Goal: Information Seeking & Learning: Learn about a topic

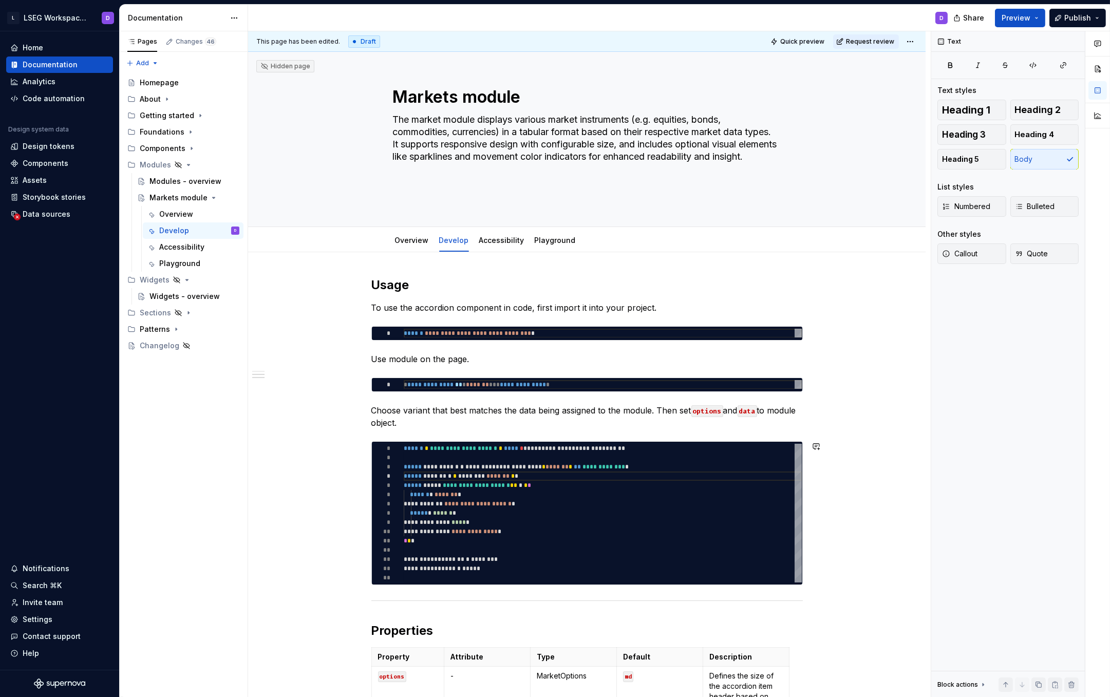
scroll to position [28, 137]
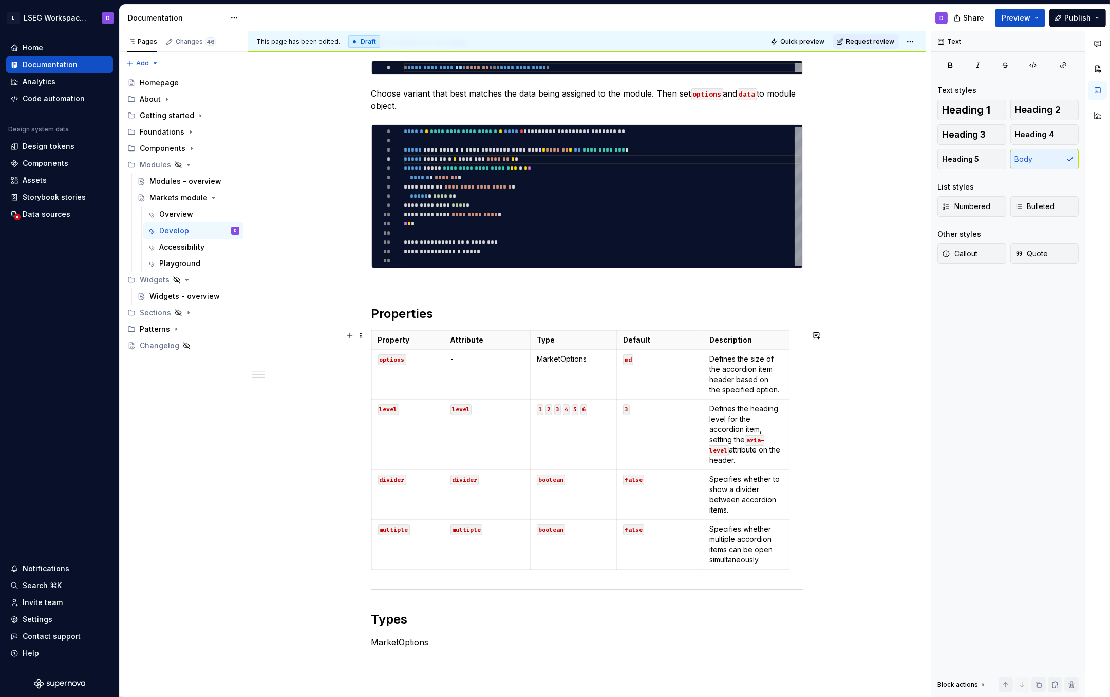
type textarea "*"
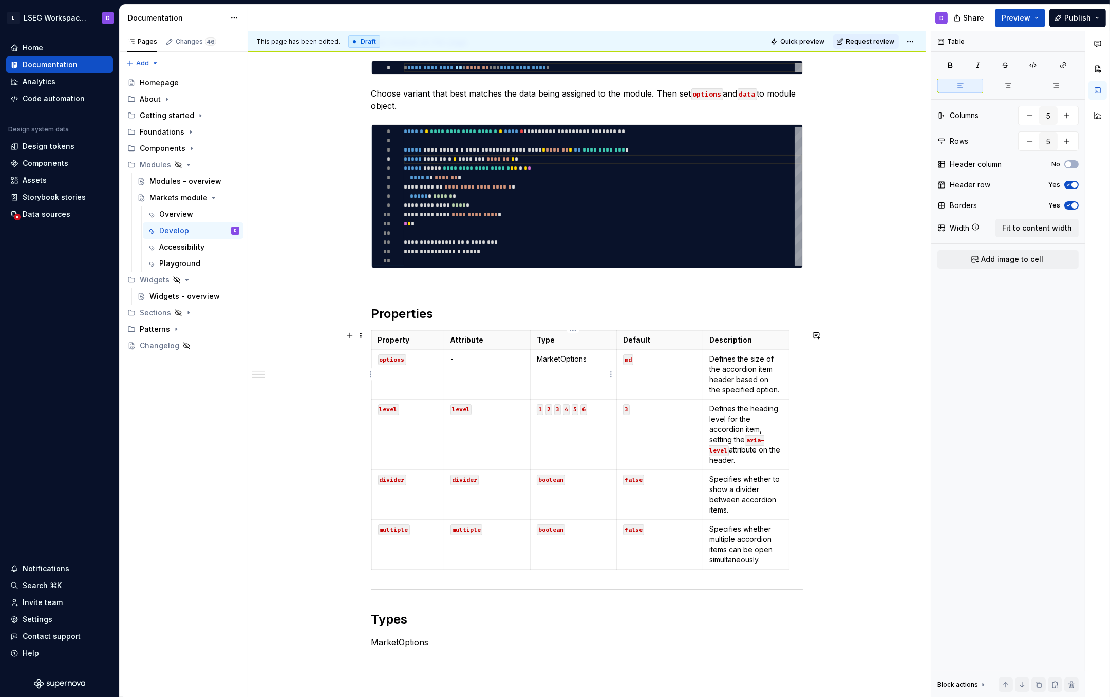
click at [571, 362] on p "MarketOptions" at bounding box center [573, 359] width 73 height 10
click at [634, 342] on button "button" at bounding box center [633, 340] width 14 height 14
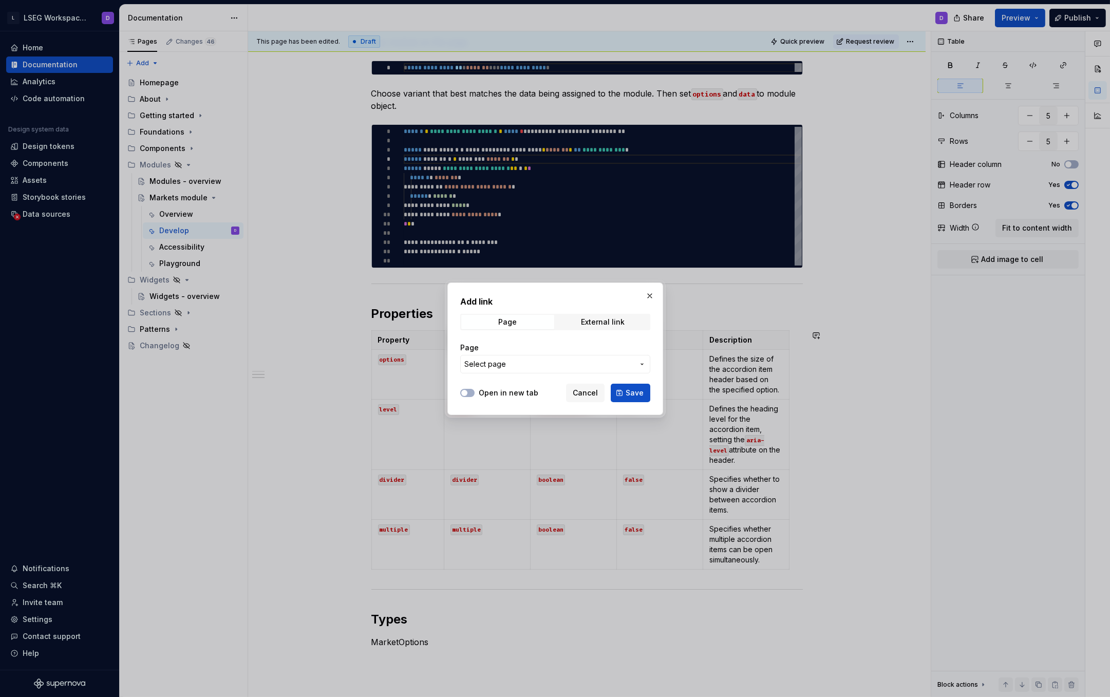
click at [530, 364] on span "Select page" at bounding box center [548, 364] width 169 height 10
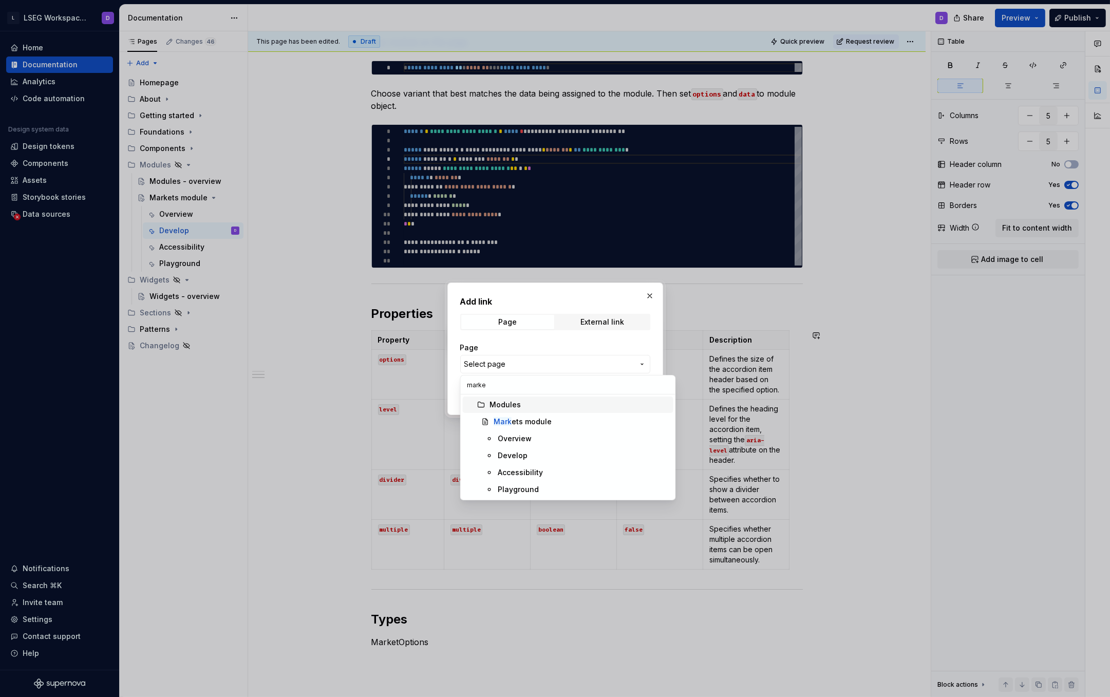
type input "market"
click at [523, 453] on div "Develop" at bounding box center [513, 455] width 30 height 10
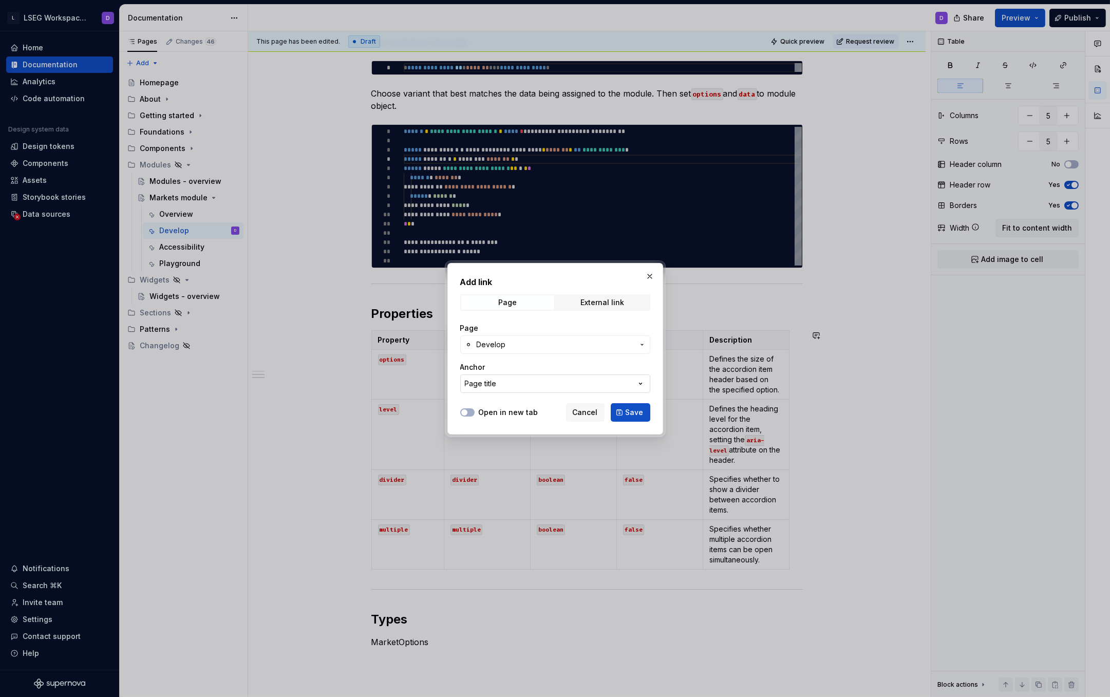
click at [527, 382] on button "Page title" at bounding box center [555, 383] width 190 height 18
type input "T"
click at [466, 360] on div "Add link Page External link Page Develop Anchor Page title Open in new tab Canc…" at bounding box center [555, 348] width 1110 height 697
click at [588, 412] on span "Cancel" at bounding box center [585, 412] width 25 height 10
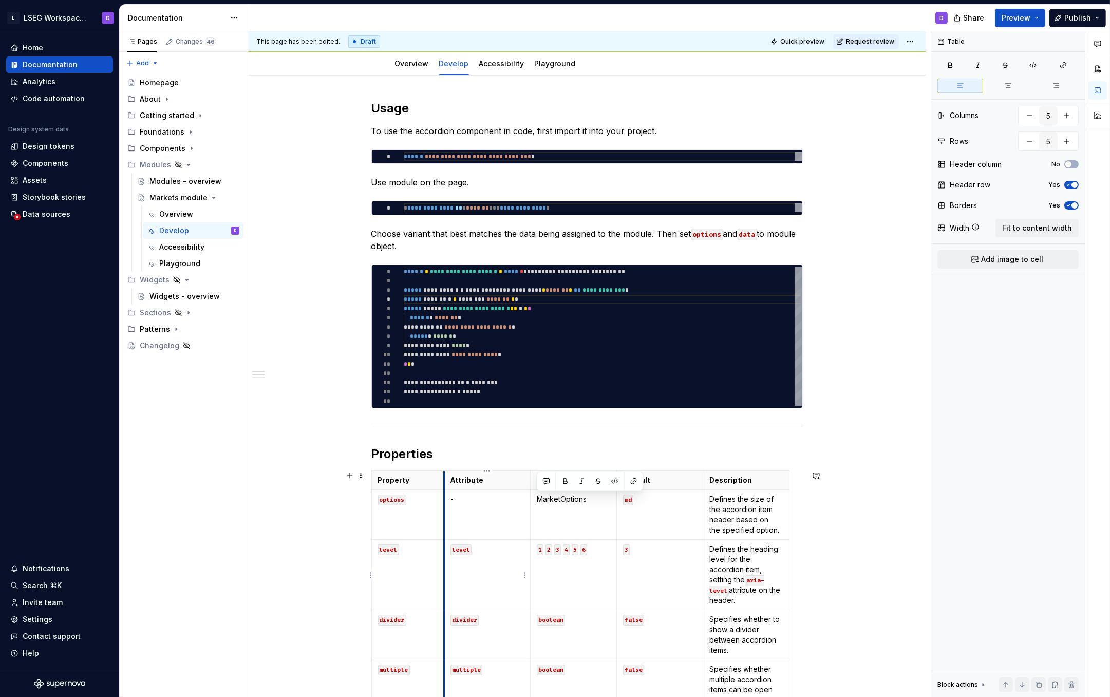
scroll to position [360, 0]
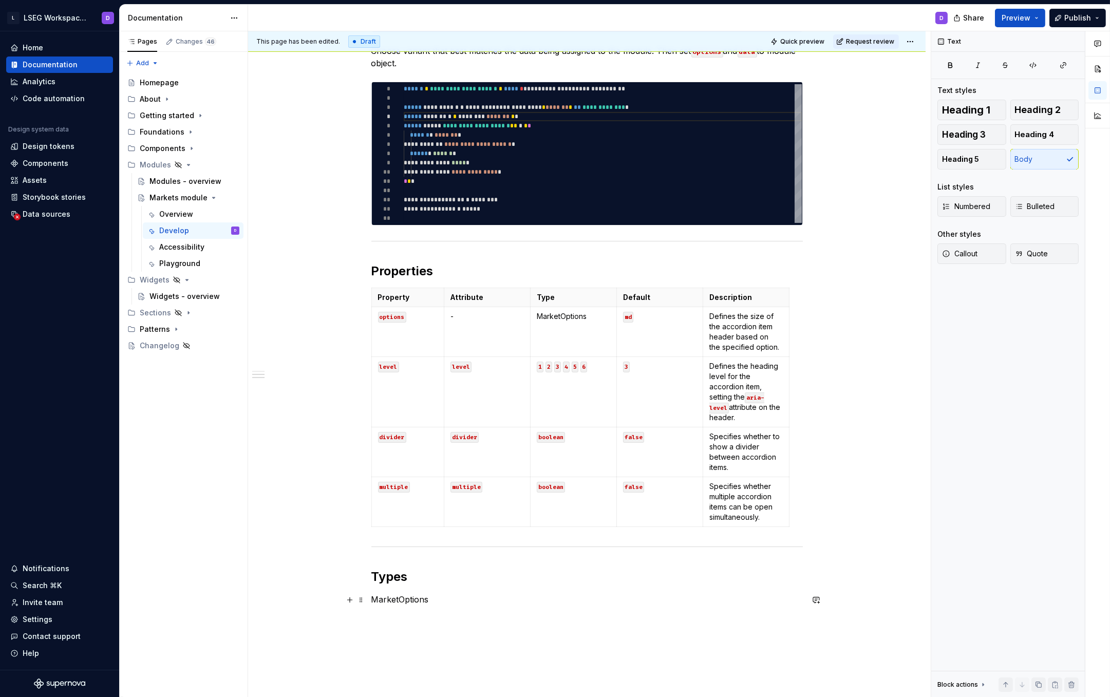
click at [399, 601] on p "MarketOptions" at bounding box center [586, 599] width 431 height 12
click at [404, 581] on span "Text" at bounding box center [404, 581] width 14 height 8
click at [569, 608] on div "**********" at bounding box center [586, 267] width 431 height 701
click at [629, 318] on code "md" at bounding box center [628, 317] width 10 height 11
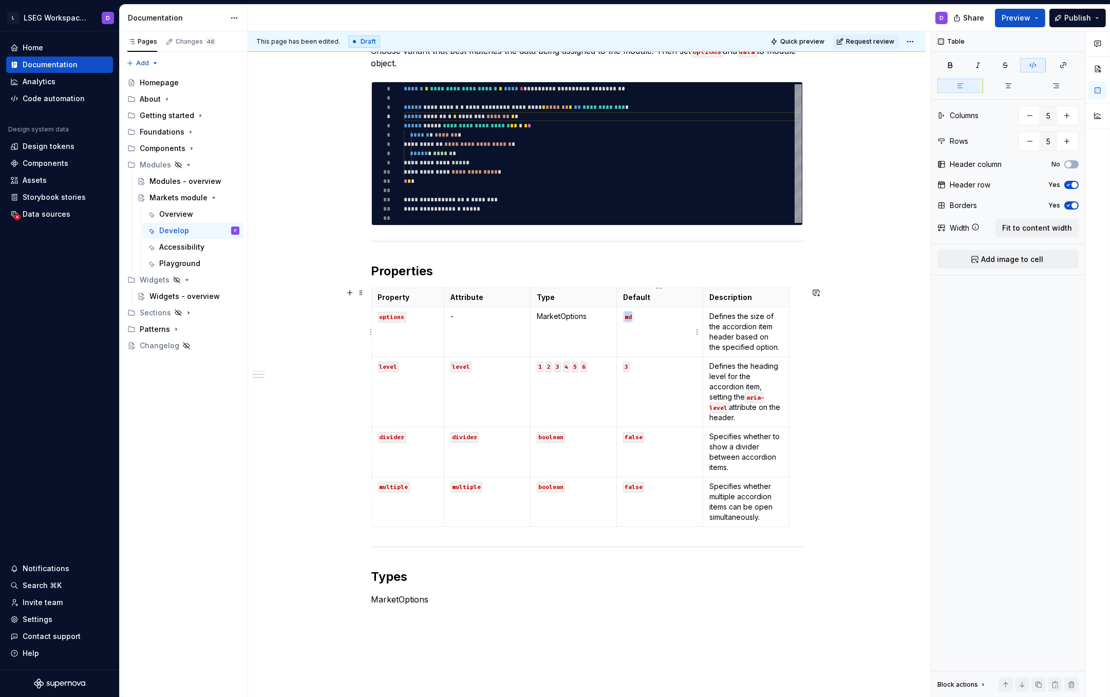
click at [629, 318] on code "md" at bounding box center [628, 317] width 10 height 11
click at [704, 301] on button "button" at bounding box center [701, 299] width 14 height 14
click at [630, 320] on p "md" at bounding box center [659, 316] width 73 height 10
click at [386, 372] on td "level" at bounding box center [407, 392] width 73 height 70
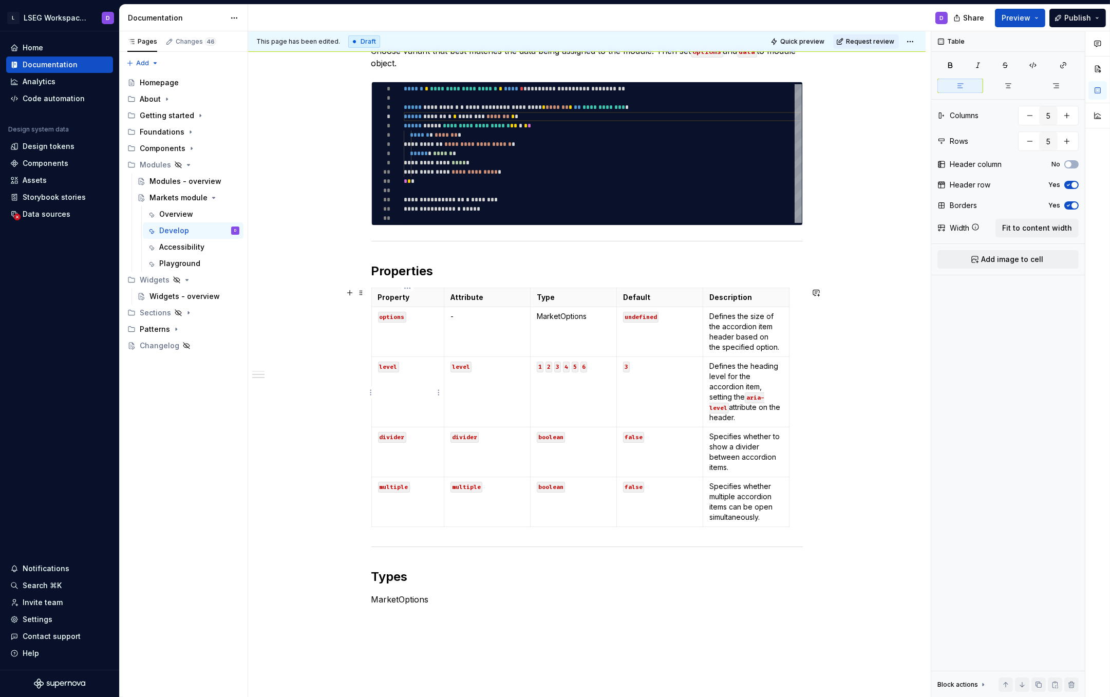
click at [387, 372] on td "level" at bounding box center [407, 392] width 73 height 70
click at [389, 365] on code "level" at bounding box center [388, 367] width 21 height 11
click at [464, 365] on code "level" at bounding box center [460, 367] width 21 height 11
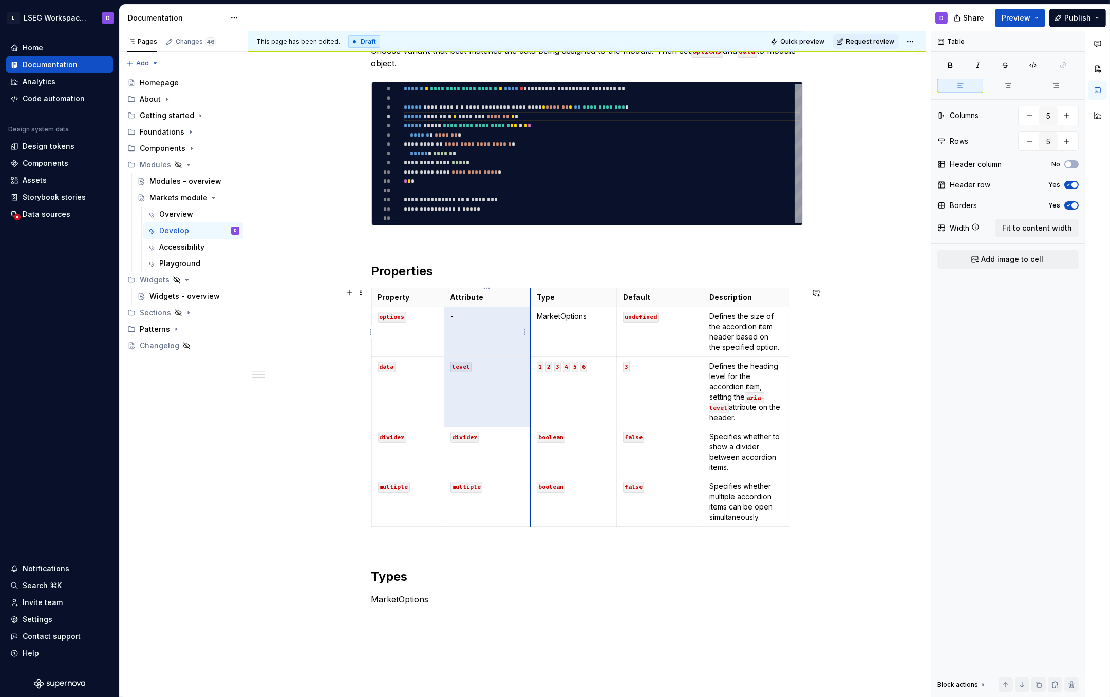
click at [531, 348] on td "MarketOptions" at bounding box center [574, 332] width 86 height 50
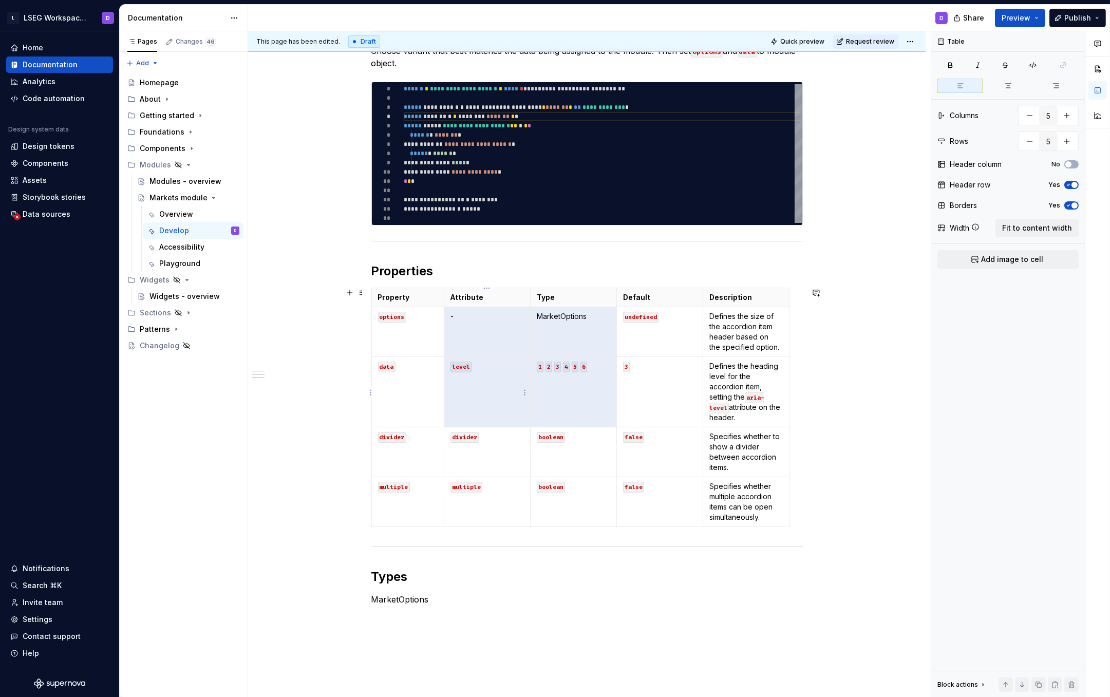
click at [460, 369] on code "level" at bounding box center [460, 367] width 21 height 11
click at [532, 349] on td "MarketOptions" at bounding box center [574, 332] width 86 height 50
click at [481, 378] on td "level" at bounding box center [487, 392] width 86 height 70
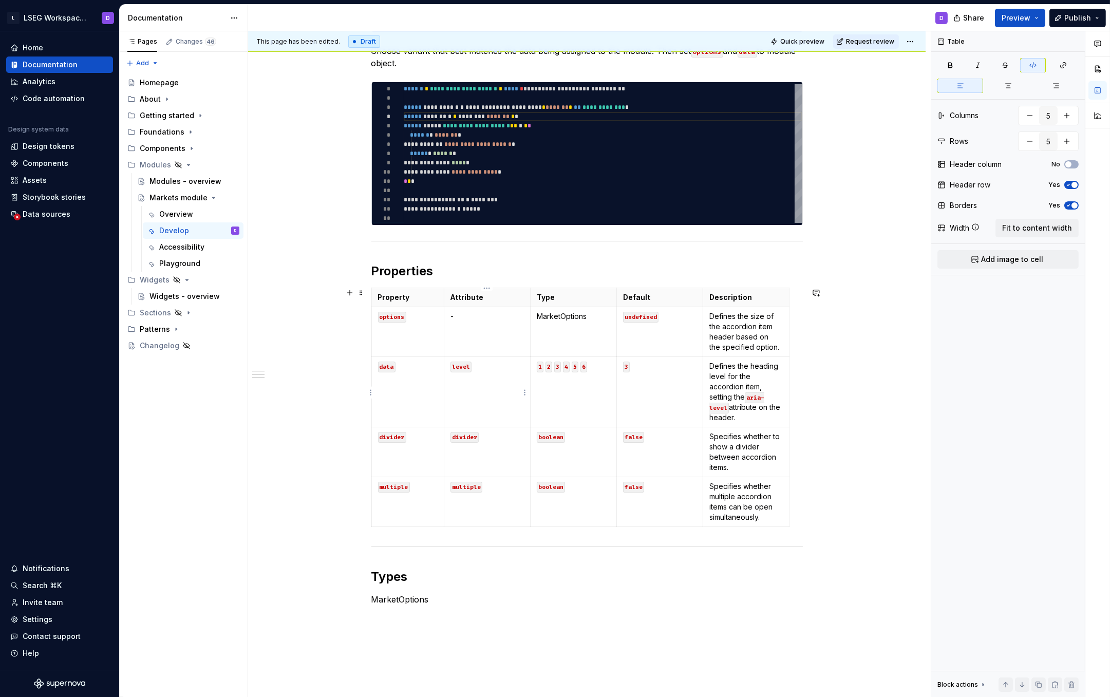
click at [464, 365] on code "level" at bounding box center [460, 367] width 21 height 11
click at [459, 366] on code "level" at bounding box center [460, 367] width 21 height 11
click at [528, 349] on td "-" at bounding box center [487, 332] width 86 height 50
click at [458, 366] on code "level" at bounding box center [460, 367] width 21 height 11
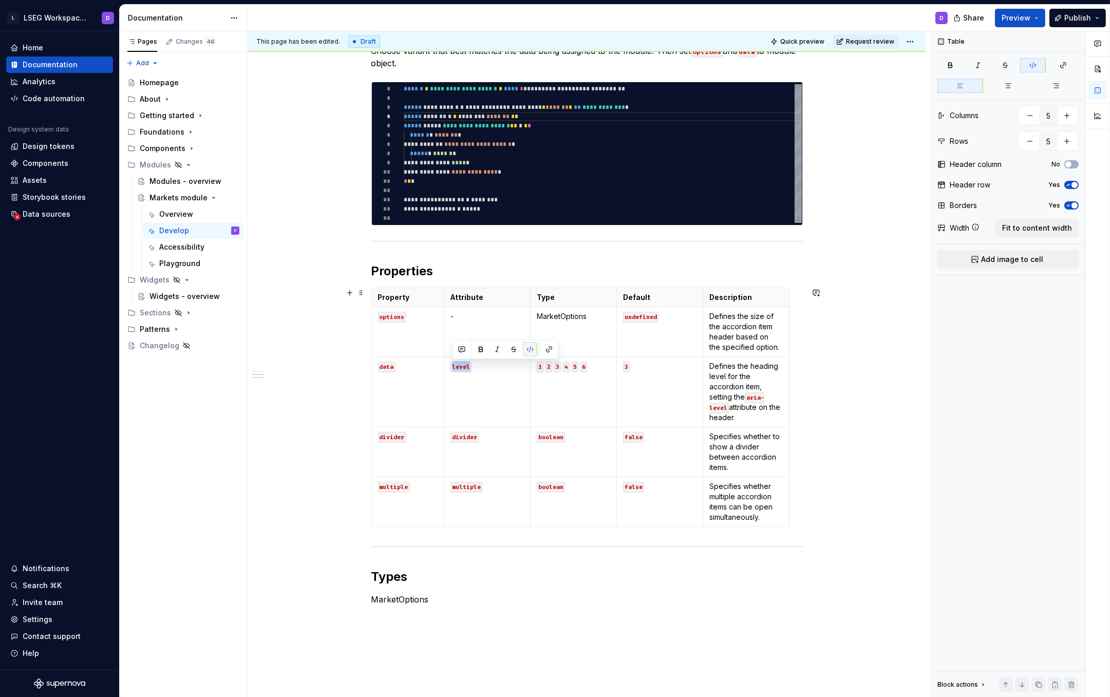
click at [531, 348] on button "button" at bounding box center [530, 349] width 14 height 14
click at [457, 367] on p "level" at bounding box center [486, 366] width 73 height 10
click at [597, 370] on p "1 2 3 4 5 6" at bounding box center [573, 366] width 73 height 10
click at [611, 393] on html "L LSEG Workspace Design System D Home Documentation Analytics Code automation D…" at bounding box center [555, 348] width 1110 height 697
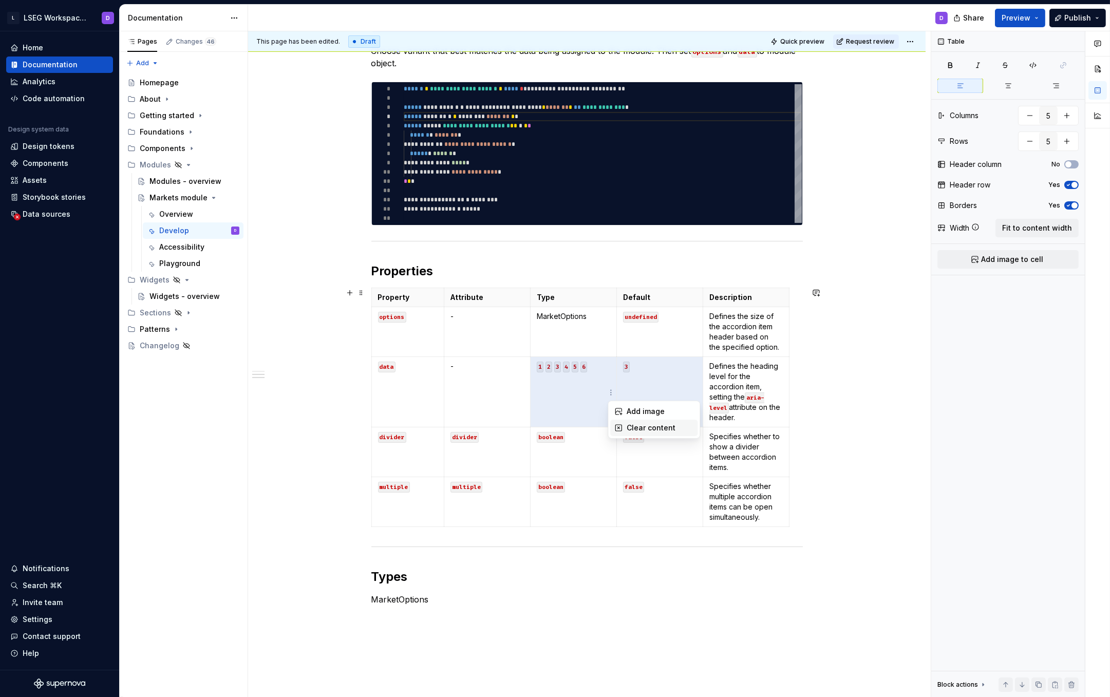
click at [642, 427] on div "Clear content" at bounding box center [660, 428] width 67 height 10
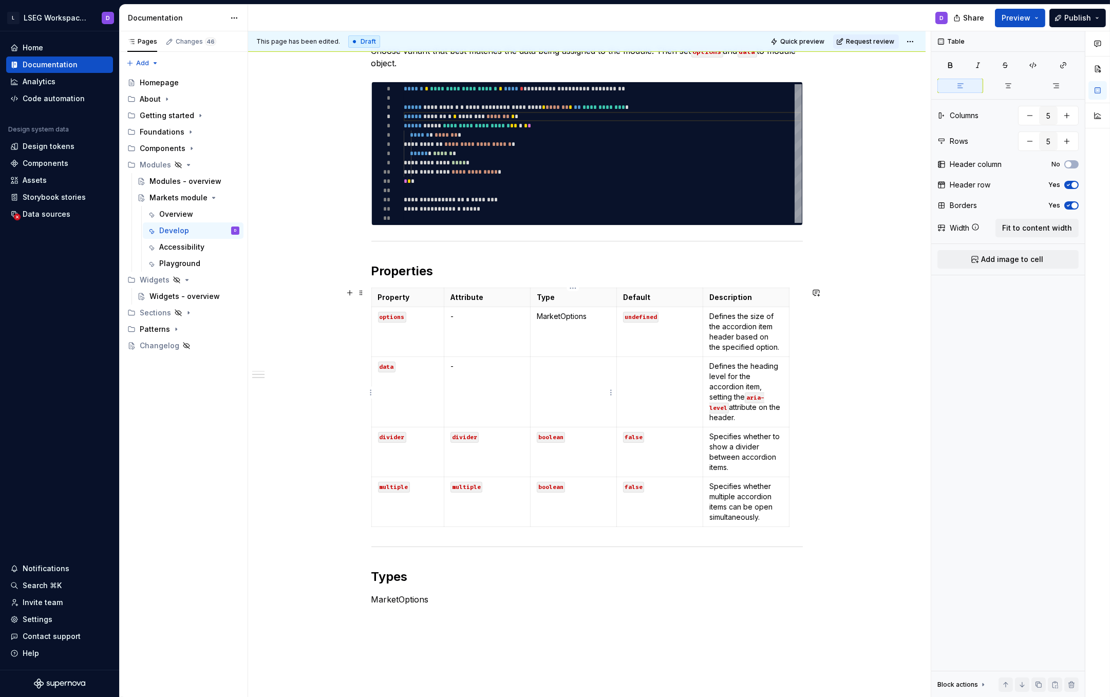
click at [566, 384] on td at bounding box center [574, 392] width 86 height 70
click at [651, 403] on td at bounding box center [659, 392] width 86 height 70
click at [666, 393] on td "`undefined" at bounding box center [659, 392] width 86 height 70
click at [740, 327] on p "Defines the size of the accordion item header based on the specified option." at bounding box center [745, 331] width 73 height 41
drag, startPoint x: 767, startPoint y: 347, endPoint x: 708, endPoint y: 317, distance: 65.9
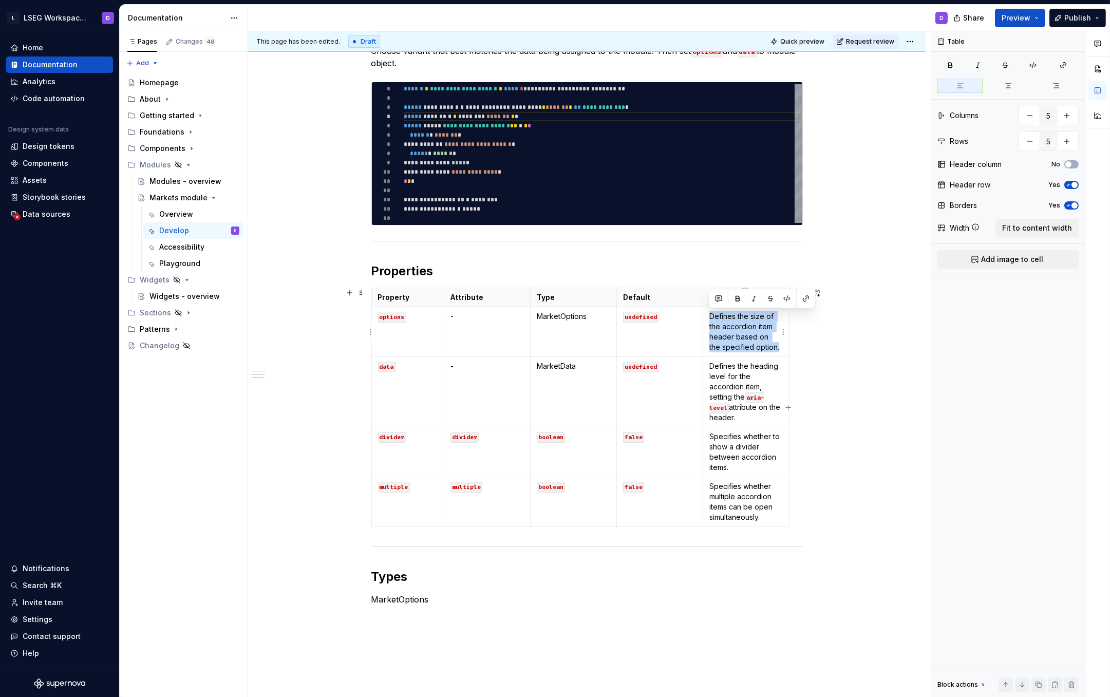
click at [709, 317] on p "Defines the size of the accordion item header based on the specified option." at bounding box center [745, 331] width 73 height 41
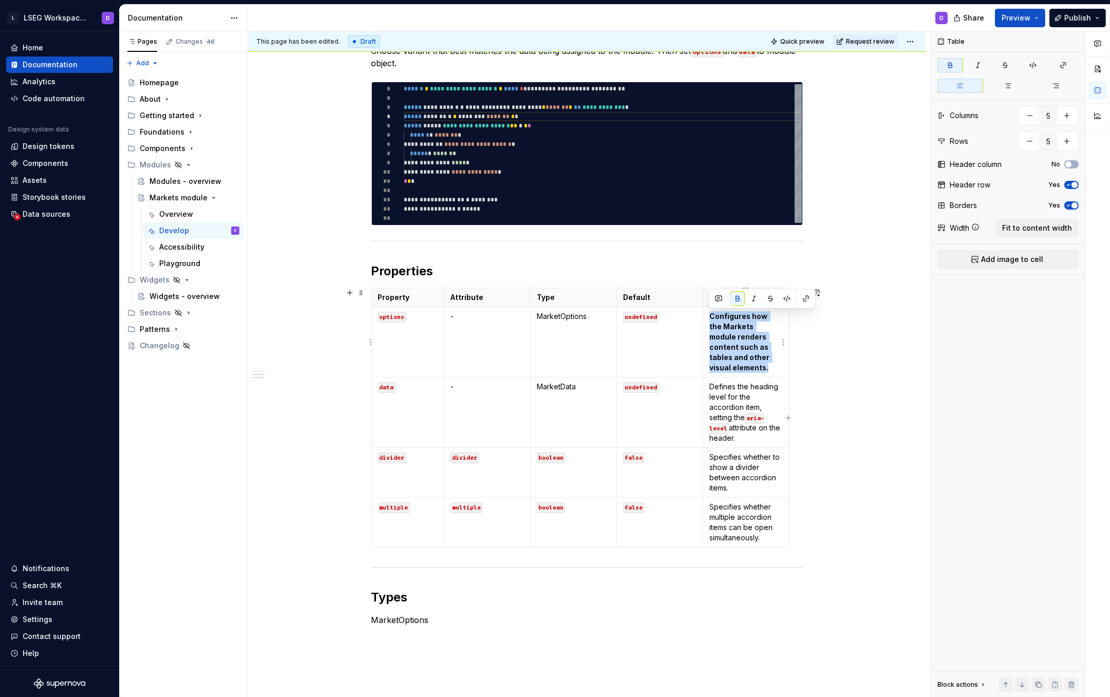
drag, startPoint x: 749, startPoint y: 368, endPoint x: 707, endPoint y: 315, distance: 67.5
click at [707, 315] on td "Configures how the Markets module renders content such as tables and other visu…" at bounding box center [746, 342] width 86 height 70
click at [745, 364] on p "Configures how the Markets module renders content such as tables and other visu…" at bounding box center [745, 342] width 73 height 62
drag, startPoint x: 750, startPoint y: 366, endPoint x: 710, endPoint y: 347, distance: 44.1
click at [710, 347] on p "Configures how the Markets module renders content such as tables and other visu…" at bounding box center [745, 342] width 73 height 62
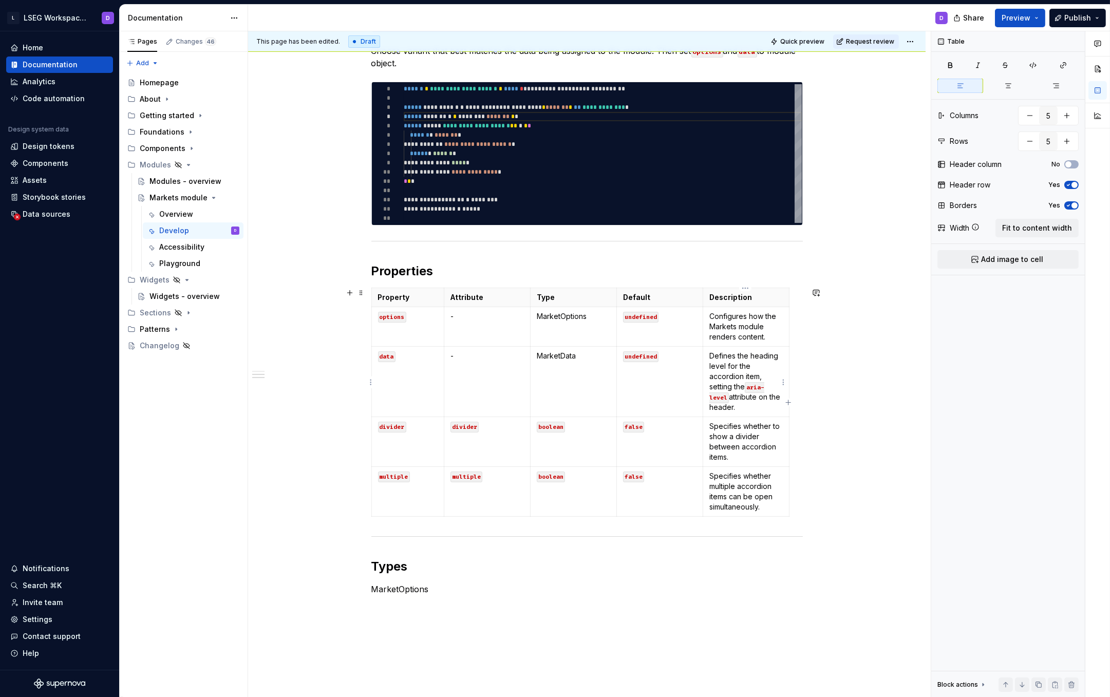
click at [741, 373] on p "Defines the heading level for the accordion item, setting the aria-level attrib…" at bounding box center [745, 382] width 73 height 62
drag, startPoint x: 757, startPoint y: 406, endPoint x: 709, endPoint y: 358, distance: 67.9
click at [709, 358] on p "Defines the heading level for the accordion item, setting the aria-level attrib…" at bounding box center [745, 382] width 73 height 62
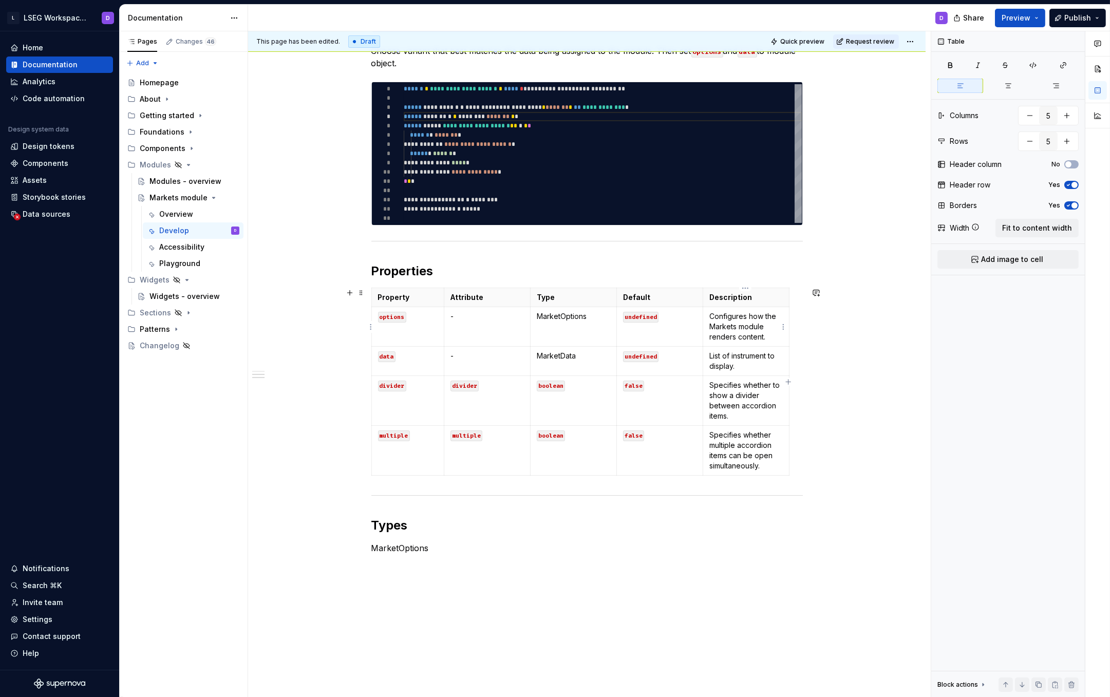
click at [734, 325] on p "Configures how the Markets module renders content." at bounding box center [745, 326] width 73 height 31
click at [729, 327] on p "Configures how the Markets module renders content." at bounding box center [745, 326] width 73 height 31
click at [749, 326] on p "Configures how the module renders content." at bounding box center [745, 326] width 73 height 31
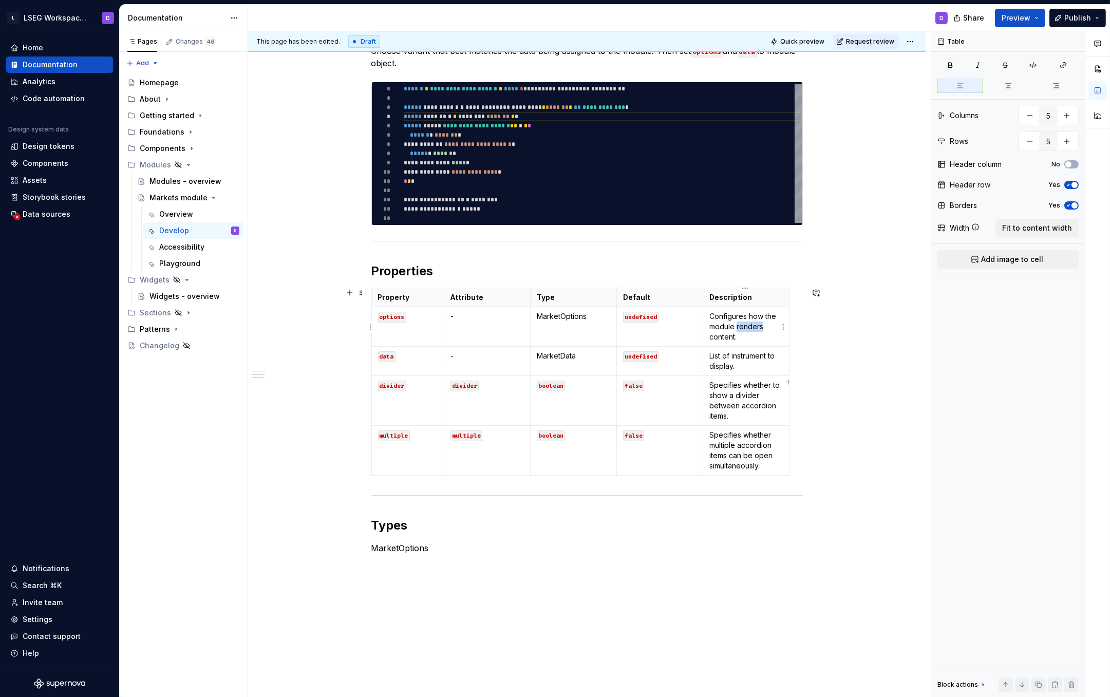
click at [749, 326] on p "Configures how the module renders content." at bounding box center [745, 326] width 73 height 31
click at [370, 401] on html "L LSEG Workspace Design System D Home Documentation Analytics Code automation D…" at bounding box center [555, 348] width 1110 height 697
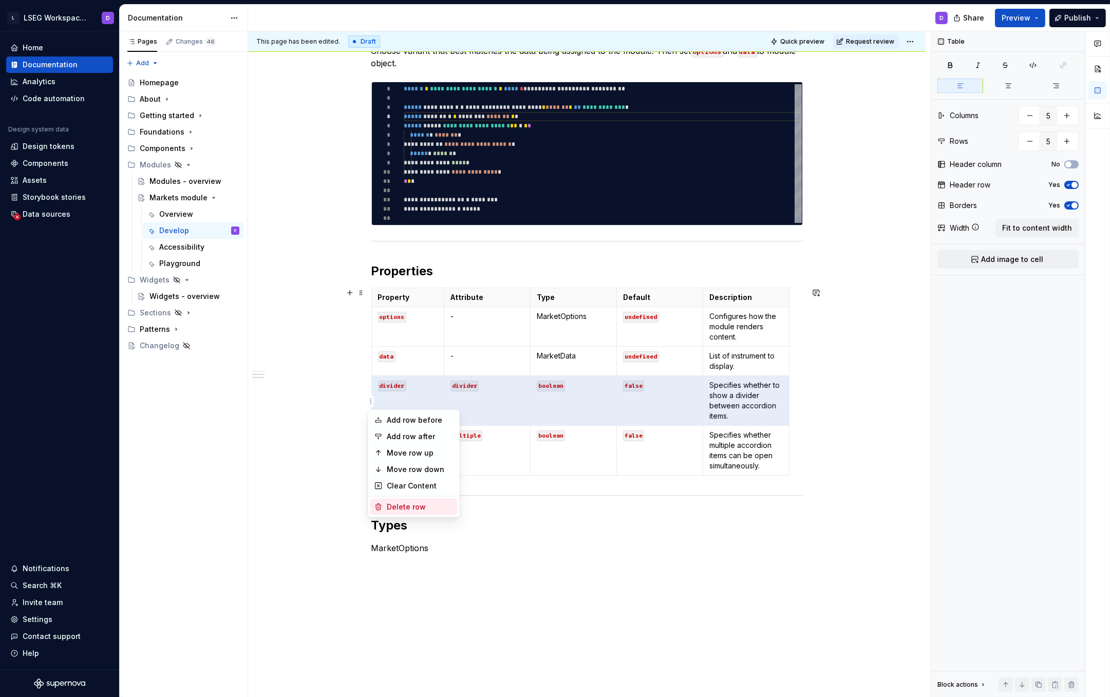
drag, startPoint x: 402, startPoint y: 506, endPoint x: 393, endPoint y: 494, distance: 14.7
click at [402, 506] on div "Delete row" at bounding box center [420, 507] width 67 height 10
type input "4"
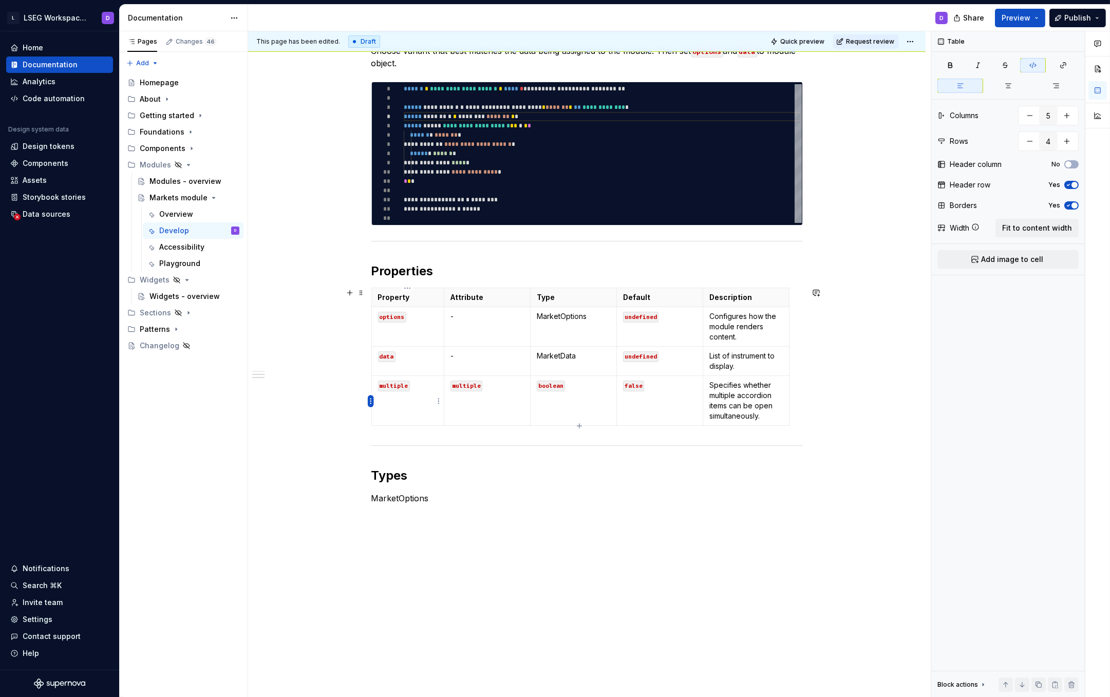
click at [371, 401] on html "L LSEG Workspace Design System D Home Documentation Analytics Code automation D…" at bounding box center [555, 348] width 1110 height 697
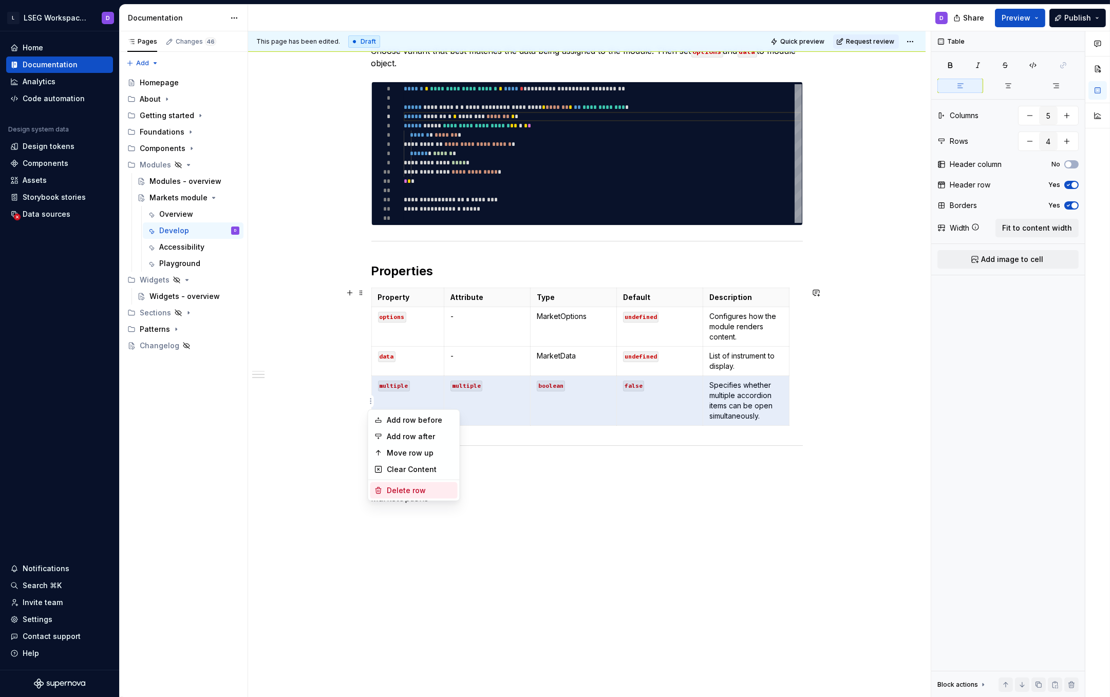
click at [393, 489] on div "Delete row" at bounding box center [420, 490] width 67 height 10
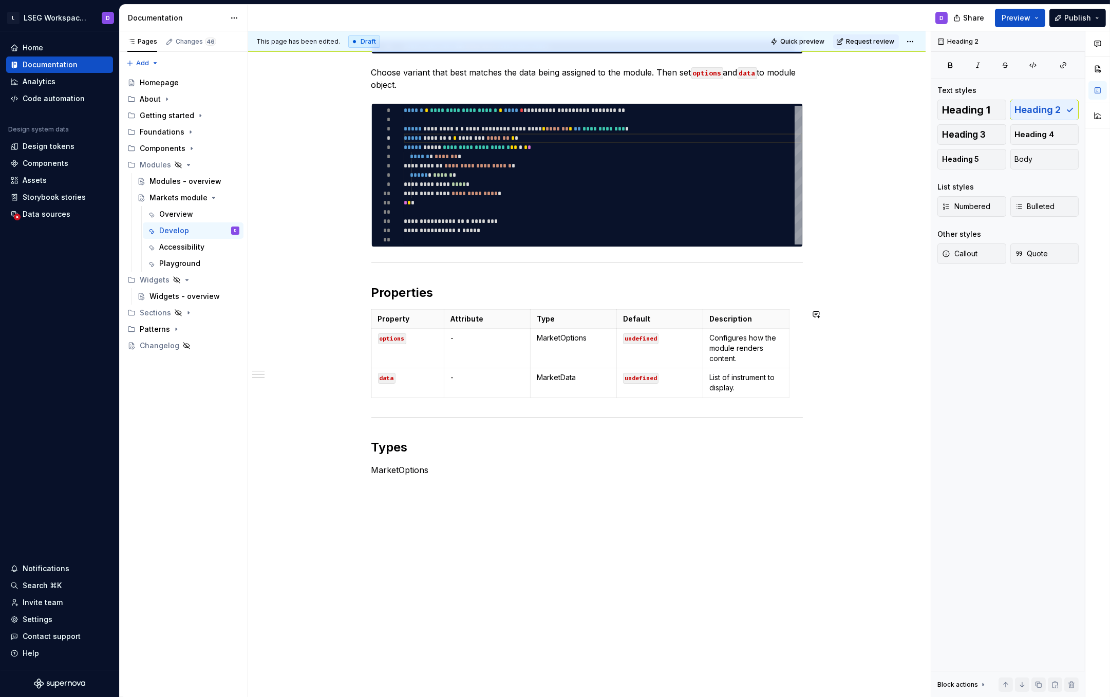
click at [548, 485] on div "**********" at bounding box center [586, 214] width 431 height 550
click at [360, 314] on span at bounding box center [361, 314] width 8 height 14
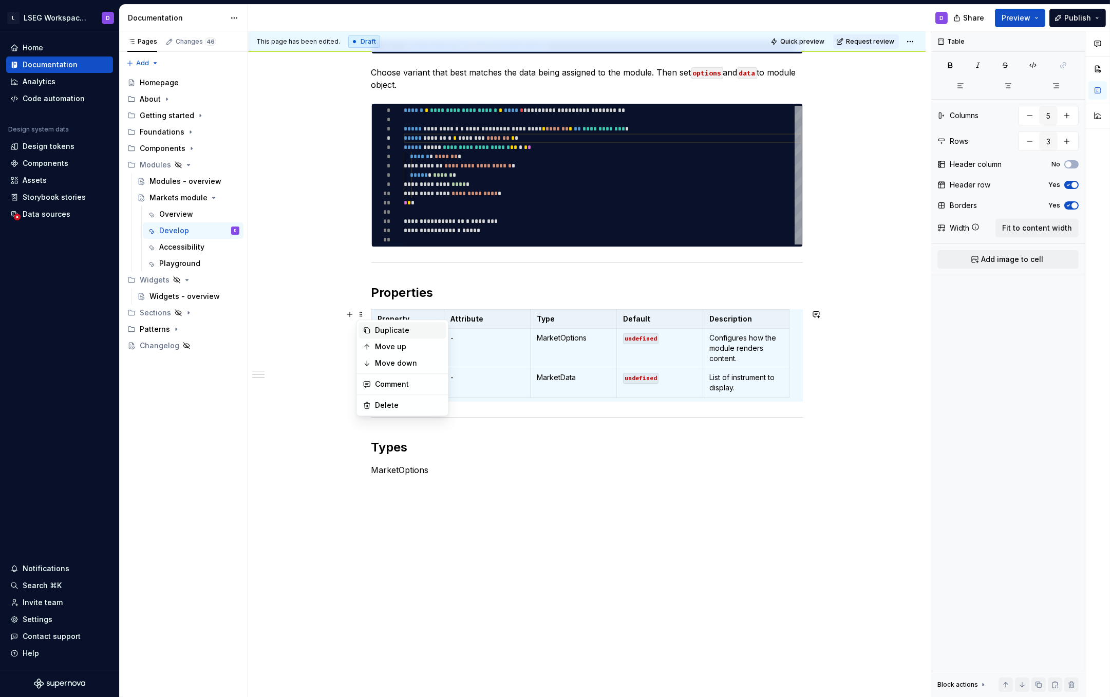
click at [403, 329] on div "Duplicate" at bounding box center [408, 330] width 67 height 10
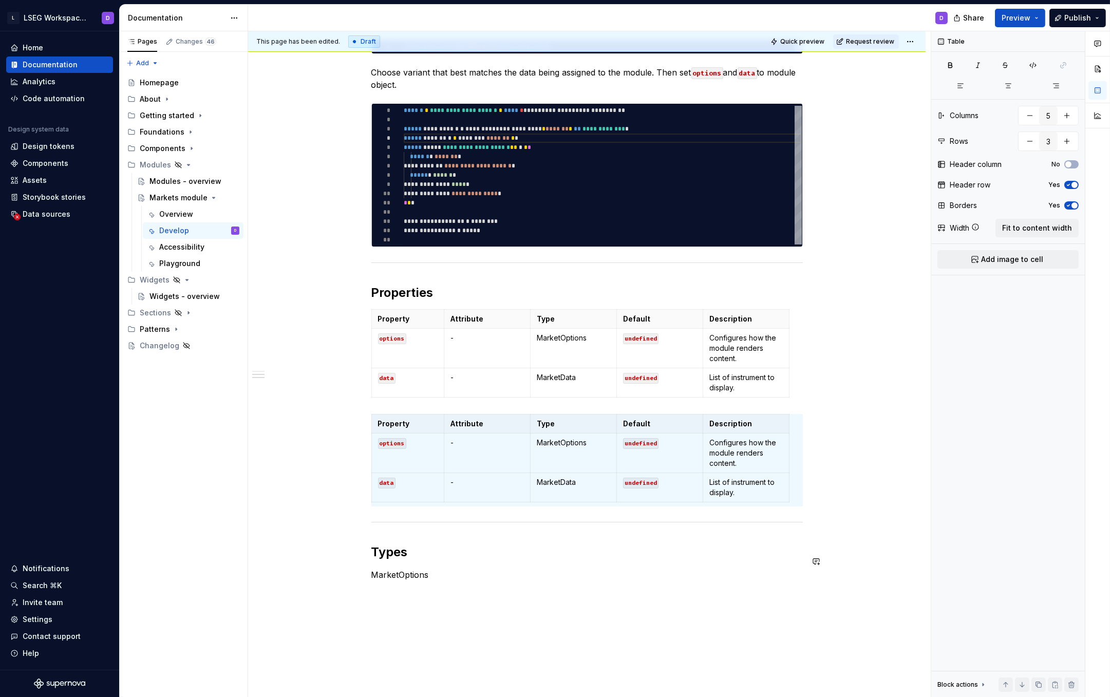
scroll to position [451, 0]
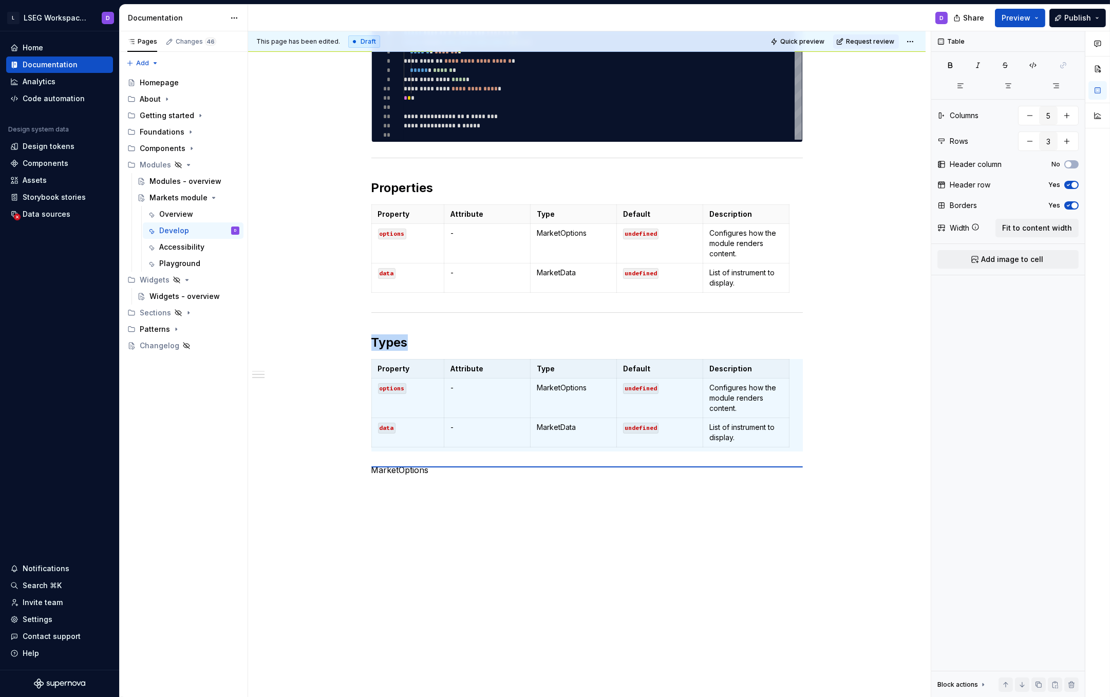
type textarea "*"
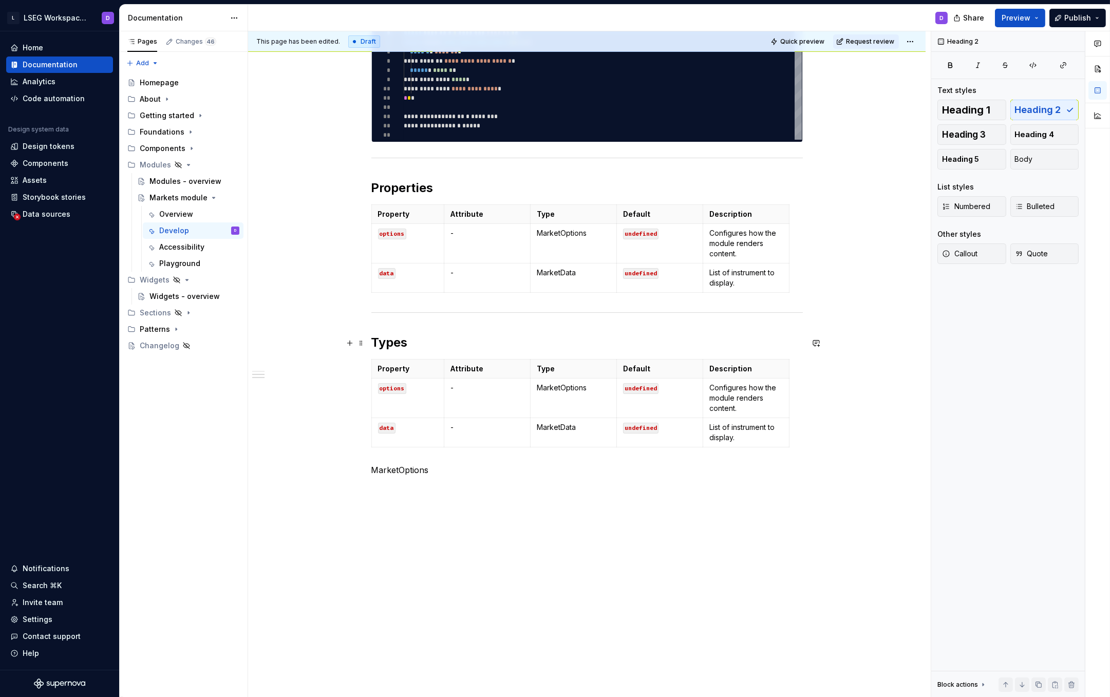
click at [422, 339] on h2 "Types" at bounding box center [586, 342] width 431 height 16
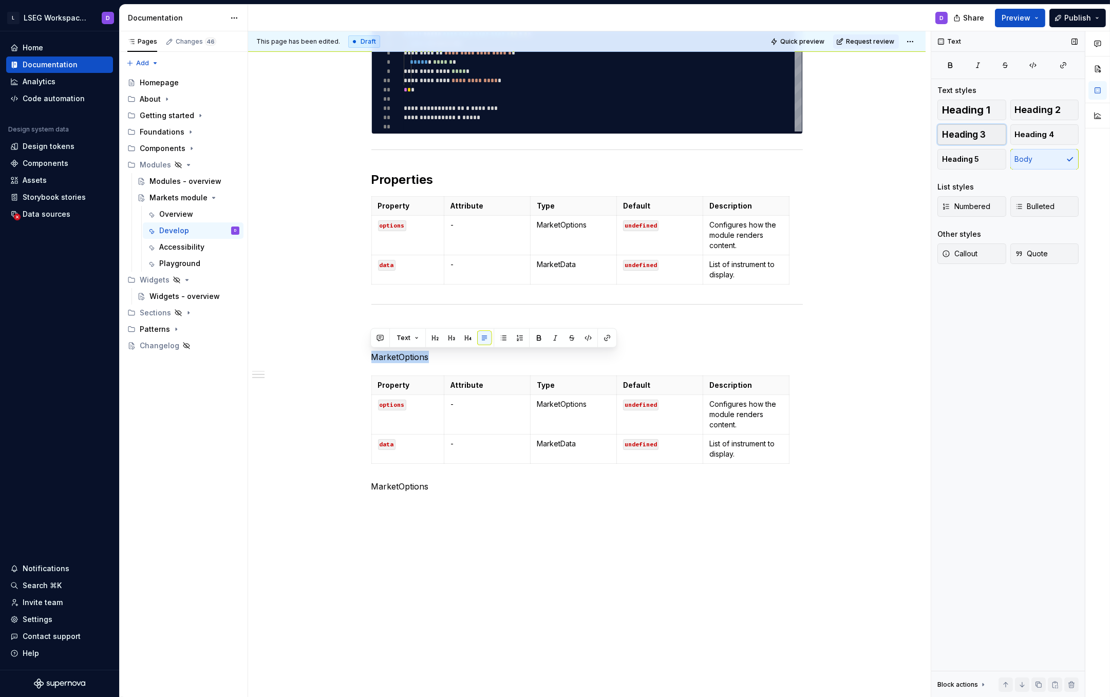
click at [979, 135] on span "Heading 3" at bounding box center [964, 134] width 44 height 10
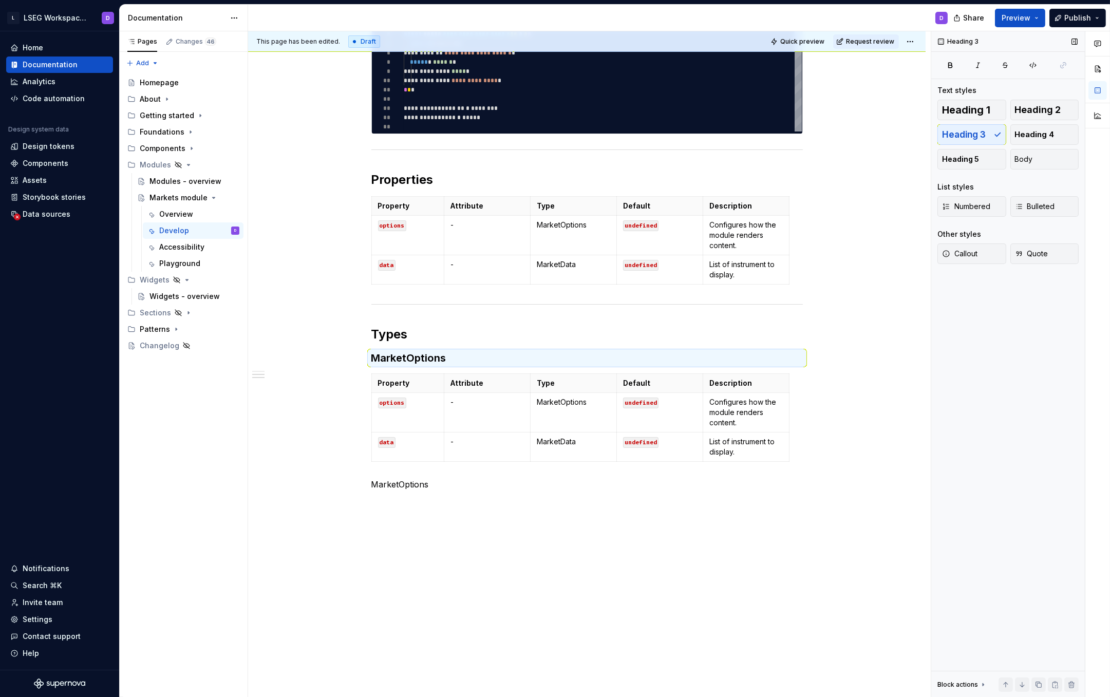
click at [974, 135] on div "Heading 1 Heading 2 Heading 3 Heading 4 Heading 5 Body" at bounding box center [1007, 135] width 141 height 70
click at [398, 334] on h2 "Types" at bounding box center [586, 334] width 431 height 16
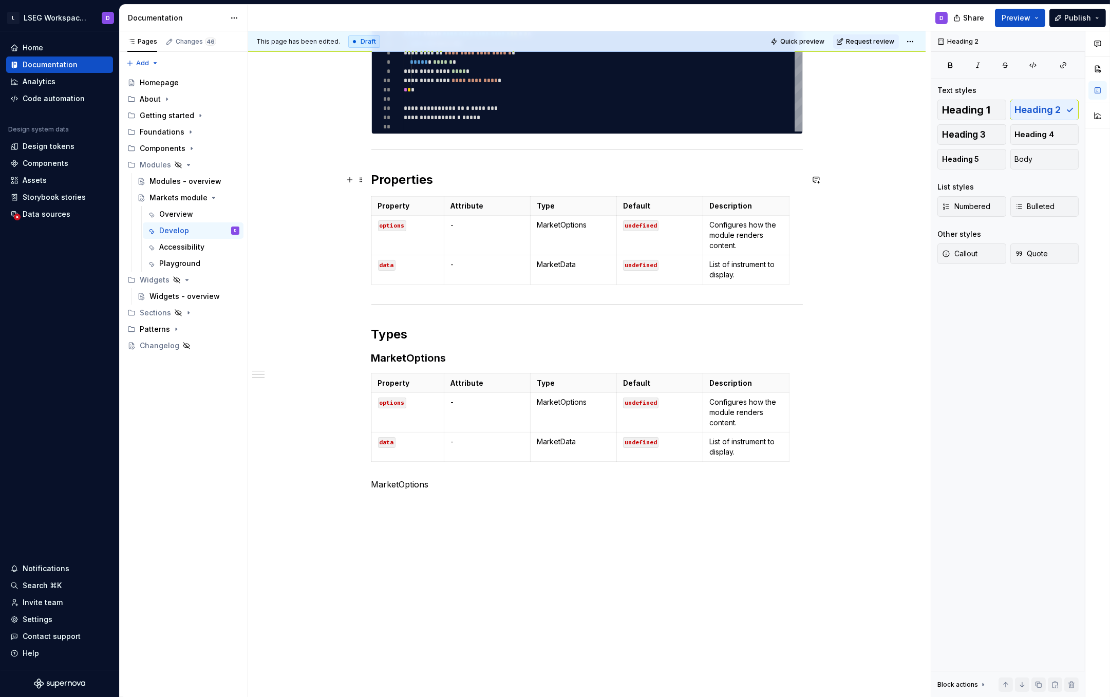
click at [394, 175] on h2 "Properties" at bounding box center [586, 180] width 431 height 16
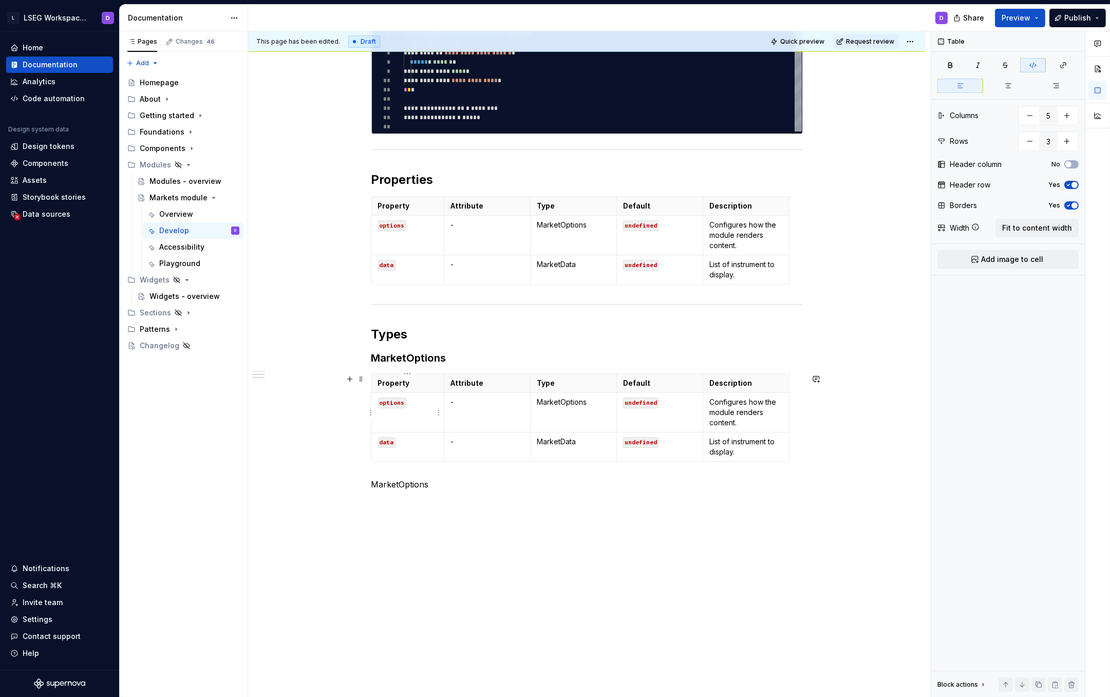
click at [383, 404] on code "options" at bounding box center [392, 403] width 28 height 11
click at [485, 414] on p "equity | bond | `futures" at bounding box center [486, 407] width 73 height 21
click at [468, 381] on p "Attribute" at bounding box center [486, 383] width 73 height 10
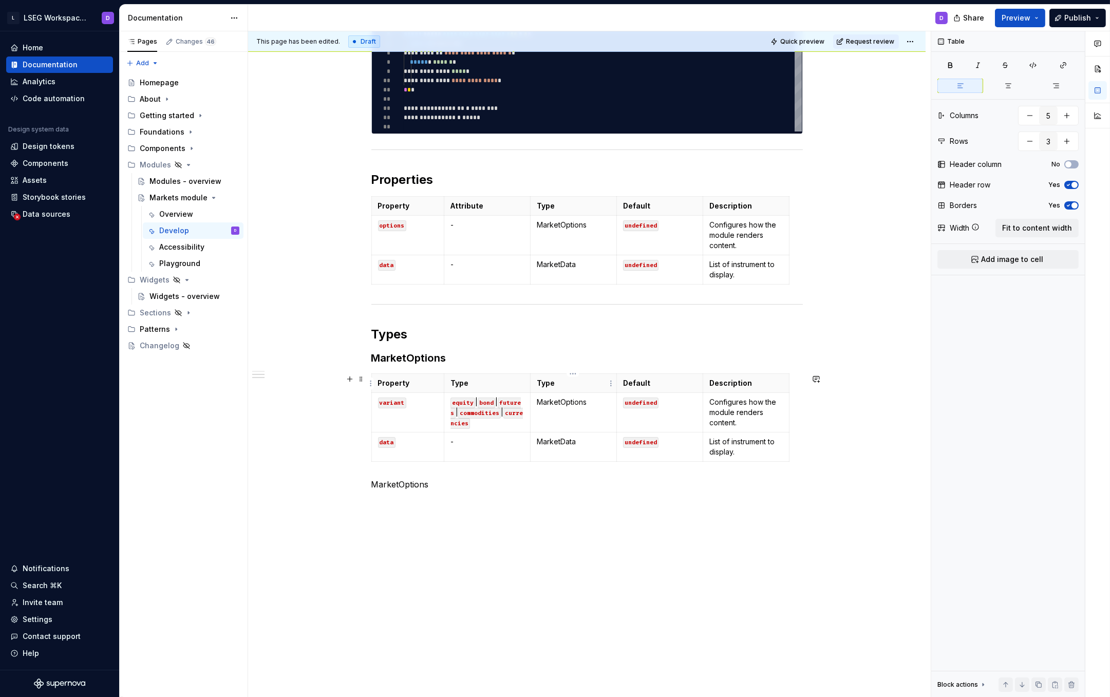
click at [592, 380] on p "Type" at bounding box center [573, 383] width 73 height 10
click at [575, 374] on html "L LSEG Workspace Design System D Home Documentation Analytics Code automation D…" at bounding box center [555, 348] width 1110 height 697
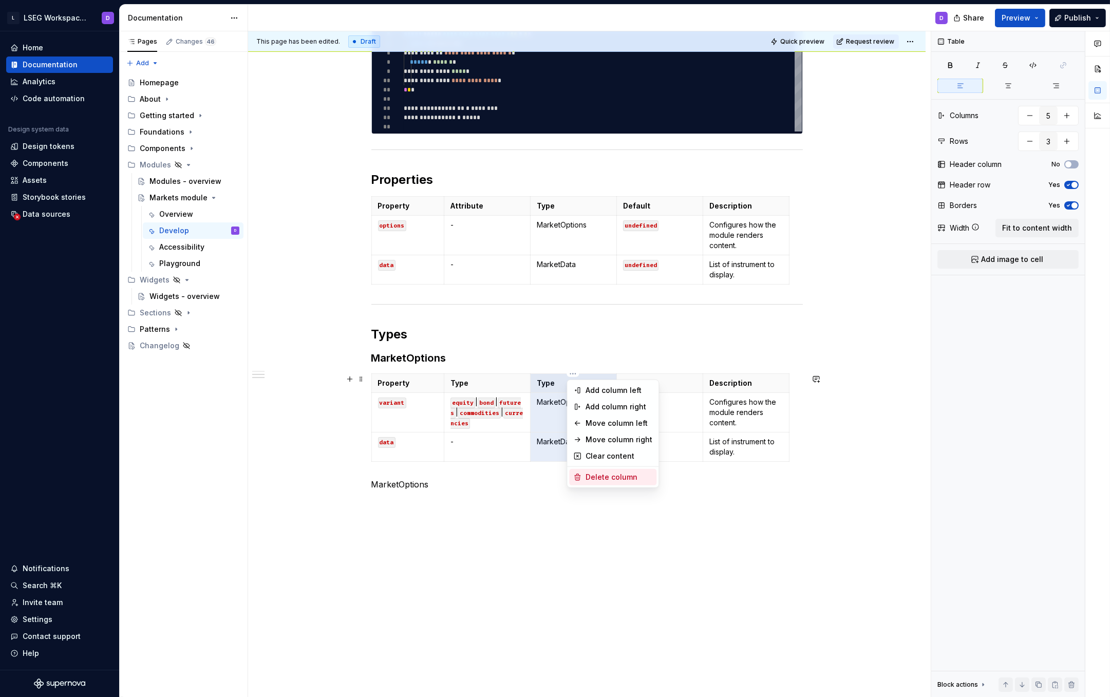
click at [600, 478] on div "Delete column" at bounding box center [619, 477] width 67 height 10
type input "4"
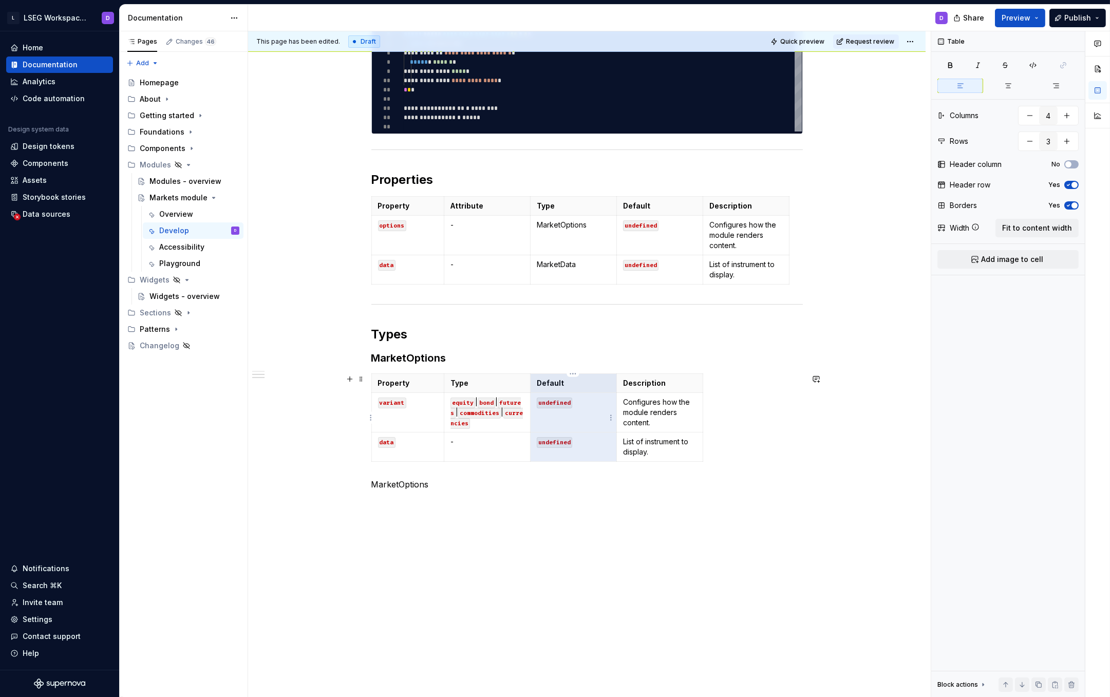
click at [556, 401] on code "undefined" at bounding box center [554, 403] width 35 height 11
drag, startPoint x: 661, startPoint y: 426, endPoint x: 625, endPoint y: 402, distance: 43.6
click at [625, 402] on p "Configures how the module renders content." at bounding box center [659, 412] width 73 height 31
click at [639, 403] on p "Variant" at bounding box center [659, 402] width 73 height 10
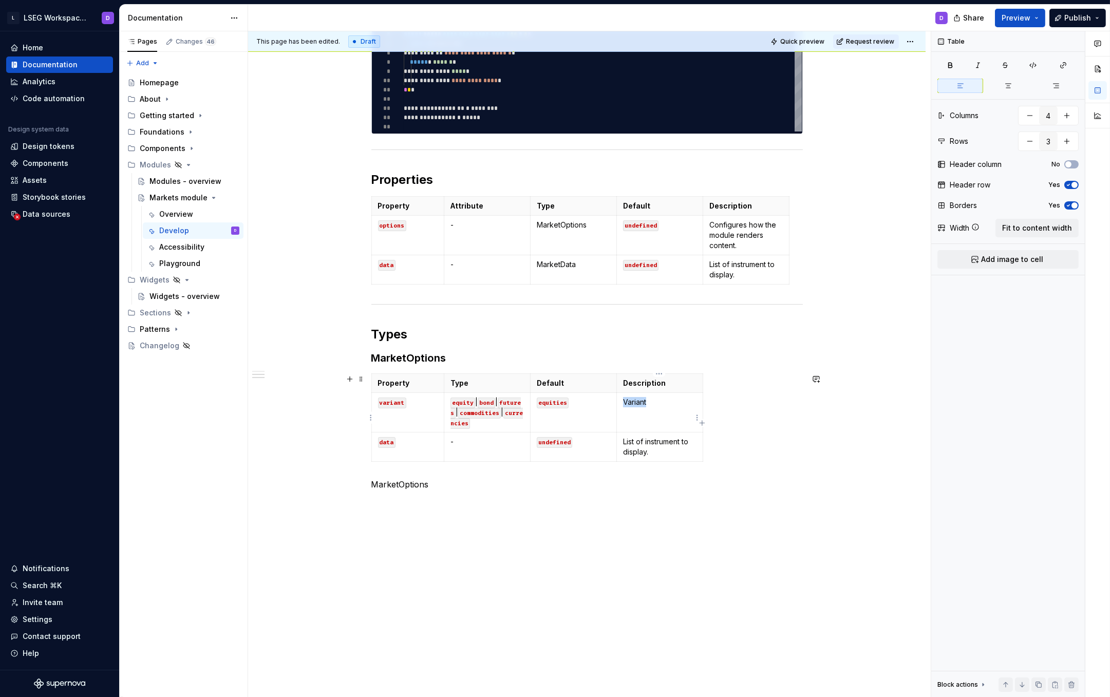
click at [639, 403] on p "Variant" at bounding box center [659, 402] width 73 height 10
click at [689, 427] on td at bounding box center [659, 413] width 86 height 40
click at [369, 456] on html "L LSEG Workspace Design System D Home Documentation Analytics Code automation D…" at bounding box center [555, 348] width 1110 height 697
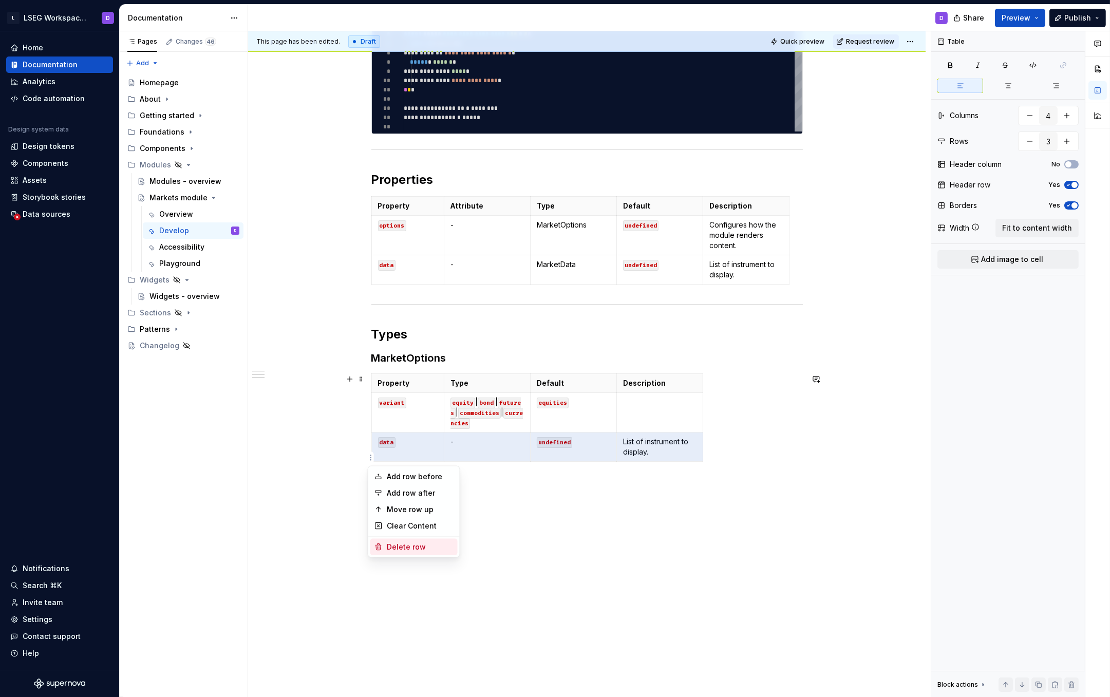
click at [415, 548] on div "Delete row" at bounding box center [420, 547] width 67 height 10
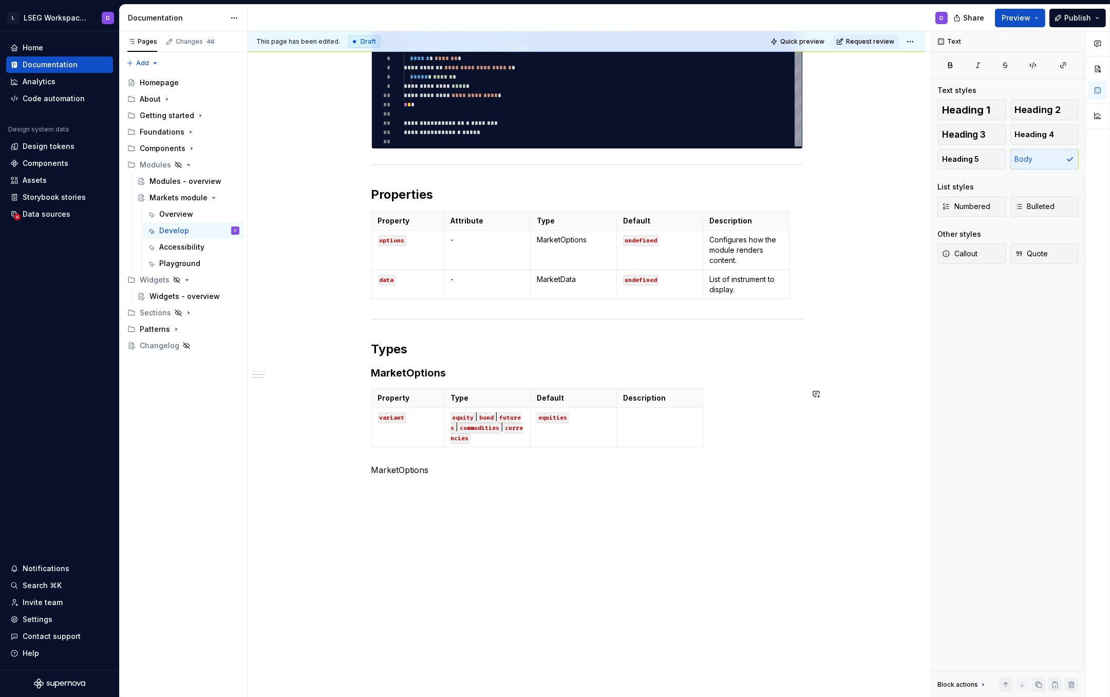
scroll to position [447, 0]
click at [504, 497] on div "**********" at bounding box center [586, 256] width 677 height 881
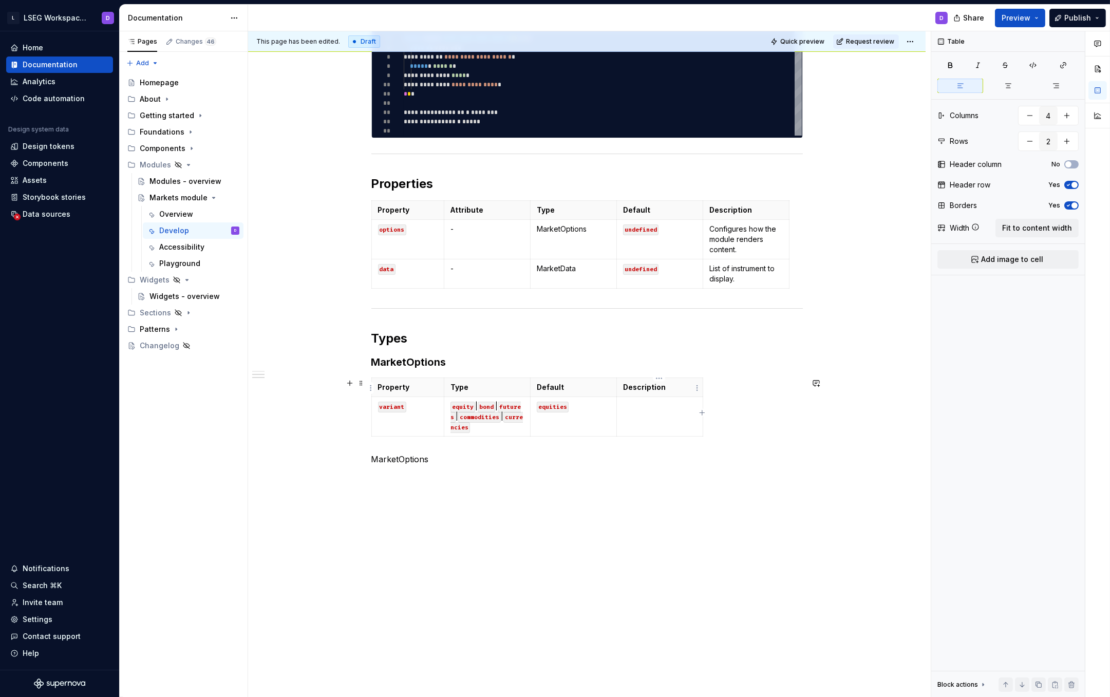
click at [677, 388] on p "Description" at bounding box center [659, 387] width 73 height 10
click at [1034, 225] on span "Fit to content width" at bounding box center [1037, 228] width 70 height 10
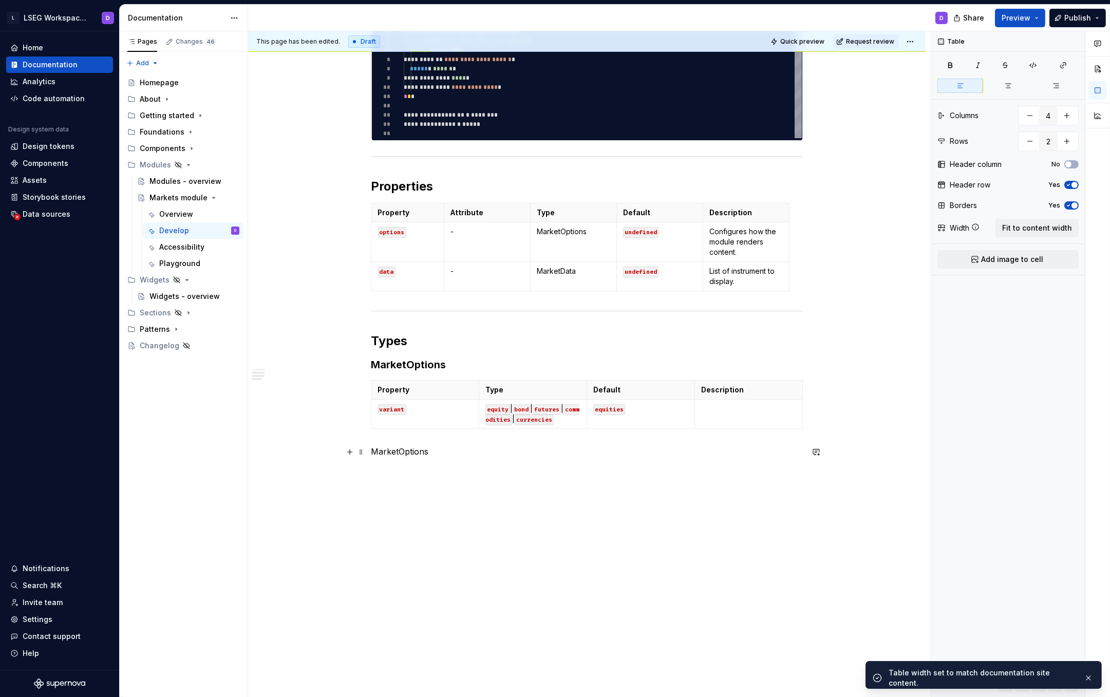
click at [698, 473] on p at bounding box center [586, 470] width 431 height 12
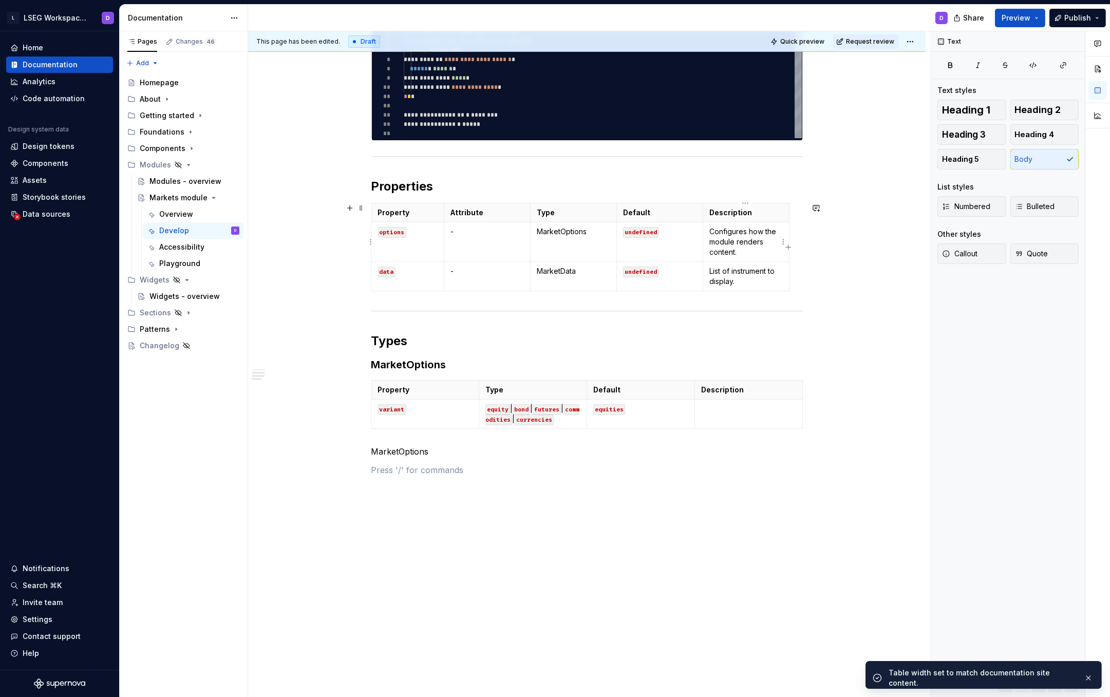
click at [735, 253] on p "Configures how the module renders content." at bounding box center [745, 242] width 73 height 31
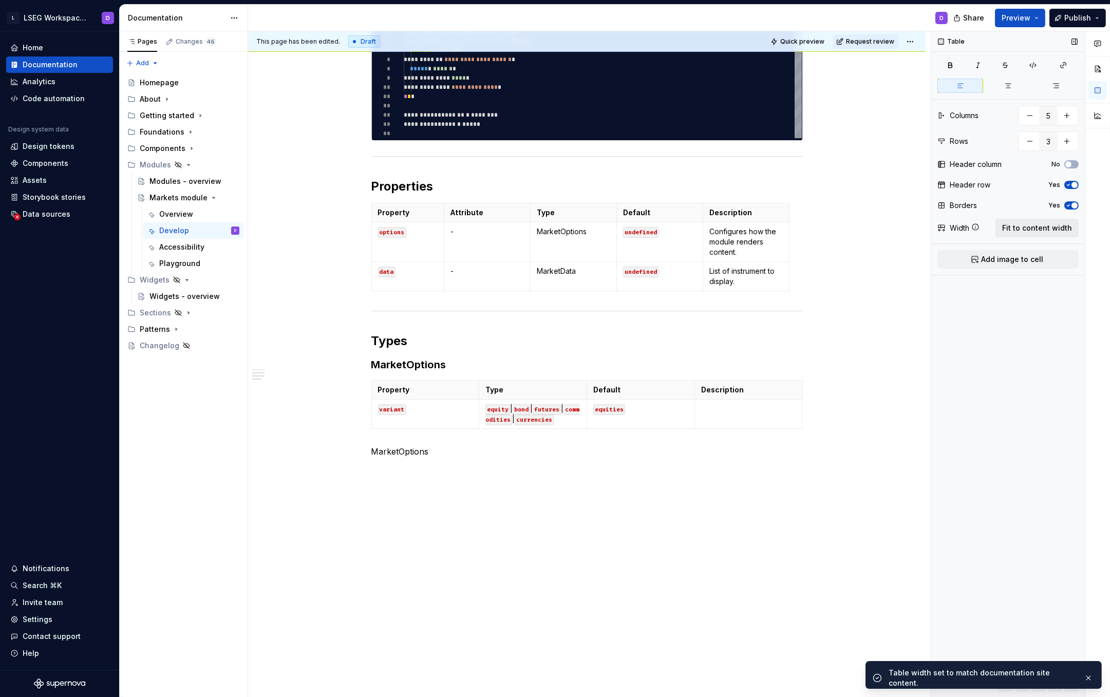
click at [1043, 227] on span "Fit to content width" at bounding box center [1037, 228] width 70 height 10
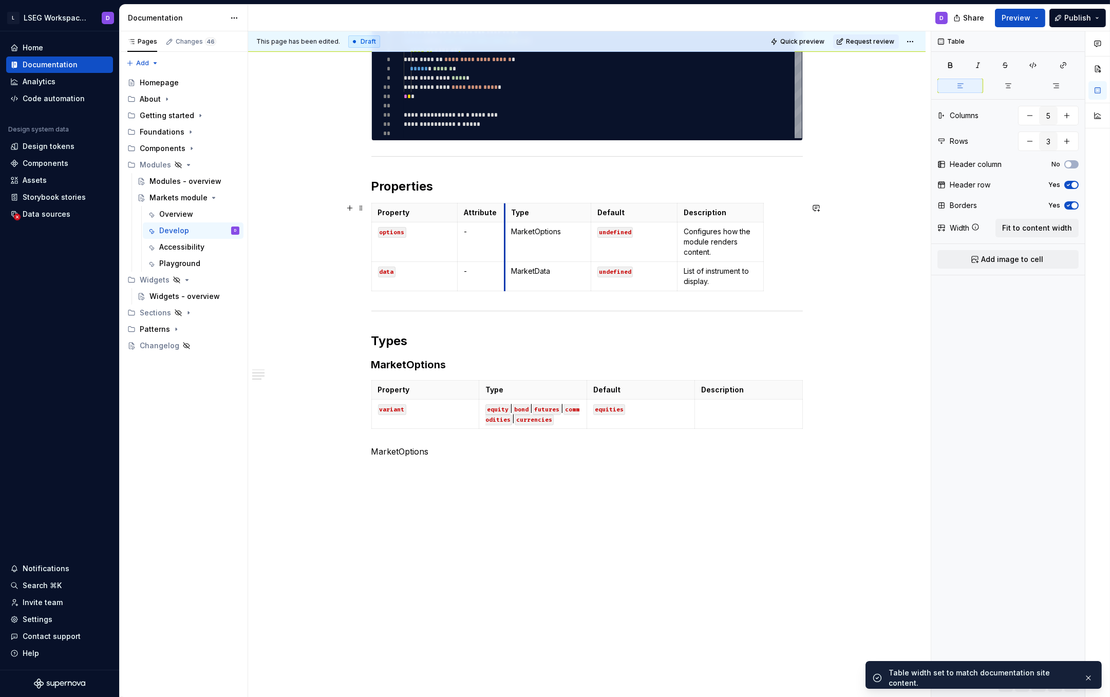
drag, startPoint x: 544, startPoint y: 215, endPoint x: 505, endPoint y: 217, distance: 39.1
click at [505, 217] on th "Type" at bounding box center [548, 212] width 86 height 19
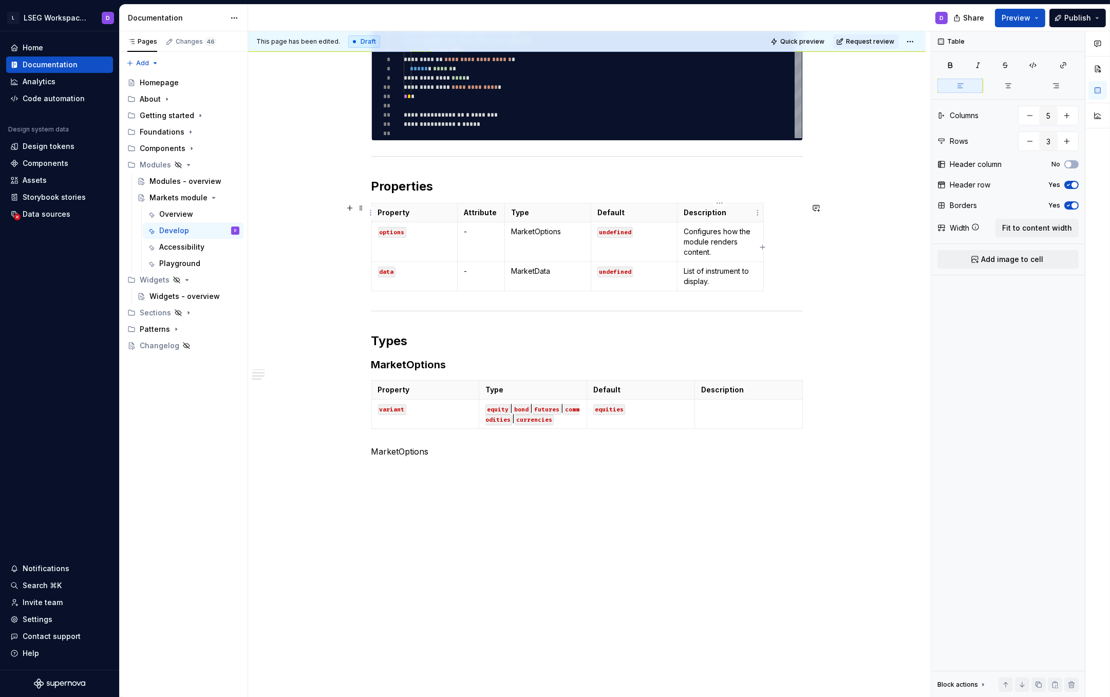
type textarea "*"
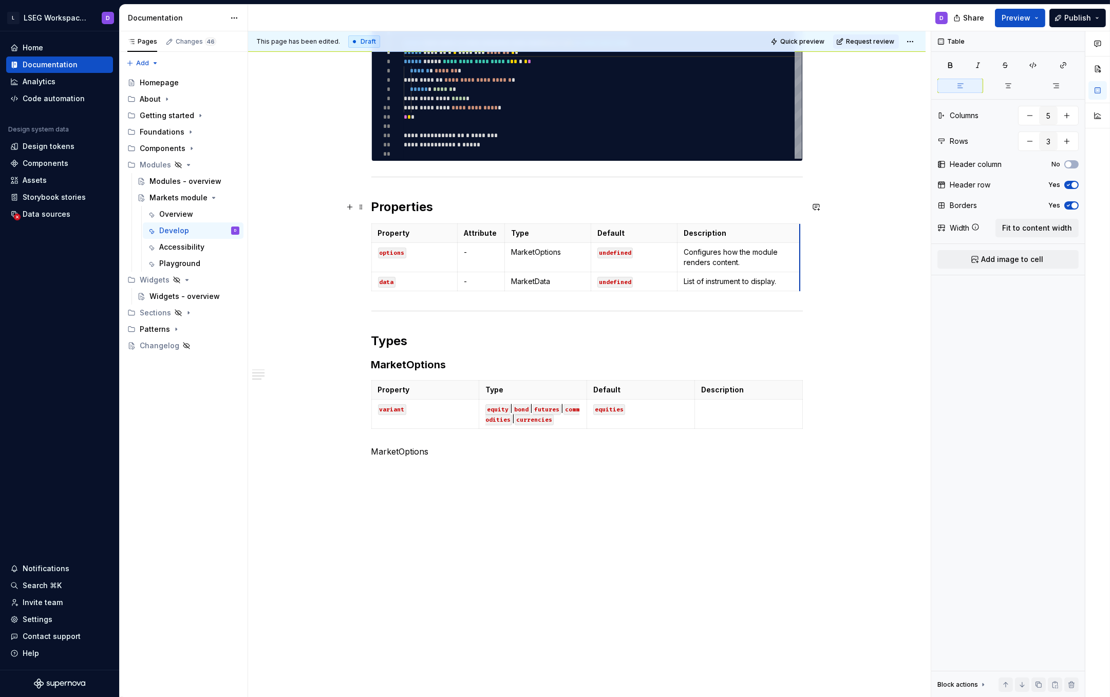
drag, startPoint x: 761, startPoint y: 213, endPoint x: 798, endPoint y: 213, distance: 36.5
drag, startPoint x: 479, startPoint y: 391, endPoint x: 440, endPoint y: 395, distance: 39.3
click at [440, 395] on th "Type" at bounding box center [494, 390] width 108 height 19
drag, startPoint x: 655, startPoint y: 390, endPoint x: 609, endPoint y: 392, distance: 46.8
click at [609, 392] on th "Description" at bounding box center [662, 390] width 108 height 19
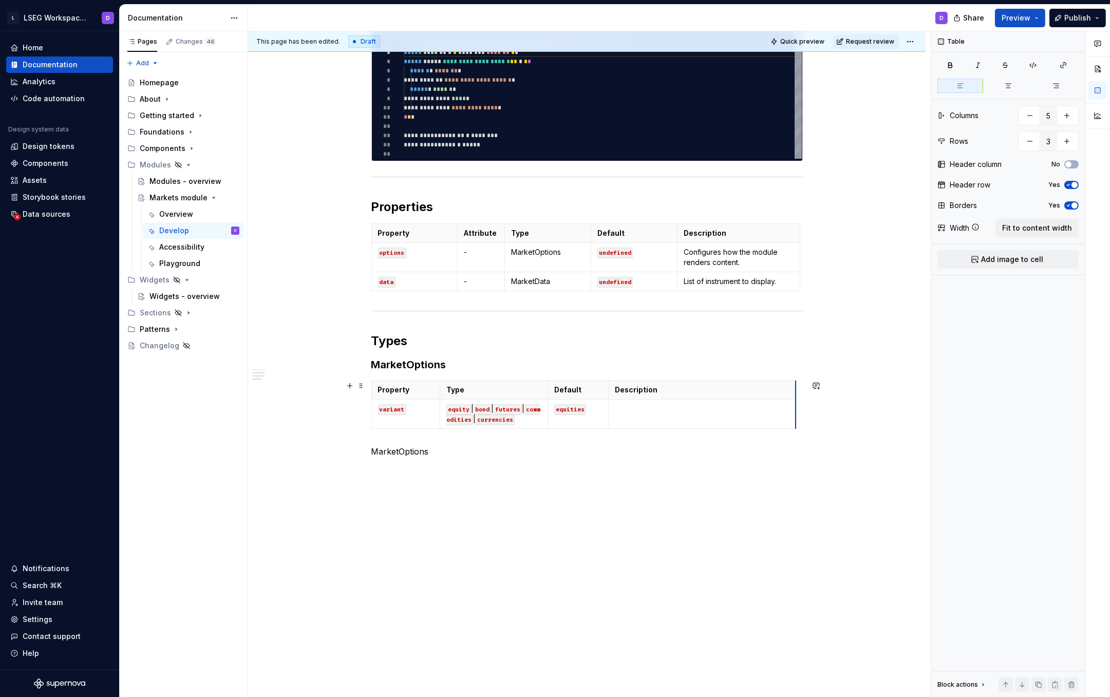
drag, startPoint x: 714, startPoint y: 391, endPoint x: 794, endPoint y: 390, distance: 79.6
type input "4"
type input "2"
click at [676, 414] on td at bounding box center [701, 414] width 187 height 29
drag, startPoint x: 677, startPoint y: 421, endPoint x: 613, endPoint y: 407, distance: 65.1
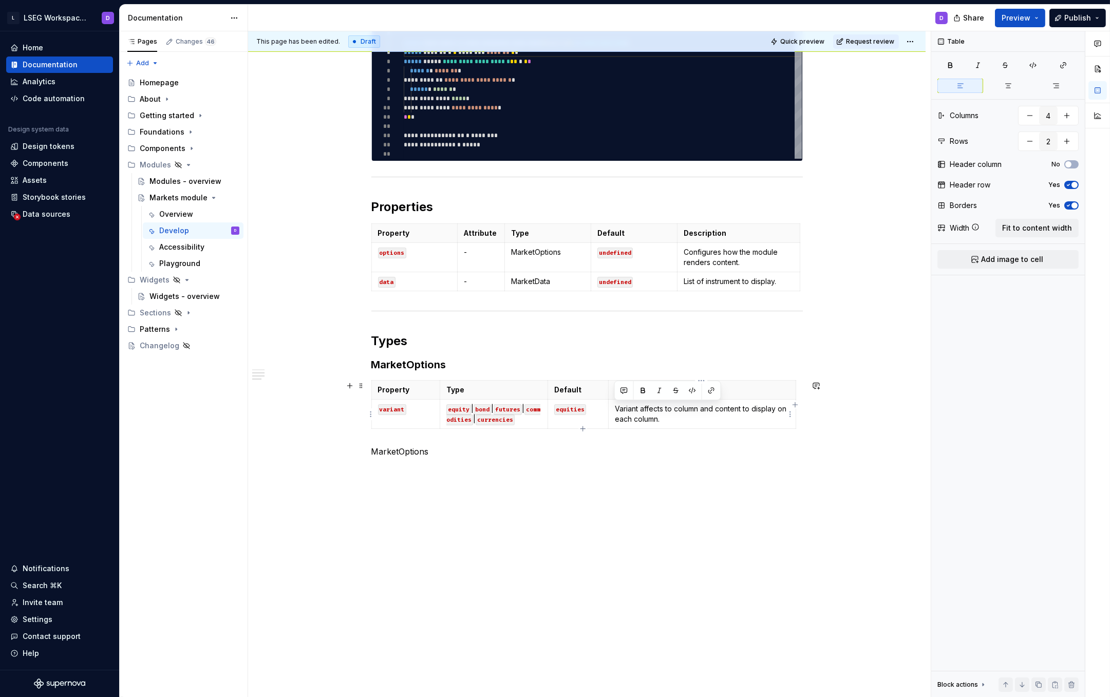
click at [613, 407] on td "Variant affects to column and content to display on each column." at bounding box center [701, 414] width 187 height 29
copy p "Variant affects to column and content to display on each column."
click at [681, 418] on p "Variant affects to column and content to display on each column." at bounding box center [702, 414] width 175 height 21
drag, startPoint x: 685, startPoint y: 420, endPoint x: 614, endPoint y: 411, distance: 71.4
click at [615, 411] on p "Variant affects to column and content to display on each column." at bounding box center [702, 414] width 175 height 21
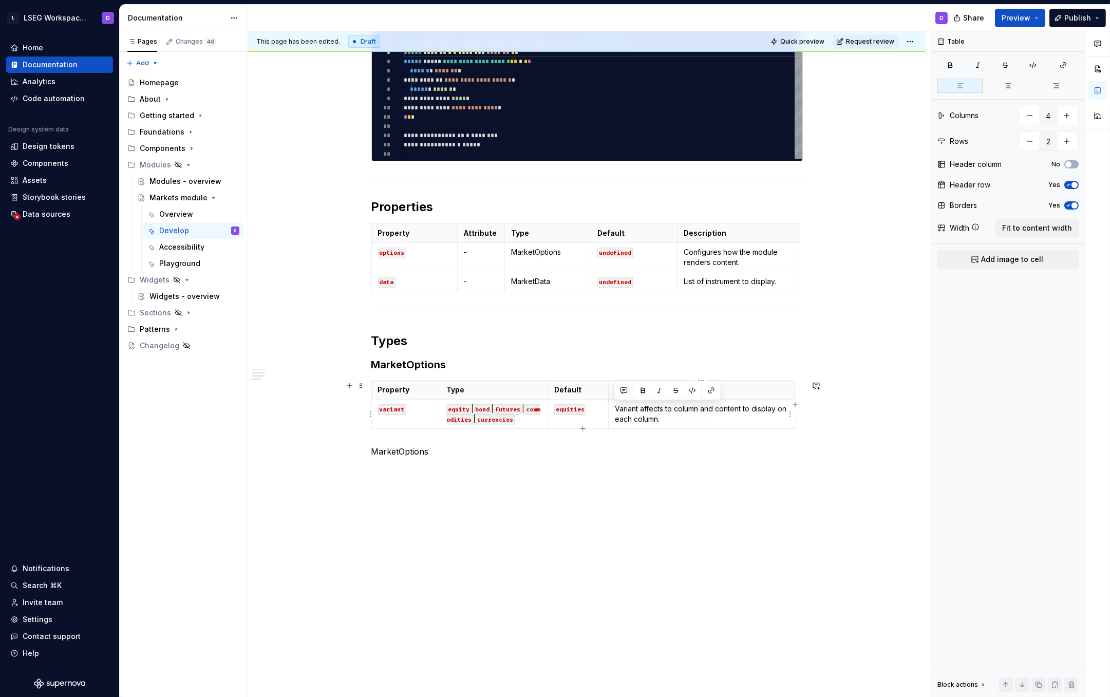
scroll to position [434, 0]
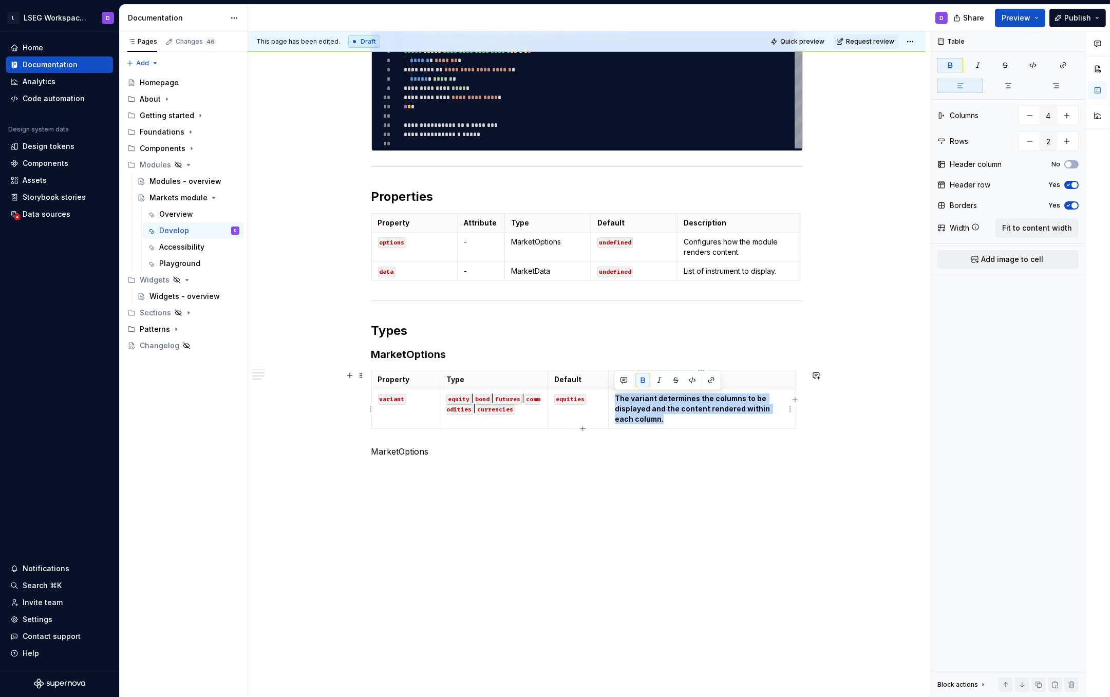
drag, startPoint x: 646, startPoint y: 420, endPoint x: 612, endPoint y: 403, distance: 37.9
click at [612, 403] on td "The variant determines the columns to be displayed and the content rendered wit…" at bounding box center [701, 409] width 187 height 40
click at [396, 454] on p "MarketOptions" at bounding box center [586, 451] width 431 height 12
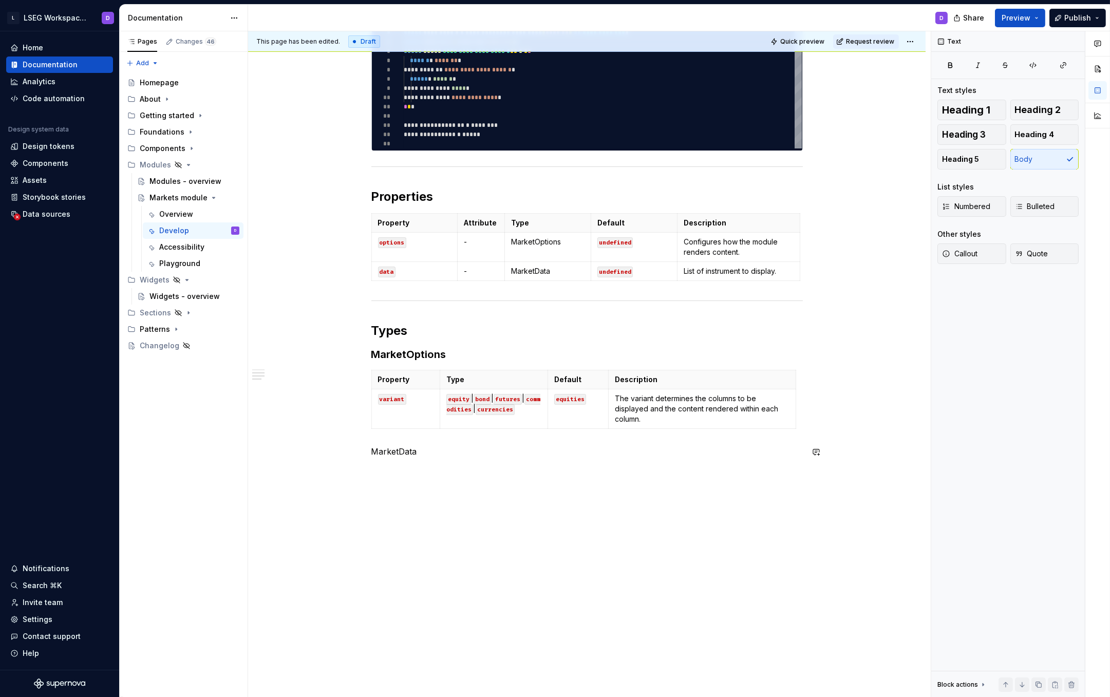
scroll to position [444, 0]
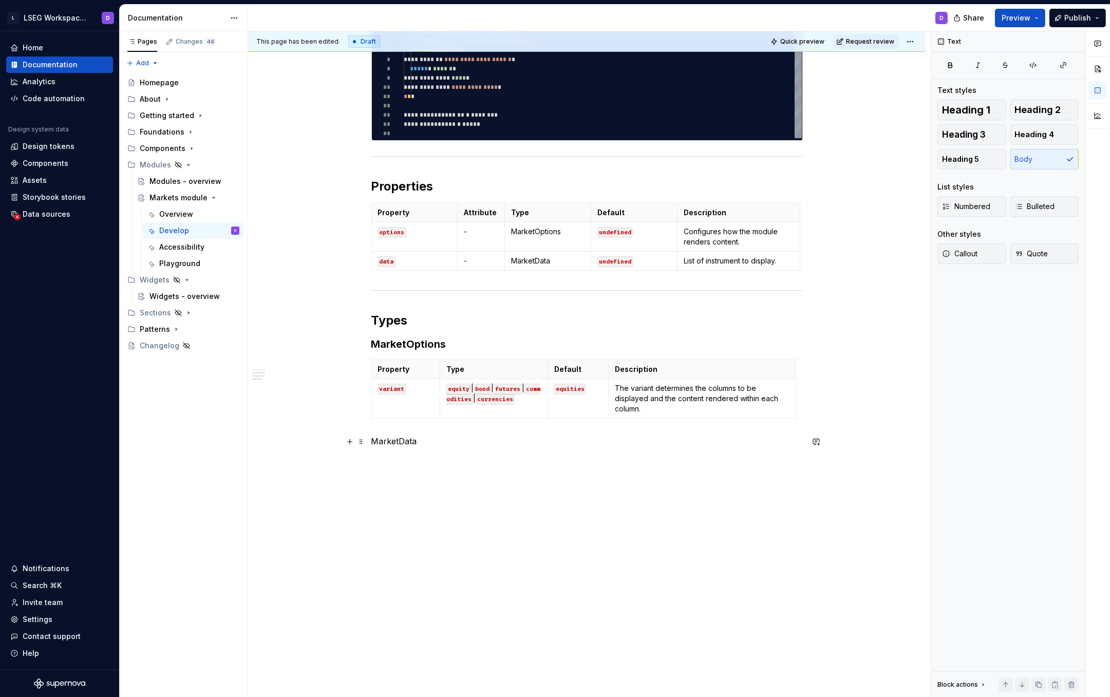
click at [397, 440] on p "MarketData" at bounding box center [586, 441] width 431 height 12
click at [969, 130] on span "Heading 3" at bounding box center [964, 134] width 44 height 10
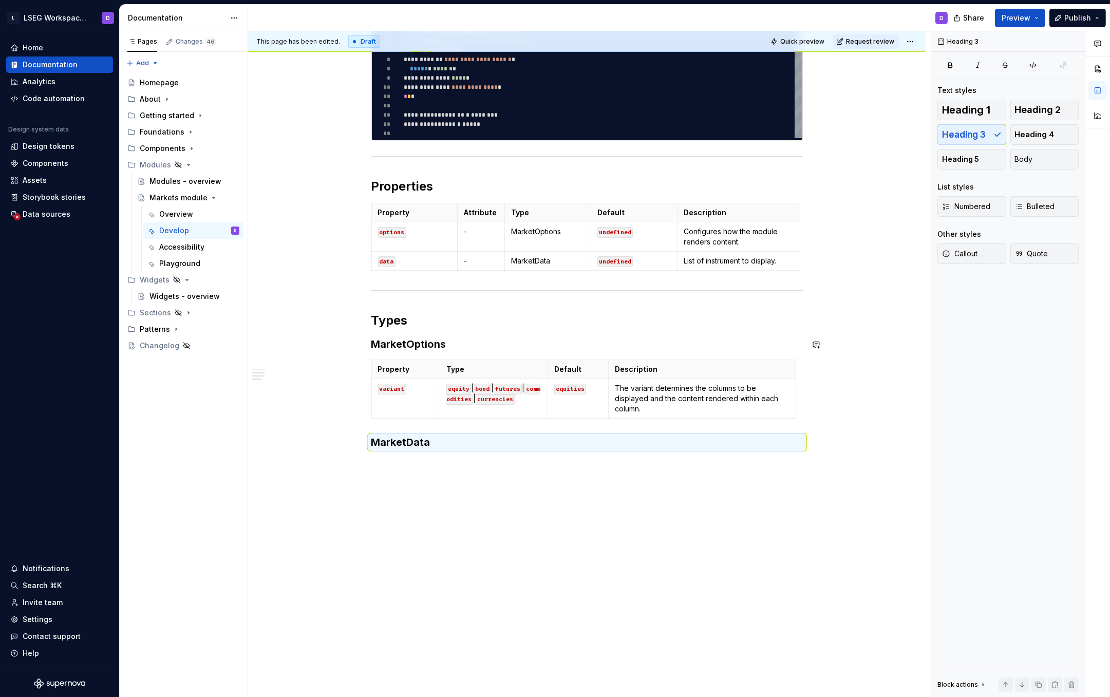
click at [469, 357] on div "**********" at bounding box center [586, 161] width 431 height 656
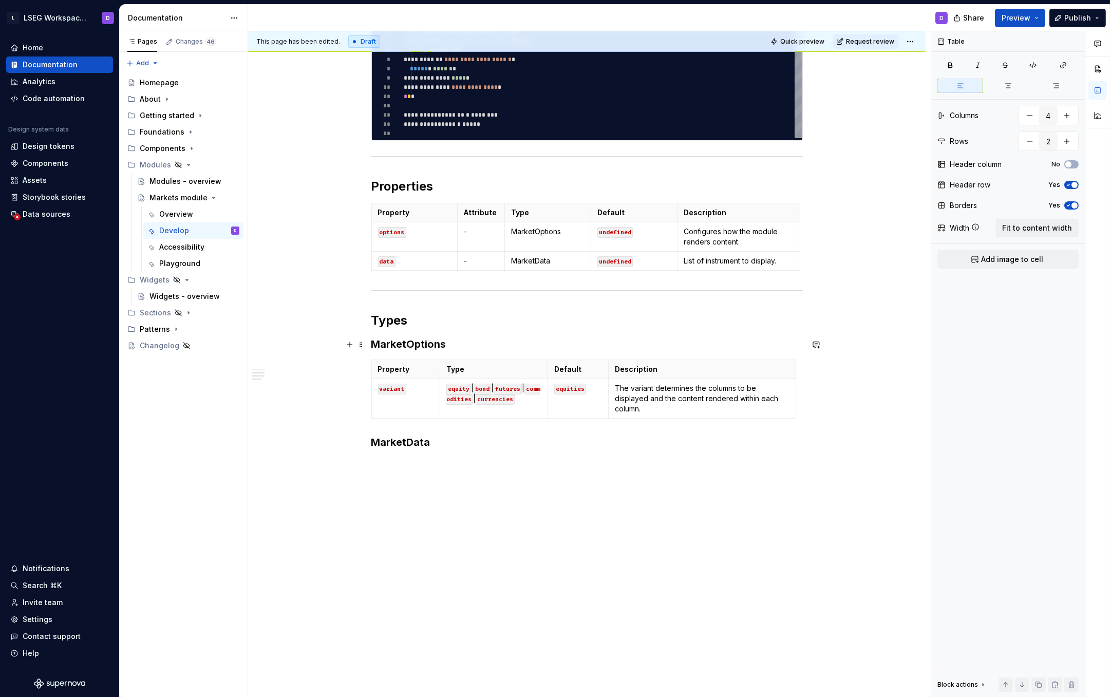
click at [489, 341] on h3 "MarketOptions" at bounding box center [586, 344] width 431 height 14
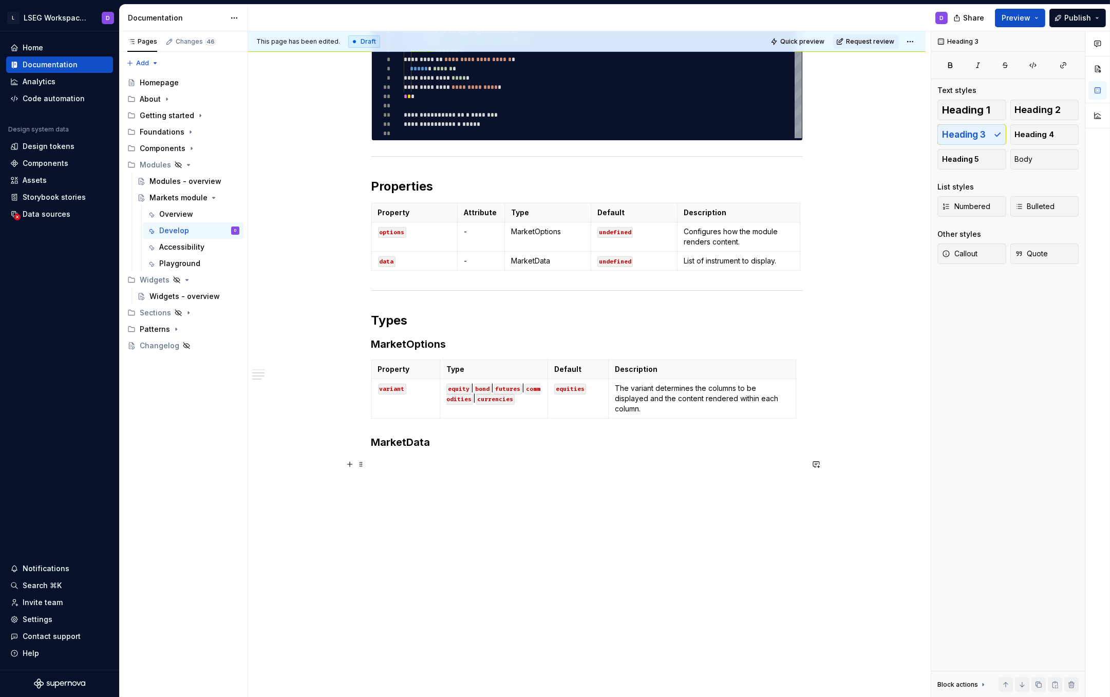
click at [405, 460] on p at bounding box center [586, 464] width 431 height 12
click at [399, 446] on h3 "MarketData" at bounding box center [586, 442] width 431 height 14
click at [715, 467] on p "The data set in the module should correspond to the variant specified in the op…" at bounding box center [586, 464] width 431 height 12
click at [388, 465] on p "The data set in the module should correspond to the variant specified in the op…" at bounding box center [586, 464] width 431 height 12
click at [352, 465] on button "button" at bounding box center [350, 464] width 14 height 14
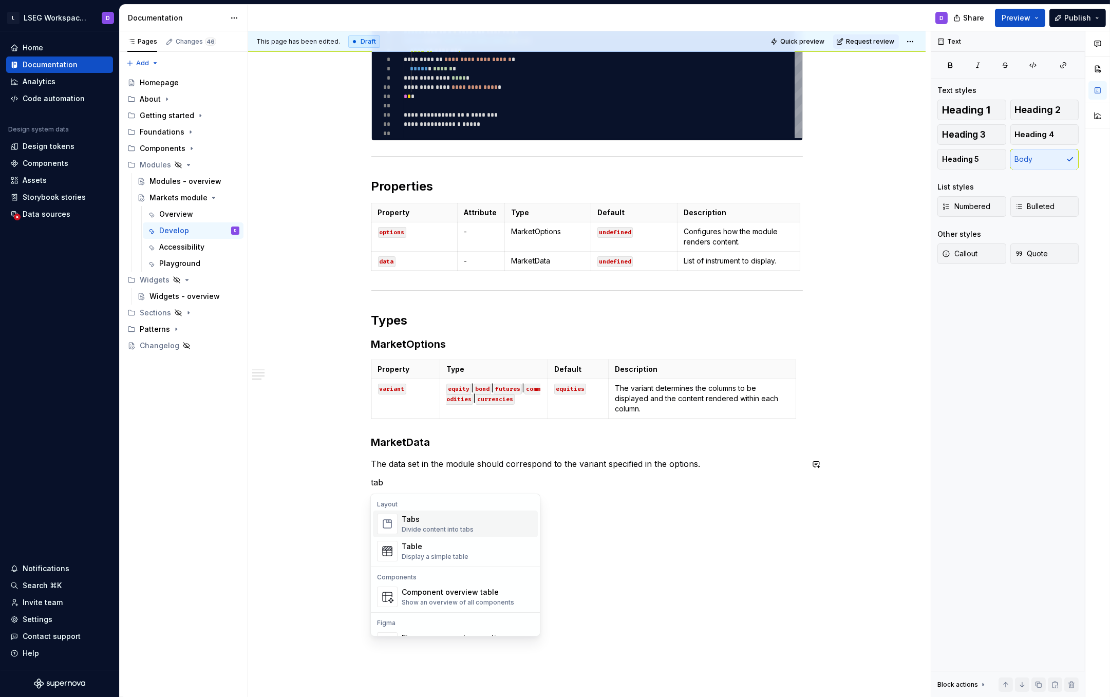
click at [426, 519] on div "Tabs" at bounding box center [438, 519] width 72 height 10
click at [477, 501] on div "******** *******" at bounding box center [586, 493] width 431 height 21
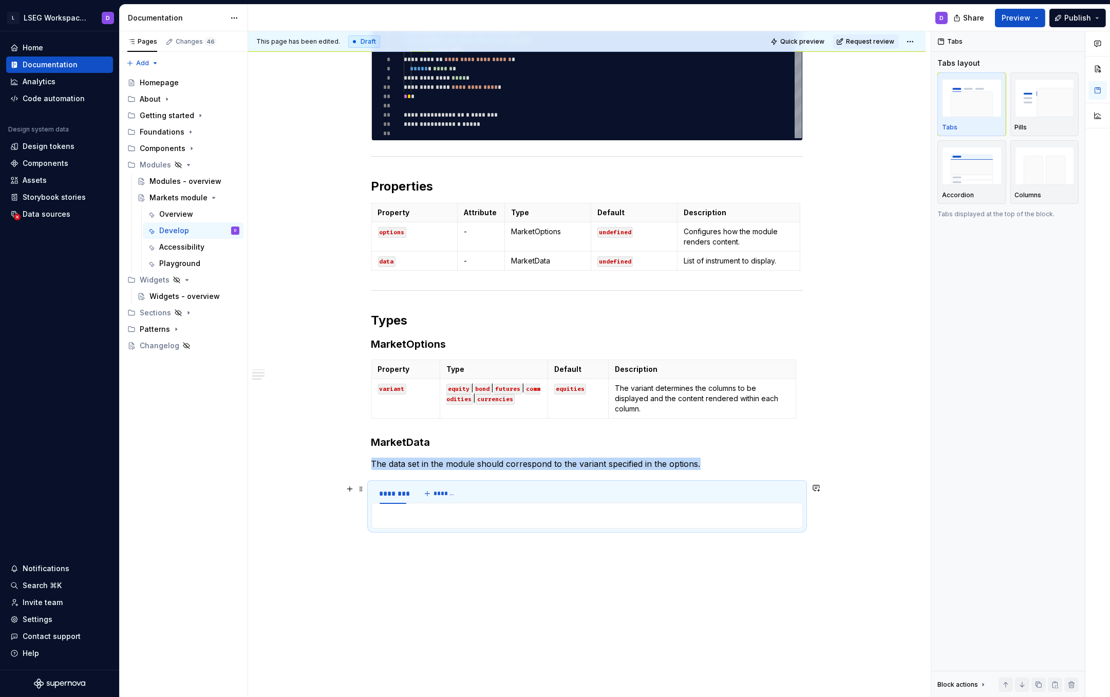
type textarea "*"
click at [431, 511] on p at bounding box center [587, 516] width 418 height 12
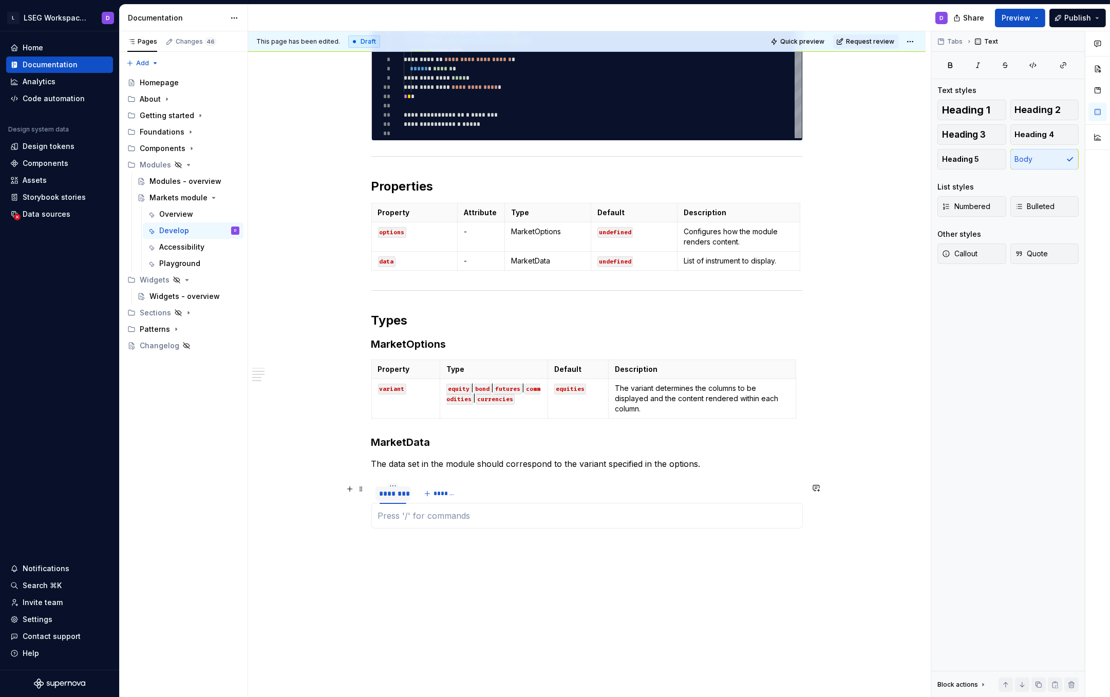
click at [389, 495] on div "********" at bounding box center [393, 493] width 27 height 10
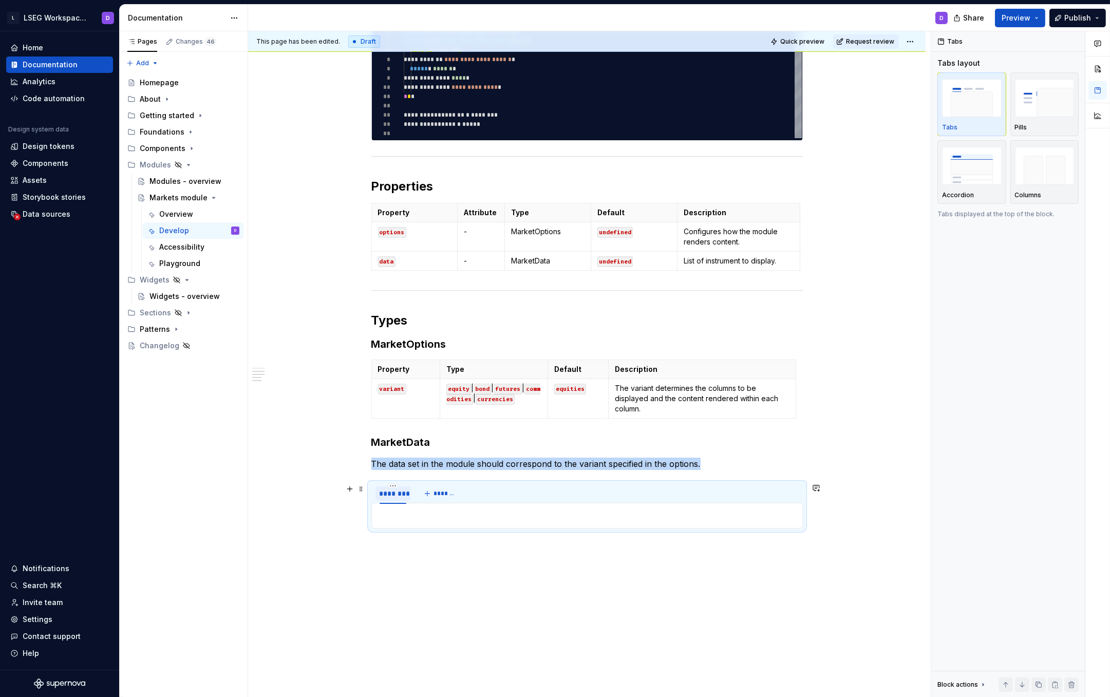
click at [389, 495] on div "********" at bounding box center [393, 493] width 27 height 10
type input "******"
click at [433, 493] on span "*******" at bounding box center [439, 493] width 23 height 8
type input "*****"
click at [469, 494] on span "*******" at bounding box center [471, 493] width 23 height 8
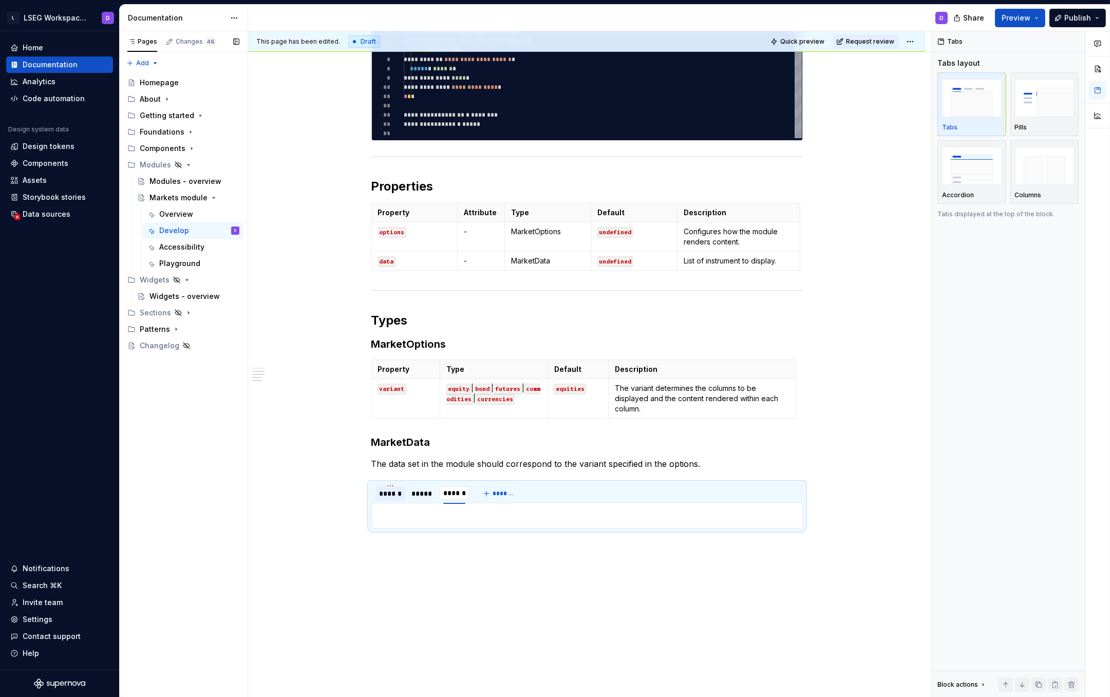
type input "*******"
click at [501, 489] on span "*******" at bounding box center [507, 493] width 23 height 8
type input "**********"
click at [557, 490] on span "*******" at bounding box center [563, 493] width 23 height 8
click at [557, 490] on input "********" at bounding box center [543, 493] width 35 height 18
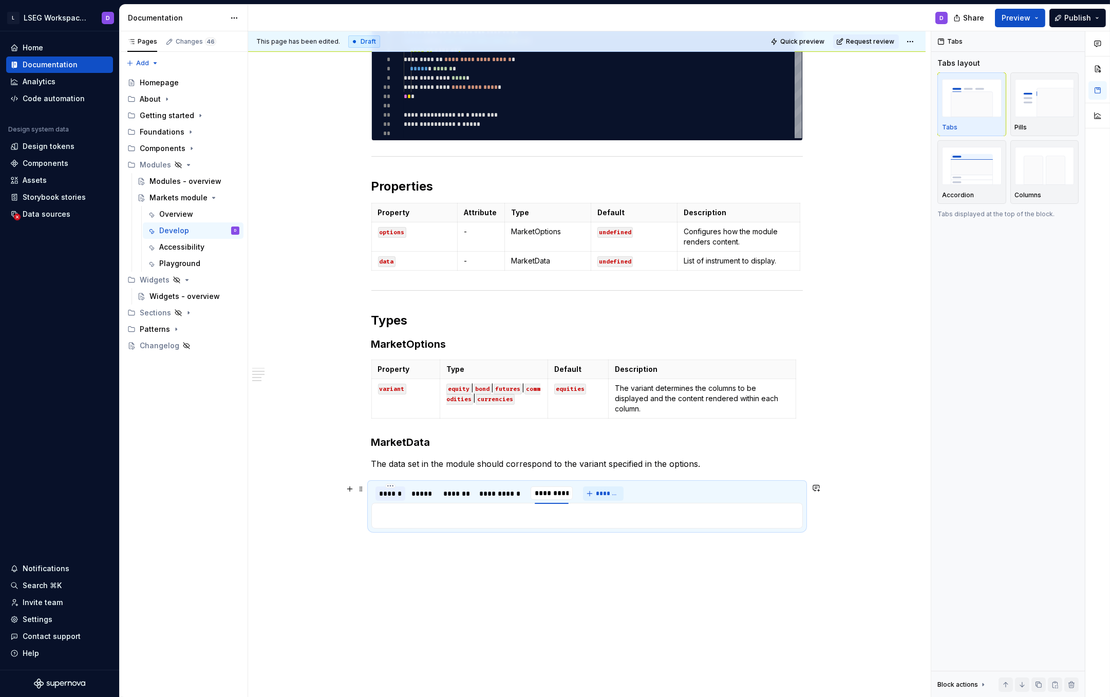
type input "**********"
click at [530, 390] on p "equity | bond | futures | commodities | currencies" at bounding box center [493, 393] width 95 height 21
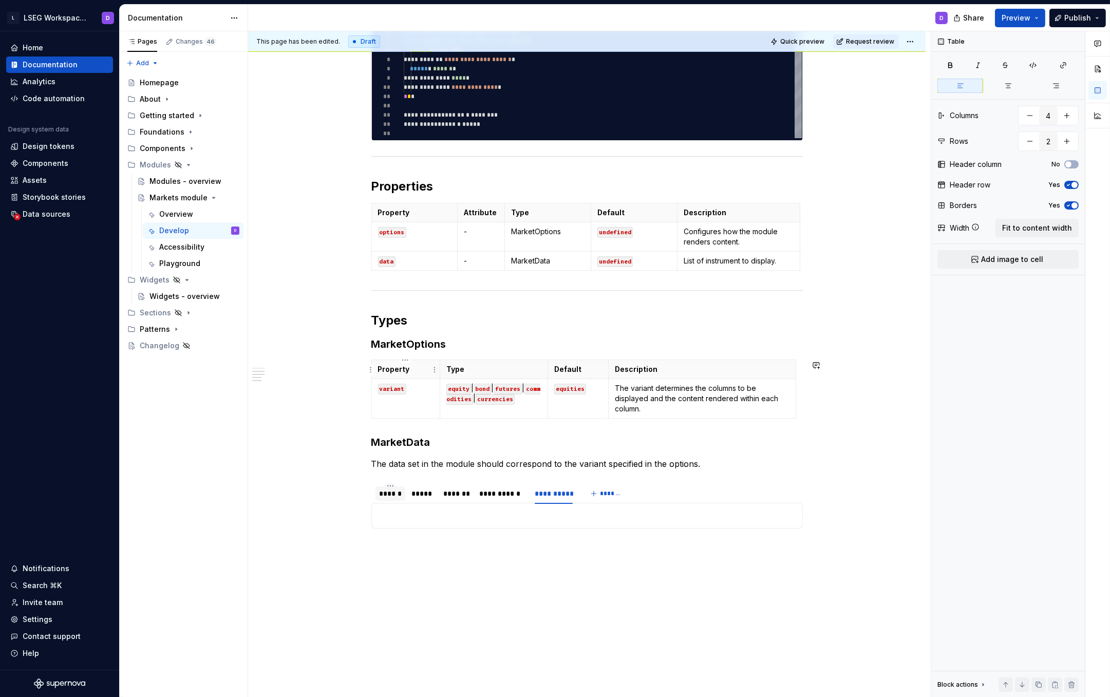
click at [387, 366] on p "Property" at bounding box center [406, 369] width 56 height 10
click at [361, 366] on span at bounding box center [361, 365] width 8 height 14
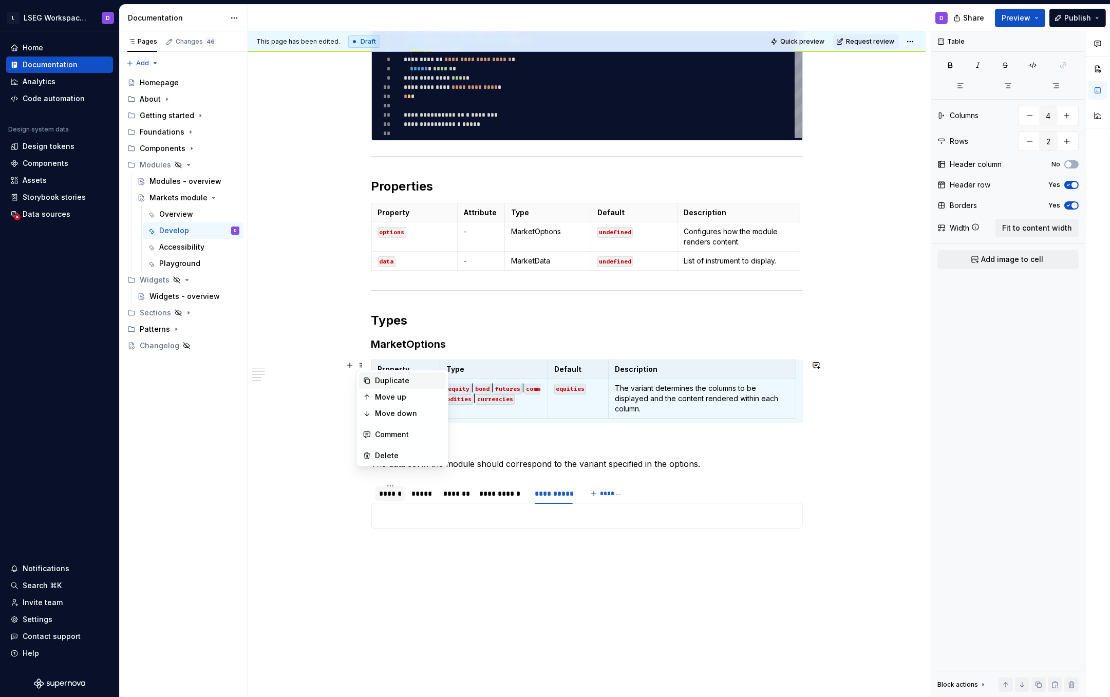
click at [399, 381] on div "Duplicate" at bounding box center [408, 380] width 67 height 10
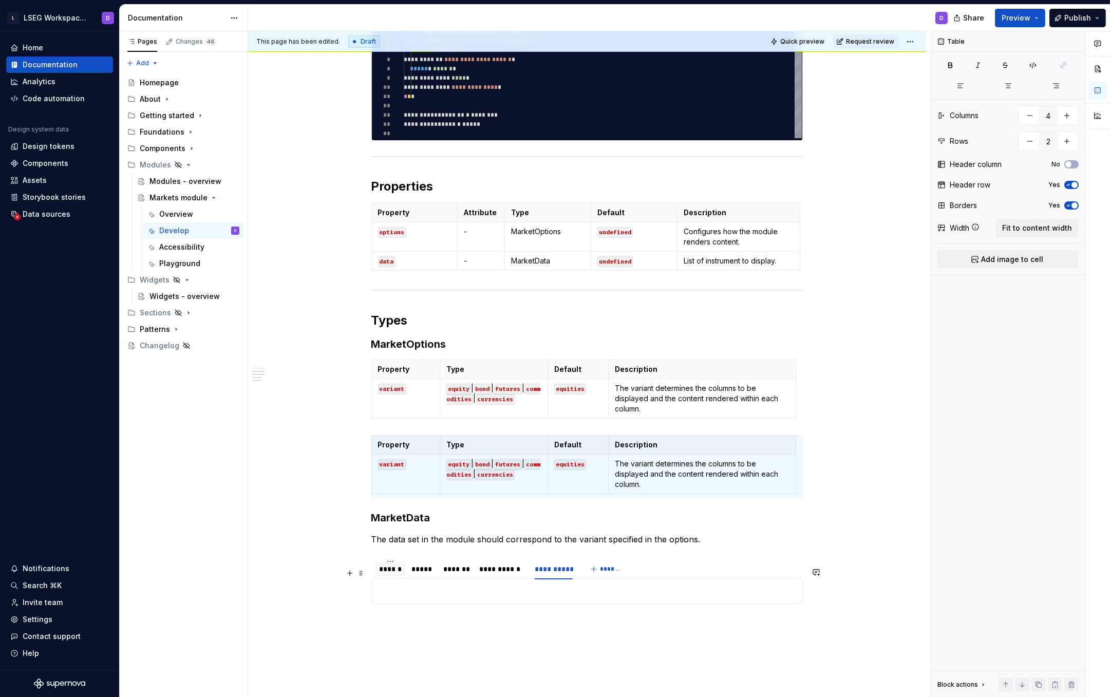
click at [390, 574] on div "******" at bounding box center [391, 569] width 22 height 10
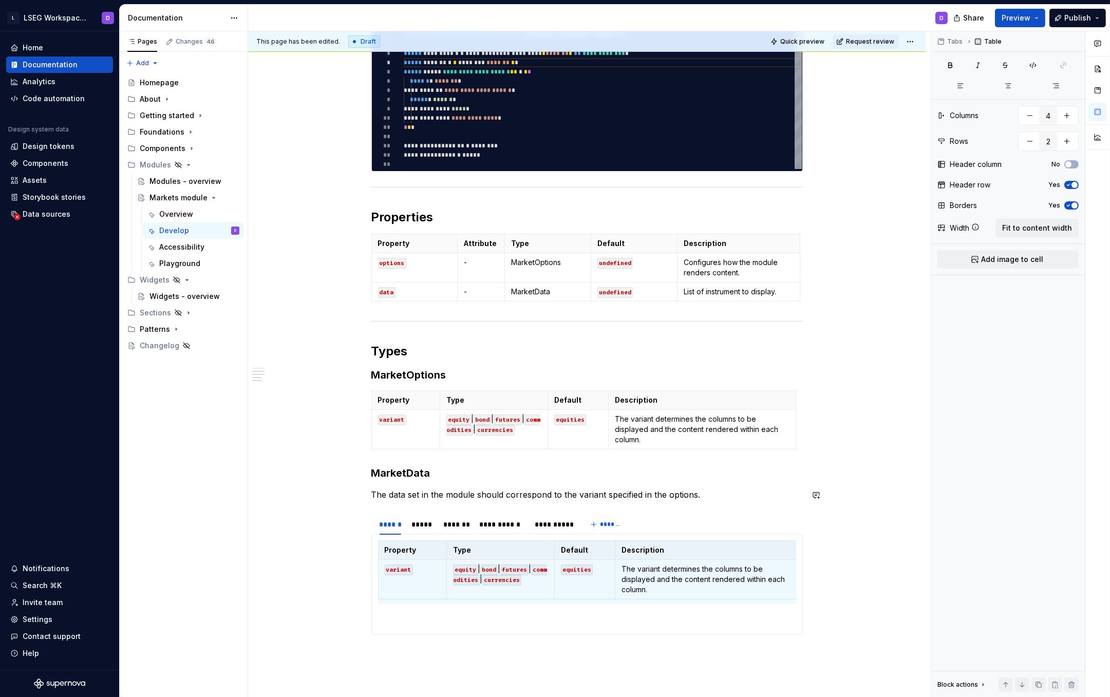
scroll to position [385, 0]
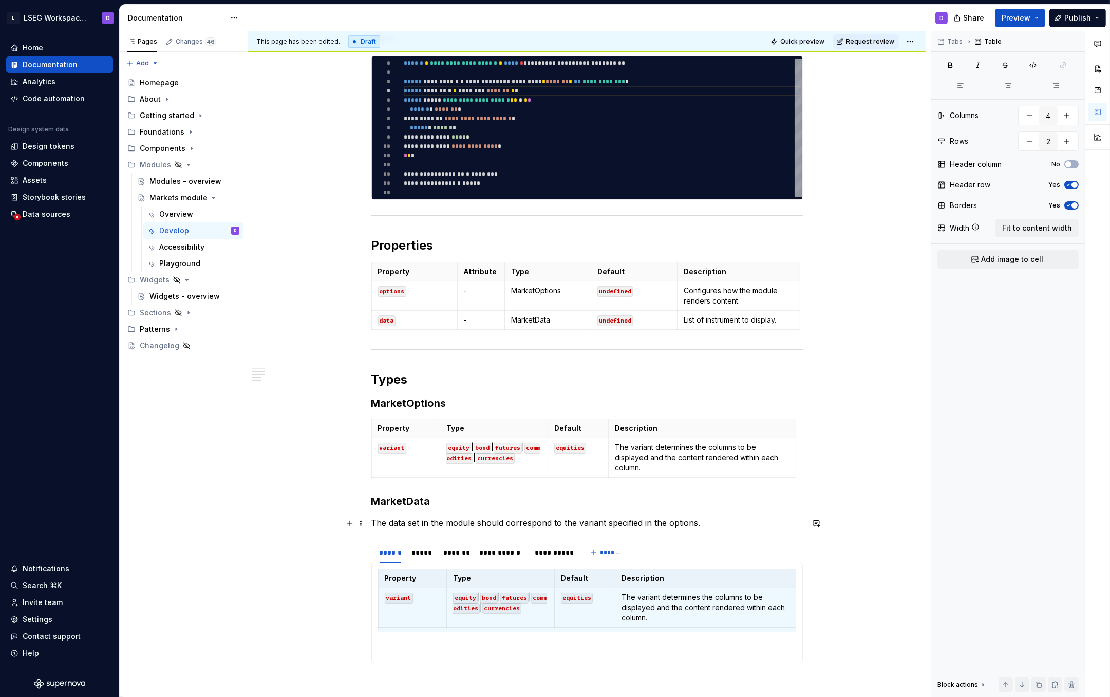
click at [718, 521] on p "The data set in the module should correspond to the variant specified in the op…" at bounding box center [586, 523] width 431 height 12
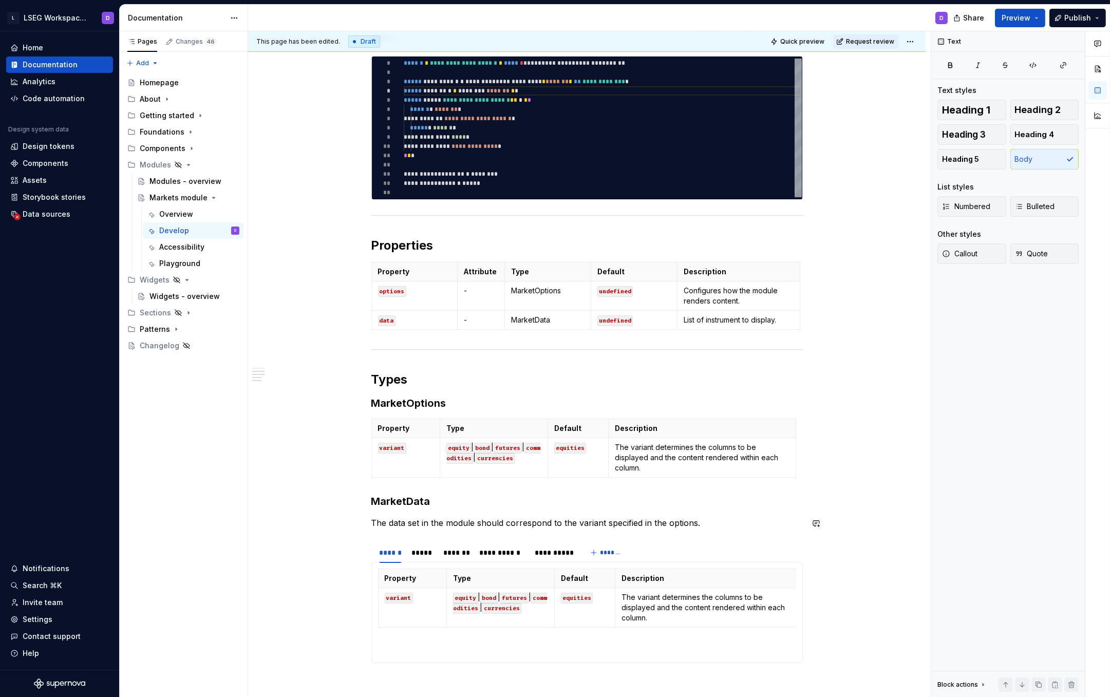
click at [712, 524] on p "The data set in the module should correspond to the variant specified in the op…" at bounding box center [586, 523] width 431 height 12
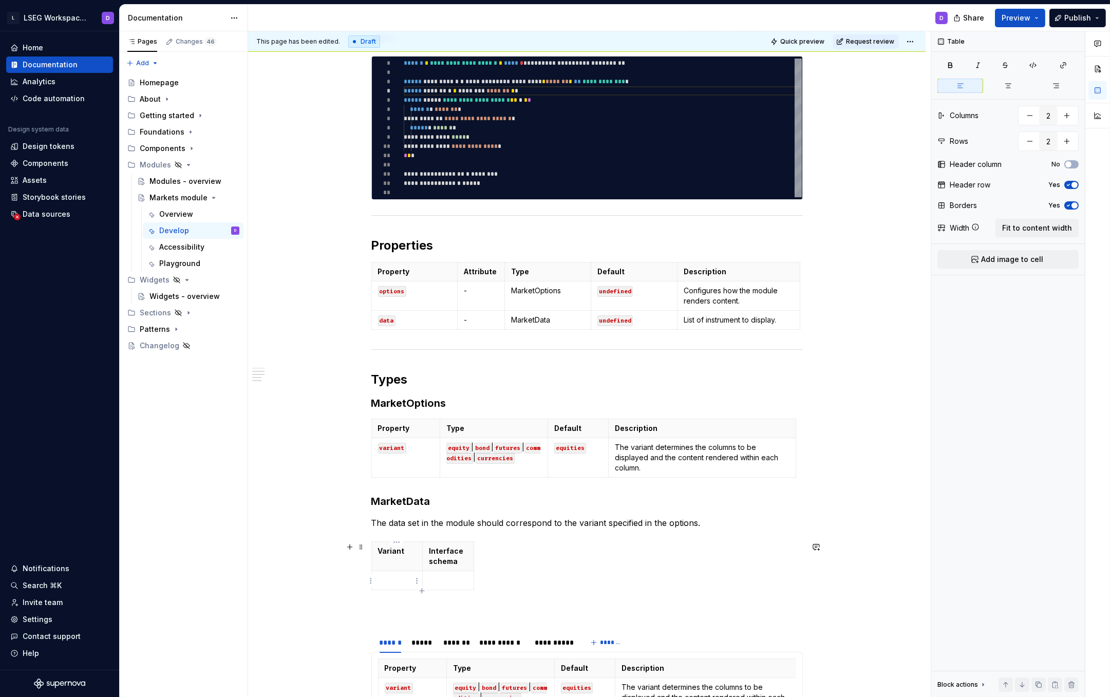
click at [411, 575] on td at bounding box center [396, 580] width 51 height 19
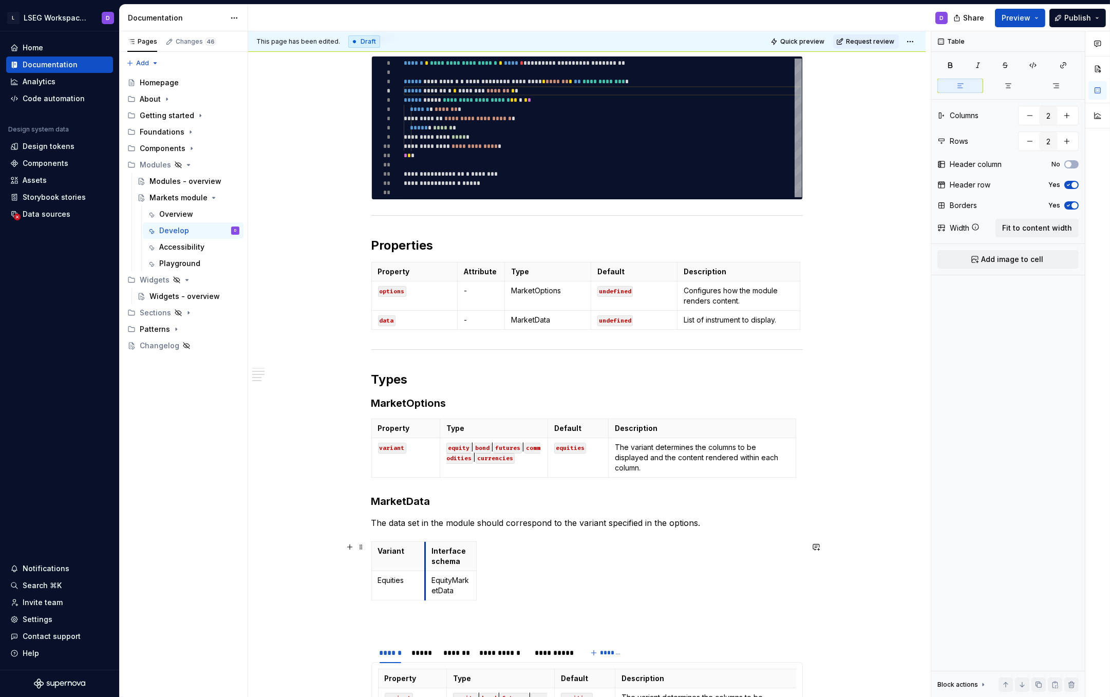
drag, startPoint x: 423, startPoint y: 557, endPoint x: 456, endPoint y: 558, distance: 32.4
click at [455, 559] on th "Interface schema" at bounding box center [450, 556] width 51 height 29
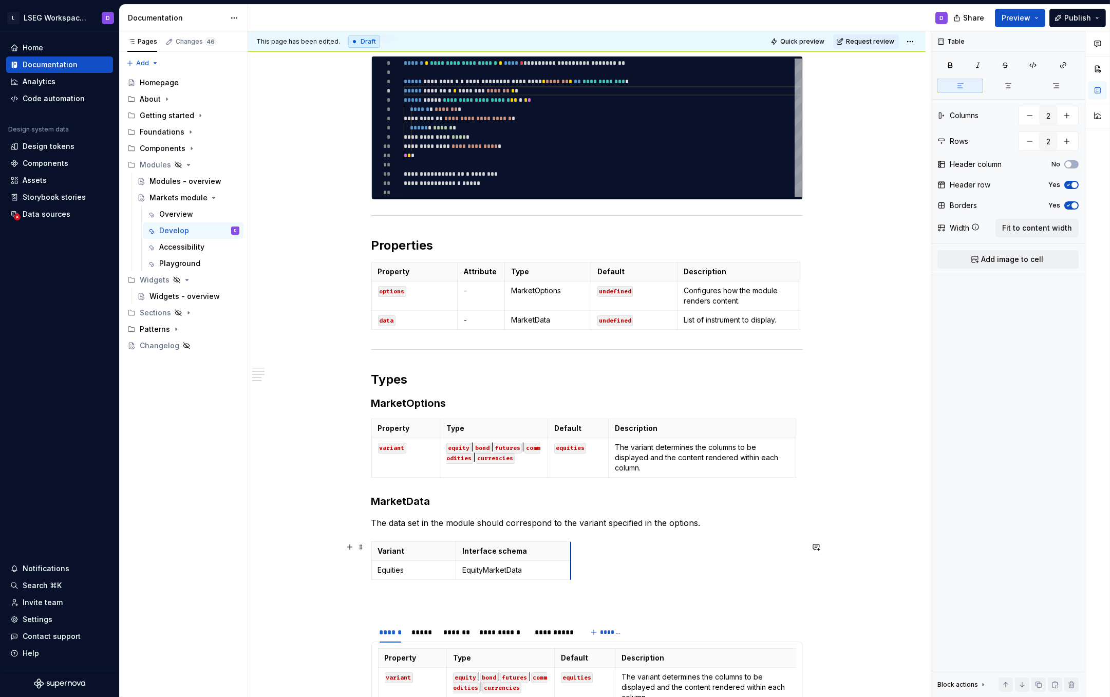
drag, startPoint x: 505, startPoint y: 553, endPoint x: 569, endPoint y: 557, distance: 63.8
click at [508, 572] on p "EquityMarketData" at bounding box center [513, 570] width 102 height 10
click at [543, 553] on button "button" at bounding box center [540, 552] width 14 height 14
click at [387, 569] on p "Equities" at bounding box center [414, 570] width 72 height 10
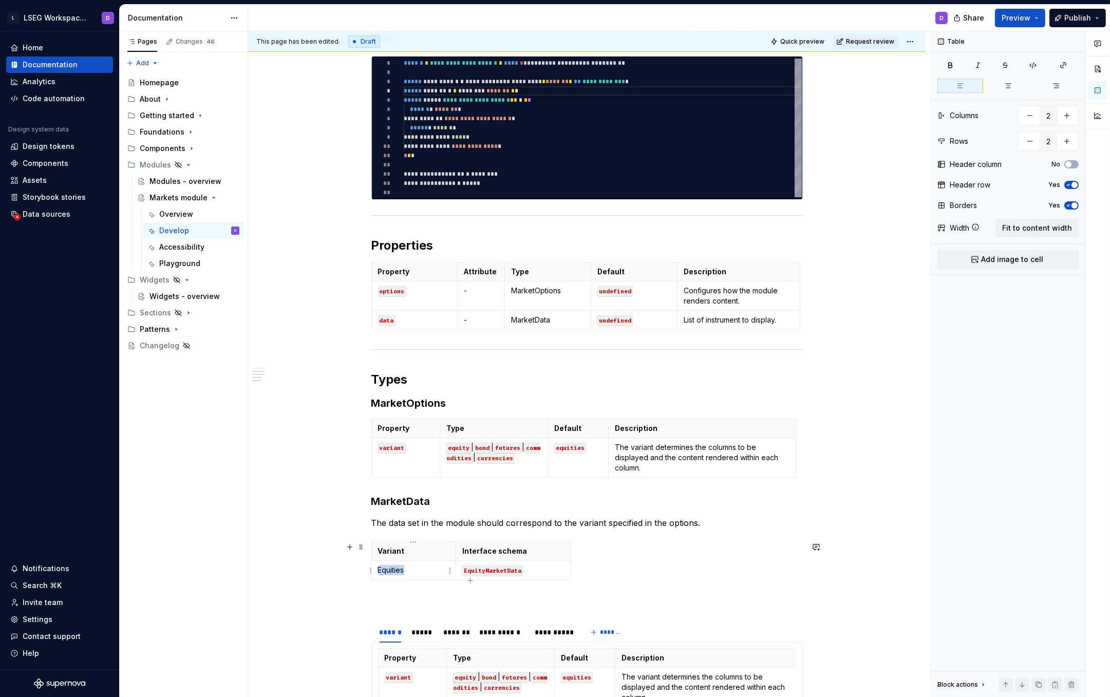
click at [387, 569] on p "Equities" at bounding box center [414, 570] width 72 height 10
click at [378, 571] on p "Equities" at bounding box center [414, 570] width 72 height 10
drag, startPoint x: 380, startPoint y: 572, endPoint x: 403, endPoint y: 578, distance: 24.4
click at [380, 572] on p "Equities" at bounding box center [414, 570] width 72 height 10
click at [387, 570] on p "equities" at bounding box center [414, 570] width 72 height 10
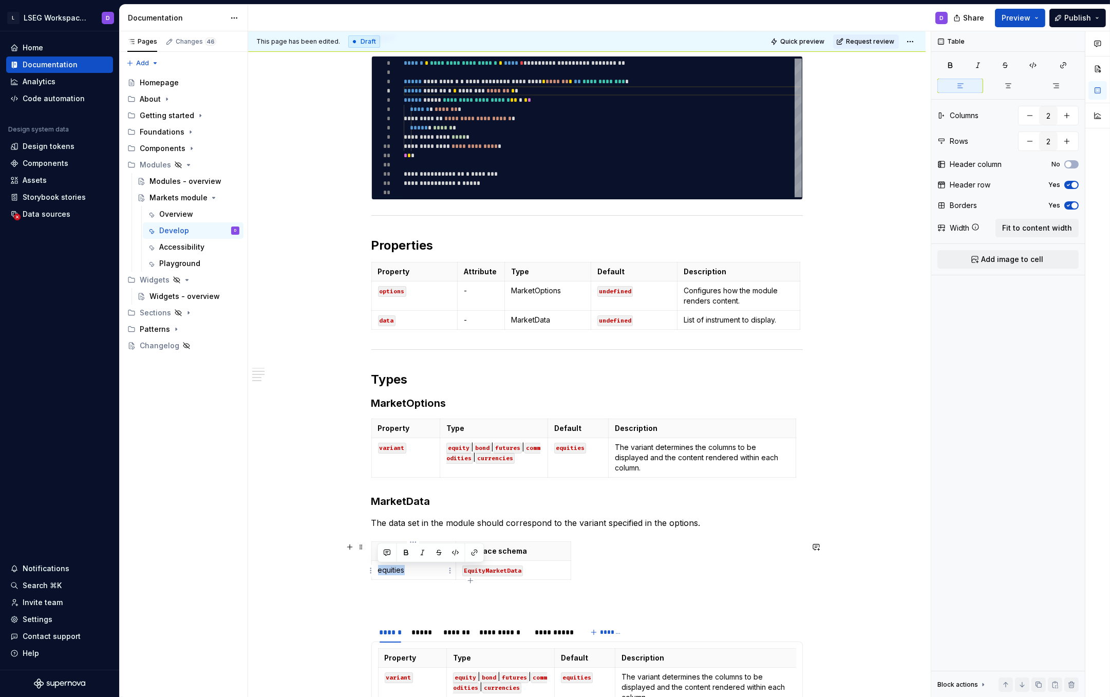
click at [387, 570] on p "equities" at bounding box center [414, 570] width 72 height 10
click at [457, 552] on button "button" at bounding box center [455, 552] width 14 height 14
click at [471, 579] on icon "button" at bounding box center [470, 580] width 8 height 8
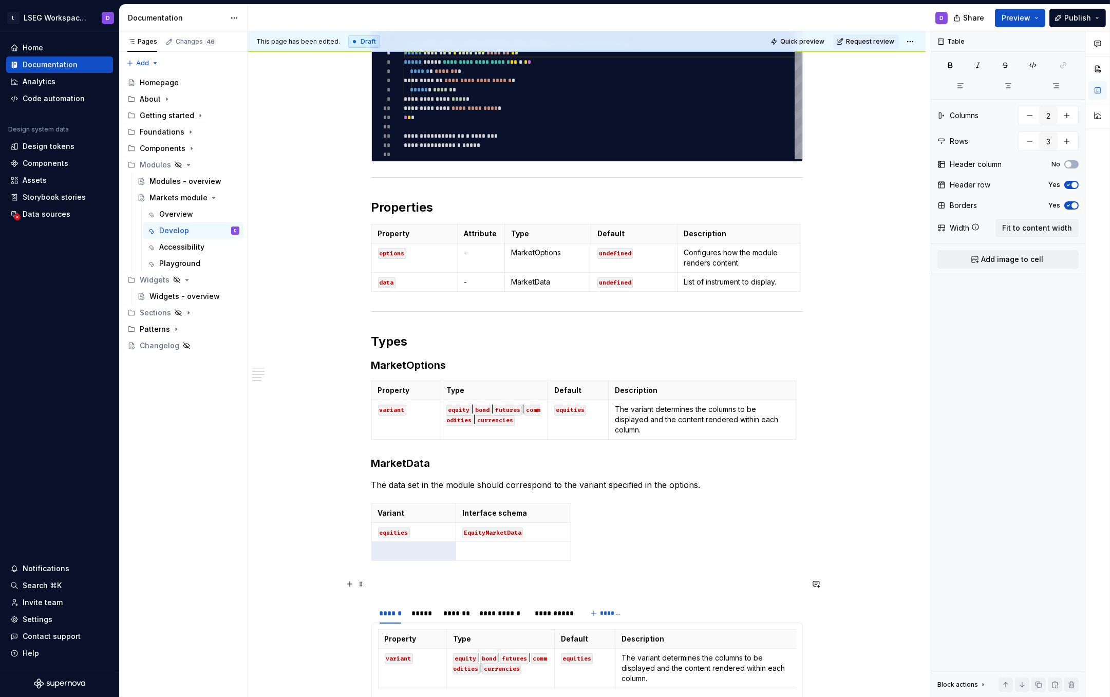
scroll to position [430, 0]
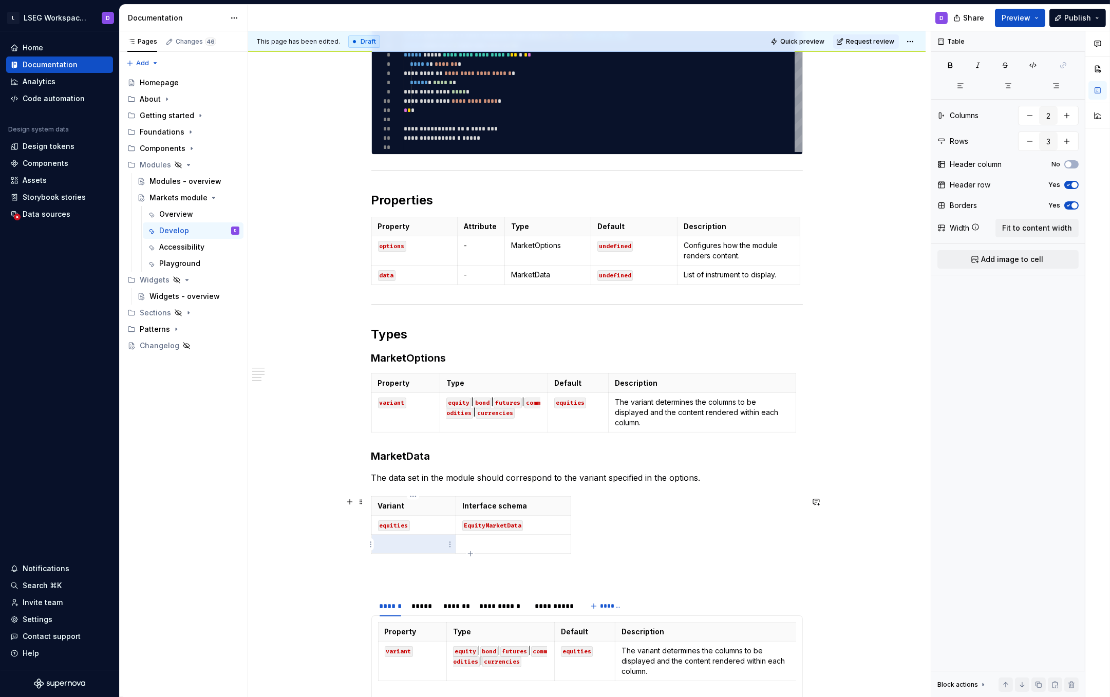
click at [401, 546] on p at bounding box center [414, 544] width 72 height 10
click at [470, 551] on icon "button" at bounding box center [470, 553] width 5 height 5
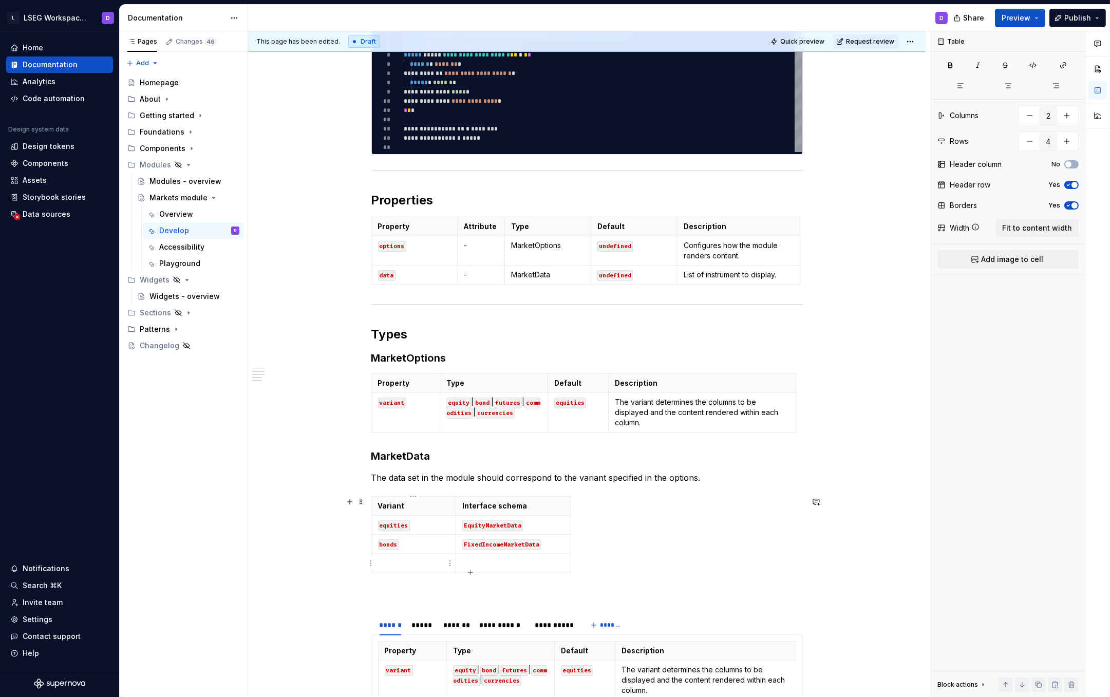
click at [388, 563] on p at bounding box center [414, 563] width 72 height 10
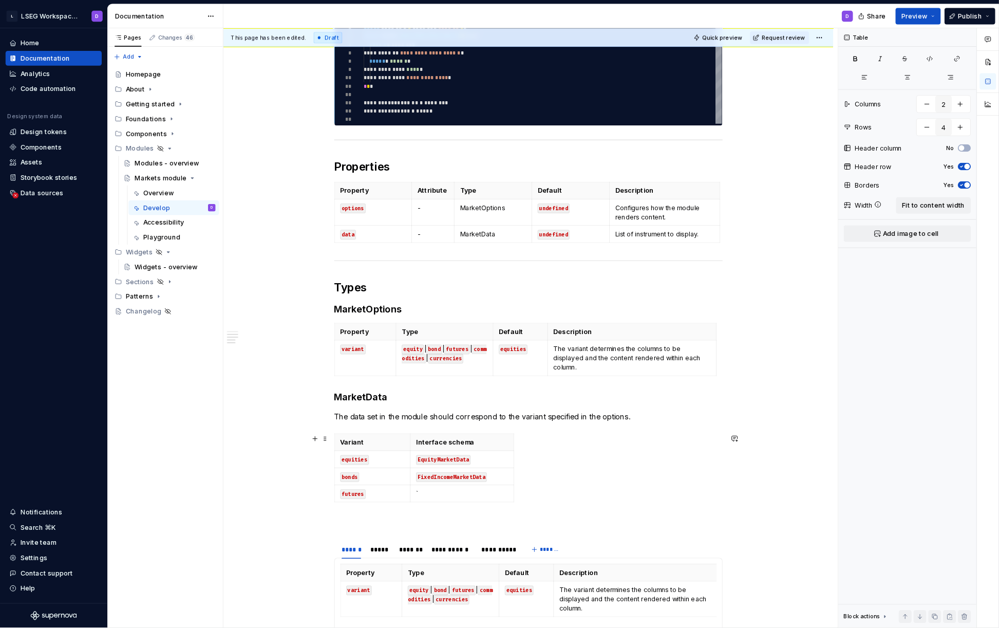
scroll to position [460, 0]
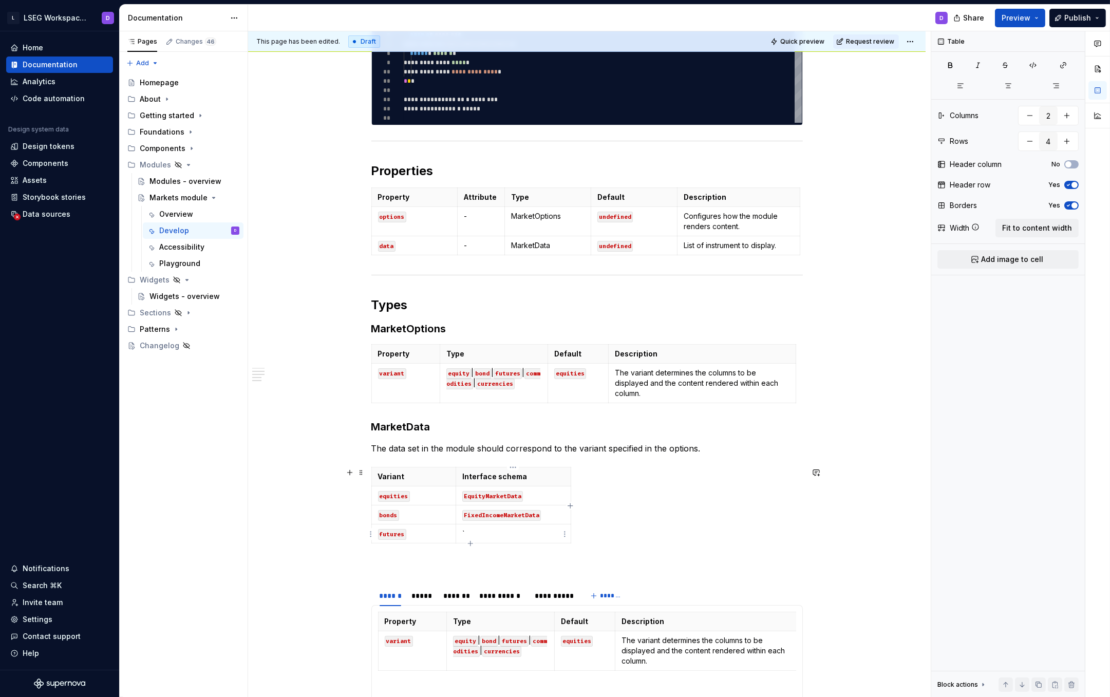
click at [481, 534] on p "`" at bounding box center [513, 534] width 102 height 10
click at [472, 544] on icon "button" at bounding box center [470, 543] width 8 height 8
type input "5"
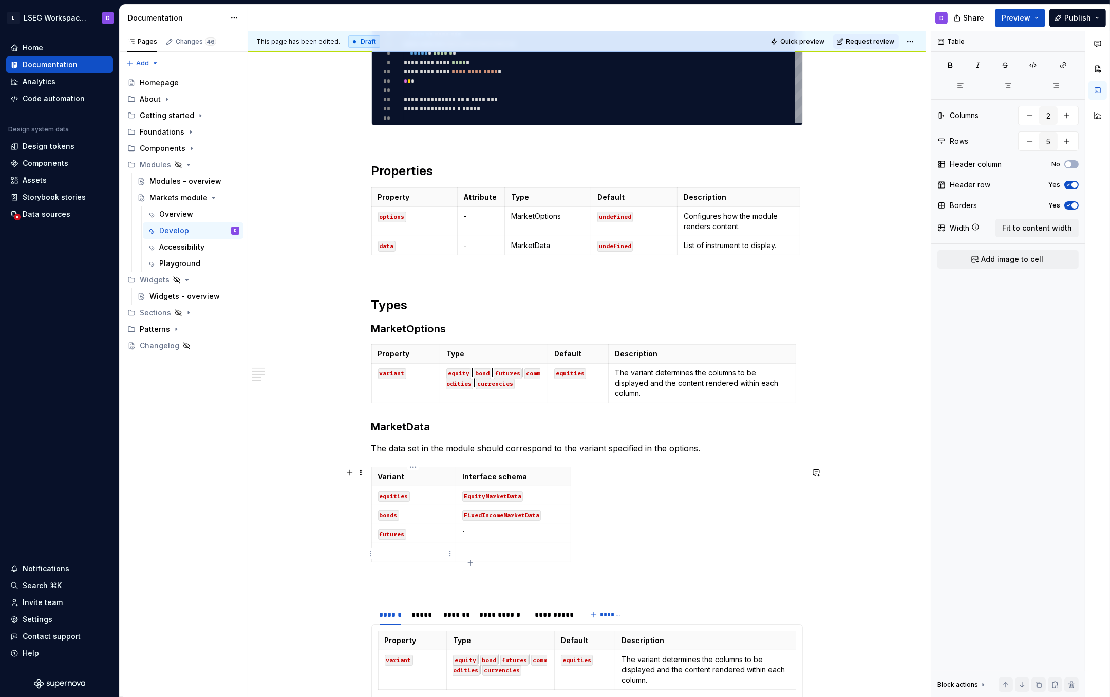
click at [412, 557] on p at bounding box center [414, 553] width 72 height 10
click at [393, 555] on code "commodites" at bounding box center [397, 553] width 39 height 11
type textarea "*"
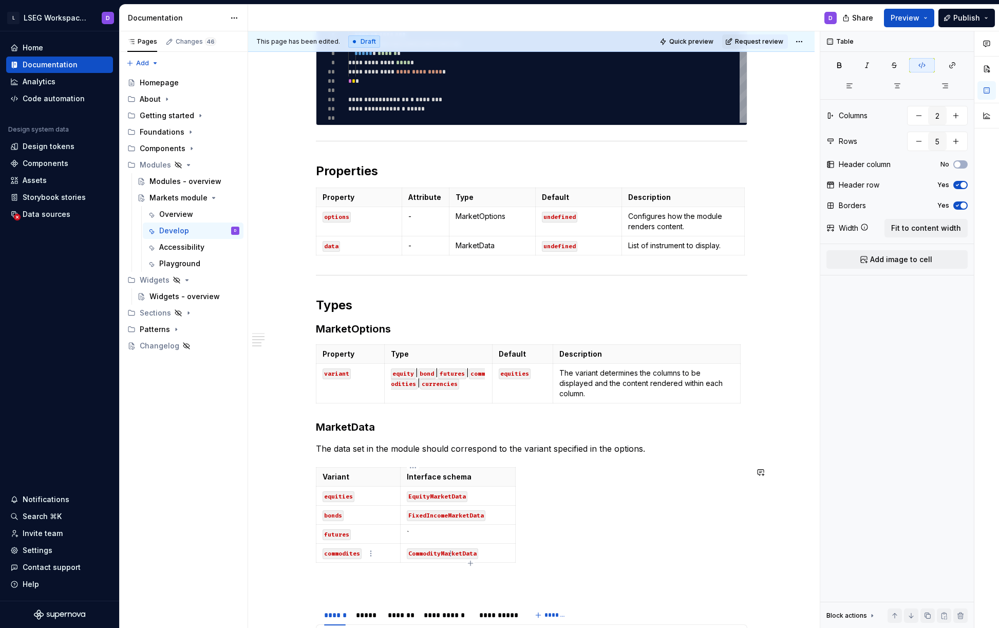
scroll to position [28, 137]
click at [415, 562] on icon "button" at bounding box center [415, 561] width 5 height 5
type input "6"
click at [345, 571] on p at bounding box center [359, 571] width 72 height 10
click at [419, 536] on p "`" at bounding box center [458, 533] width 102 height 10
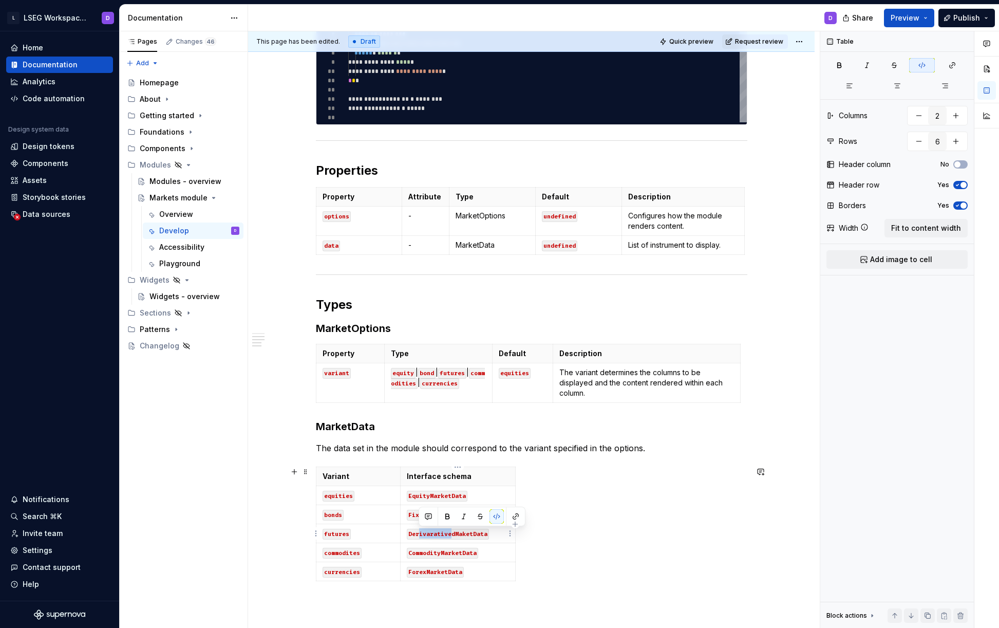
drag, startPoint x: 452, startPoint y: 534, endPoint x: 417, endPoint y: 534, distance: 34.9
click at [417, 534] on code "DerivarativedMaketData" at bounding box center [448, 534] width 82 height 11
click at [415, 535] on code "DerivarativedMaketData" at bounding box center [448, 534] width 82 height 11
drag, startPoint x: 409, startPoint y: 535, endPoint x: 452, endPoint y: 535, distance: 42.6
click at [452, 535] on code "DerivarativedMaketData" at bounding box center [448, 534] width 82 height 11
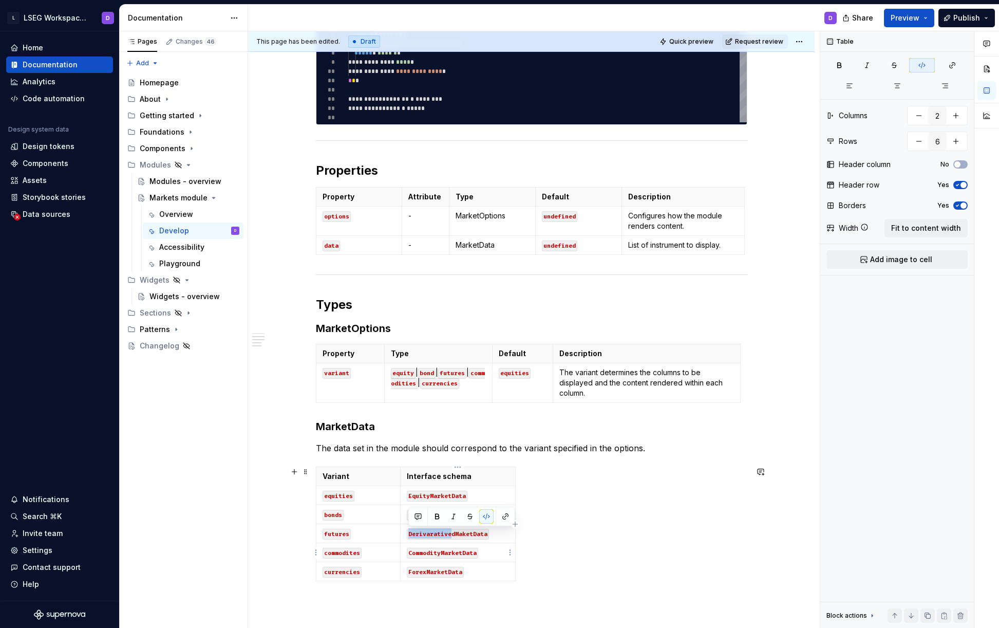
copy code "Derivarative"
click at [436, 533] on code "DerivarativedMaketData" at bounding box center [448, 534] width 82 height 11
copy code "DerivarativedMaketData"
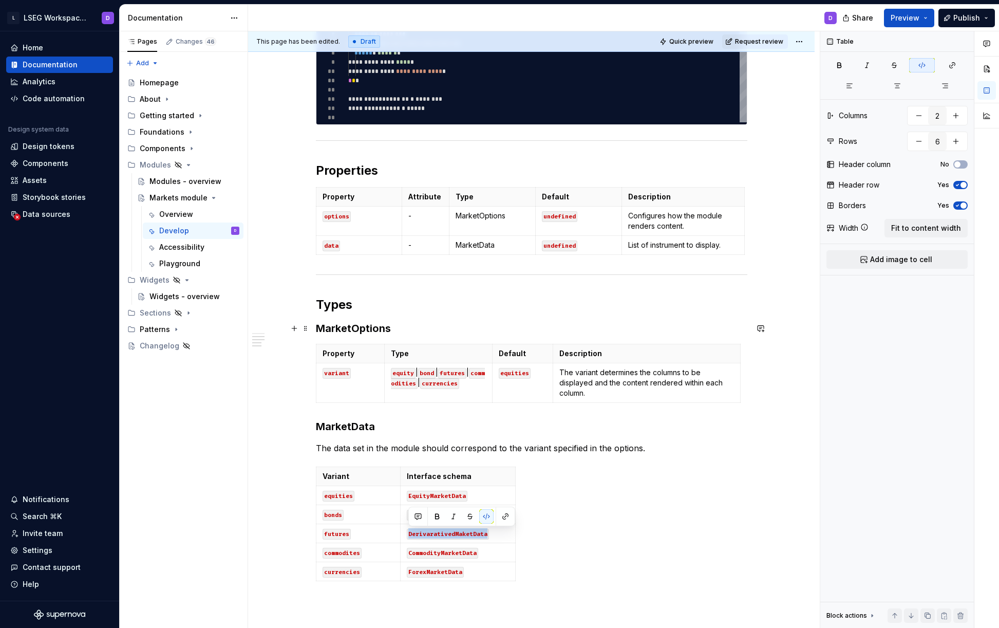
type textarea "*"
click at [434, 534] on code "DerivarativedMaketData" at bounding box center [448, 534] width 82 height 11
click at [443, 534] on code "DerivativedMaketData" at bounding box center [444, 534] width 75 height 11
copy code "DerivativedMaketData"
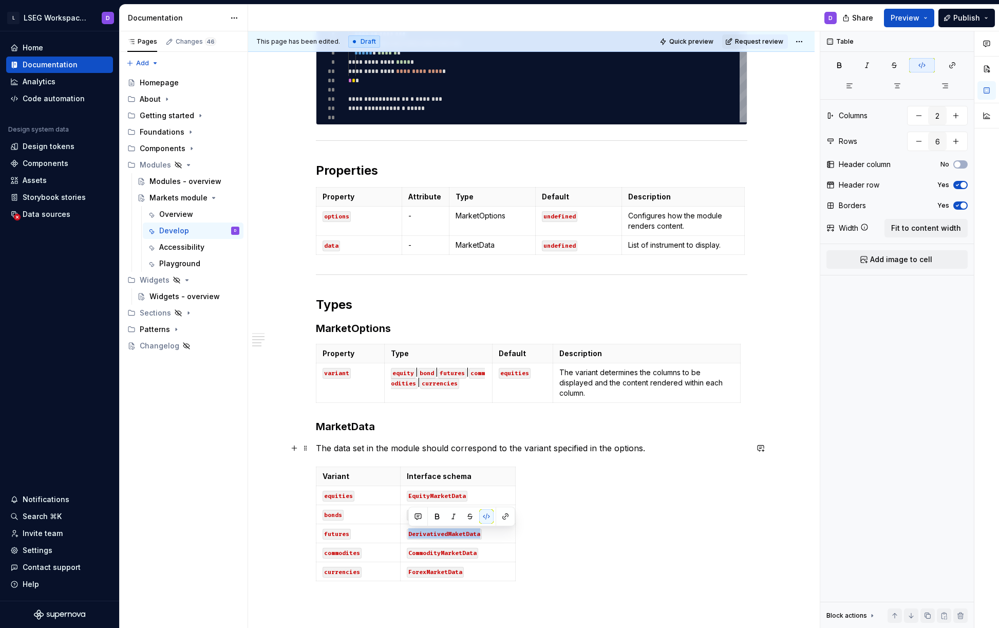
scroll to position [621, 0]
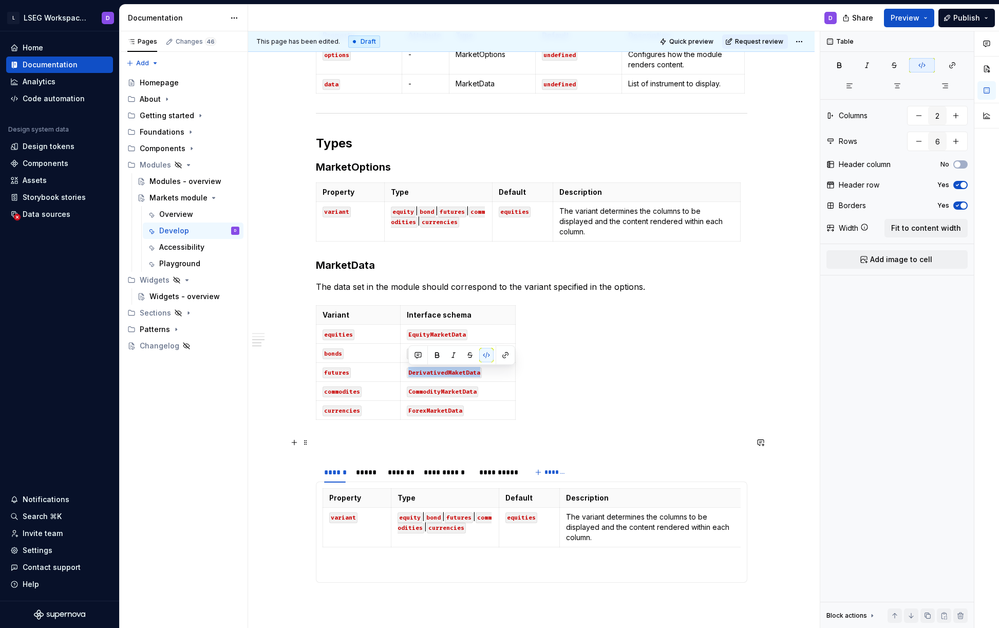
click at [372, 440] on p at bounding box center [531, 442] width 431 height 12
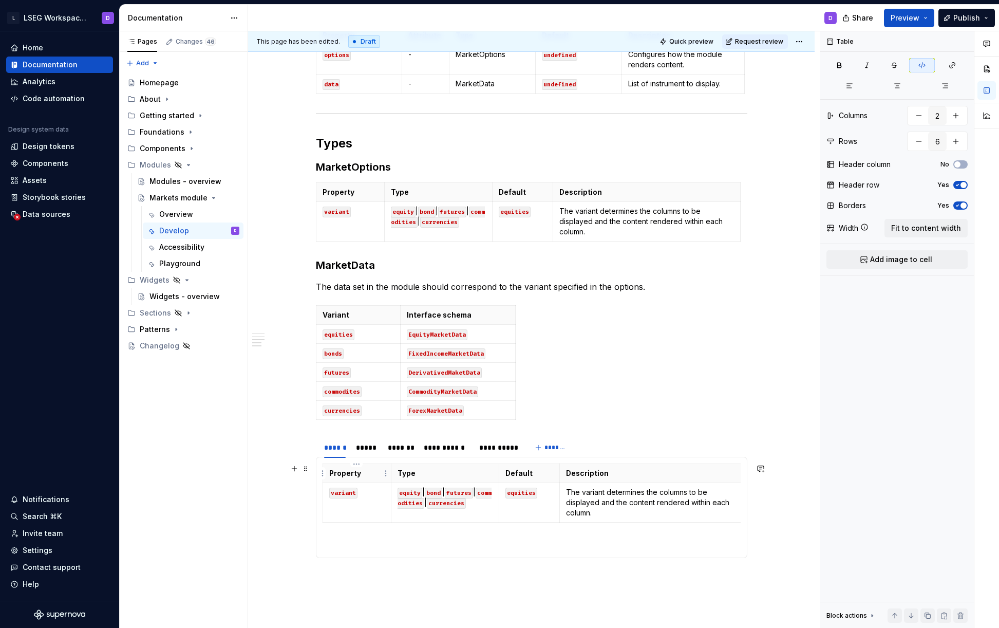
type input "4"
type input "2"
click at [355, 474] on p "Property" at bounding box center [357, 473] width 56 height 10
click at [367, 506] on td "variant" at bounding box center [357, 503] width 69 height 40
click at [365, 501] on td "variant" at bounding box center [357, 503] width 69 height 40
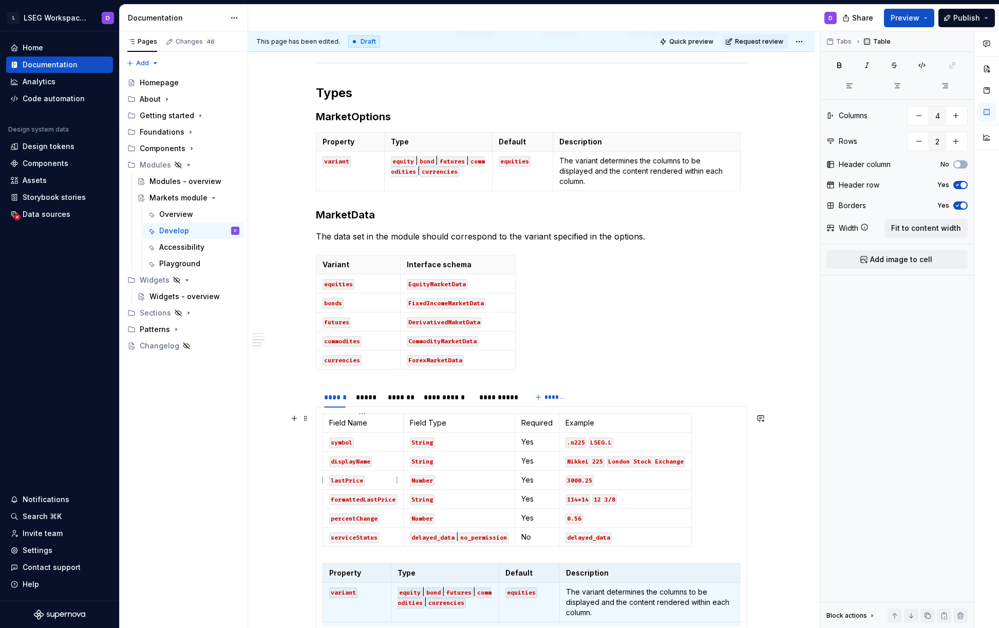
scroll to position [682, 0]
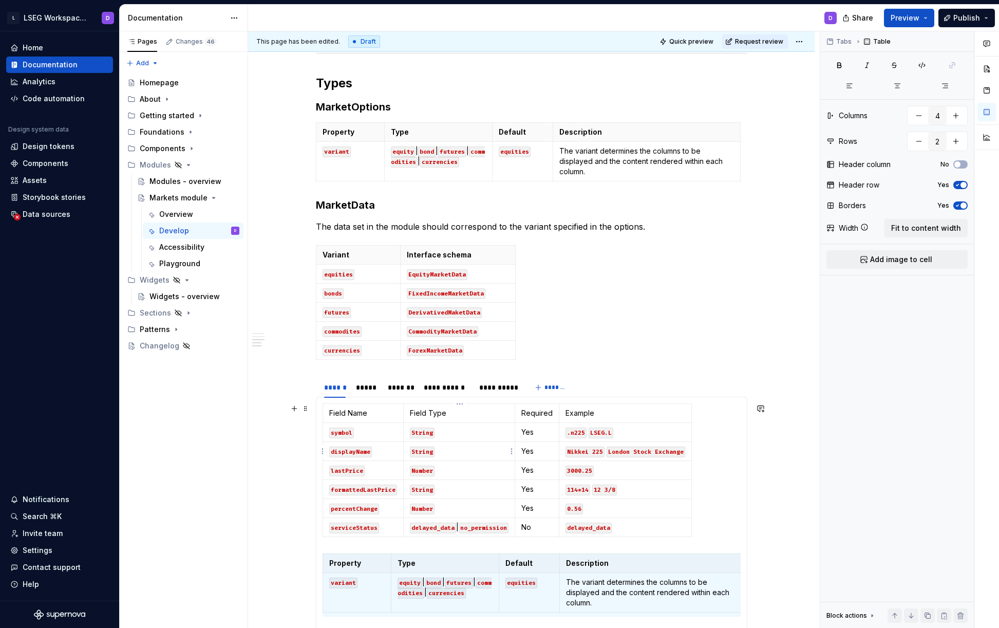
type input "7"
click at [499, 449] on p "String" at bounding box center [459, 451] width 99 height 10
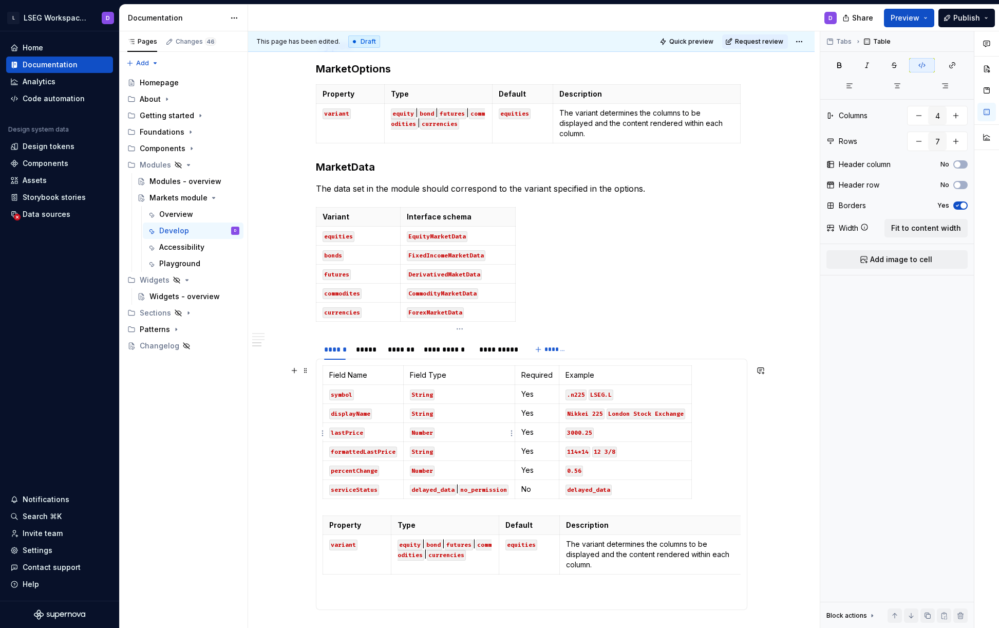
scroll to position [757, 0]
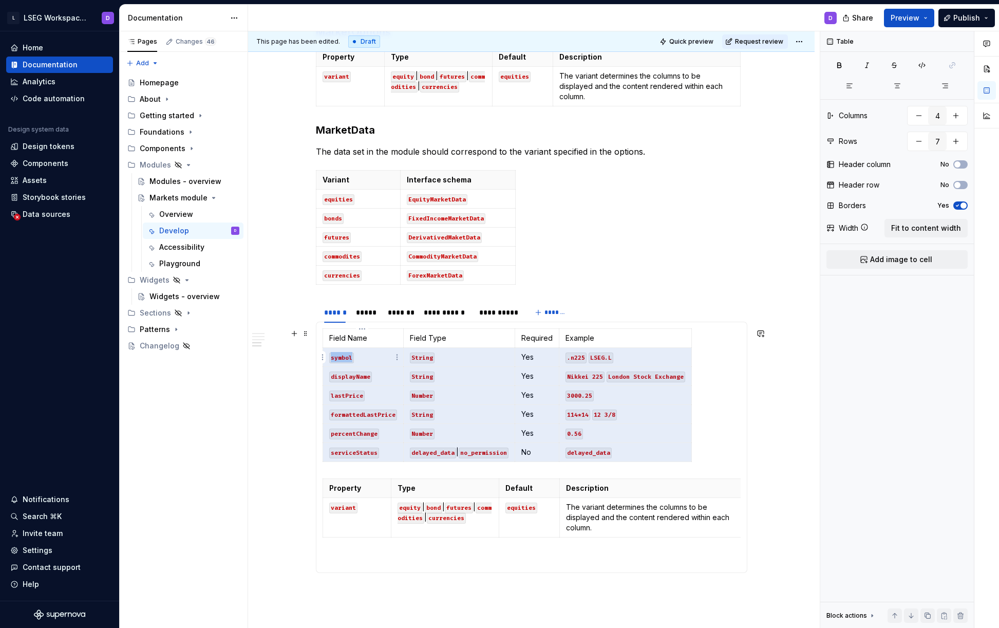
drag, startPoint x: 646, startPoint y: 451, endPoint x: 345, endPoint y: 366, distance: 313.5
click at [345, 366] on tbody "Field Name Field Type Required Example symbol String Yes .n225 LSEG.L displayNa…" at bounding box center [507, 395] width 369 height 133
click at [327, 507] on td "variant" at bounding box center [357, 518] width 69 height 40
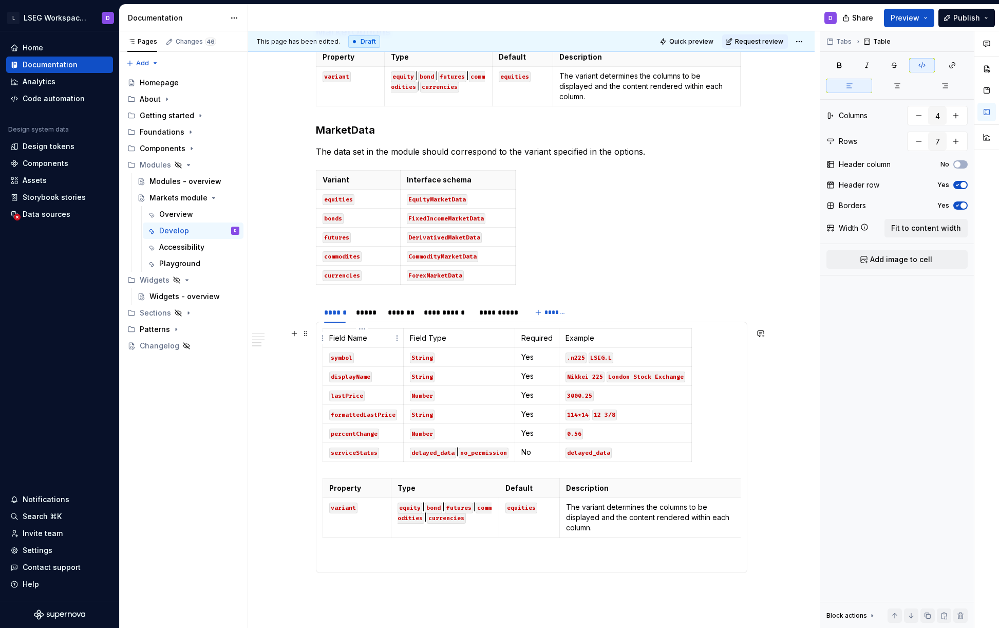
click at [373, 342] on p "Field Name" at bounding box center [363, 338] width 68 height 10
click at [960, 187] on icon "button" at bounding box center [957, 185] width 8 height 6
click at [351, 335] on p "Field Name" at bounding box center [363, 338] width 68 height 10
click at [363, 337] on p "Field Name" at bounding box center [363, 338] width 68 height 10
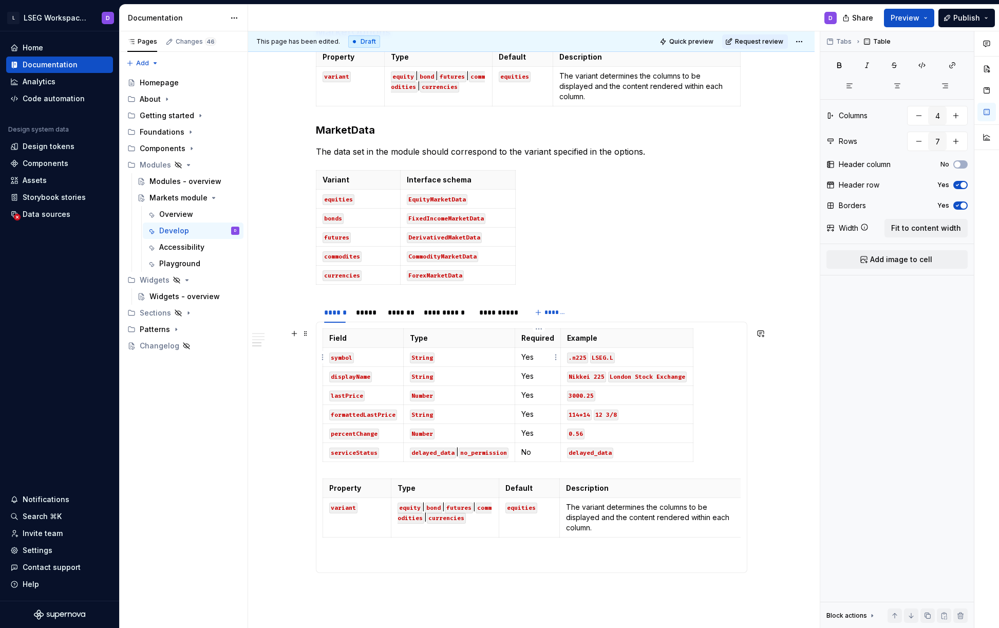
click at [538, 357] on p "Yes" at bounding box center [537, 357] width 33 height 10
click at [305, 484] on span at bounding box center [305, 483] width 8 height 14
type input "2"
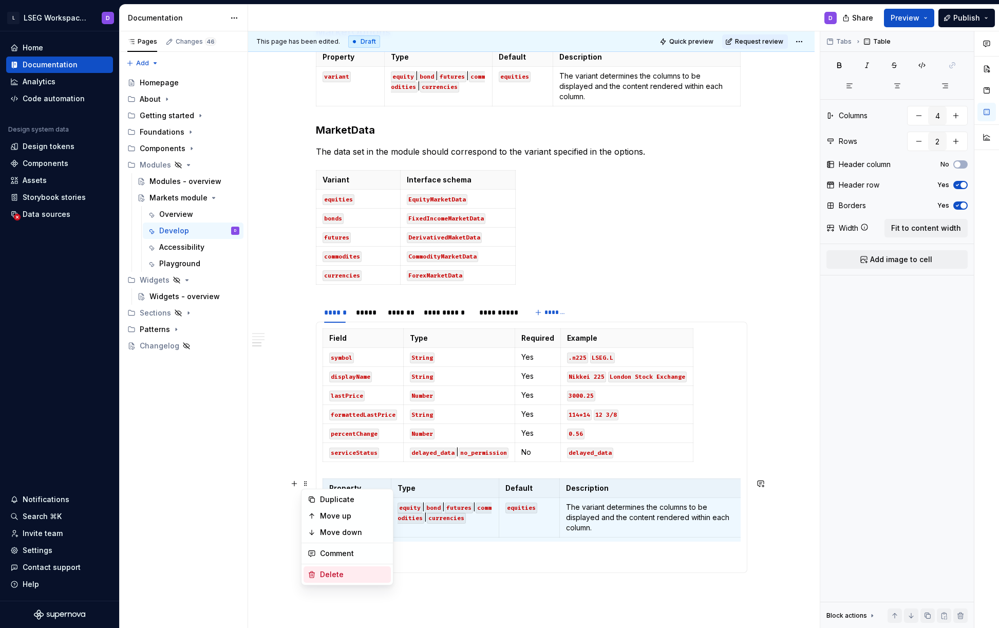
click at [335, 574] on div "Delete" at bounding box center [353, 574] width 67 height 10
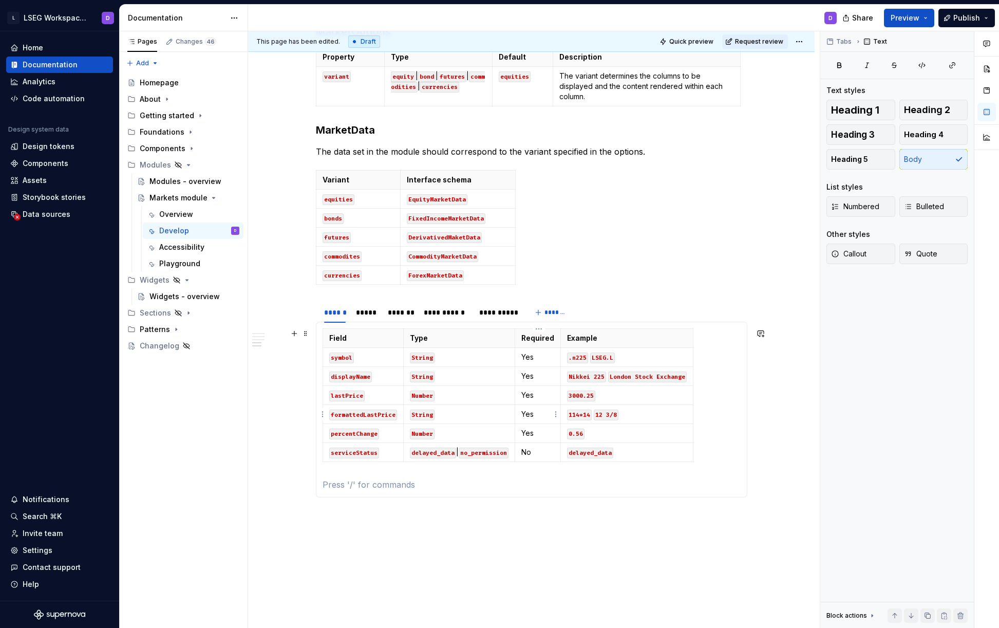
click at [536, 412] on p "Yes" at bounding box center [537, 414] width 33 height 10
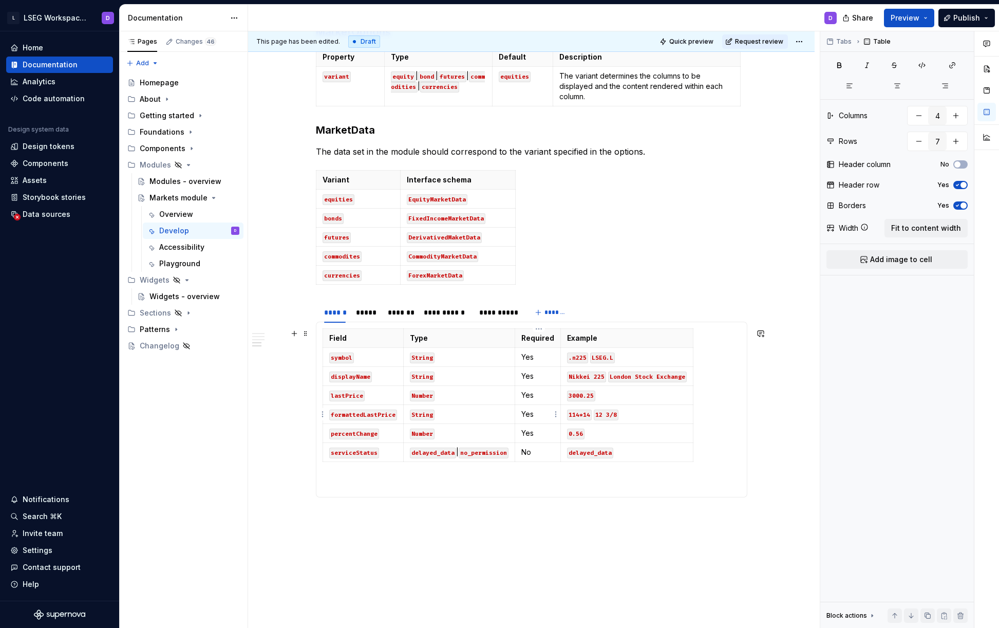
click at [536, 412] on p "Yes" at bounding box center [537, 414] width 33 height 10
click at [531, 413] on p "Yes" at bounding box center [537, 414] width 33 height 10
drag, startPoint x: 541, startPoint y: 359, endPoint x: 524, endPoint y: 356, distance: 17.1
click at [524, 356] on p "Yes" at bounding box center [537, 357] width 33 height 10
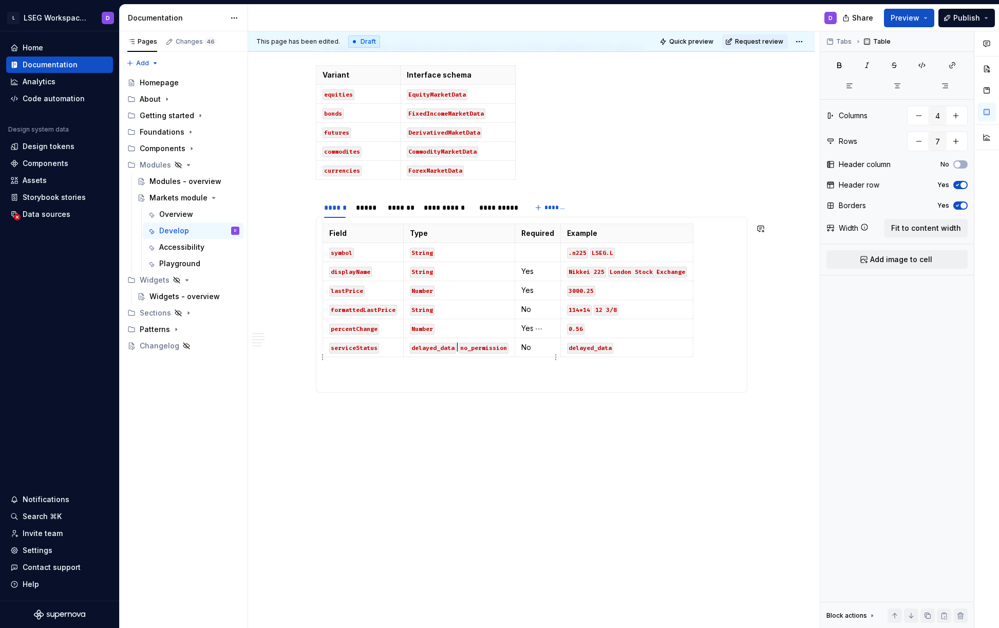
scroll to position [870, 0]
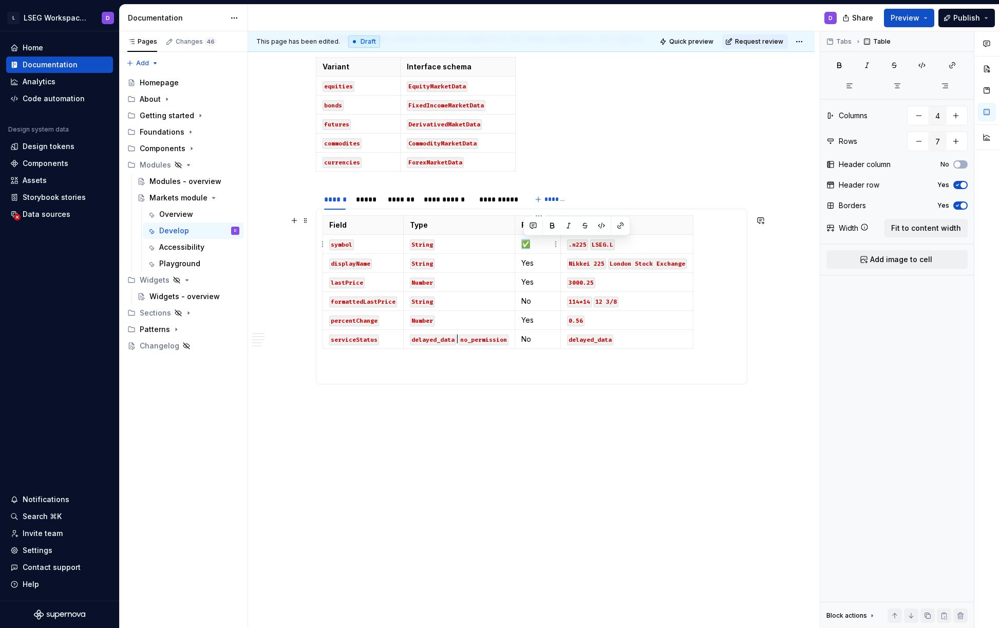
drag, startPoint x: 543, startPoint y: 242, endPoint x: 523, endPoint y: 243, distance: 20.6
click at [523, 243] on p "✅" at bounding box center [537, 244] width 33 height 10
copy p "✅"
click at [525, 261] on p "Yes" at bounding box center [537, 263] width 33 height 10
click at [525, 262] on p "Yes" at bounding box center [537, 263] width 33 height 10
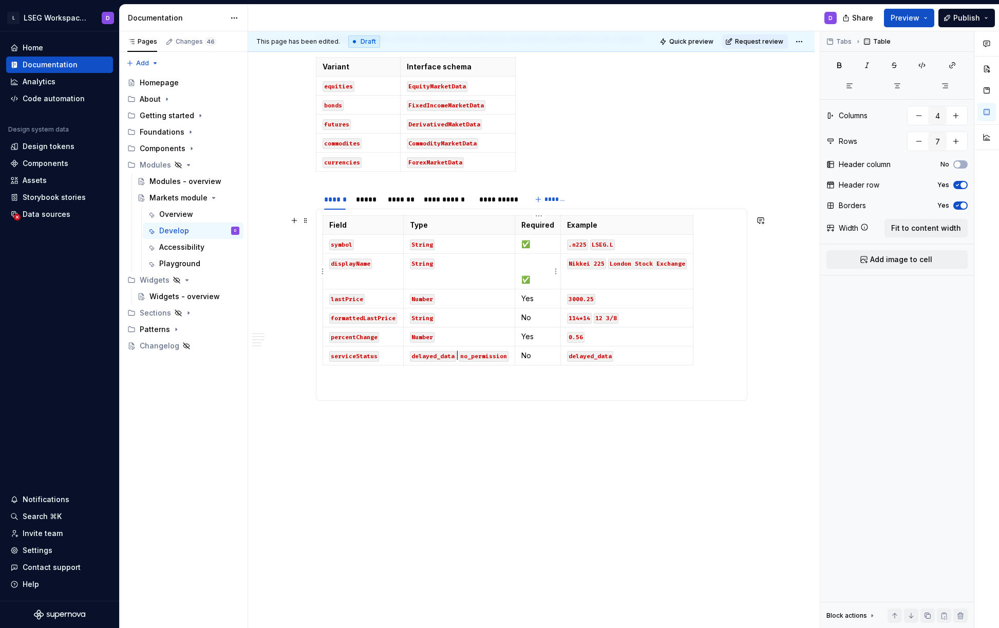
click at [533, 266] on p at bounding box center [537, 263] width 33 height 10
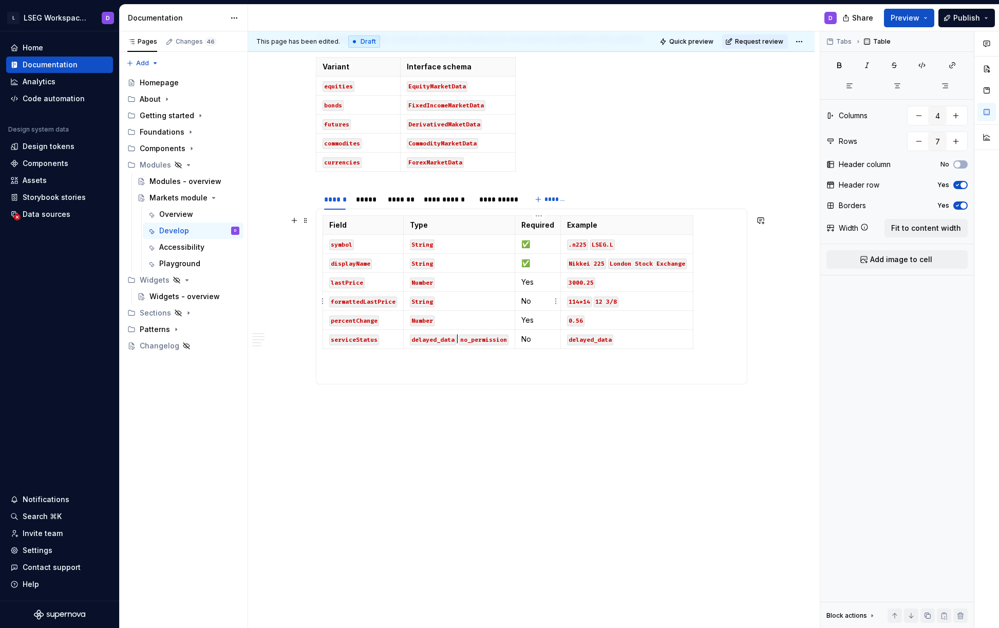
click at [527, 298] on p "No" at bounding box center [537, 301] width 33 height 10
click at [531, 320] on p "Yes" at bounding box center [537, 320] width 33 height 10
click at [527, 282] on p "Yes" at bounding box center [537, 282] width 33 height 10
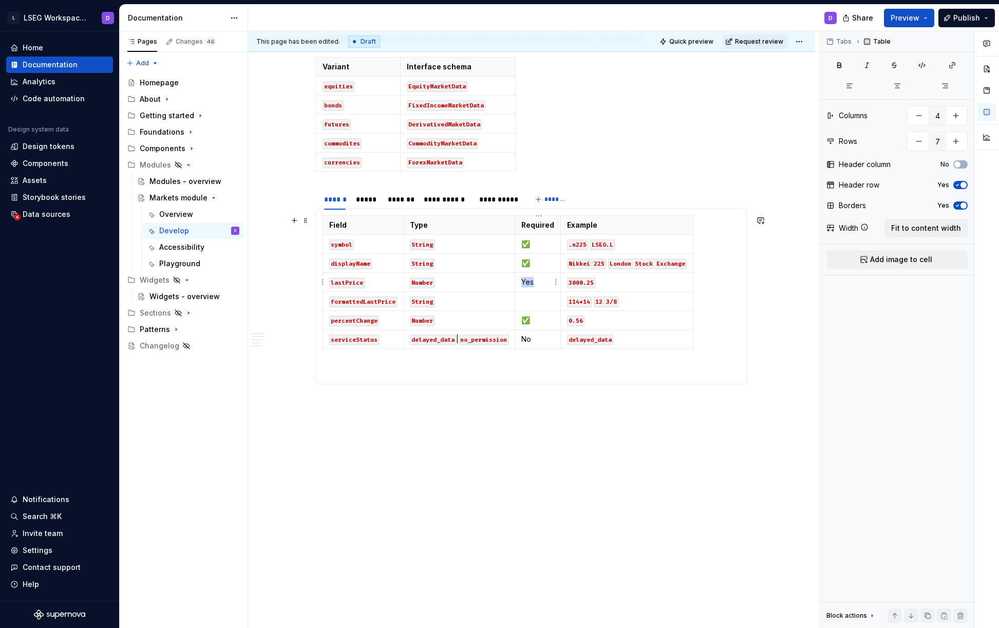
click at [527, 282] on p "Yes" at bounding box center [537, 282] width 33 height 10
click at [526, 339] on p "No" at bounding box center [537, 339] width 33 height 10
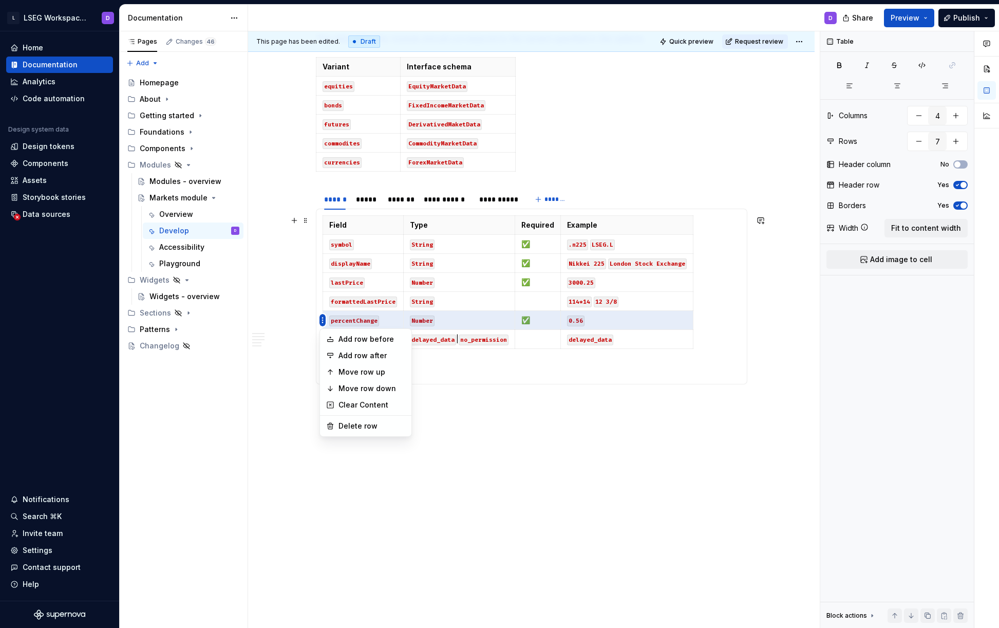
click at [322, 295] on html "L LSEG Workspace Design System D Home Documentation Analytics Code automation D…" at bounding box center [499, 314] width 999 height 628
click at [357, 375] on div "Move row up" at bounding box center [371, 372] width 67 height 10
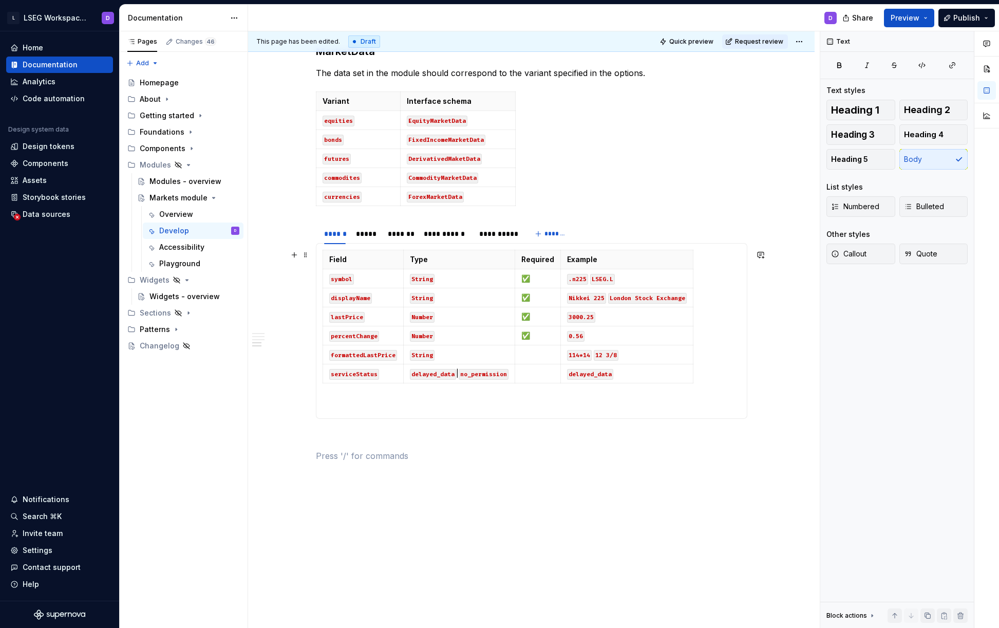
scroll to position [700, 0]
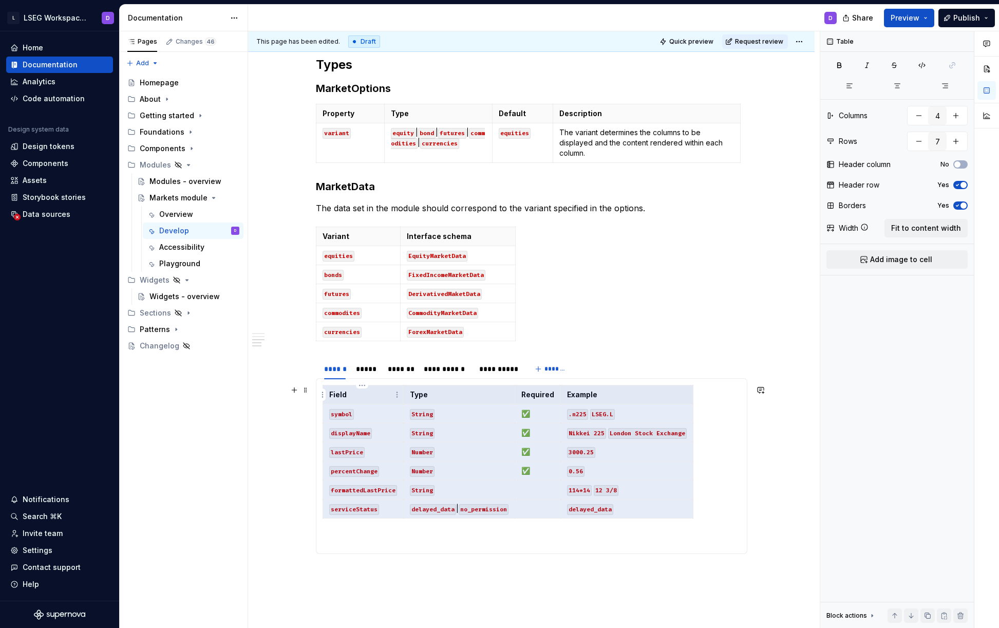
drag, startPoint x: 650, startPoint y: 515, endPoint x: 336, endPoint y: 398, distance: 335.0
click at [336, 398] on tbody "Field Type Required Example symbol String ✅ .n225 LSEG.L displayName String ✅ N…" at bounding box center [508, 451] width 370 height 133
click at [609, 393] on p "Example" at bounding box center [627, 394] width 120 height 10
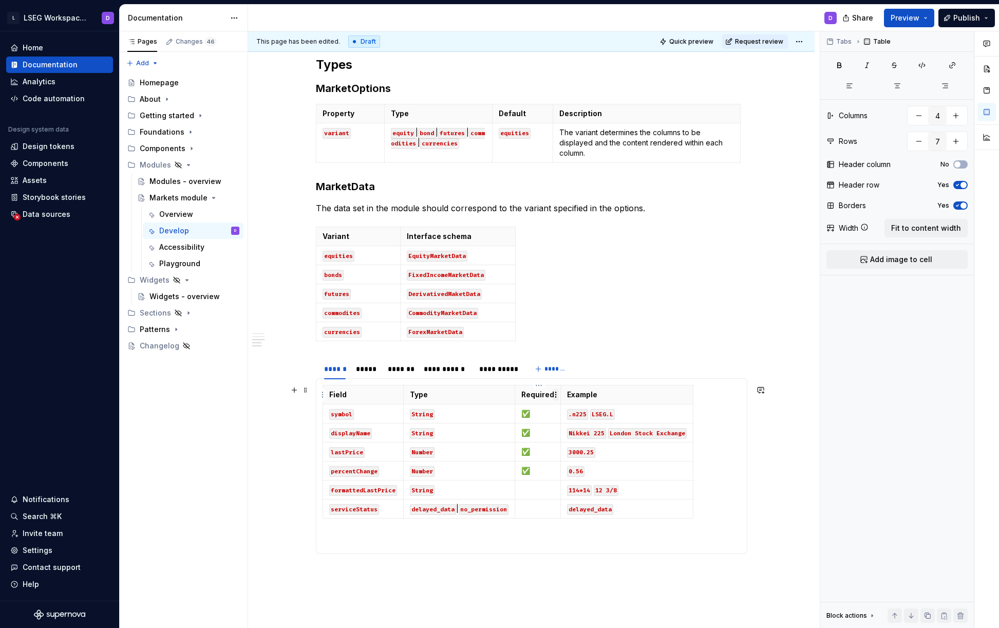
click at [554, 393] on html "L LSEG Workspace Design System D Home Documentation Analytics Code automation D…" at bounding box center [499, 314] width 999 height 628
click at [534, 395] on html "L LSEG Workspace Design System D Home Documentation Analytics Code automation D…" at bounding box center [499, 314] width 999 height 628
click at [556, 395] on html "L LSEG Workspace Design System D Home Documentation Analytics Code automation D…" at bounding box center [499, 314] width 999 height 628
click at [545, 393] on html "L LSEG Workspace Design System D Home Documentation Analytics Code automation D…" at bounding box center [499, 314] width 999 height 628
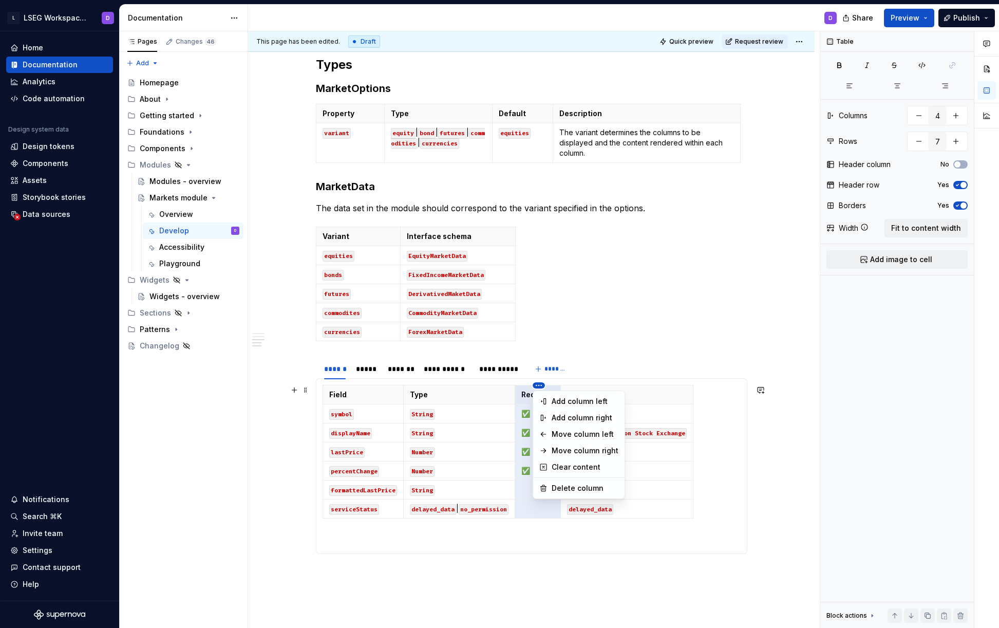
click at [541, 386] on html "L LSEG Workspace Design System D Home Documentation Analytics Code automation D…" at bounding box center [499, 314] width 999 height 628
click at [582, 448] on div "Move column right" at bounding box center [585, 450] width 67 height 10
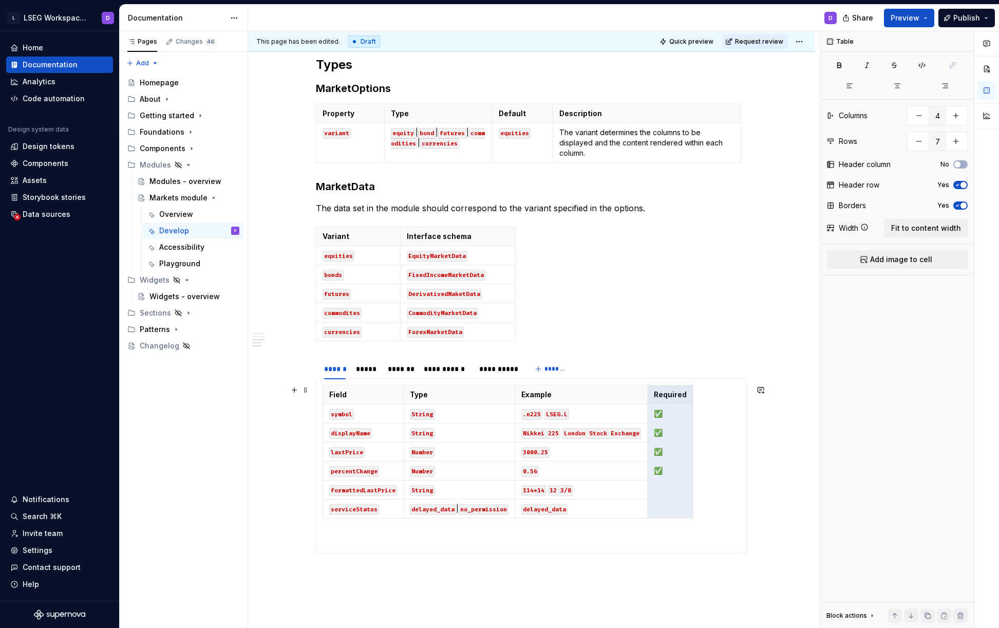
click at [716, 416] on div "Field Type Example Required symbol String .n225 LSEG.L ✅ displayName String Nik…" at bounding box center [532, 454] width 418 height 138
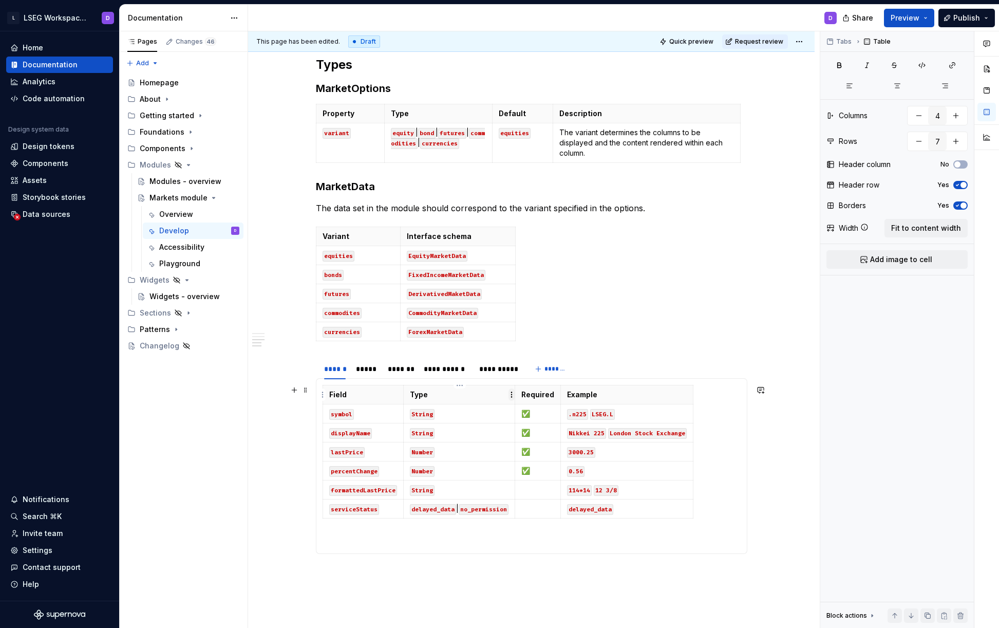
click at [511, 394] on html "L LSEG Workspace Design System D Home Documentation Analytics Code automation D…" at bounding box center [499, 314] width 999 height 628
click at [457, 385] on html "L LSEG Workspace Design System D Home Documentation Analytics Code automation D…" at bounding box center [499, 314] width 999 height 628
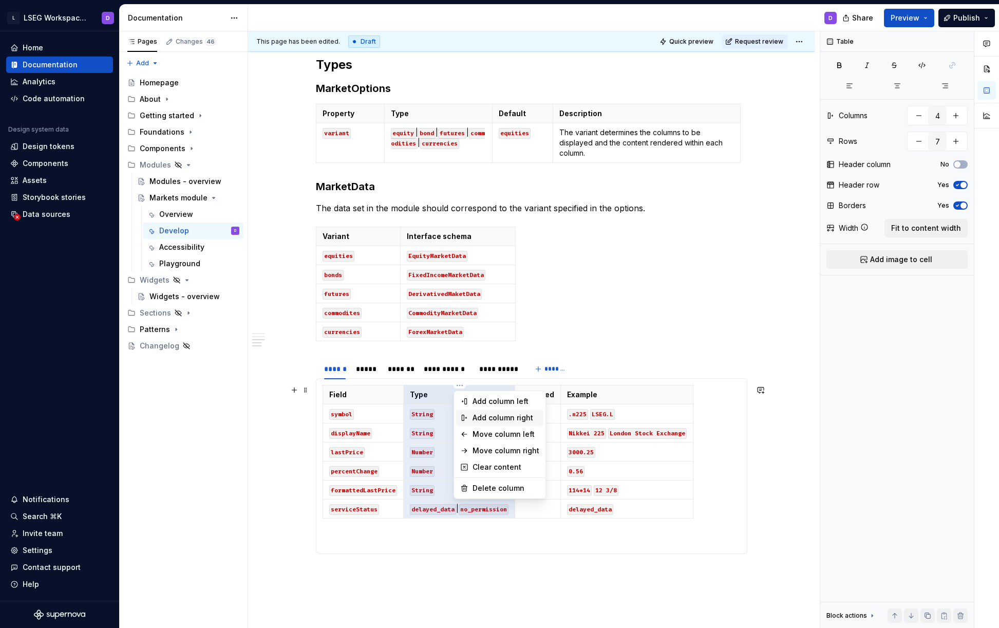
click at [496, 419] on div "Add column right" at bounding box center [506, 417] width 67 height 10
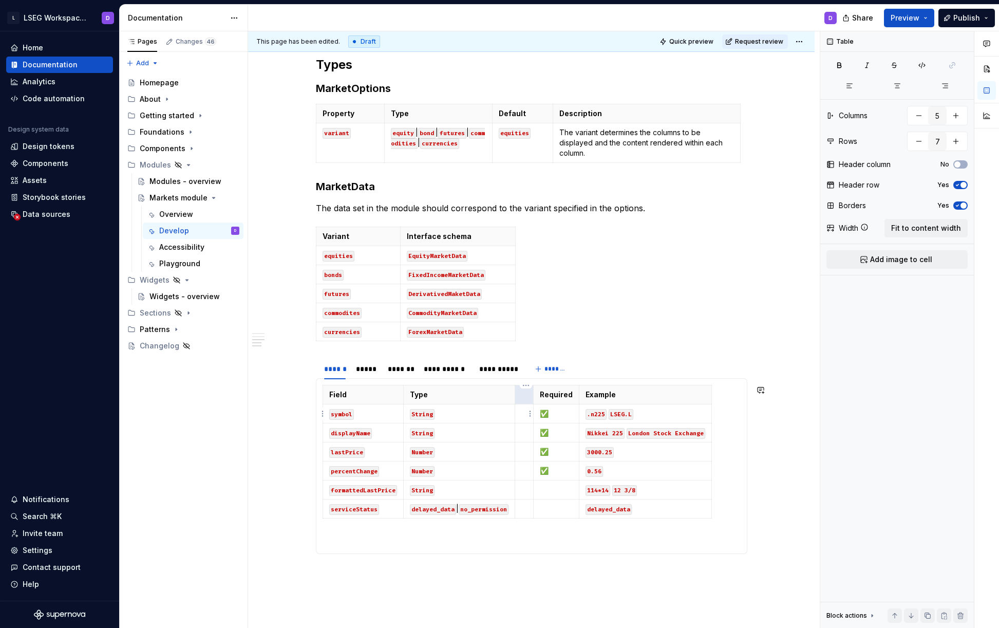
click at [521, 410] on td at bounding box center [524, 413] width 18 height 19
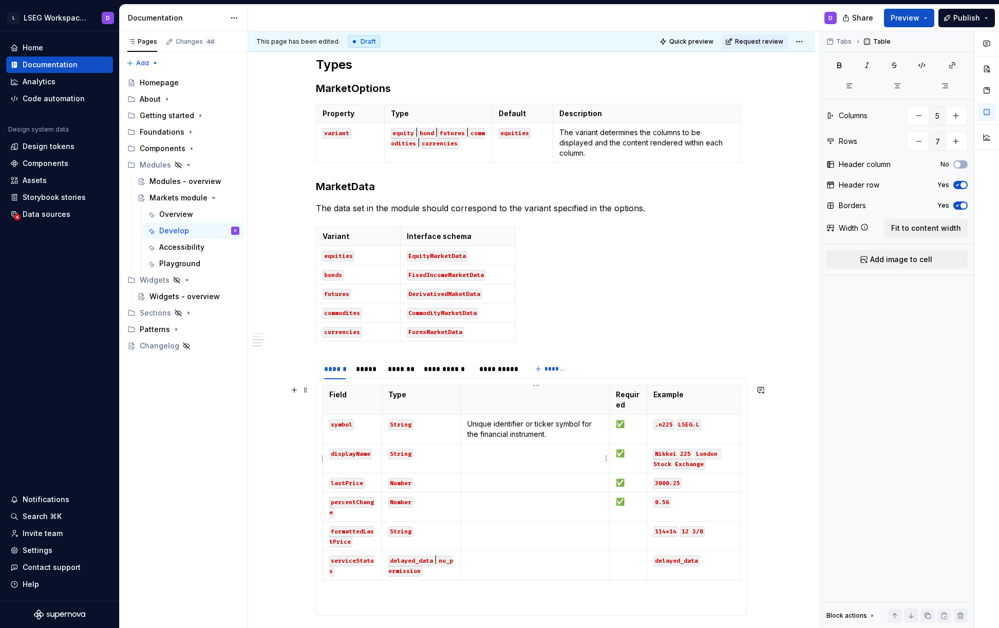
click at [501, 457] on p at bounding box center [535, 453] width 136 height 10
click at [490, 454] on p "Intrument display name" at bounding box center [535, 453] width 136 height 10
click at [474, 453] on p "Intrument display name" at bounding box center [535, 453] width 136 height 10
click at [565, 454] on p "Instrument display name" at bounding box center [535, 453] width 136 height 10
click at [516, 483] on p at bounding box center [535, 482] width 136 height 10
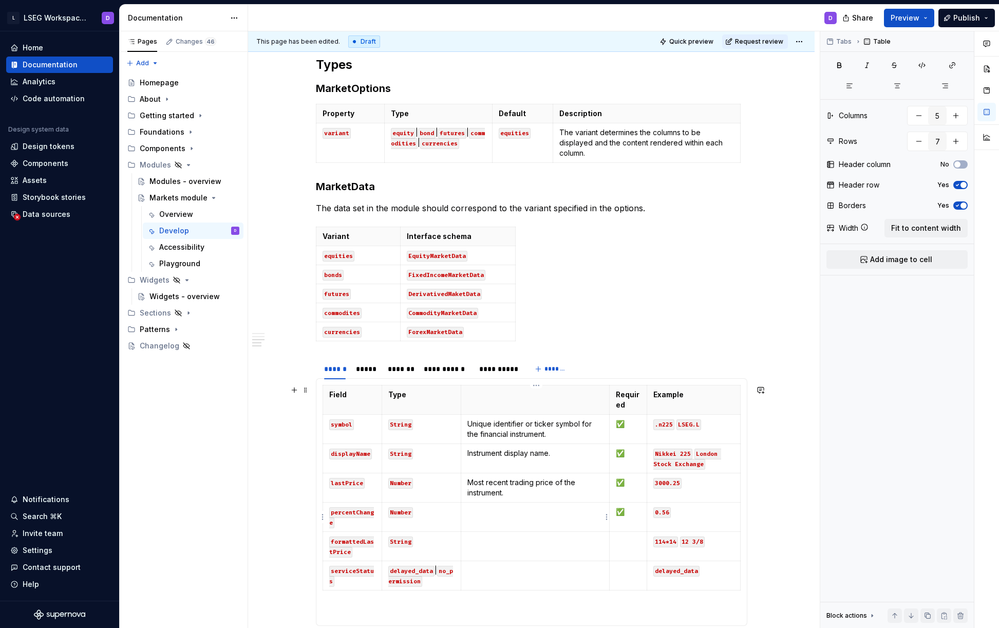
click at [497, 518] on td at bounding box center [535, 516] width 149 height 29
click at [505, 549] on td at bounding box center [535, 546] width 150 height 29
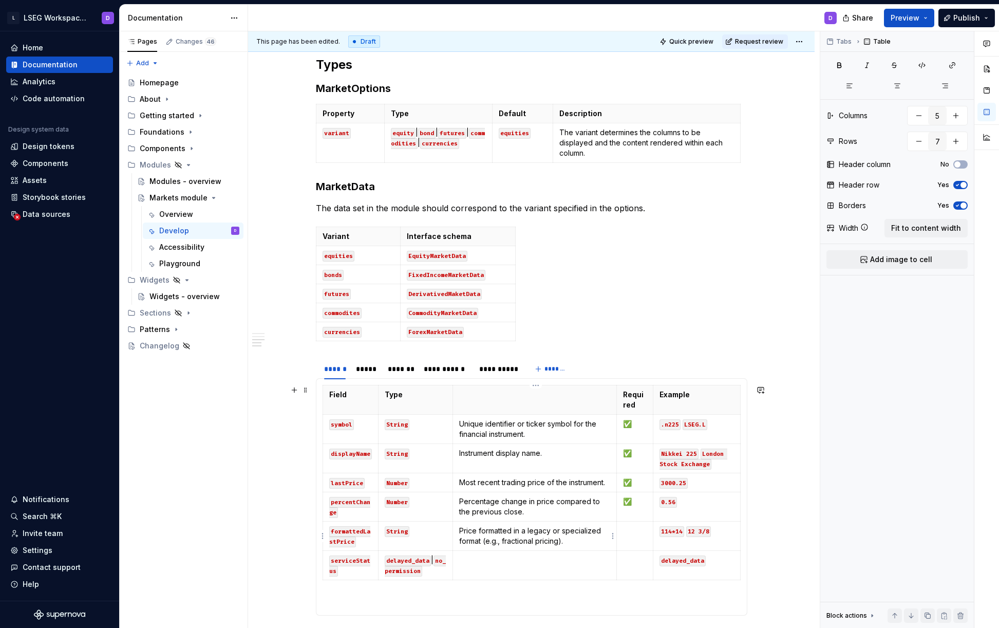
click at [535, 530] on p "Price formatted in a legacy or specialized format (e.g., fractional pricing)." at bounding box center [534, 535] width 151 height 21
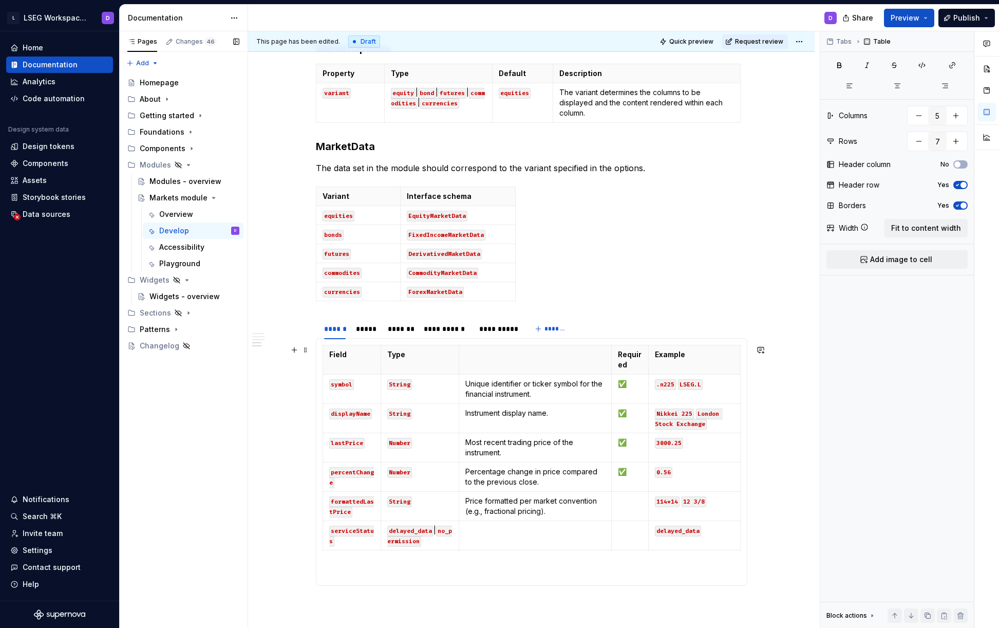
scroll to position [753, 0]
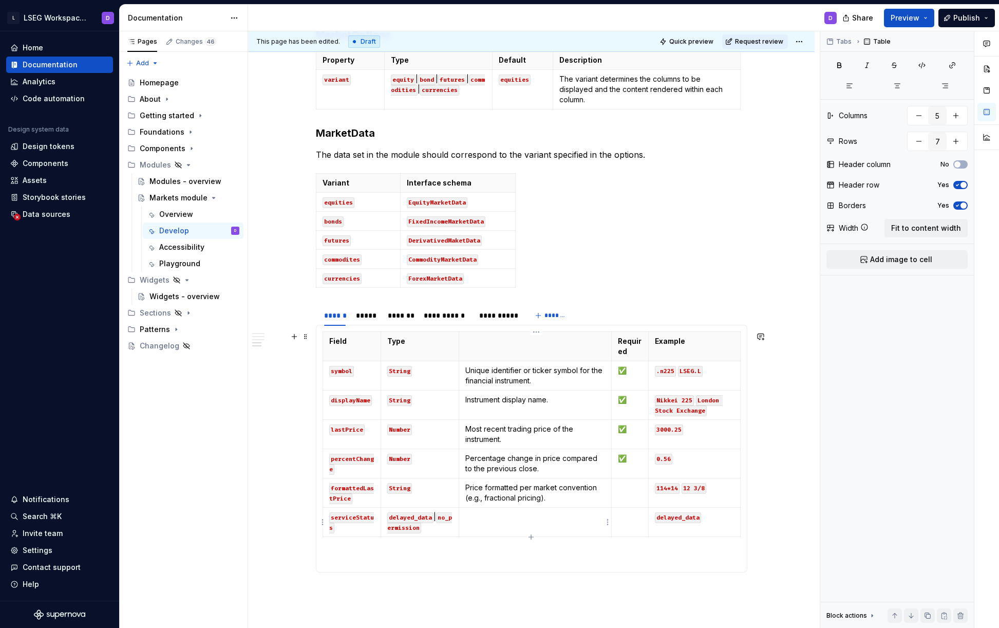
click at [510, 519] on p at bounding box center [534, 517] width 139 height 10
click at [477, 516] on p "ndicates data availability or permission status for the instrument." at bounding box center [535, 522] width 140 height 21
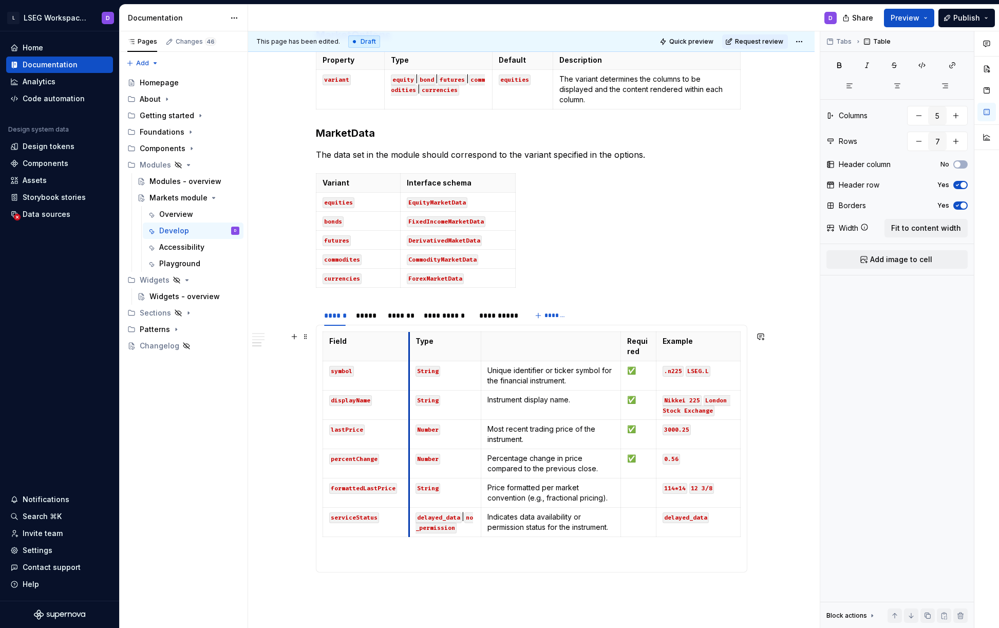
drag, startPoint x: 380, startPoint y: 339, endPoint x: 409, endPoint y: 343, distance: 29.1
click at [409, 343] on th "Type" at bounding box center [445, 346] width 72 height 29
type input "2"
type input "6"
click at [650, 282] on div "Variant Interface schema equities EquityMarketData bonds FixedIncomeMarketData …" at bounding box center [531, 232] width 431 height 119
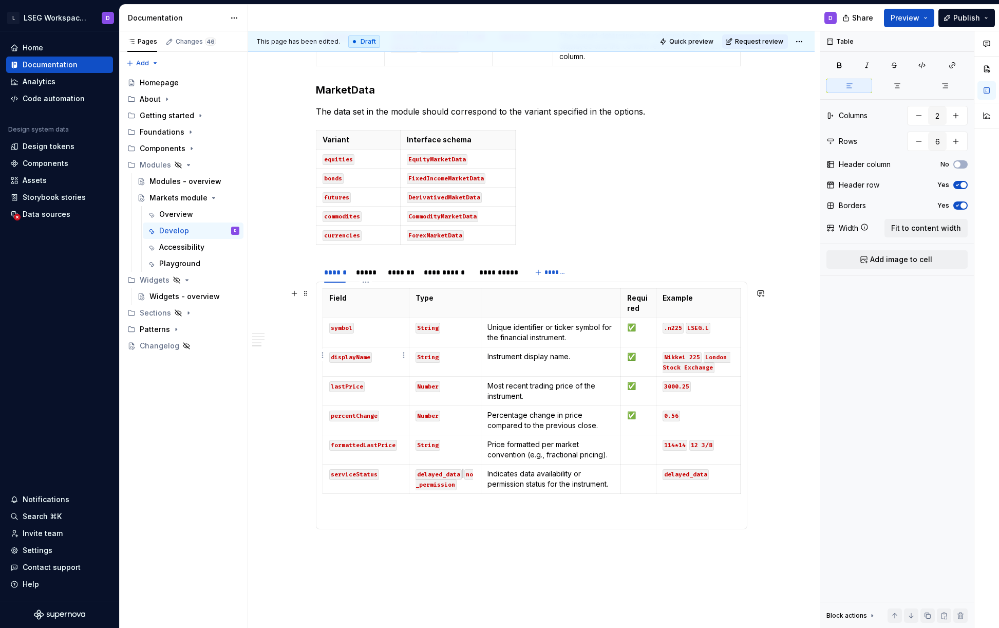
scroll to position [810, 0]
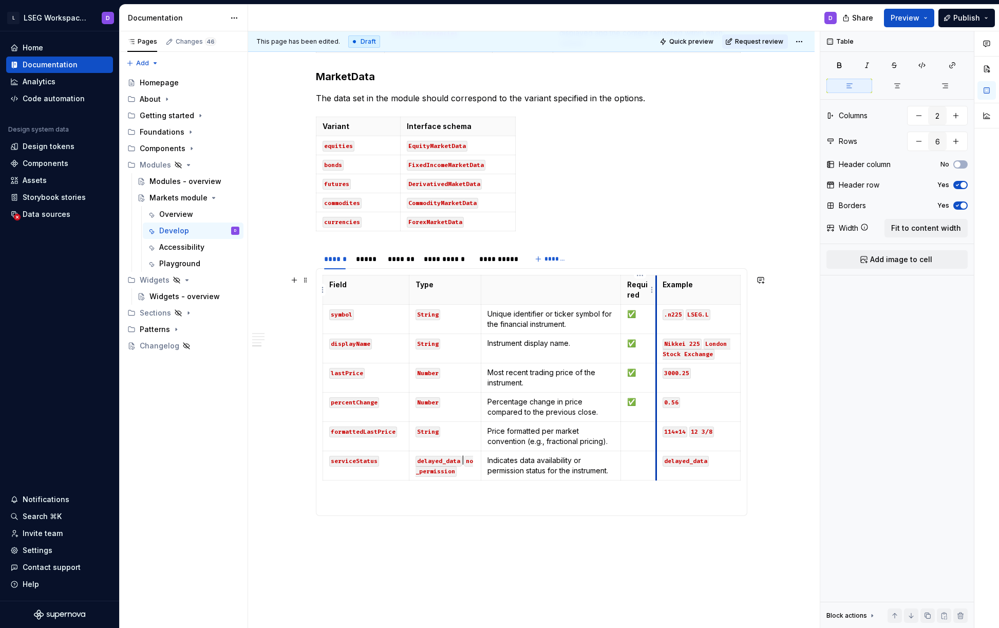
type textarea "*"
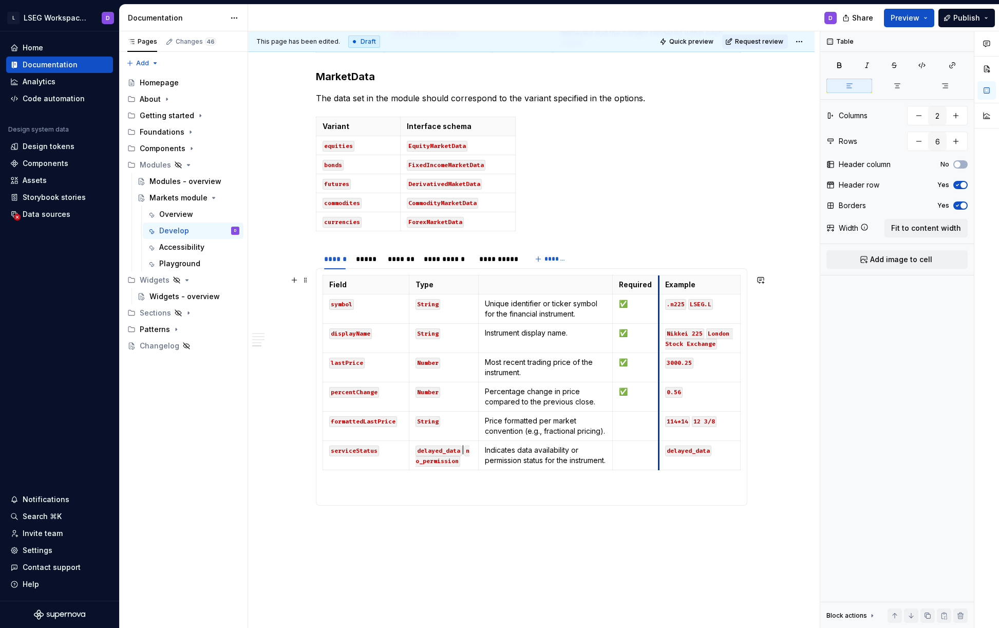
drag, startPoint x: 655, startPoint y: 288, endPoint x: 667, endPoint y: 290, distance: 12.0
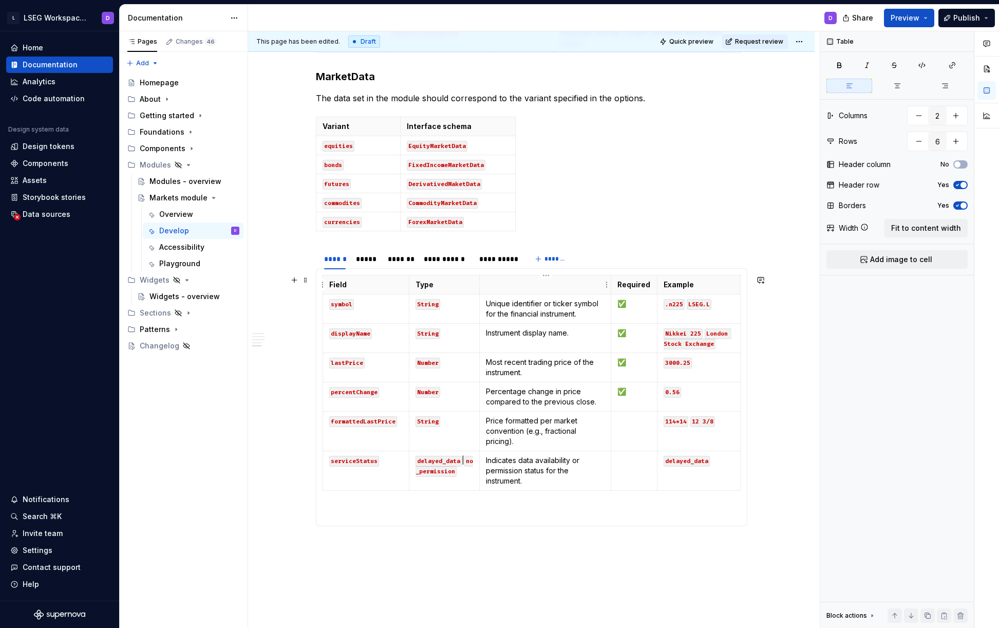
type input "5"
type input "7"
click at [520, 285] on p at bounding box center [545, 284] width 119 height 10
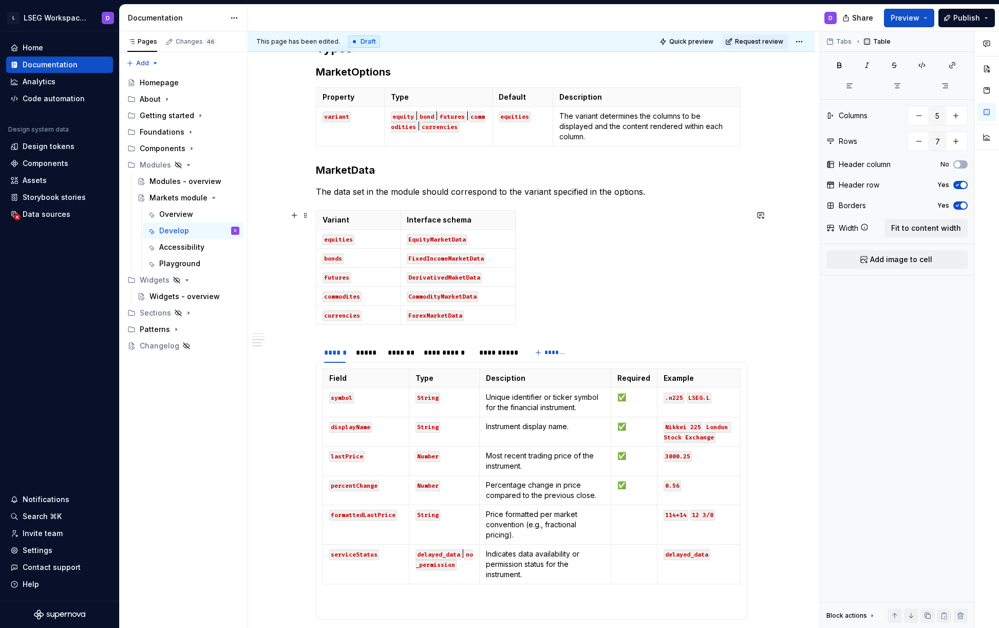
scroll to position [664, 0]
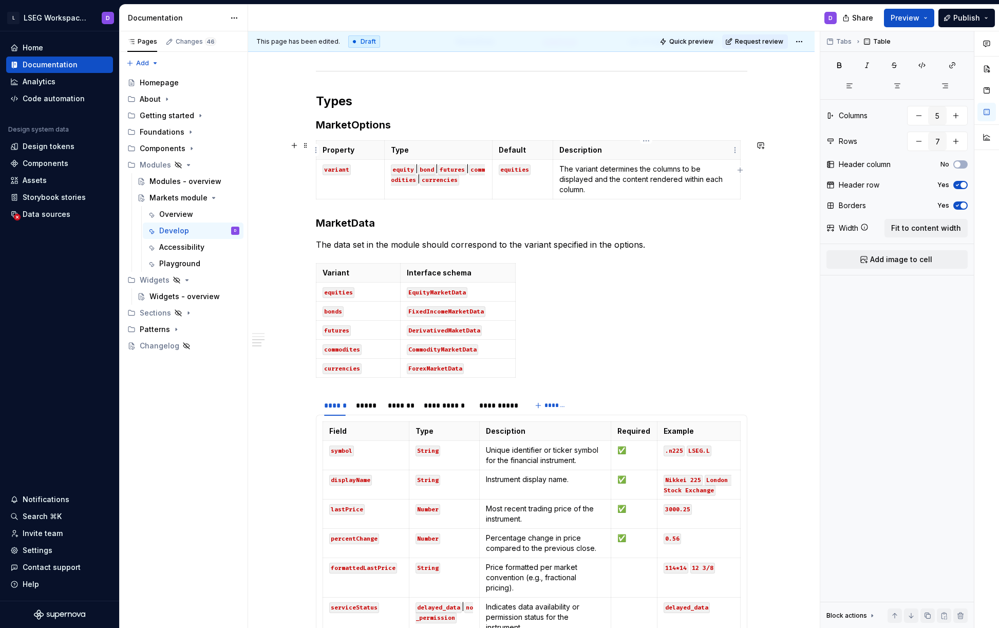
type input "4"
type input "2"
click at [575, 153] on p "Description" at bounding box center [646, 150] width 175 height 10
type input "5"
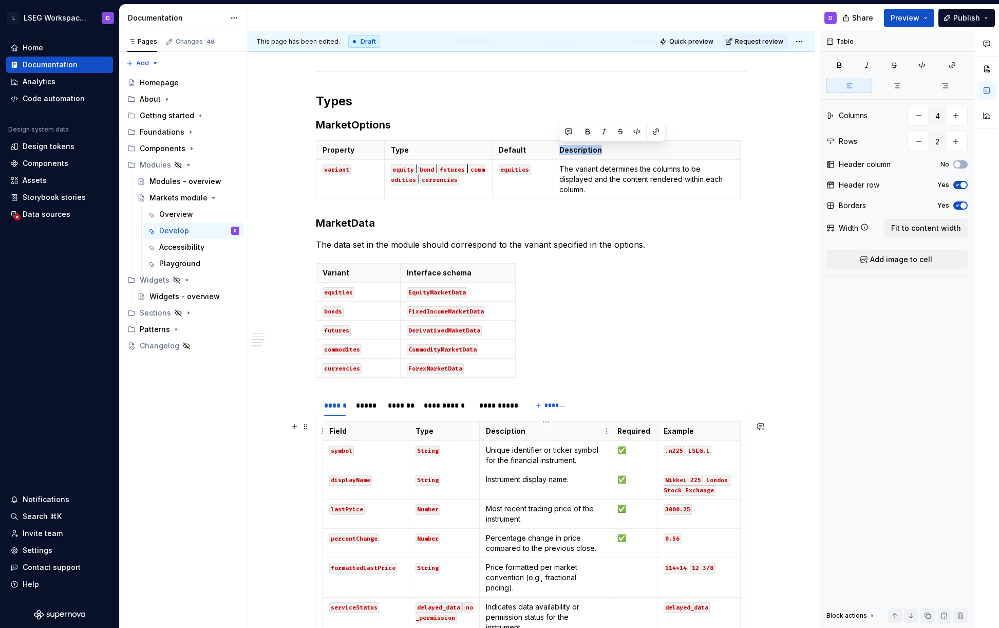
type input "7"
click at [505, 431] on p "Desciption" at bounding box center [545, 431] width 119 height 10
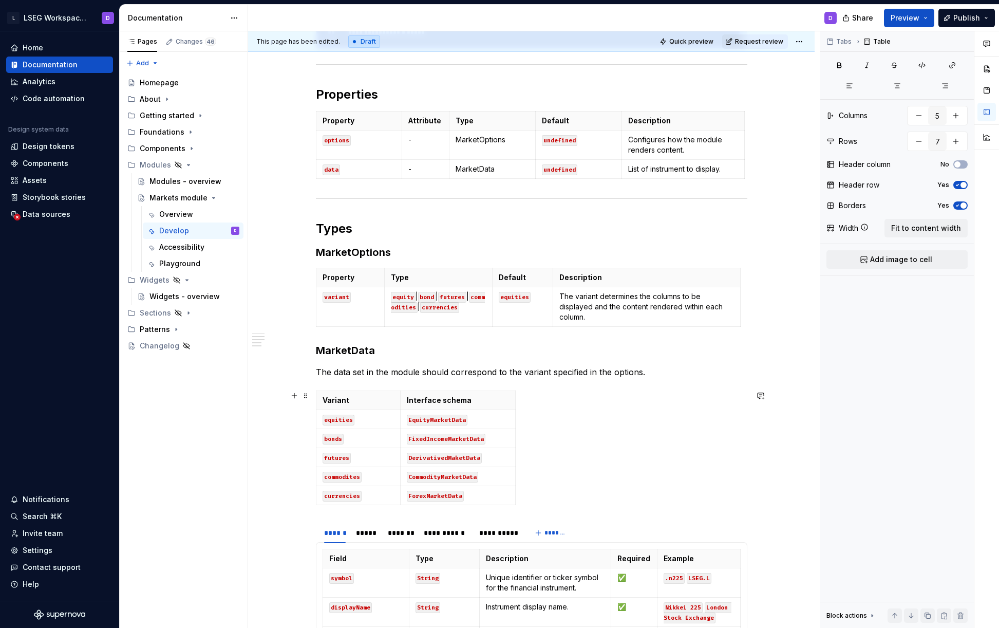
scroll to position [589, 0]
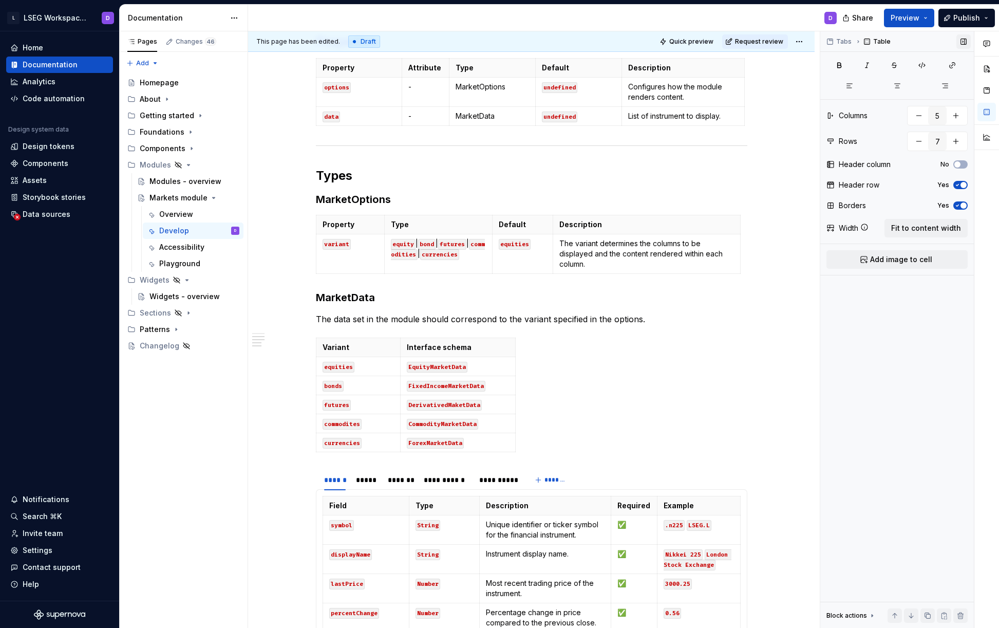
click at [962, 42] on button "button" at bounding box center [963, 41] width 14 height 14
type textarea "*"
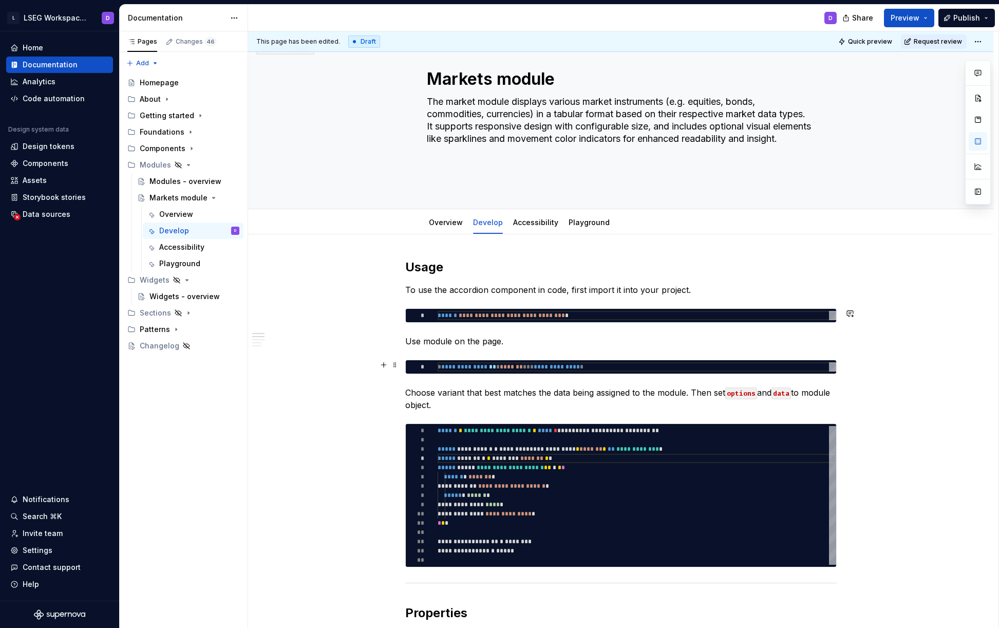
scroll to position [323, 0]
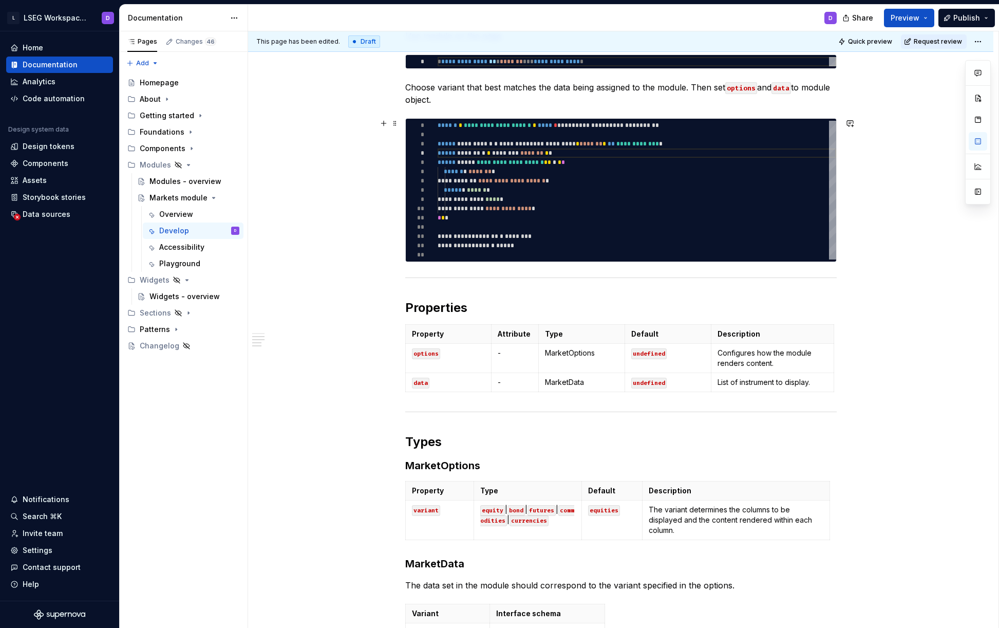
type textarea "**********"
type textarea "*"
click at [533, 254] on div "**********" at bounding box center [637, 190] width 399 height 139
type textarea "**********"
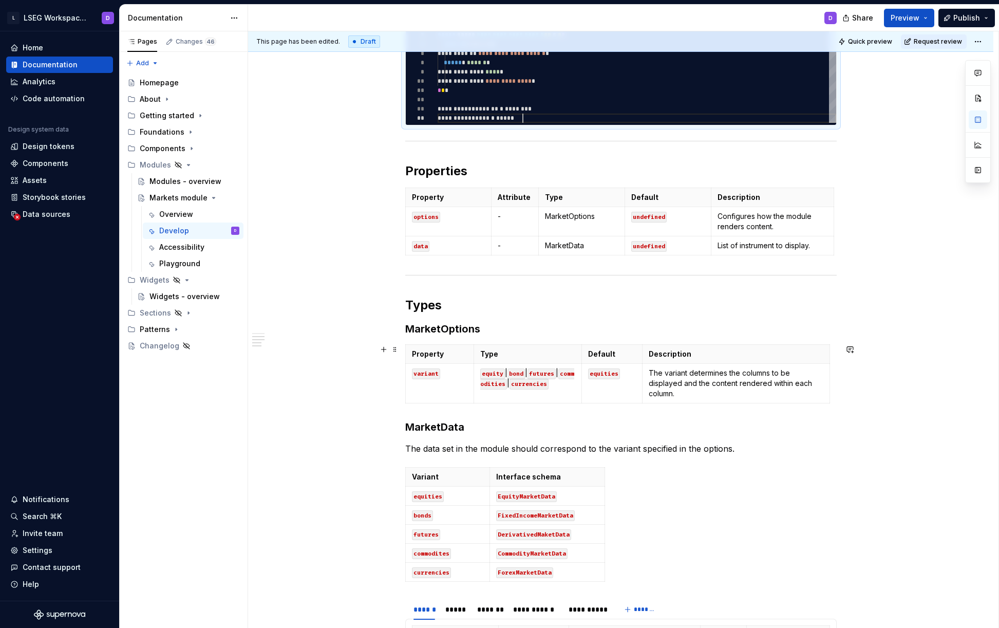
scroll to position [494, 0]
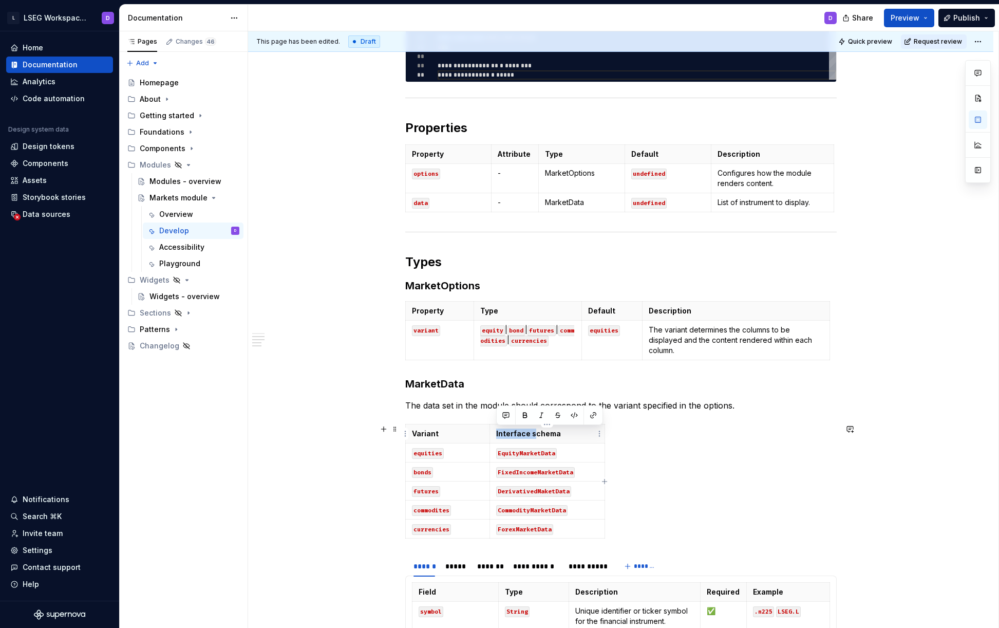
drag, startPoint x: 532, startPoint y: 435, endPoint x: 496, endPoint y: 437, distance: 36.0
click at [496, 437] on p "Interface schema" at bounding box center [547, 433] width 102 height 10
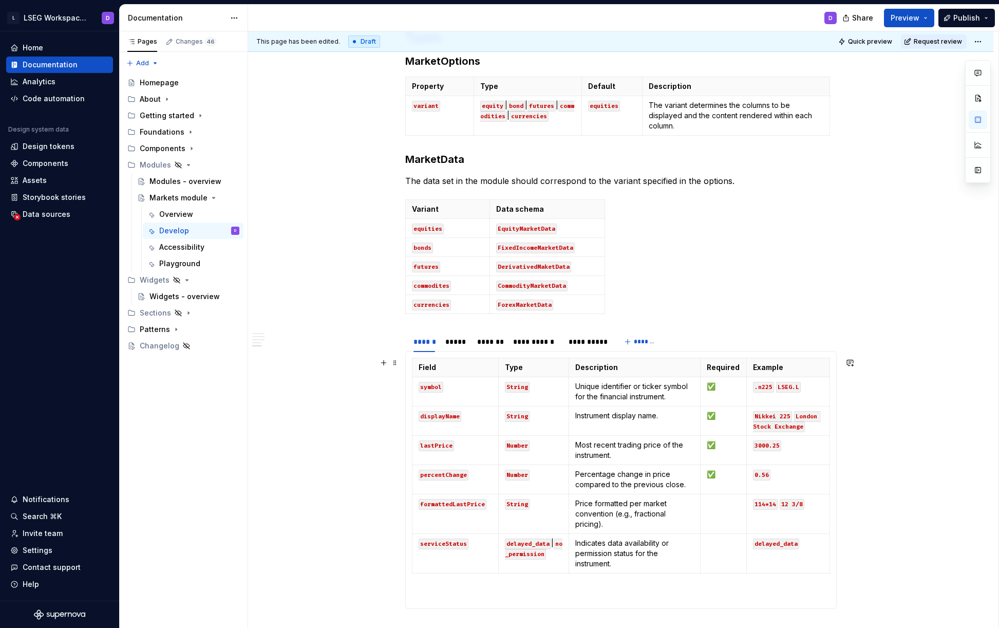
scroll to position [771, 0]
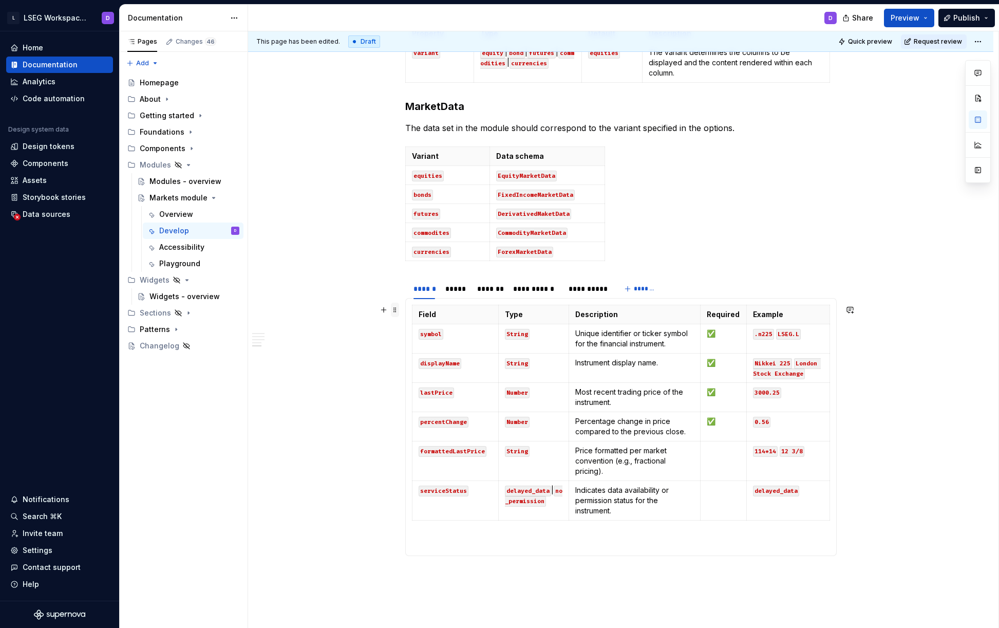
click at [394, 311] on span at bounding box center [395, 310] width 8 height 14
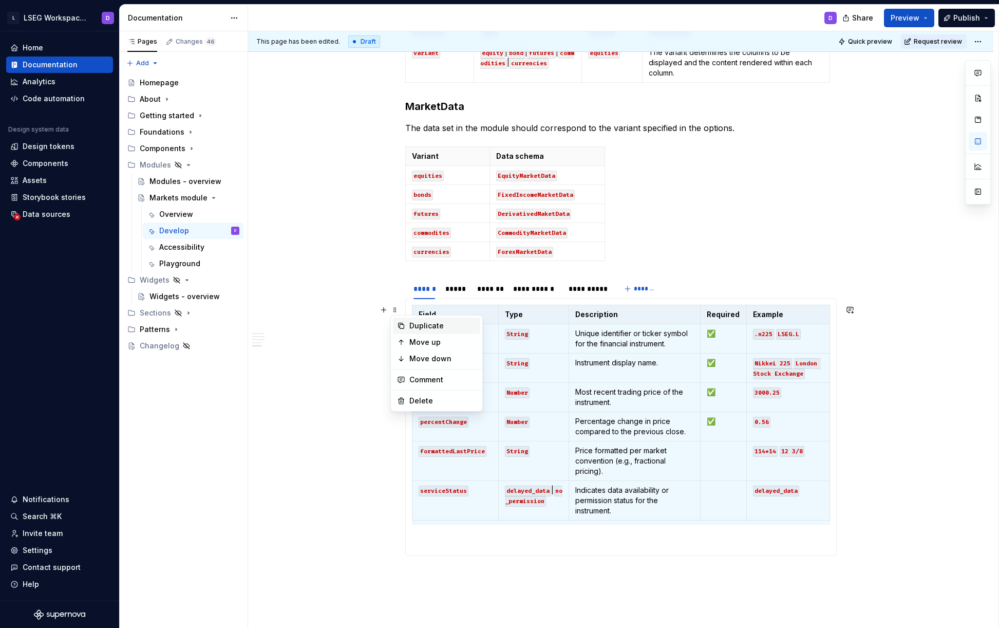
click at [418, 328] on div "Duplicate" at bounding box center [442, 325] width 67 height 10
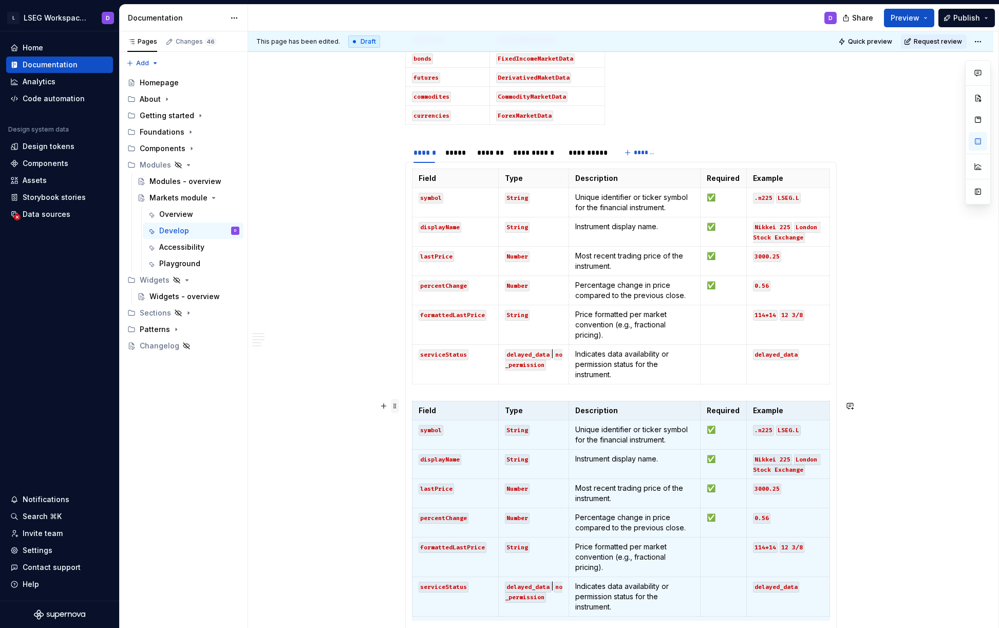
click at [397, 408] on span at bounding box center [395, 406] width 8 height 14
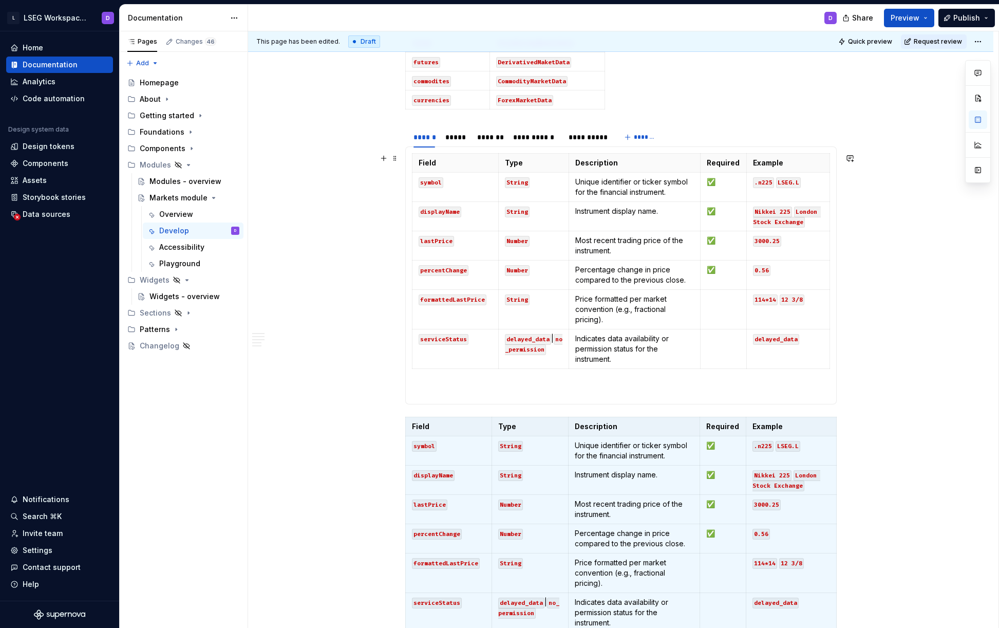
scroll to position [916, 0]
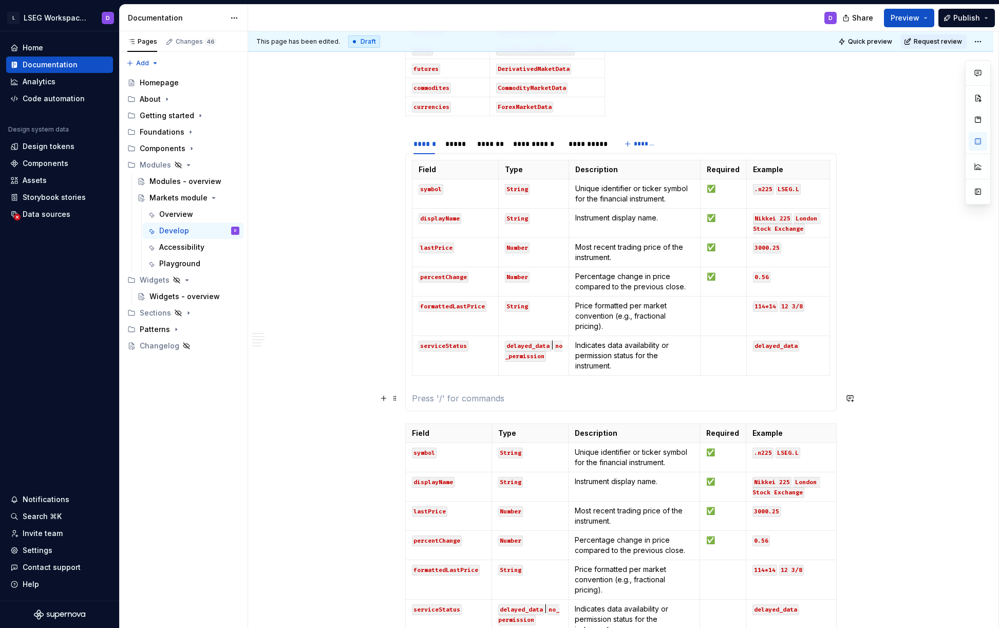
click at [479, 393] on p at bounding box center [621, 398] width 418 height 12
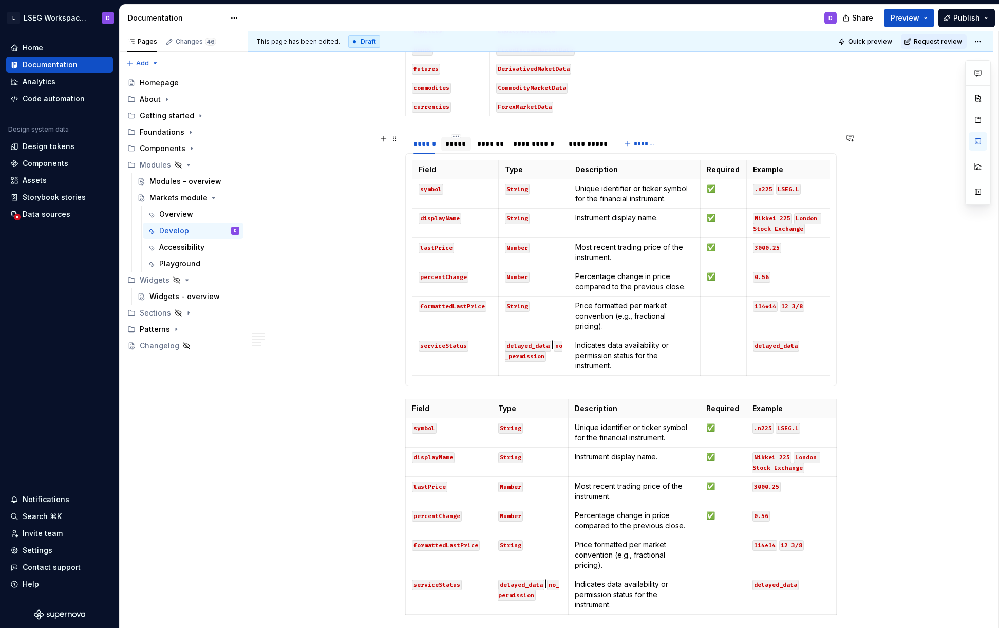
click at [455, 142] on div "*****" at bounding box center [456, 144] width 22 height 10
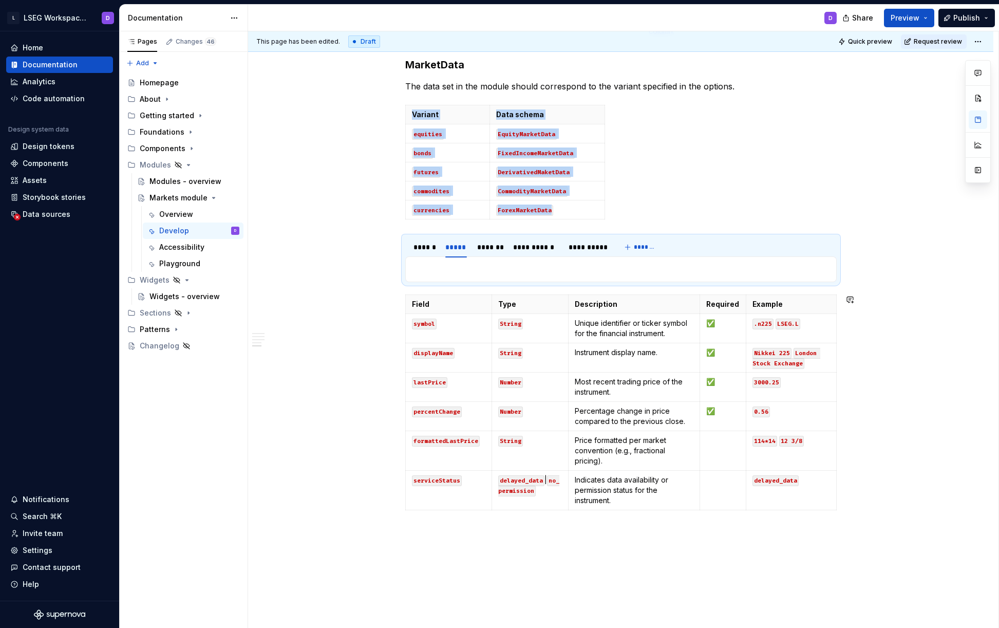
scroll to position [762, 0]
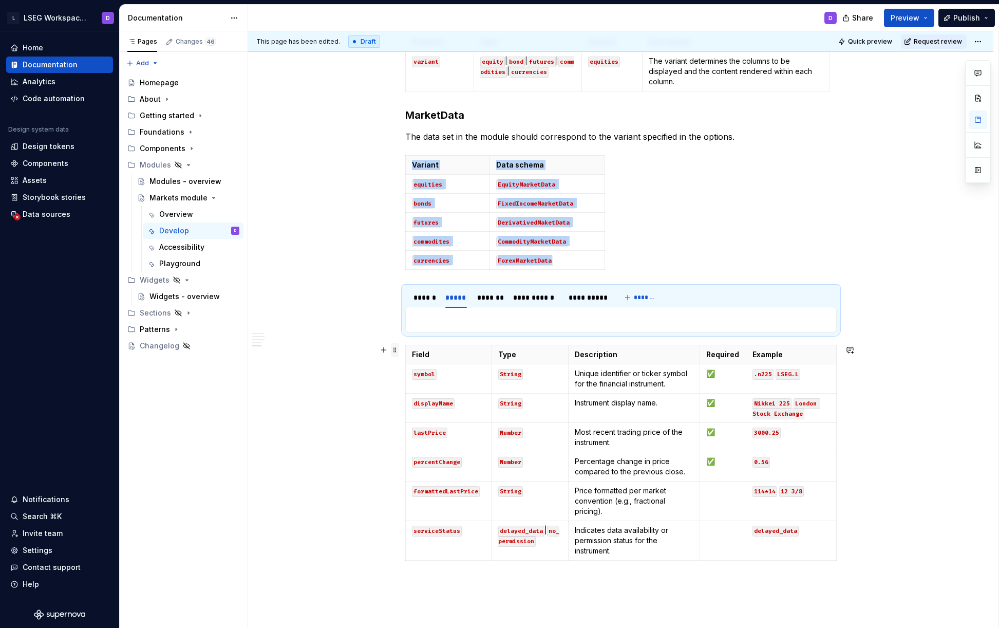
click at [392, 350] on span at bounding box center [395, 350] width 8 height 14
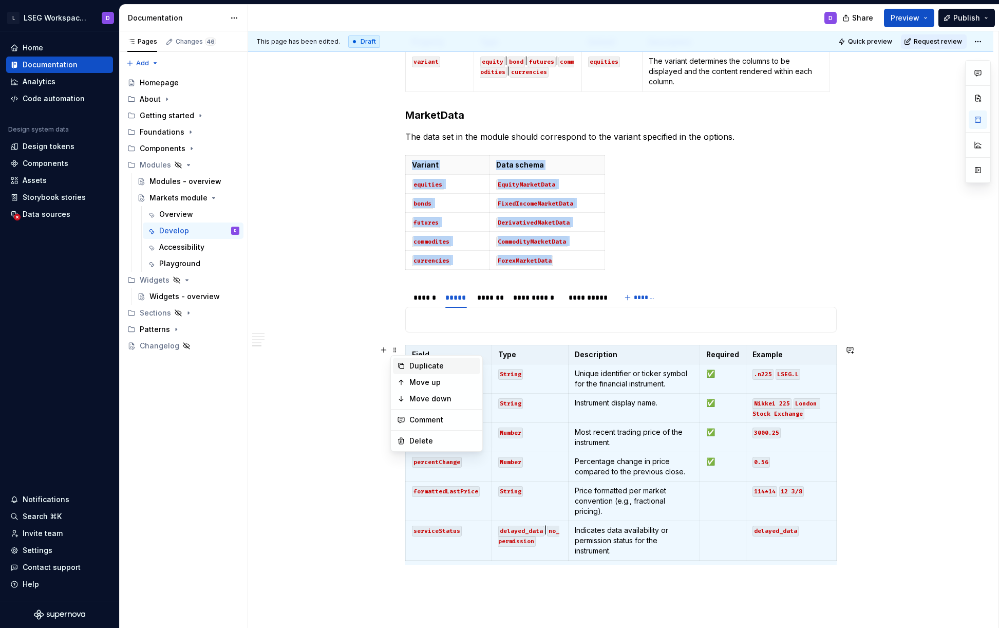
click at [419, 364] on div "Duplicate" at bounding box center [442, 366] width 67 height 10
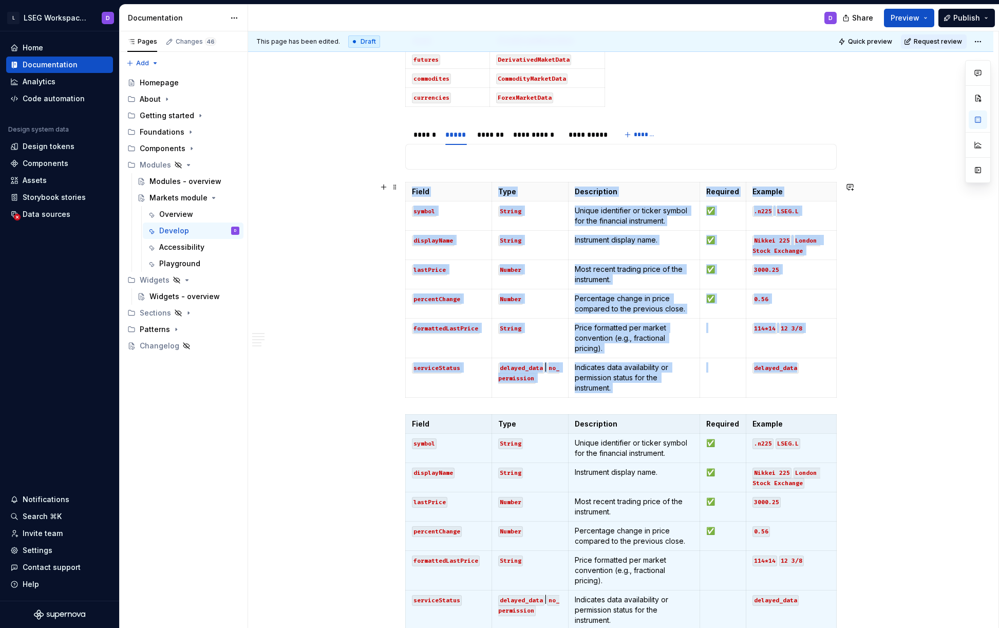
scroll to position [905, 0]
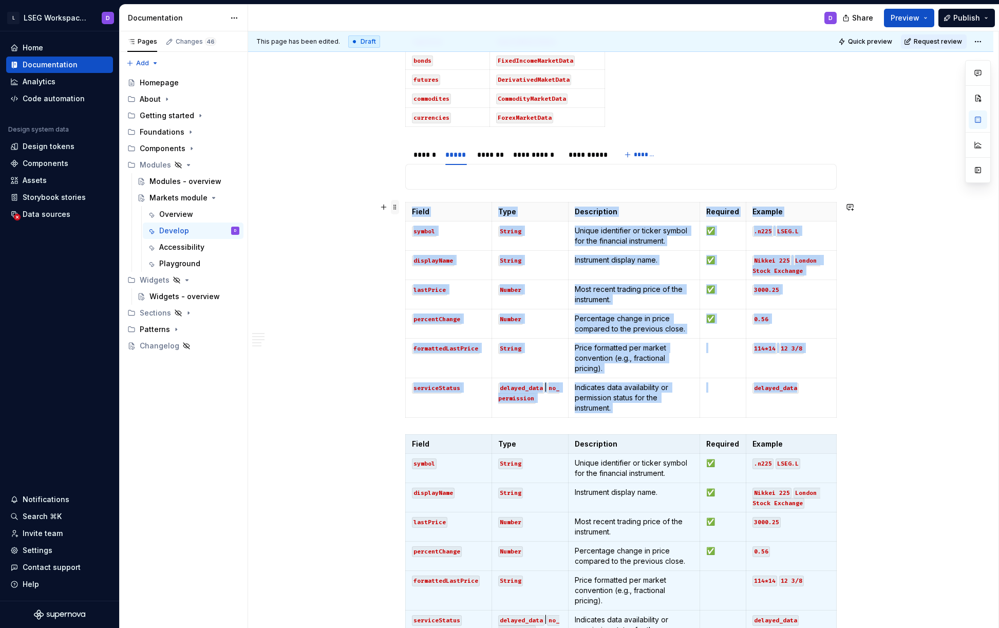
click at [392, 206] on span at bounding box center [395, 207] width 8 height 14
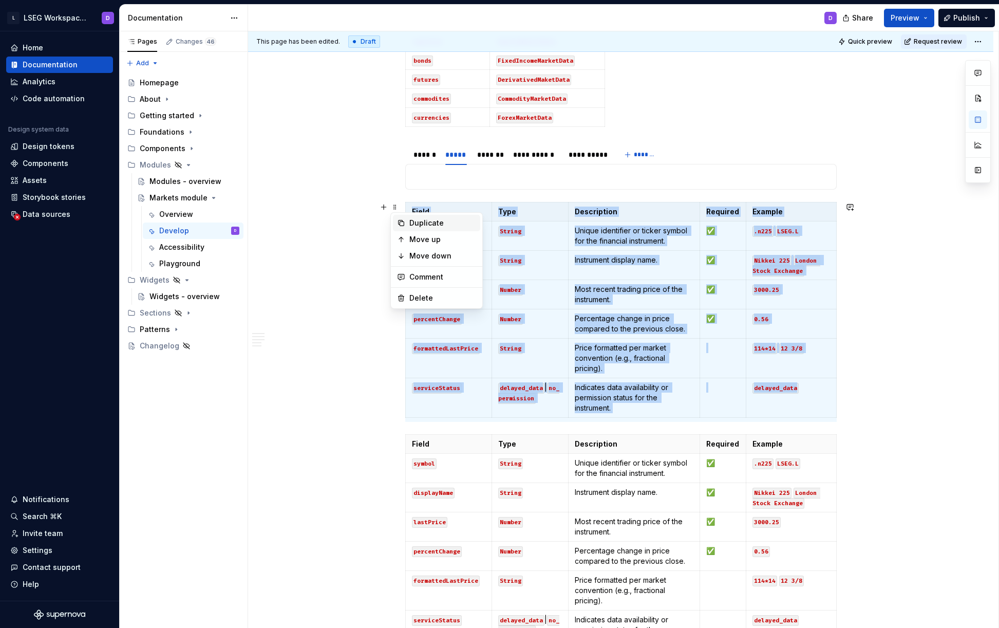
click at [413, 222] on div "Duplicate" at bounding box center [442, 223] width 67 height 10
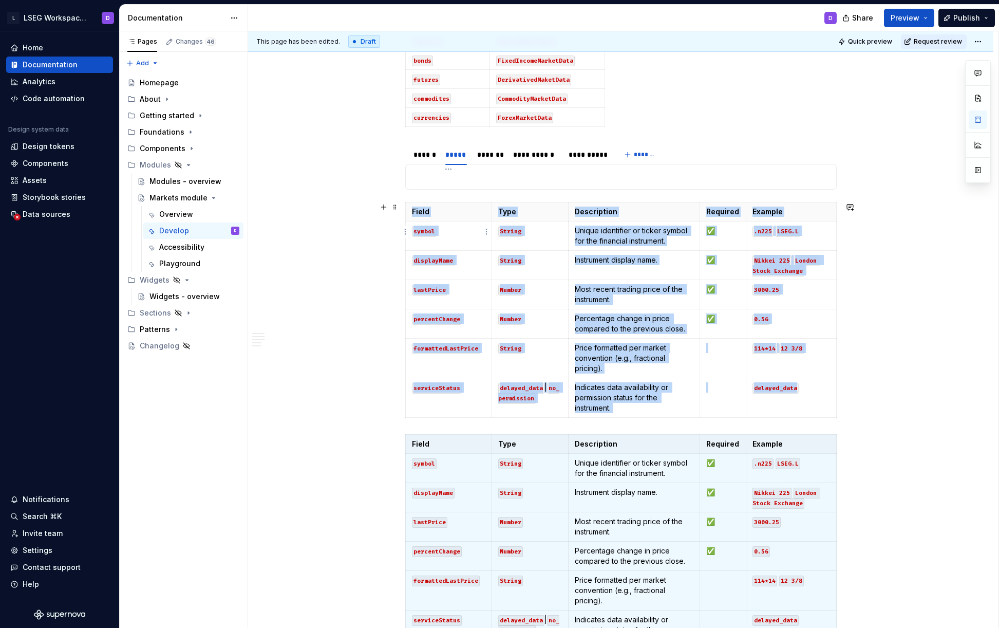
scroll to position [938, 0]
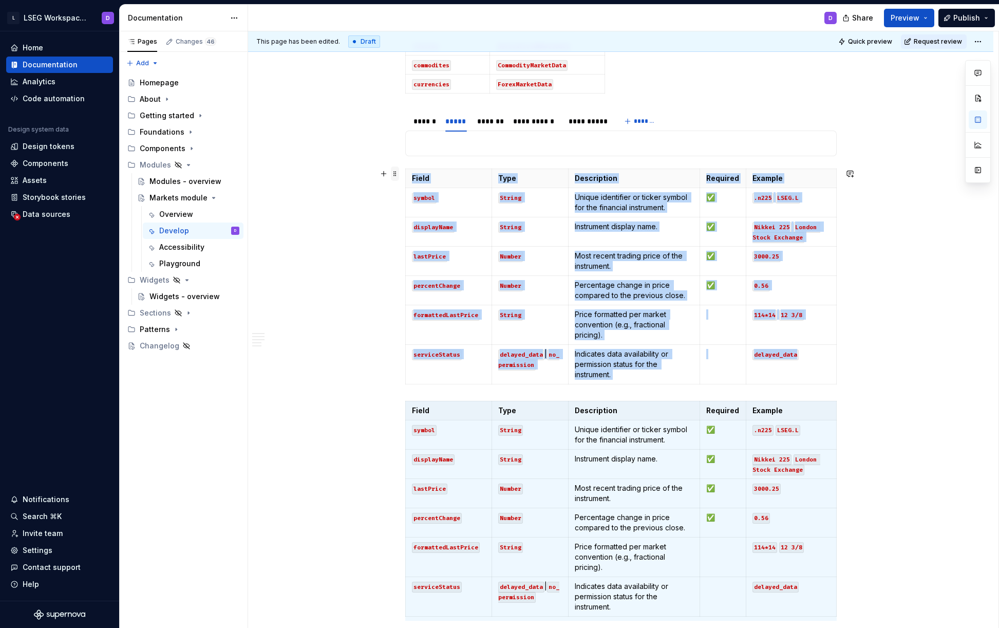
click at [395, 173] on span at bounding box center [395, 173] width 8 height 14
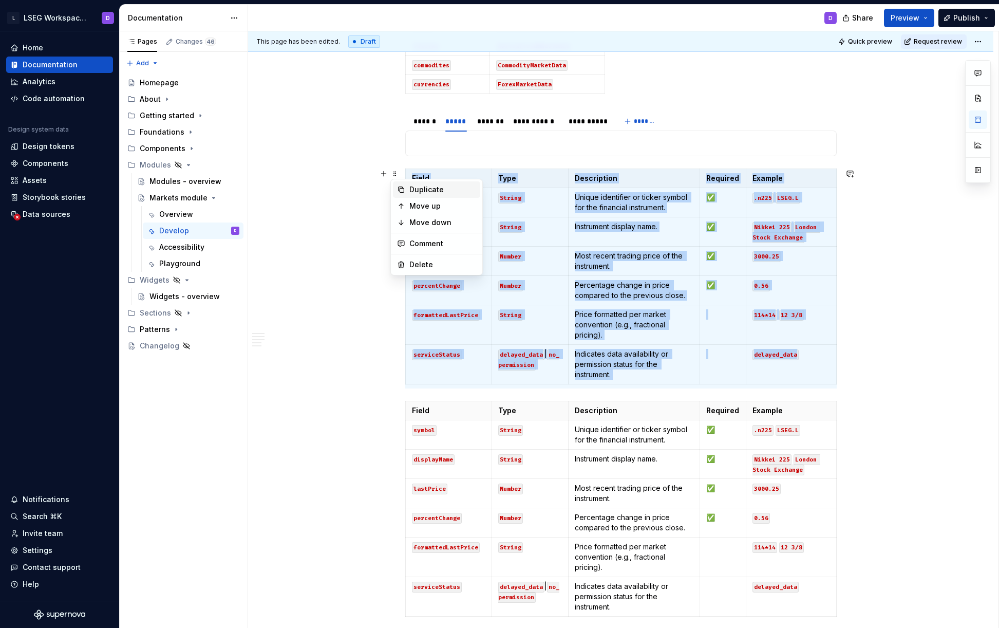
click at [421, 188] on div "Duplicate" at bounding box center [442, 189] width 67 height 10
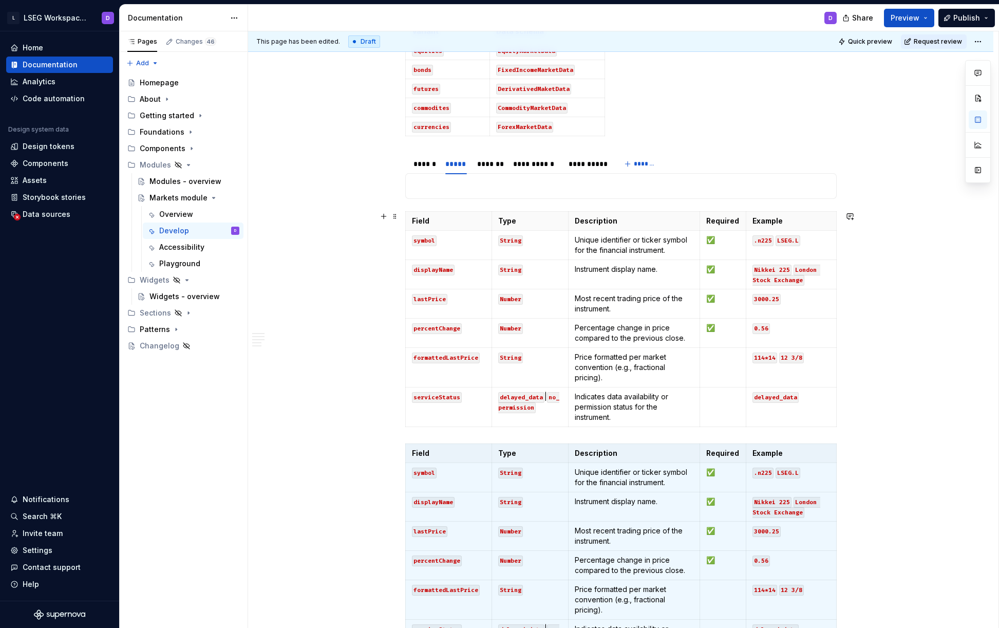
scroll to position [859, 0]
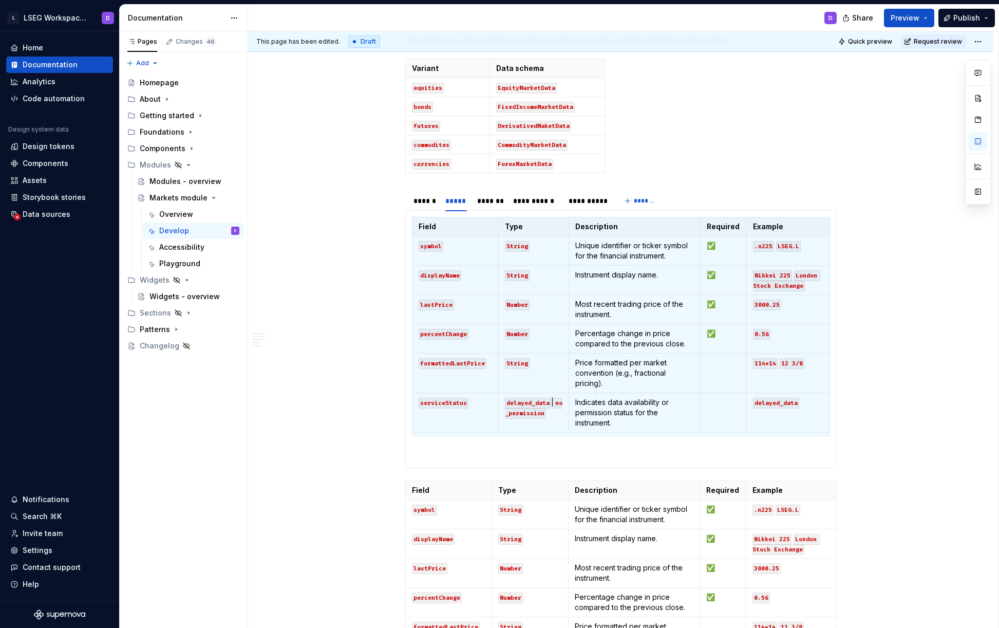
click at [435, 307] on code "lastPrice" at bounding box center [436, 304] width 35 height 11
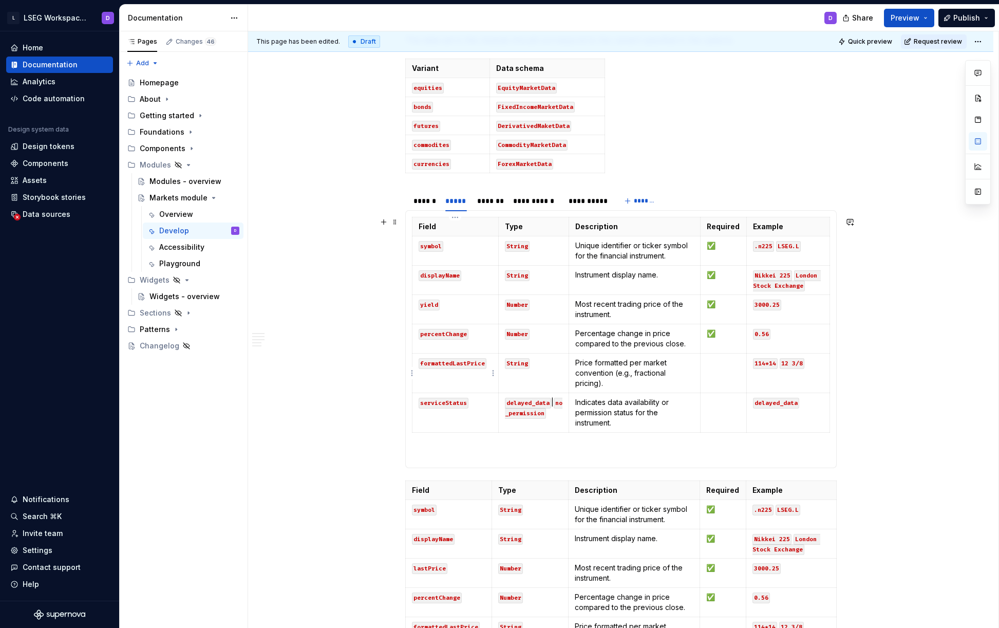
click at [430, 369] on td "formattedLastPrice" at bounding box center [455, 373] width 86 height 40
click at [437, 363] on code "formattedLastPrice" at bounding box center [453, 363] width 68 height 11
click at [805, 247] on p ".n225 LSEG.L" at bounding box center [788, 245] width 70 height 10
click at [790, 246] on code "LSEG.L" at bounding box center [788, 246] width 25 height 11
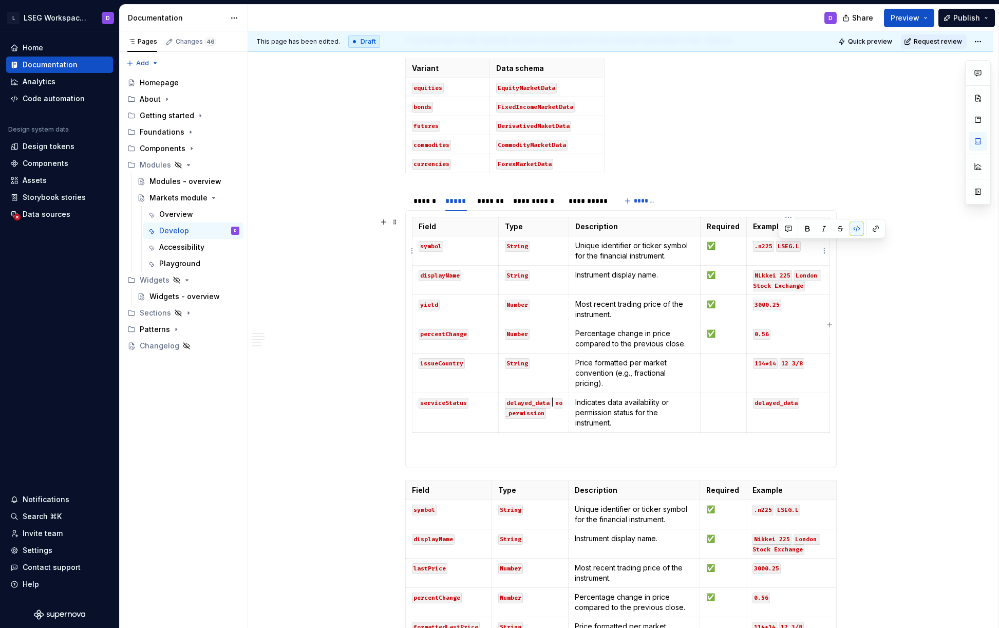
click at [790, 246] on code "LSEG.L" at bounding box center [788, 246] width 25 height 11
click at [792, 246] on p ".n225 .L" at bounding box center [788, 245] width 70 height 10
click at [759, 247] on code ".n225" at bounding box center [763, 246] width 21 height 11
click at [420, 201] on div "******" at bounding box center [424, 201] width 22 height 10
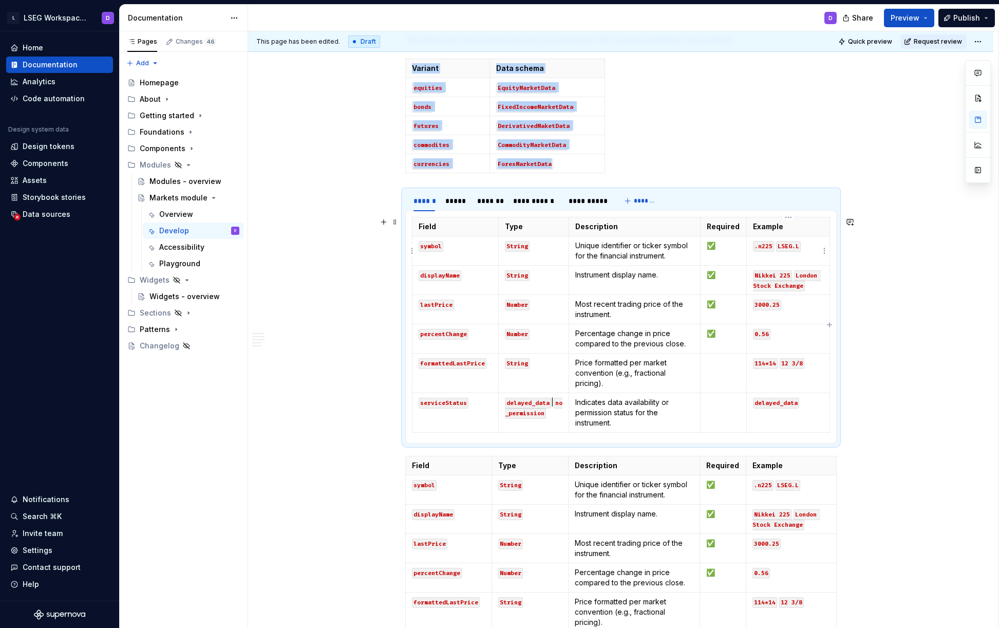
click at [763, 249] on code ".n225" at bounding box center [763, 246] width 21 height 11
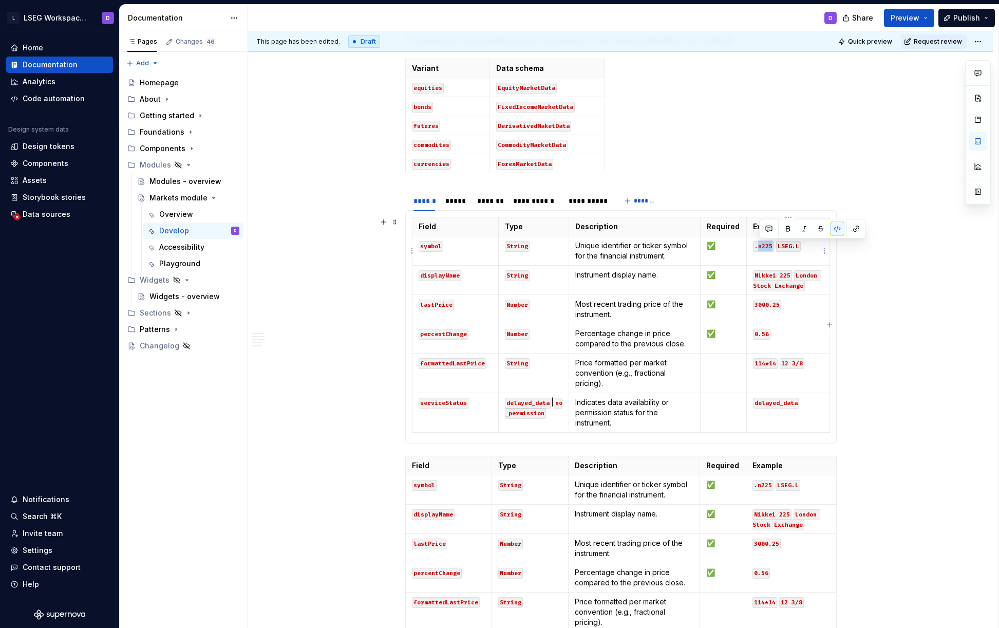
click at [763, 249] on code ".n225" at bounding box center [763, 246] width 21 height 11
click at [458, 202] on div "*****" at bounding box center [456, 201] width 22 height 10
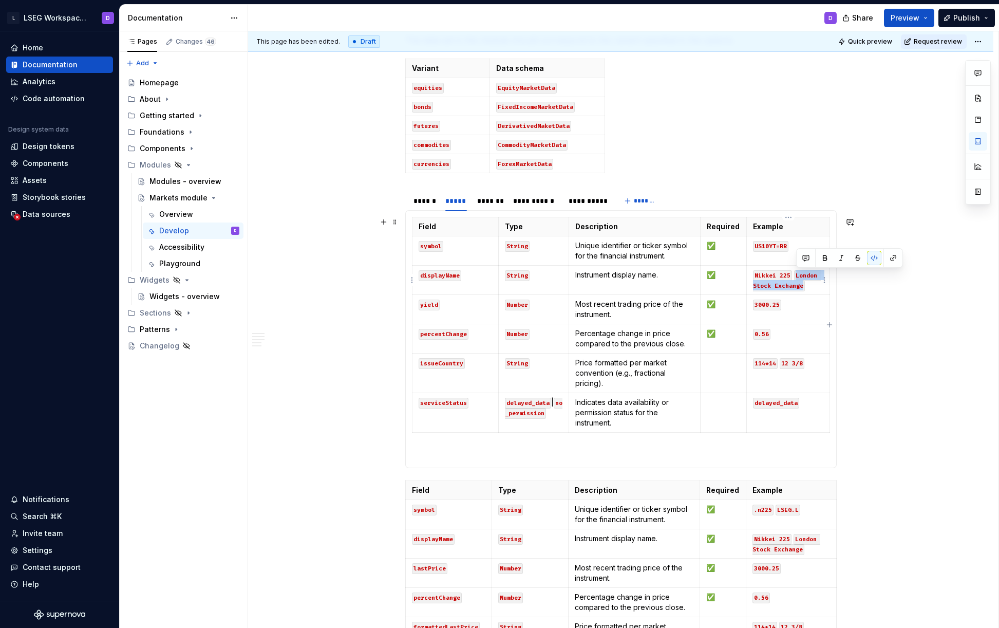
drag, startPoint x: 803, startPoint y: 287, endPoint x: 797, endPoint y: 278, distance: 10.6
click at [797, 278] on code "London Stock Exchange" at bounding box center [787, 280] width 68 height 21
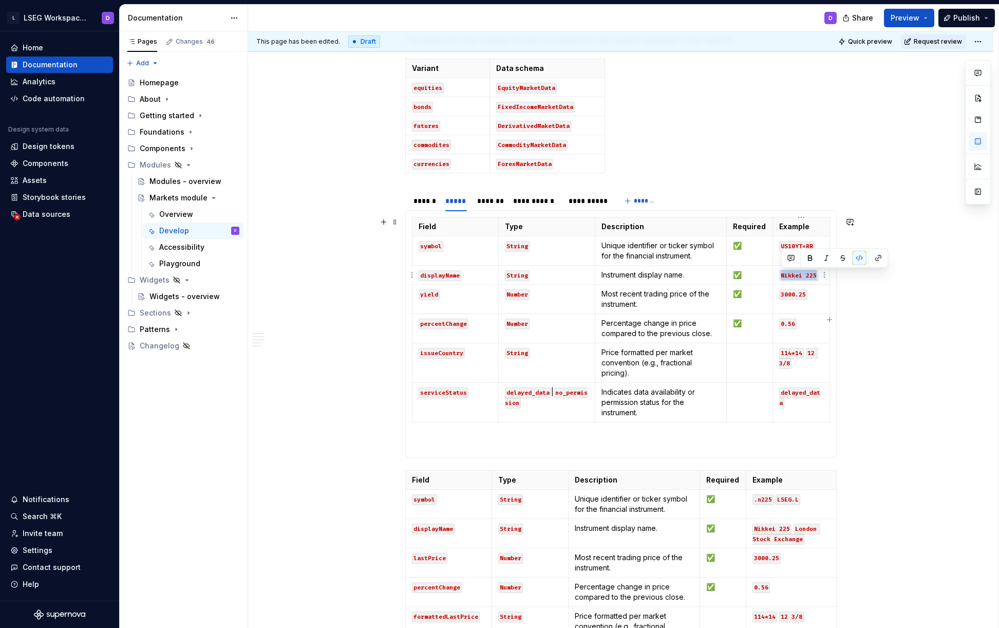
drag, startPoint x: 782, startPoint y: 275, endPoint x: 817, endPoint y: 275, distance: 34.9
click at [816, 275] on code "Nikkei 225" at bounding box center [798, 275] width 39 height 11
click at [799, 274] on code "US 10" at bounding box center [789, 275] width 21 height 11
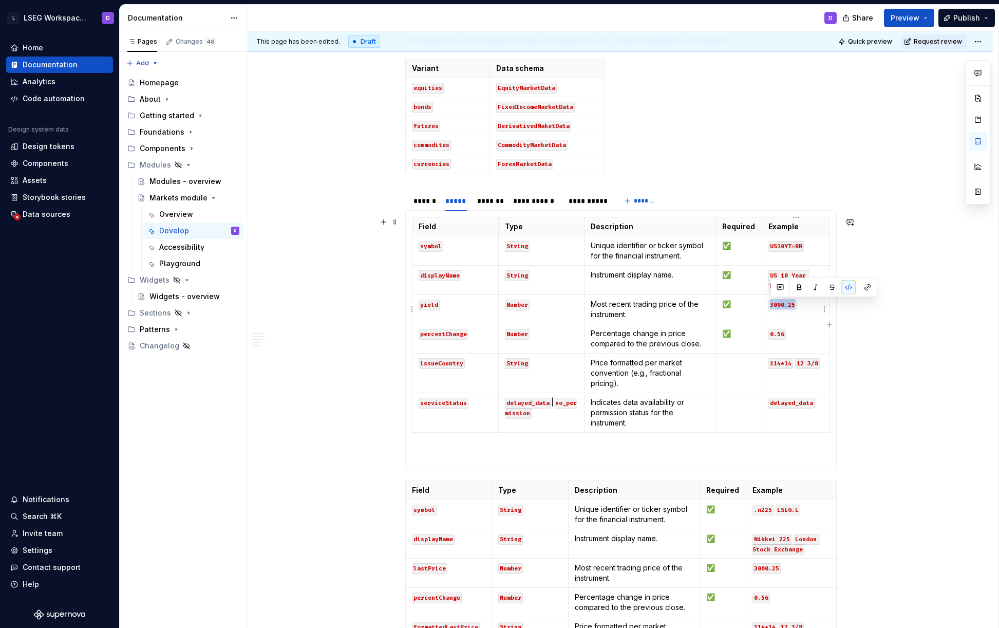
drag, startPoint x: 771, startPoint y: 305, endPoint x: 798, endPoint y: 306, distance: 26.7
click at [798, 306] on p "3000.25" at bounding box center [795, 304] width 55 height 10
drag, startPoint x: 771, startPoint y: 336, endPoint x: 784, endPoint y: 335, distance: 12.9
click at [784, 335] on code "0.56" at bounding box center [776, 334] width 17 height 11
drag, startPoint x: 778, startPoint y: 376, endPoint x: 771, endPoint y: 364, distance: 14.3
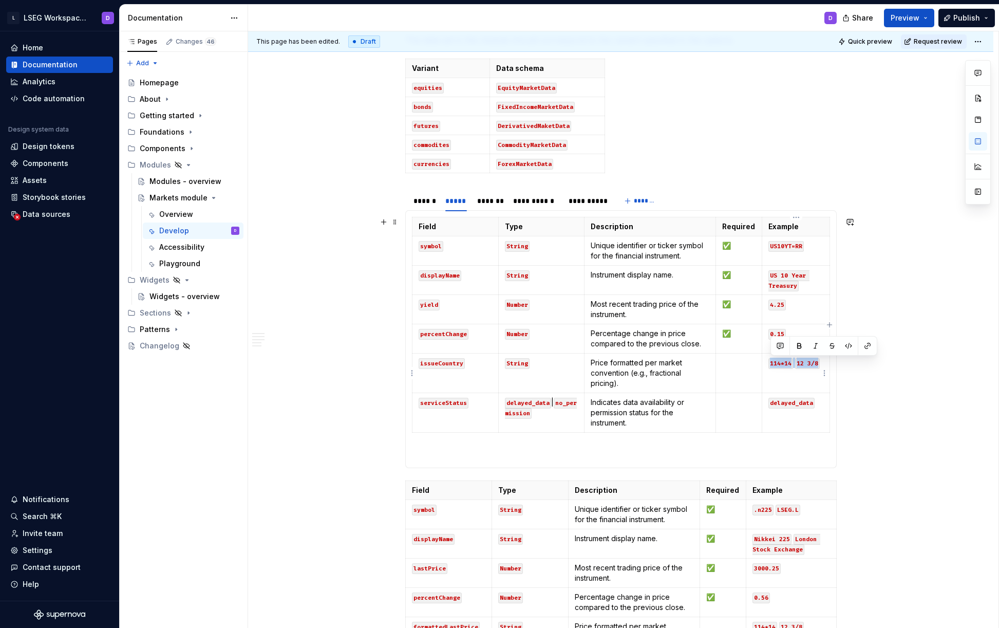
click at [771, 364] on td "114*14 12 3/8" at bounding box center [796, 373] width 68 height 40
drag, startPoint x: 646, startPoint y: 309, endPoint x: 592, endPoint y: 297, distance: 55.6
click at [592, 297] on td "Most recent trading price of the instrument." at bounding box center [649, 309] width 131 height 29
click at [593, 305] on p "return or income an investor earns from holding the bond." at bounding box center [650, 309] width 119 height 21
click at [674, 333] on p "Percentage change in price compared to the previous close." at bounding box center [650, 338] width 119 height 21
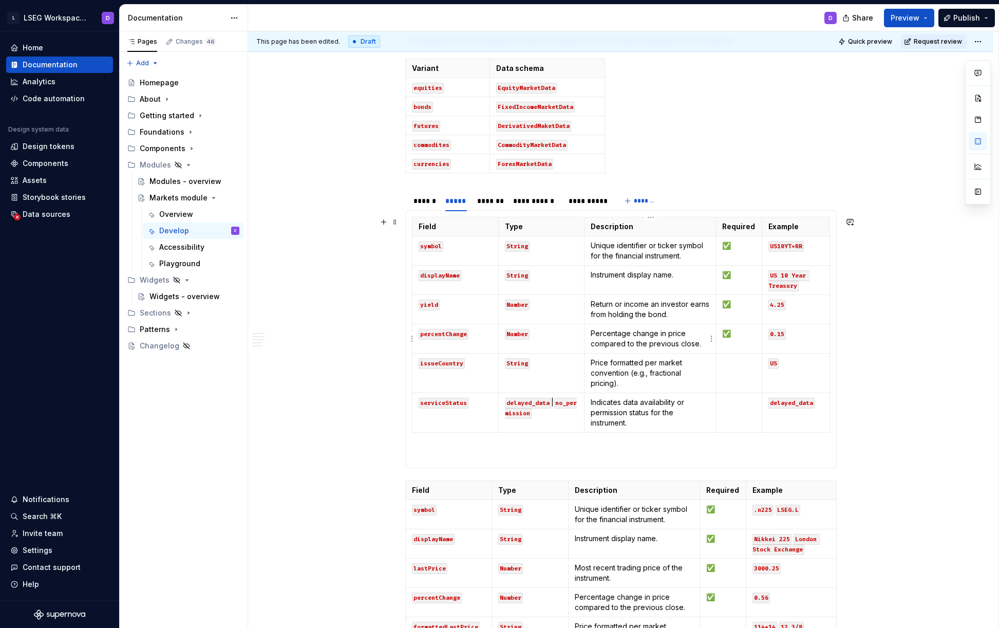
click at [674, 333] on p "Percentage change in price compared to the previous close." at bounding box center [650, 338] width 119 height 21
drag, startPoint x: 658, startPoint y: 333, endPoint x: 682, endPoint y: 333, distance: 23.1
click at [682, 333] on p "Percentage change in price compared to the previous close." at bounding box center [650, 338] width 119 height 21
drag, startPoint x: 686, startPoint y: 333, endPoint x: 657, endPoint y: 333, distance: 28.8
click at [657, 333] on p "Percentage change in price compared to the previous close." at bounding box center [650, 338] width 119 height 21
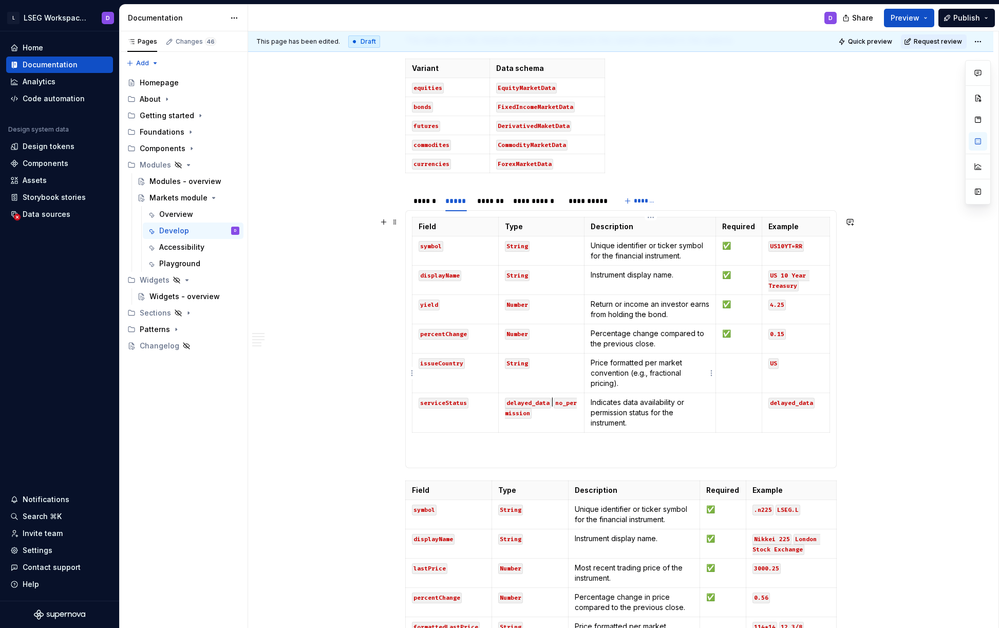
click at [627, 383] on p "Price formatted per market convention (e.g., fractional pricing)." at bounding box center [650, 372] width 119 height 31
drag, startPoint x: 629, startPoint y: 384, endPoint x: 592, endPoint y: 365, distance: 41.6
click at [592, 365] on p "Price formatted per market convention (e.g., fractional pricing)." at bounding box center [650, 372] width 119 height 31
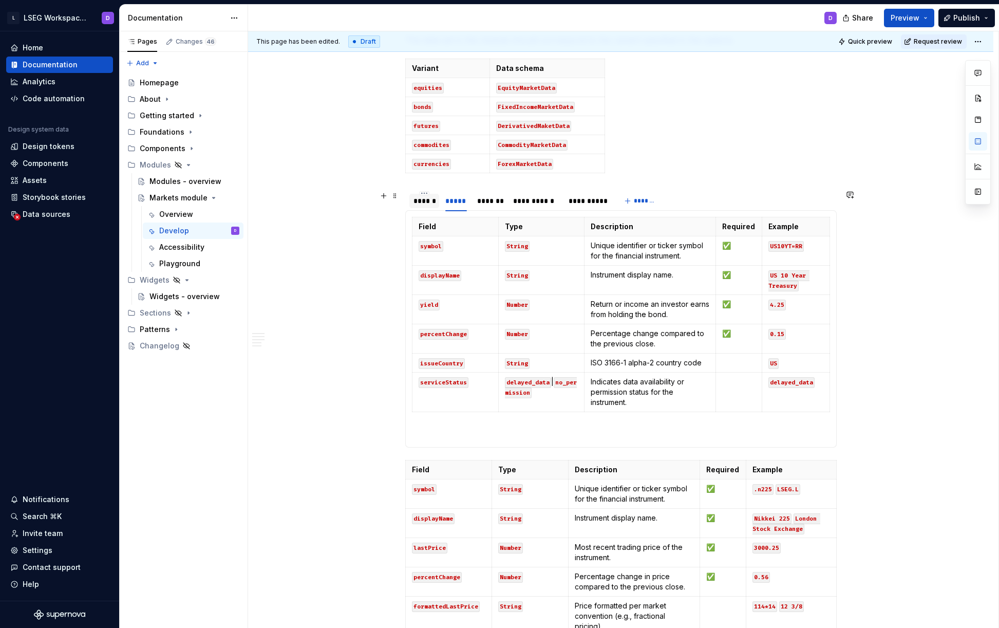
click at [419, 198] on div "******" at bounding box center [424, 201] width 22 height 10
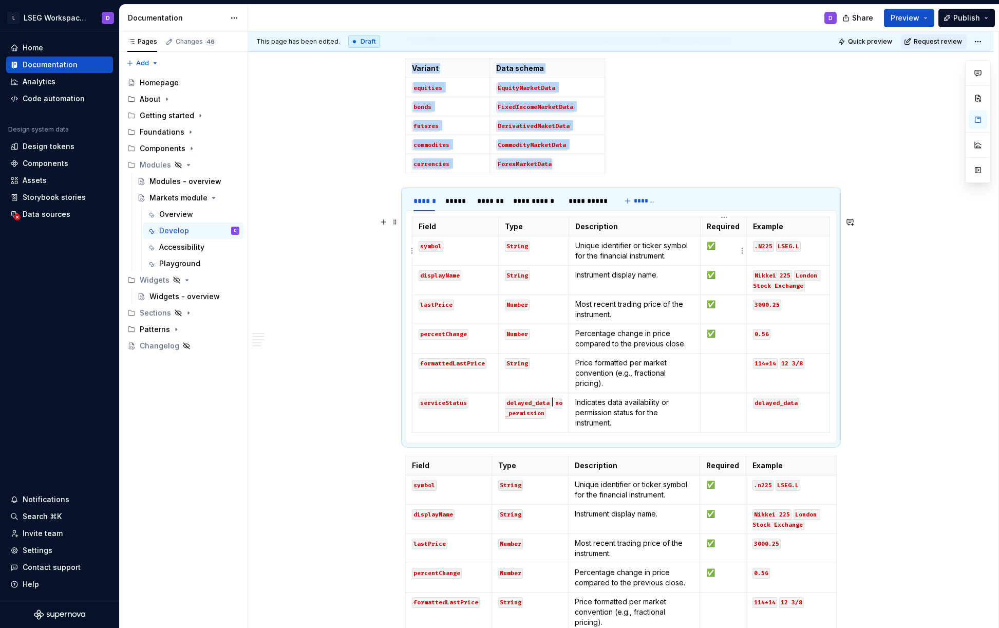
click at [728, 245] on p "✅" at bounding box center [723, 245] width 33 height 10
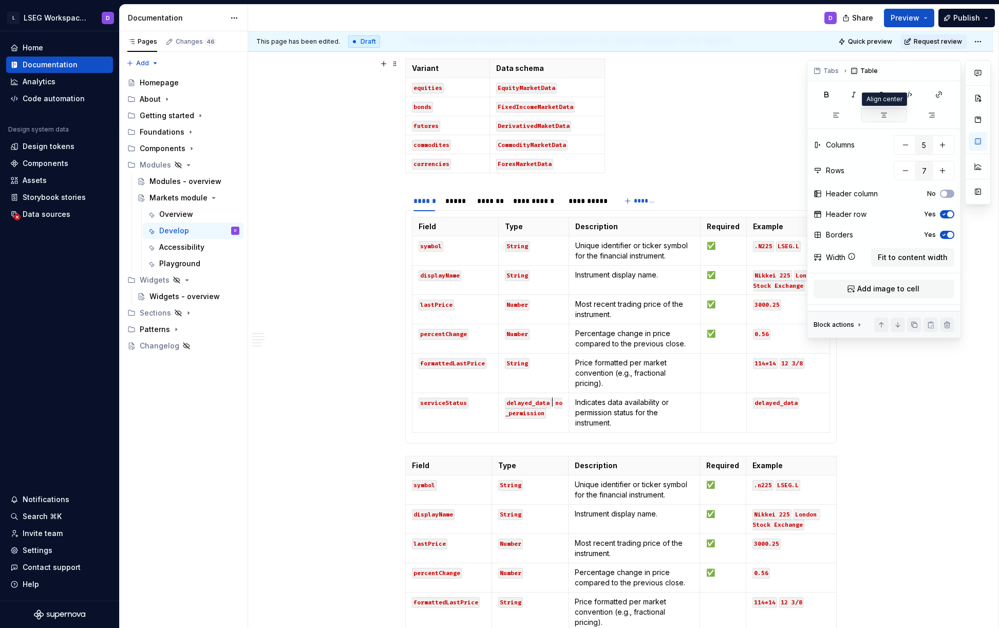
click at [883, 114] on icon "button" at bounding box center [884, 115] width 8 height 8
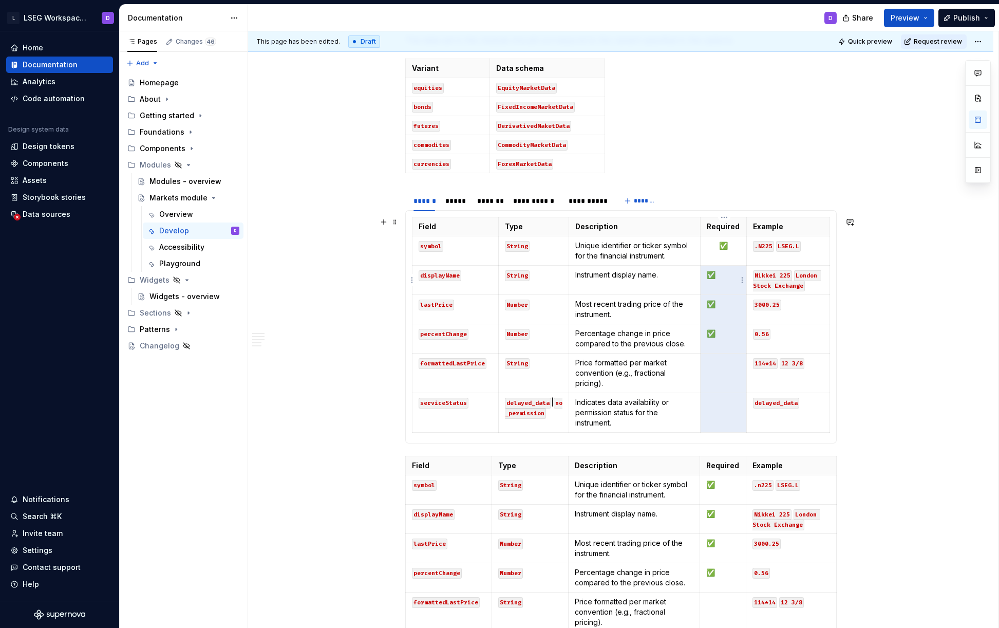
drag, startPoint x: 722, startPoint y: 409, endPoint x: 721, endPoint y: 267, distance: 142.8
click at [721, 267] on tbody "Field Type Description Required Example symbol String Unique identifier or tick…" at bounding box center [621, 324] width 418 height 215
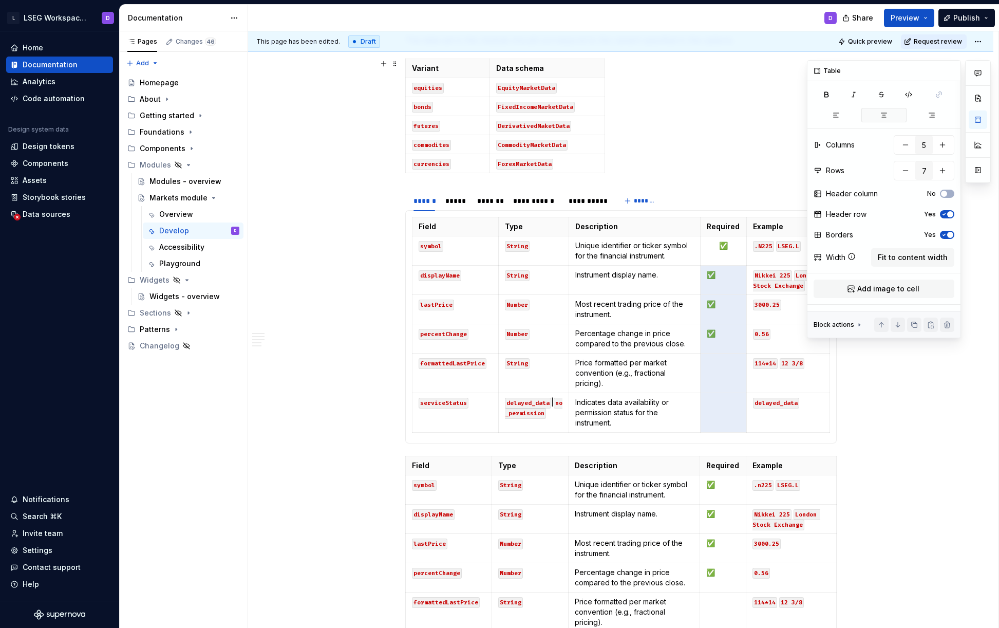
click at [890, 116] on button "button" at bounding box center [884, 115] width 46 height 14
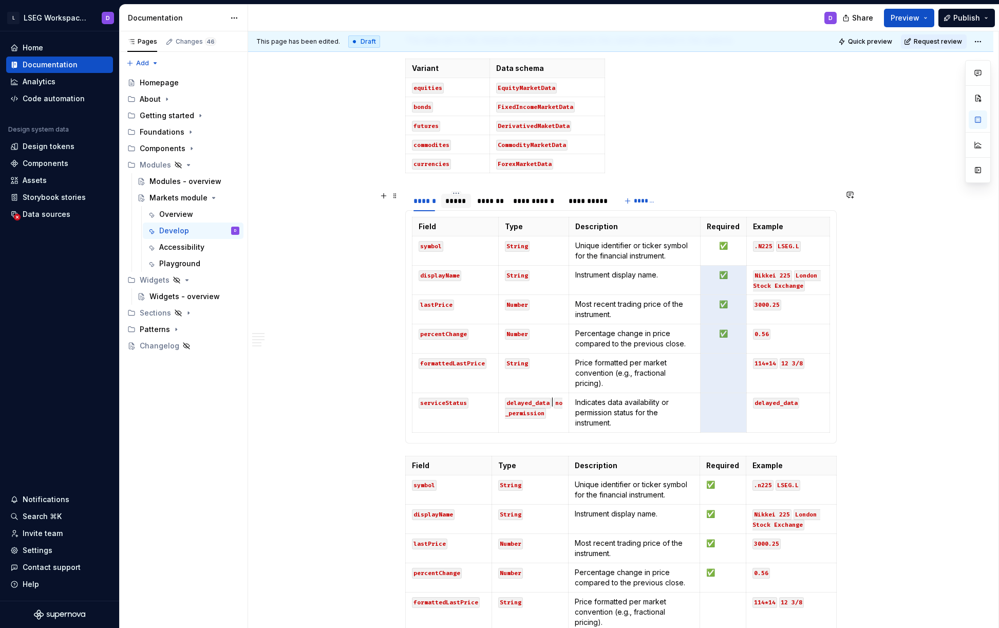
click at [456, 205] on div "*****" at bounding box center [456, 201] width 22 height 10
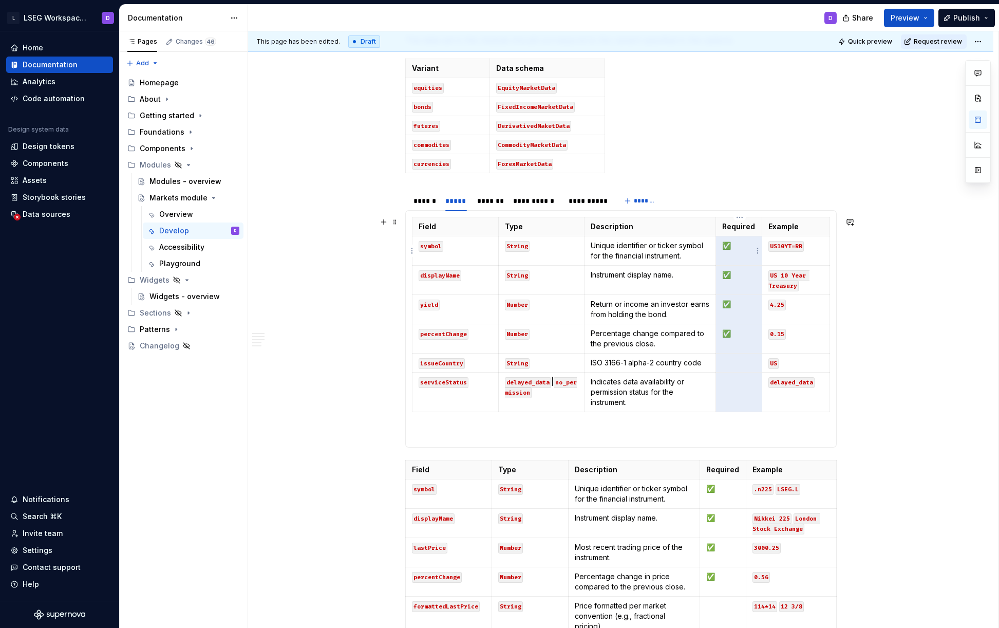
drag, startPoint x: 746, startPoint y: 390, endPoint x: 737, endPoint y: 251, distance: 139.0
click at [737, 251] on tbody "Field Type Description Required Example symbol String Unique identifier or tick…" at bounding box center [621, 314] width 418 height 195
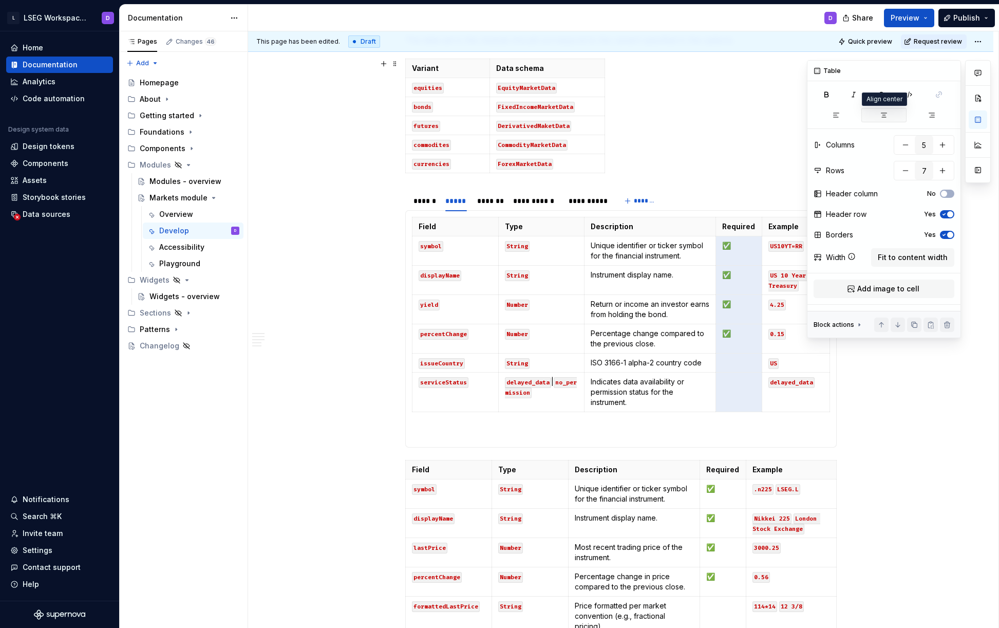
click at [886, 115] on icon "button" at bounding box center [884, 115] width 8 height 8
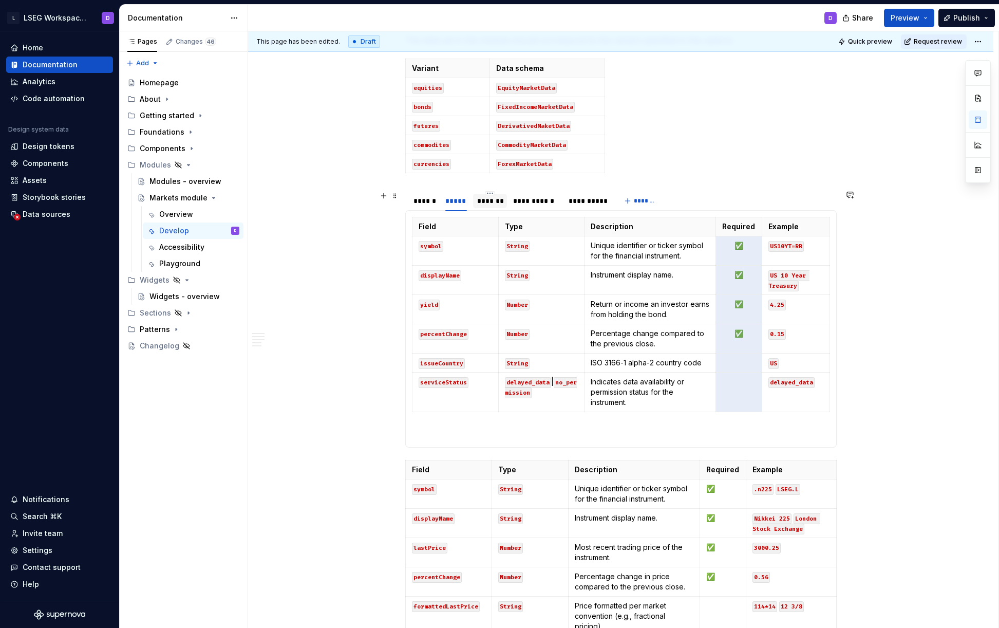
click at [488, 197] on div "*******" at bounding box center [490, 201] width 26 height 10
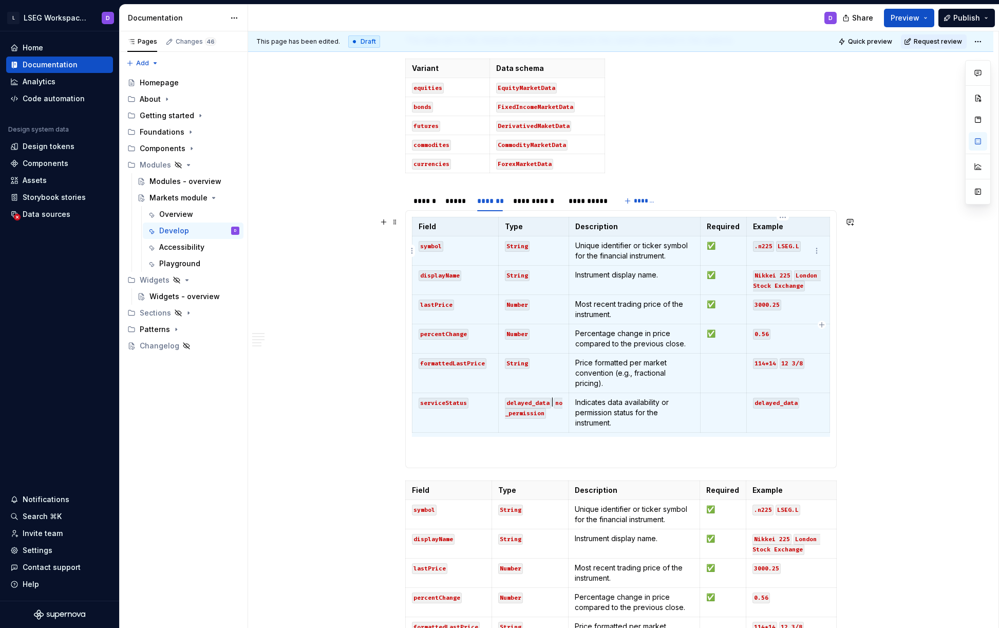
click at [760, 246] on code ".n225" at bounding box center [763, 246] width 21 height 11
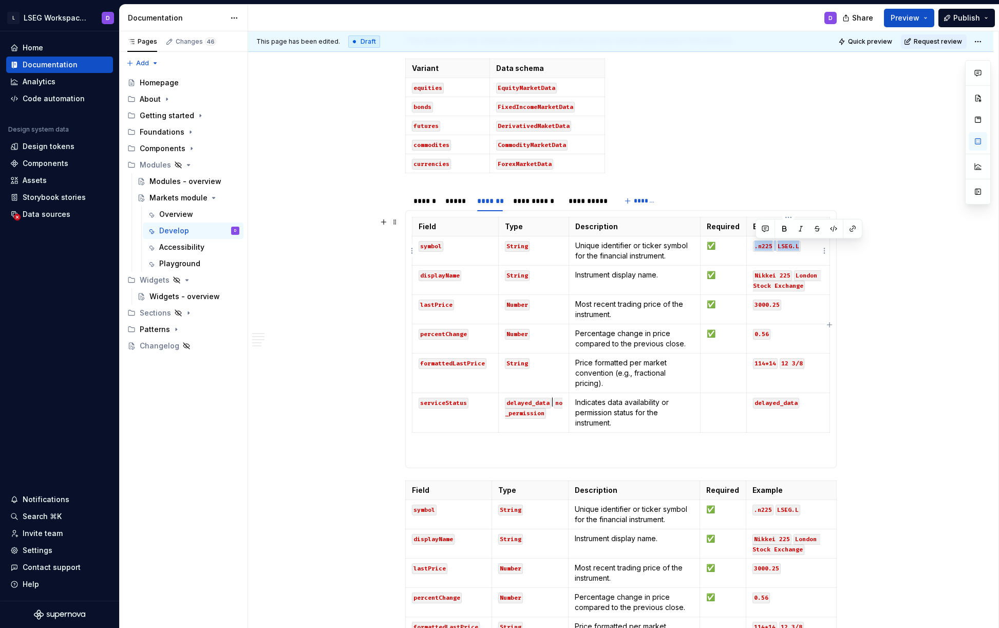
drag, startPoint x: 756, startPoint y: 246, endPoint x: 799, endPoint y: 245, distance: 42.6
click at [799, 245] on p ".n225 LSEG.L" at bounding box center [788, 245] width 70 height 10
click at [757, 276] on code "Nikkei 225" at bounding box center [772, 275] width 39 height 11
click at [762, 243] on code "CLc1" at bounding box center [761, 246] width 17 height 11
drag, startPoint x: 762, startPoint y: 243, endPoint x: 771, endPoint y: 247, distance: 9.9
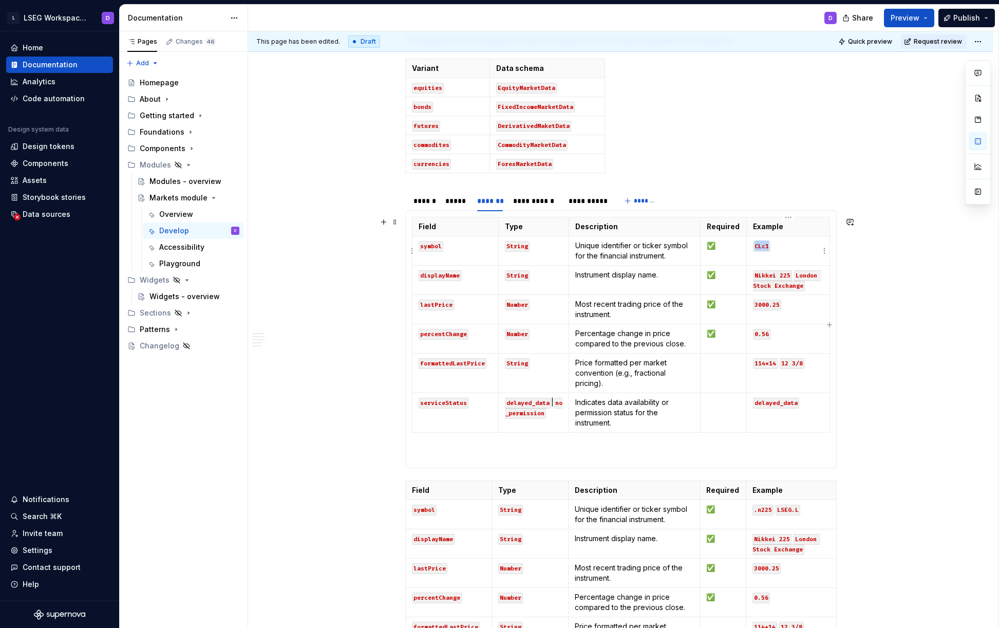
click at [762, 243] on code "CLc1" at bounding box center [761, 246] width 17 height 11
drag, startPoint x: 803, startPoint y: 285, endPoint x: 755, endPoint y: 276, distance: 49.2
click at [755, 276] on p "Nikkei 225 London Stock Exchange" at bounding box center [788, 280] width 70 height 21
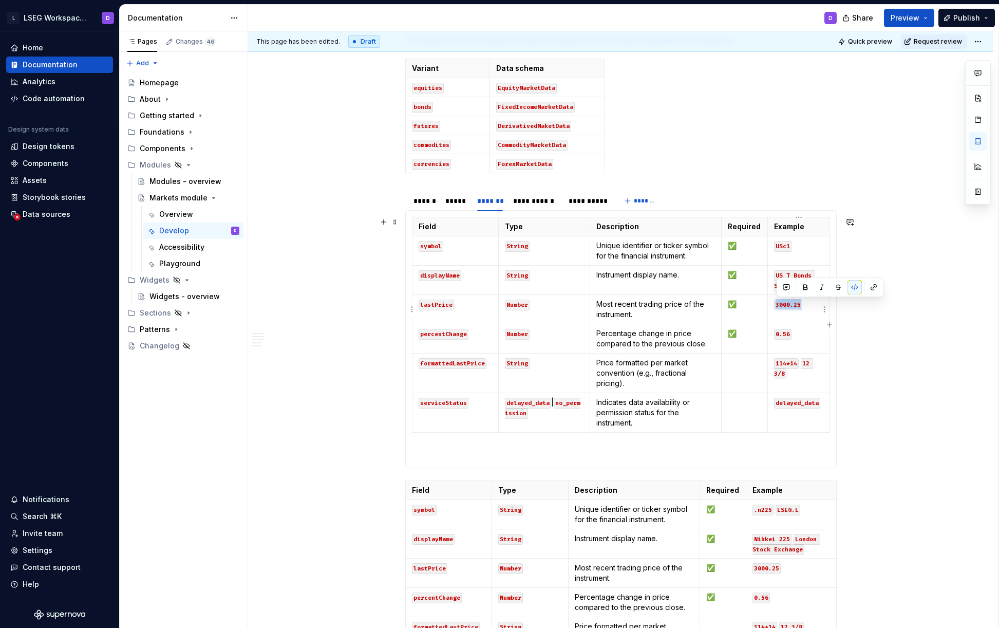
drag, startPoint x: 778, startPoint y: 304, endPoint x: 802, endPoint y: 304, distance: 23.6
click at [802, 304] on code "3000.25" at bounding box center [788, 304] width 28 height 11
drag, startPoint x: 785, startPoint y: 371, endPoint x: 777, endPoint y: 363, distance: 11.6
click at [777, 363] on p "114*14 12 3/8" at bounding box center [798, 367] width 49 height 21
drag, startPoint x: 778, startPoint y: 334, endPoint x: 790, endPoint y: 336, distance: 12.4
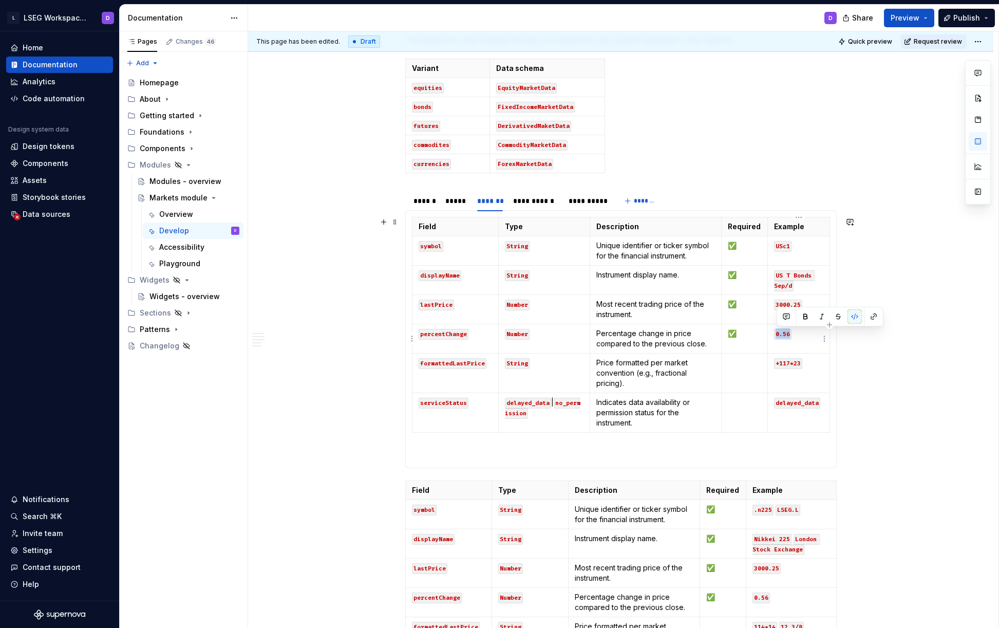
click at [790, 336] on code "0.56" at bounding box center [782, 334] width 17 height 11
drag, startPoint x: 778, startPoint y: 304, endPoint x: 801, endPoint y: 305, distance: 23.6
click at [801, 305] on code "3000.25" at bounding box center [788, 304] width 28 height 11
click at [791, 340] on td "-0.12" at bounding box center [799, 338] width 62 height 29
drag, startPoint x: 777, startPoint y: 306, endPoint x: 801, endPoint y: 306, distance: 24.7
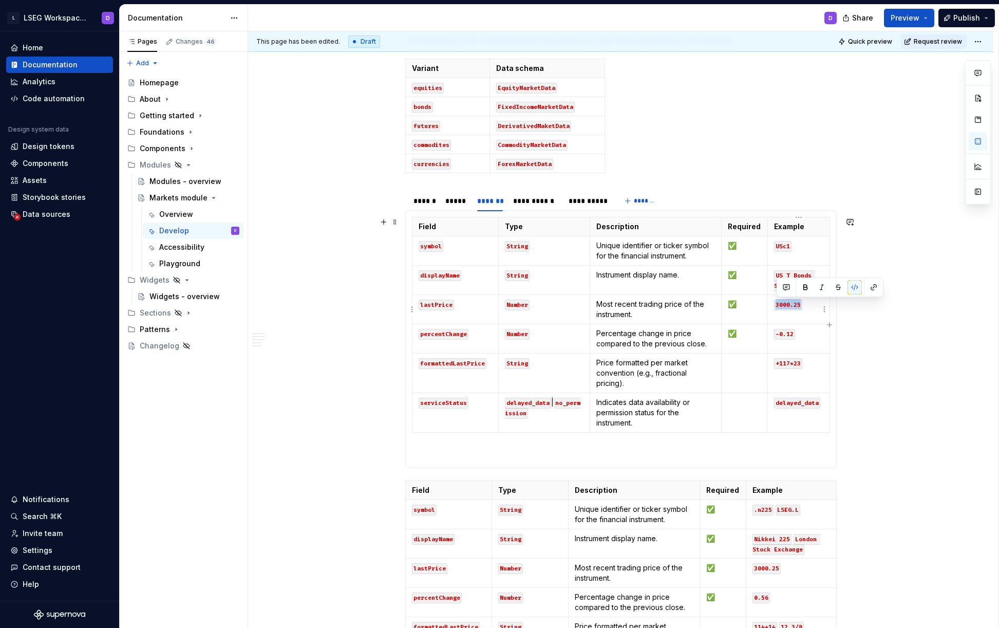
click at [801, 306] on code "3000.25" at bounding box center [788, 304] width 28 height 11
click at [740, 369] on td at bounding box center [745, 373] width 46 height 40
click at [448, 198] on div "*****" at bounding box center [456, 201] width 22 height 10
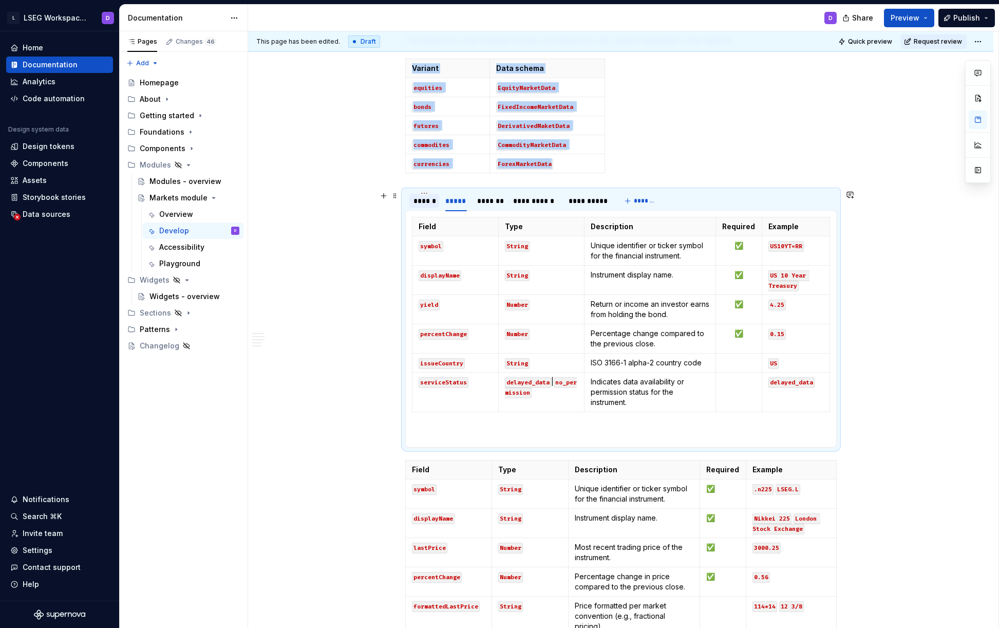
click at [424, 207] on div "******" at bounding box center [424, 201] width 30 height 14
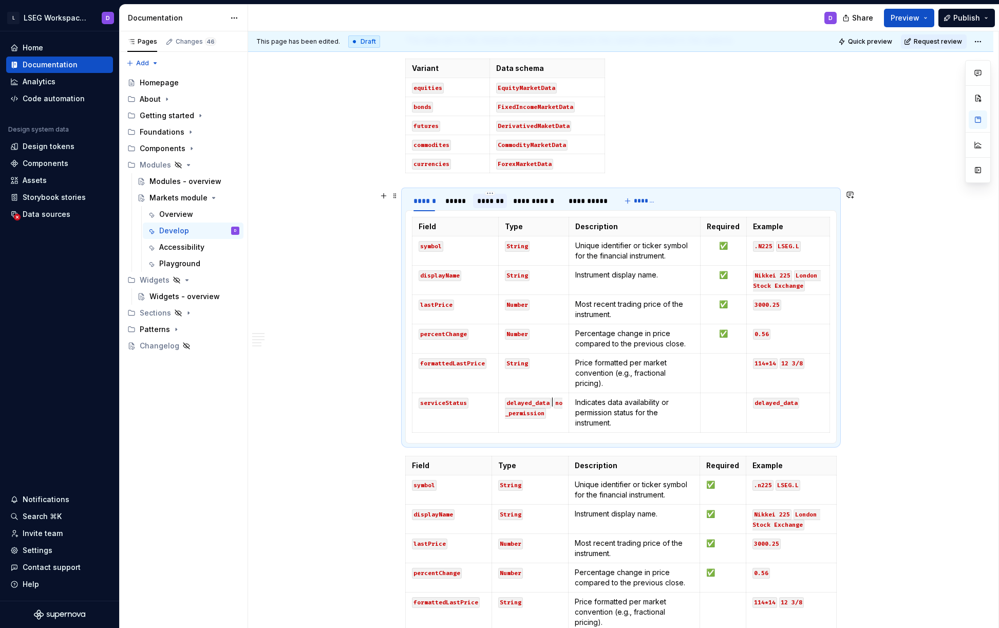
click at [481, 201] on div "*******" at bounding box center [490, 201] width 26 height 10
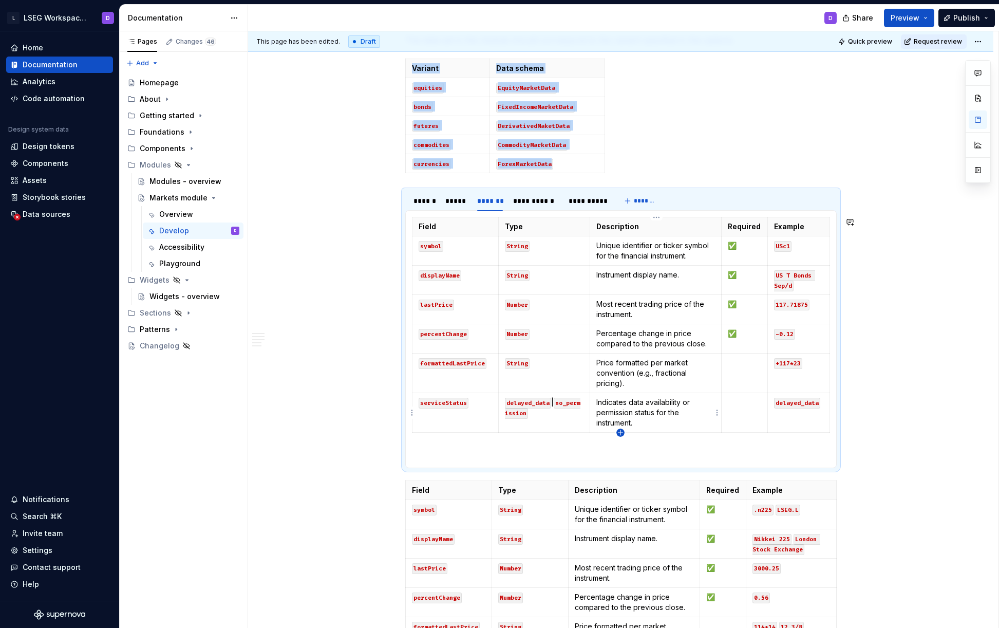
click at [621, 431] on icon "button" at bounding box center [620, 432] width 8 height 8
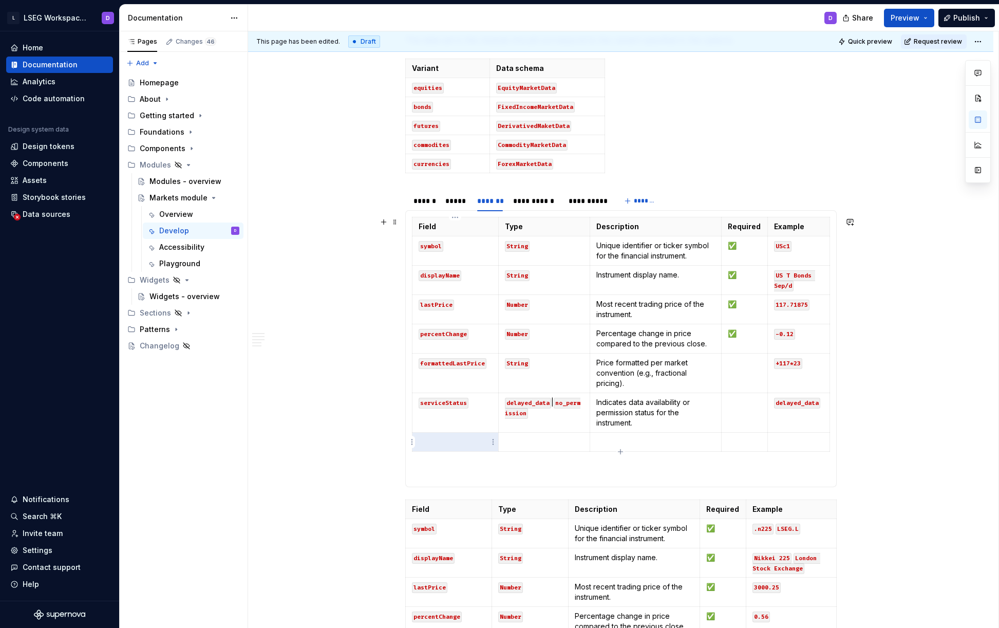
click at [465, 445] on p at bounding box center [455, 442] width 73 height 10
click at [618, 450] on icon "button" at bounding box center [620, 451] width 8 height 8
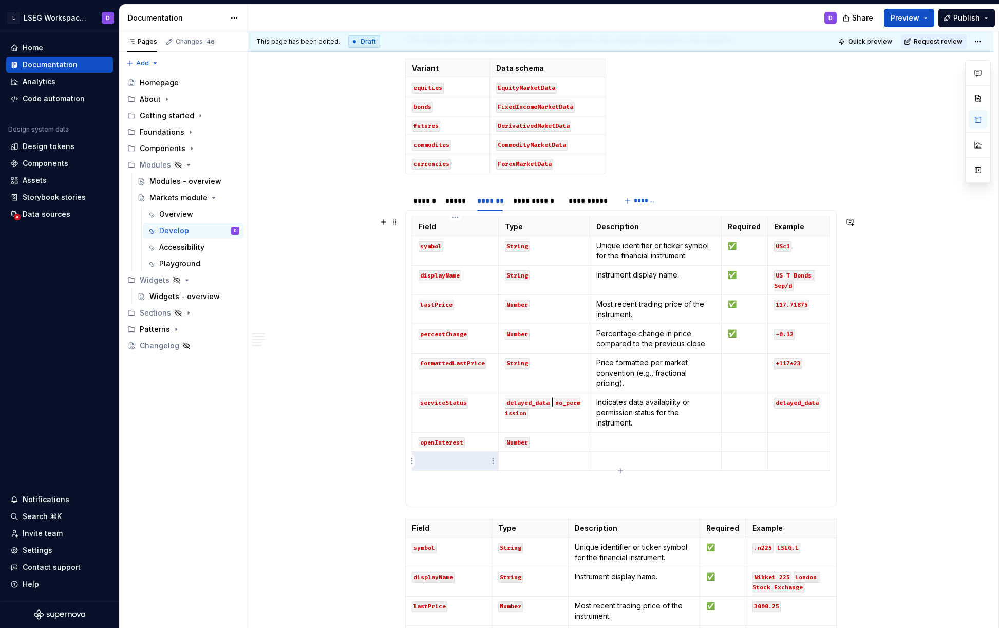
click at [455, 463] on p at bounding box center [455, 461] width 73 height 10
click at [411, 443] on html "L LSEG Workspace Design System D Home Documentation Analytics Code automation D…" at bounding box center [499, 314] width 999 height 628
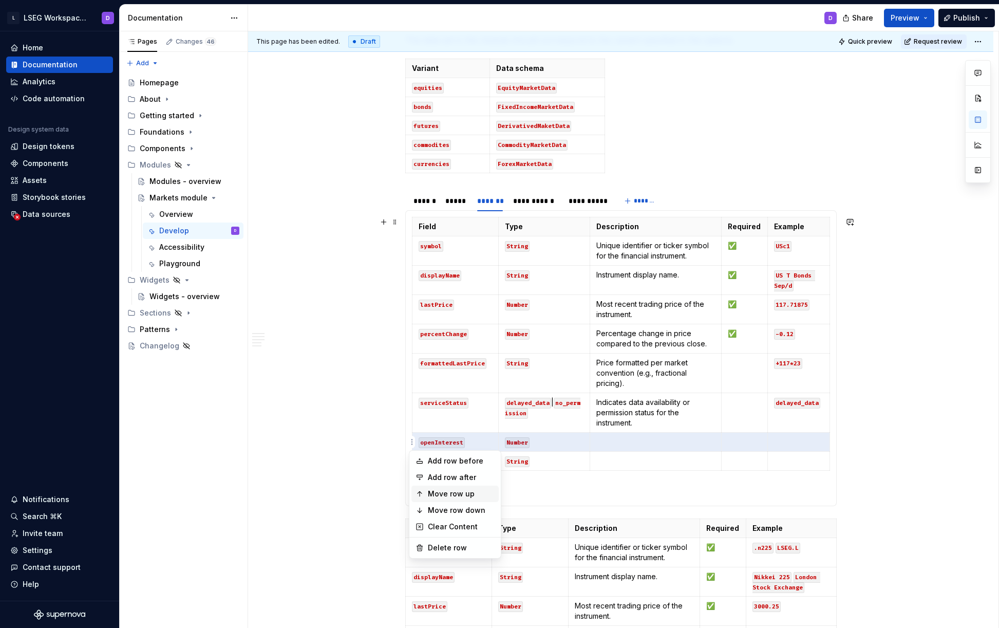
click at [434, 497] on div "Move row up" at bounding box center [461, 493] width 67 height 10
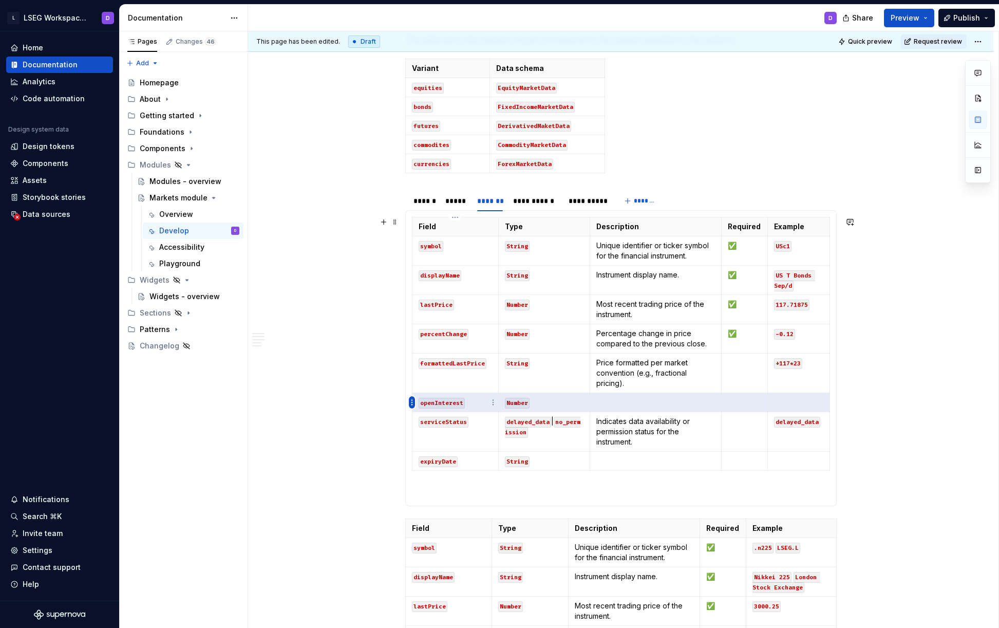
click at [413, 404] on html "L LSEG Workspace Design System D Home Documentation Analytics Code automation D…" at bounding box center [499, 314] width 999 height 628
click at [444, 454] on div "Move row up" at bounding box center [461, 454] width 67 height 10
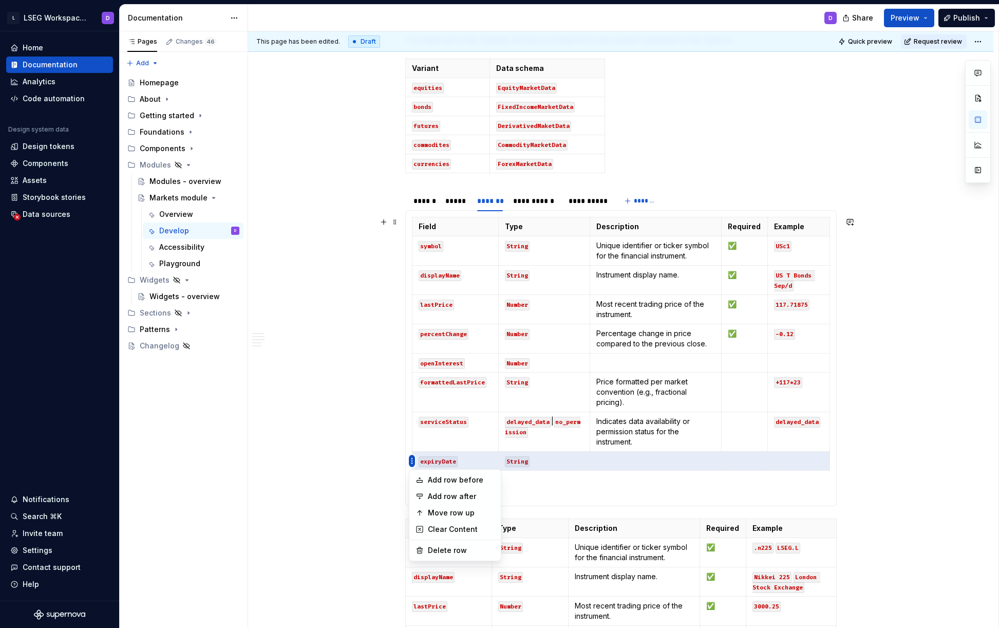
click at [410, 462] on html "L LSEG Workspace Design System D Home Documentation Analytics Code automation D…" at bounding box center [499, 314] width 999 height 628
click at [448, 511] on div "Move row up" at bounding box center [461, 512] width 67 height 10
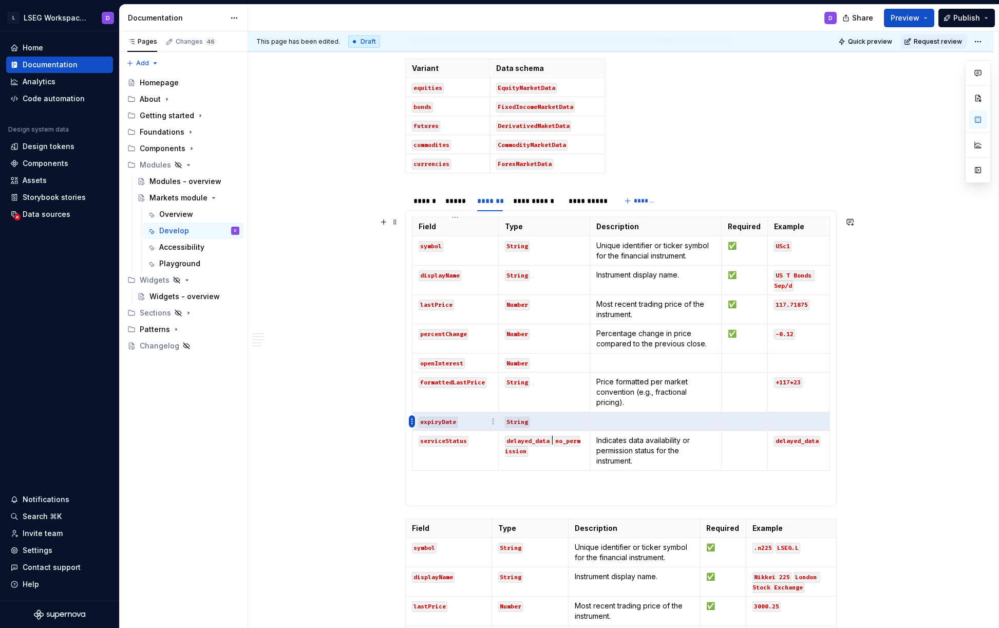
click at [412, 421] on html "L LSEG Workspace Design System D Home Documentation Analytics Code automation D…" at bounding box center [499, 314] width 999 height 628
click at [455, 474] on div "Move row up" at bounding box center [461, 473] width 67 height 10
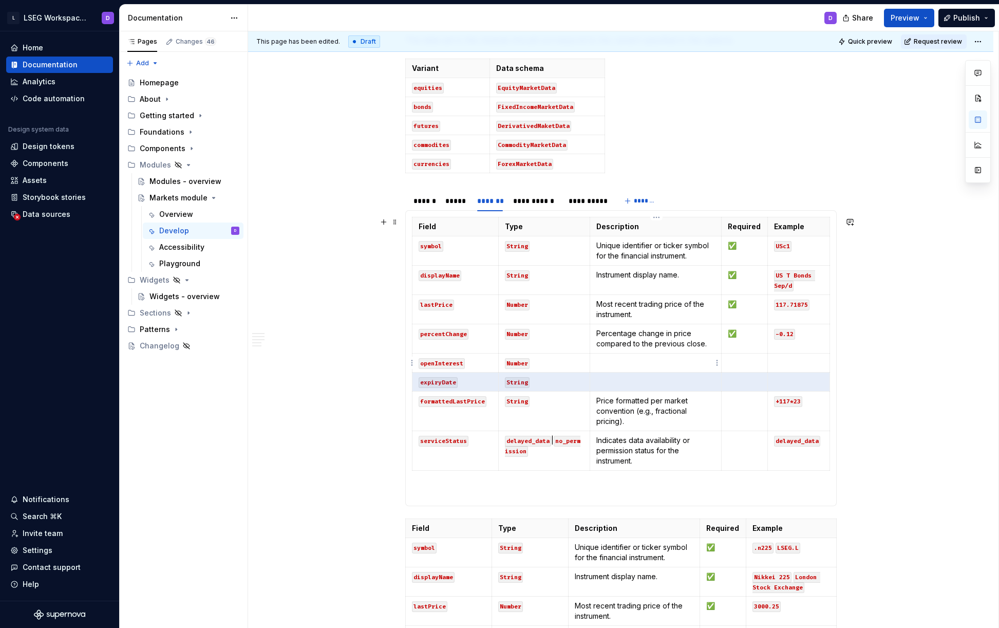
click at [631, 367] on p at bounding box center [655, 362] width 119 height 10
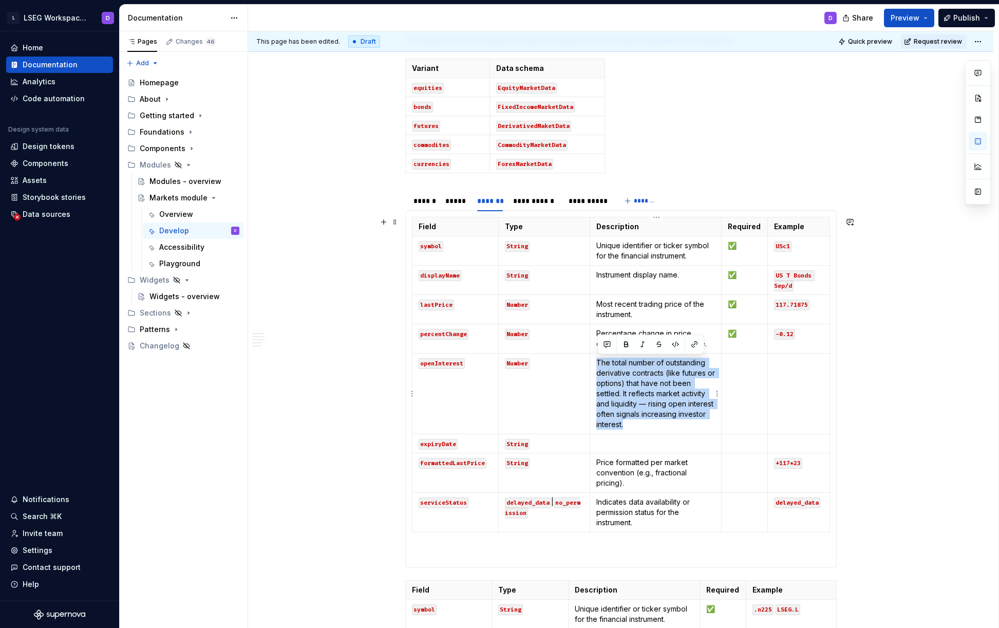
drag, startPoint x: 628, startPoint y: 423, endPoint x: 599, endPoint y: 365, distance: 64.5
click at [599, 365] on td "The total number of outstanding derivative contracts (like futures or options) …" at bounding box center [655, 393] width 131 height 81
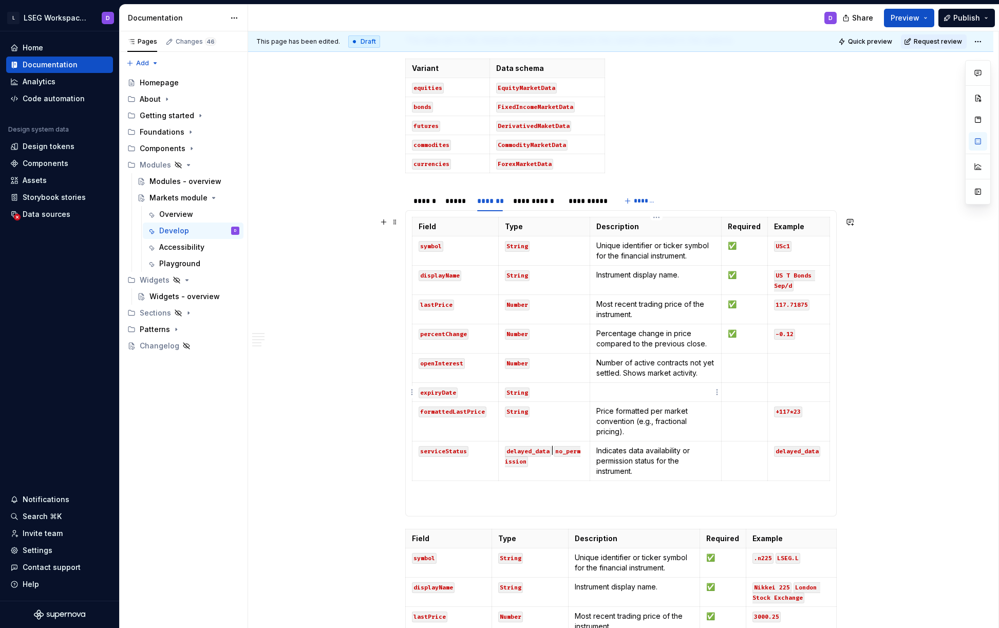
click at [651, 392] on p at bounding box center [655, 392] width 119 height 10
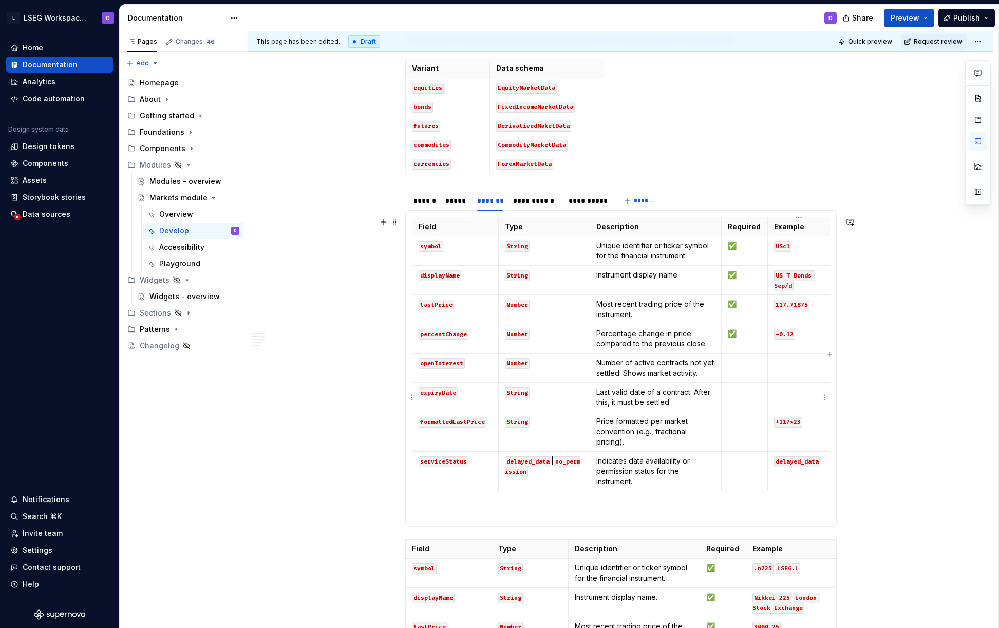
click at [795, 395] on p at bounding box center [798, 392] width 49 height 10
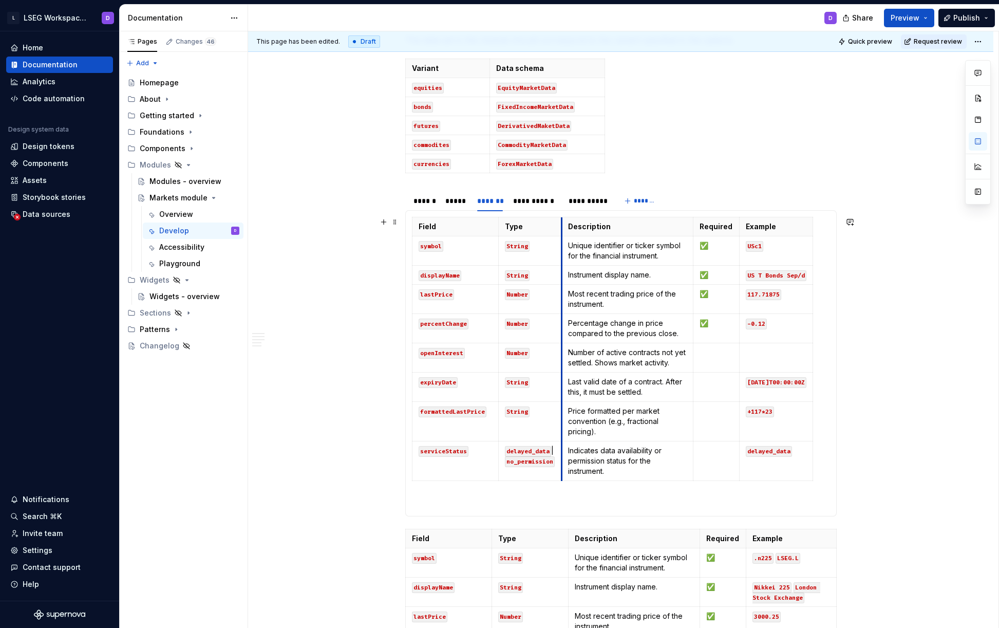
drag, startPoint x: 582, startPoint y: 229, endPoint x: 559, endPoint y: 231, distance: 23.3
click at [660, 388] on p "Last valid date of a contract. After this, it must be settled." at bounding box center [627, 386] width 119 height 21
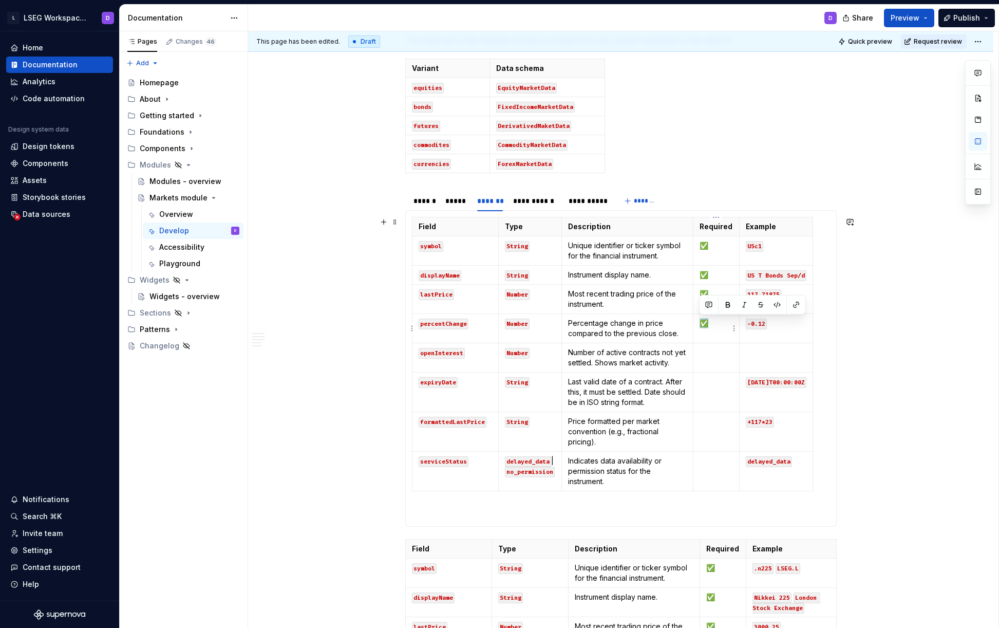
drag, startPoint x: 713, startPoint y: 323, endPoint x: 696, endPoint y: 319, distance: 17.2
click at [696, 319] on td "✅" at bounding box center [716, 328] width 46 height 29
copy p "✅"
click at [712, 370] on td at bounding box center [716, 357] width 46 height 29
click at [712, 389] on td at bounding box center [716, 392] width 46 height 40
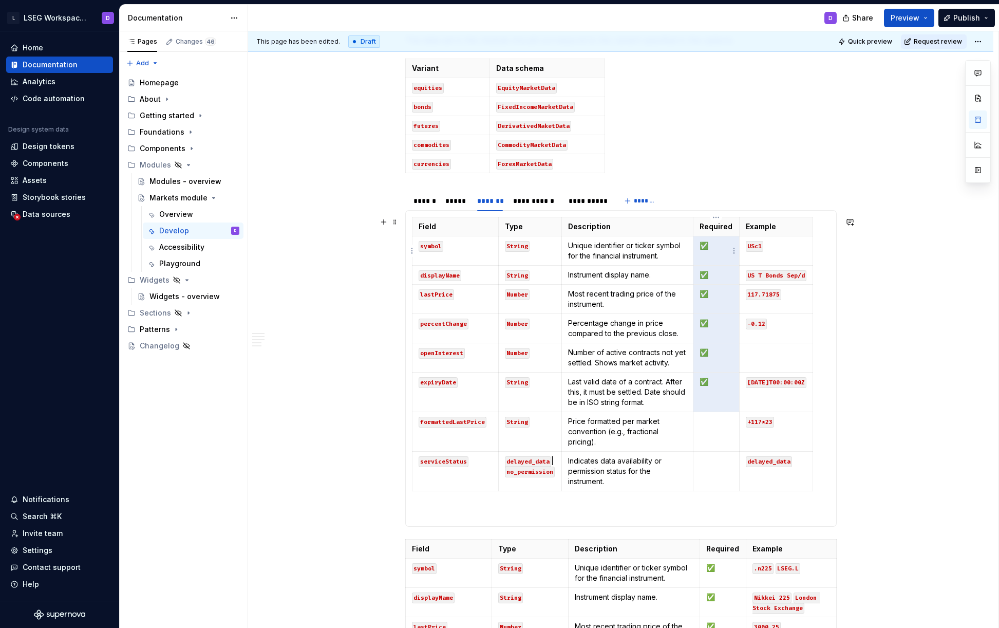
drag, startPoint x: 709, startPoint y: 327, endPoint x: 697, endPoint y: 249, distance: 79.5
click at [697, 249] on tbody "Field Type Description Required Example symbol String Unique identifier or tick…" at bounding box center [612, 354] width 401 height 274
click at [727, 247] on p "✅" at bounding box center [716, 245] width 33 height 10
drag, startPoint x: 725, startPoint y: 246, endPoint x: 717, endPoint y: 464, distance: 218.4
click at [718, 463] on tbody "Field Type Description Required Example symbol String Unique identifier or tick…" at bounding box center [612, 354] width 401 height 274
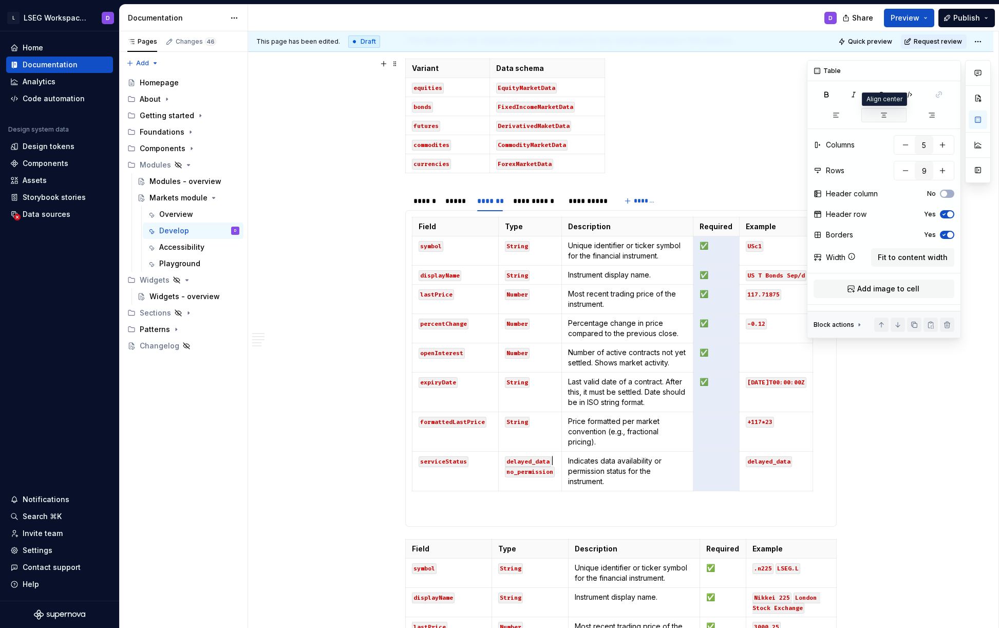
click at [883, 114] on icon "button" at bounding box center [884, 115] width 8 height 8
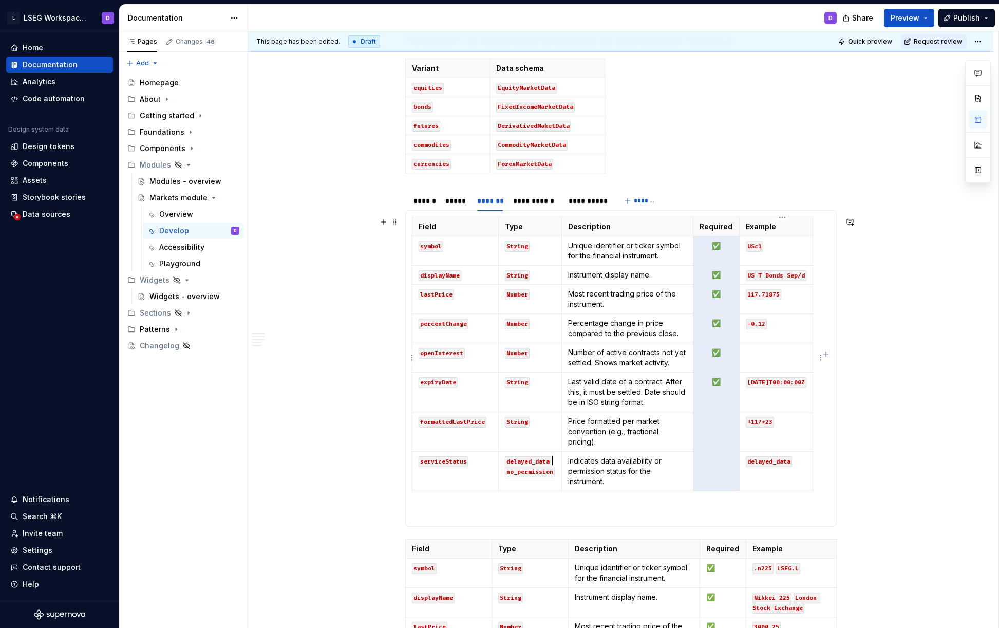
click at [779, 353] on p at bounding box center [776, 352] width 61 height 10
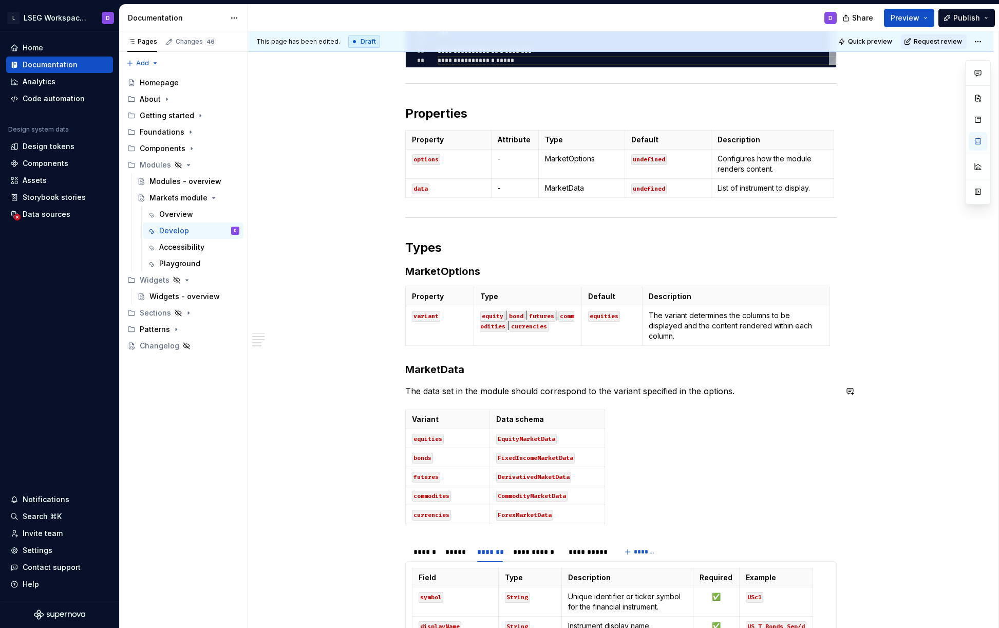
scroll to position [482, 0]
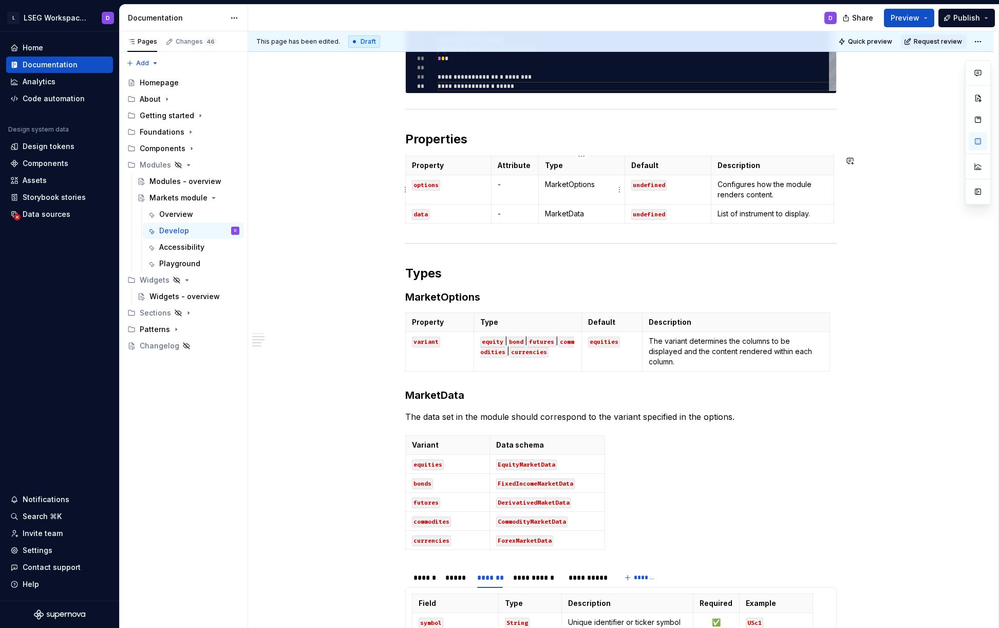
click at [568, 185] on p "MarketOptions" at bounding box center [581, 184] width 73 height 10
click at [624, 164] on button "button" at bounding box center [623, 166] width 14 height 14
click at [570, 215] on p "MarketData" at bounding box center [581, 214] width 73 height 10
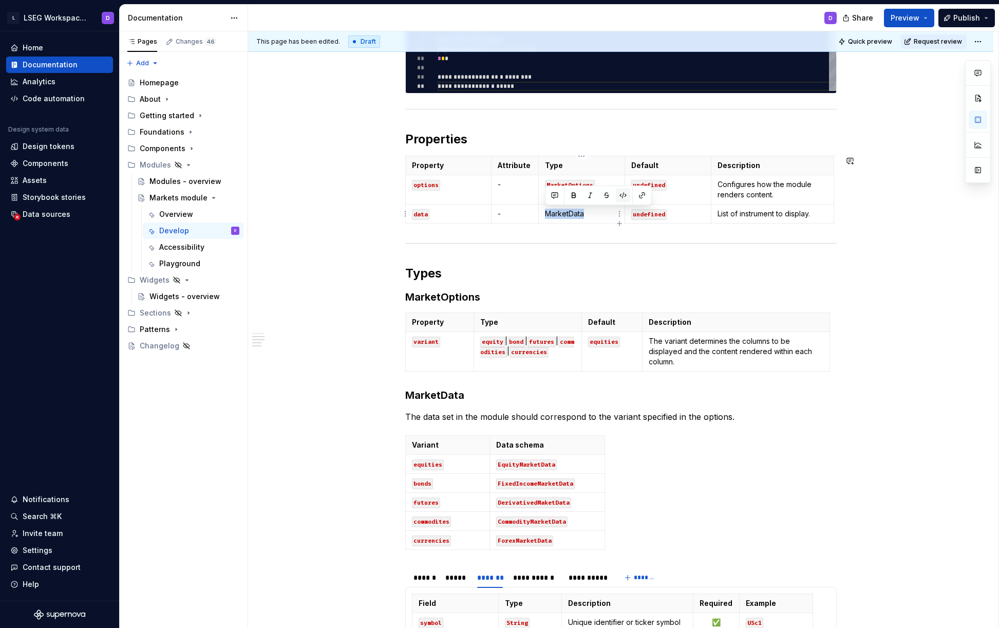
click at [623, 194] on button "button" at bounding box center [623, 195] width 14 height 14
click at [525, 295] on h3 "MarketOptions" at bounding box center [620, 297] width 431 height 14
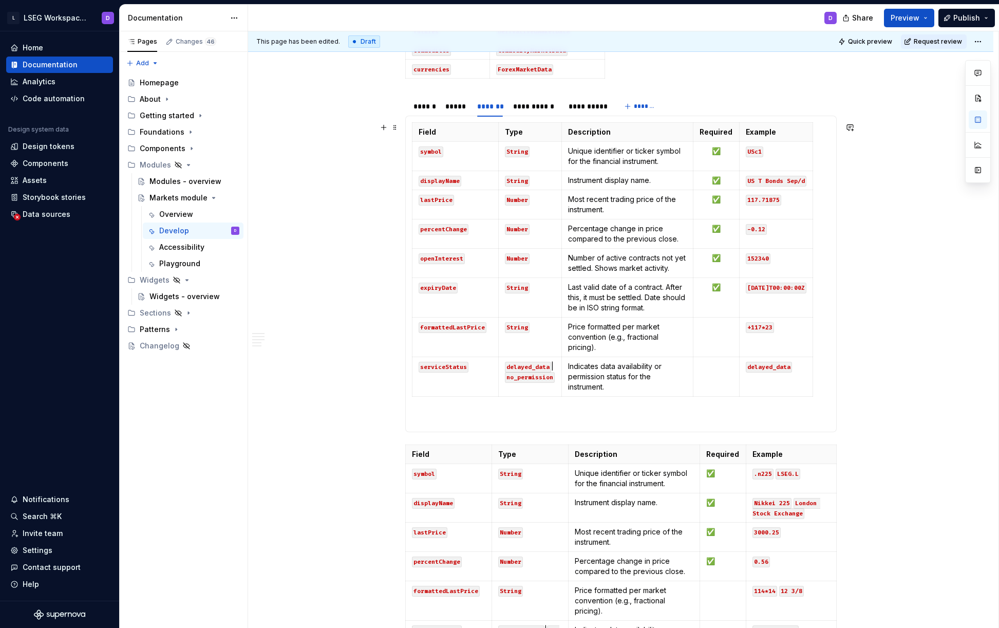
scroll to position [914, 0]
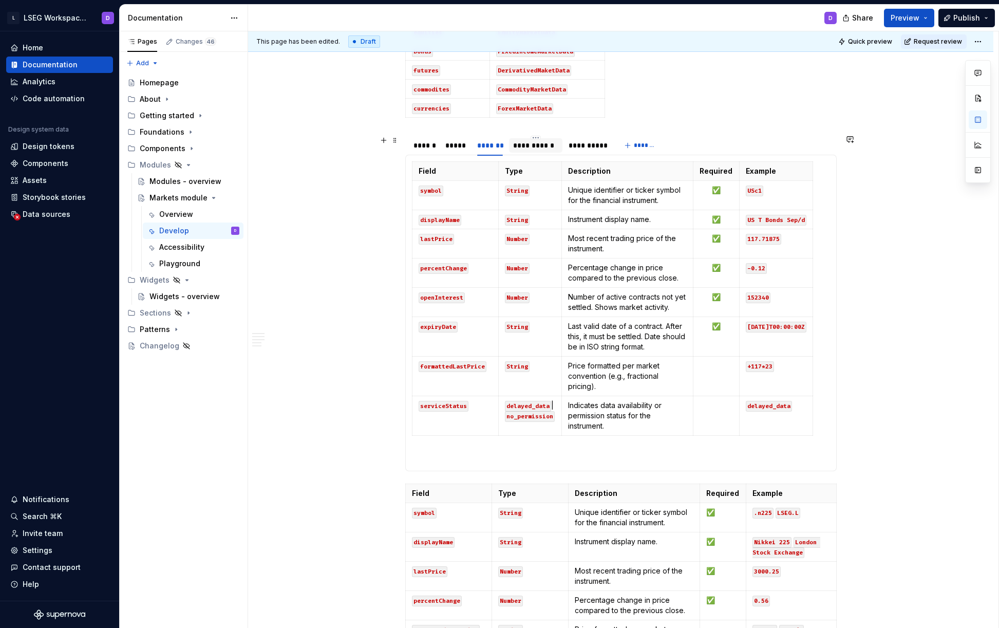
click at [537, 147] on div "**********" at bounding box center [535, 145] width 45 height 10
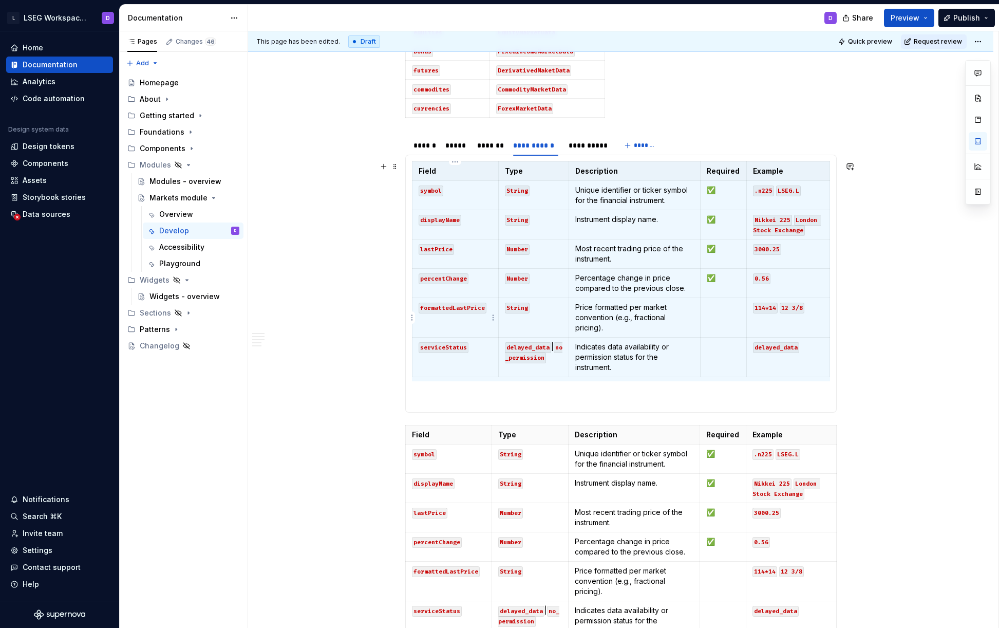
click at [448, 309] on code "formattedLastPrice" at bounding box center [453, 308] width 68 height 11
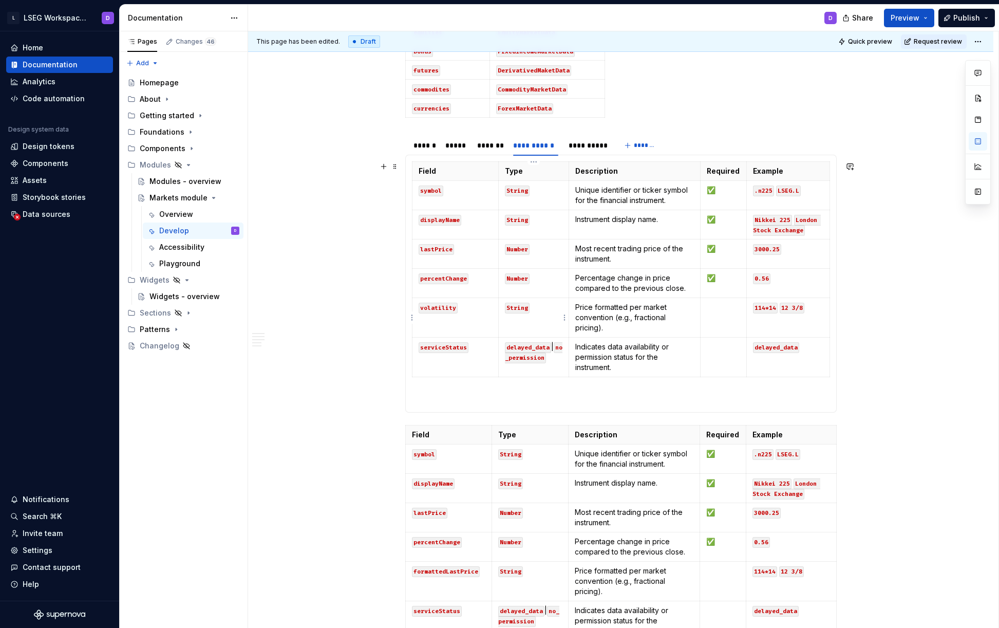
click at [519, 305] on code "String" at bounding box center [517, 308] width 25 height 11
drag, startPoint x: 756, startPoint y: 308, endPoint x: 776, endPoint y: 320, distance: 22.8
click at [803, 307] on p "114*14 12 3/8" at bounding box center [788, 307] width 70 height 10
click at [594, 146] on div "**********" at bounding box center [587, 145] width 37 height 10
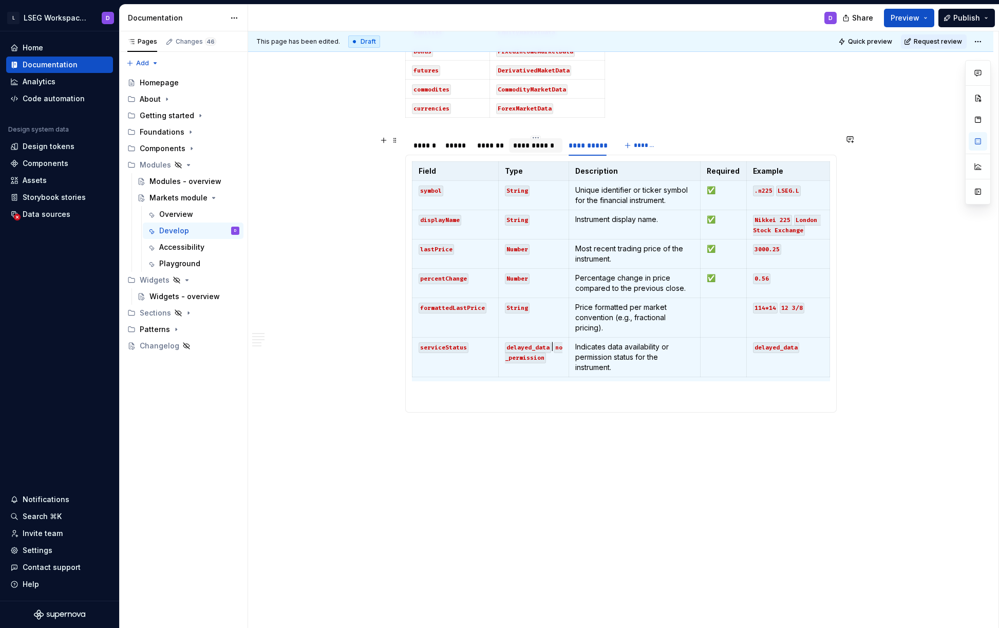
click at [535, 145] on div "**********" at bounding box center [535, 145] width 45 height 10
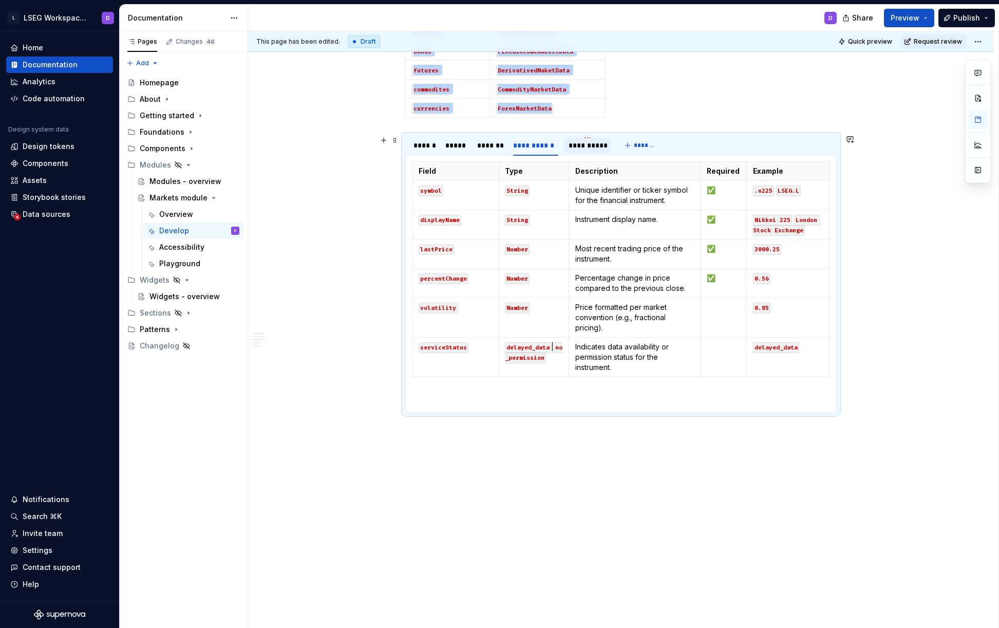
click at [589, 145] on div "**********" at bounding box center [587, 145] width 37 height 10
click at [411, 282] on html "L LSEG Workspace Design System D Home Documentation Analytics Code automation D…" at bounding box center [499, 314] width 999 height 628
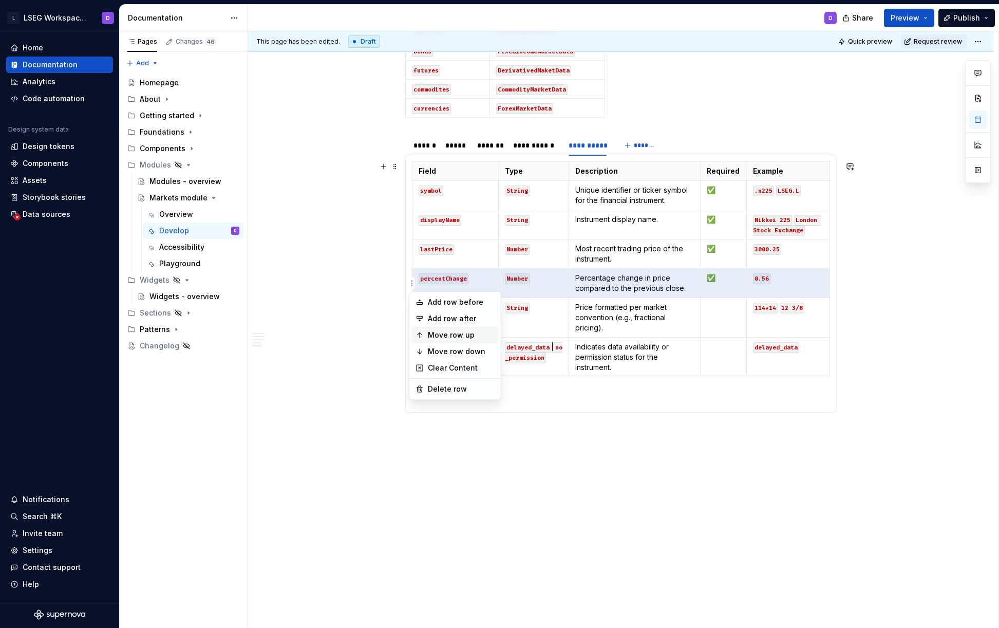
click at [451, 334] on div "Move row up" at bounding box center [461, 335] width 67 height 10
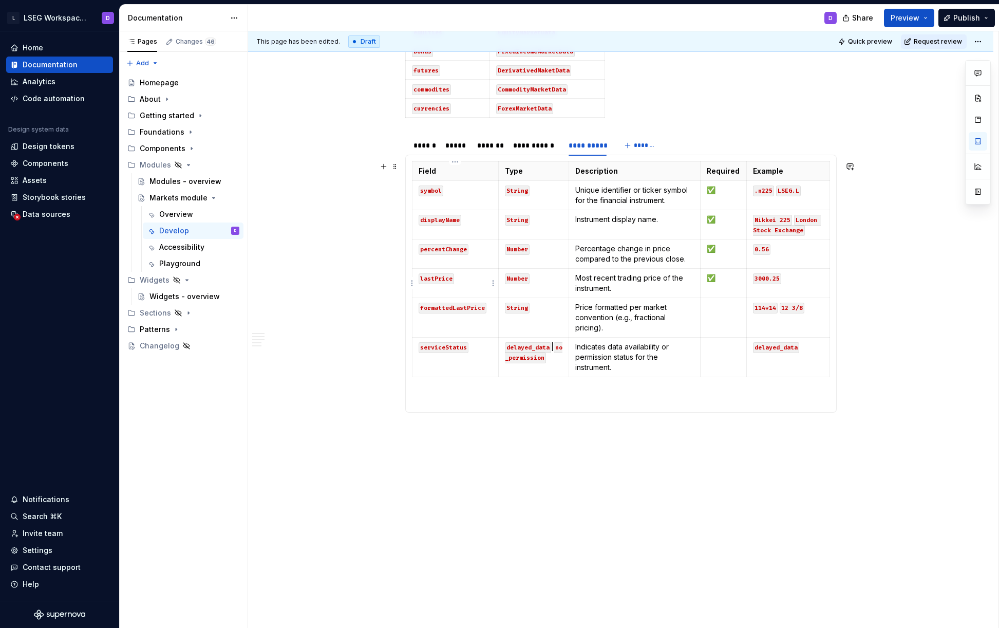
click at [436, 278] on code "lastPrice" at bounding box center [436, 278] width 35 height 11
click at [436, 277] on code "lastPrice" at bounding box center [436, 278] width 35 height 11
click at [446, 310] on code "formattedLastPrice" at bounding box center [453, 308] width 68 height 11
click at [517, 307] on code "String" at bounding box center [517, 308] width 25 height 11
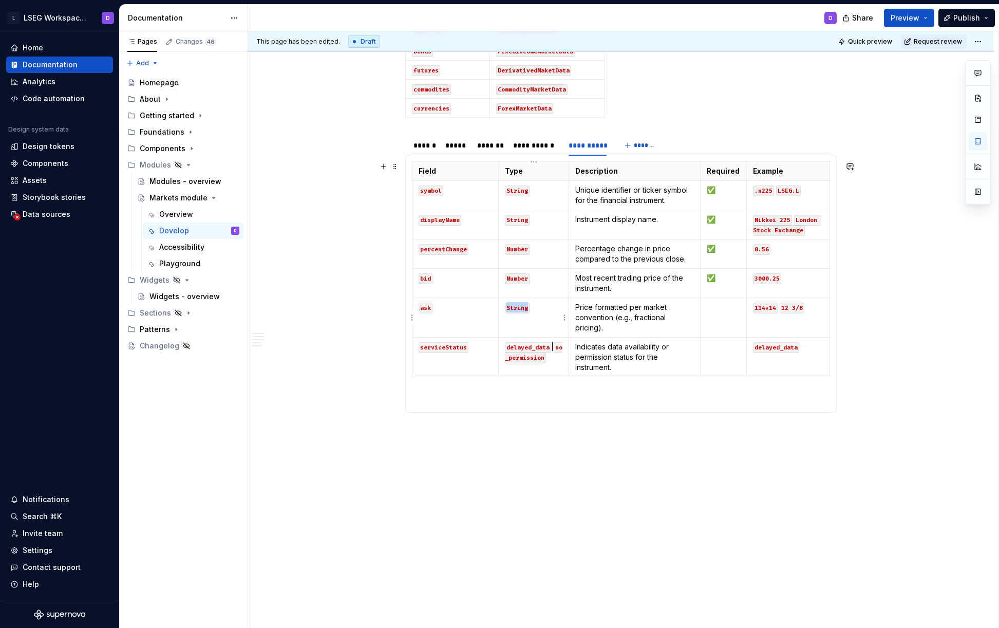
click at [517, 307] on code "String" at bounding box center [517, 308] width 25 height 11
drag, startPoint x: 724, startPoint y: 316, endPoint x: 713, endPoint y: 199, distance: 117.6
click at [713, 199] on tbody "Field Type Description Required Example symbol String Unique identifier or tick…" at bounding box center [621, 269] width 418 height 215
click at [721, 194] on p "✅" at bounding box center [723, 190] width 33 height 10
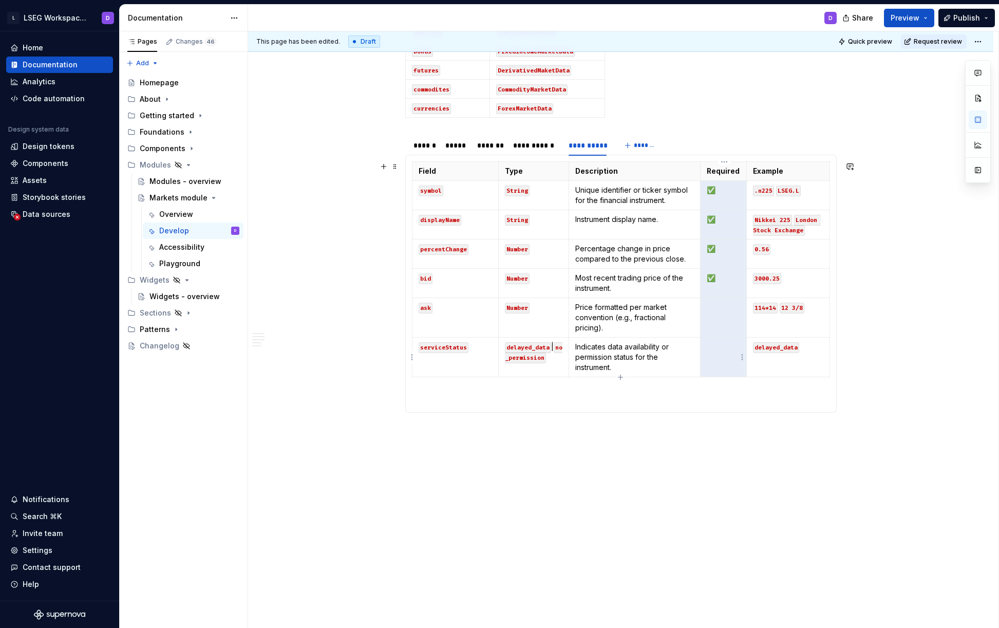
drag, startPoint x: 726, startPoint y: 191, endPoint x: 853, endPoint y: 220, distance: 130.3
click at [728, 350] on tbody "Field Type Description Required Example symbol String Unique identifier or tick…" at bounding box center [621, 269] width 418 height 215
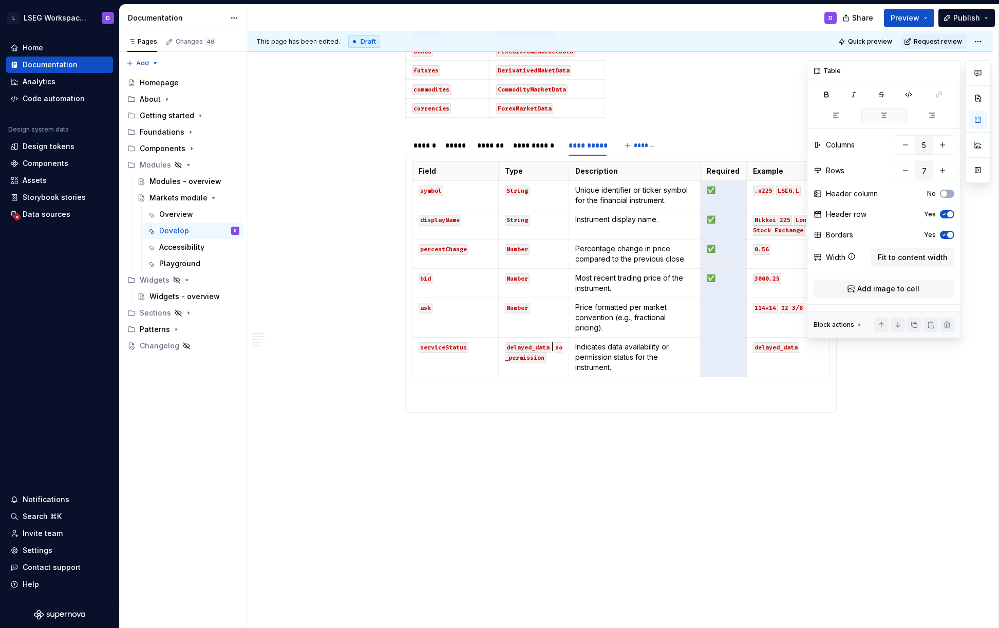
click at [882, 116] on icon "button" at bounding box center [884, 115] width 8 height 8
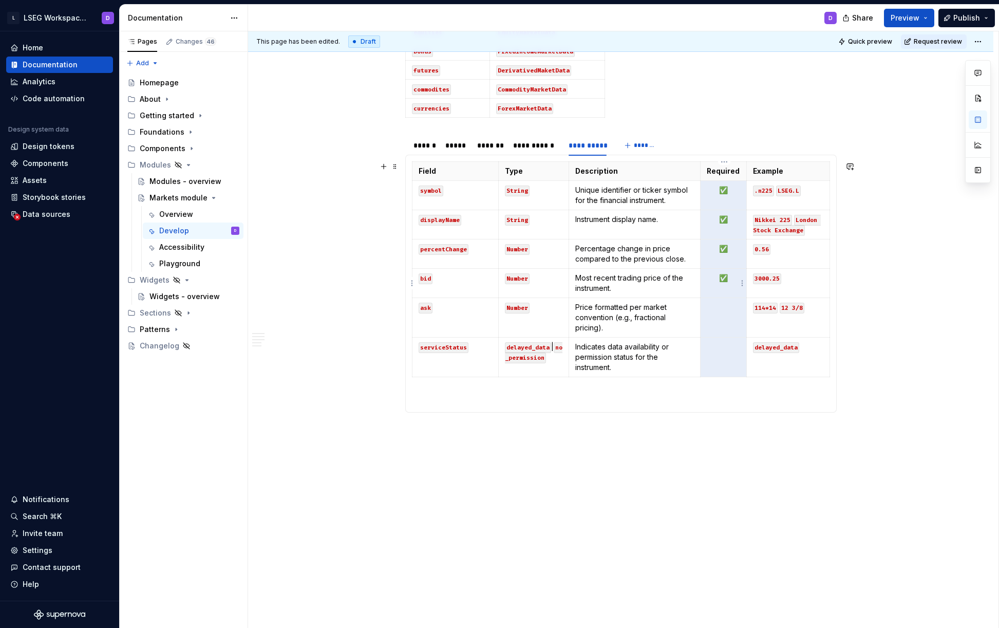
click at [718, 289] on td "✅" at bounding box center [724, 283] width 46 height 29
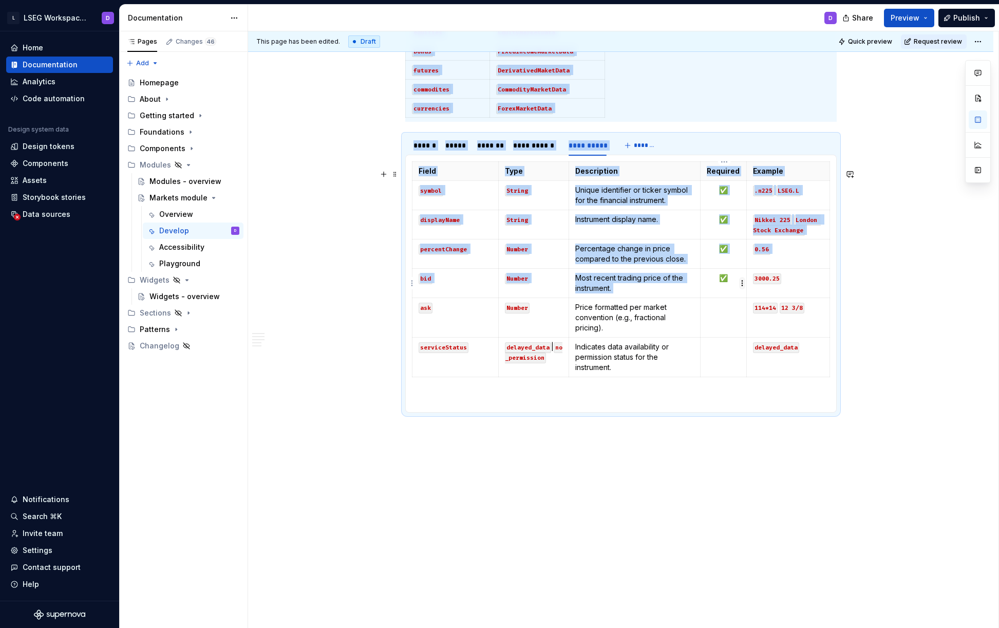
drag, startPoint x: 708, startPoint y: 281, endPoint x: 740, endPoint y: 282, distance: 32.4
click at [740, 282] on body "L LSEG Workspace Design System D Home Documentation Analytics Code automation D…" at bounding box center [499, 314] width 999 height 628
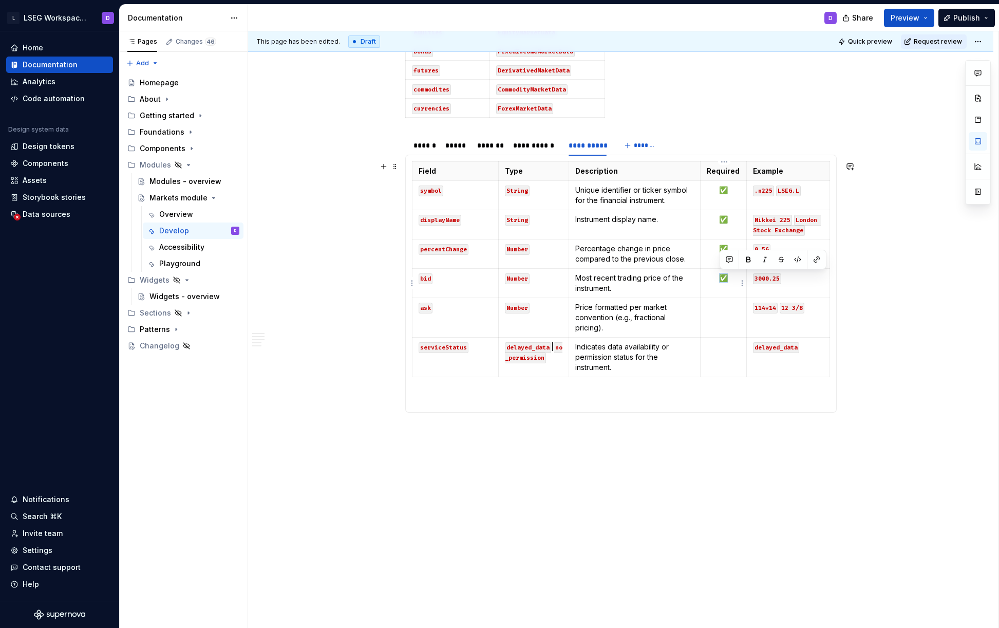
drag, startPoint x: 733, startPoint y: 293, endPoint x: 709, endPoint y: 277, distance: 28.6
click at [709, 277] on td "✅" at bounding box center [724, 283] width 46 height 29
copy p "✅"
click at [729, 315] on td at bounding box center [724, 318] width 46 height 40
click at [721, 346] on p at bounding box center [723, 347] width 33 height 10
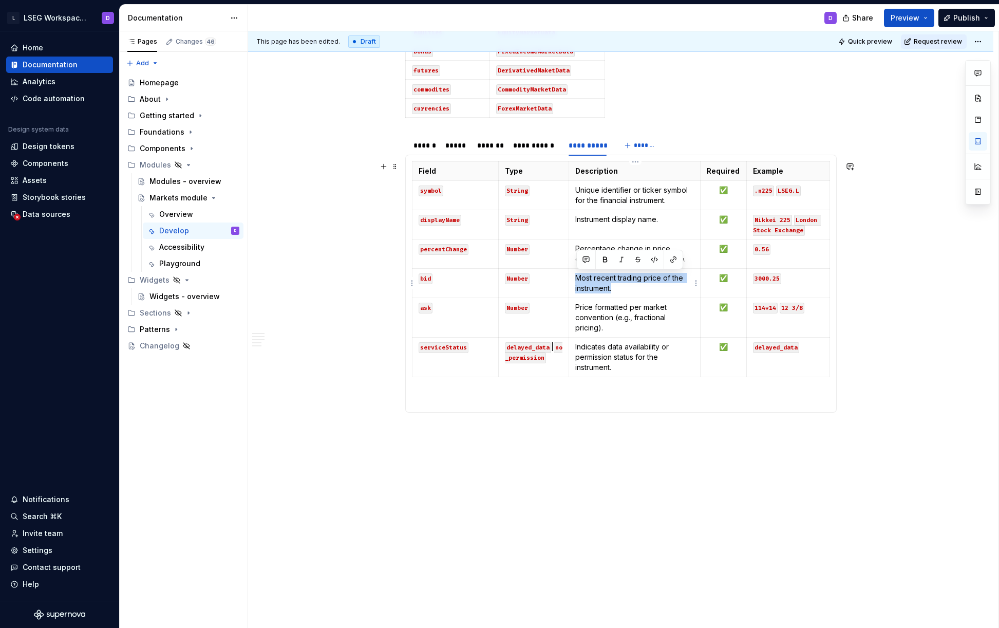
drag, startPoint x: 628, startPoint y: 288, endPoint x: 579, endPoint y: 278, distance: 50.2
click at [579, 278] on p "Most recent trading price of the instrument." at bounding box center [634, 283] width 119 height 21
click at [538, 147] on div "**********" at bounding box center [535, 145] width 45 height 10
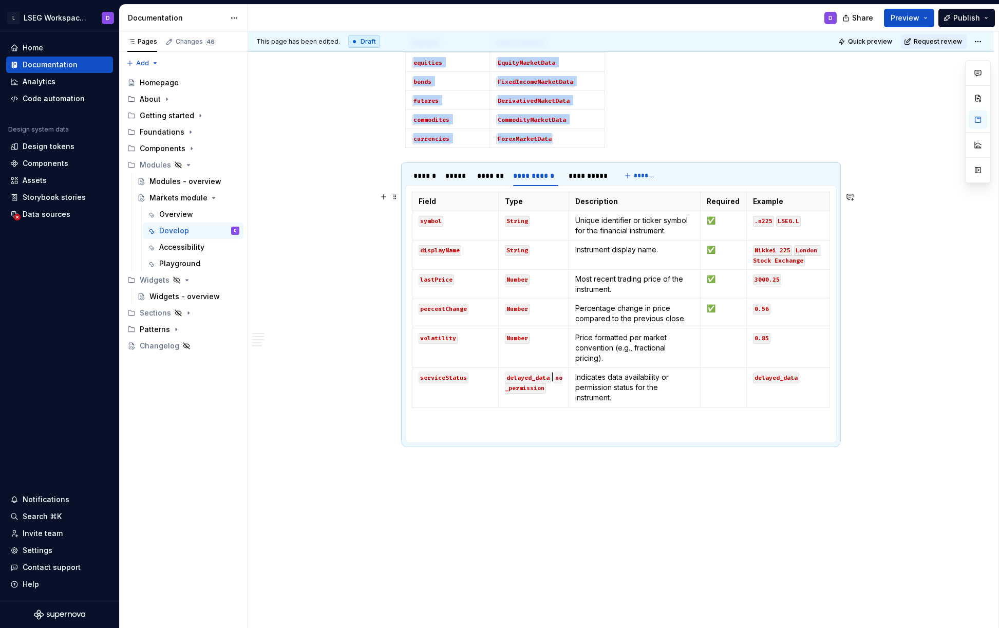
scroll to position [863, 0]
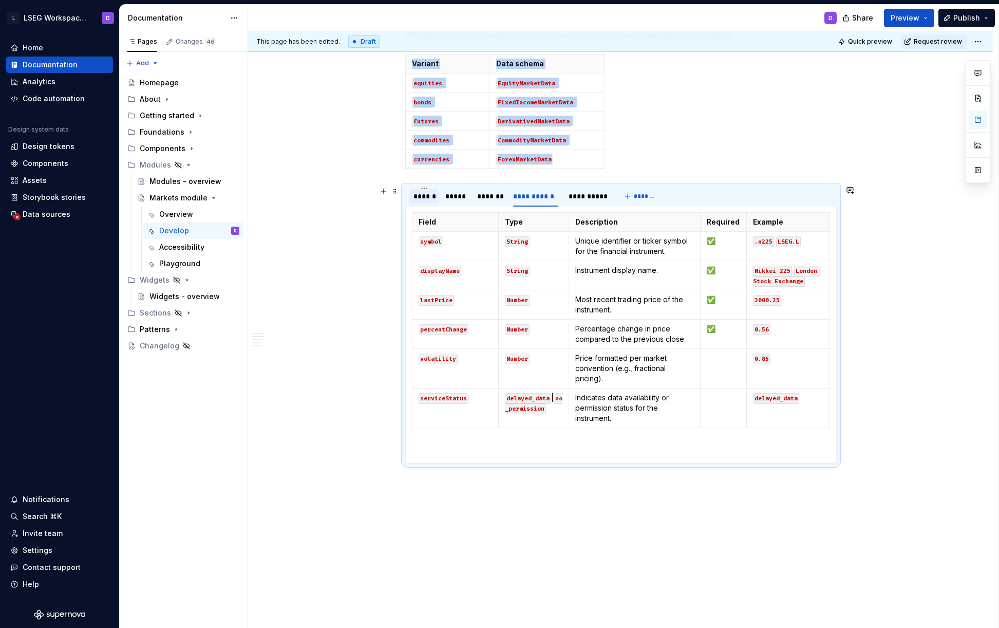
click at [423, 197] on div "******" at bounding box center [424, 196] width 22 height 10
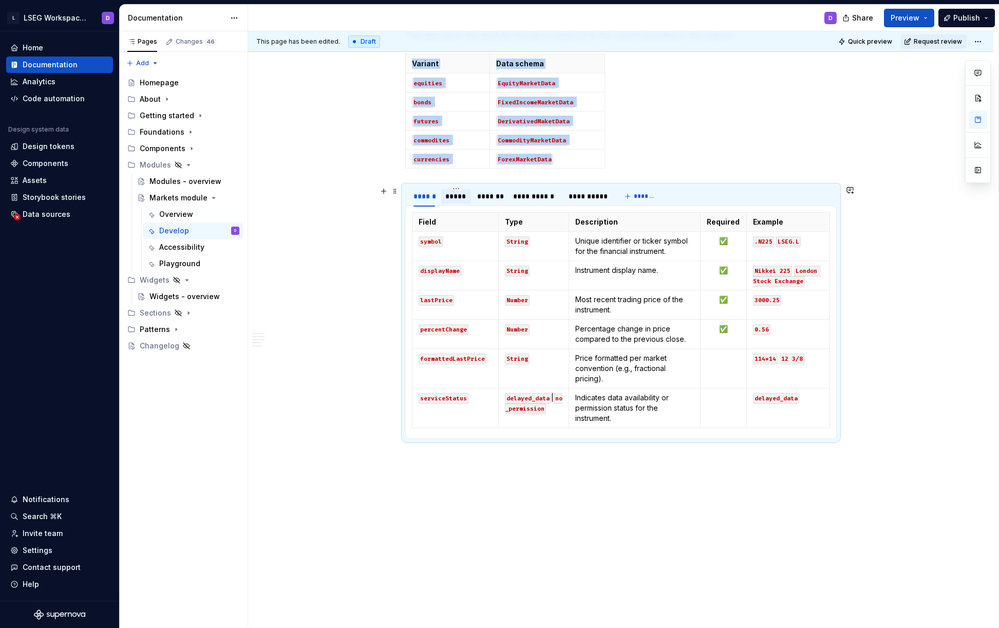
click at [455, 197] on div "*****" at bounding box center [456, 196] width 22 height 10
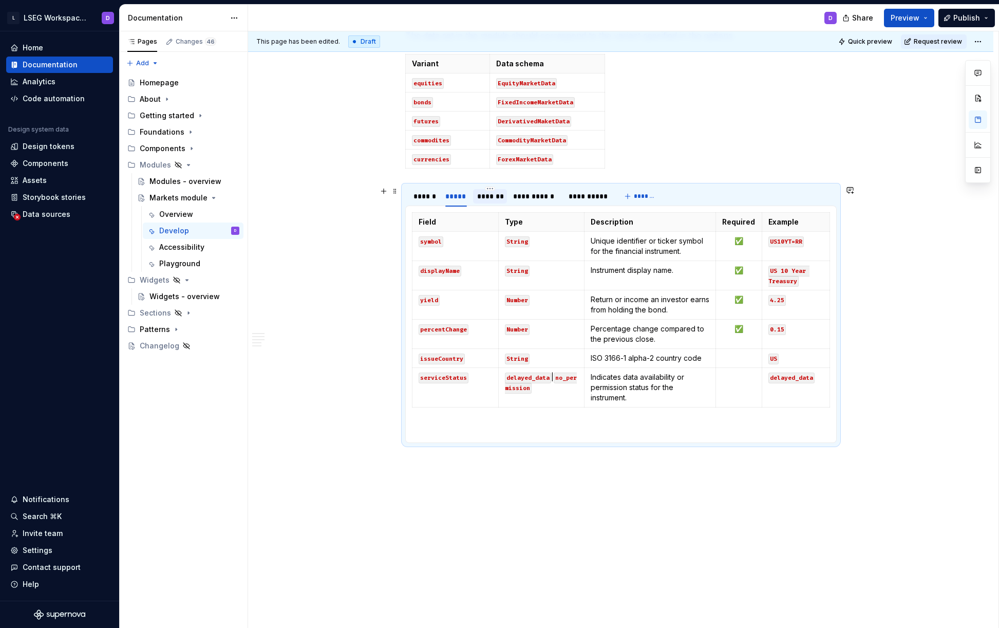
click at [487, 196] on div "*******" at bounding box center [490, 196] width 26 height 10
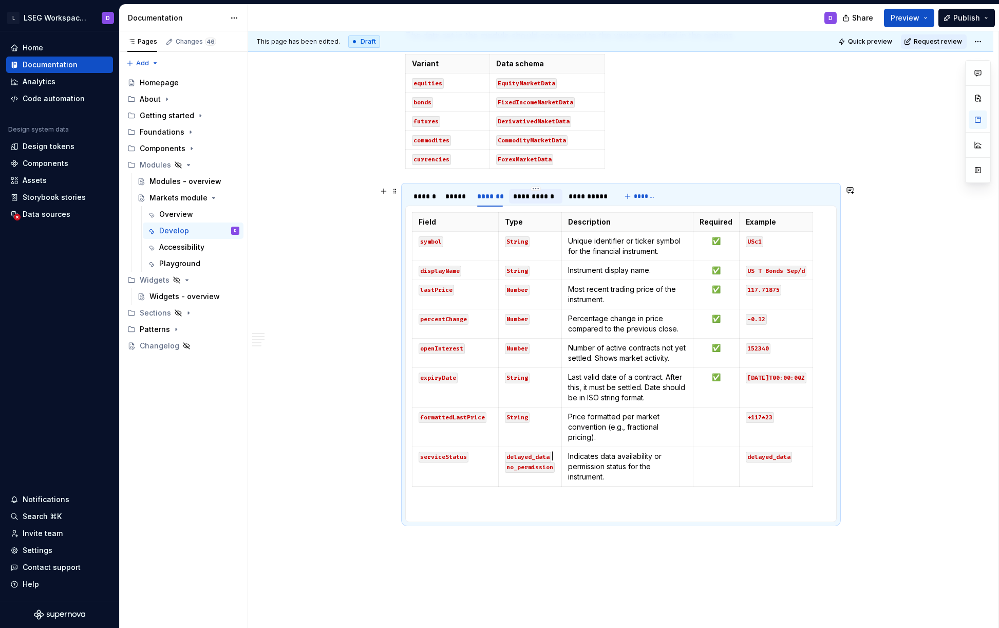
click at [535, 195] on div "**********" at bounding box center [535, 196] width 45 height 10
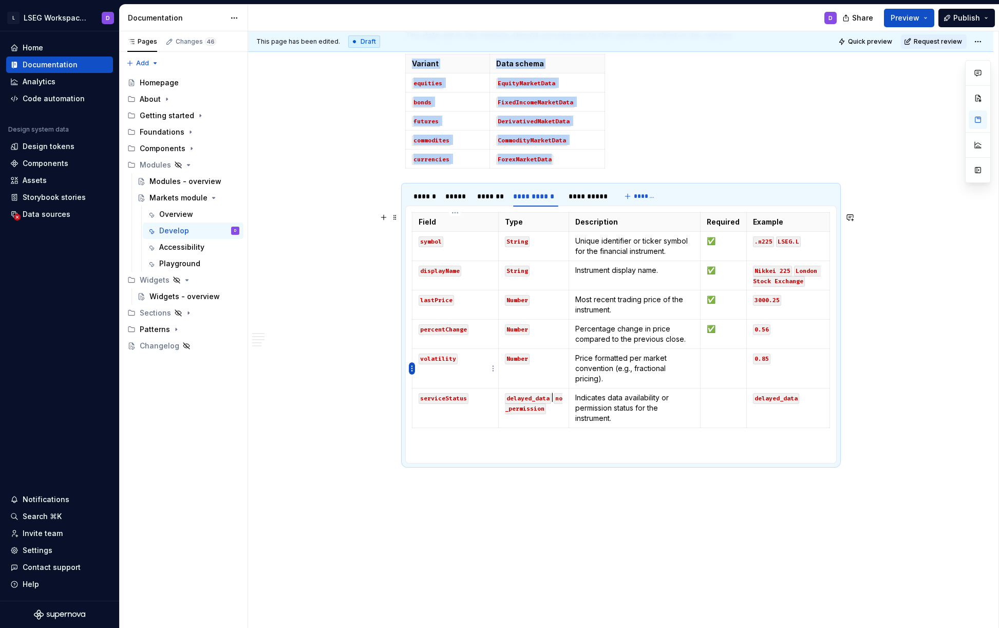
click at [412, 365] on html "L LSEG Workspace Design System D Home Documentation Analytics Code automation D…" at bounding box center [499, 314] width 999 height 628
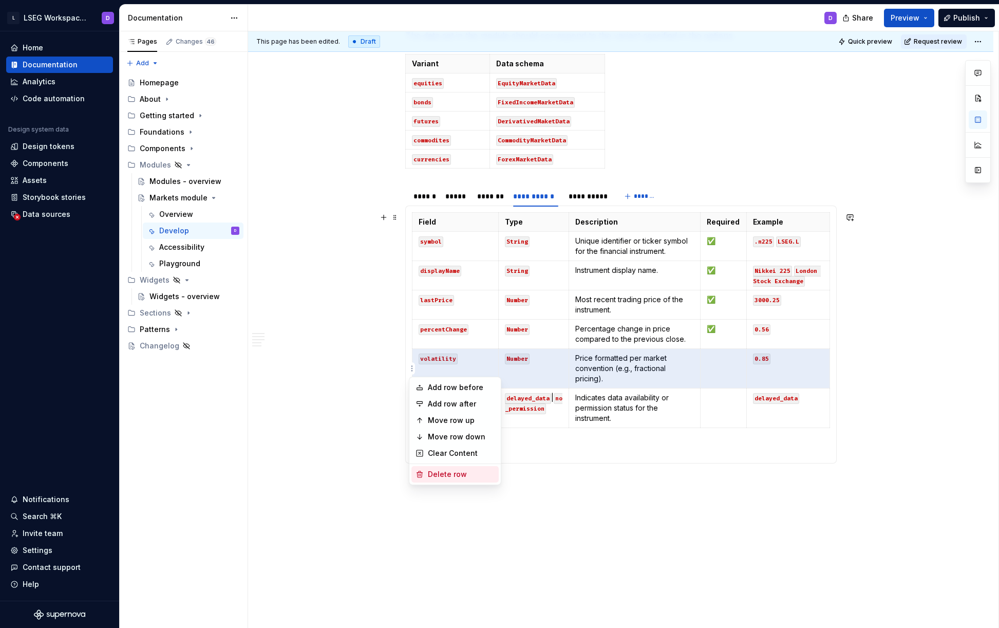
click at [451, 475] on div "Delete row" at bounding box center [461, 474] width 67 height 10
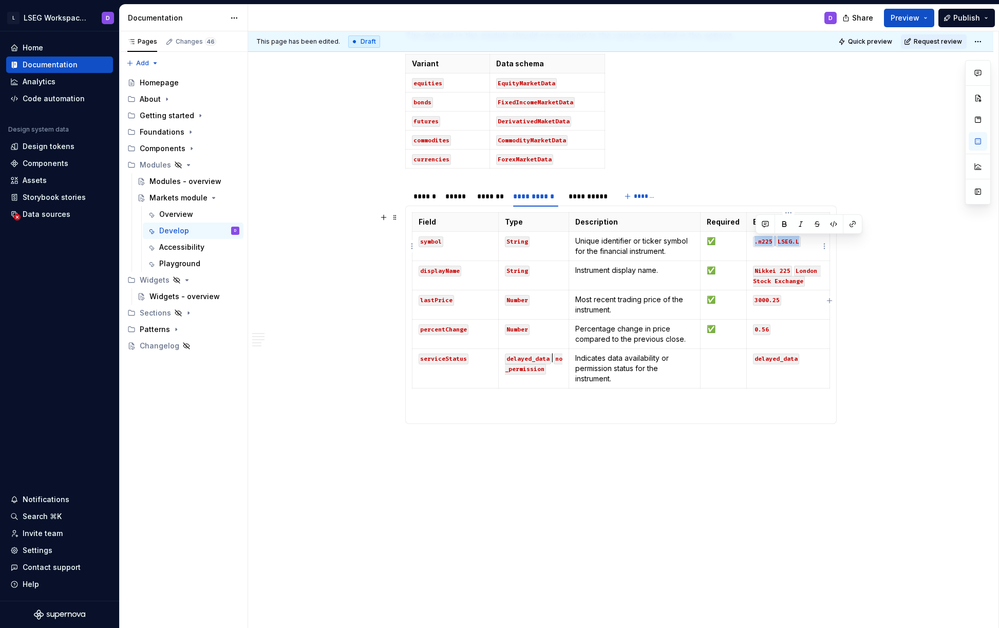
drag, startPoint x: 799, startPoint y: 242, endPoint x: 803, endPoint y: 261, distance: 19.9
click at [757, 243] on p ".n225 LSEG.L" at bounding box center [788, 241] width 70 height 10
drag, startPoint x: 803, startPoint y: 281, endPoint x: 757, endPoint y: 273, distance: 47.5
click at [757, 273] on p "Nikkei 225 London Stock Exchange" at bounding box center [788, 275] width 70 height 21
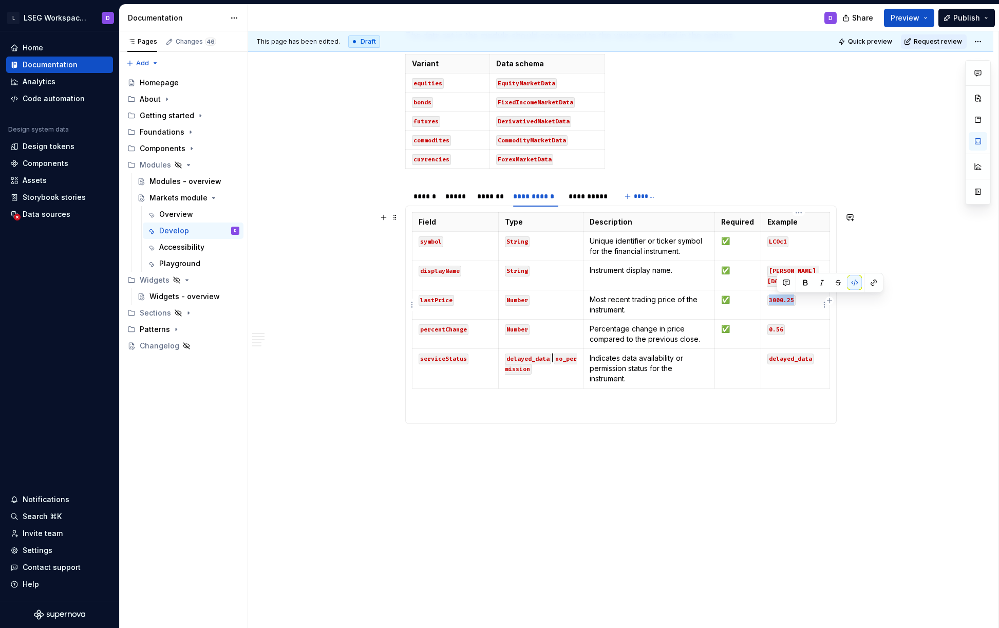
drag, startPoint x: 777, startPoint y: 301, endPoint x: 800, endPoint y: 302, distance: 23.1
click at [796, 302] on code "3000.25" at bounding box center [781, 300] width 28 height 11
click at [785, 331] on code "0.56" at bounding box center [775, 329] width 17 height 11
click at [583, 197] on div "**********" at bounding box center [587, 196] width 37 height 10
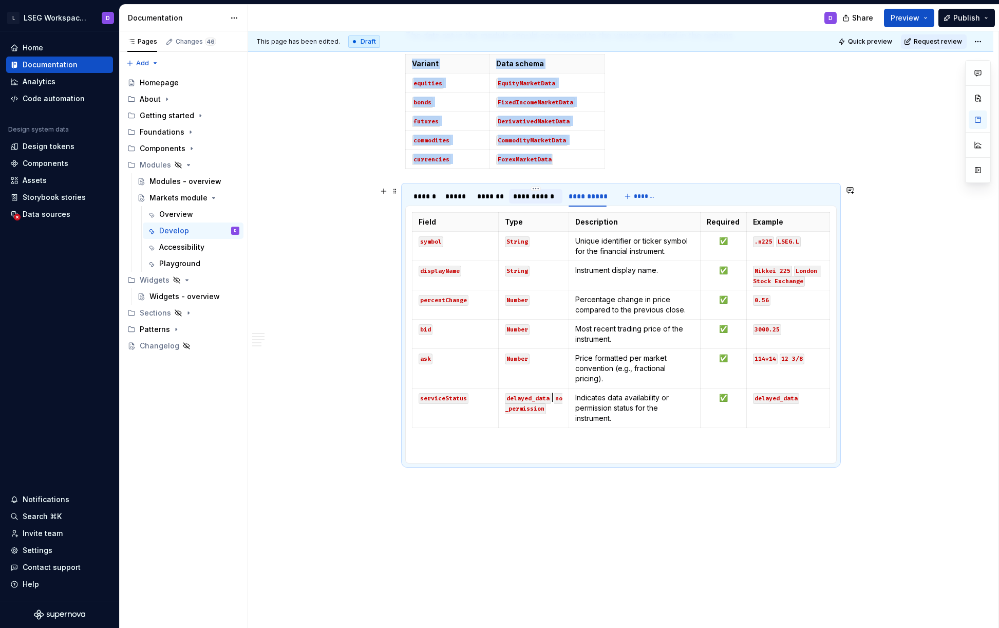
click at [533, 198] on div "**********" at bounding box center [535, 196] width 45 height 10
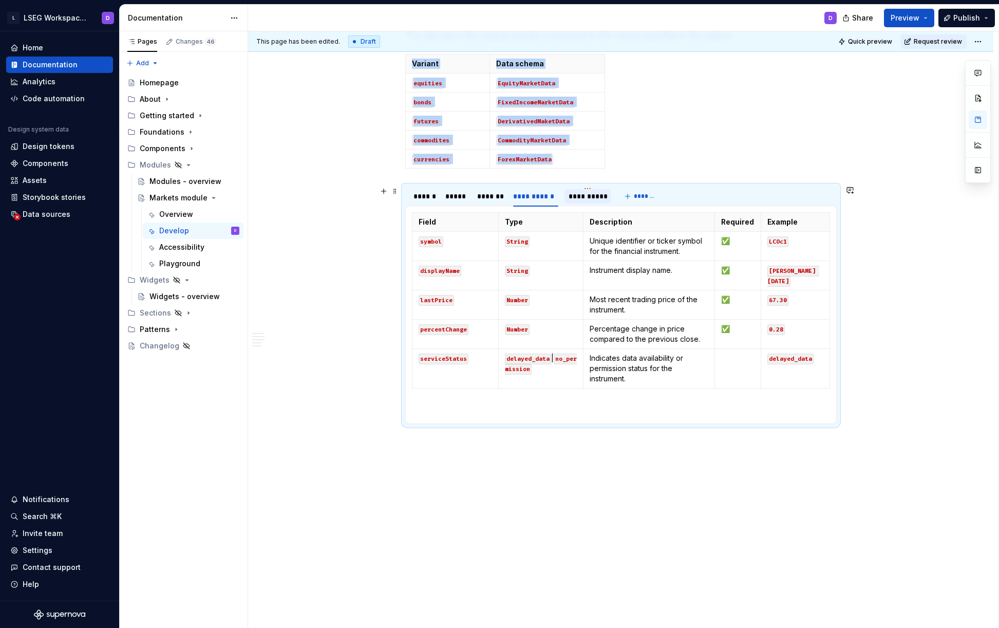
click at [585, 199] on div "**********" at bounding box center [587, 196] width 37 height 10
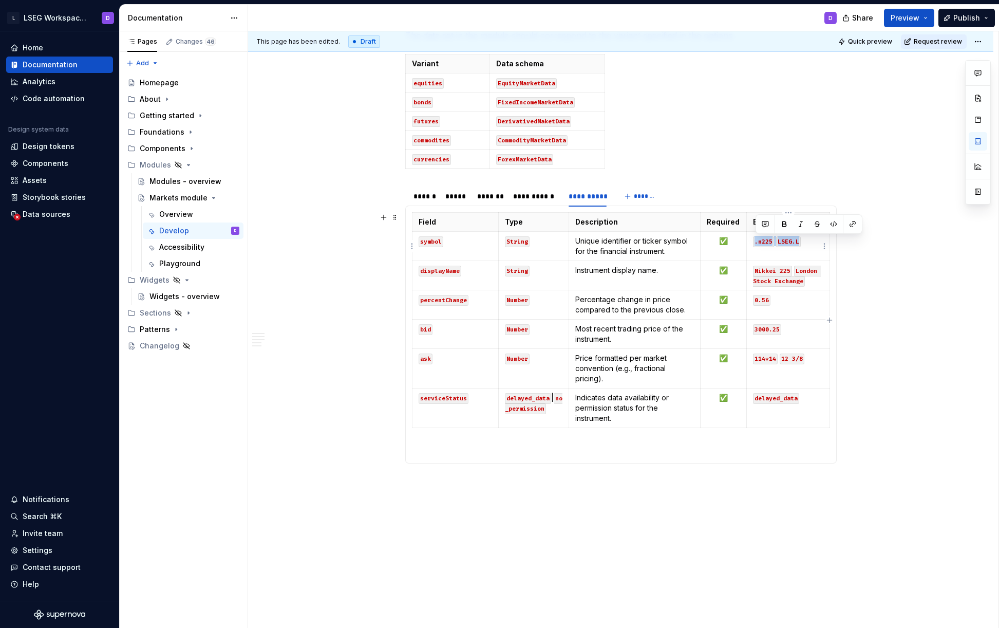
drag, startPoint x: 756, startPoint y: 241, endPoint x: 800, endPoint y: 241, distance: 43.7
click at [800, 241] on p ".n225 LSEG.L" at bounding box center [788, 241] width 70 height 10
drag, startPoint x: 803, startPoint y: 281, endPoint x: 754, endPoint y: 271, distance: 50.4
click at [754, 271] on p "Nikkei 225 London Stock Exchange" at bounding box center [788, 275] width 70 height 21
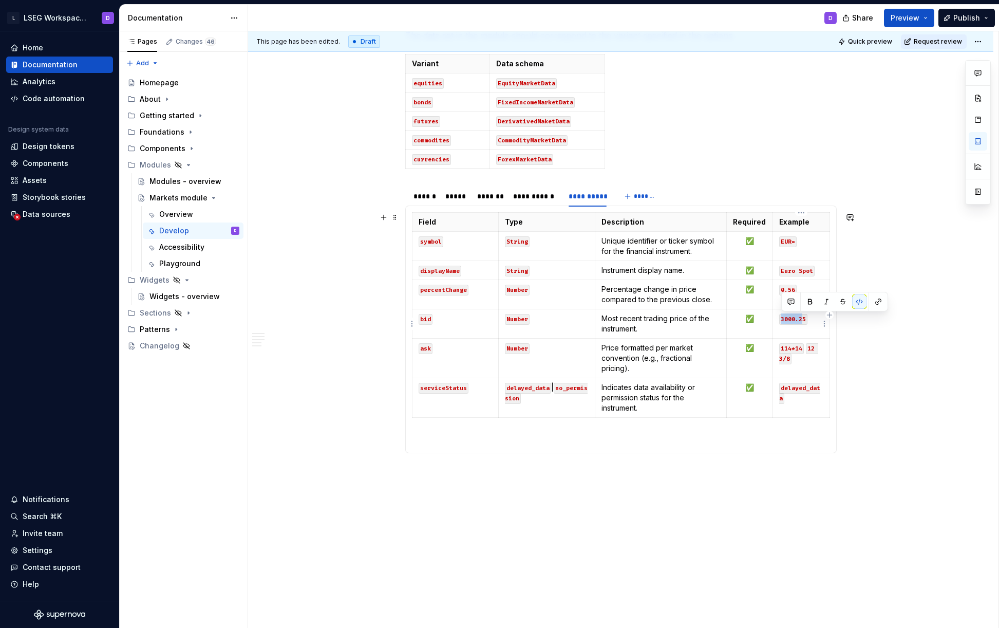
drag, startPoint x: 781, startPoint y: 319, endPoint x: 804, endPoint y: 319, distance: 23.1
click at [804, 319] on code "3000.25" at bounding box center [793, 319] width 28 height 11
drag, startPoint x: 790, startPoint y: 360, endPoint x: 780, endPoint y: 350, distance: 14.2
click at [780, 350] on p "114*14 12 3/8" at bounding box center [801, 353] width 44 height 21
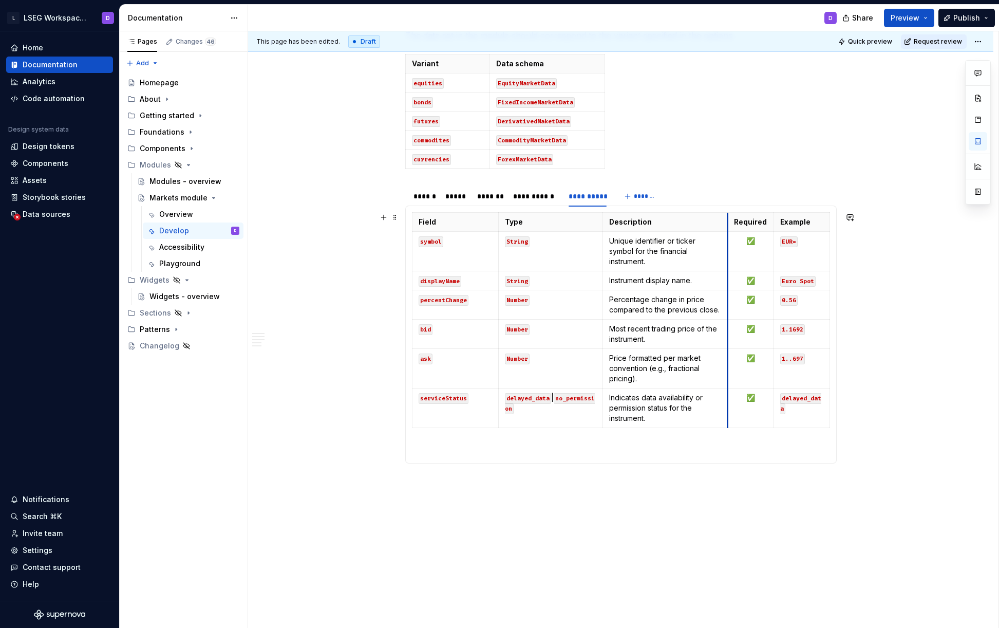
drag, startPoint x: 729, startPoint y: 223, endPoint x: 723, endPoint y: 223, distance: 6.7
drag, startPoint x: 663, startPoint y: 340, endPoint x: 611, endPoint y: 328, distance: 53.7
click at [611, 328] on p "Most recent trading price of the instrument." at bounding box center [665, 334] width 112 height 21
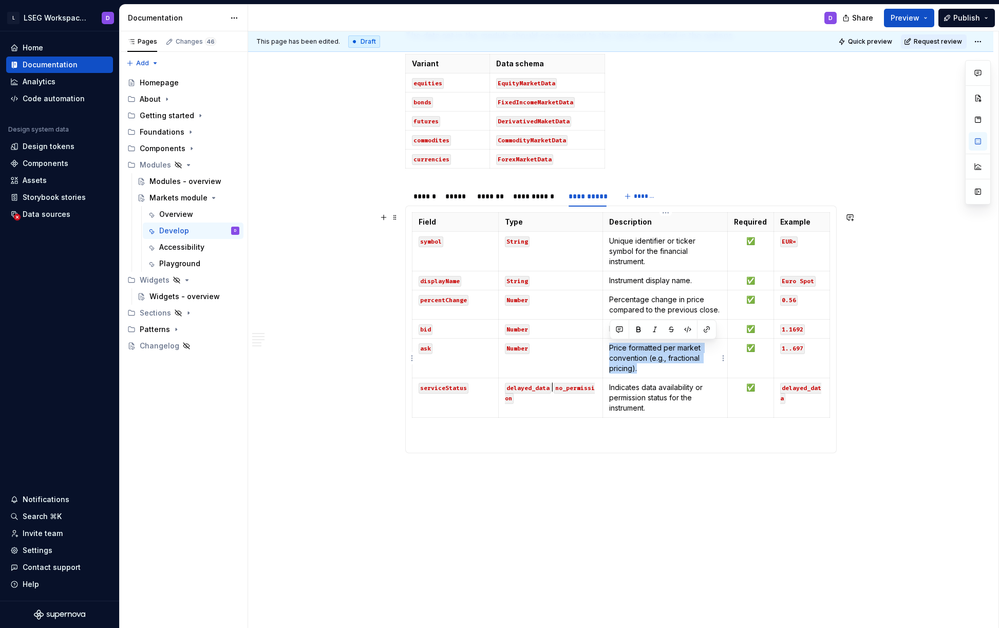
drag, startPoint x: 652, startPoint y: 366, endPoint x: 610, endPoint y: 349, distance: 46.1
click at [610, 349] on p "Price formatted per market convention (e.g., fractional pricing)." at bounding box center [665, 358] width 112 height 31
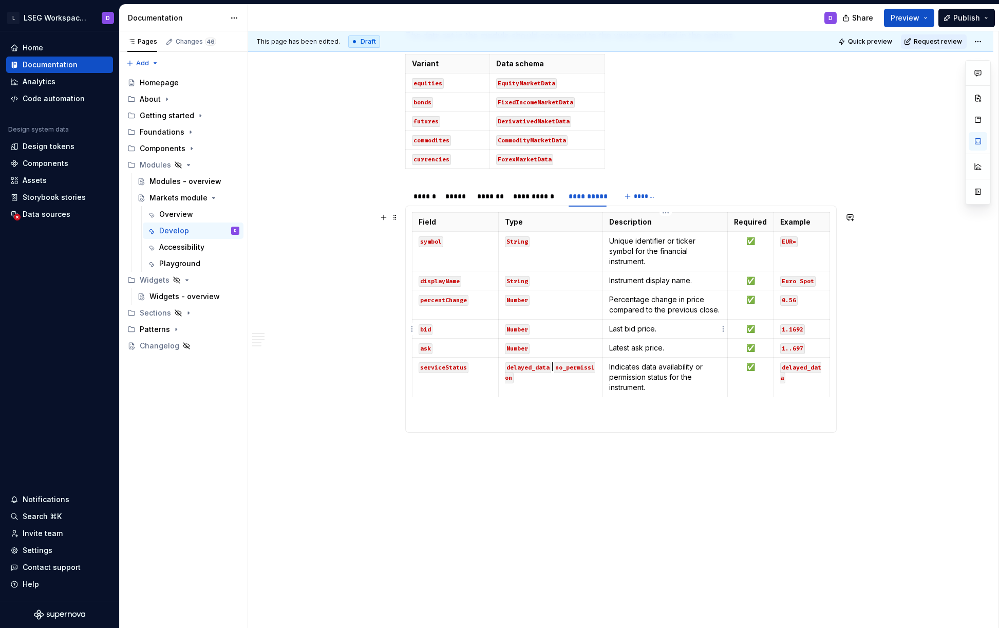
click at [621, 330] on p "Last bid price." at bounding box center [665, 329] width 112 height 10
click at [690, 496] on div "**********" at bounding box center [620, 33] width 745 height 1288
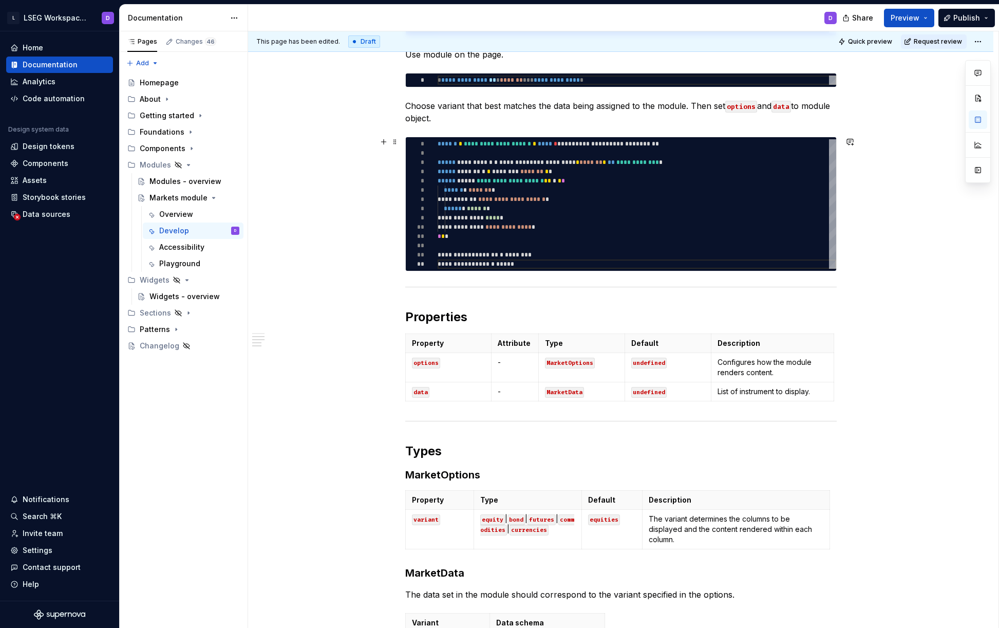
scroll to position [0, 0]
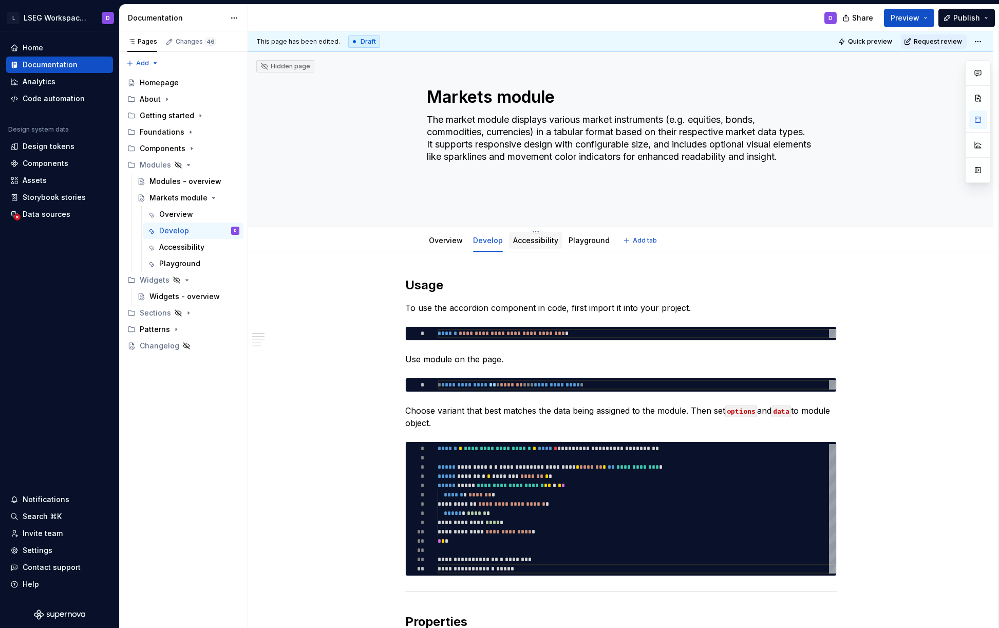
click at [533, 241] on link "Accessibility" at bounding box center [535, 240] width 45 height 9
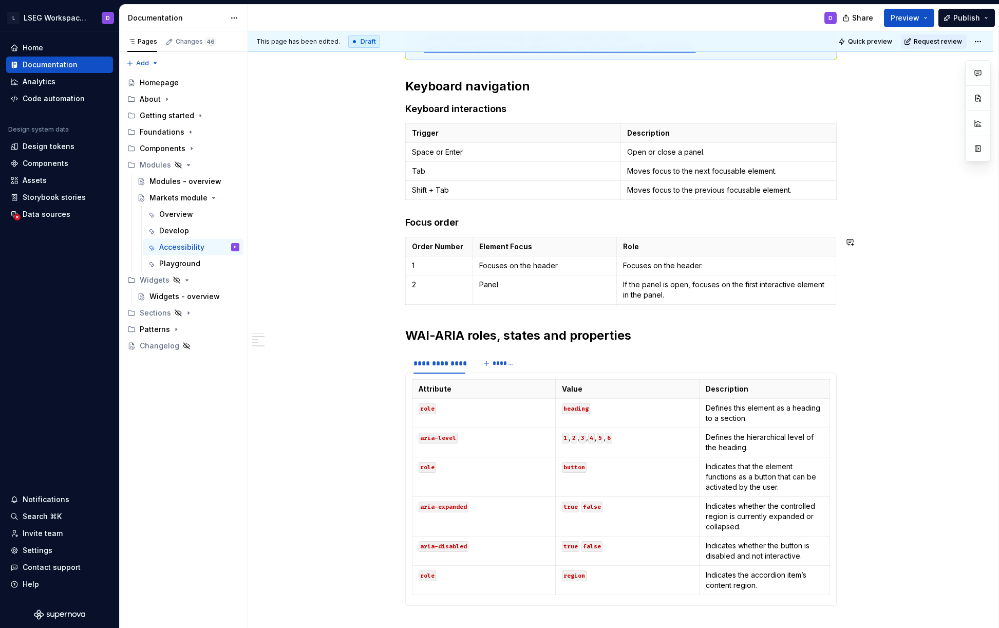
scroll to position [448, 0]
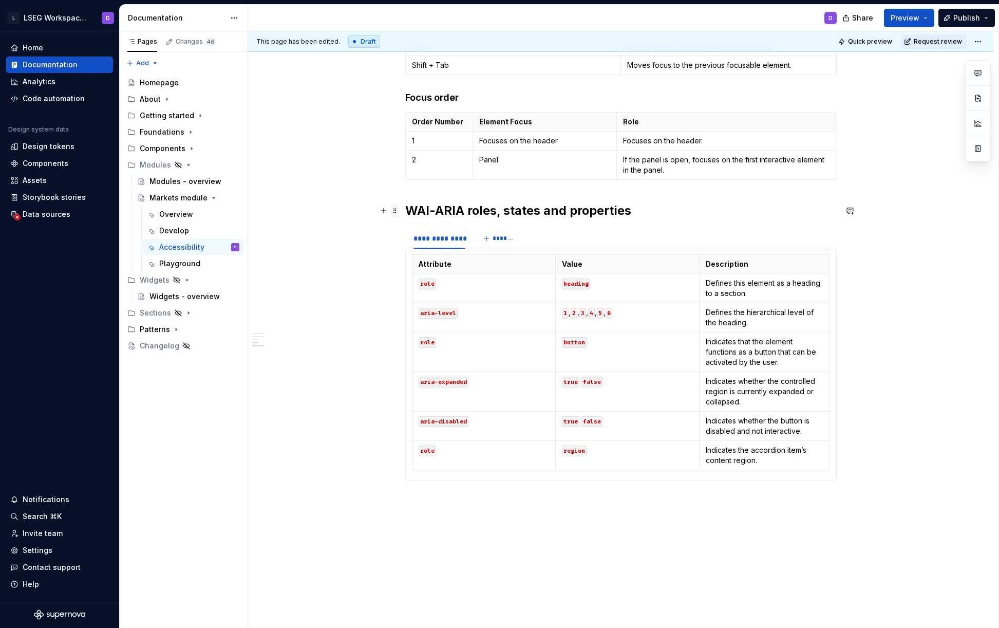
click at [395, 211] on span at bounding box center [395, 210] width 8 height 14
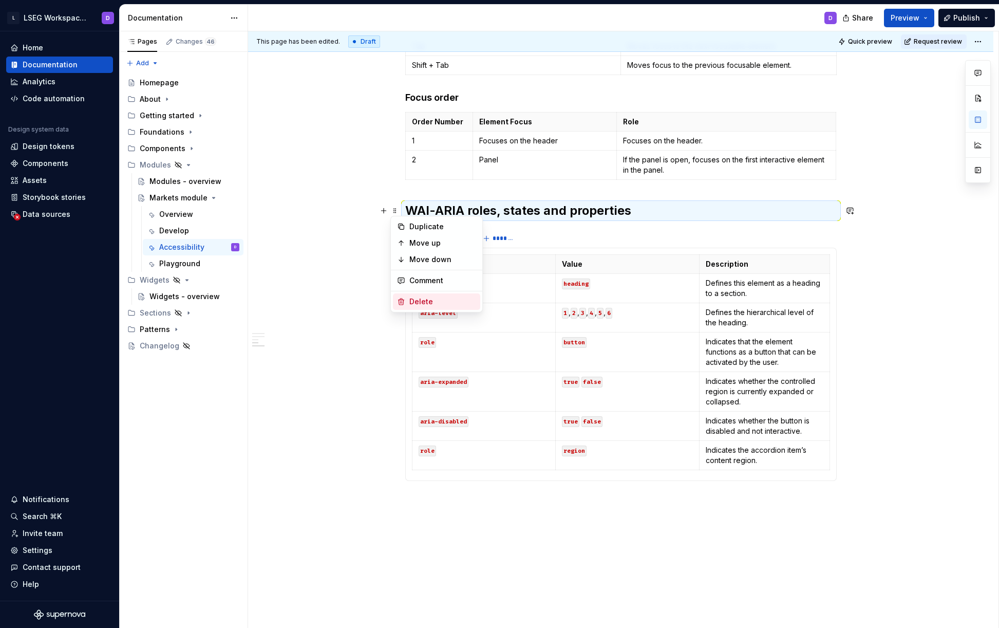
click at [426, 304] on div "Delete" at bounding box center [442, 301] width 67 height 10
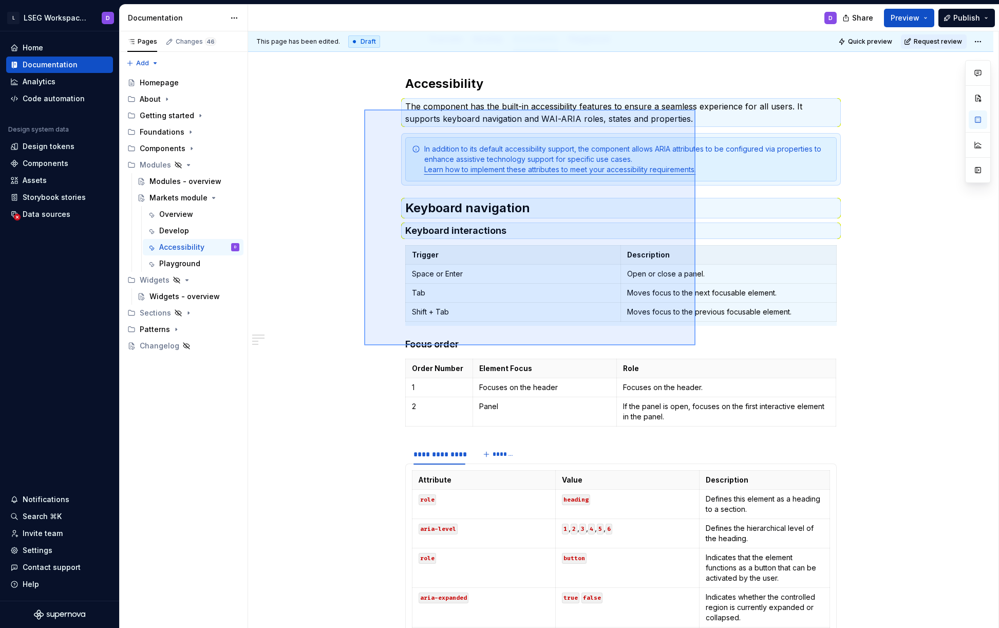
scroll to position [355, 0]
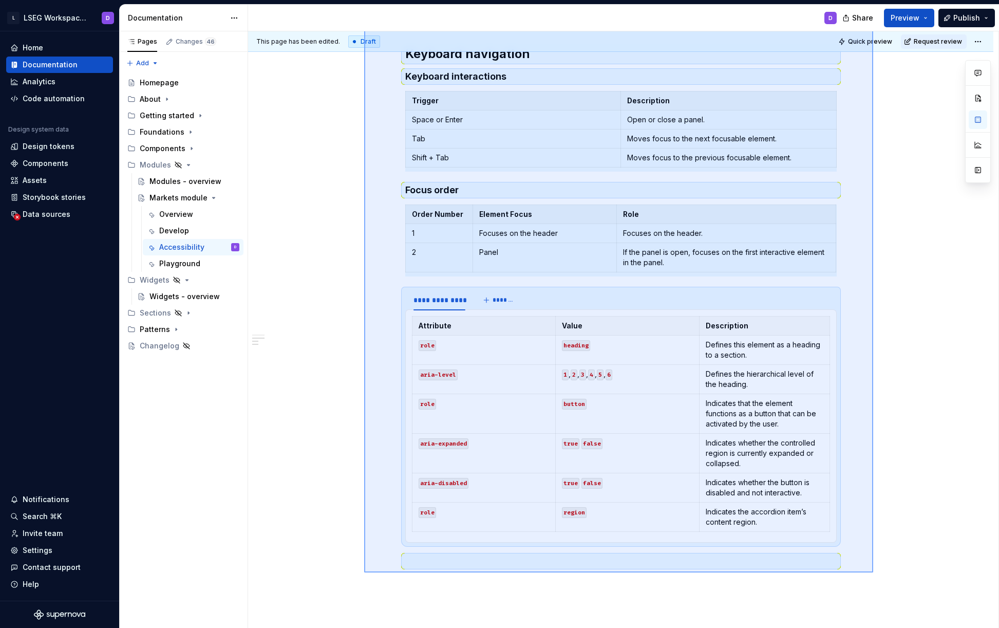
drag, startPoint x: 364, startPoint y: 109, endPoint x: 873, endPoint y: 572, distance: 687.9
click at [873, 572] on div "This page has been edited. Draft Quick preview Request review Hidden page Marke…" at bounding box center [623, 329] width 750 height 597
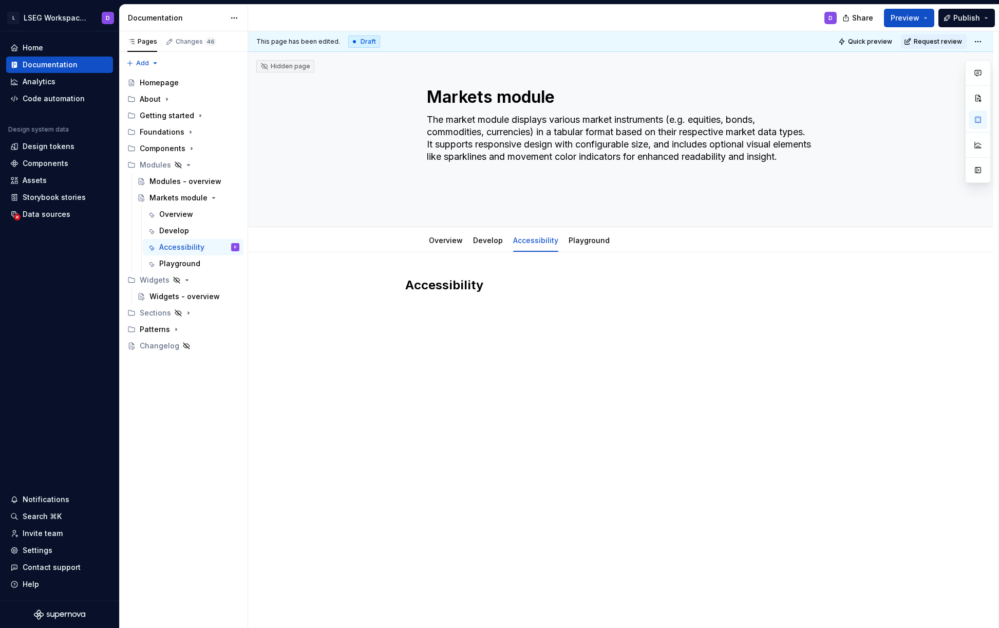
scroll to position [0, 0]
click at [445, 242] on link "Overview" at bounding box center [446, 240] width 34 height 9
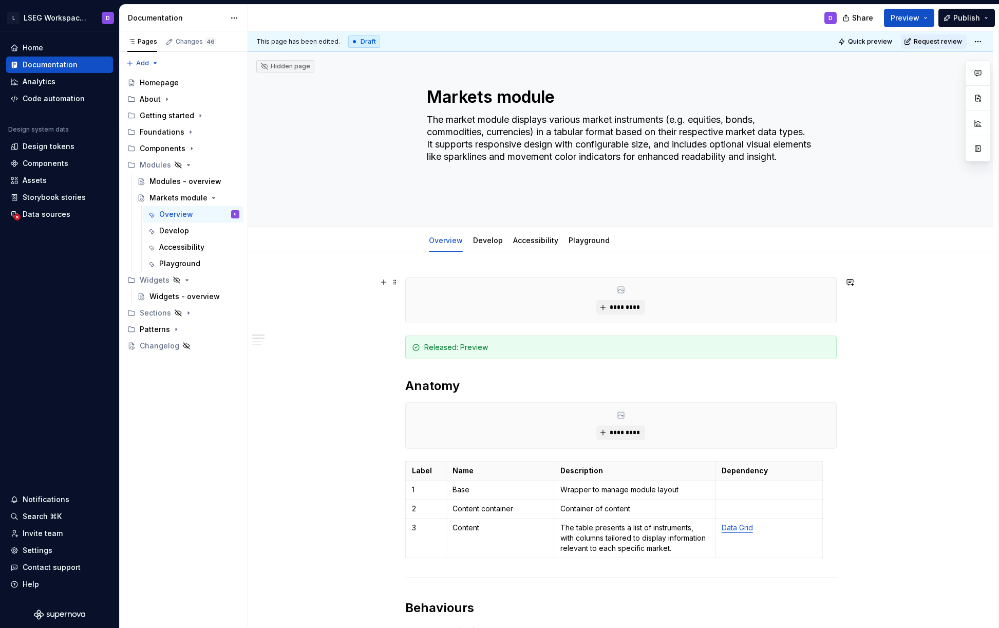
scroll to position [224, 0]
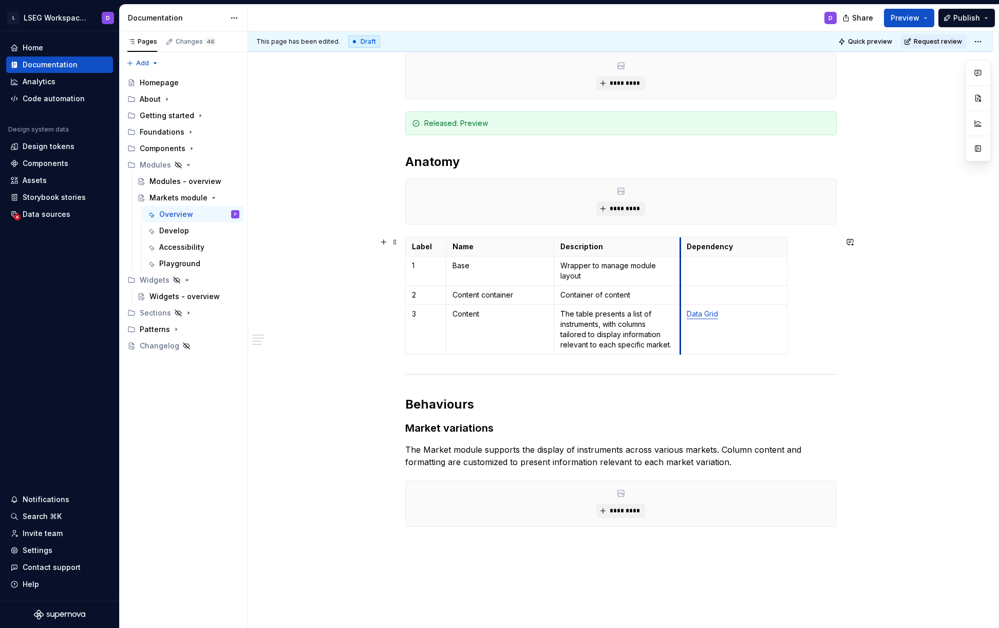
drag, startPoint x: 714, startPoint y: 244, endPoint x: 679, endPoint y: 249, distance: 35.2
drag, startPoint x: 786, startPoint y: 249, endPoint x: 752, endPoint y: 250, distance: 33.9
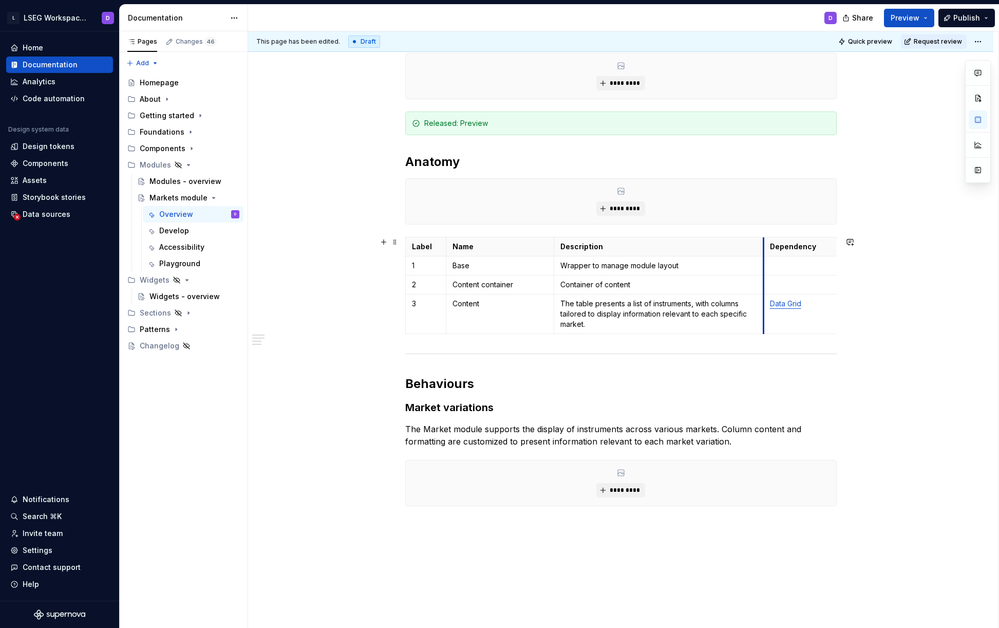
drag, startPoint x: 678, startPoint y: 244, endPoint x: 762, endPoint y: 248, distance: 83.3
drag, startPoint x: 554, startPoint y: 246, endPoint x: 536, endPoint y: 248, distance: 17.5
click at [537, 248] on th "Description" at bounding box center [641, 246] width 209 height 19
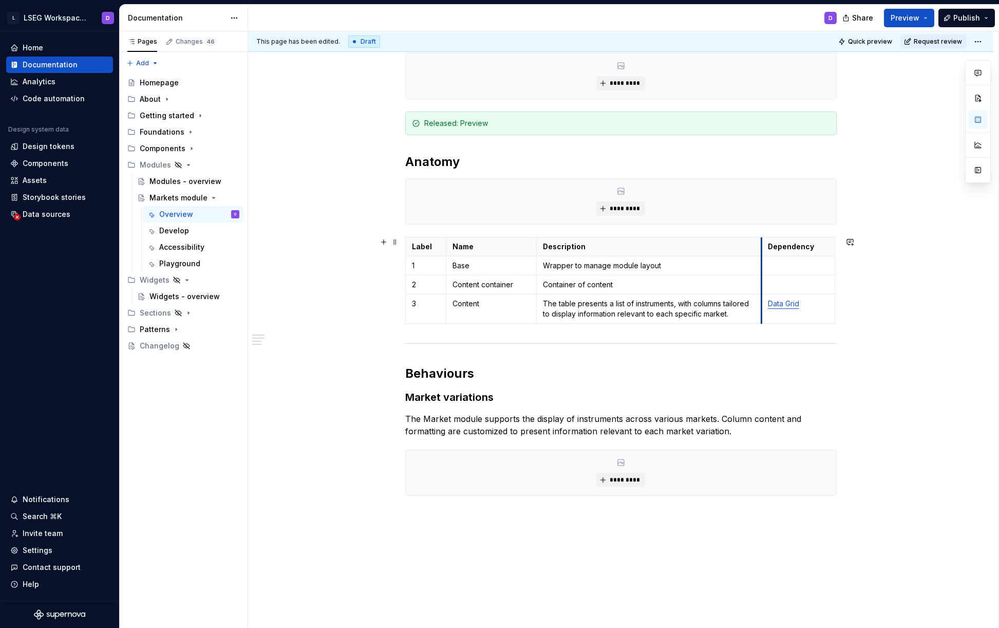
drag, startPoint x: 746, startPoint y: 244, endPoint x: 761, endPoint y: 245, distance: 15.4
click at [761, 245] on th "Dependency" at bounding box center [797, 246] width 73 height 19
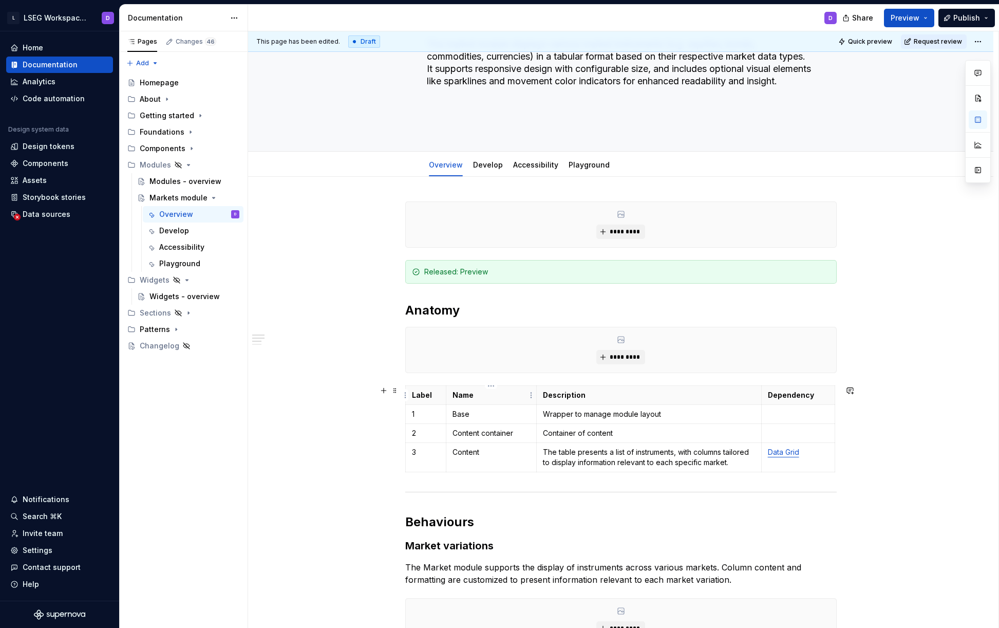
scroll to position [0, 0]
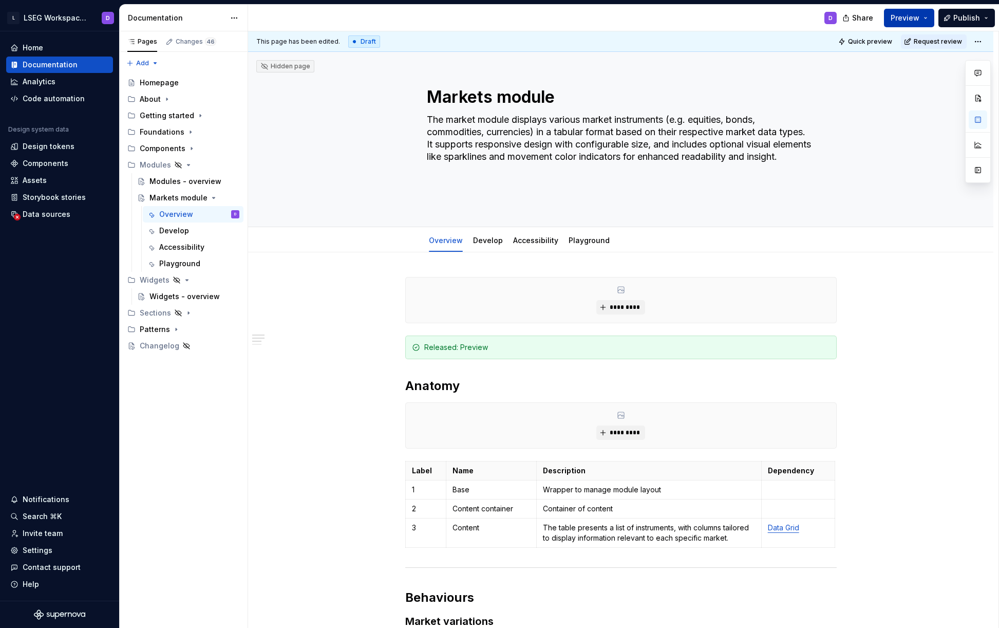
click at [916, 22] on span "Preview" at bounding box center [905, 18] width 29 height 10
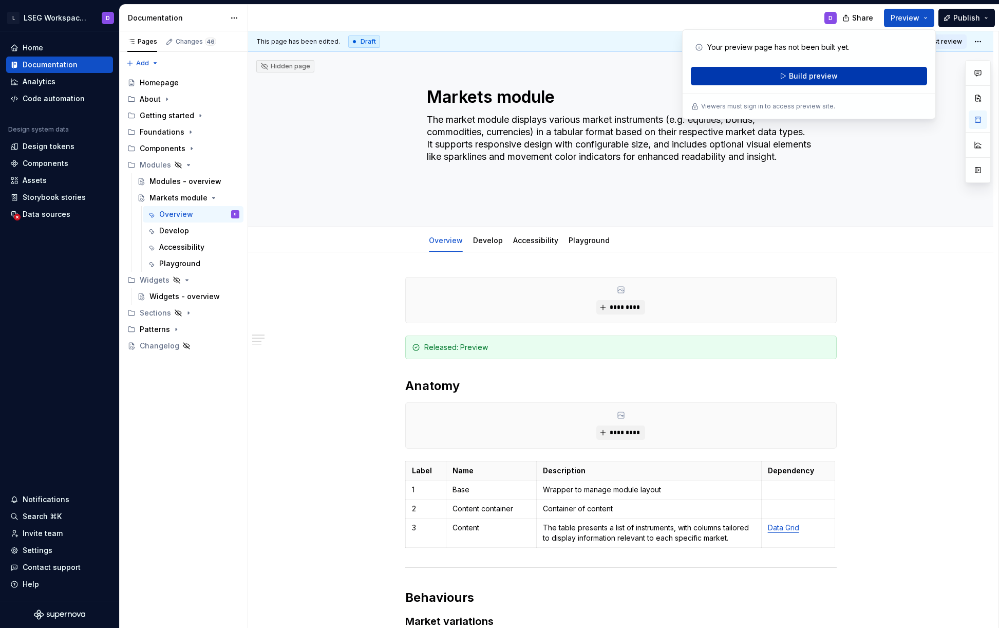
click at [779, 77] on button "Build preview" at bounding box center [809, 76] width 236 height 18
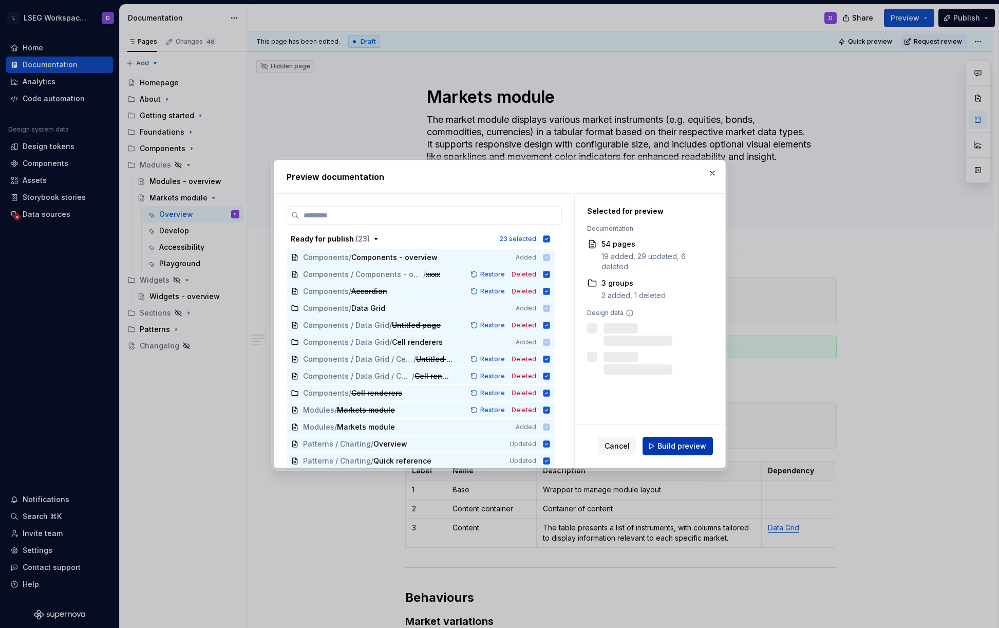
click at [670, 447] on span "Build preview" at bounding box center [681, 446] width 49 height 10
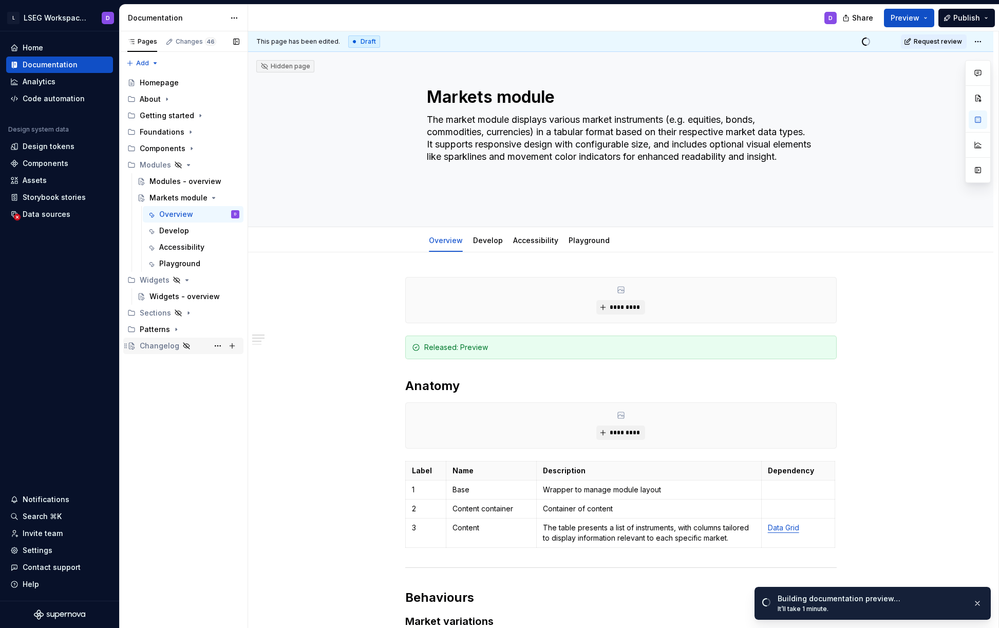
click at [161, 349] on div "Changelog" at bounding box center [160, 346] width 40 height 10
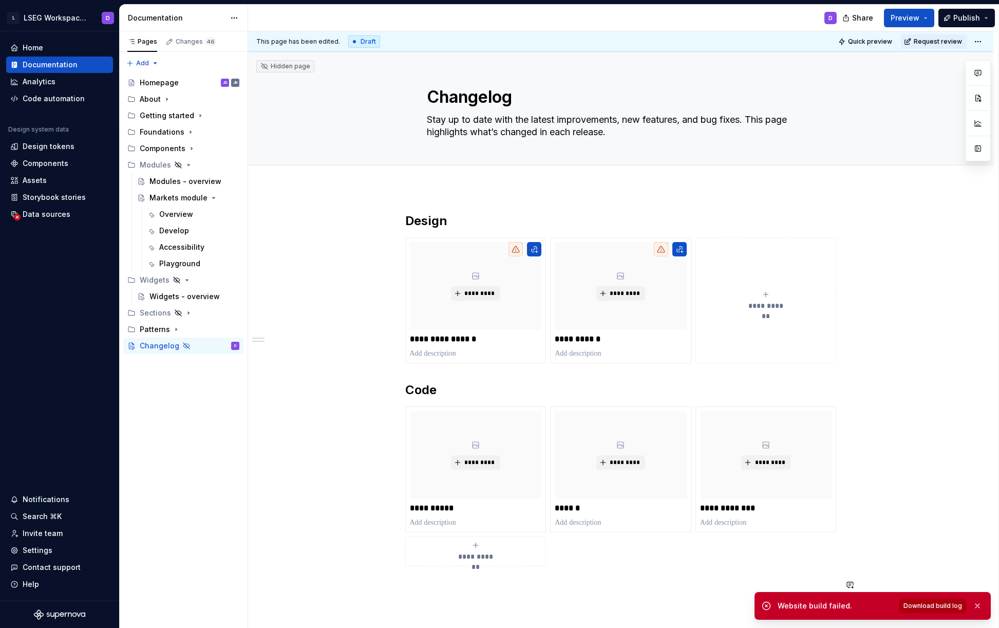
click at [928, 603] on span "Download build log" at bounding box center [932, 605] width 59 height 8
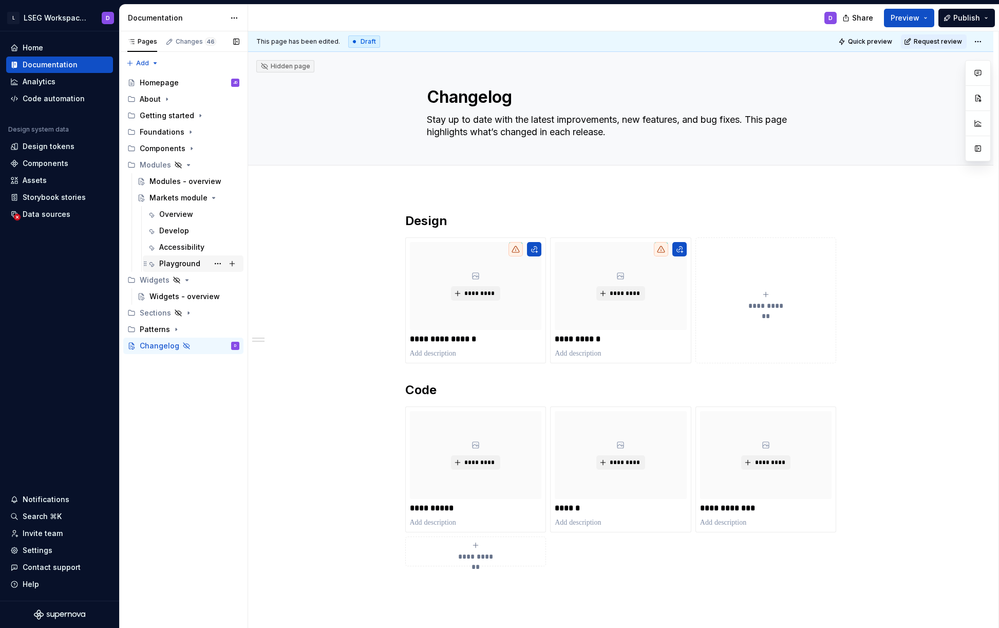
click at [180, 262] on div "Playground" at bounding box center [179, 263] width 41 height 10
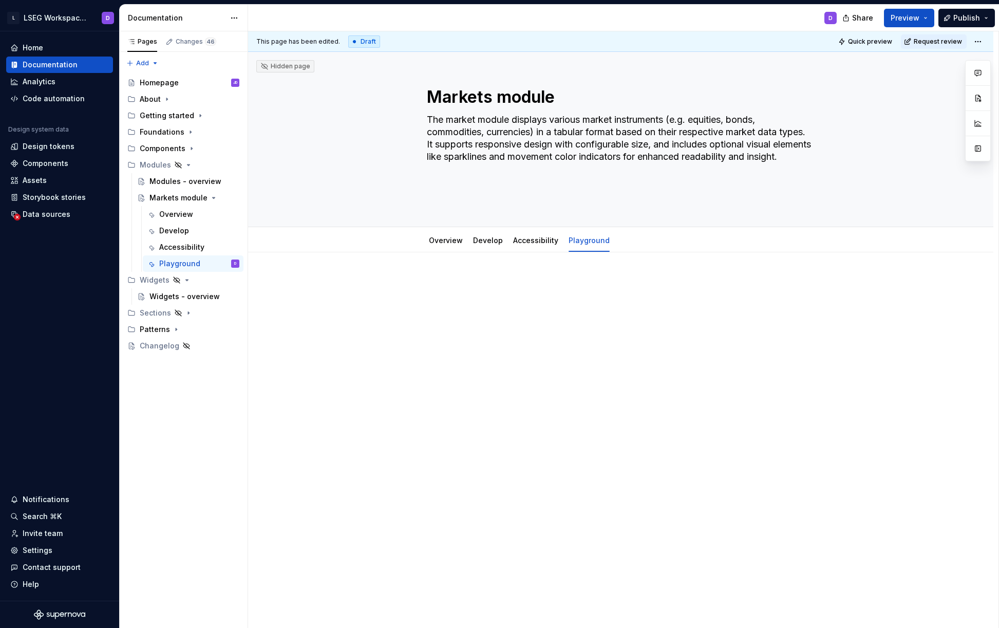
click at [562, 305] on div at bounding box center [620, 296] width 431 height 39
click at [919, 15] on span "Preview" at bounding box center [905, 18] width 29 height 10
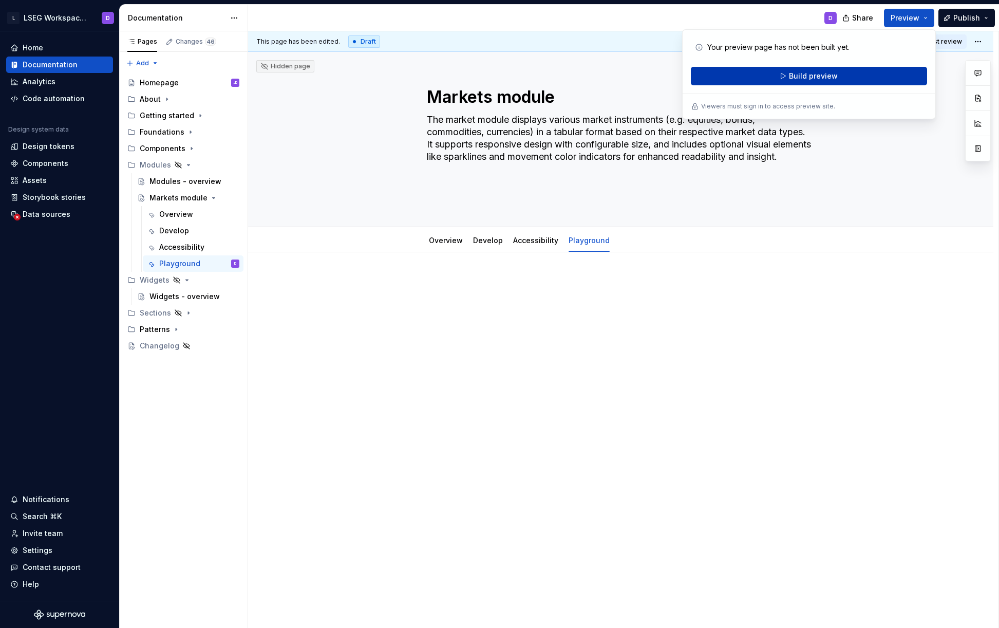
click at [806, 76] on span "Build preview" at bounding box center [813, 76] width 49 height 10
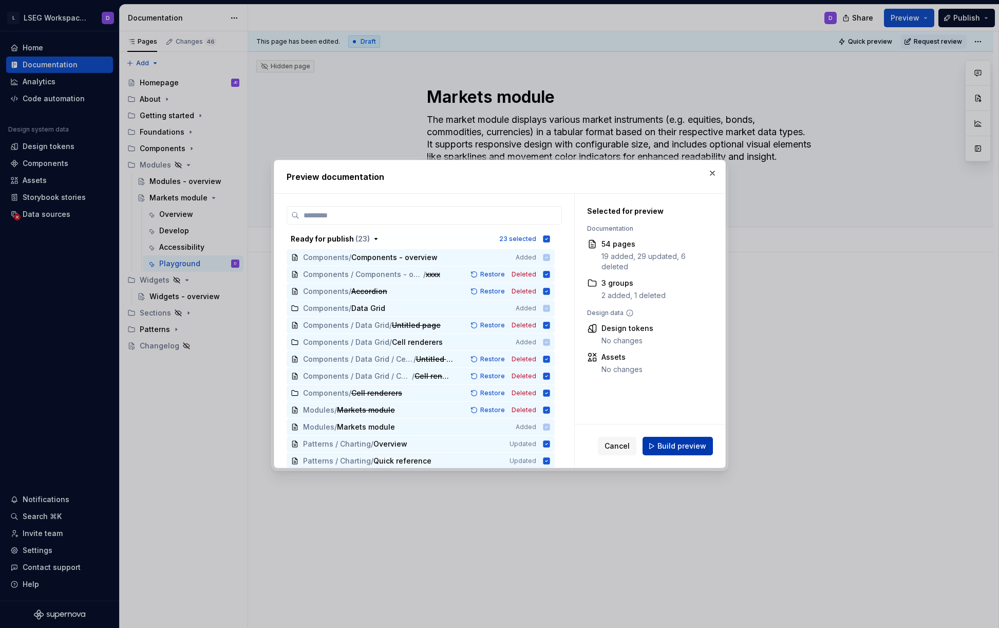
click at [675, 442] on span "Build preview" at bounding box center [681, 446] width 49 height 10
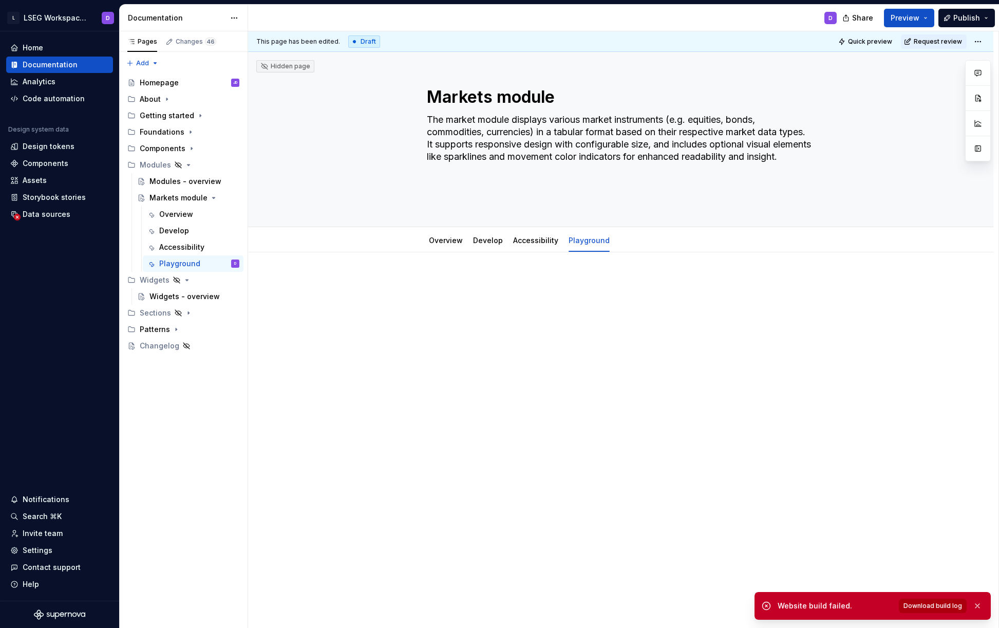
click at [938, 605] on span "Download build log" at bounding box center [932, 605] width 59 height 8
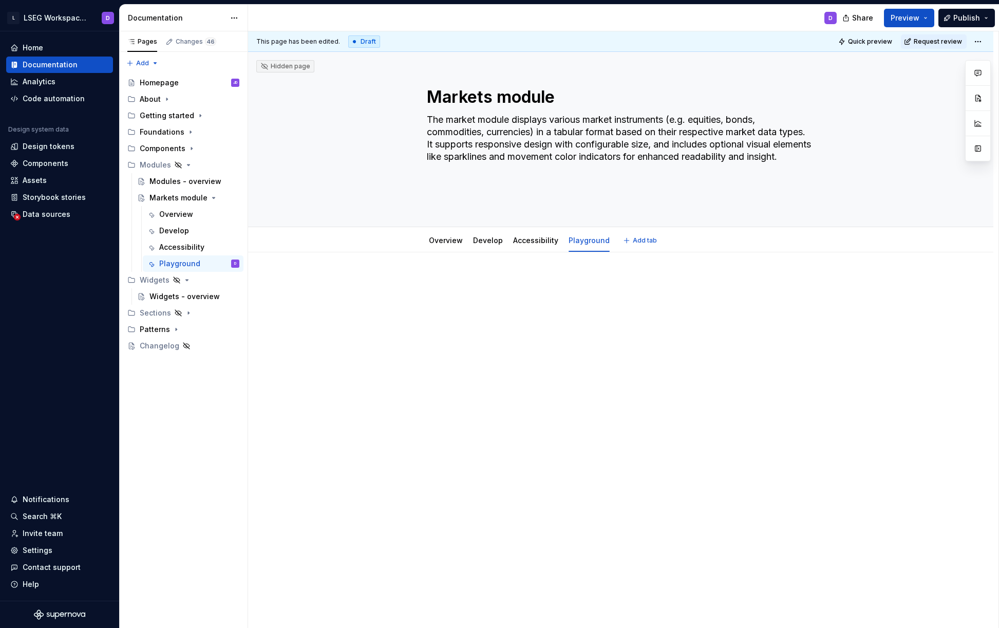
type textarea "*"
click at [290, 304] on div at bounding box center [620, 384] width 745 height 265
click at [904, 19] on span "Preview" at bounding box center [905, 18] width 29 height 10
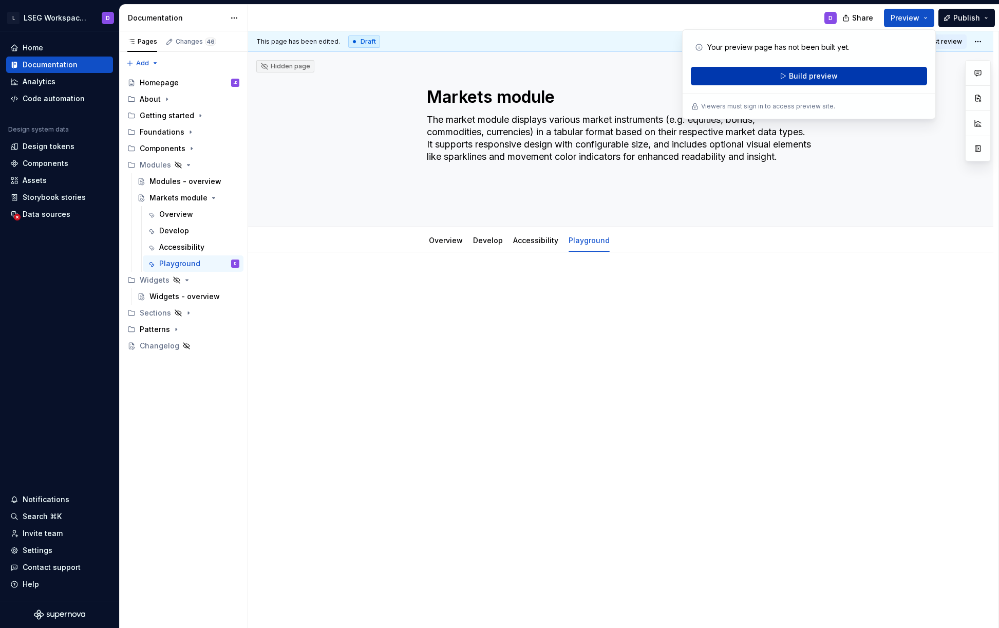
click at [807, 75] on span "Build preview" at bounding box center [813, 76] width 49 height 10
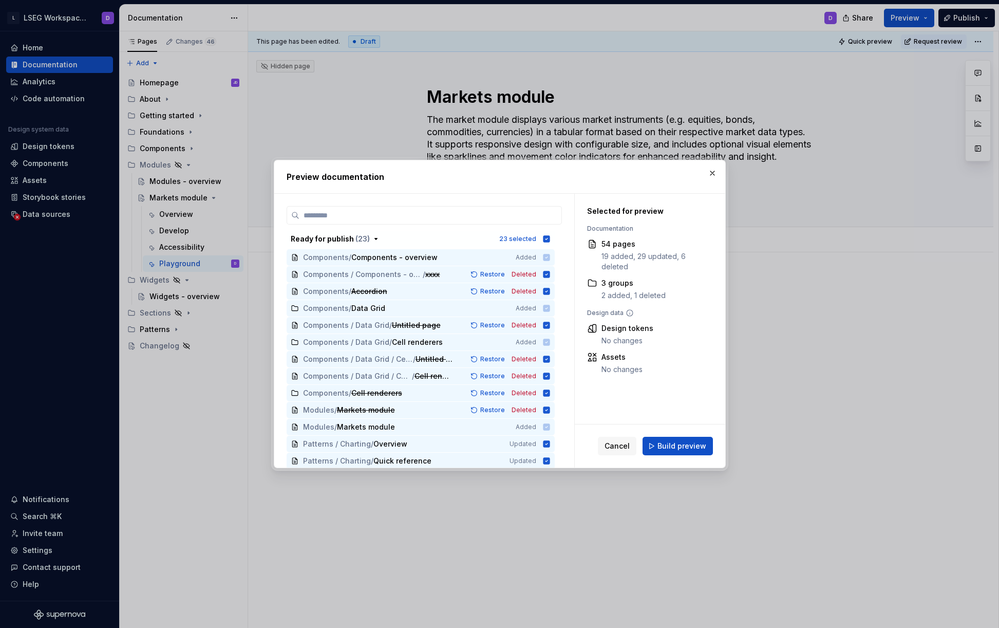
click at [674, 446] on span "Build preview" at bounding box center [681, 446] width 49 height 10
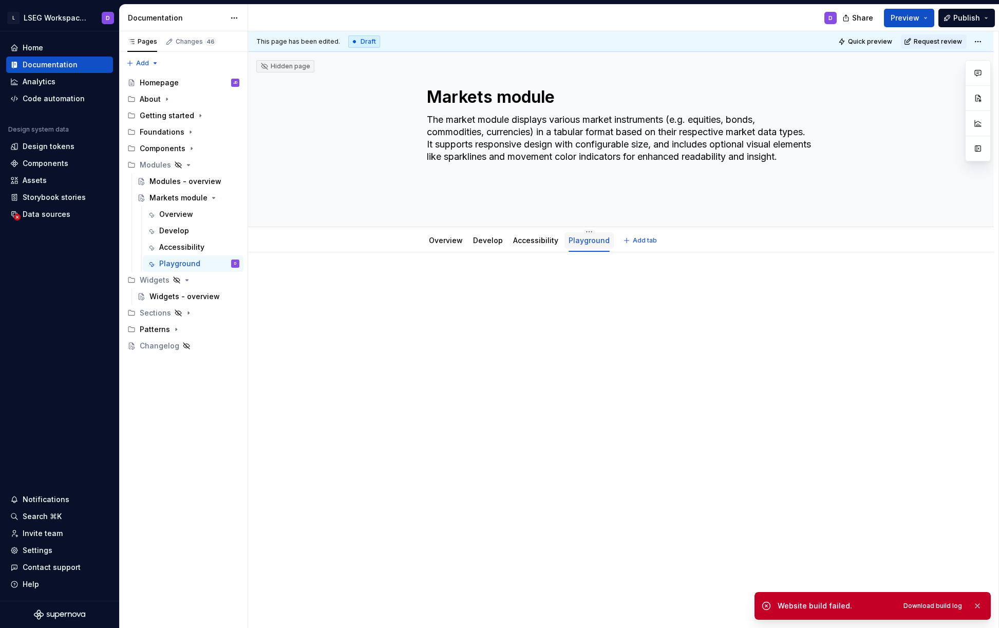
click at [578, 244] on div "Playground" at bounding box center [589, 240] width 41 height 10
click at [585, 231] on html "L LSEG Workspace Design System D Home Documentation Analytics Code automation D…" at bounding box center [499, 314] width 999 height 628
click at [617, 348] on div "Delete tab" at bounding box center [623, 342] width 87 height 16
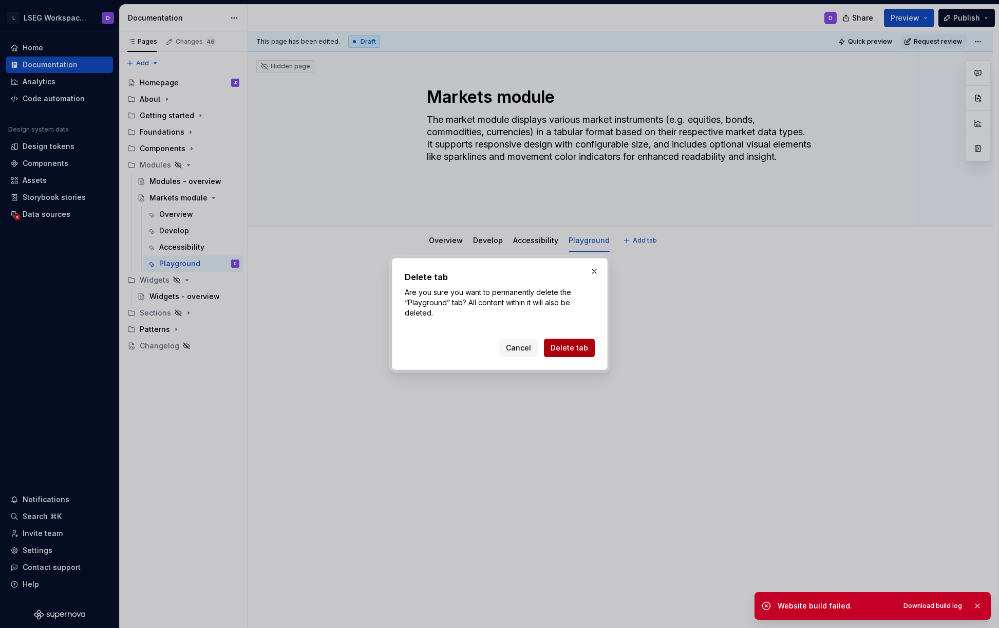
click at [569, 346] on span "Delete tab" at bounding box center [569, 348] width 37 height 10
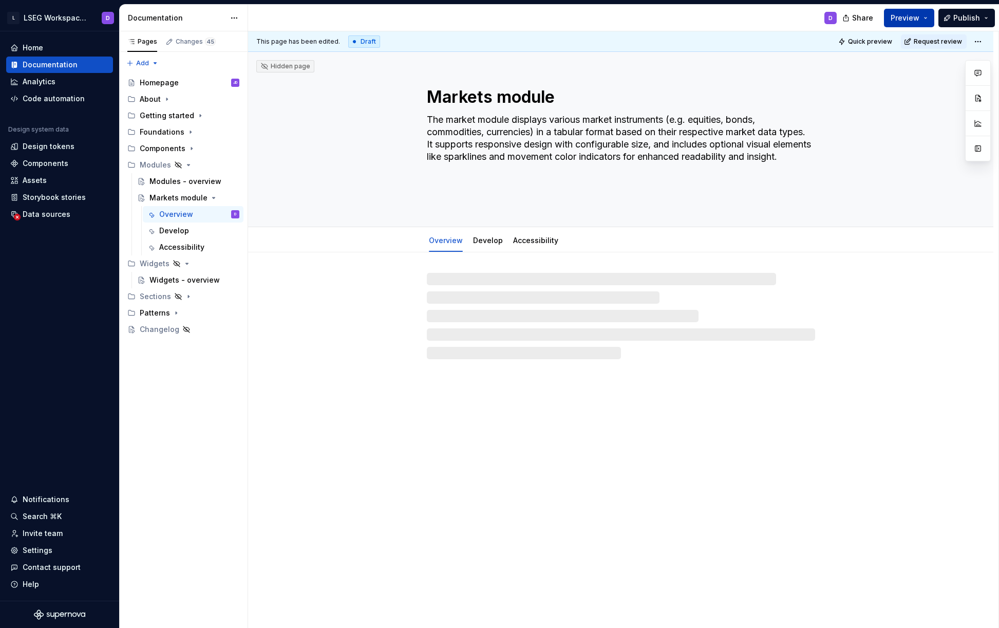
click at [928, 19] on button "Preview" at bounding box center [909, 18] width 50 height 18
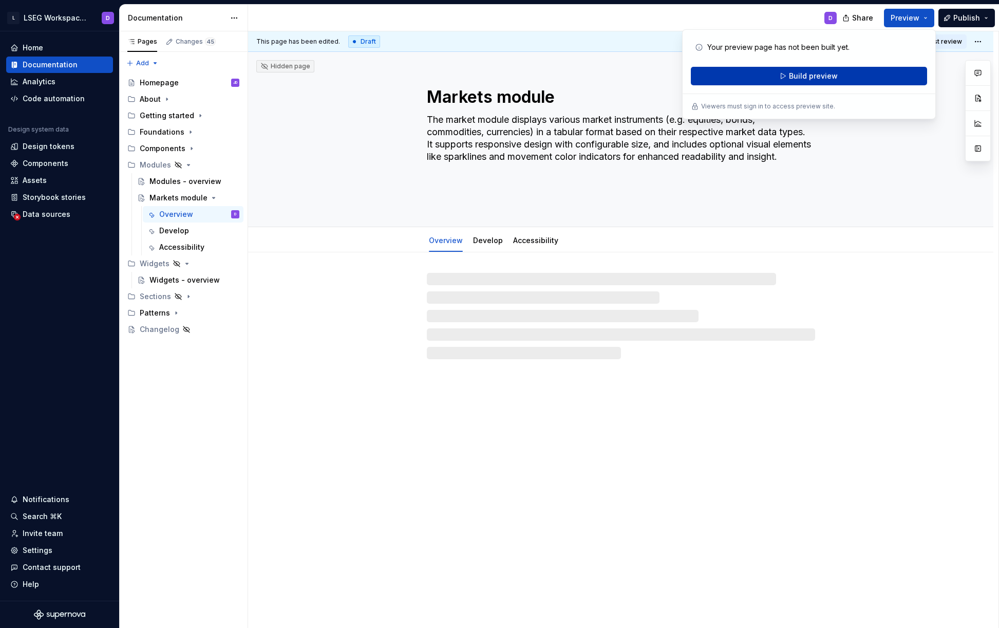
click at [810, 74] on span "Build preview" at bounding box center [813, 76] width 49 height 10
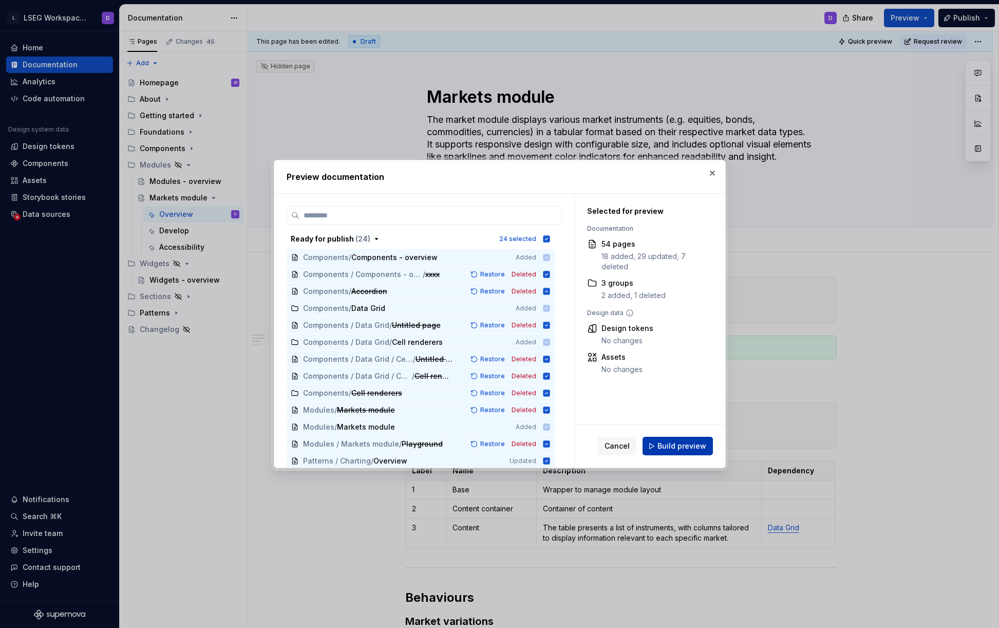
click at [687, 442] on span "Build preview" at bounding box center [681, 446] width 49 height 10
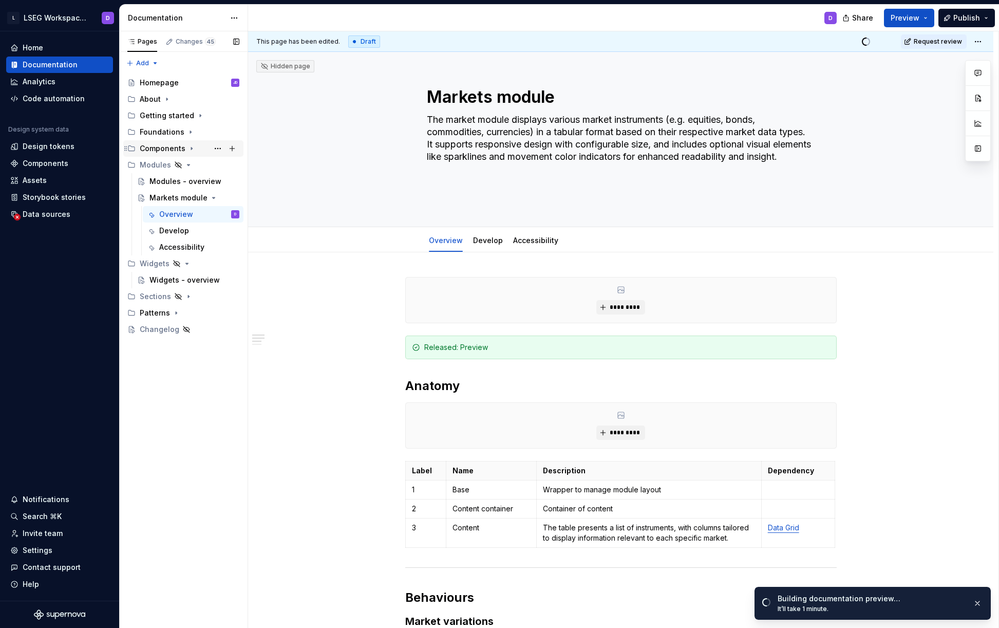
click at [187, 146] on icon "Page tree" at bounding box center [191, 148] width 8 height 8
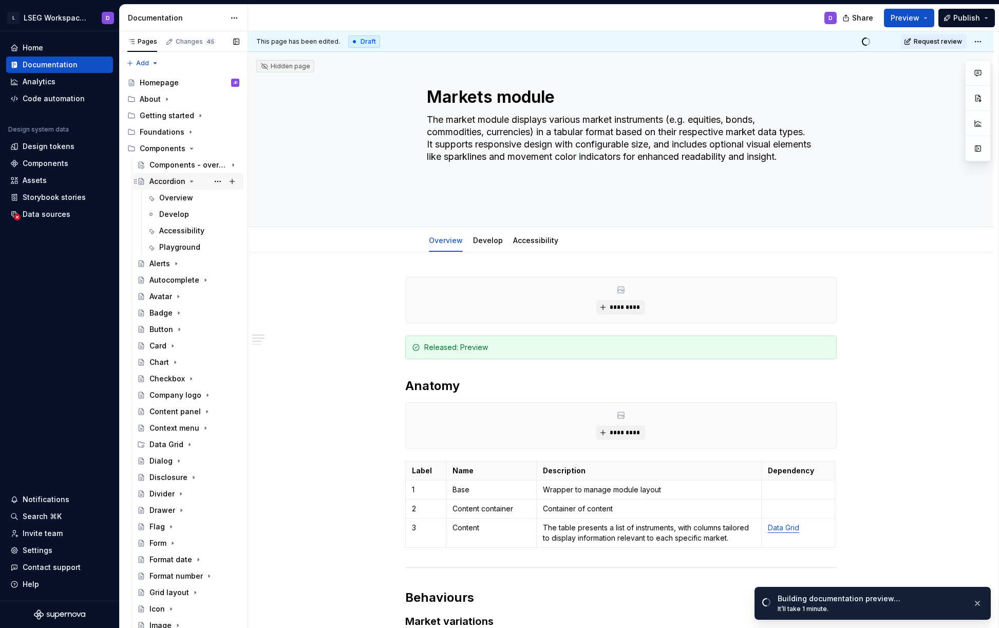
click at [192, 181] on icon "Page tree" at bounding box center [191, 181] width 8 height 8
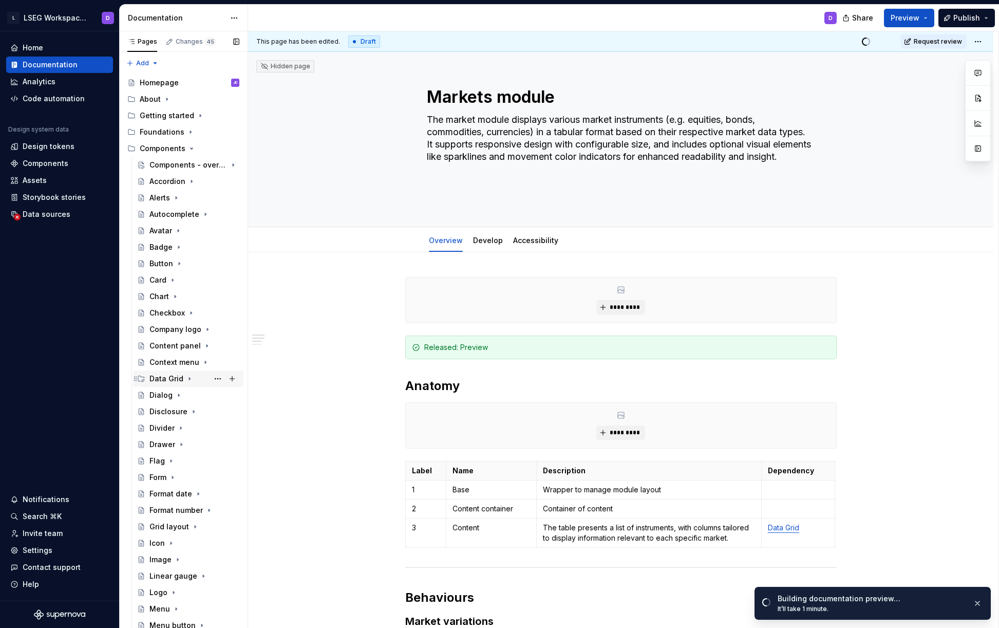
click at [189, 378] on icon "Page tree" at bounding box center [189, 378] width 8 height 8
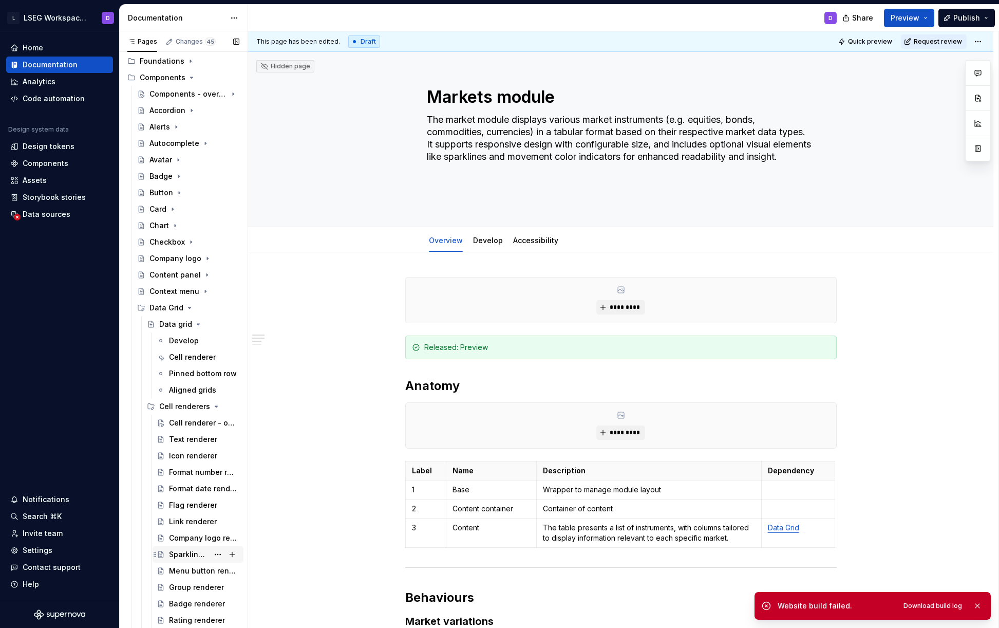
scroll to position [23, 0]
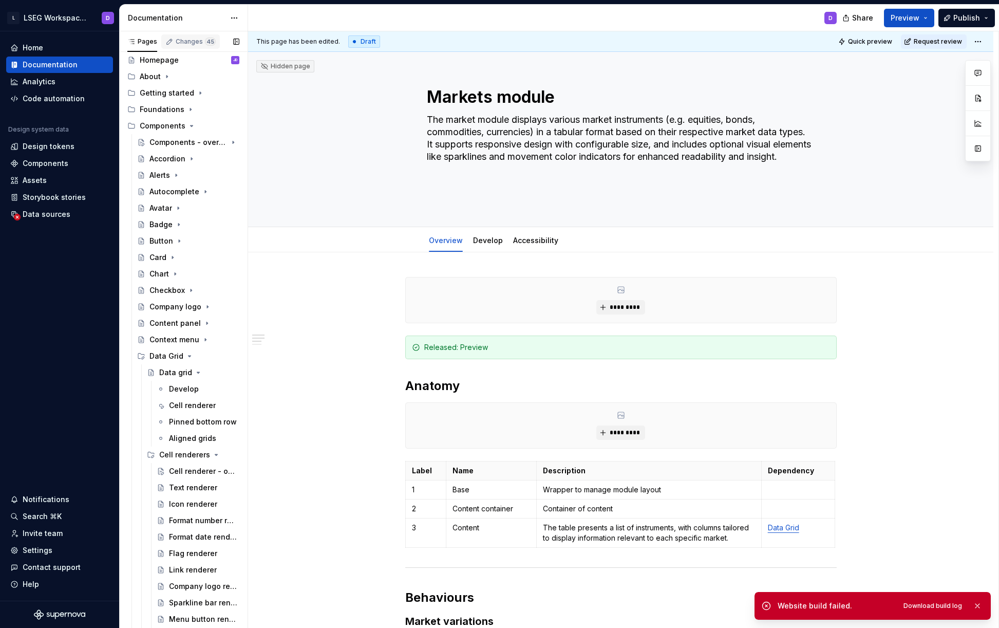
click at [196, 41] on div "Changes 45" at bounding box center [196, 41] width 40 height 8
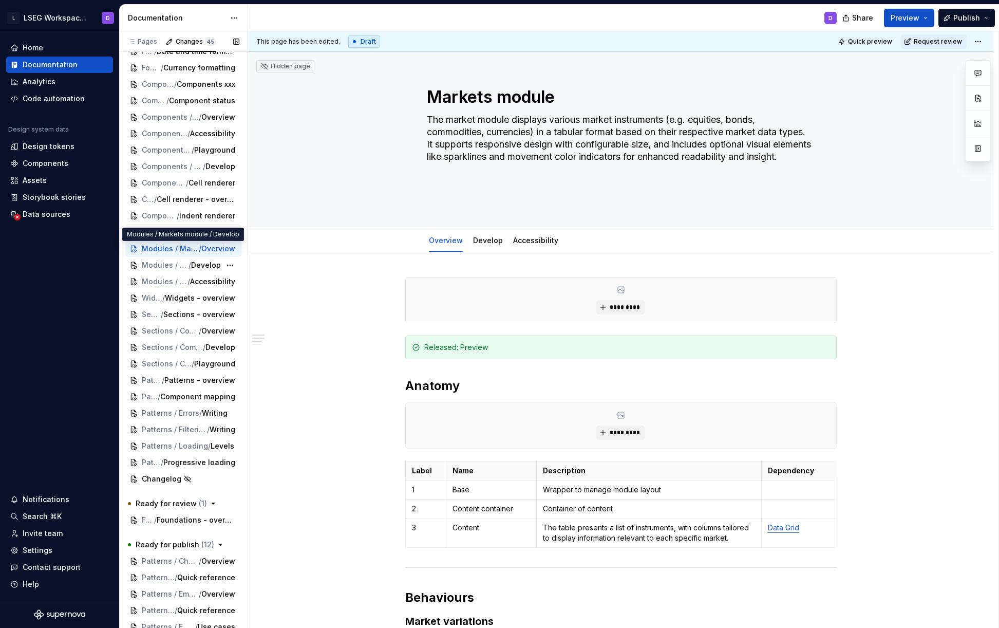
scroll to position [90, 0]
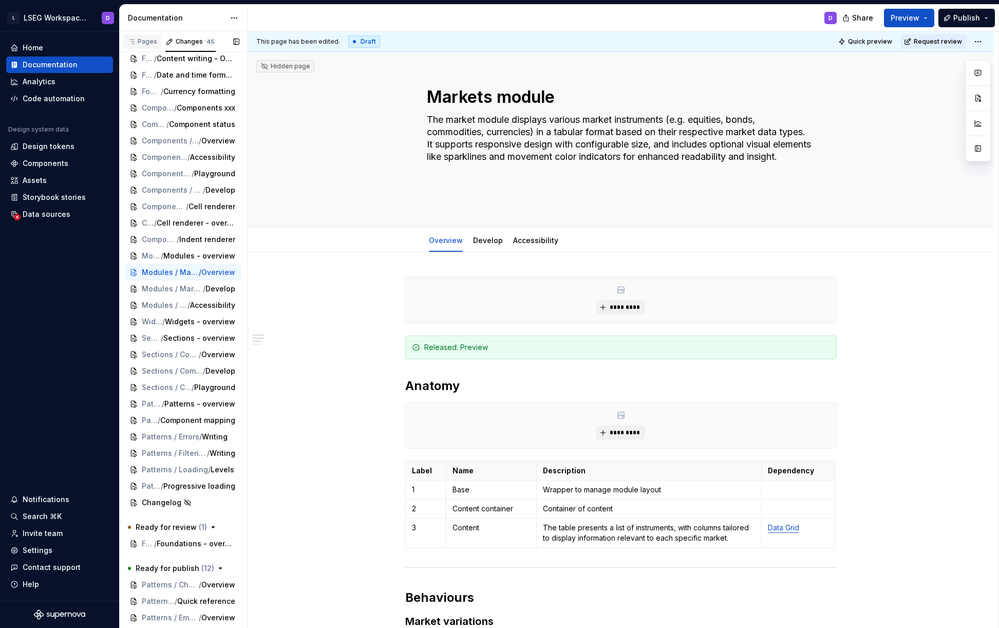
click at [149, 43] on div "Pages" at bounding box center [142, 41] width 30 height 8
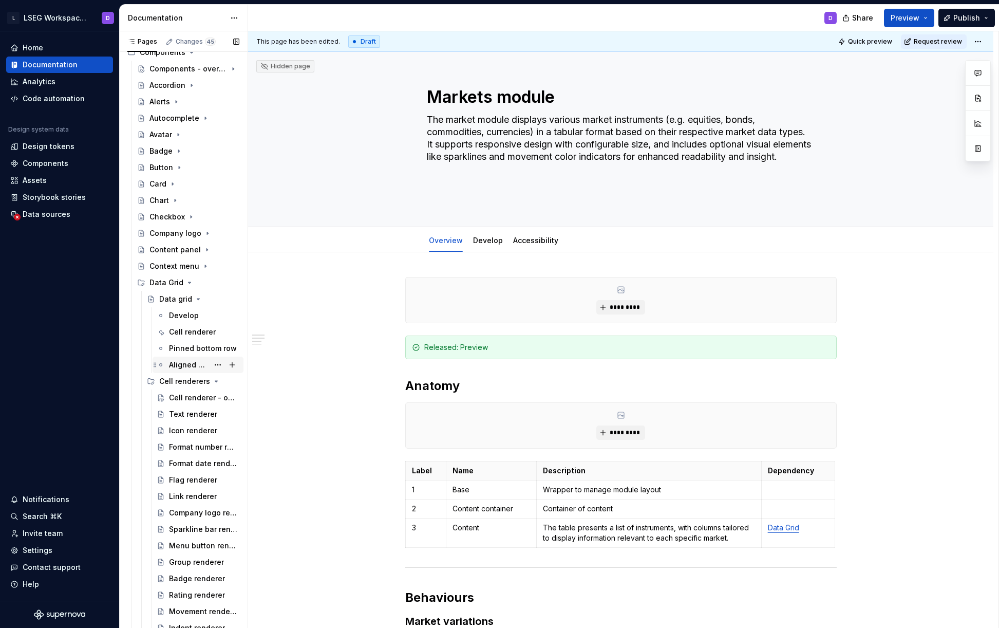
scroll to position [103, 0]
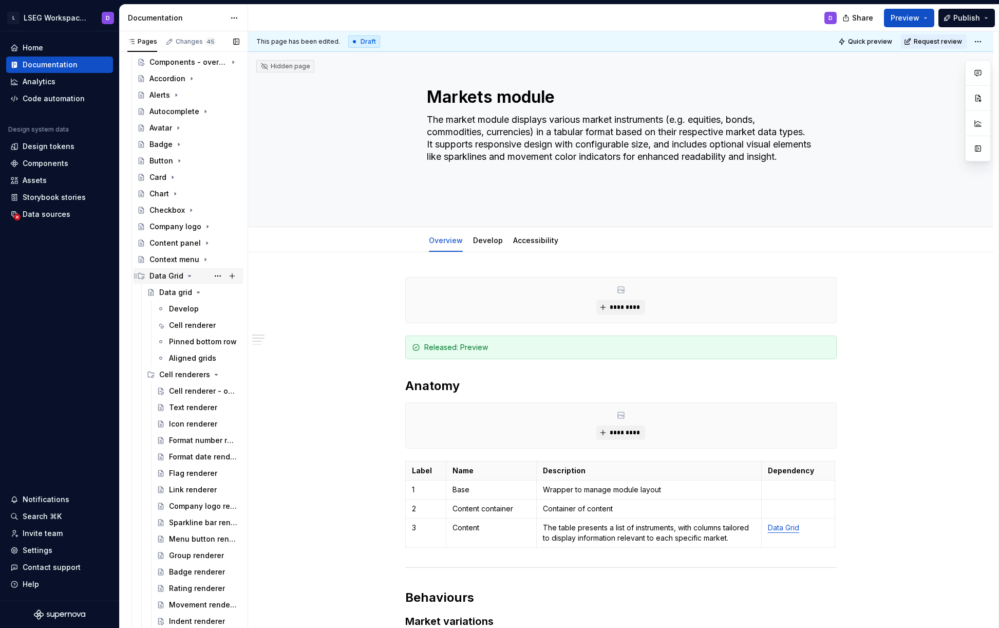
click at [188, 275] on icon "Page tree" at bounding box center [189, 275] width 3 height 1
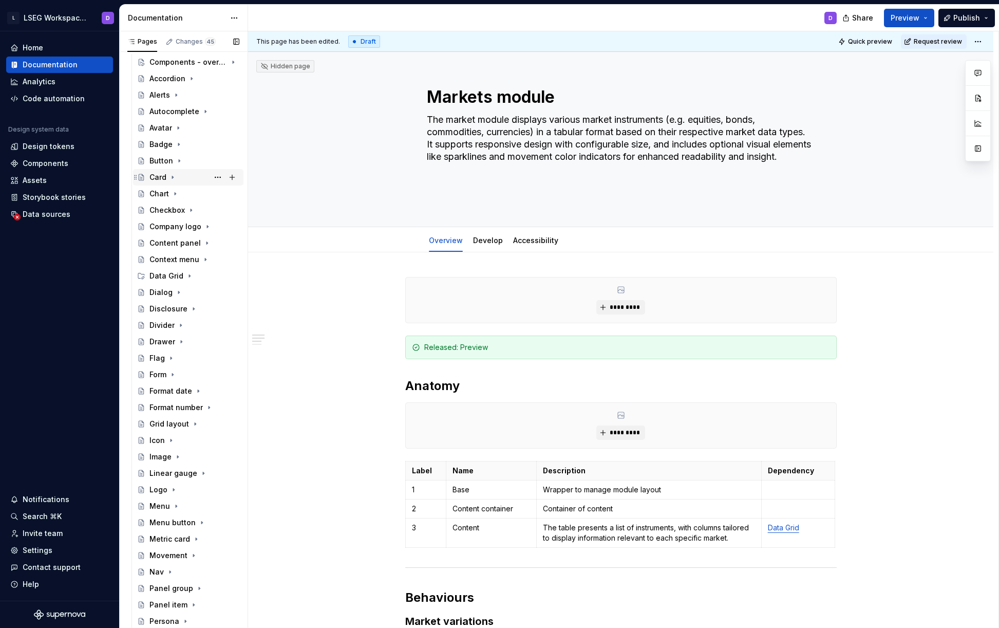
scroll to position [83, 0]
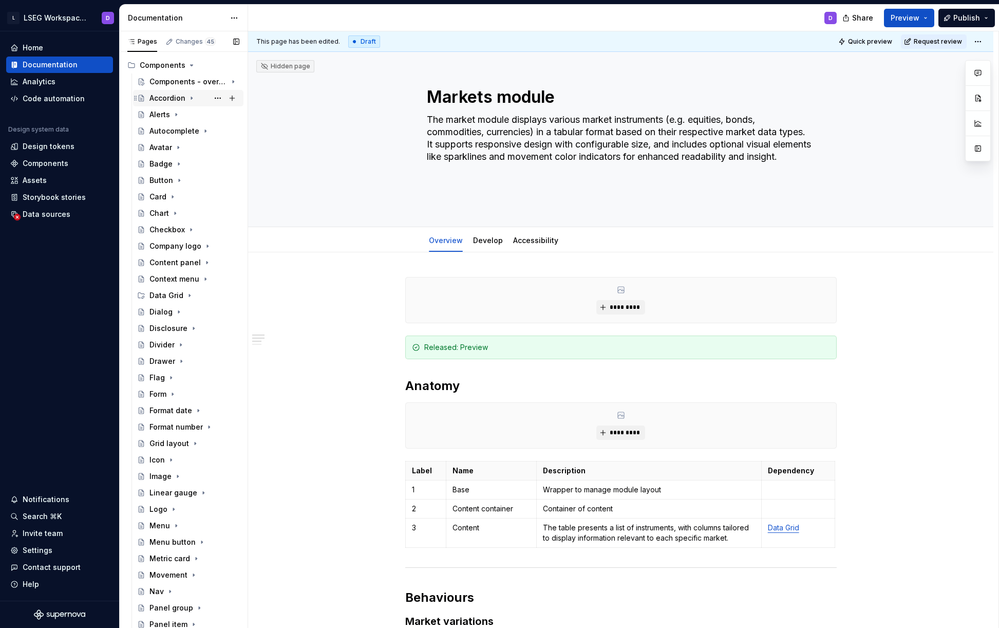
click at [191, 96] on icon "Page tree" at bounding box center [191, 98] width 8 height 8
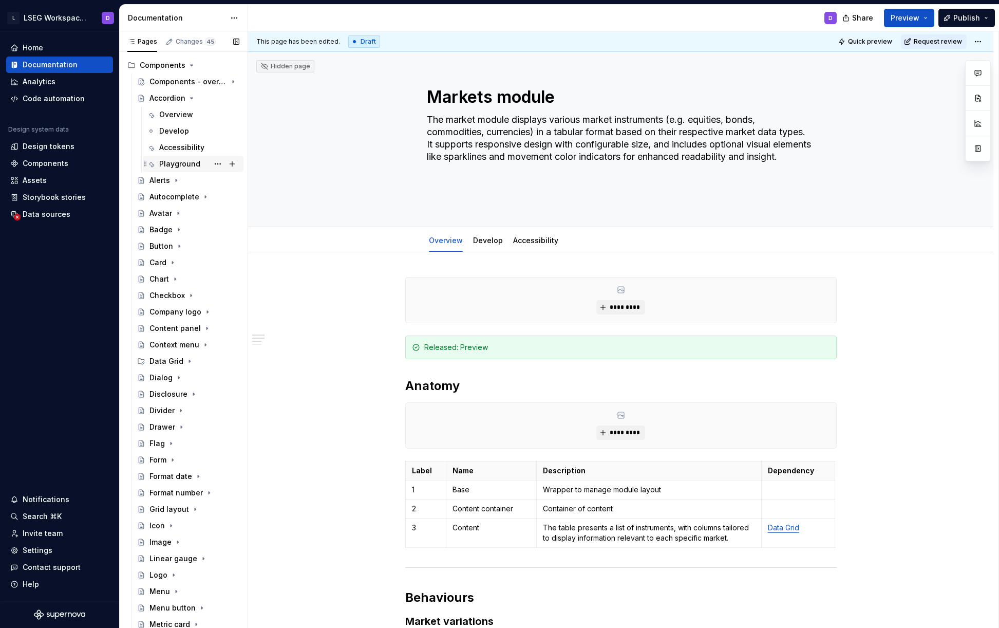
click at [182, 166] on div "Playground" at bounding box center [179, 164] width 41 height 10
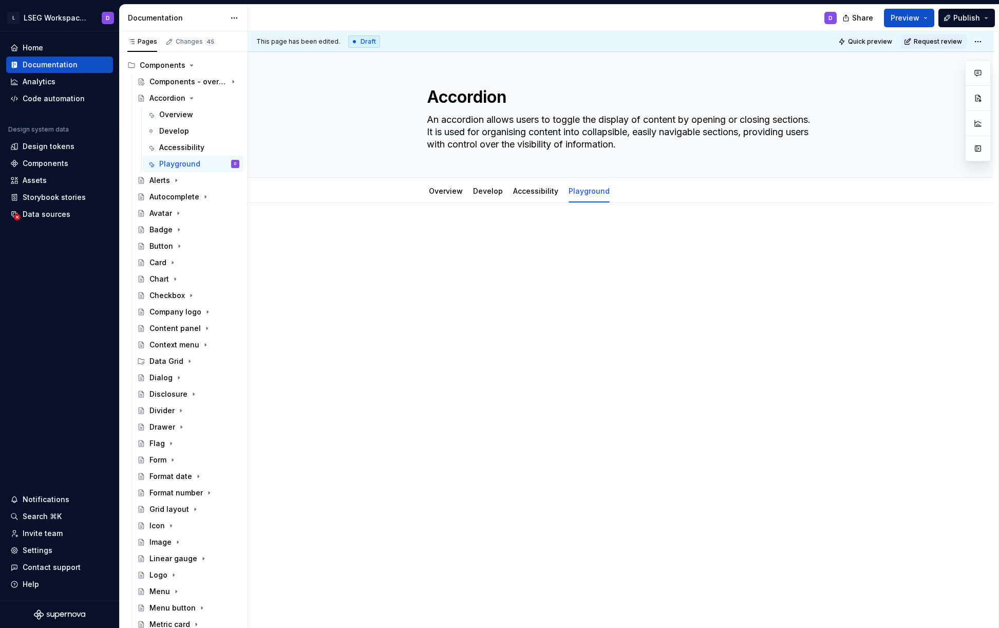
click at [557, 240] on div at bounding box center [620, 247] width 431 height 39
click at [371, 319] on div at bounding box center [620, 419] width 745 height 432
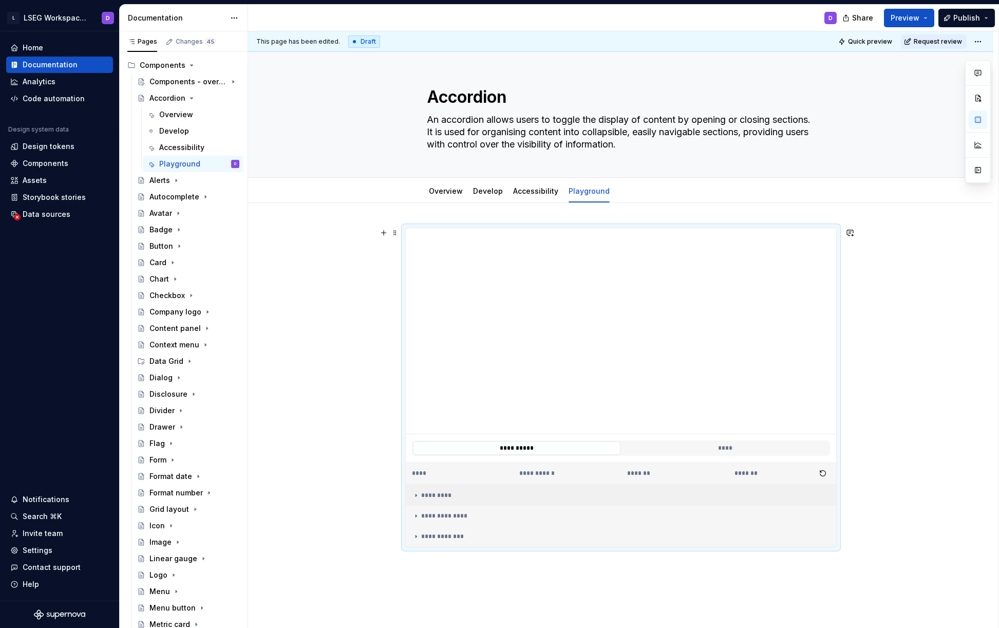
click at [436, 497] on div "*********" at bounding box center [621, 495] width 418 height 8
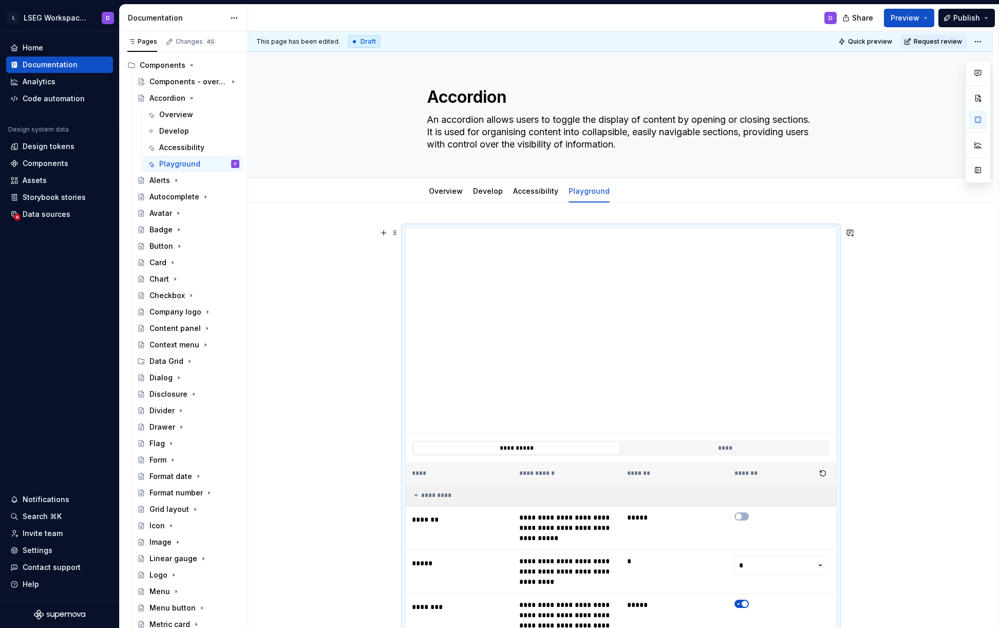
click at [433, 496] on div "*********" at bounding box center [621, 495] width 418 height 8
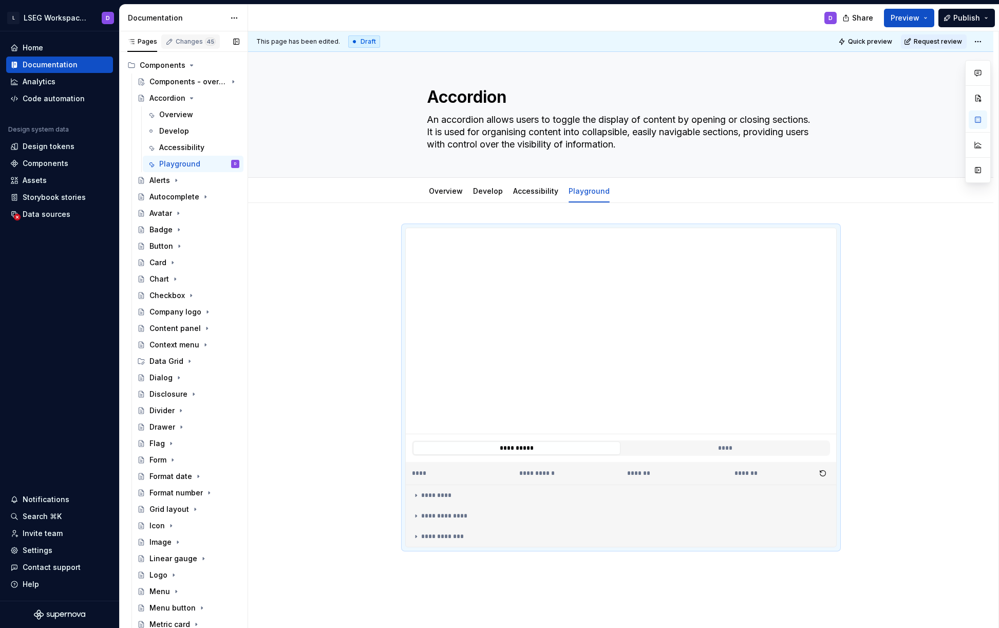
click at [187, 43] on div "Changes 45" at bounding box center [196, 41] width 40 height 8
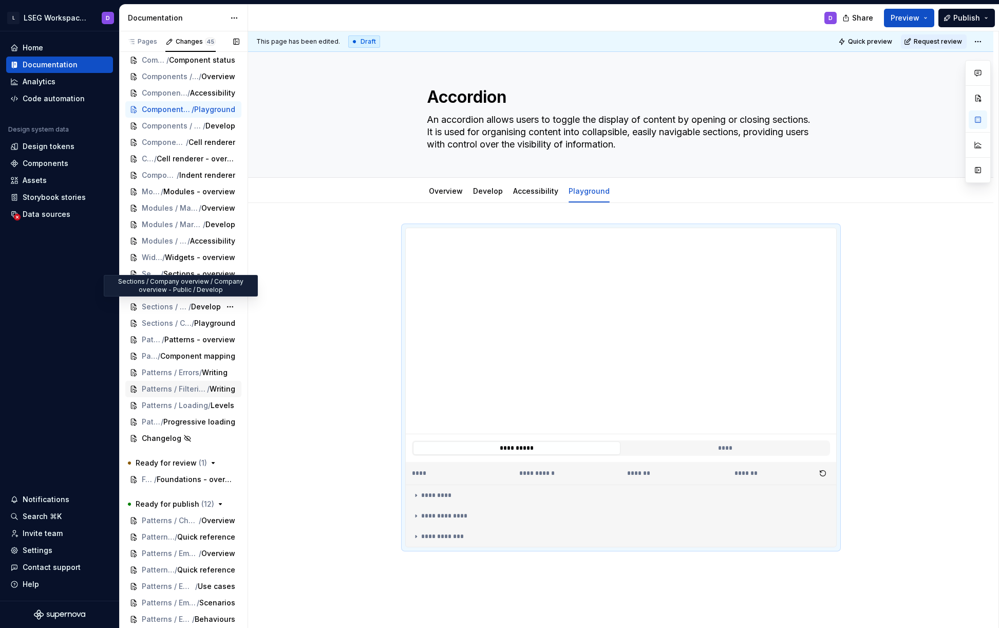
scroll to position [237, 0]
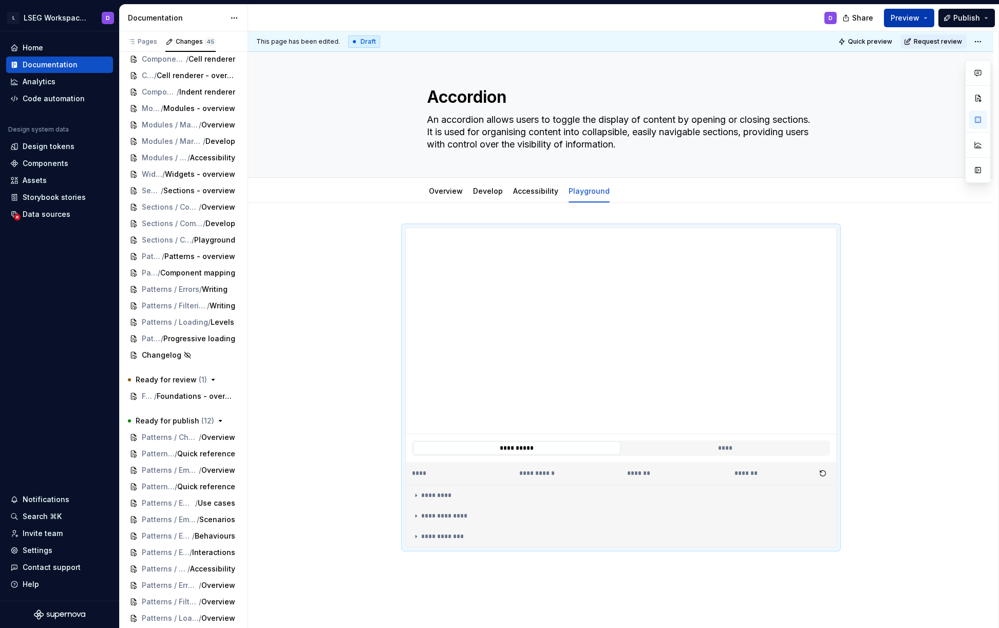
click at [911, 22] on span "Preview" at bounding box center [905, 18] width 29 height 10
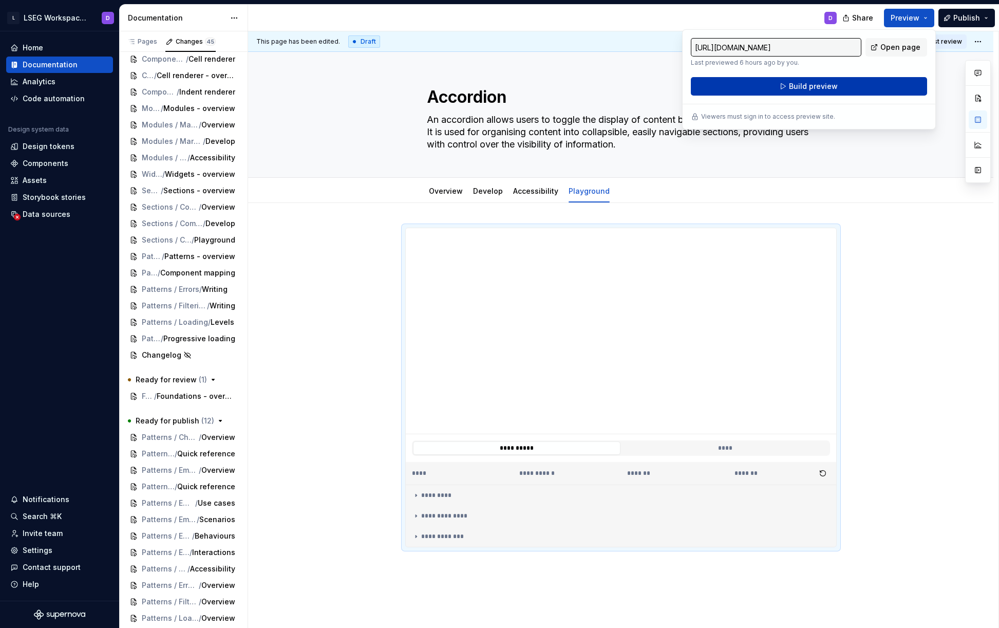
click at [797, 85] on span "Build preview" at bounding box center [813, 86] width 49 height 10
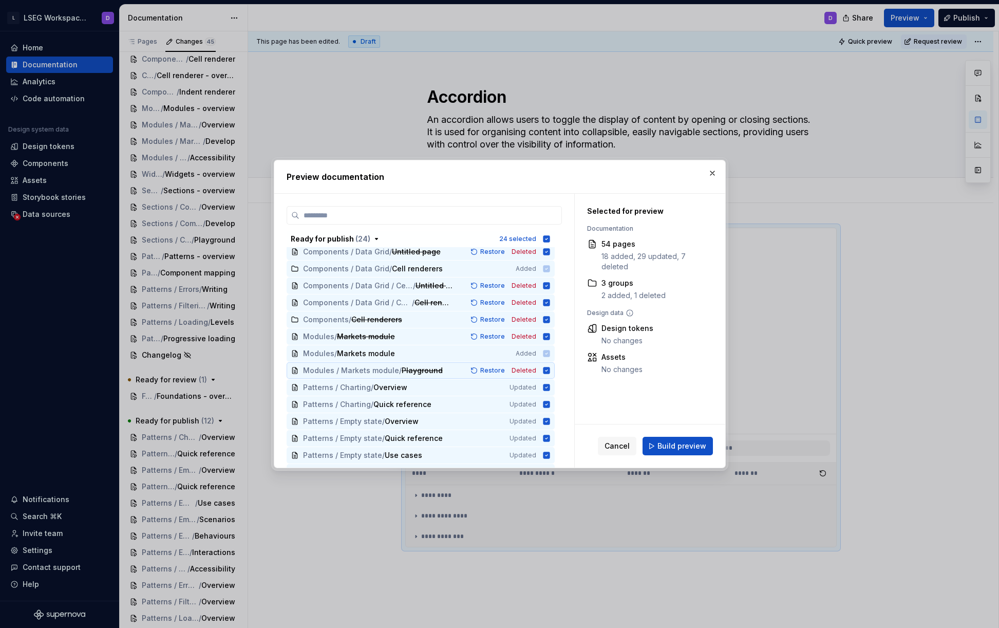
scroll to position [80, 0]
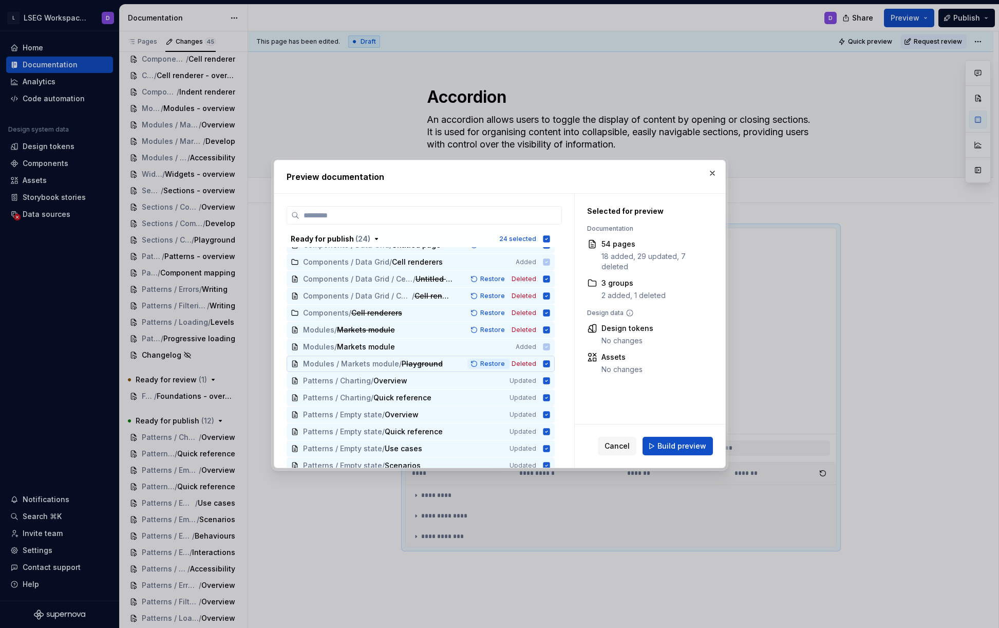
click at [481, 365] on button "Restore" at bounding box center [488, 364] width 42 height 10
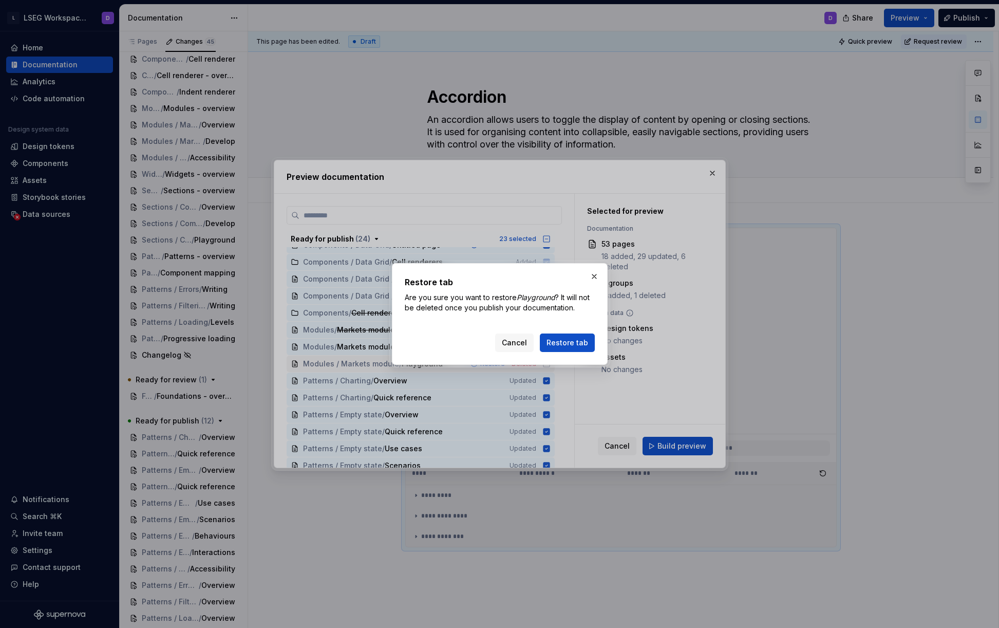
click at [556, 343] on span "Restore tab" at bounding box center [567, 342] width 42 height 10
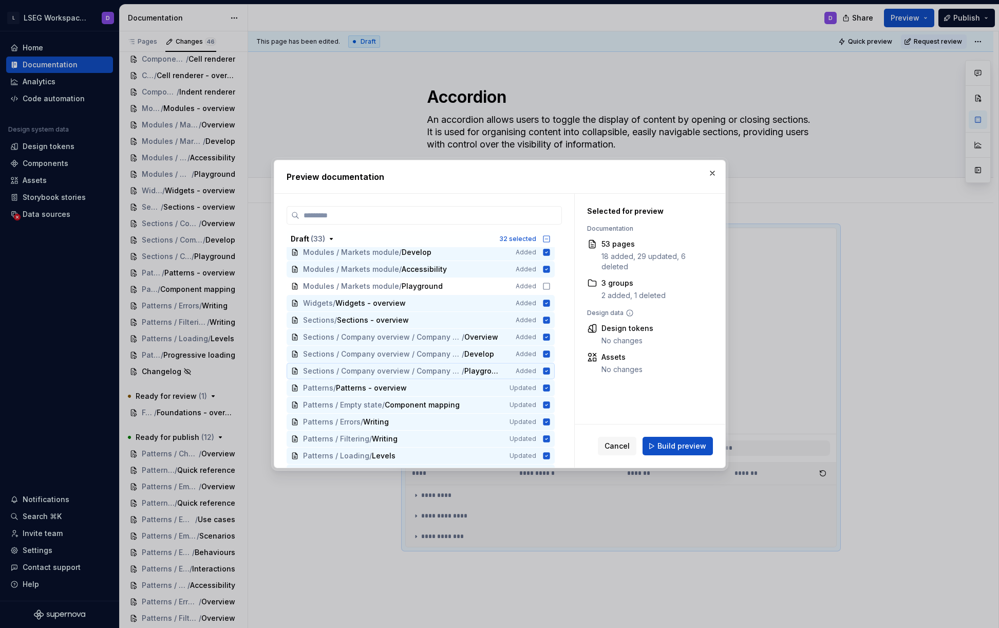
scroll to position [783, 0]
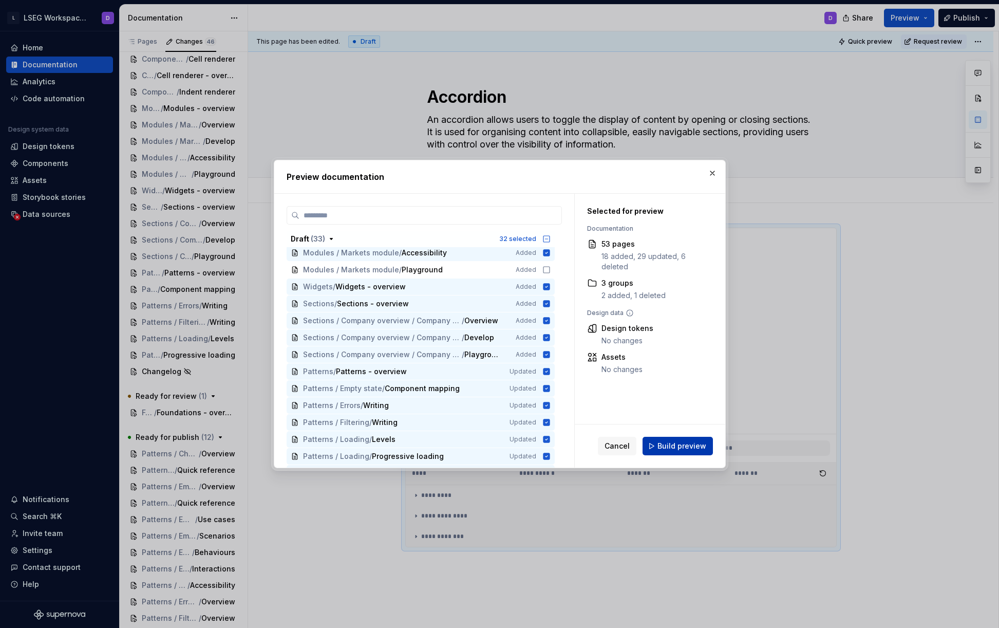
click at [663, 445] on span "Build preview" at bounding box center [681, 446] width 49 height 10
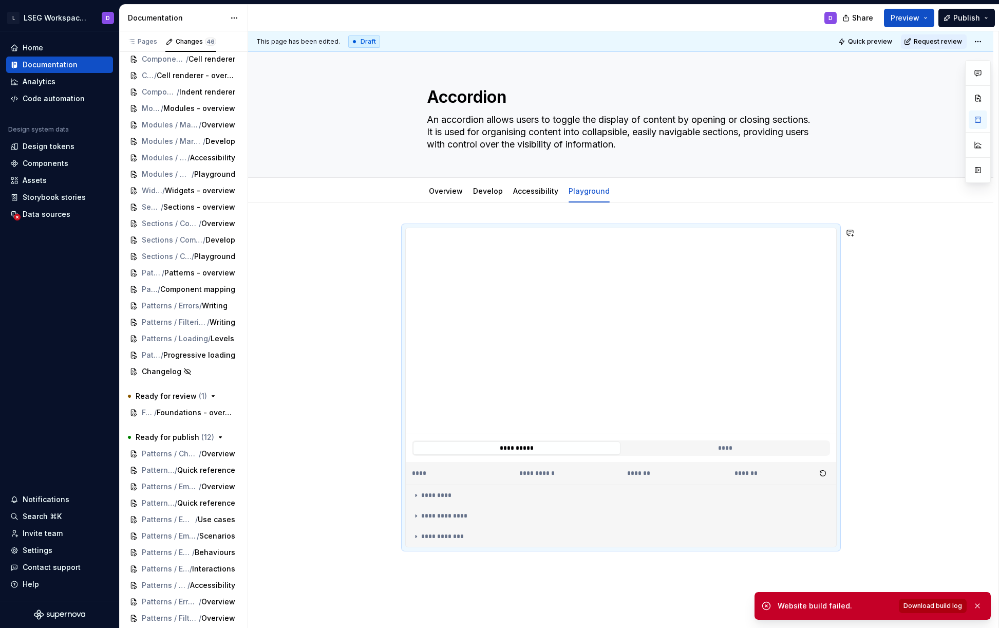
click at [939, 605] on span "Download build log" at bounding box center [932, 605] width 59 height 8
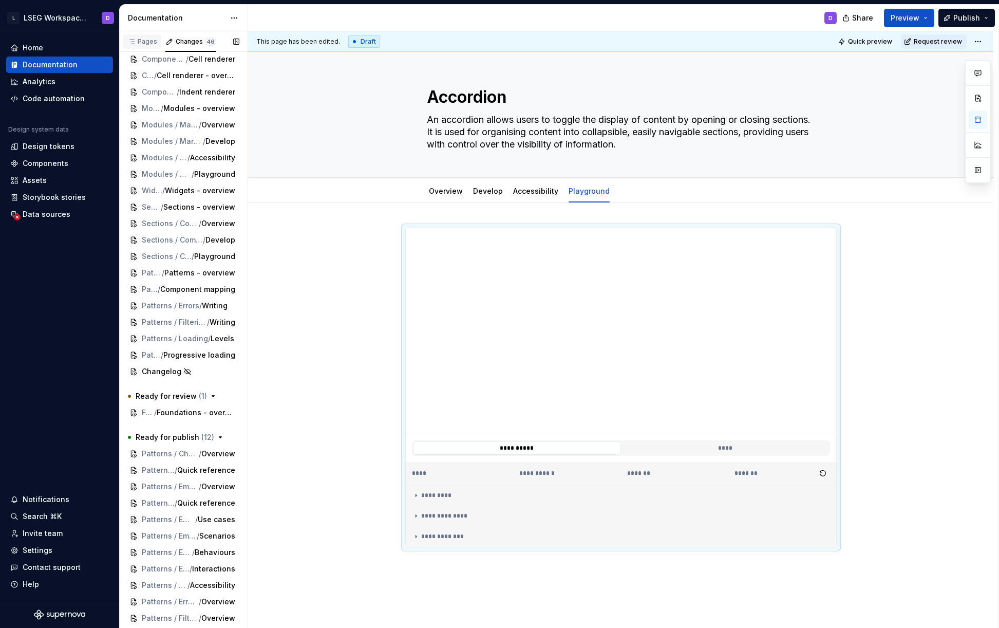
click at [146, 41] on div "Pages" at bounding box center [142, 41] width 30 height 8
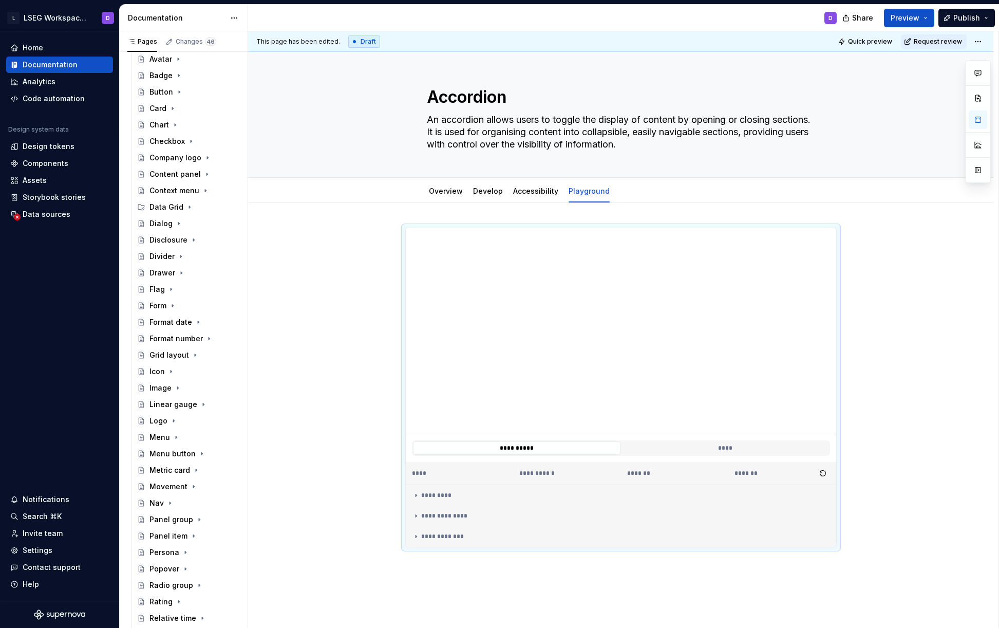
scroll to position [237, 0]
click at [199, 39] on div "Changes 46" at bounding box center [196, 41] width 41 height 8
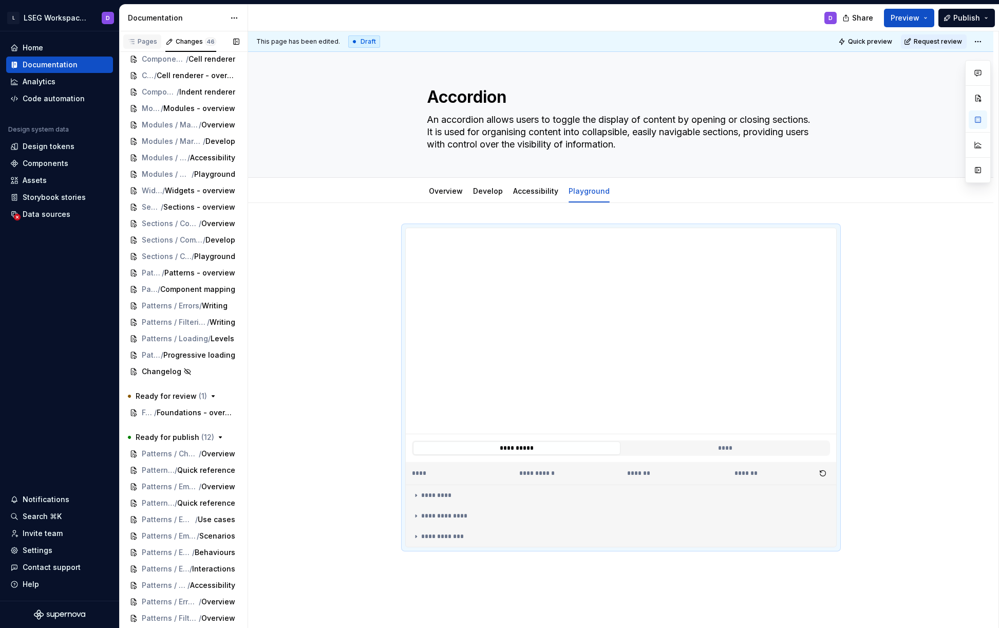
click at [139, 40] on div "Pages" at bounding box center [142, 41] width 30 height 8
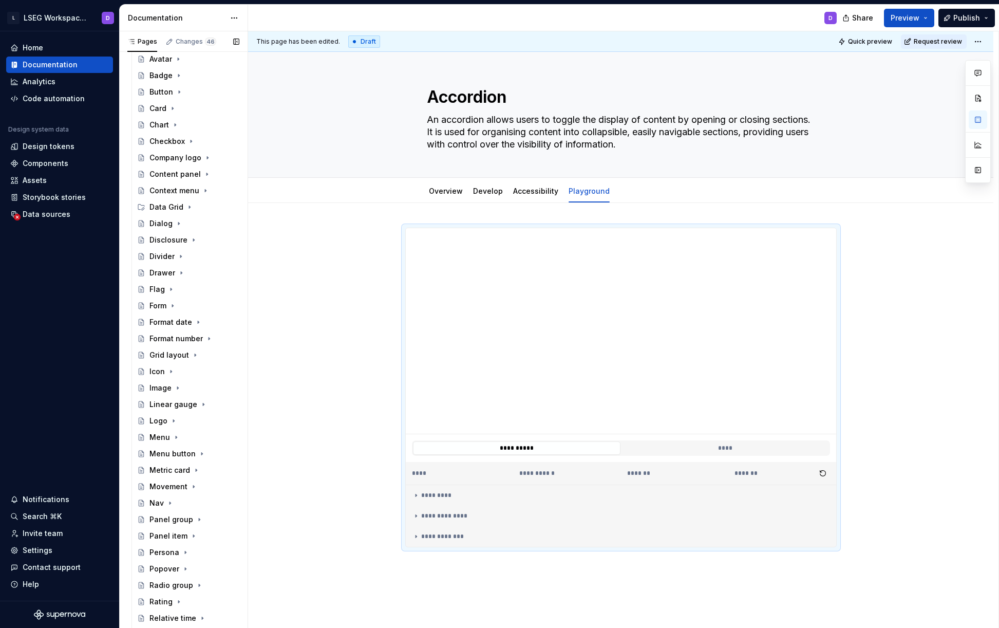
scroll to position [0, 0]
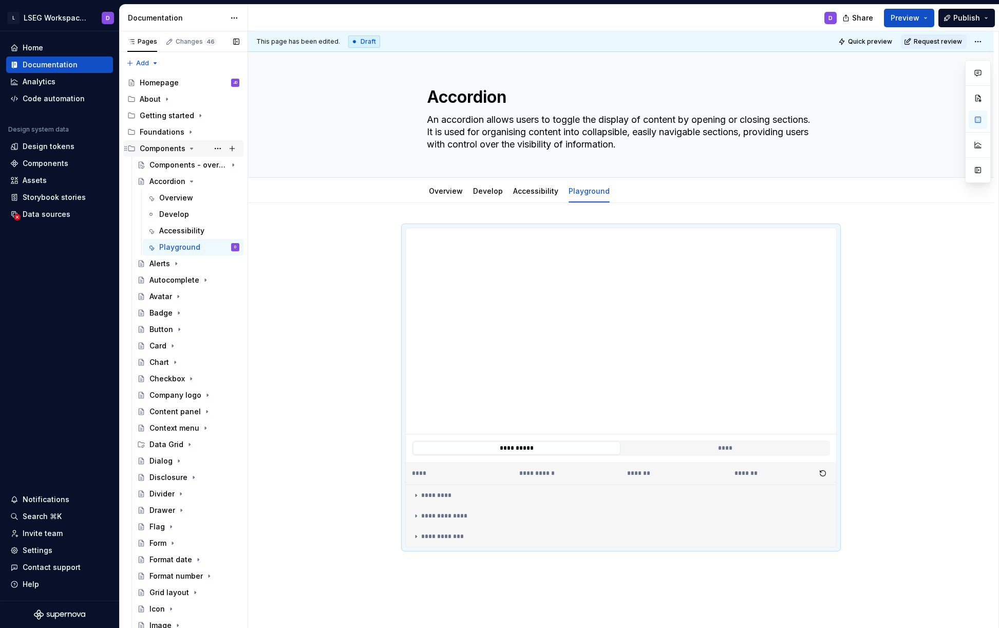
click at [190, 147] on icon "Page tree" at bounding box center [191, 148] width 8 height 8
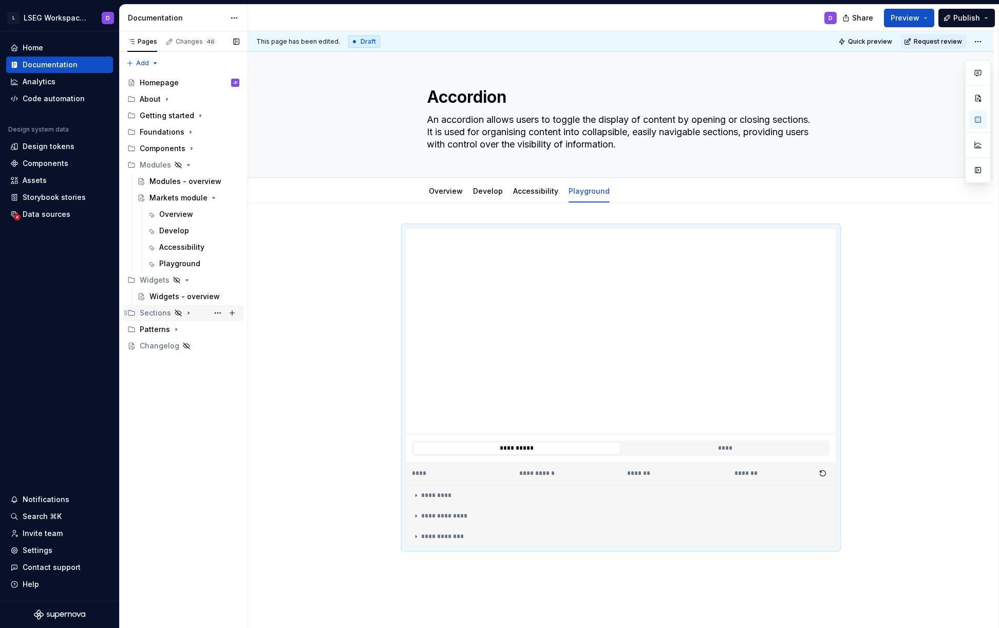
click at [188, 312] on icon "Page tree" at bounding box center [188, 313] width 1 height 3
click at [190, 412] on div "Playground" at bounding box center [189, 411] width 40 height 10
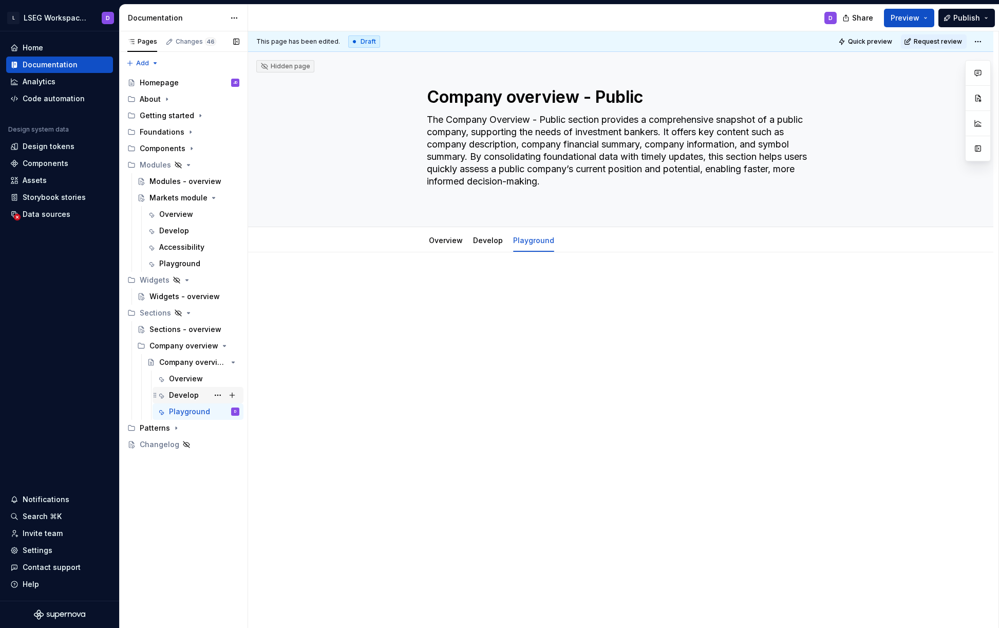
click at [184, 396] on div "Develop" at bounding box center [184, 395] width 30 height 10
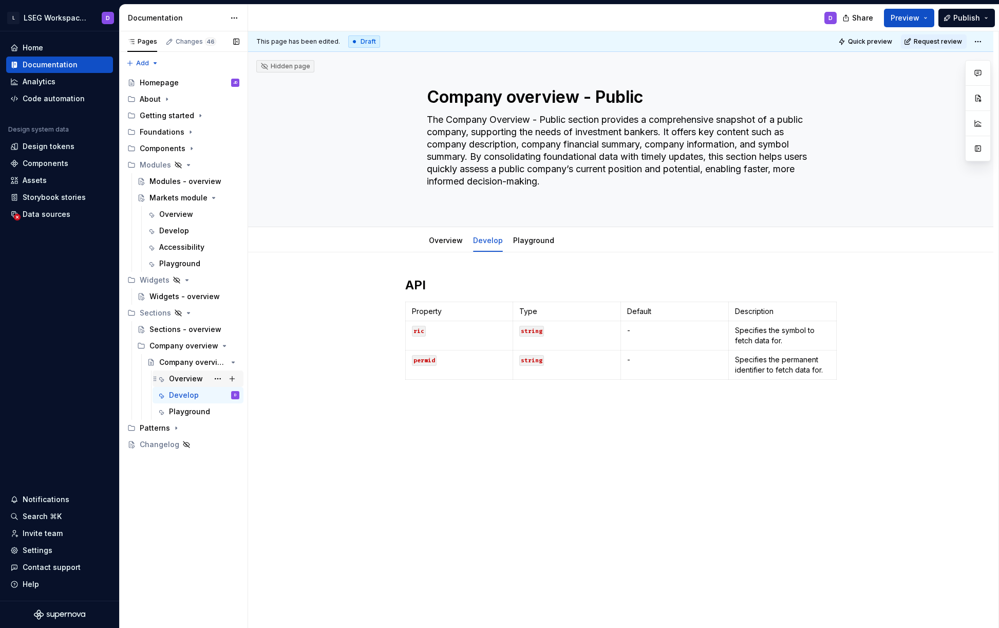
click at [184, 380] on div "Overview" at bounding box center [186, 378] width 34 height 10
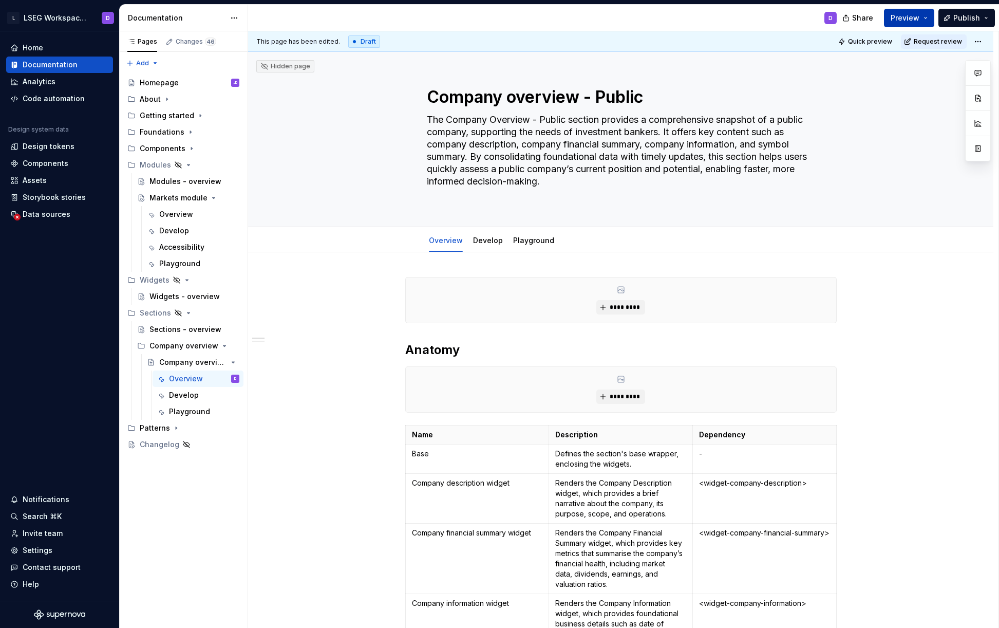
click at [921, 17] on button "Preview" at bounding box center [909, 18] width 50 height 18
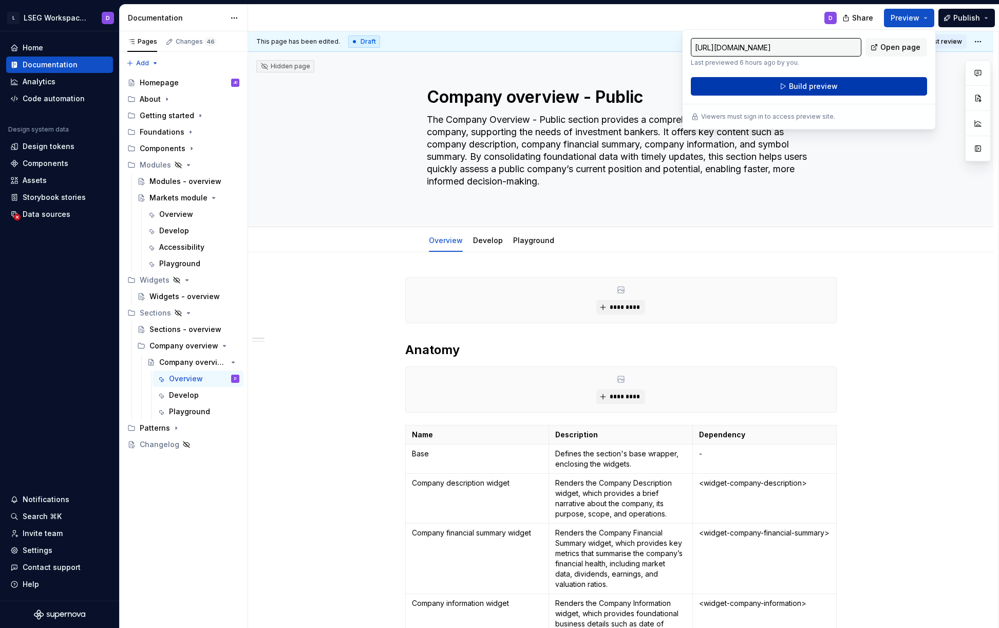
click at [795, 82] on span "Build preview" at bounding box center [813, 86] width 49 height 10
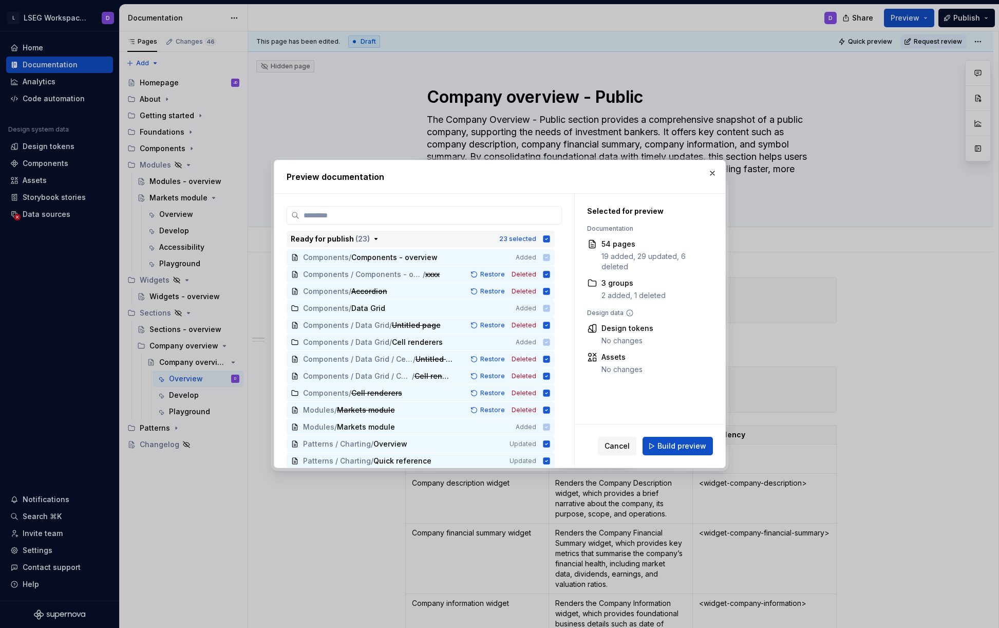
click at [545, 238] on icon "button" at bounding box center [546, 238] width 7 height 7
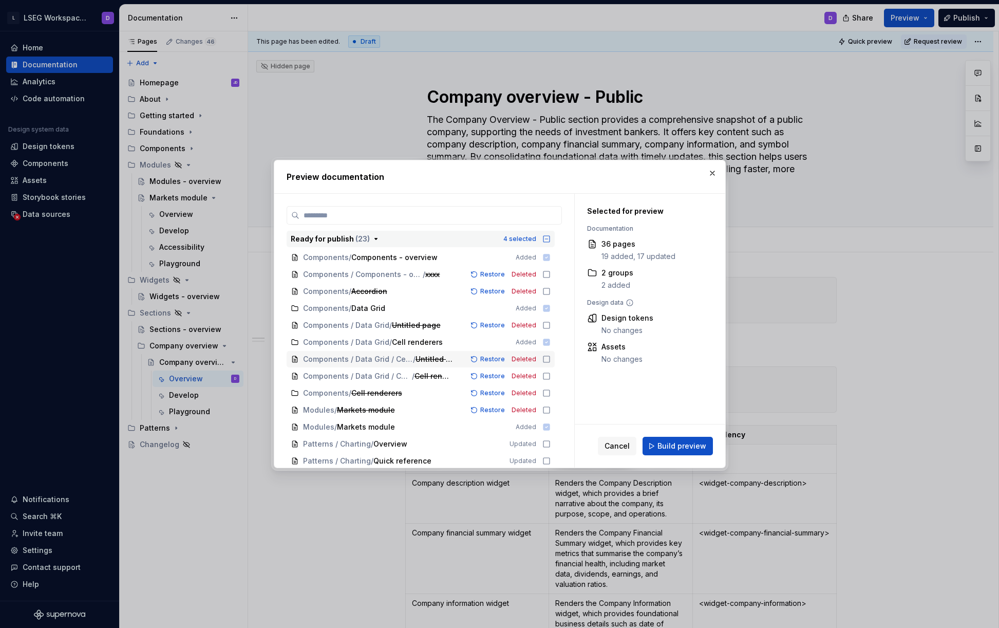
scroll to position [6, 0]
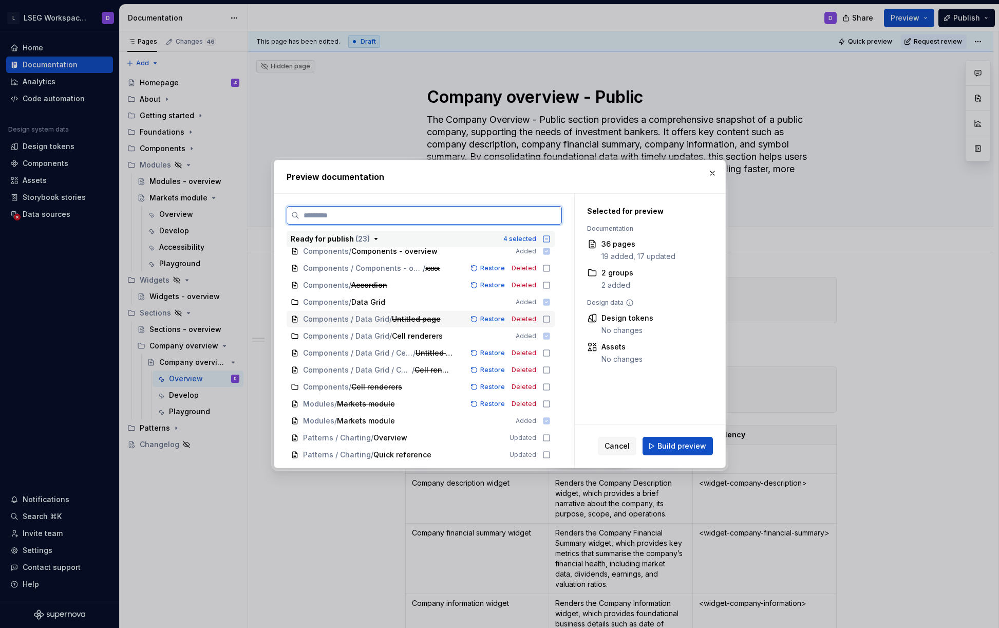
click at [546, 319] on icon at bounding box center [546, 319] width 8 height 8
click at [546, 355] on icon at bounding box center [546, 353] width 8 height 8
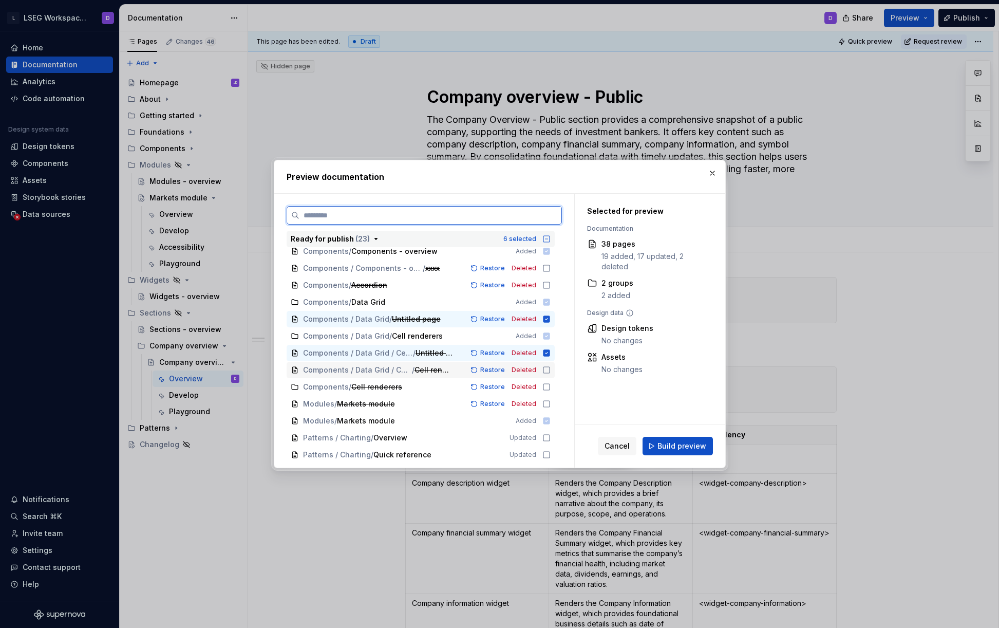
click at [548, 370] on icon at bounding box center [546, 370] width 8 height 8
click at [546, 387] on icon at bounding box center [546, 387] width 8 height 8
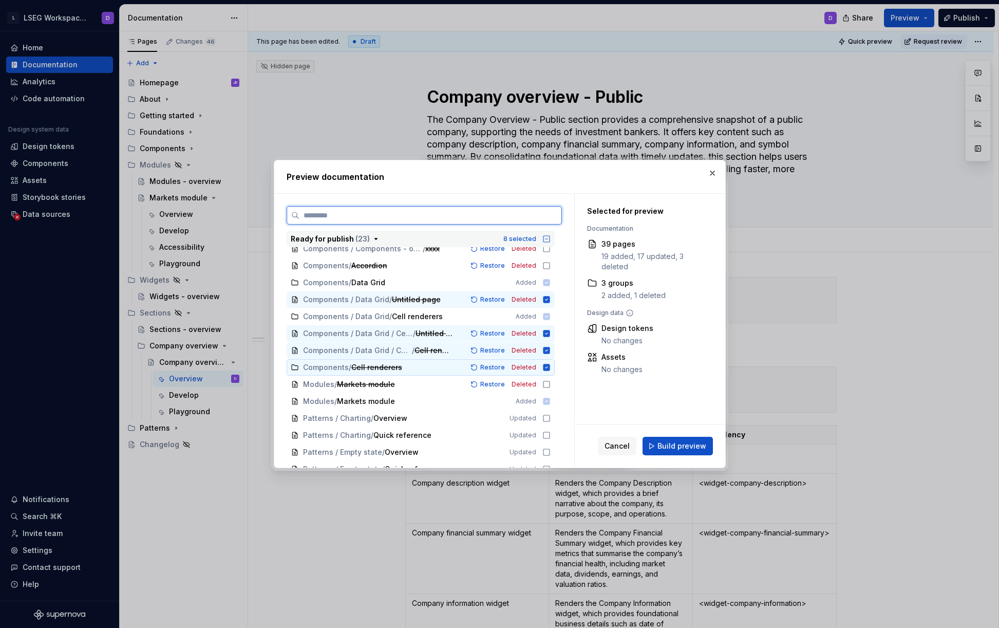
scroll to position [39, 0]
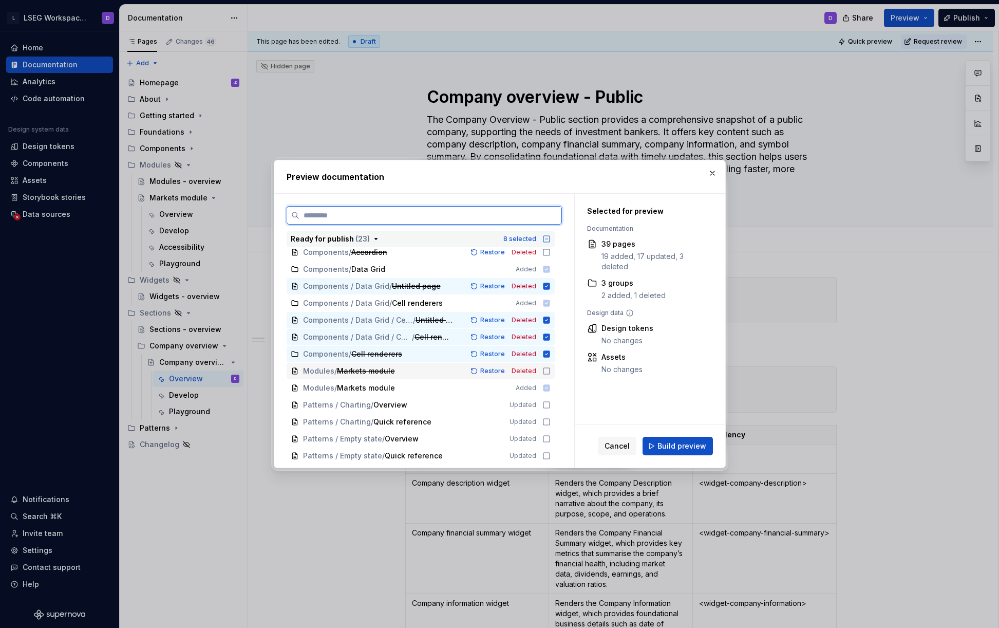
click at [545, 370] on icon at bounding box center [546, 371] width 8 height 8
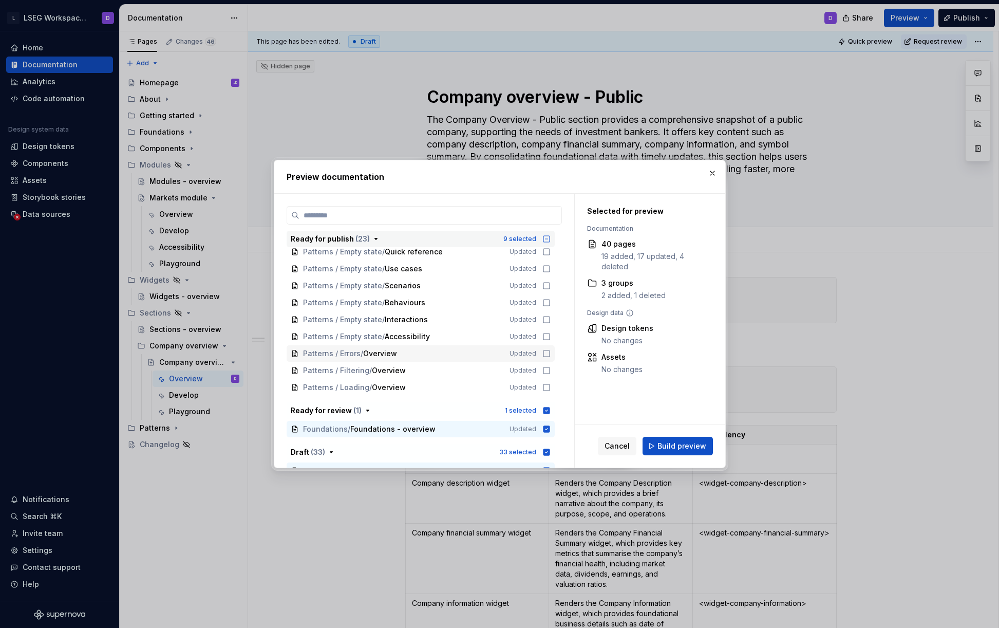
scroll to position [256, 0]
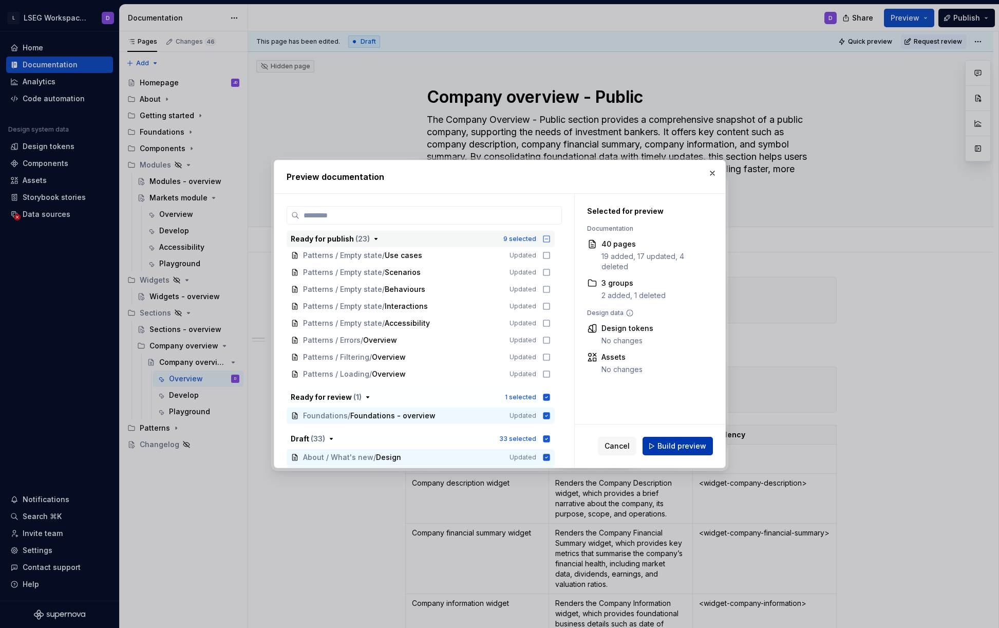
click at [673, 444] on span "Build preview" at bounding box center [681, 446] width 49 height 10
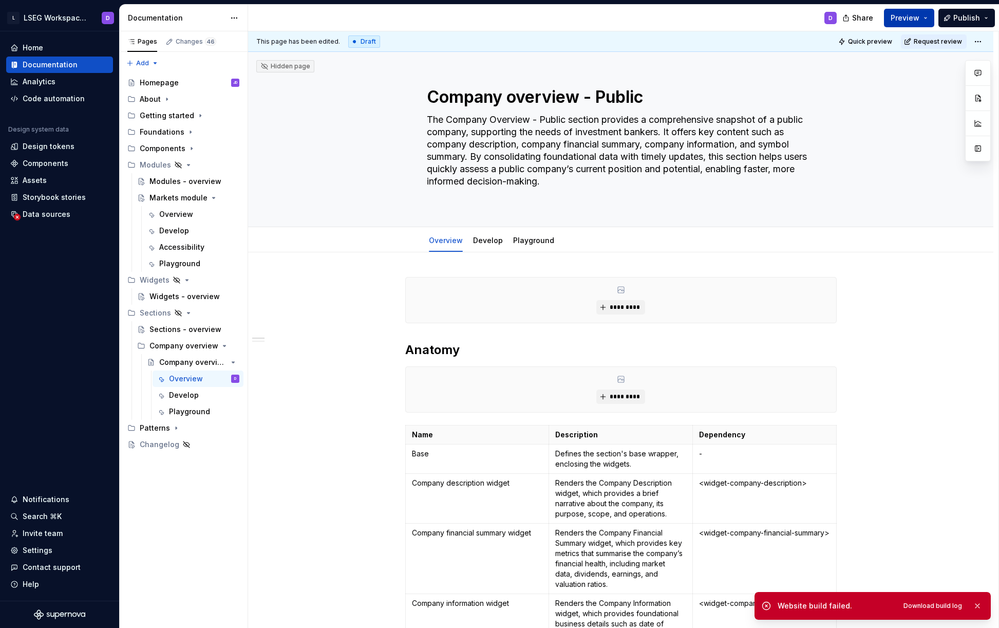
click at [915, 20] on span "Preview" at bounding box center [905, 18] width 29 height 10
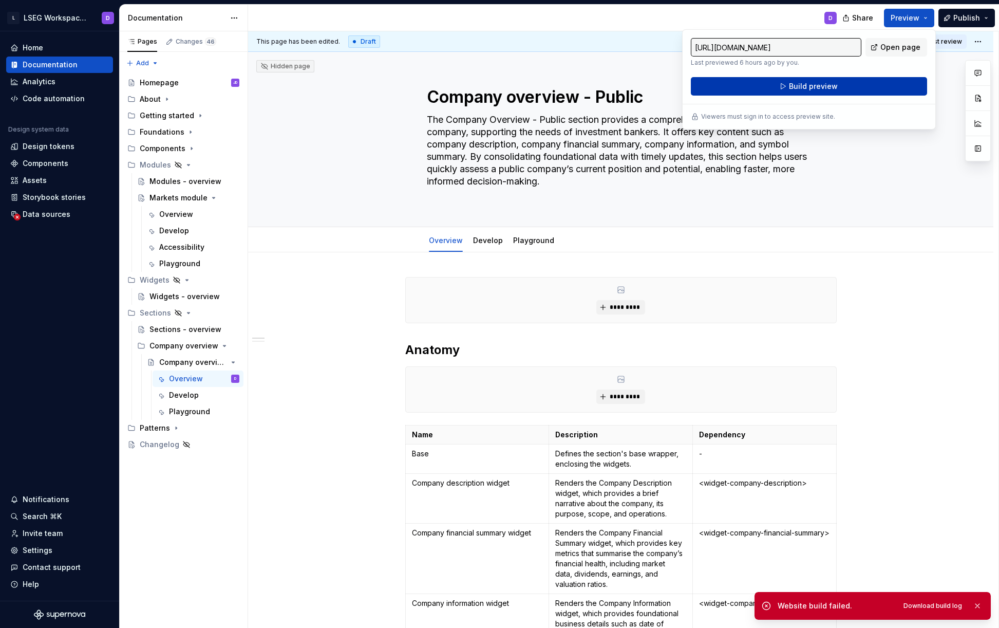
click at [804, 86] on span "Build preview" at bounding box center [813, 86] width 49 height 10
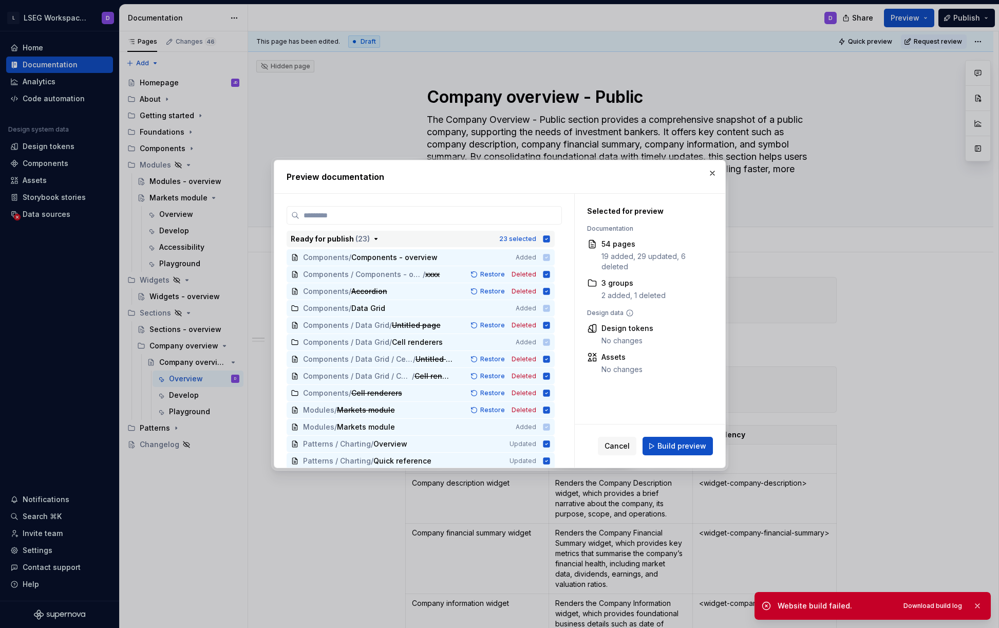
click at [548, 239] on icon "button" at bounding box center [546, 238] width 7 height 7
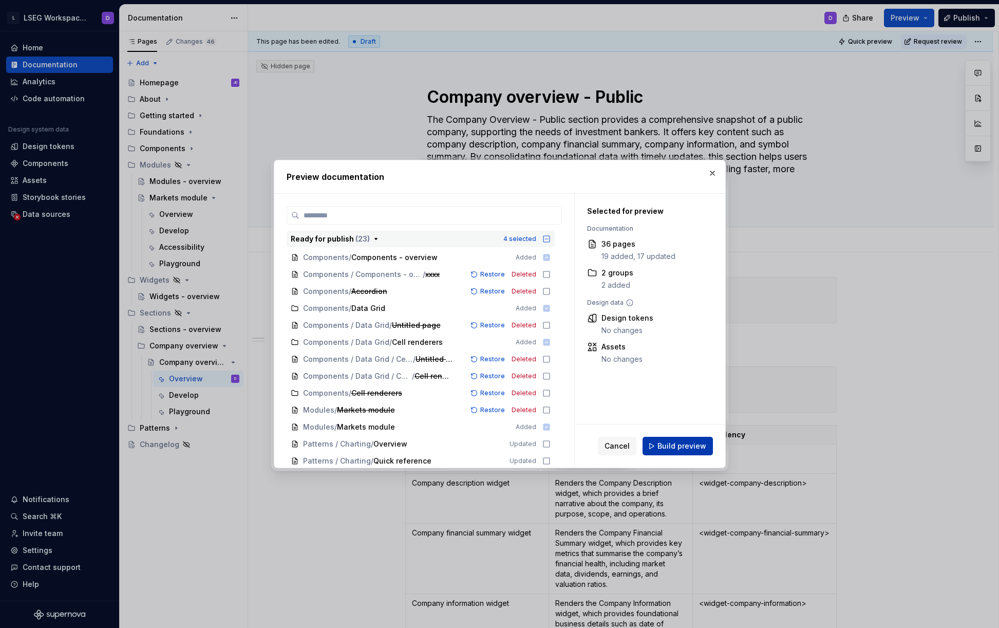
click at [673, 447] on span "Build preview" at bounding box center [681, 446] width 49 height 10
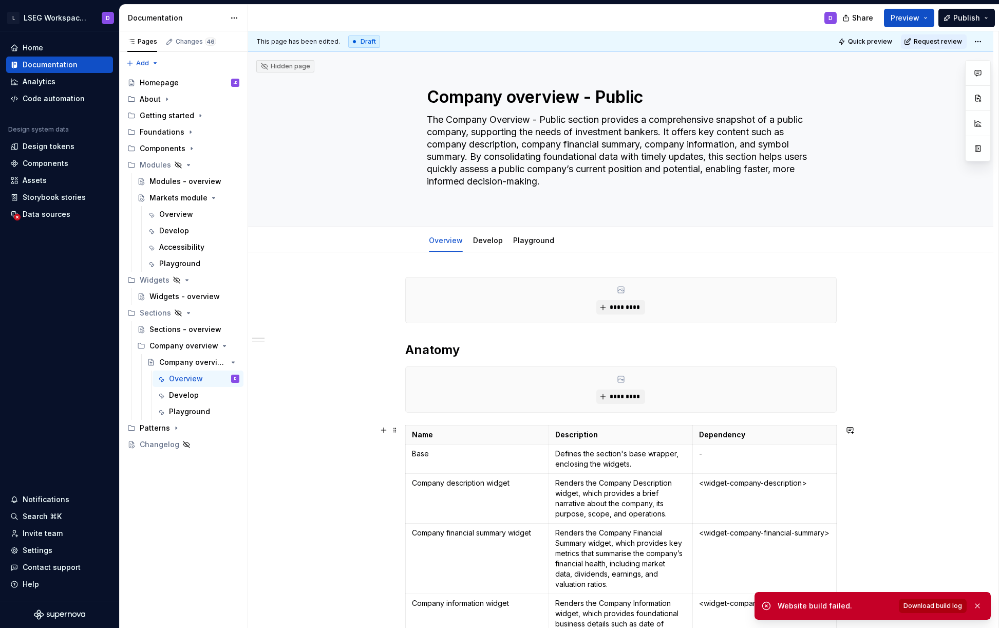
click at [937, 606] on span "Download build log" at bounding box center [932, 605] width 59 height 8
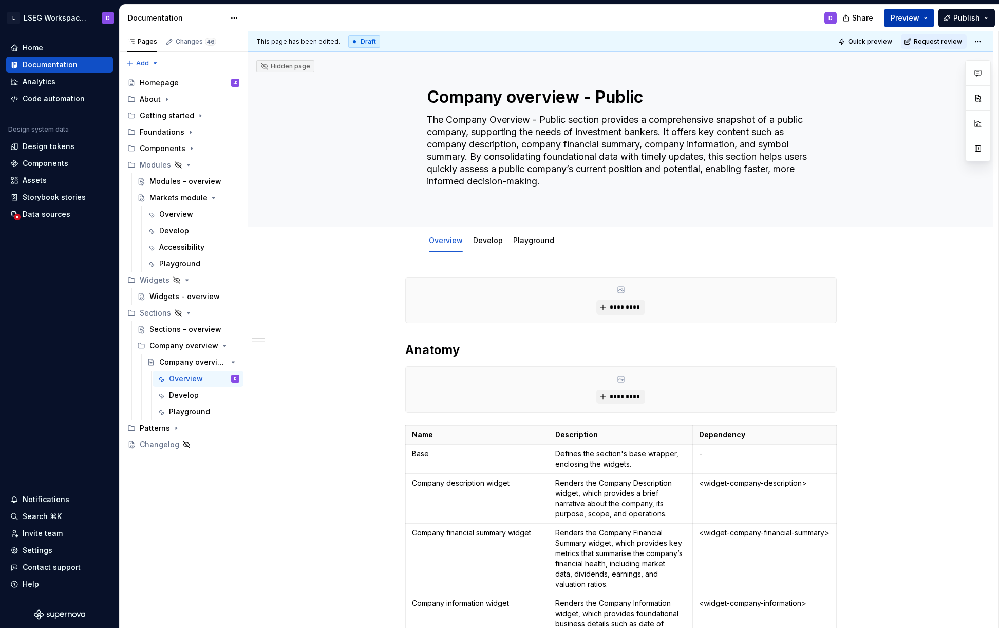
click at [915, 16] on span "Preview" at bounding box center [905, 18] width 29 height 10
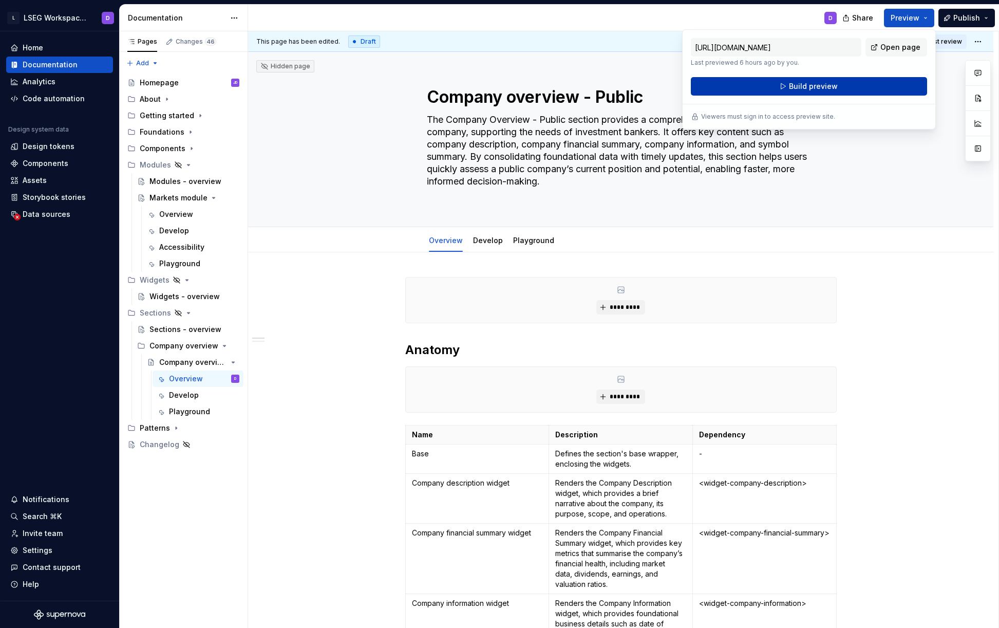
click at [807, 85] on span "Build preview" at bounding box center [813, 86] width 49 height 10
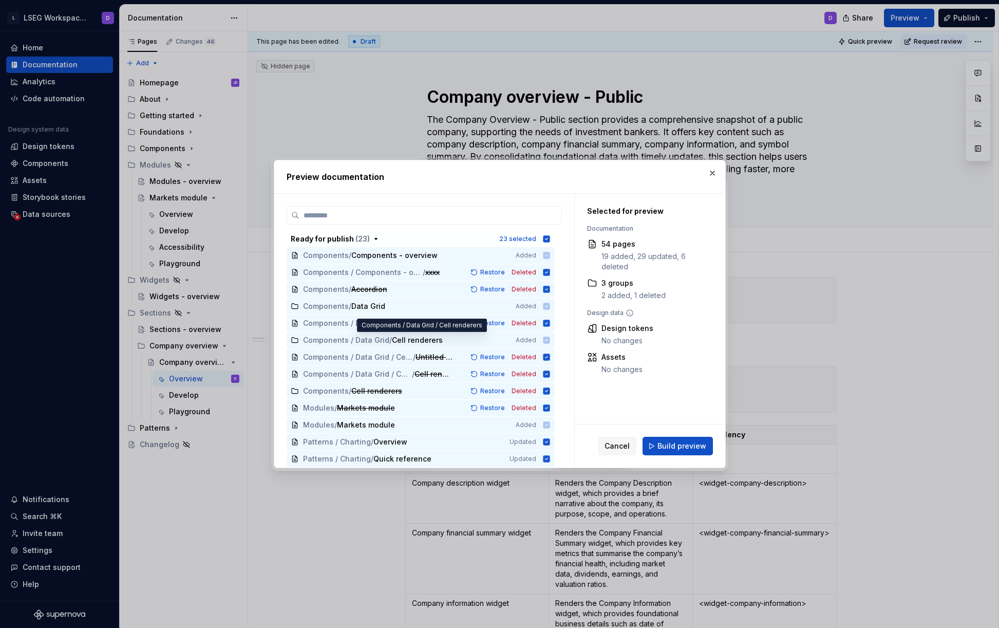
scroll to position [0, 0]
click at [546, 237] on icon "button" at bounding box center [546, 238] width 7 height 7
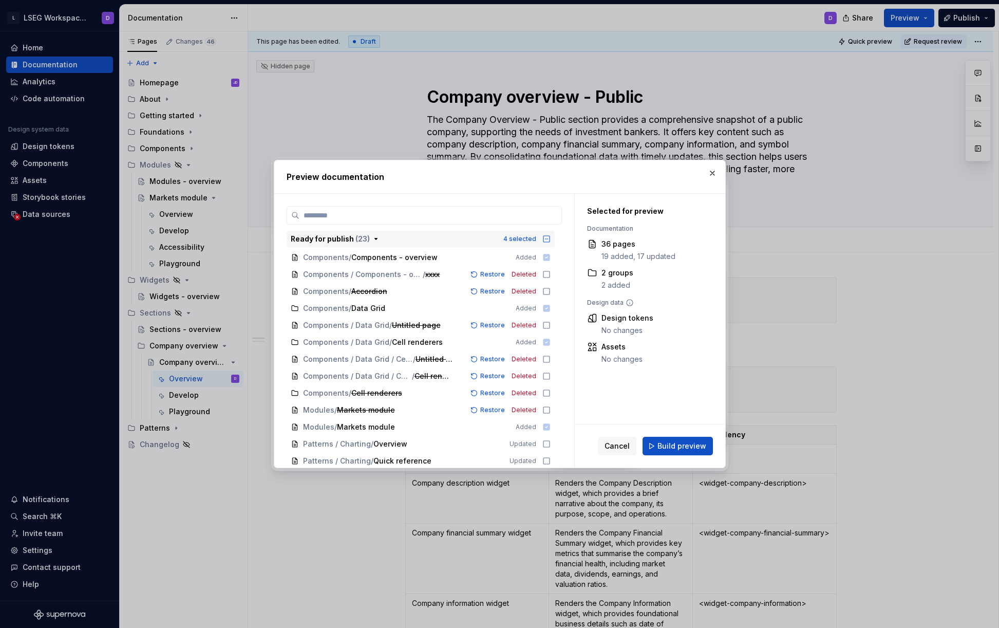
click at [614, 447] on span "Cancel" at bounding box center [617, 446] width 25 height 10
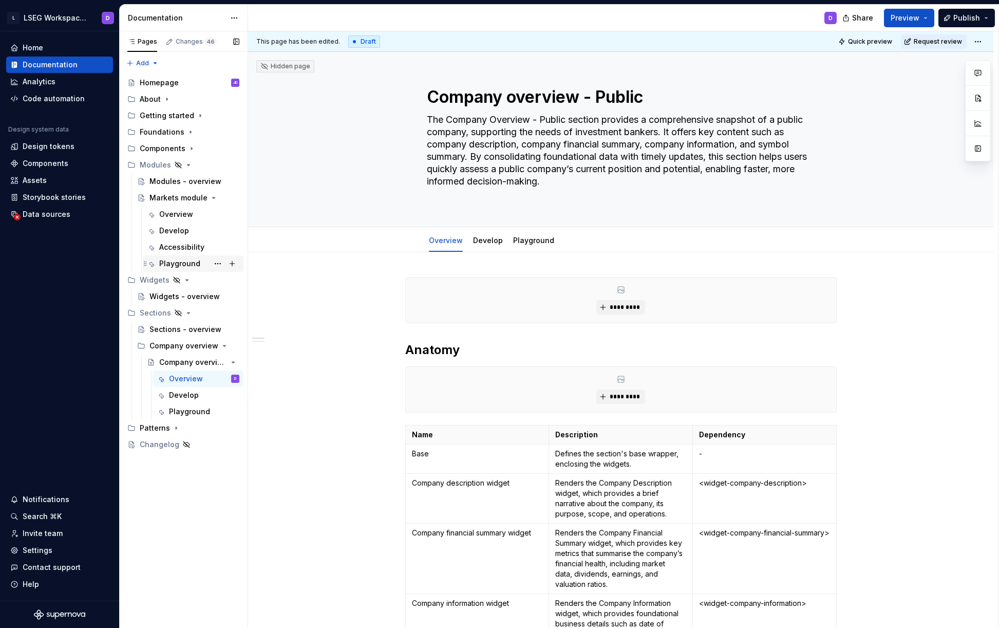
click at [176, 259] on div "Playground" at bounding box center [179, 263] width 41 height 10
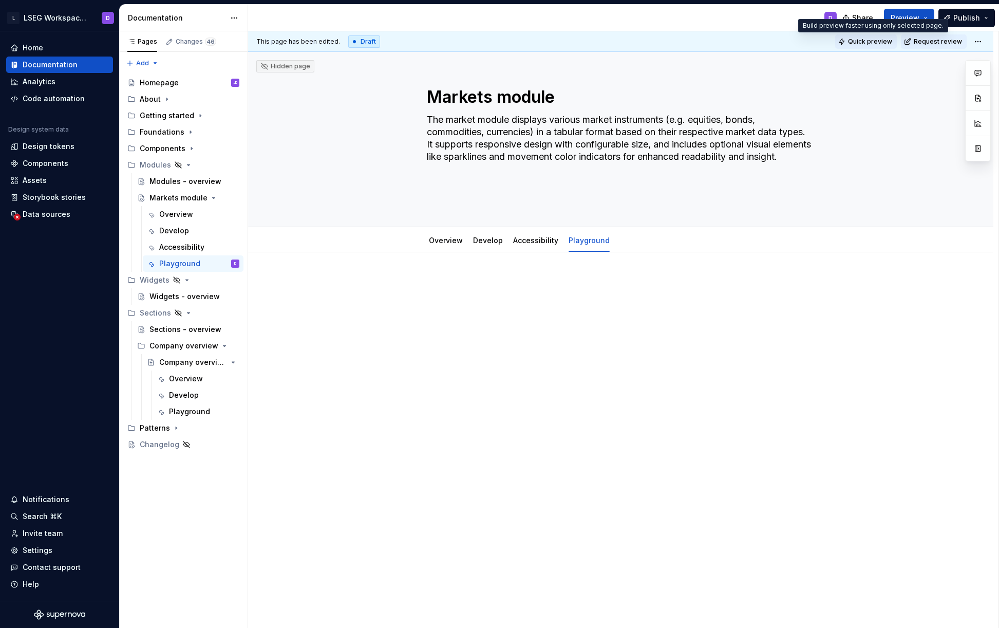
click at [866, 40] on span "Quick preview" at bounding box center [870, 41] width 44 height 8
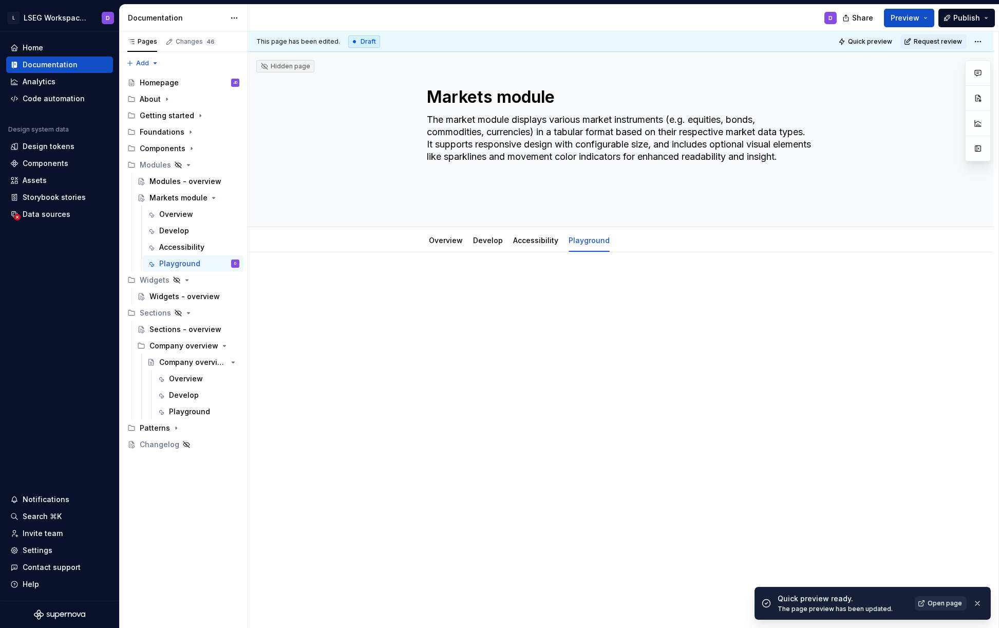
click at [933, 599] on span "Open page" at bounding box center [945, 603] width 34 height 8
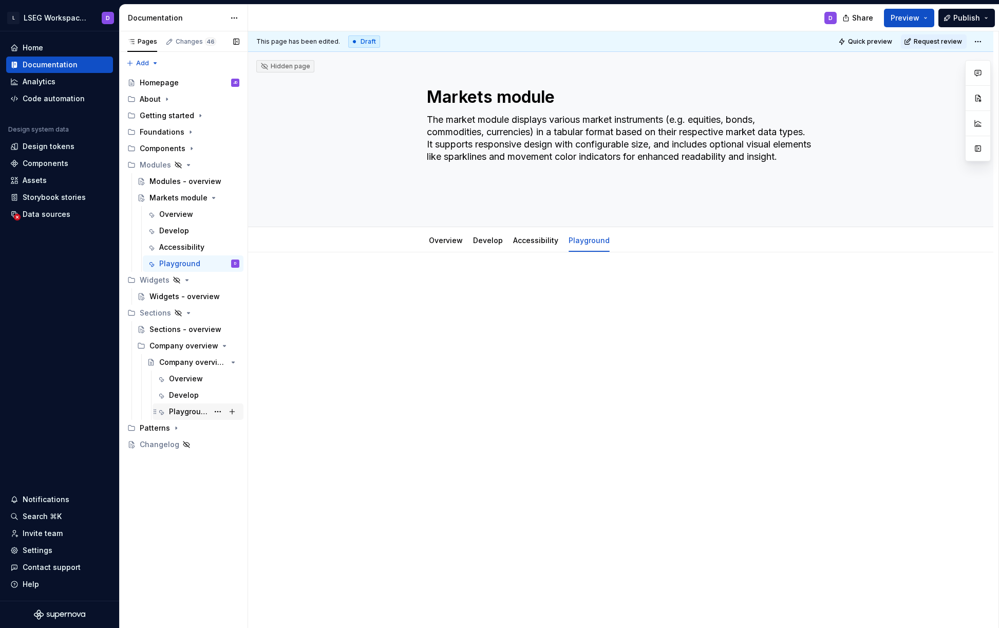
click at [196, 414] on div "Playground" at bounding box center [189, 411] width 40 height 10
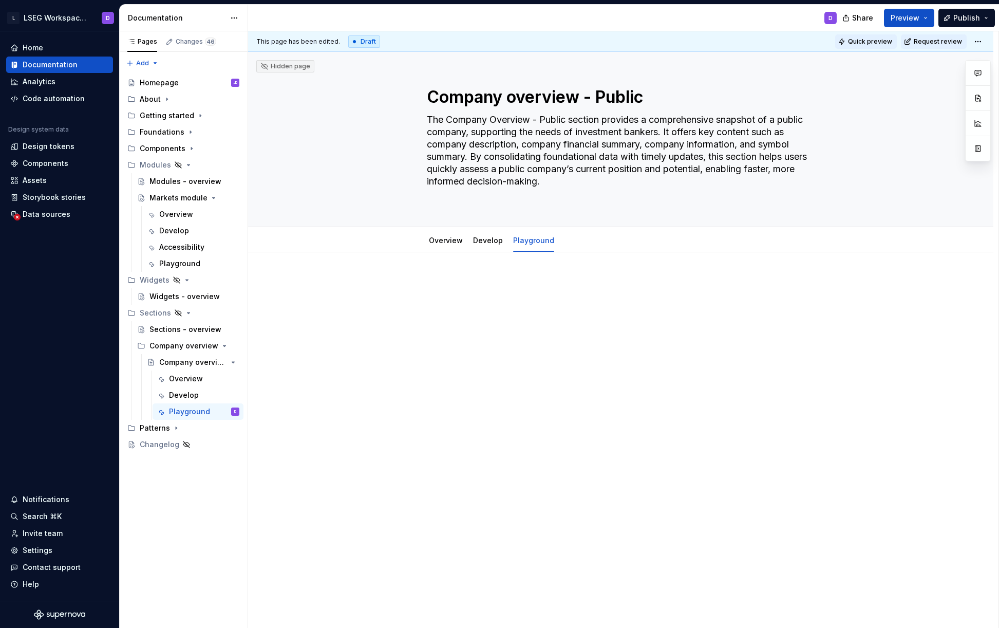
click at [859, 40] on span "Quick preview" at bounding box center [870, 41] width 44 height 8
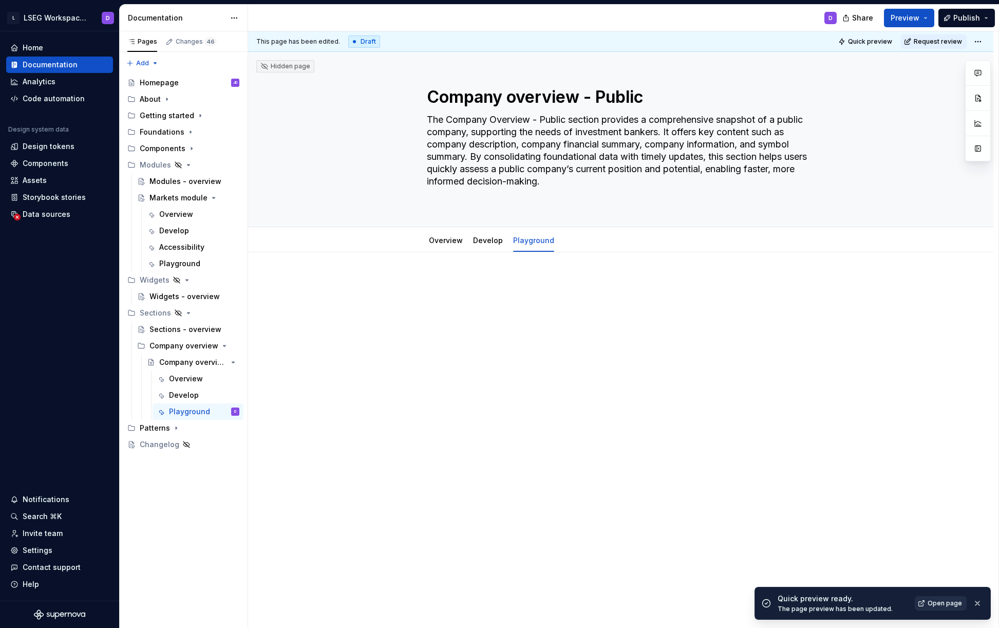
click at [942, 597] on link "Open page" at bounding box center [941, 603] width 52 height 14
click at [204, 346] on icon "Page tree" at bounding box center [204, 345] width 3 height 1
click at [204, 197] on icon "Page tree" at bounding box center [204, 198] width 8 height 8
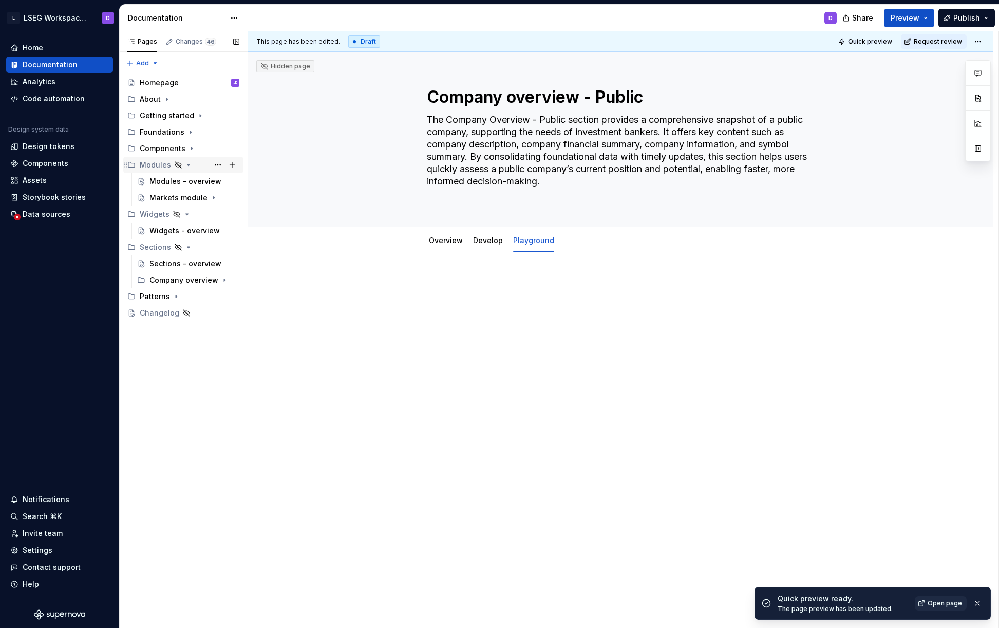
click at [187, 163] on icon "Page tree" at bounding box center [188, 165] width 8 height 8
click at [191, 148] on icon "Page tree" at bounding box center [191, 148] width 1 height 3
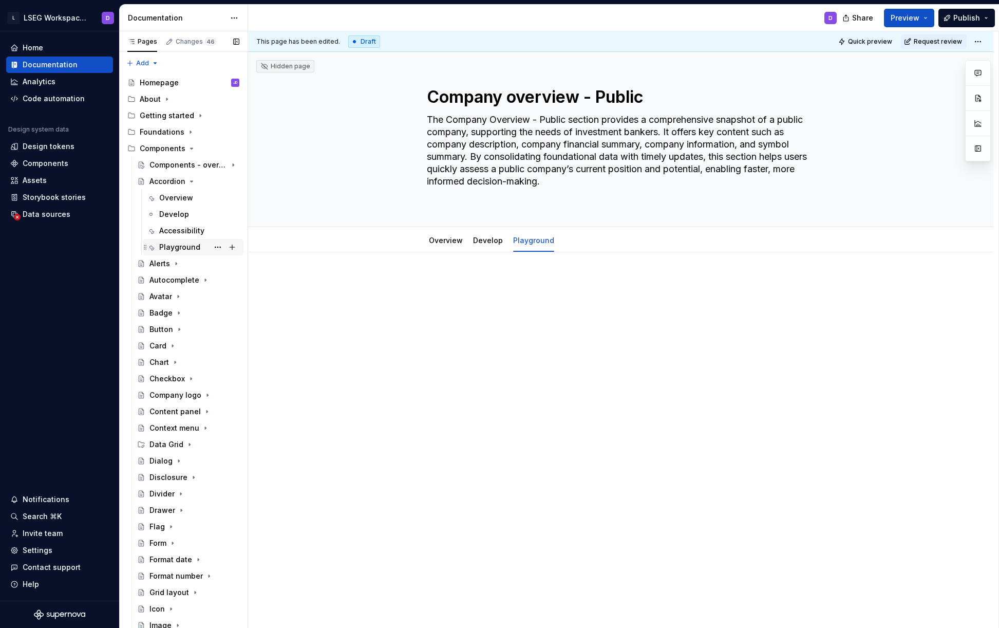
click at [189, 250] on div "Playground" at bounding box center [179, 247] width 41 height 10
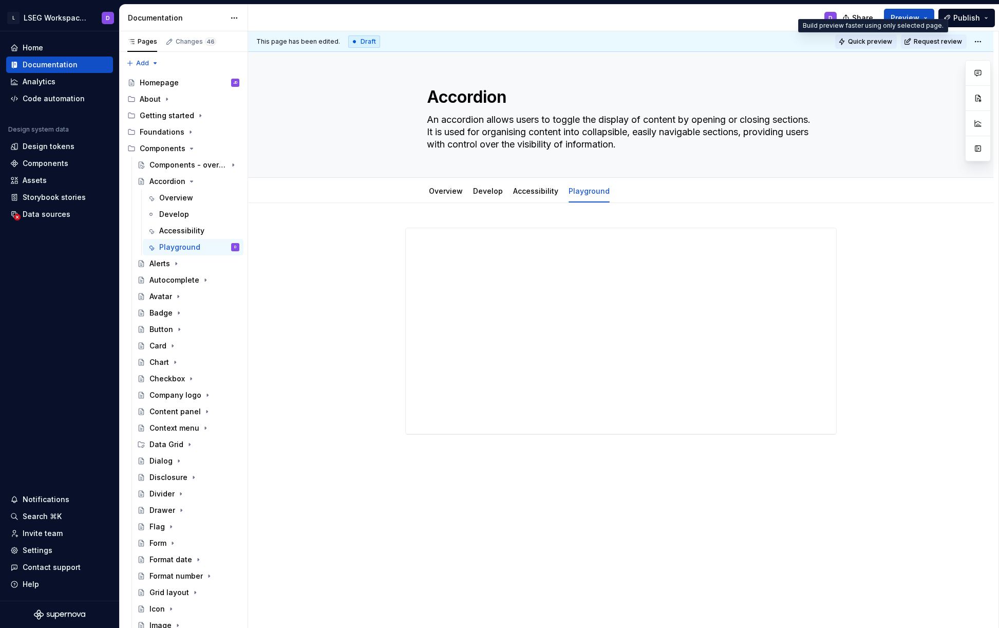
click at [860, 41] on span "Quick preview" at bounding box center [870, 41] width 44 height 8
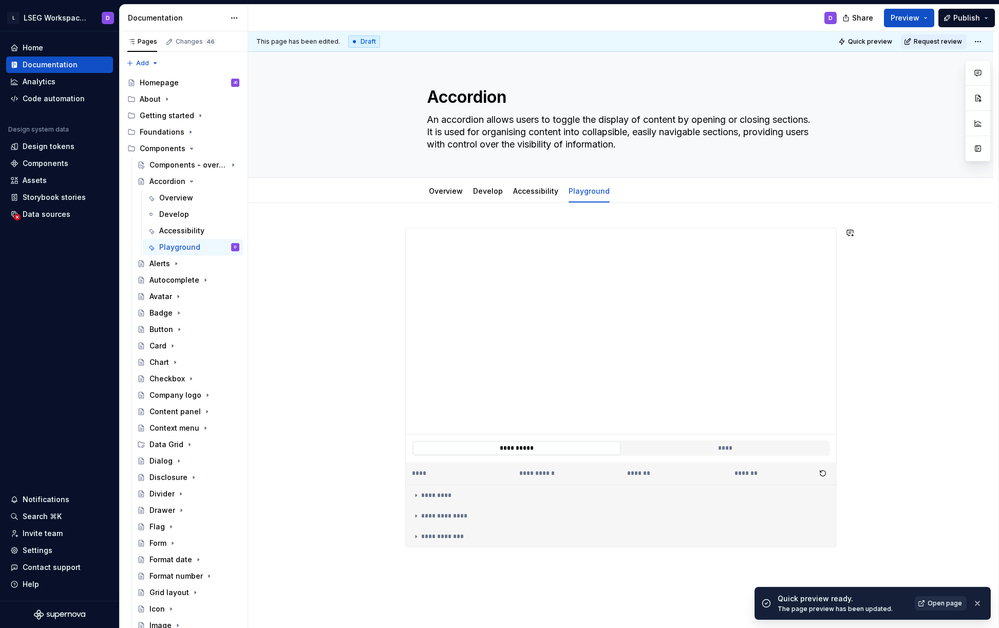
click at [939, 600] on span "Open page" at bounding box center [945, 603] width 34 height 8
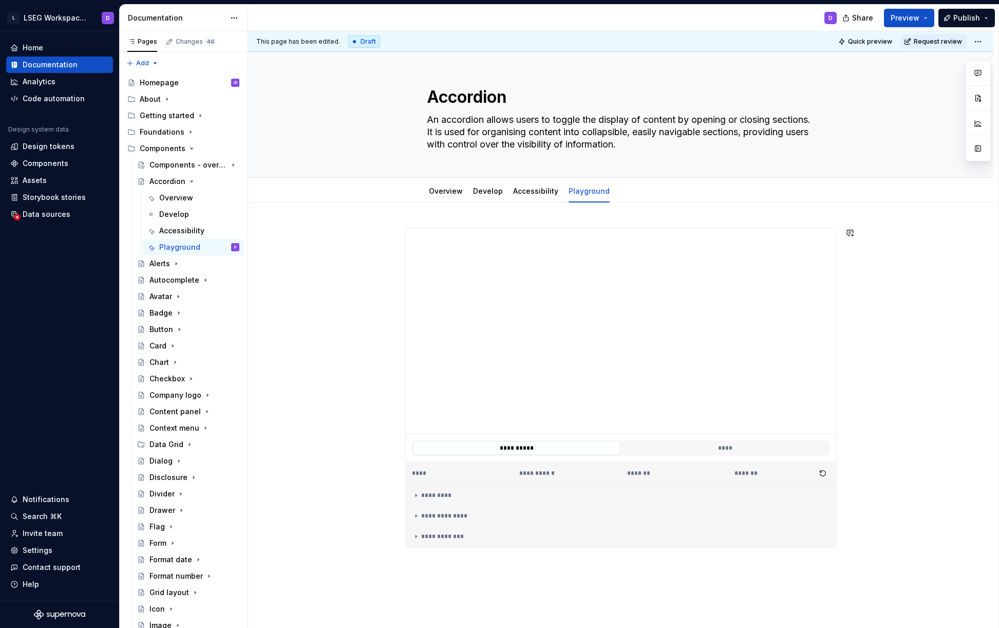
type textarea "*"
click at [917, 19] on span "Preview" at bounding box center [905, 18] width 29 height 10
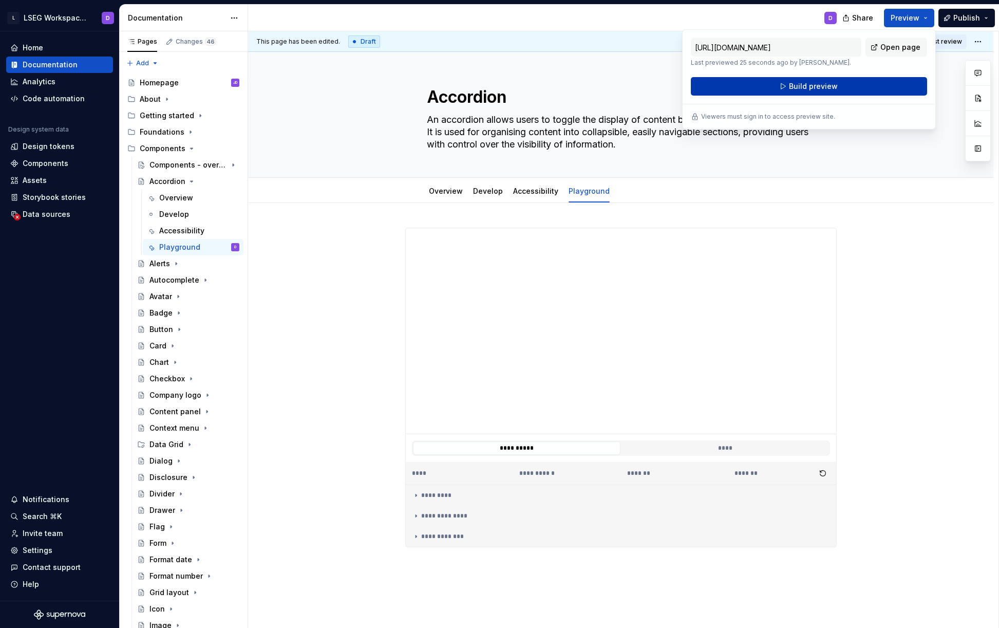
click at [793, 89] on span "Build preview" at bounding box center [813, 86] width 49 height 10
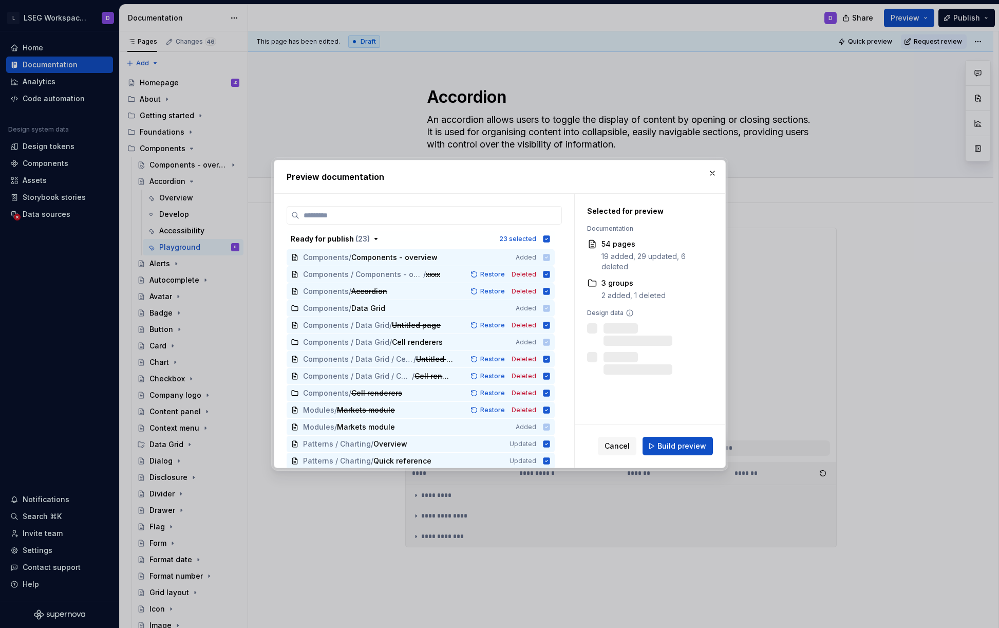
click at [681, 448] on span "Build preview" at bounding box center [681, 446] width 49 height 10
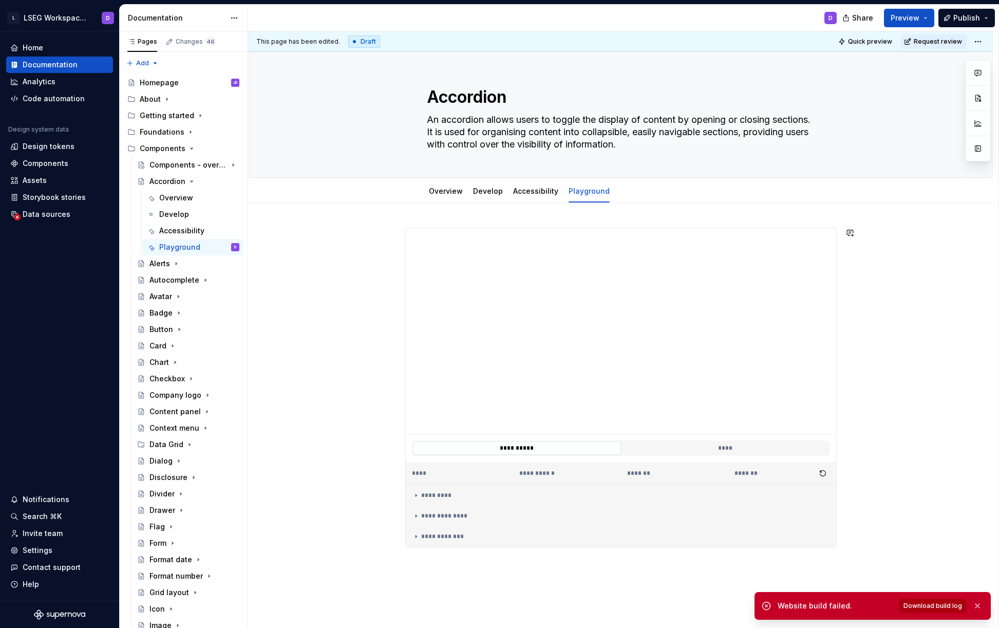
click at [936, 606] on span "Download build log" at bounding box center [932, 605] width 59 height 8
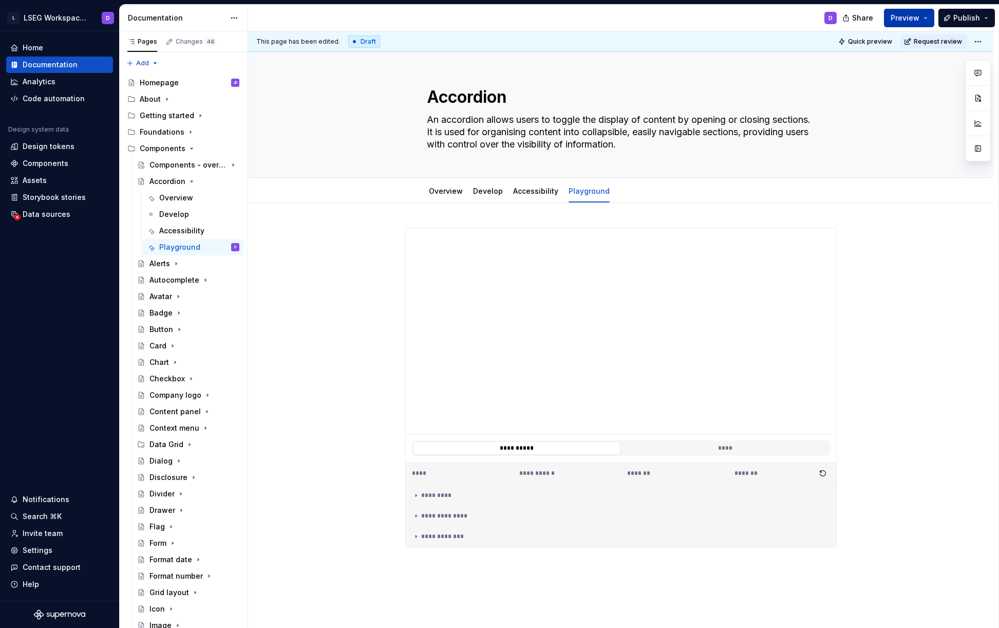
click at [916, 20] on span "Preview" at bounding box center [905, 18] width 29 height 10
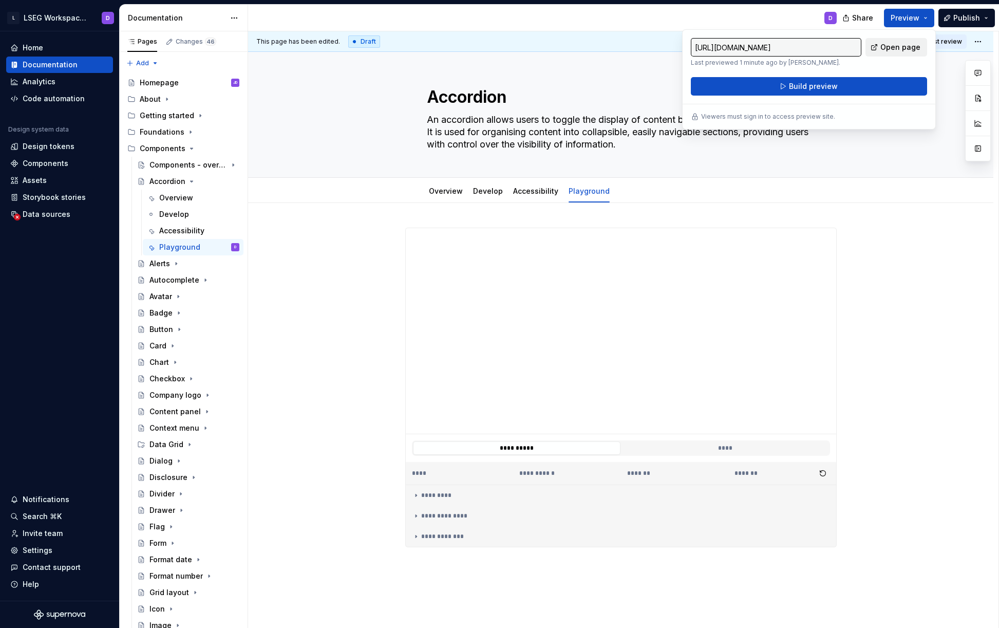
click at [886, 47] on span "Open page" at bounding box center [900, 47] width 40 height 10
click at [192, 181] on icon "Page tree" at bounding box center [192, 181] width 3 height 1
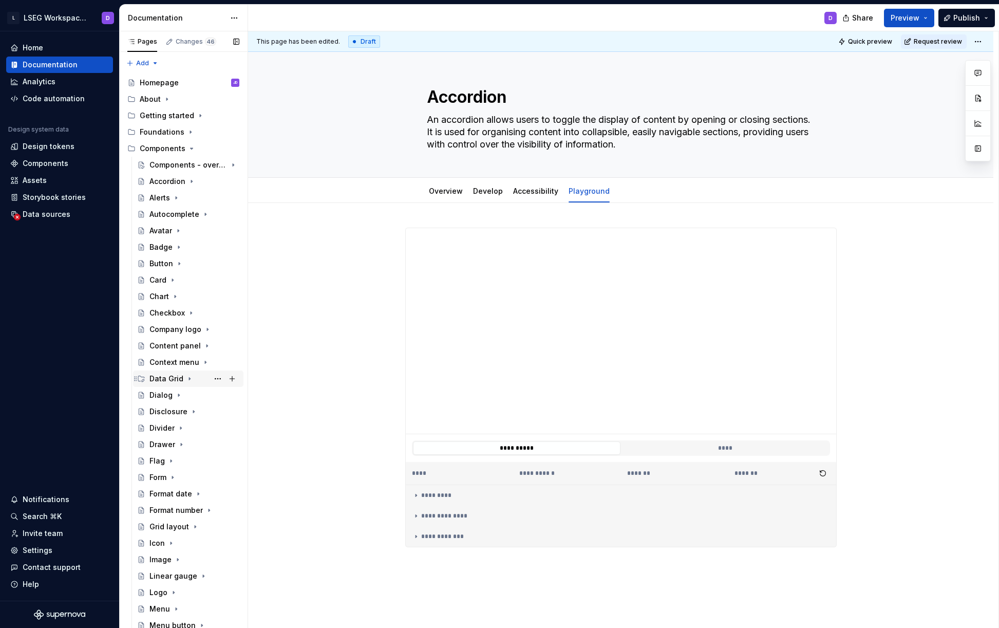
click at [190, 378] on icon "Page tree" at bounding box center [189, 378] width 8 height 8
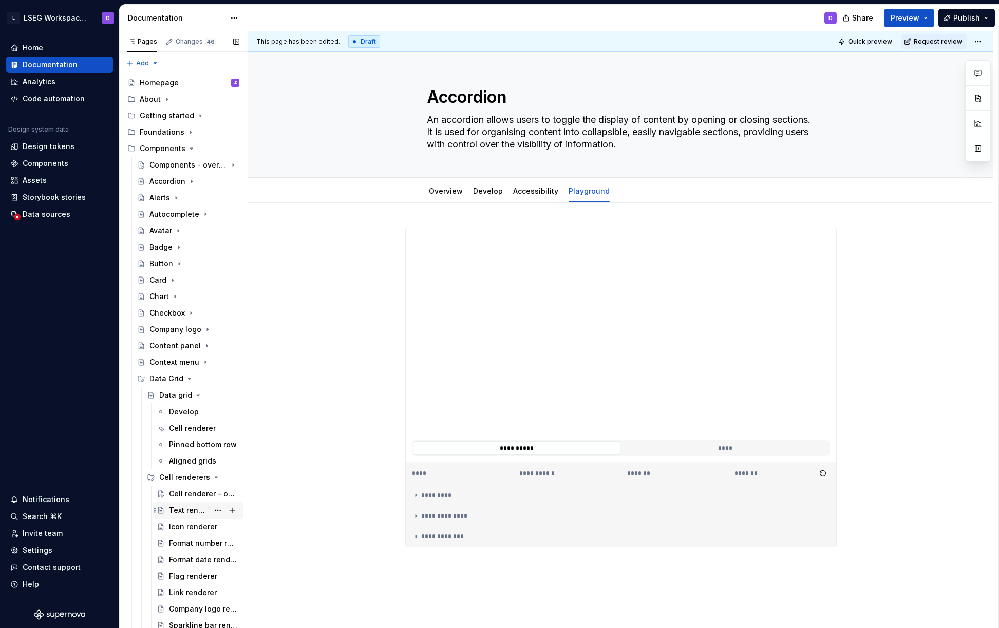
click at [186, 511] on div "Text renderer" at bounding box center [189, 510] width 40 height 10
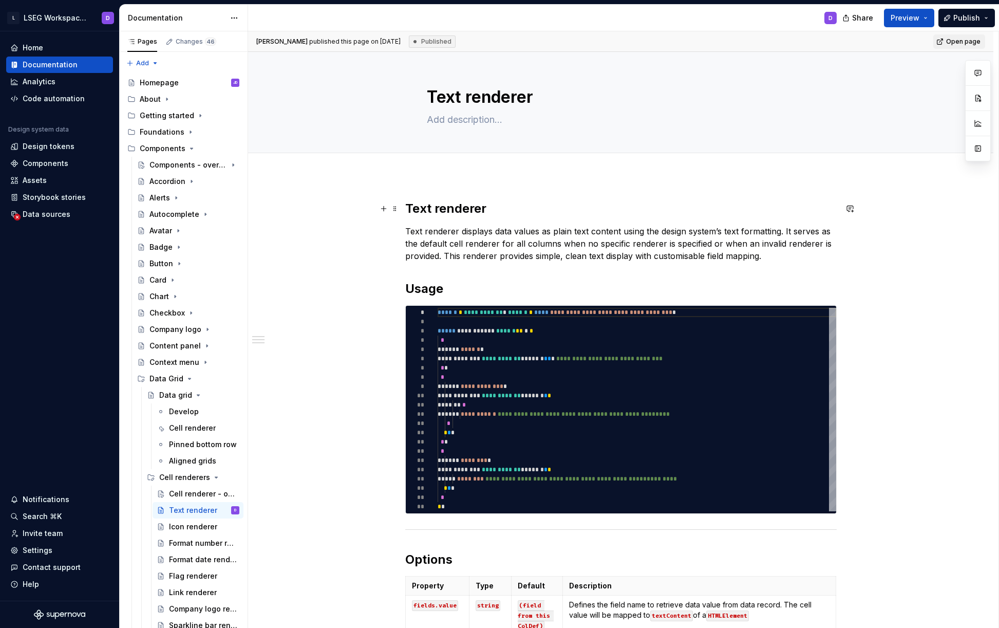
click at [493, 211] on h2 "Text renderer" at bounding box center [620, 208] width 431 height 16
type textarea "*"
drag, startPoint x: 489, startPoint y: 209, endPoint x: 391, endPoint y: 202, distance: 98.4
click at [405, 202] on div "**********" at bounding box center [620, 447] width 431 height 495
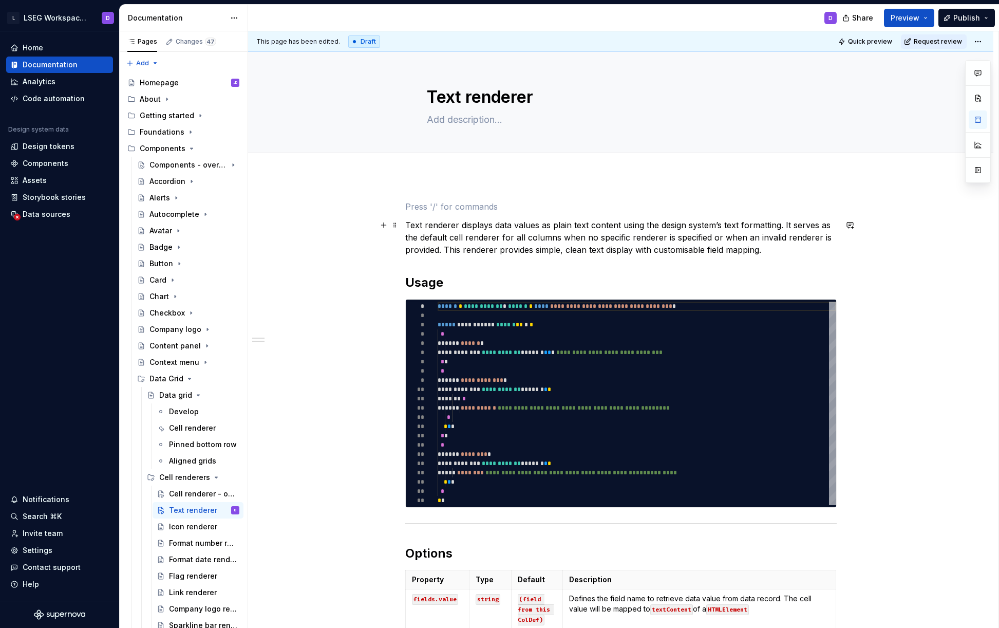
click at [402, 221] on div "**********" at bounding box center [620, 527] width 745 height 702
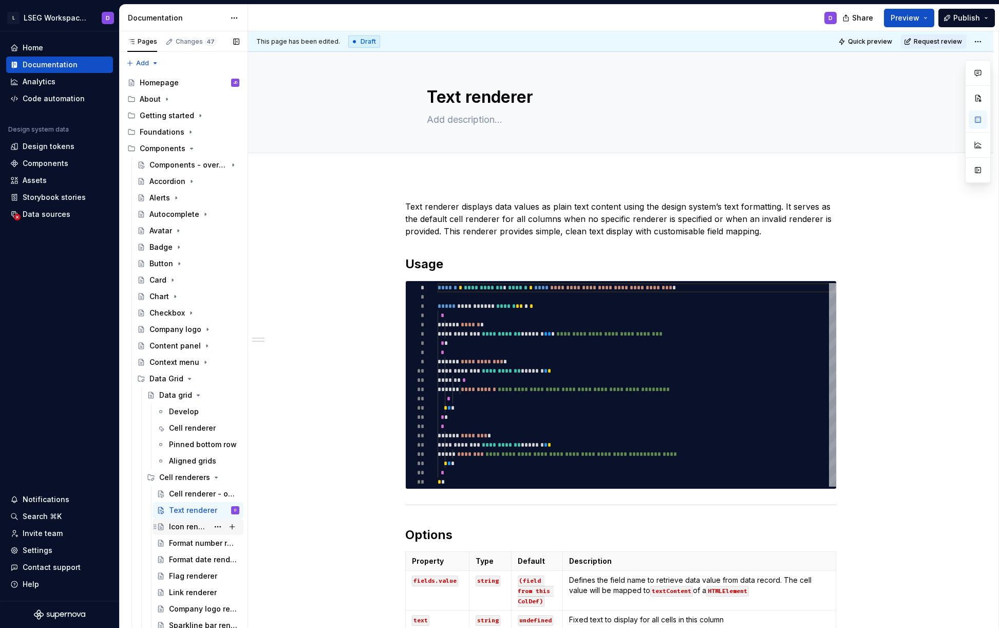
click at [179, 524] on div "Icon renderer" at bounding box center [189, 526] width 40 height 10
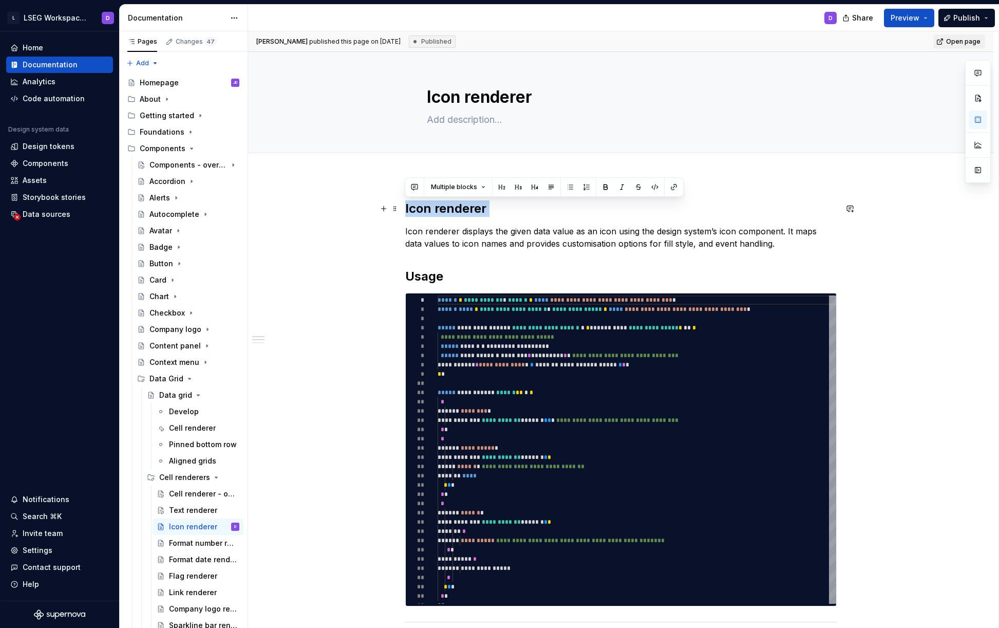
drag, startPoint x: 404, startPoint y: 224, endPoint x: 404, endPoint y: 204, distance: 20.0
click at [405, 204] on div "**********" at bounding box center [620, 532] width 431 height 664
click at [405, 230] on p "Icon renderer displays the given data value as an icon using the design system’…" at bounding box center [620, 237] width 431 height 25
drag, startPoint x: 405, startPoint y: 230, endPoint x: 402, endPoint y: 208, distance: 22.2
click at [402, 208] on div "**********" at bounding box center [620, 621] width 745 height 890
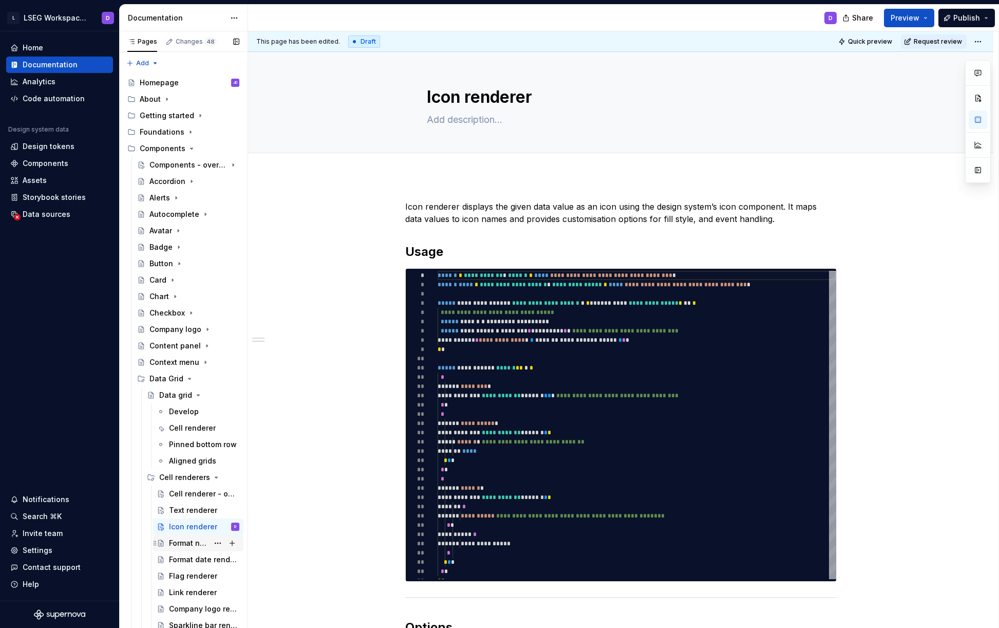
click at [194, 545] on div "Format number renderer" at bounding box center [189, 543] width 40 height 10
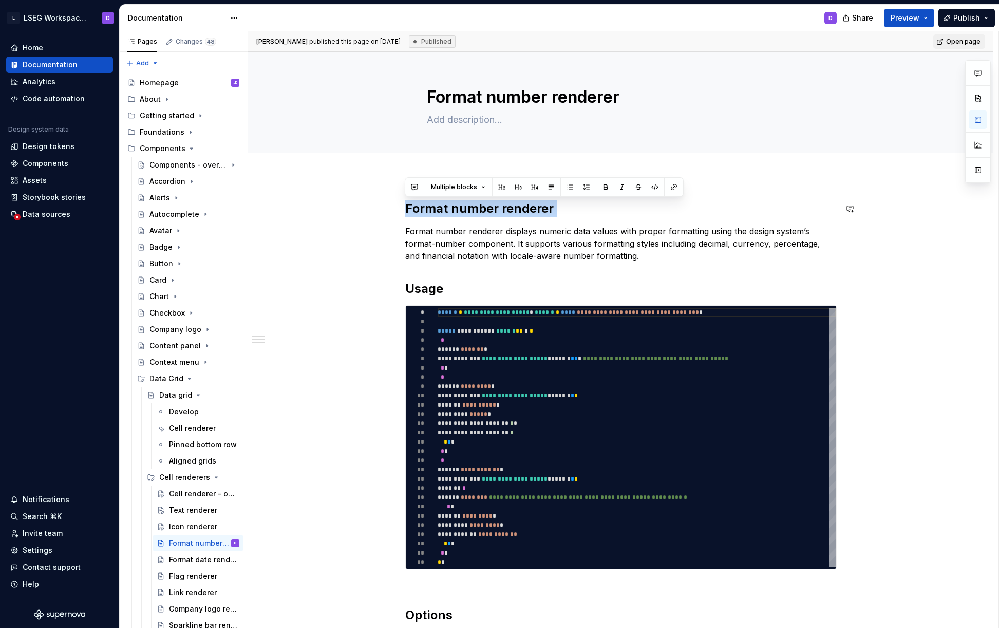
drag, startPoint x: 406, startPoint y: 232, endPoint x: 402, endPoint y: 200, distance: 32.6
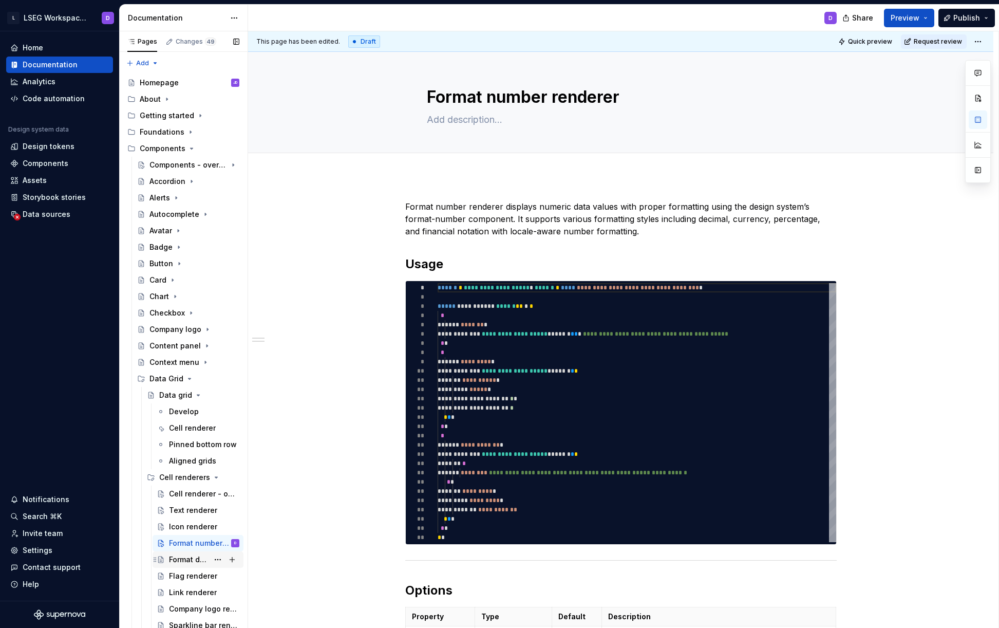
drag, startPoint x: 186, startPoint y: 557, endPoint x: 196, endPoint y: 554, distance: 9.6
click at [187, 557] on div "Format date renderer" at bounding box center [189, 559] width 40 height 10
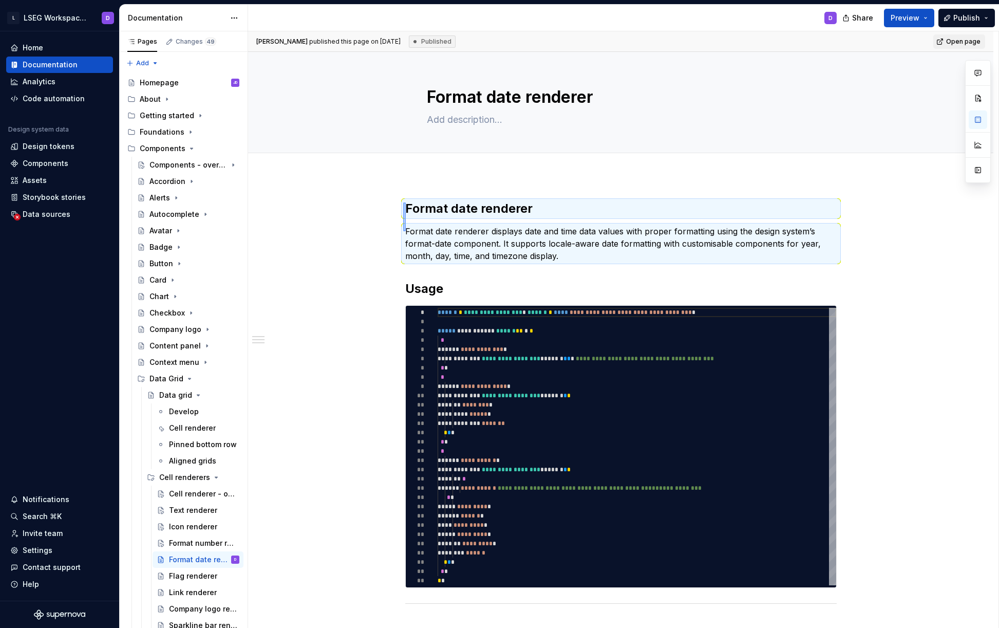
drag, startPoint x: 403, startPoint y: 231, endPoint x: 406, endPoint y: 202, distance: 28.9
click at [406, 202] on div "**********" at bounding box center [623, 329] width 750 height 597
click at [411, 225] on p "Format date renderer displays date and time data values with proper formatting …" at bounding box center [620, 243] width 431 height 37
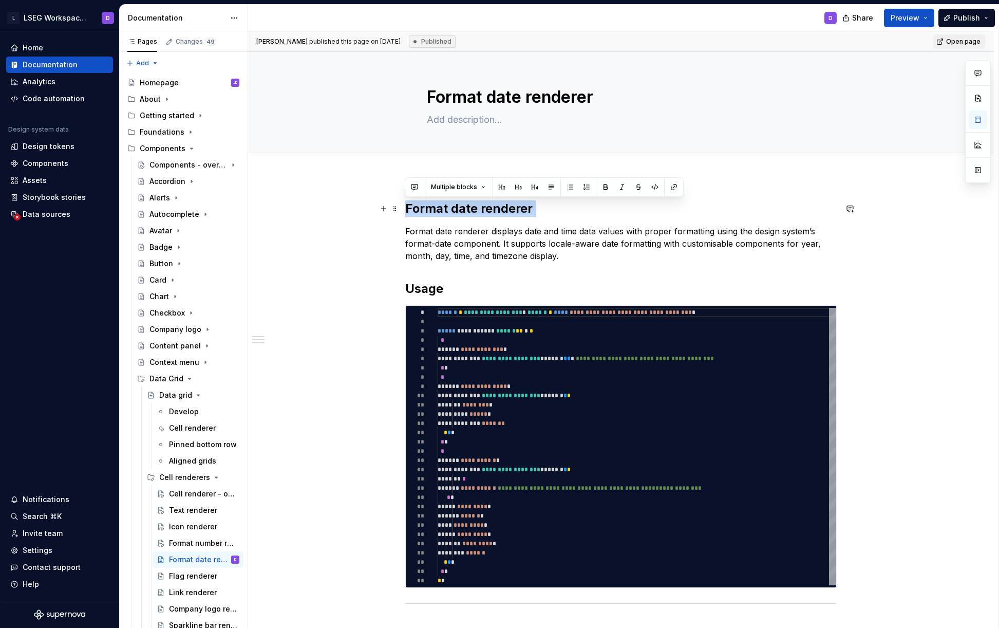
drag, startPoint x: 405, startPoint y: 230, endPoint x: 406, endPoint y: 204, distance: 26.2
click at [406, 204] on div "**********" at bounding box center [620, 624] width 431 height 849
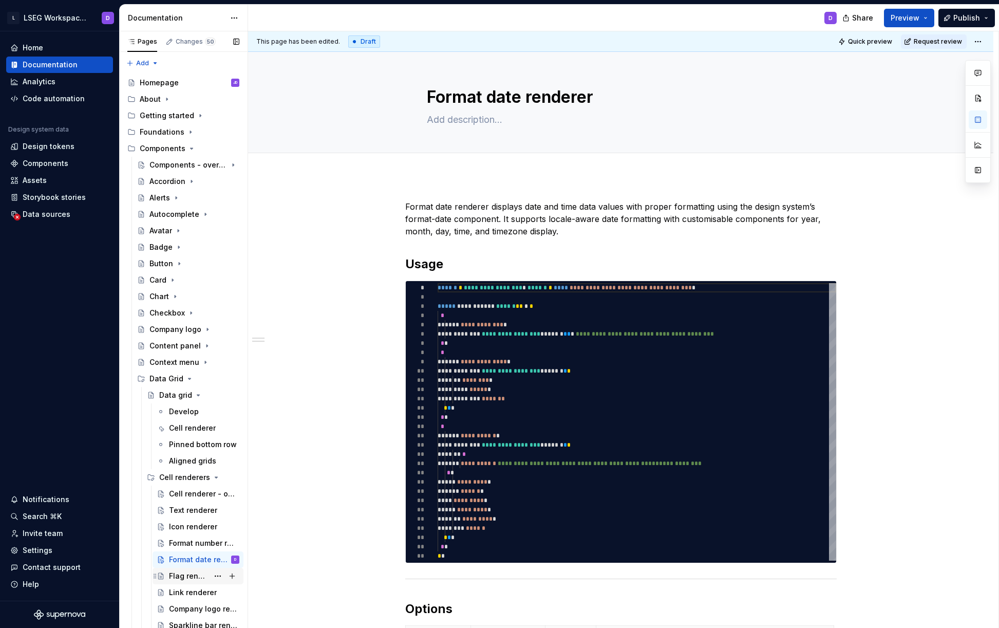
click at [188, 576] on div "Flag renderer" at bounding box center [189, 576] width 40 height 10
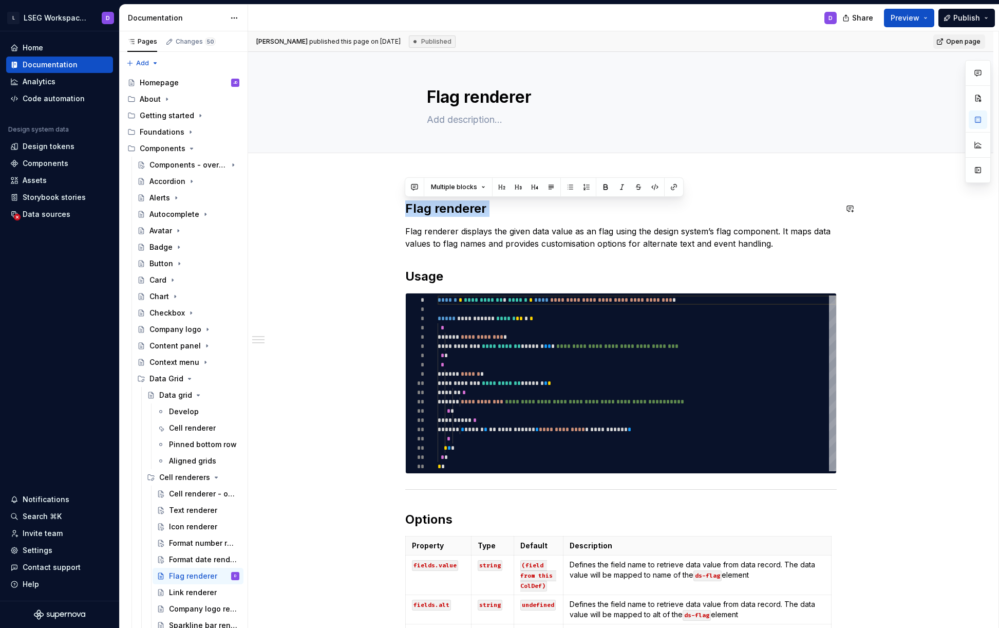
drag, startPoint x: 406, startPoint y: 233, endPoint x: 406, endPoint y: 196, distance: 37.5
click at [406, 196] on div "**********" at bounding box center [620, 545] width 745 height 738
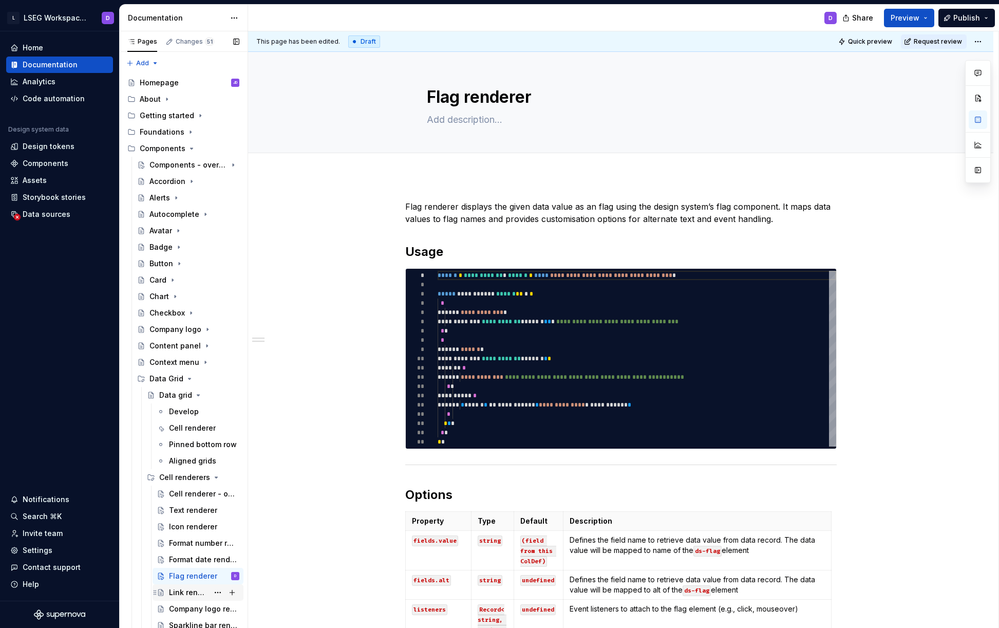
click at [194, 592] on div "Link renderer" at bounding box center [189, 592] width 40 height 10
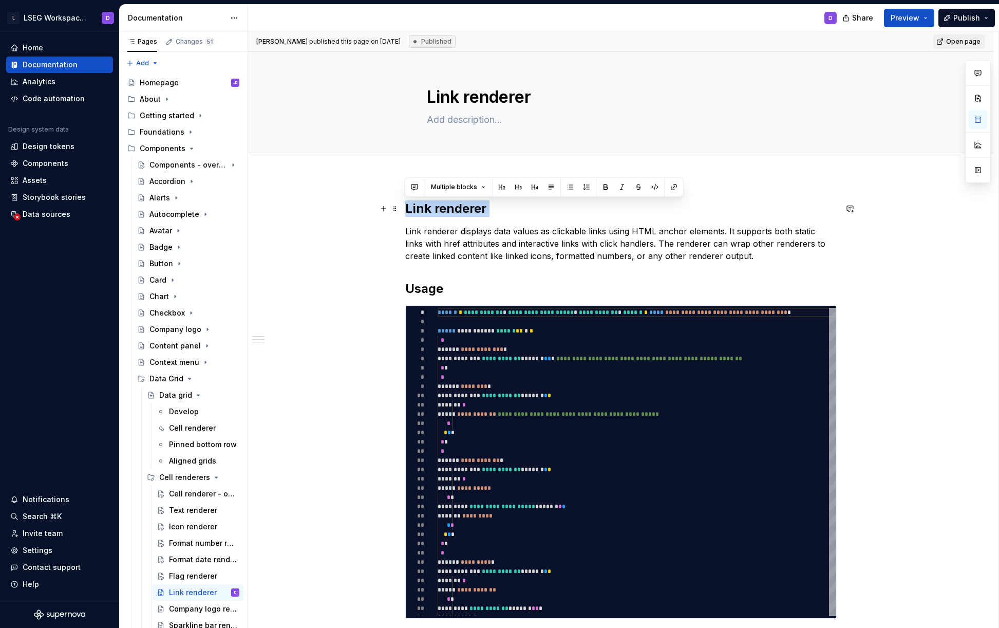
drag, startPoint x: 405, startPoint y: 231, endPoint x: 402, endPoint y: 202, distance: 28.5
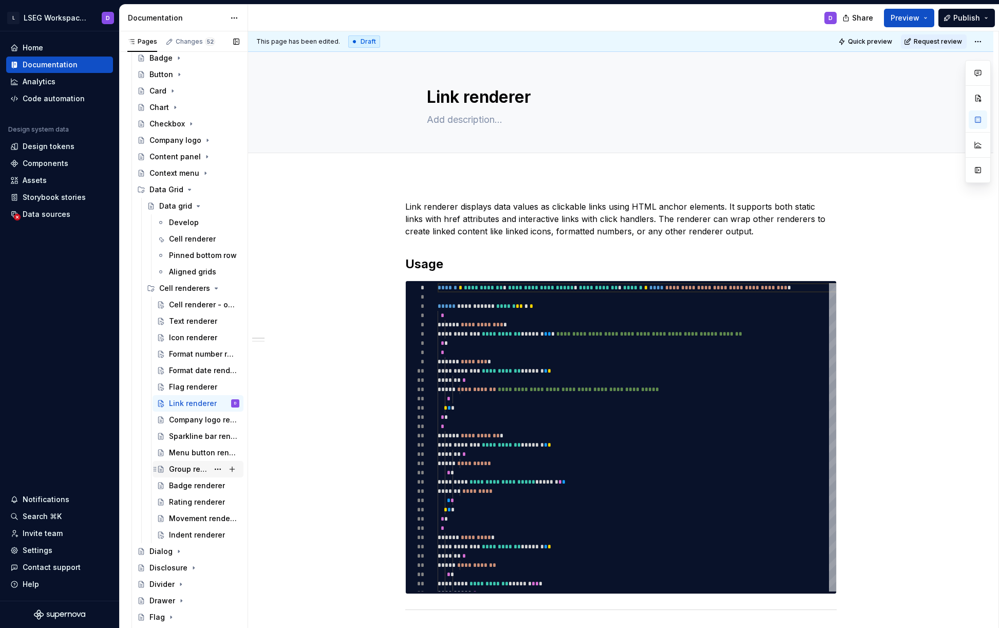
scroll to position [196, 0]
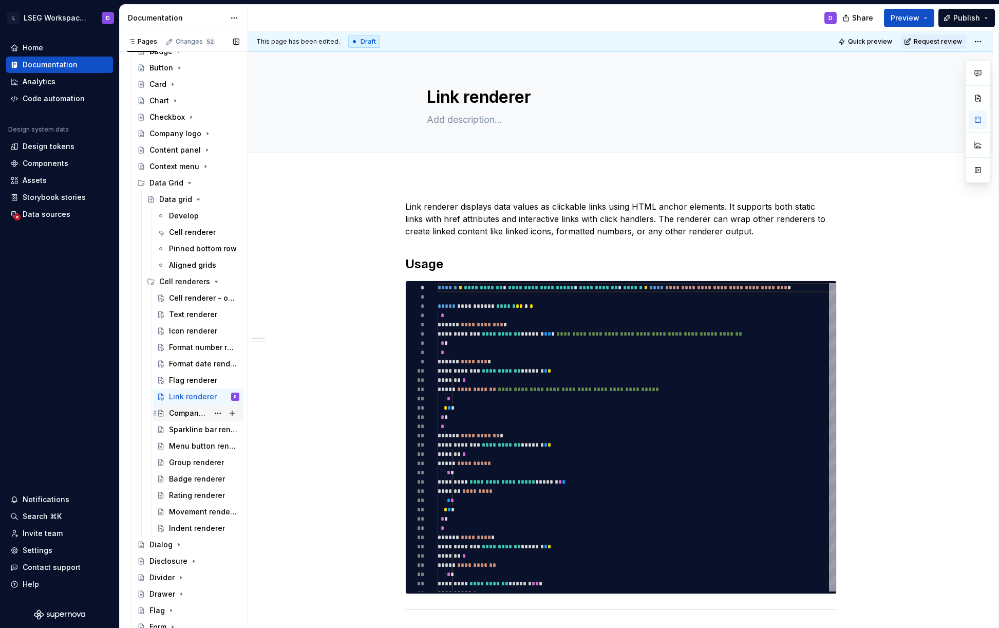
click at [191, 416] on div "Company logo renderer" at bounding box center [189, 413] width 40 height 10
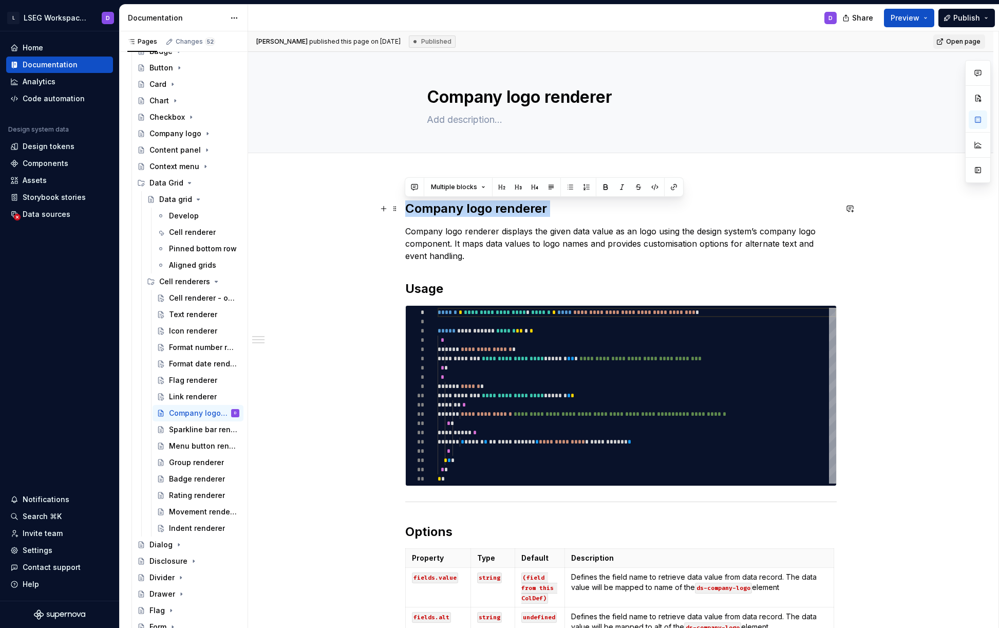
drag, startPoint x: 405, startPoint y: 231, endPoint x: 405, endPoint y: 205, distance: 26.2
click at [405, 205] on div "**********" at bounding box center [620, 462] width 431 height 525
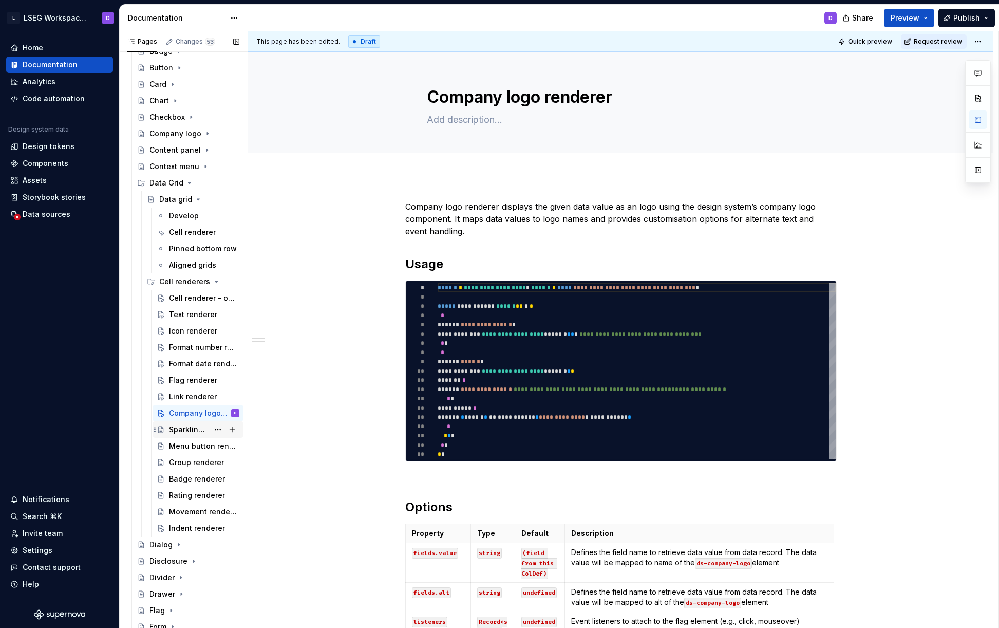
click at [191, 429] on div "Sparkline bar renderer" at bounding box center [189, 429] width 40 height 10
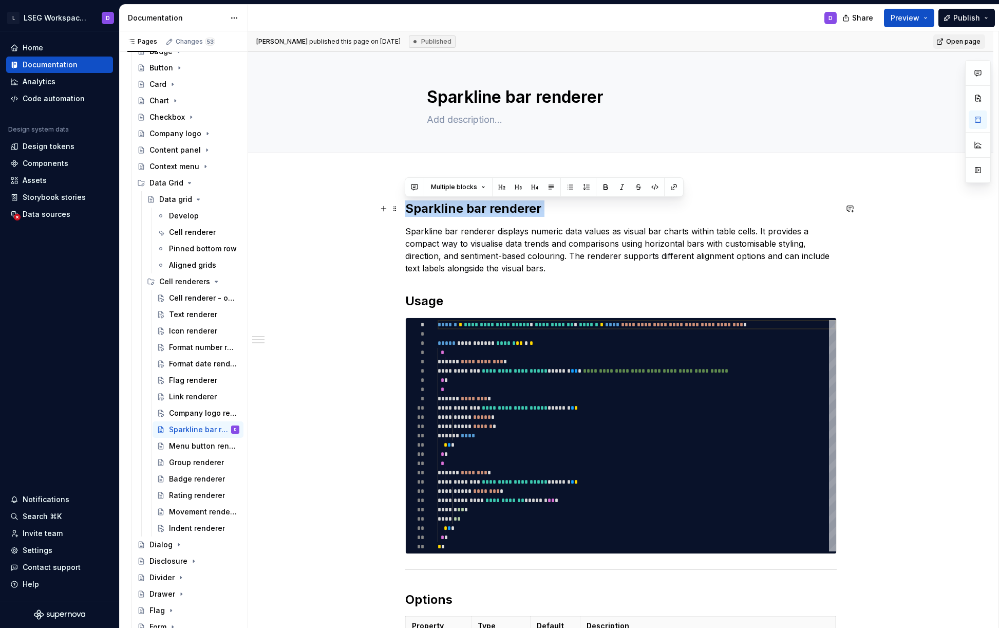
drag, startPoint x: 406, startPoint y: 230, endPoint x: 405, endPoint y: 206, distance: 24.2
click at [405, 206] on div "**********" at bounding box center [620, 589] width 431 height 779
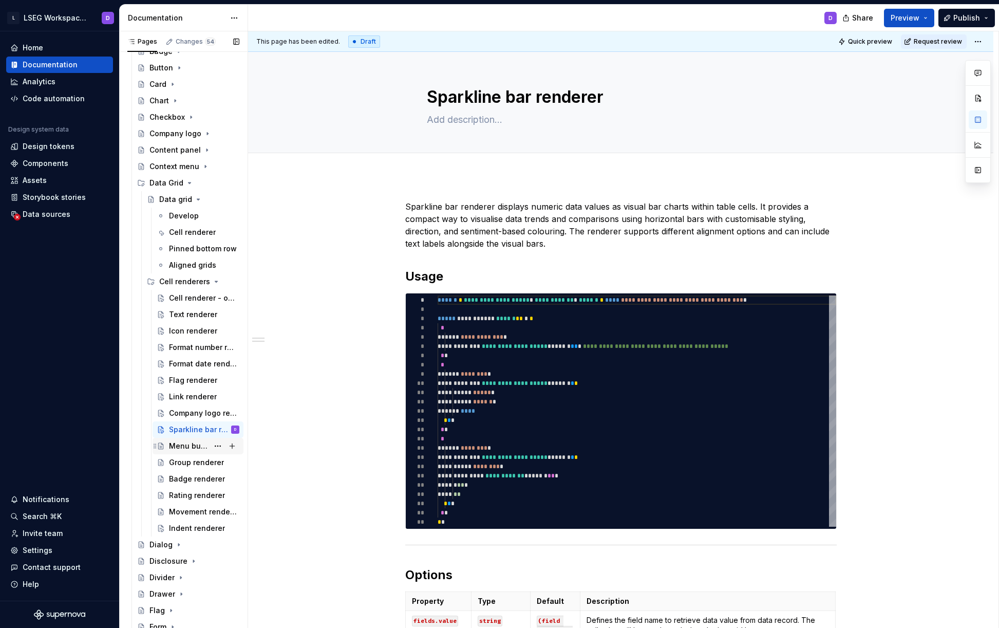
click at [184, 444] on div "Menu button renderer" at bounding box center [189, 446] width 40 height 10
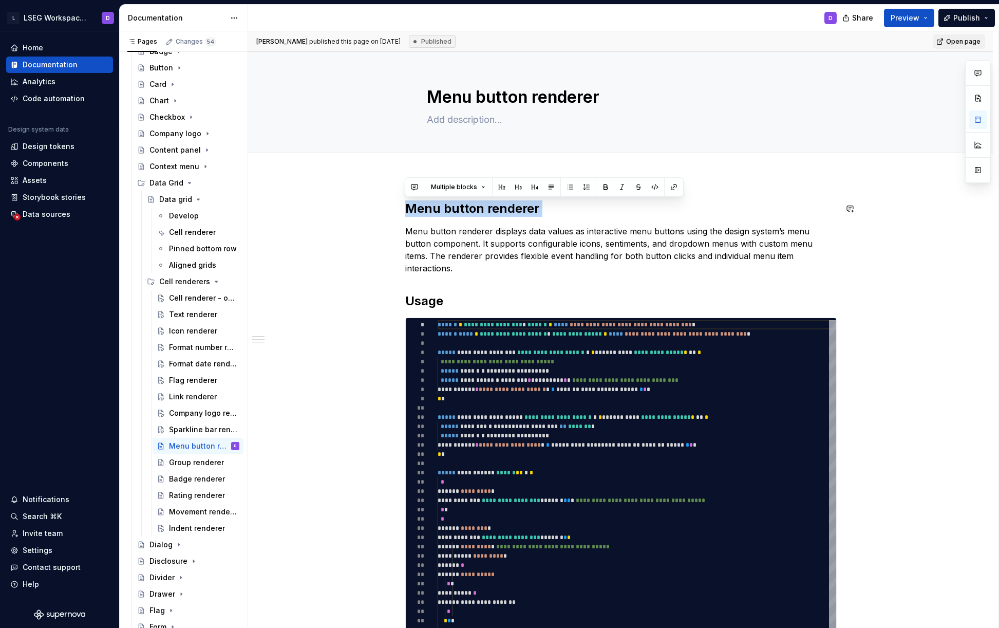
drag, startPoint x: 406, startPoint y: 231, endPoint x: 409, endPoint y: 197, distance: 33.5
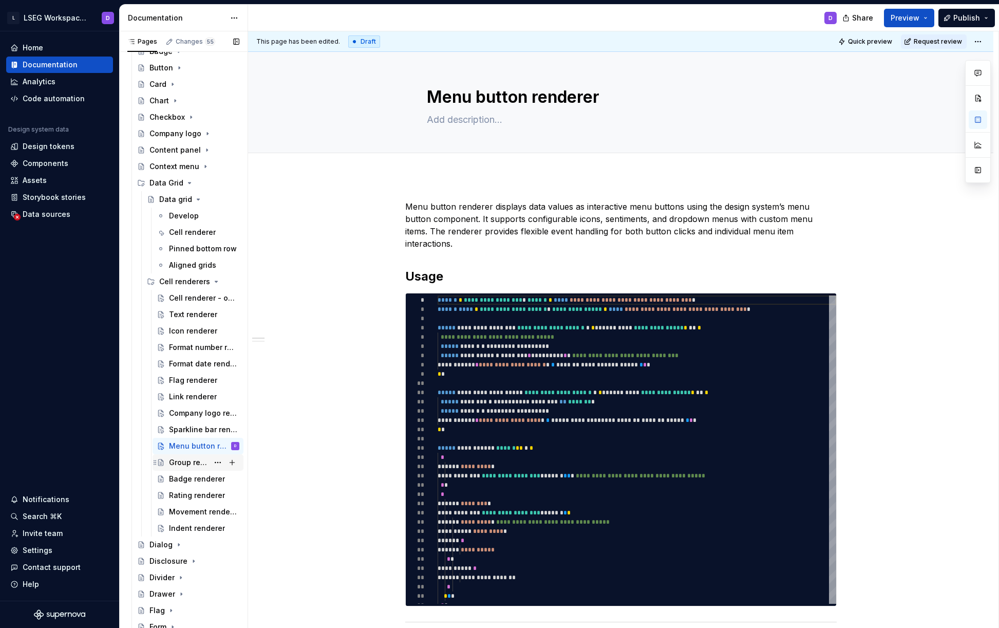
click at [196, 466] on div "Group renderer" at bounding box center [189, 462] width 40 height 10
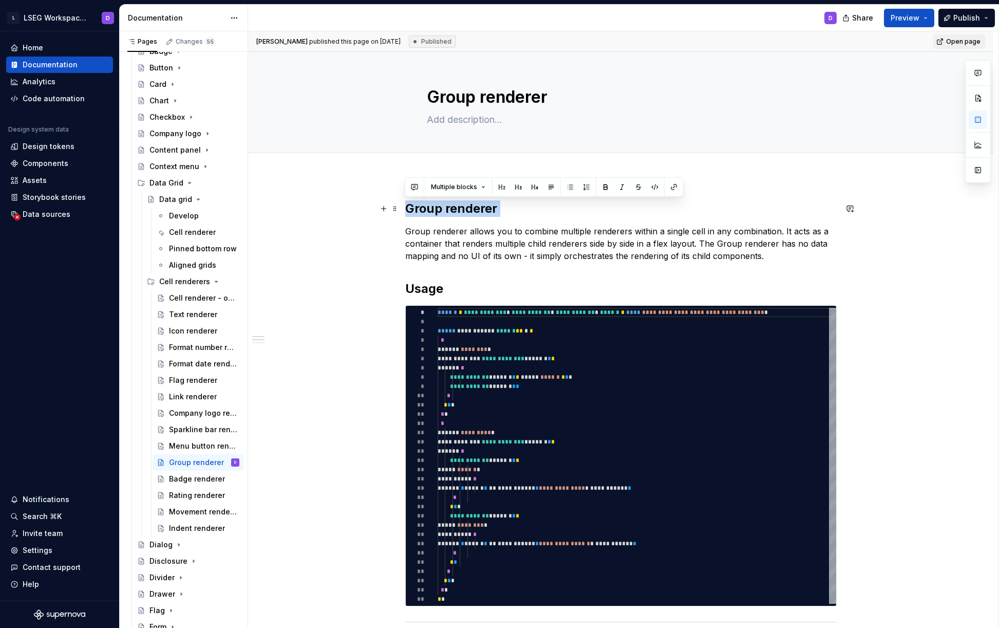
drag, startPoint x: 407, startPoint y: 230, endPoint x: 406, endPoint y: 206, distance: 23.6
click at [406, 206] on div "**********" at bounding box center [620, 487] width 431 height 575
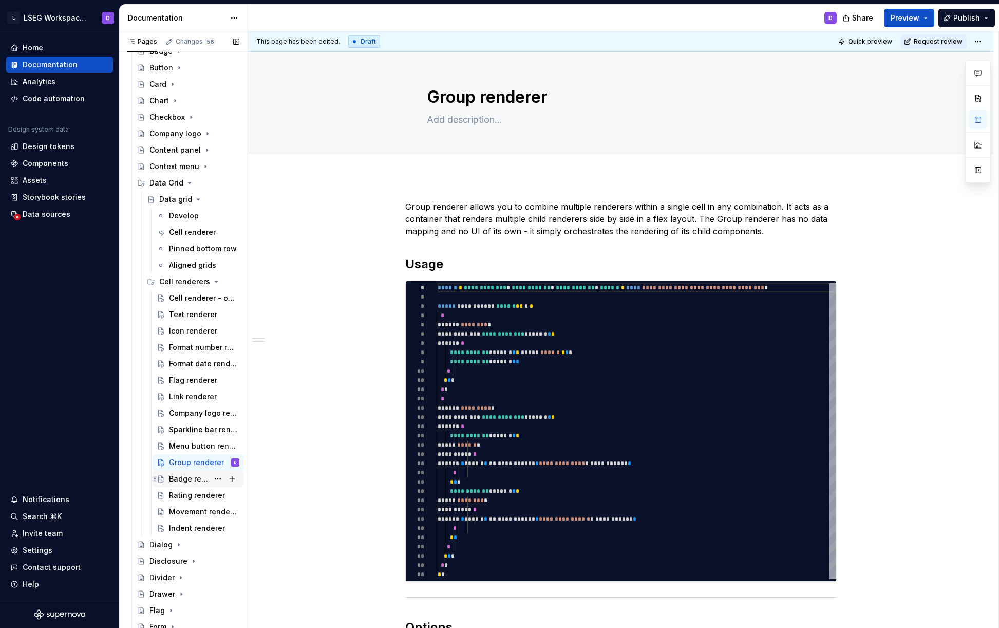
click at [180, 484] on div "Badge renderer" at bounding box center [204, 478] width 70 height 14
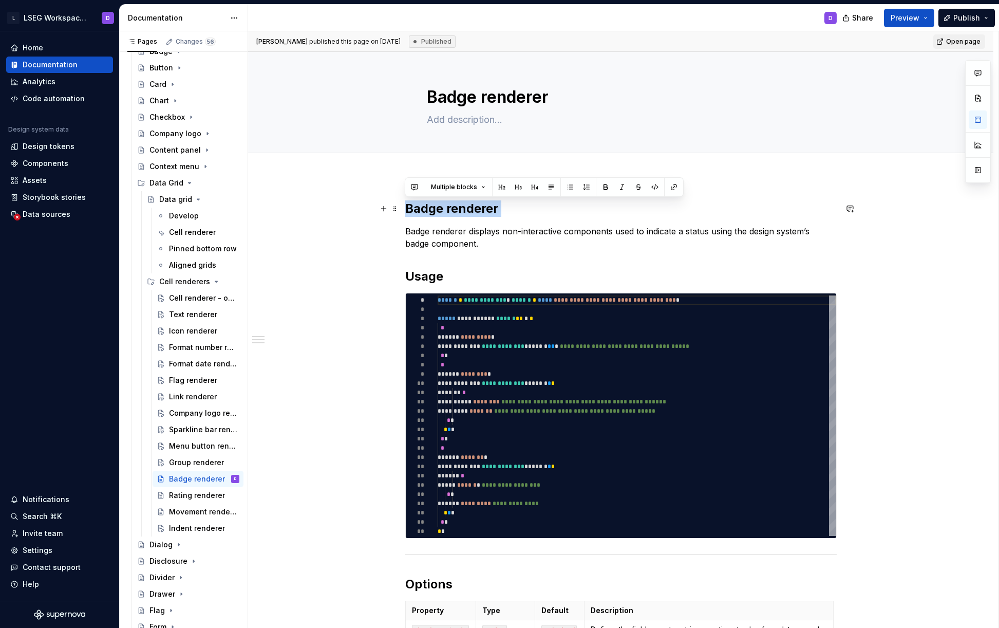
drag, startPoint x: 406, startPoint y: 231, endPoint x: 406, endPoint y: 204, distance: 26.7
click at [406, 204] on div "**********" at bounding box center [620, 638] width 431 height 876
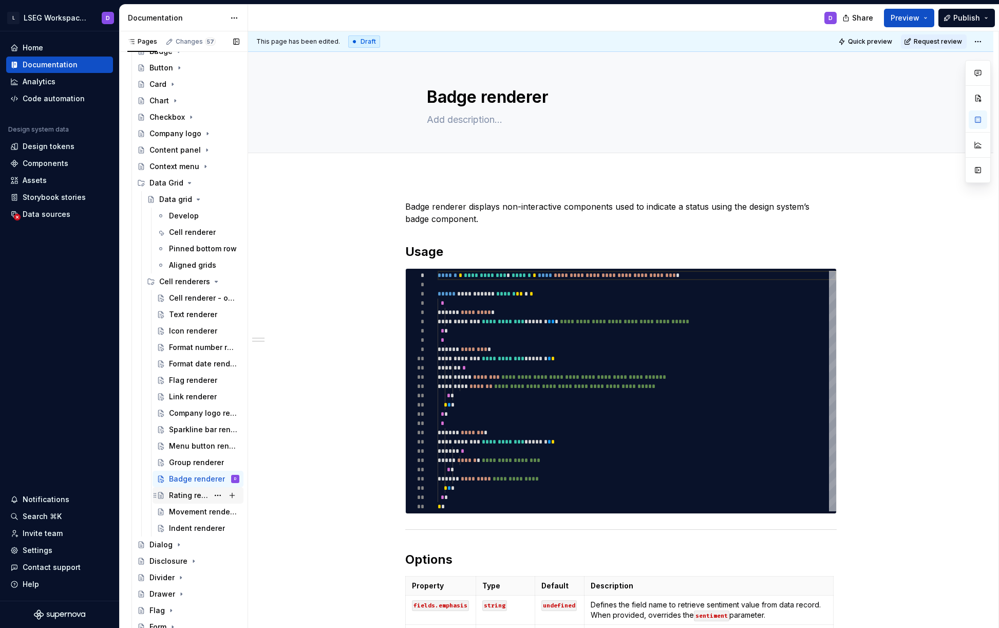
click at [188, 495] on div "Rating renderer" at bounding box center [189, 495] width 40 height 10
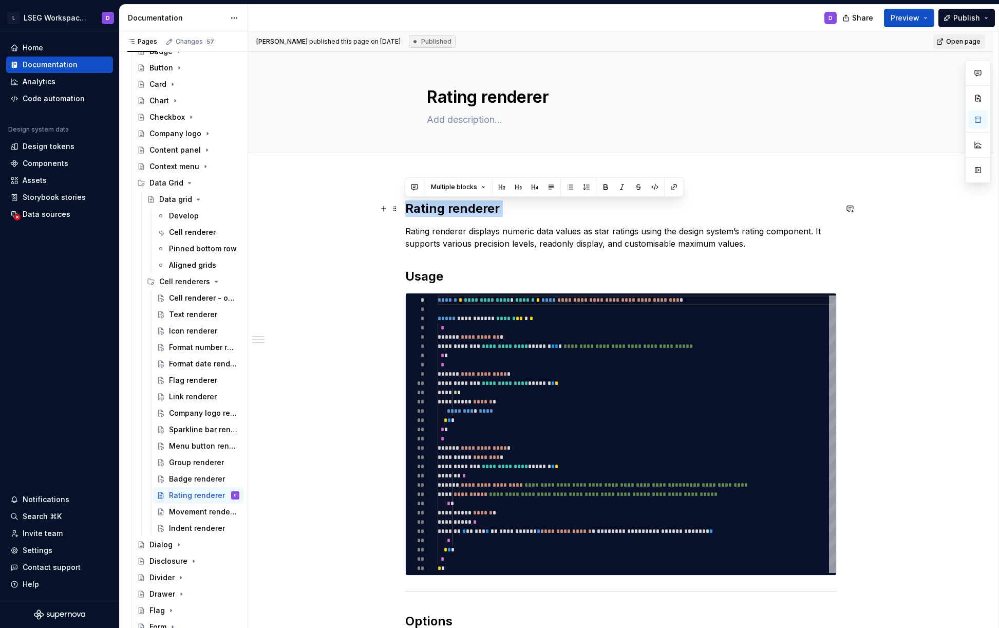
drag, startPoint x: 405, startPoint y: 233, endPoint x: 406, endPoint y: 204, distance: 28.8
click at [406, 204] on div "**********" at bounding box center [620, 580] width 431 height 761
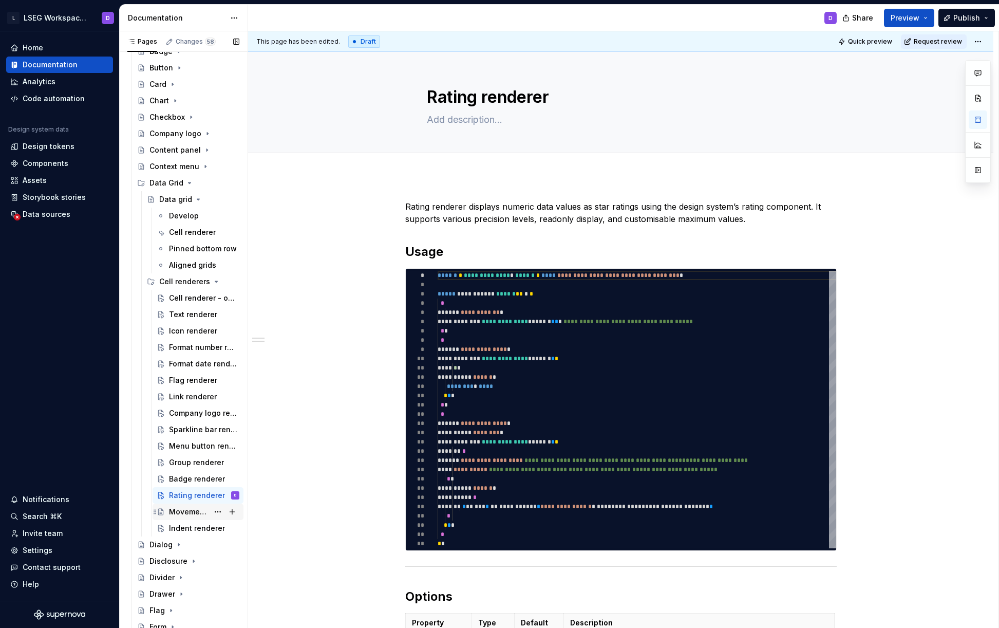
click at [184, 512] on div "Movement renderer" at bounding box center [189, 511] width 40 height 10
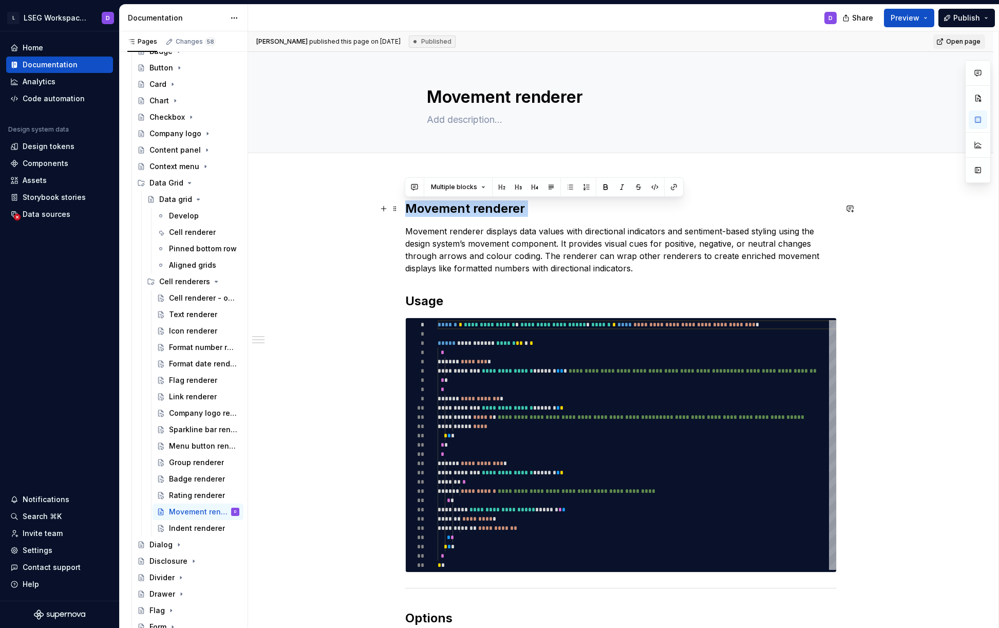
drag, startPoint x: 405, startPoint y: 230, endPoint x: 405, endPoint y: 201, distance: 28.8
click at [405, 201] on div "**********" at bounding box center [620, 560] width 431 height 720
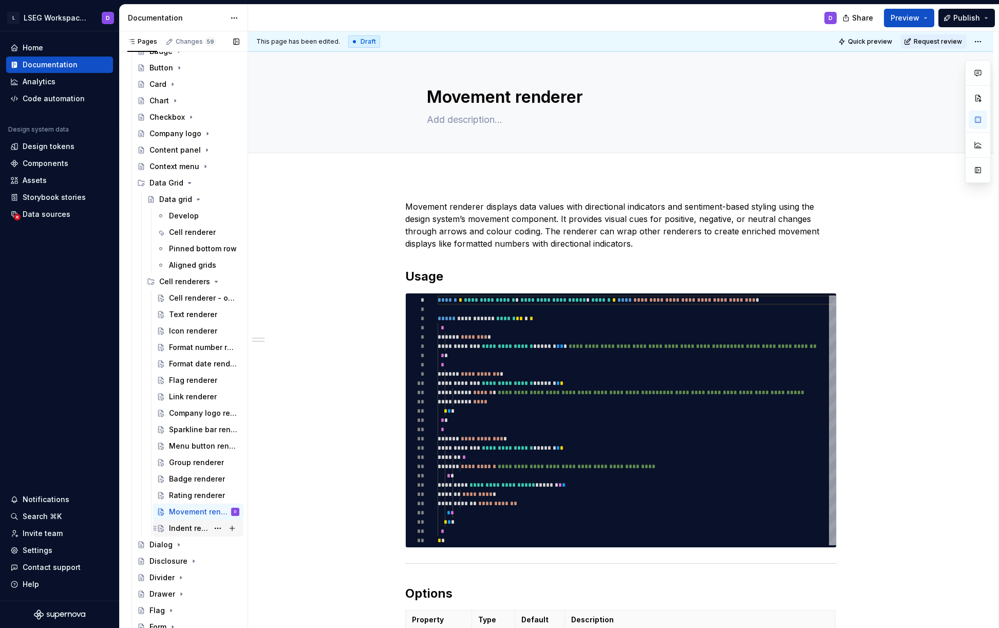
click at [186, 530] on div "Indent renderer" at bounding box center [189, 528] width 40 height 10
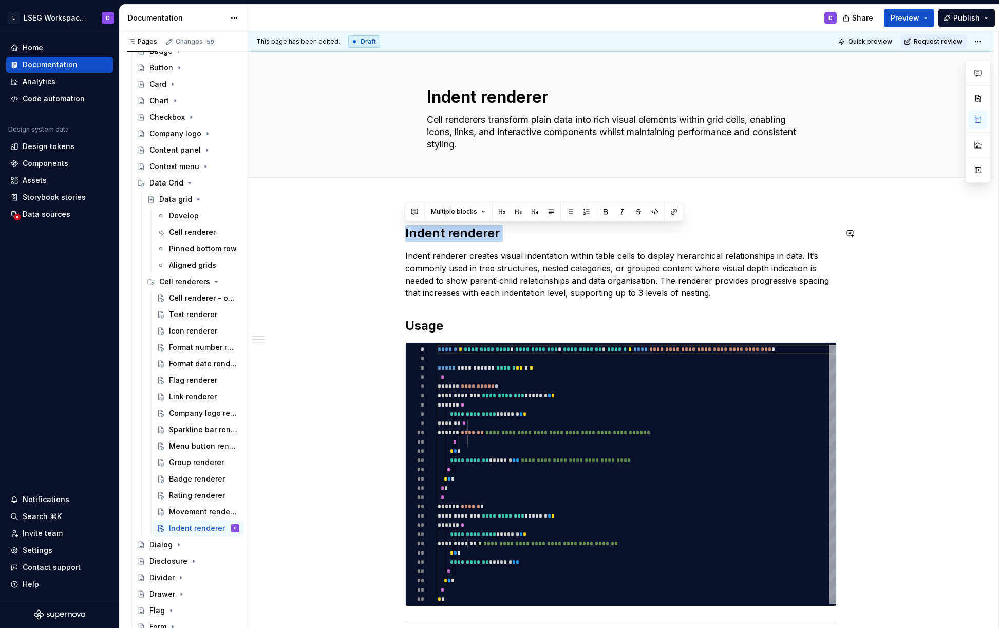
drag, startPoint x: 405, startPoint y: 255, endPoint x: 407, endPoint y: 215, distance: 40.7
click at [407, 215] on div "**********" at bounding box center [620, 588] width 745 height 776
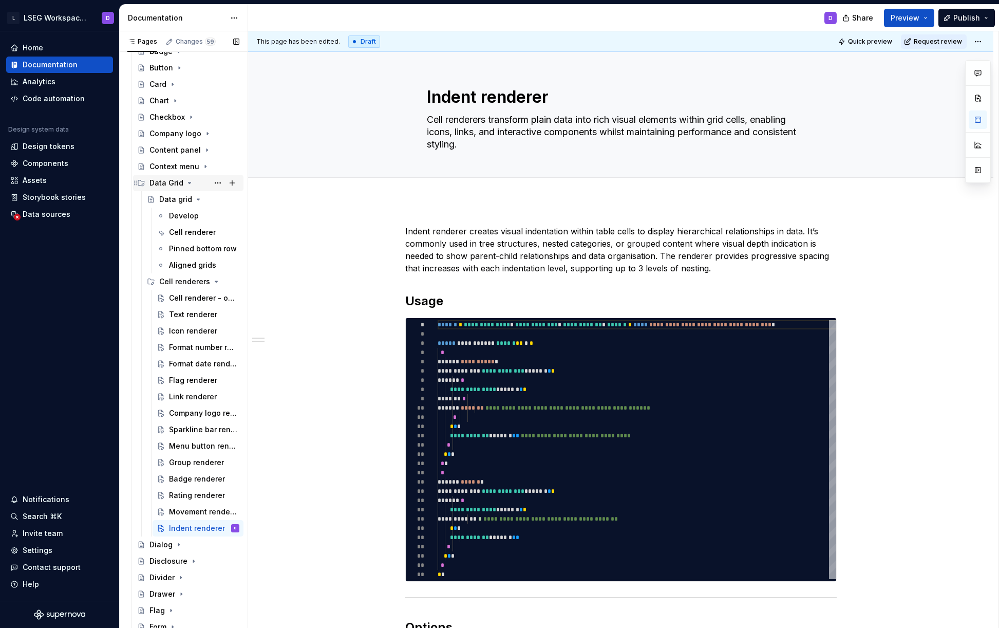
click at [188, 183] on icon "Page tree" at bounding box center [189, 182] width 3 height 1
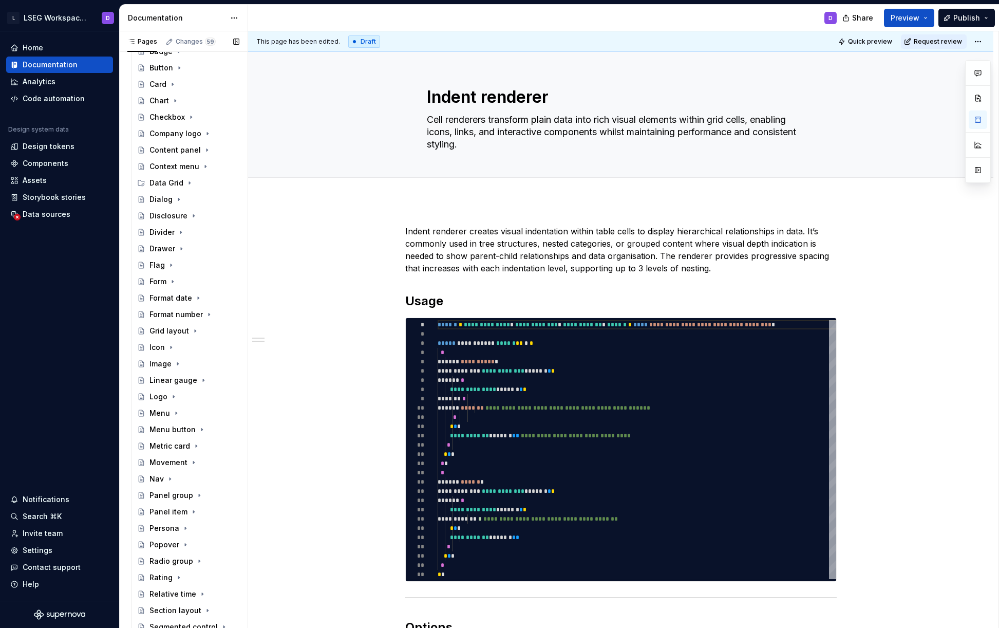
scroll to position [562, 0]
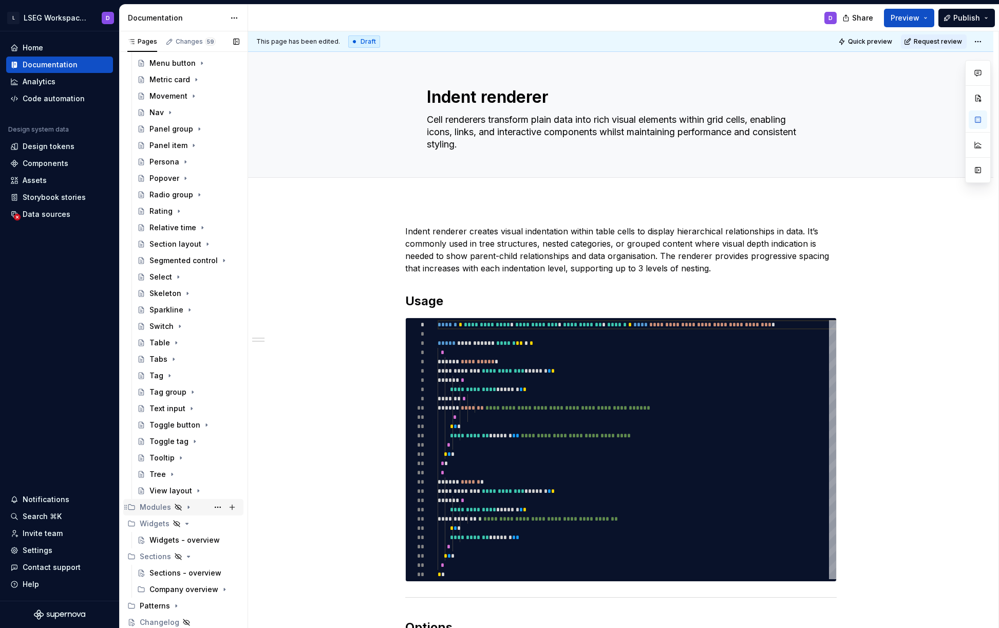
click at [188, 506] on icon "Page tree" at bounding box center [188, 507] width 1 height 3
click at [200, 541] on icon "Page tree" at bounding box center [204, 540] width 8 height 8
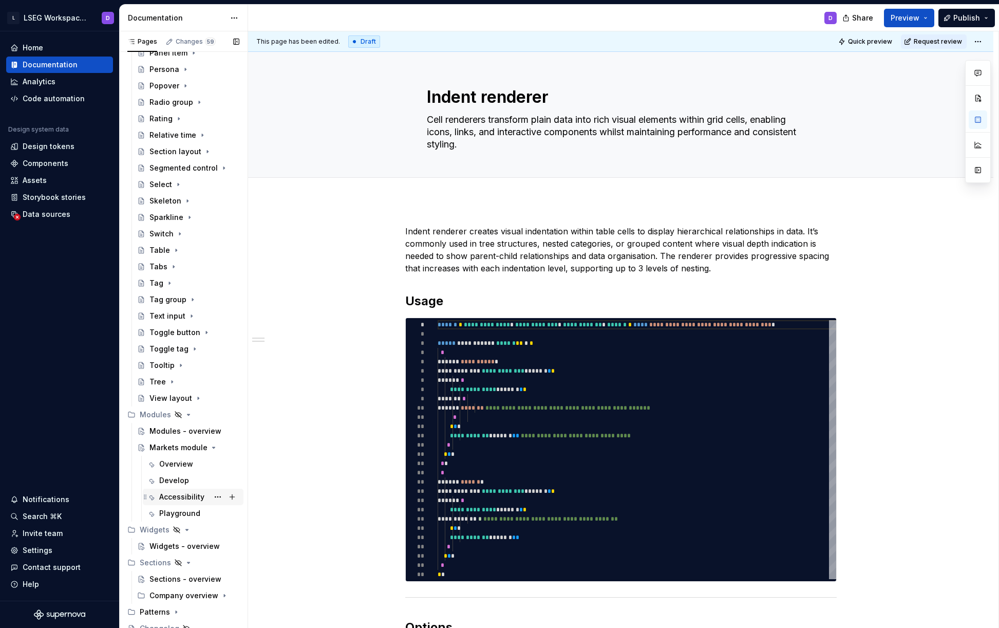
scroll to position [661, 0]
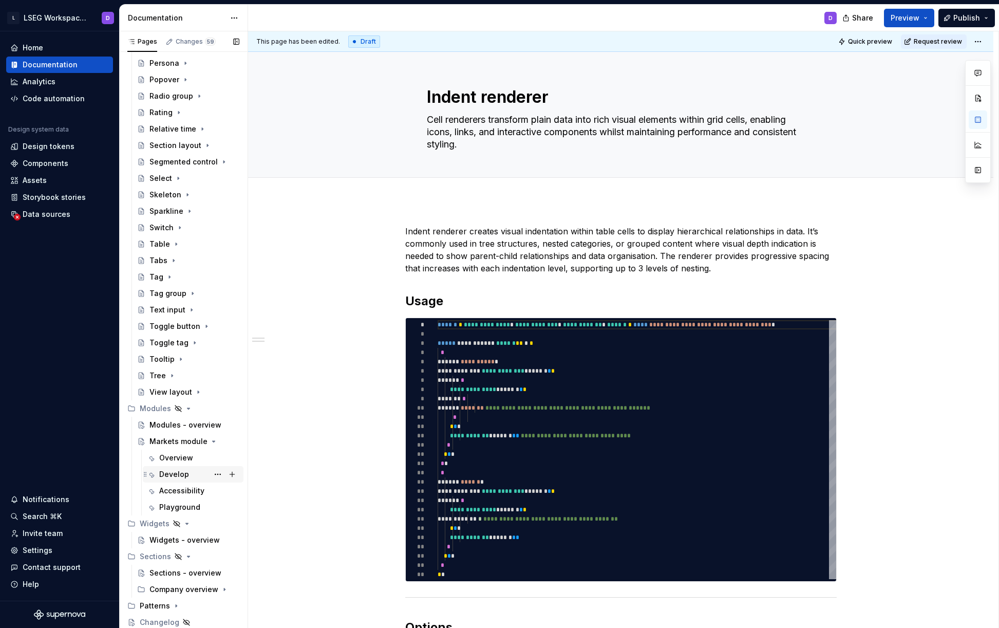
click at [180, 479] on div "Develop" at bounding box center [199, 474] width 80 height 14
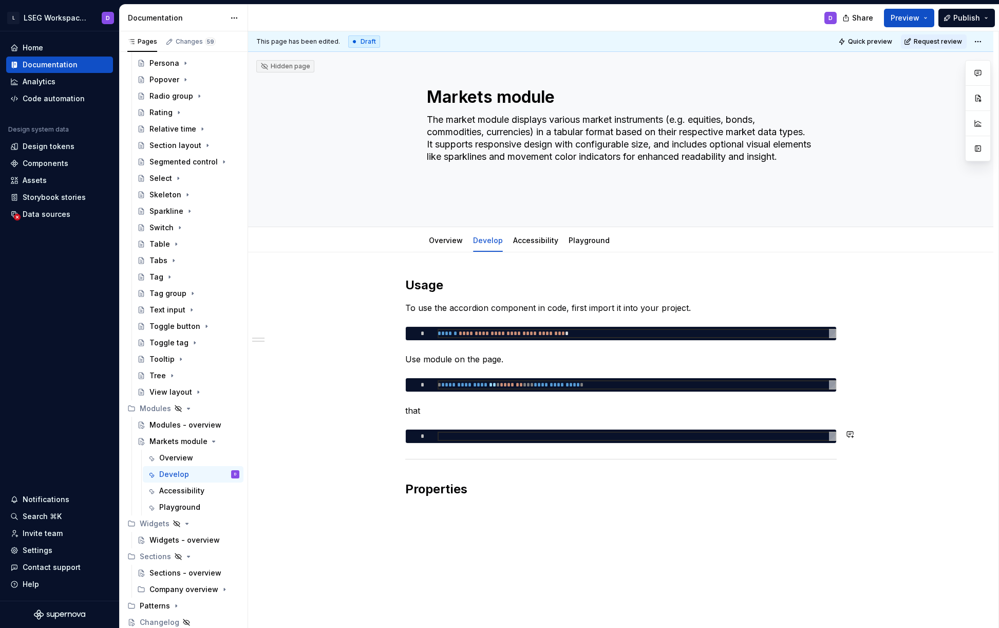
click at [438, 551] on div "**********" at bounding box center [620, 475] width 745 height 446
click at [486, 479] on div "**********" at bounding box center [620, 397] width 431 height 241
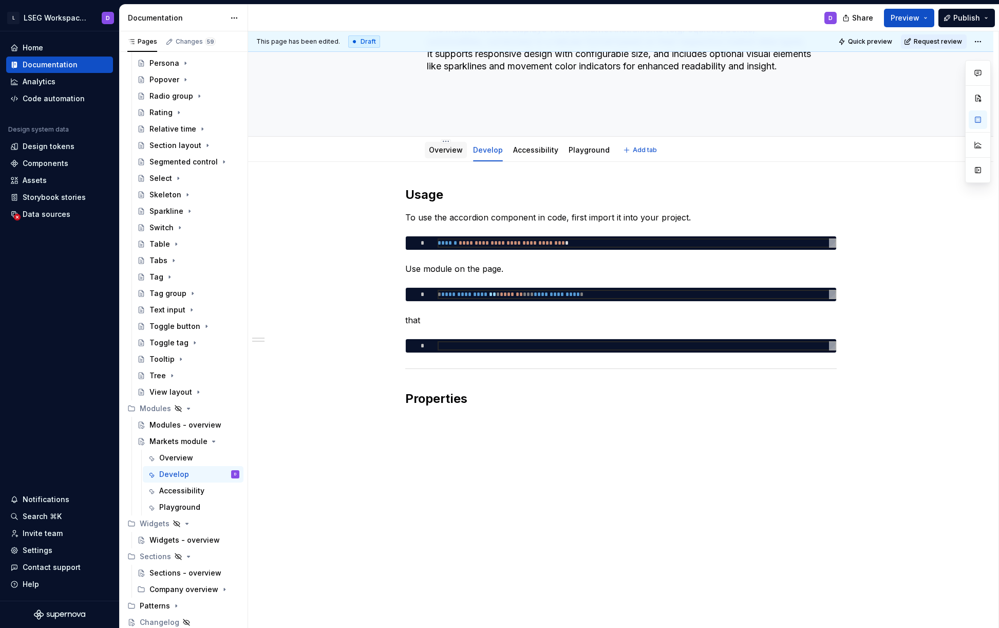
click at [442, 147] on link "Overview" at bounding box center [446, 149] width 34 height 9
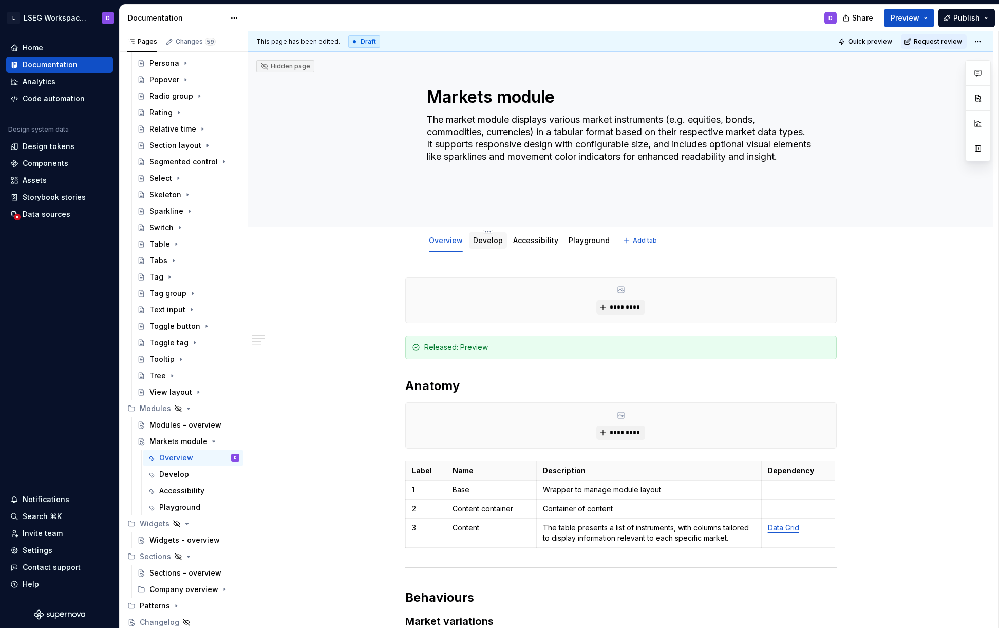
click at [484, 245] on div "Develop" at bounding box center [488, 240] width 30 height 10
click at [483, 241] on link "Develop" at bounding box center [488, 240] width 30 height 9
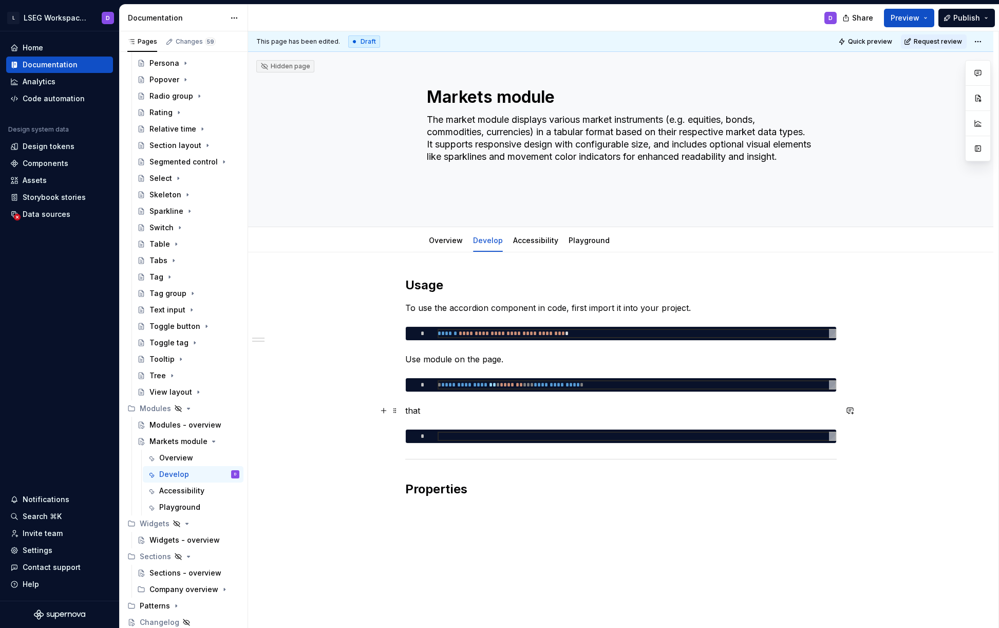
scroll to position [90, 0]
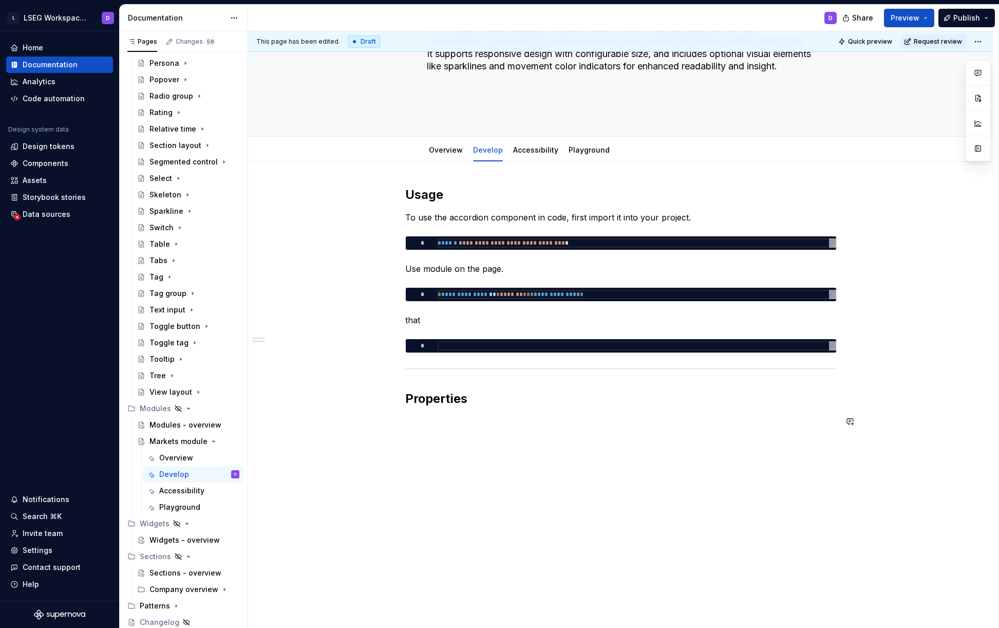
click at [453, 430] on div "**********" at bounding box center [620, 312] width 431 height 253
drag, startPoint x: 441, startPoint y: 491, endPoint x: 440, endPoint y: 505, distance: 14.4
click at [441, 491] on div "**********" at bounding box center [623, 329] width 750 height 597
drag, startPoint x: 439, startPoint y: 550, endPoint x: 385, endPoint y: 454, distance: 109.9
click at [385, 454] on div "**********" at bounding box center [623, 329] width 750 height 597
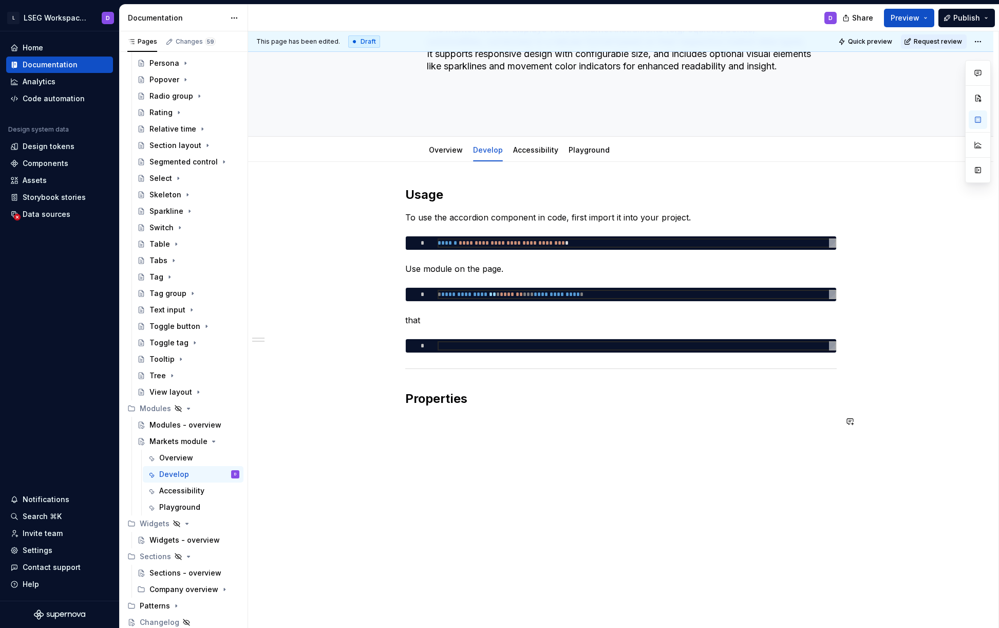
click at [507, 460] on div "**********" at bounding box center [620, 395] width 745 height 466
click at [522, 157] on div "Accessibility" at bounding box center [535, 150] width 53 height 16
type textarea "*"
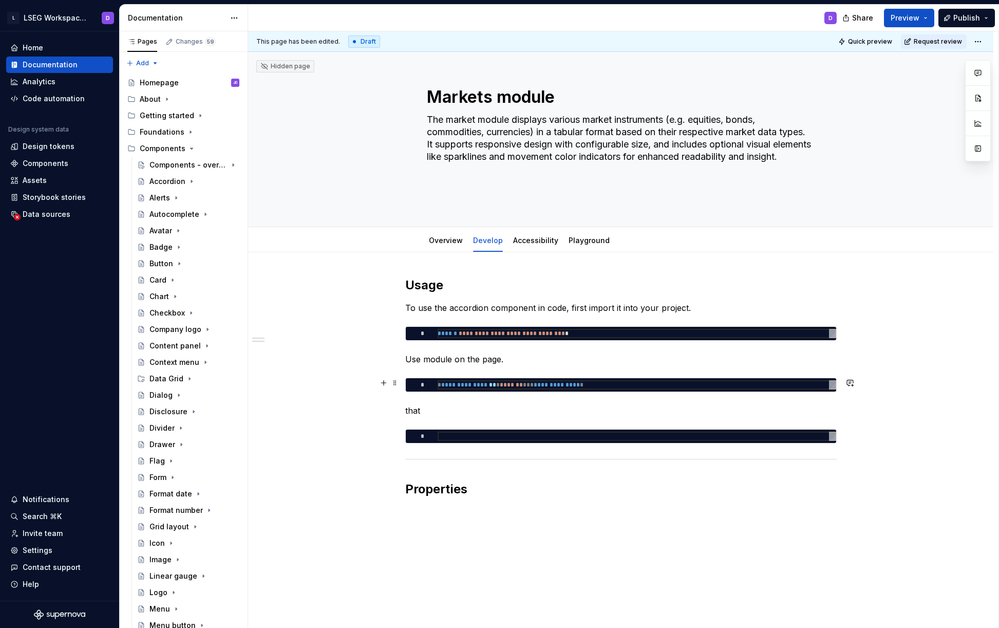
scroll to position [90, 0]
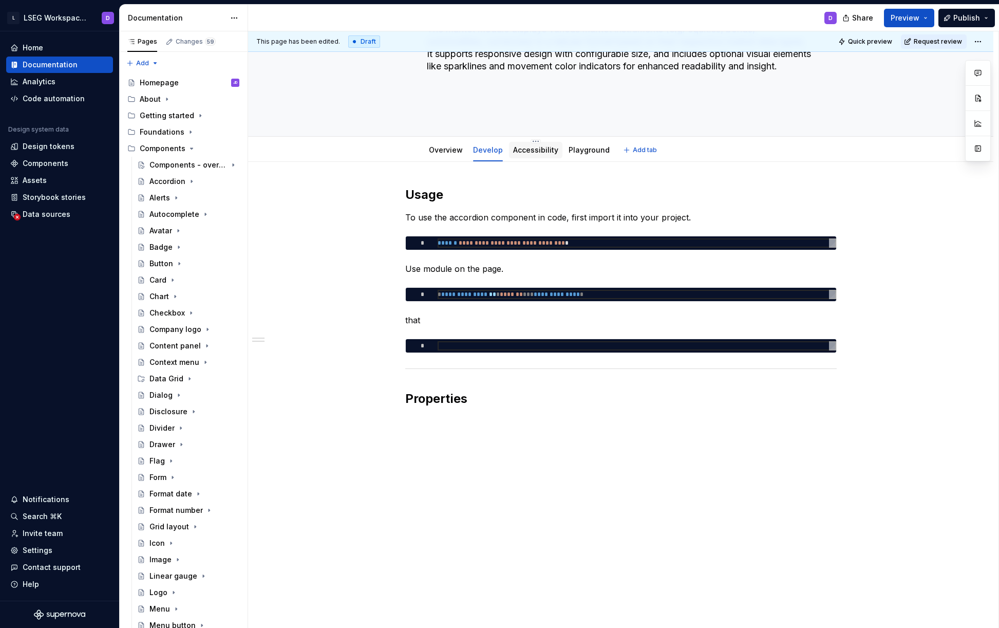
click at [546, 148] on link "Accessibility" at bounding box center [535, 149] width 45 height 9
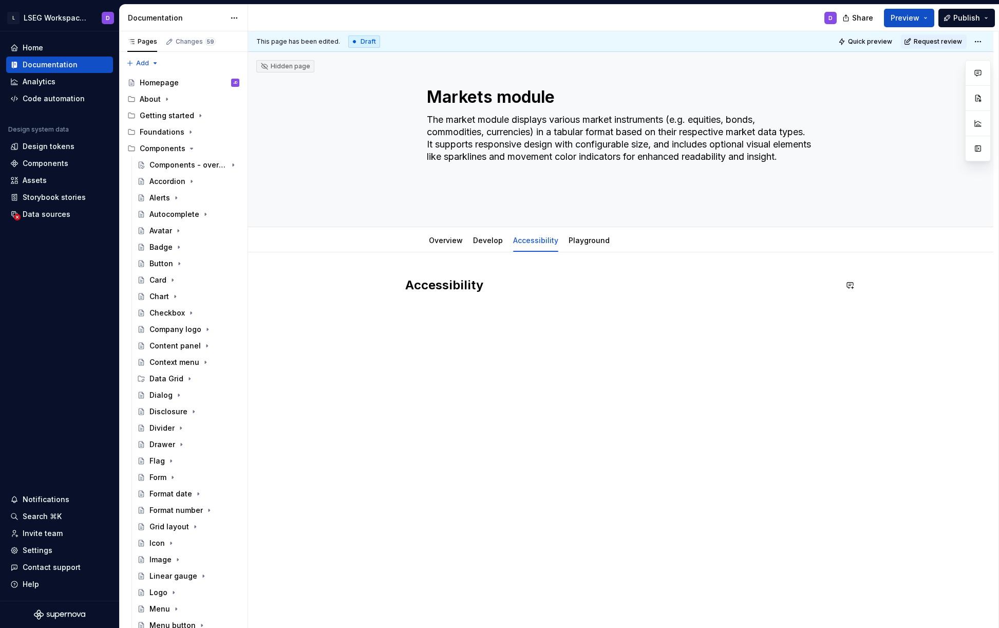
click at [466, 386] on div "Accessibility" at bounding box center [620, 384] width 745 height 265
click at [478, 244] on div "Develop" at bounding box center [488, 240] width 30 height 10
click at [485, 242] on link "Develop" at bounding box center [488, 240] width 30 height 9
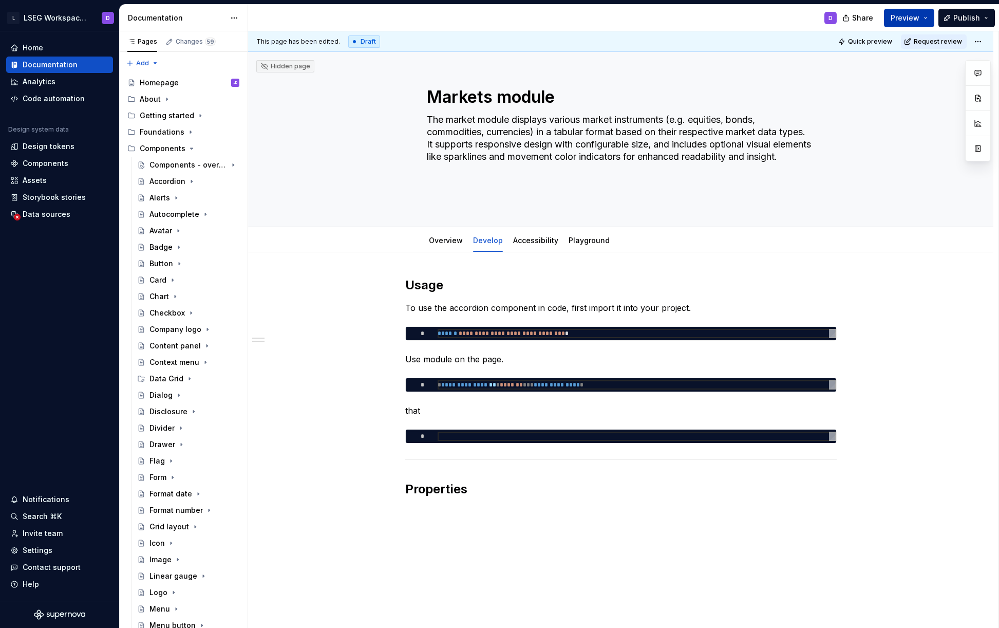
click at [916, 14] on span "Preview" at bounding box center [905, 18] width 29 height 10
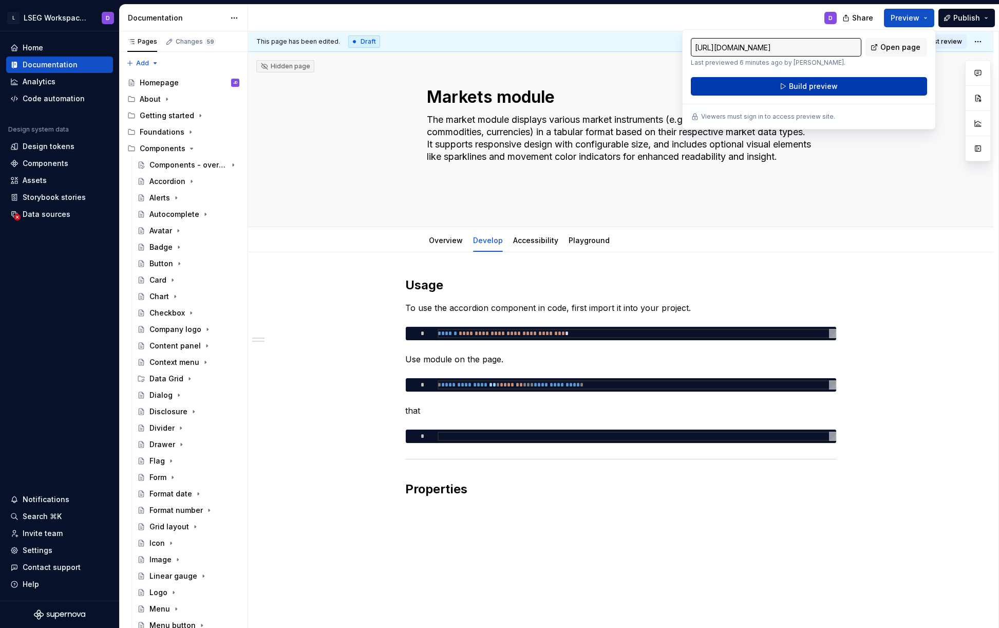
click at [796, 84] on span "Build preview" at bounding box center [813, 86] width 49 height 10
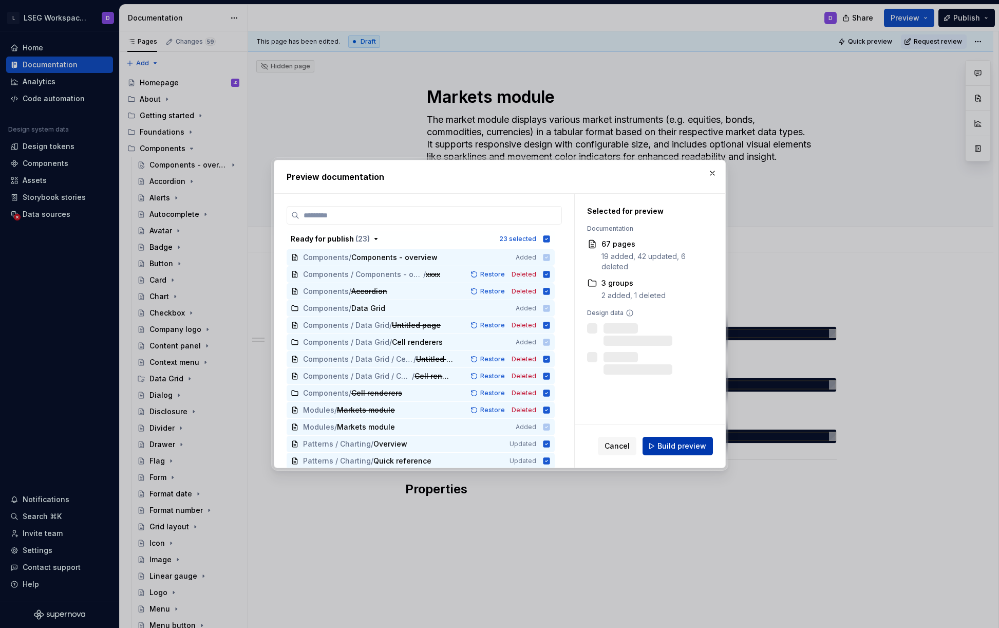
click at [681, 448] on span "Build preview" at bounding box center [681, 446] width 49 height 10
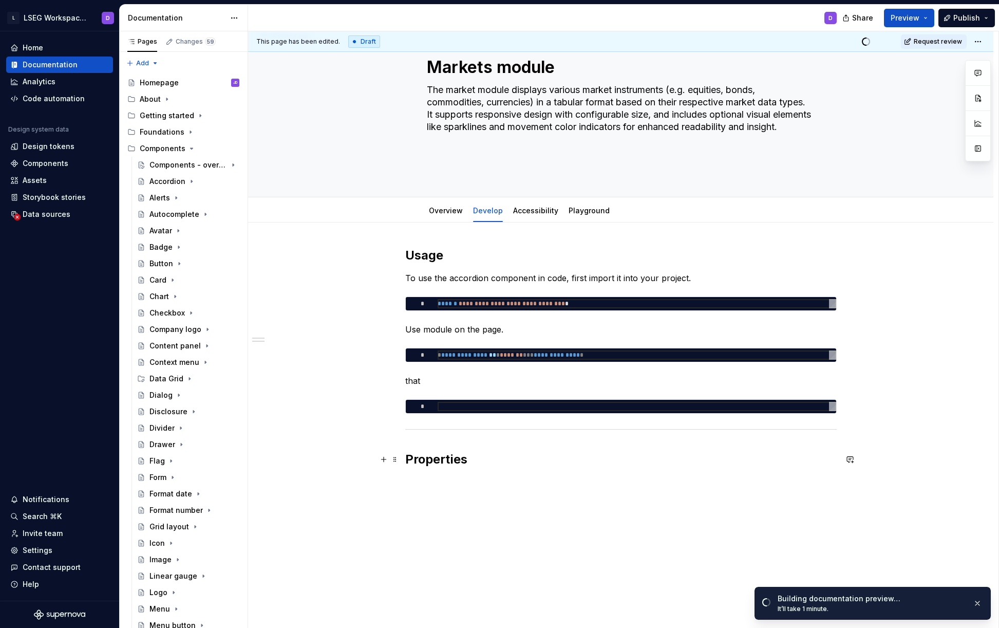
scroll to position [90, 0]
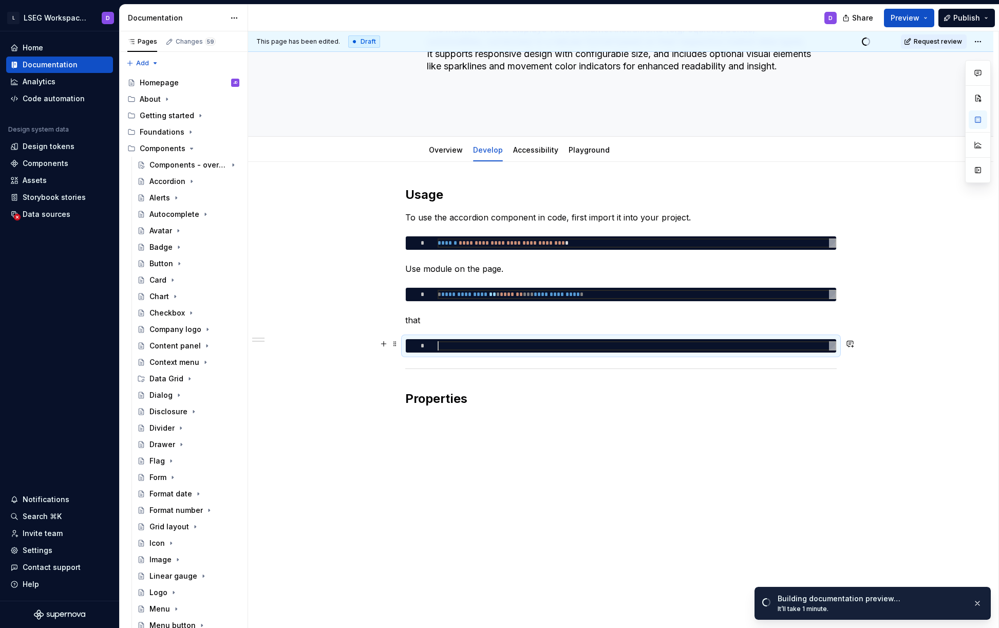
click at [503, 347] on div at bounding box center [637, 345] width 399 height 9
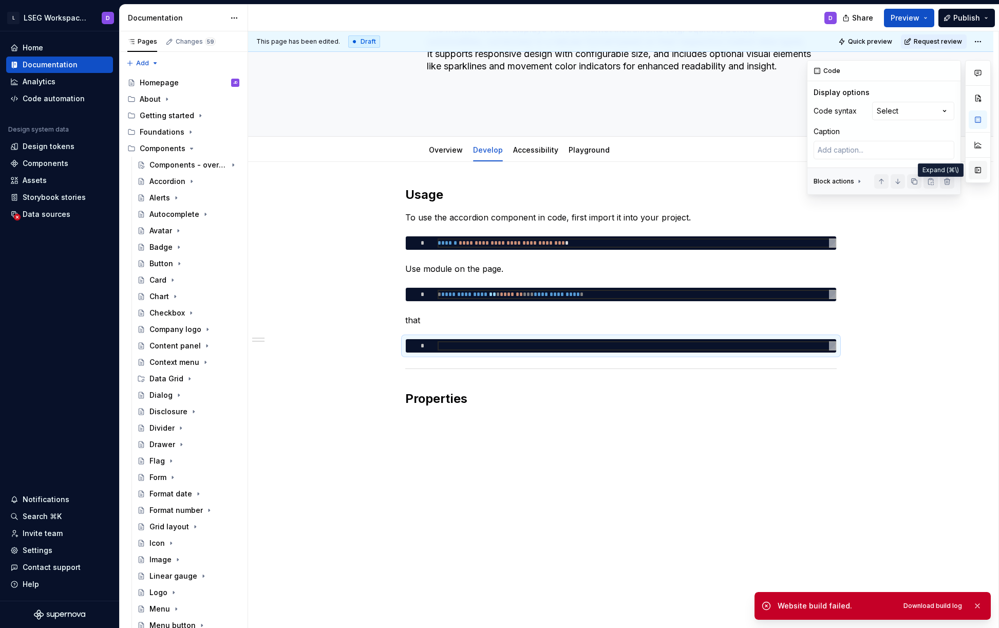
click at [976, 171] on button "button" at bounding box center [978, 170] width 18 height 18
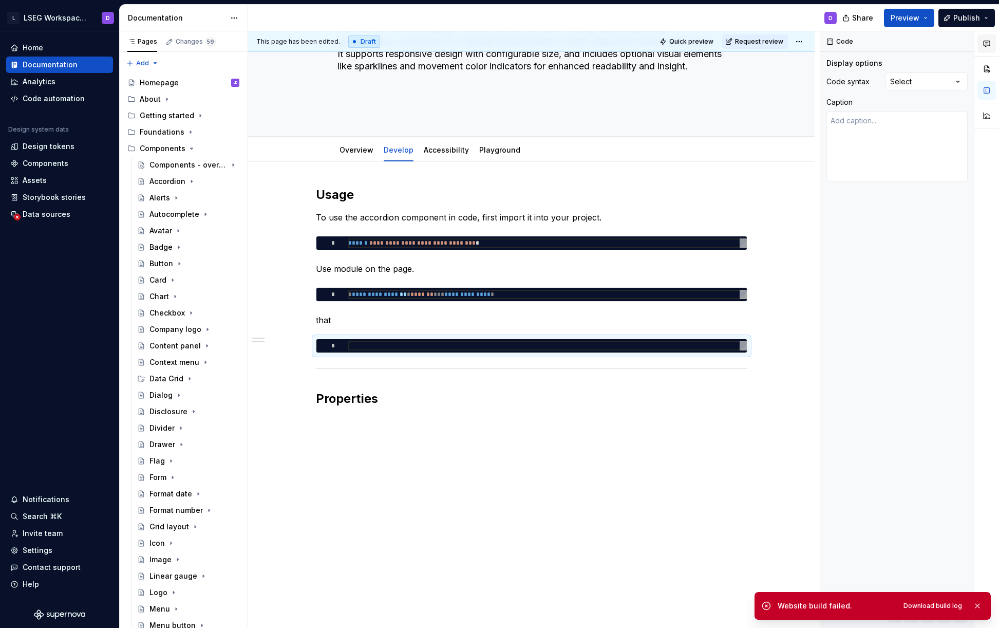
click at [985, 47] on icon "button" at bounding box center [987, 44] width 6 height 6
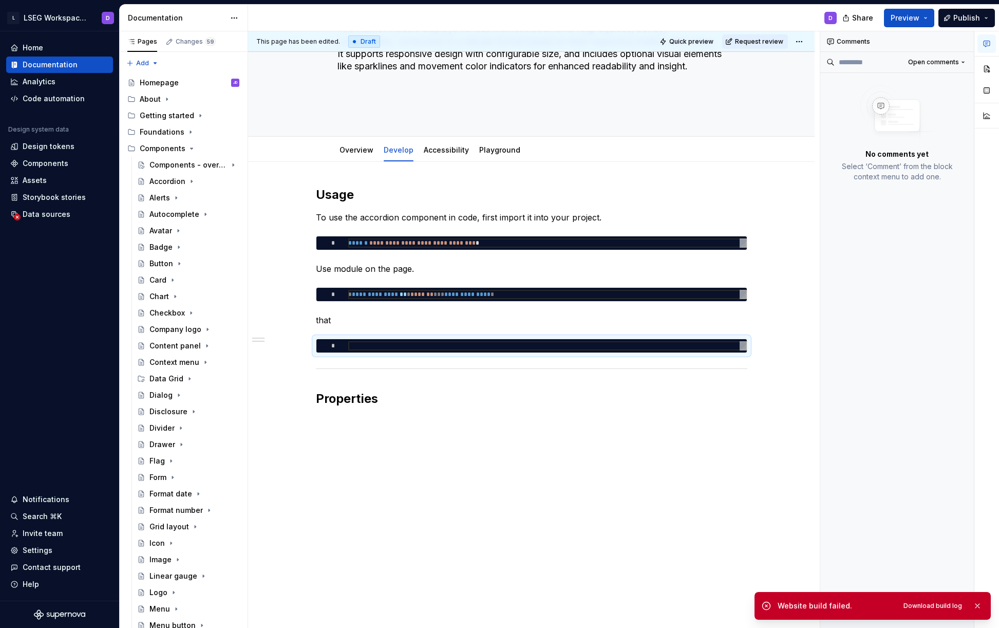
click at [764, 182] on div "**********" at bounding box center [531, 395] width 567 height 466
click at [987, 112] on button "button" at bounding box center [986, 115] width 18 height 18
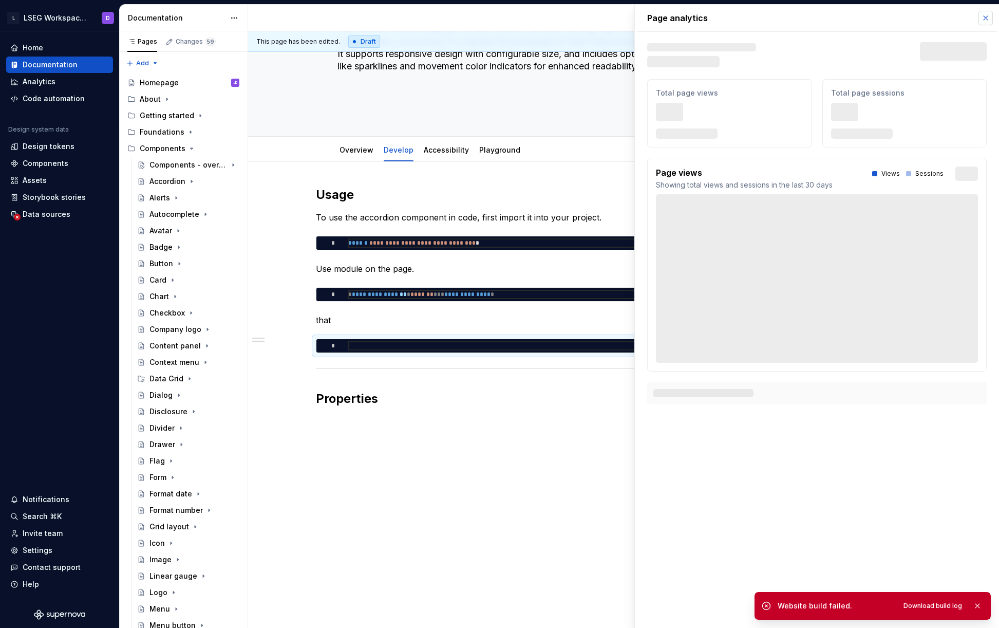
click at [983, 17] on button "button" at bounding box center [985, 18] width 14 height 14
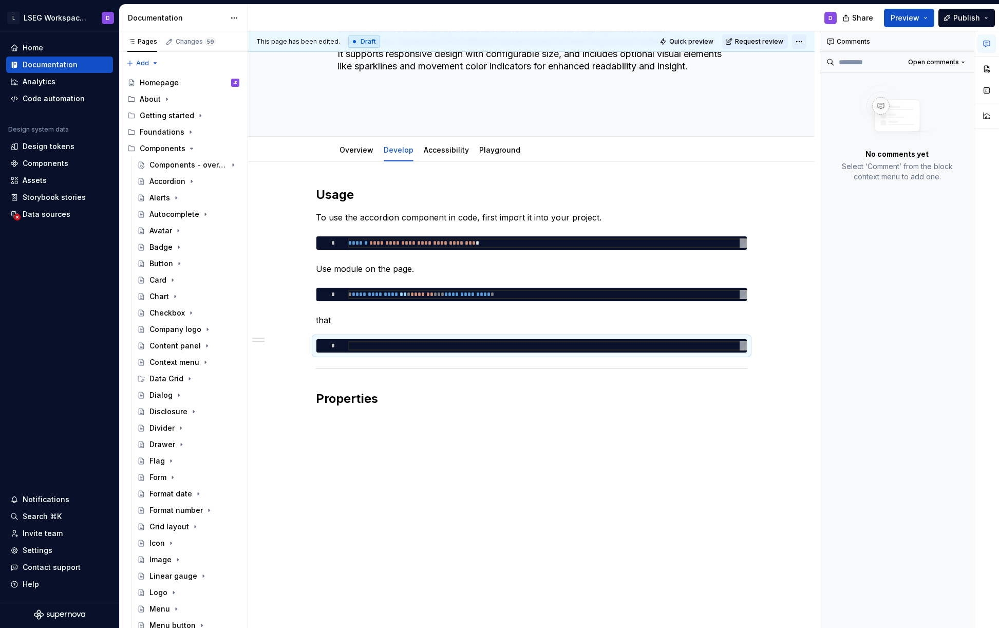
click at [797, 41] on html "L LSEG Workspace Design System D Home Documentation Analytics Code automation D…" at bounding box center [499, 314] width 999 height 628
click at [762, 161] on html "L LSEG Workspace Design System D Home Documentation Analytics Code automation D…" at bounding box center [499, 314] width 999 height 628
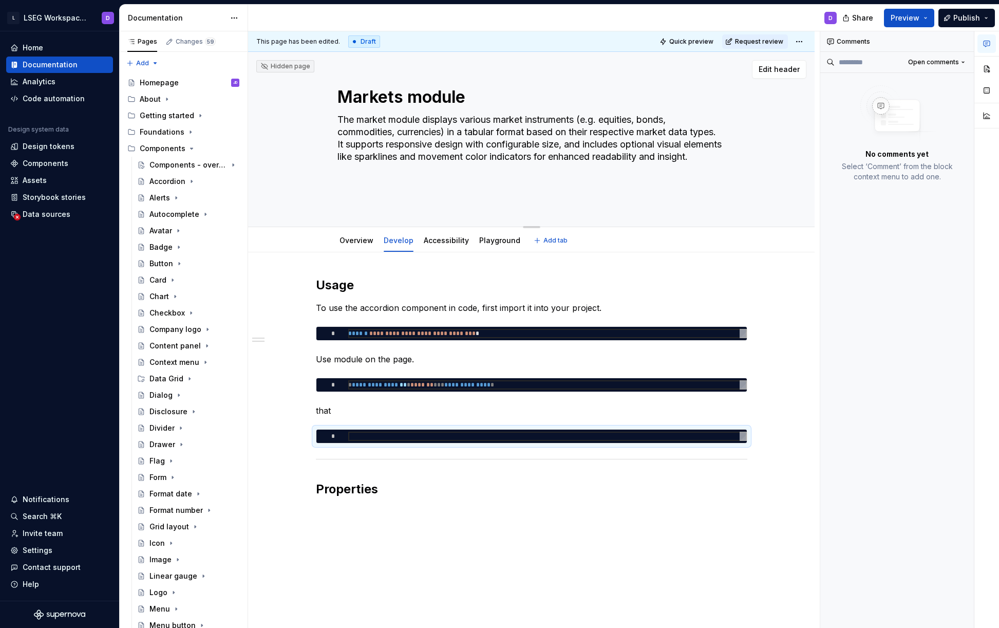
click at [684, 187] on textarea "The market module displays various market instruments (e.g. equities, bonds, co…" at bounding box center [529, 156] width 388 height 90
click at [629, 145] on textarea "The market module displays various market instruments (e.g. equities, bonds, co…" at bounding box center [529, 156] width 388 height 90
click at [530, 297] on div "**********" at bounding box center [531, 397] width 431 height 241
click at [375, 405] on p "that" at bounding box center [531, 410] width 431 height 12
drag, startPoint x: 390, startPoint y: 411, endPoint x: 481, endPoint y: 355, distance: 106.5
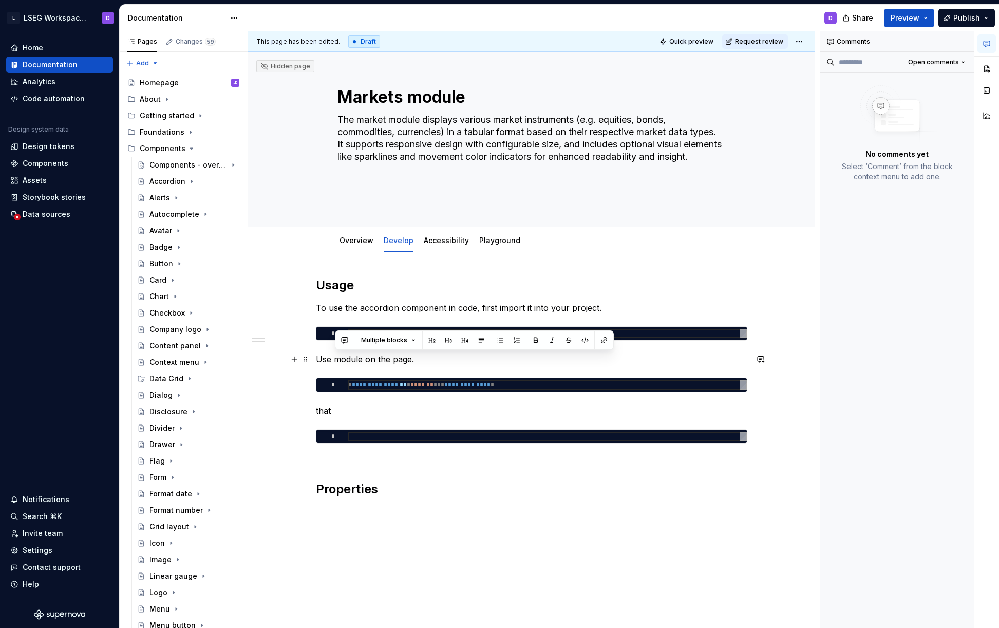
click at [481, 355] on div "**********" at bounding box center [531, 397] width 431 height 241
click at [189, 38] on div "Changes 59" at bounding box center [196, 41] width 40 height 8
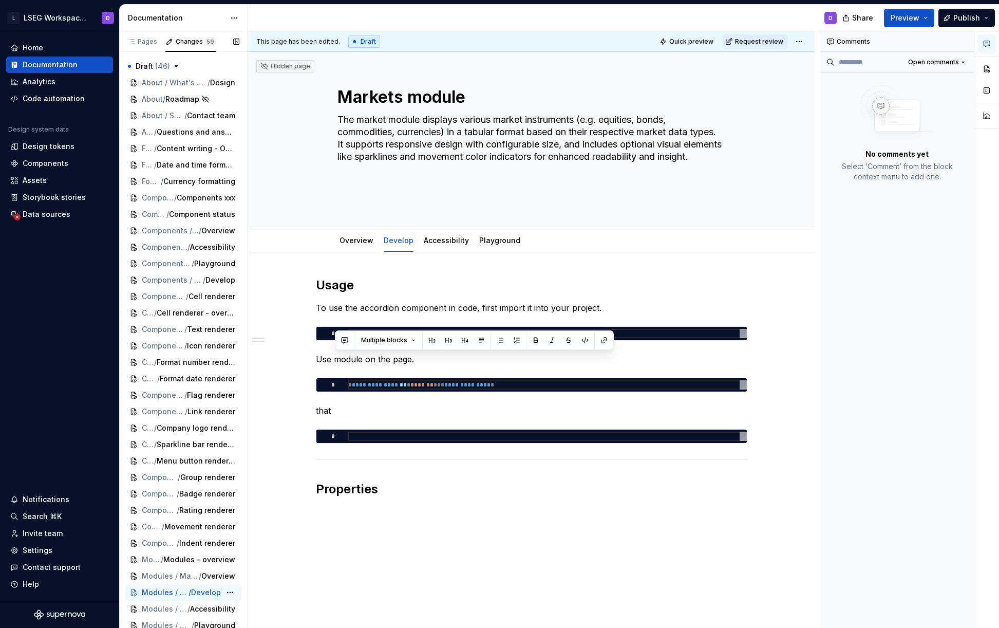
click at [166, 591] on span "Modules / Markets module" at bounding box center [165, 592] width 47 height 10
click at [802, 38] on html "L LSEG Workspace Design System D Home Documentation Analytics Code automation D…" at bounding box center [499, 314] width 999 height 628
click at [380, 504] on html "L LSEG Workspace Design System D Home Documentation Analytics Code automation D…" at bounding box center [499, 314] width 999 height 628
click at [354, 520] on div "**********" at bounding box center [531, 403] width 431 height 253
click at [134, 40] on icon "button" at bounding box center [131, 42] width 5 height 4
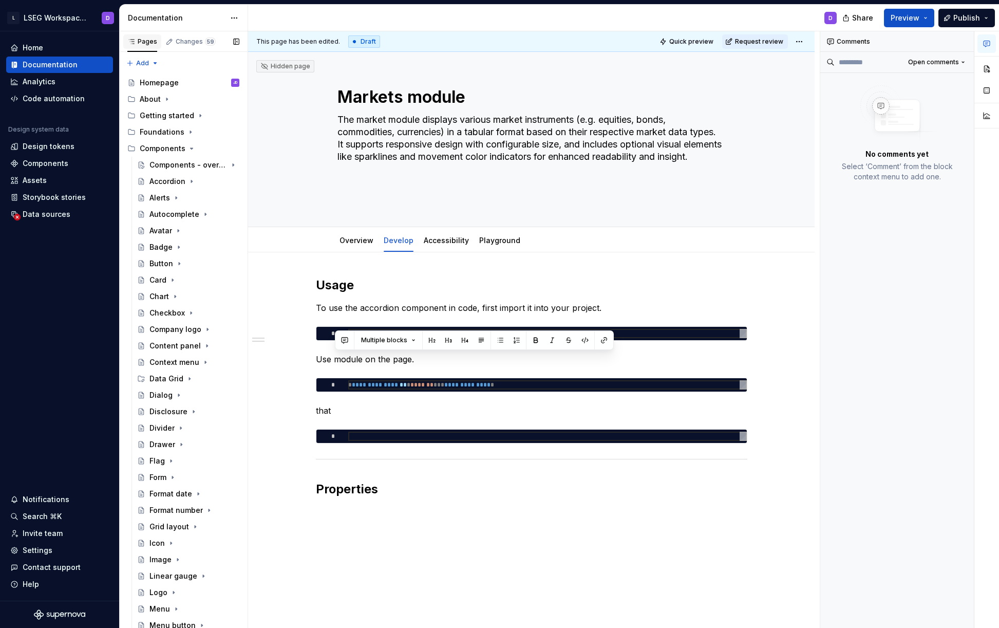
click at [134, 40] on icon "button" at bounding box center [131, 42] width 5 height 4
click at [196, 40] on div "Changes 59" at bounding box center [196, 41] width 40 height 8
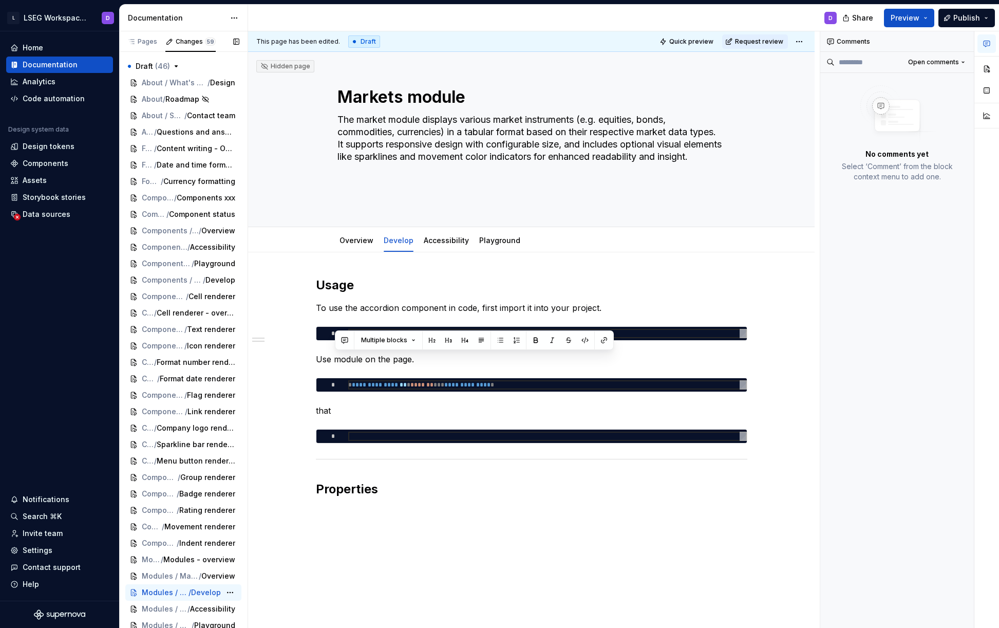
click at [169, 598] on div "Modules / Markets module / Develop" at bounding box center [183, 592] width 116 height 16
click at [174, 592] on span "Modules / Markets module" at bounding box center [165, 592] width 47 height 10
click at [239, 20] on html "L LSEG Workspace Design System D Home Documentation Analytics Code automation D…" at bounding box center [499, 314] width 999 height 628
click at [715, 196] on html "L LSEG Workspace Design System D Home Documentation Analytics Code automation D…" at bounding box center [499, 314] width 999 height 628
click at [377, 296] on div "**********" at bounding box center [531, 397] width 431 height 241
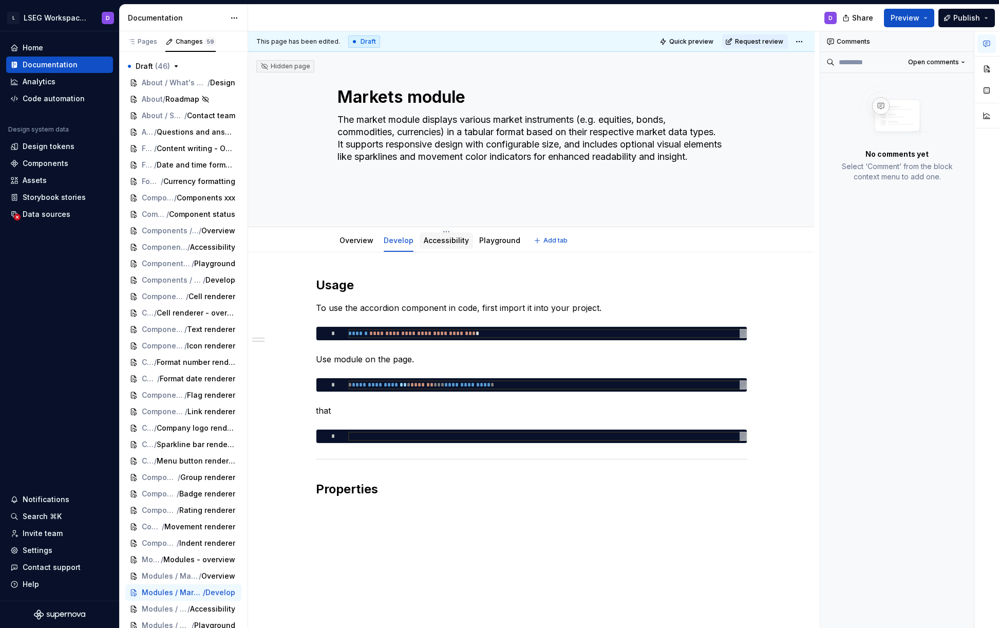
click at [436, 240] on link "Accessibility" at bounding box center [446, 240] width 45 height 9
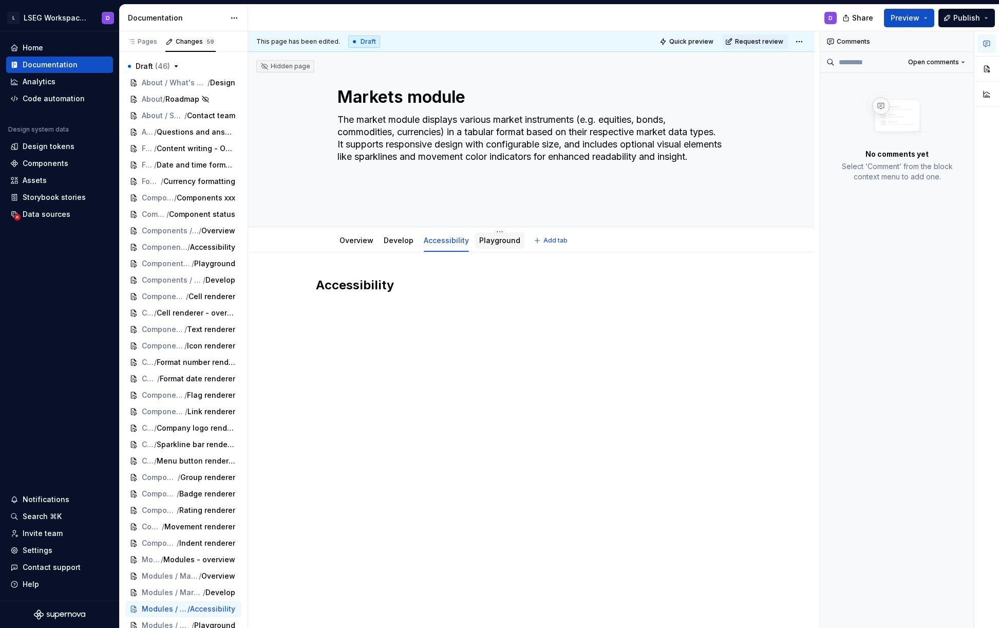
click at [486, 244] on div "Playground" at bounding box center [499, 240] width 41 height 10
click at [484, 243] on link "Playground" at bounding box center [499, 240] width 41 height 9
click at [444, 323] on div at bounding box center [531, 302] width 431 height 51
click at [397, 243] on link "Develop" at bounding box center [399, 240] width 30 height 9
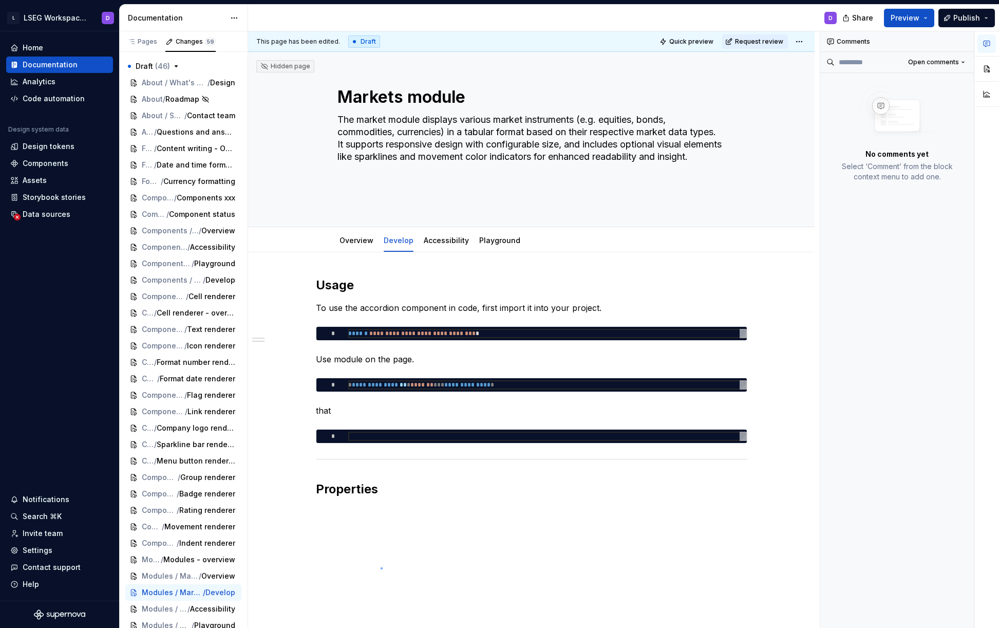
click at [381, 567] on div "**********" at bounding box center [534, 329] width 572 height 597
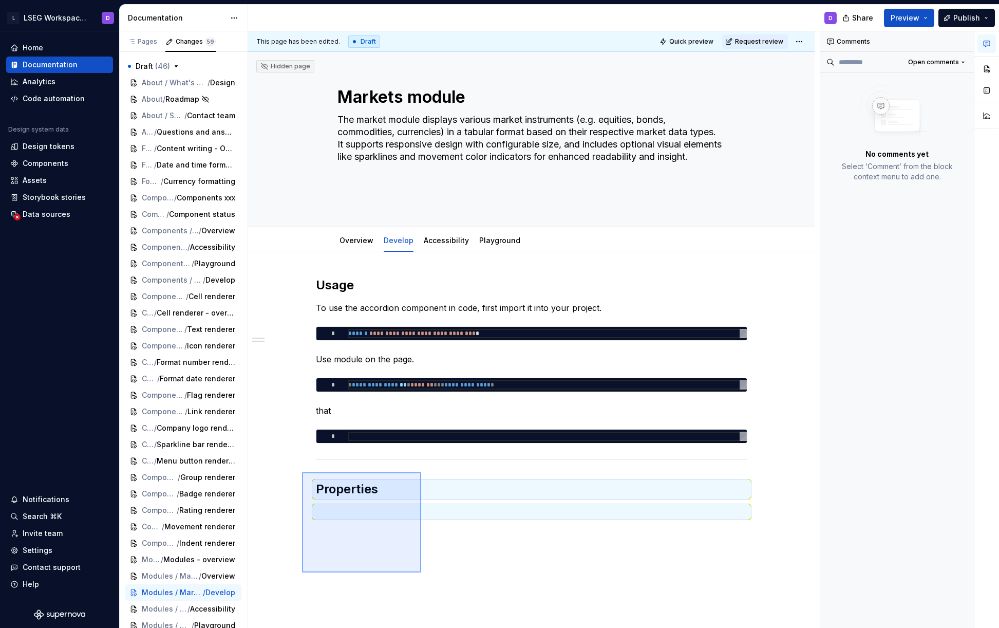
drag, startPoint x: 394, startPoint y: 557, endPoint x: 302, endPoint y: 472, distance: 125.4
click at [302, 472] on div "**********" at bounding box center [534, 329] width 572 height 597
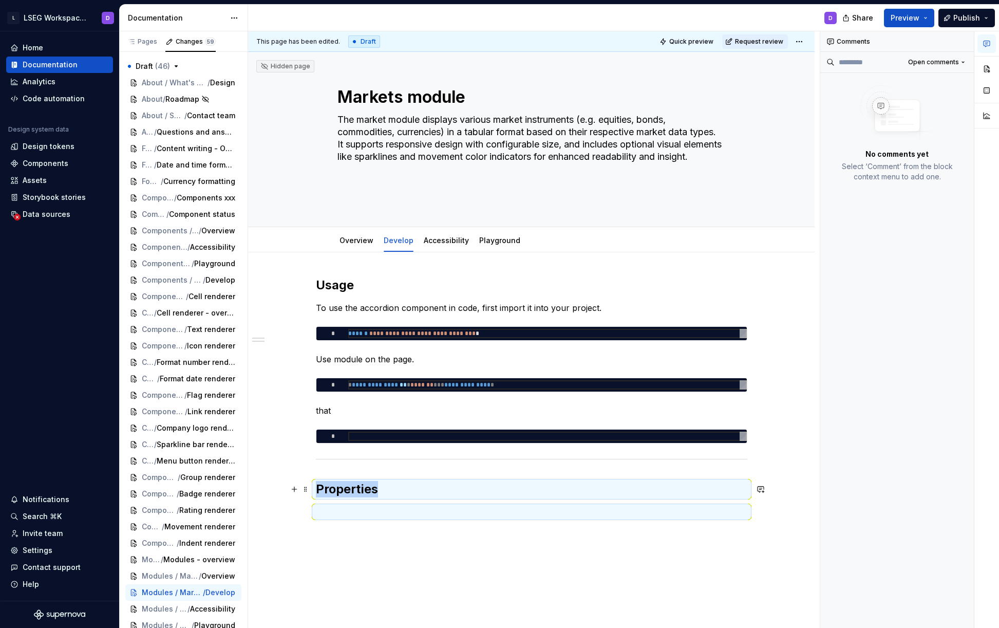
click at [403, 489] on h2 "Properties" at bounding box center [531, 489] width 431 height 16
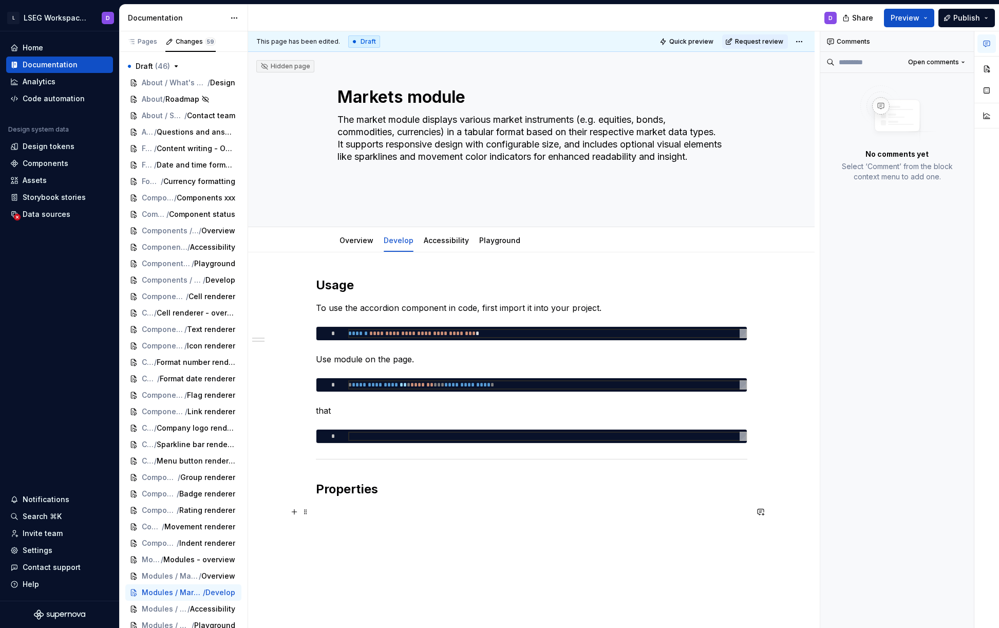
click at [412, 506] on p at bounding box center [531, 511] width 431 height 12
drag, startPoint x: 382, startPoint y: 549, endPoint x: 426, endPoint y: 583, distance: 55.3
click at [382, 549] on div "**********" at bounding box center [534, 329] width 572 height 597
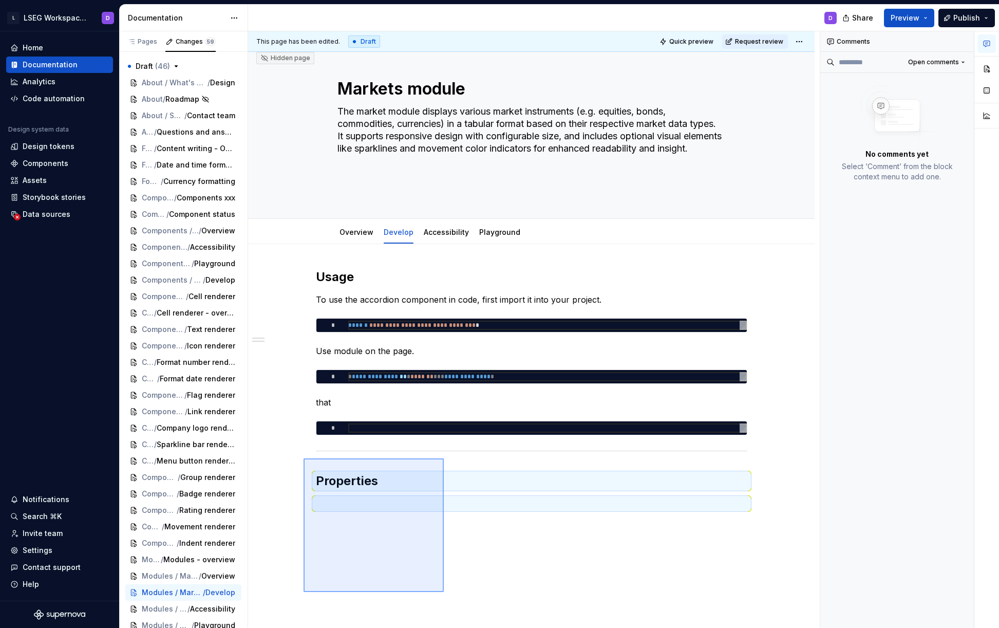
drag, startPoint x: 444, startPoint y: 600, endPoint x: 304, endPoint y: 458, distance: 199.8
click at [304, 458] on div "**********" at bounding box center [534, 329] width 572 height 597
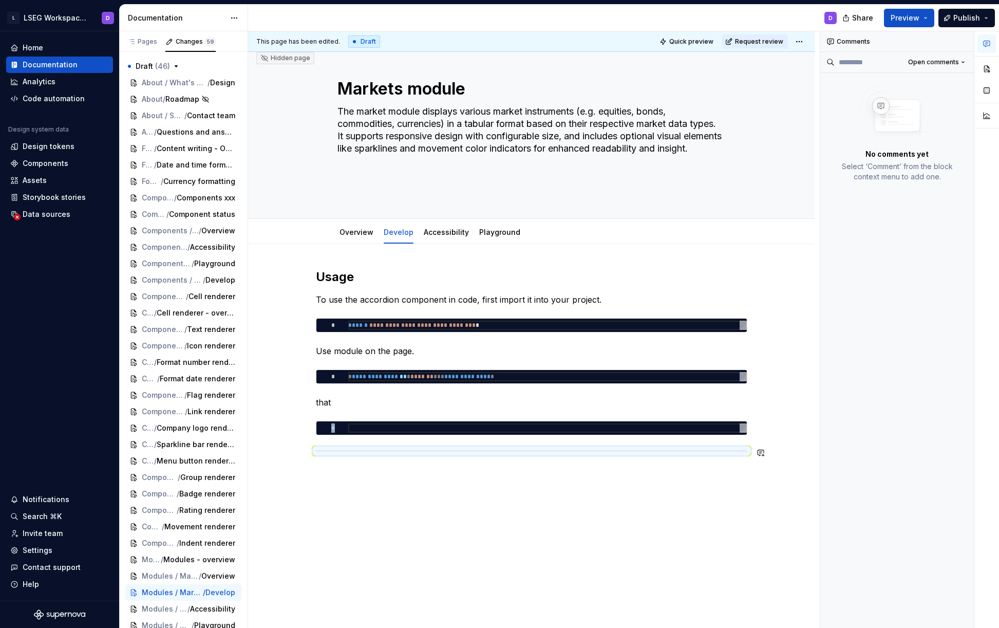
click at [384, 487] on div "**********" at bounding box center [531, 449] width 567 height 411
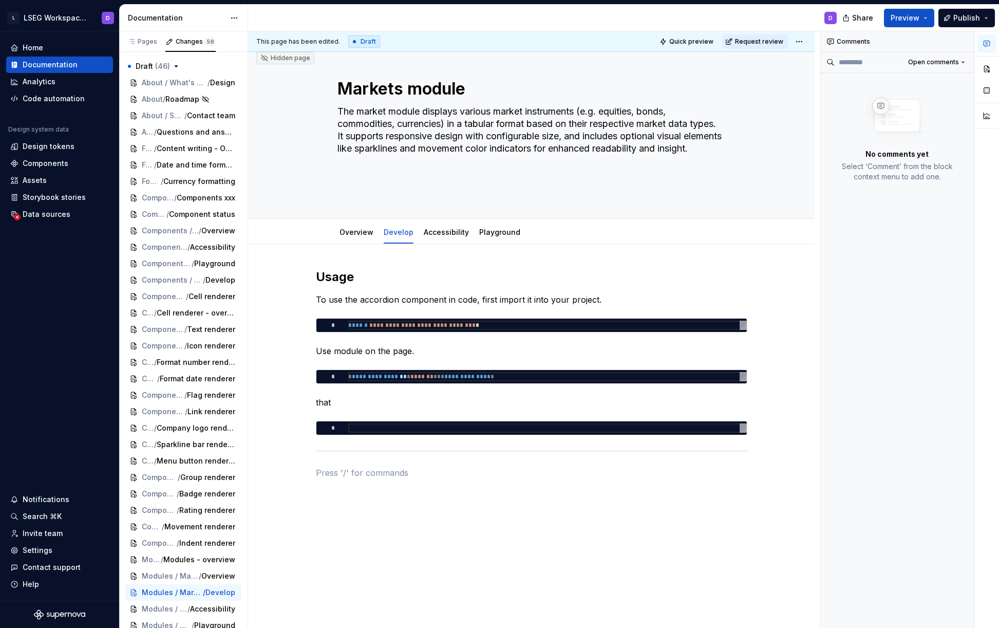
click at [993, 41] on button "button" at bounding box center [986, 43] width 18 height 18
click at [778, 95] on div "Hidden page Markets module The market module displays various market instrument…" at bounding box center [531, 131] width 567 height 175
click at [986, 43] on icon "button" at bounding box center [987, 44] width 8 height 8
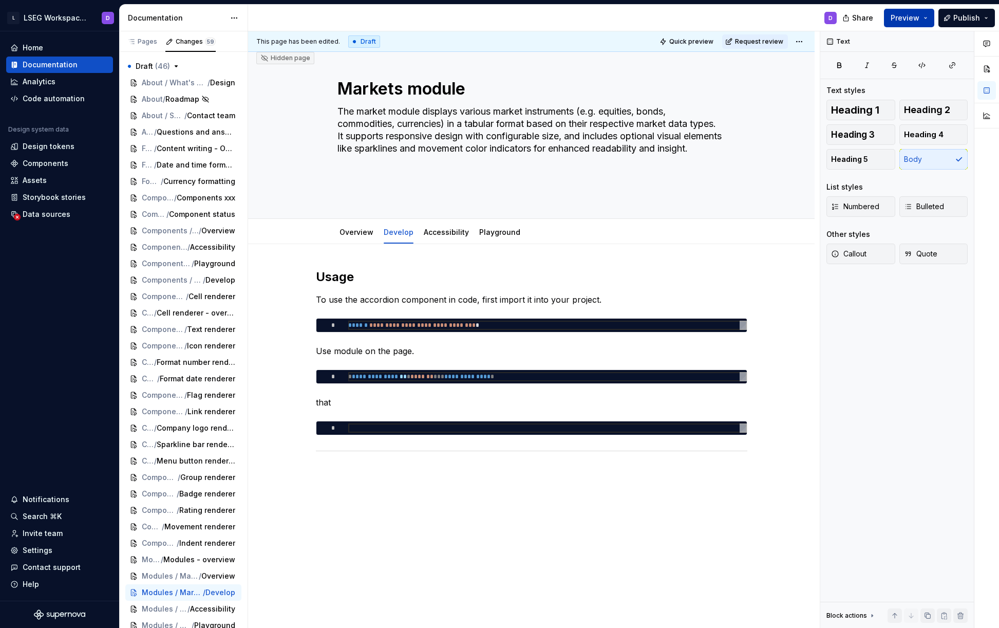
click at [918, 17] on span "Preview" at bounding box center [905, 18] width 29 height 10
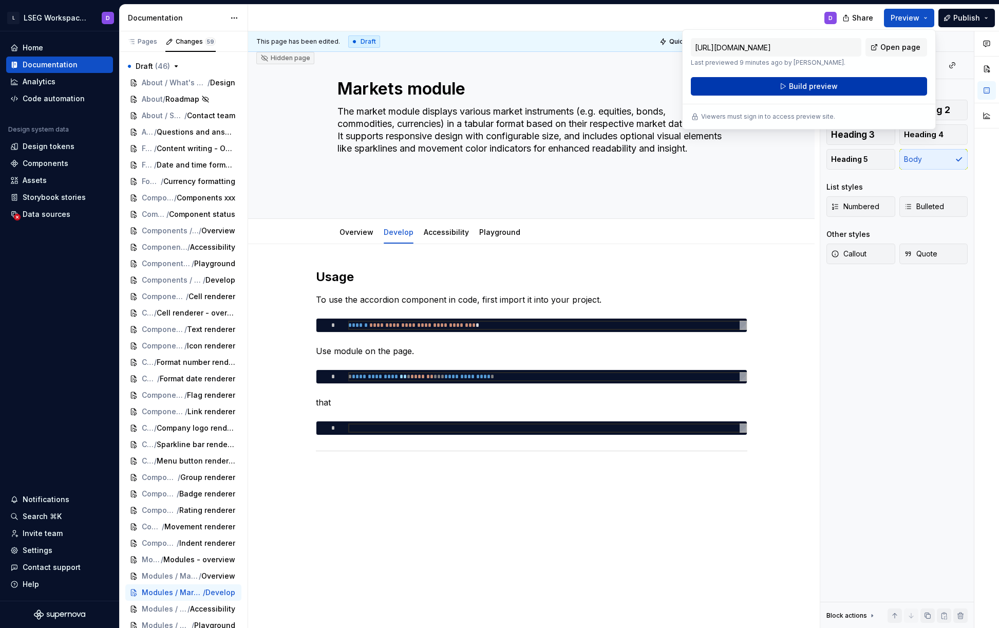
click at [806, 86] on span "Build preview" at bounding box center [813, 86] width 49 height 10
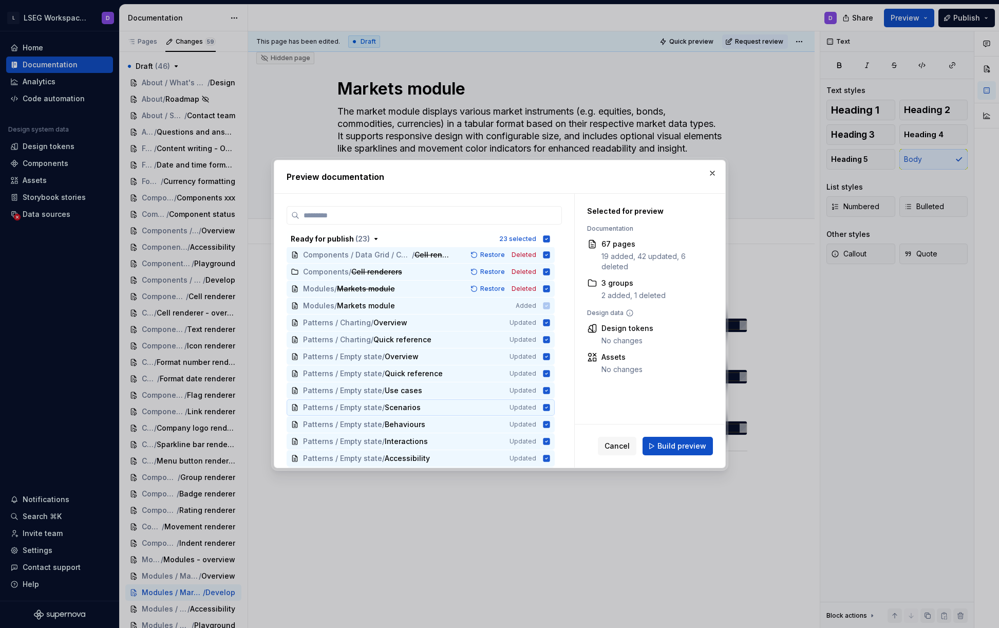
scroll to position [115, 0]
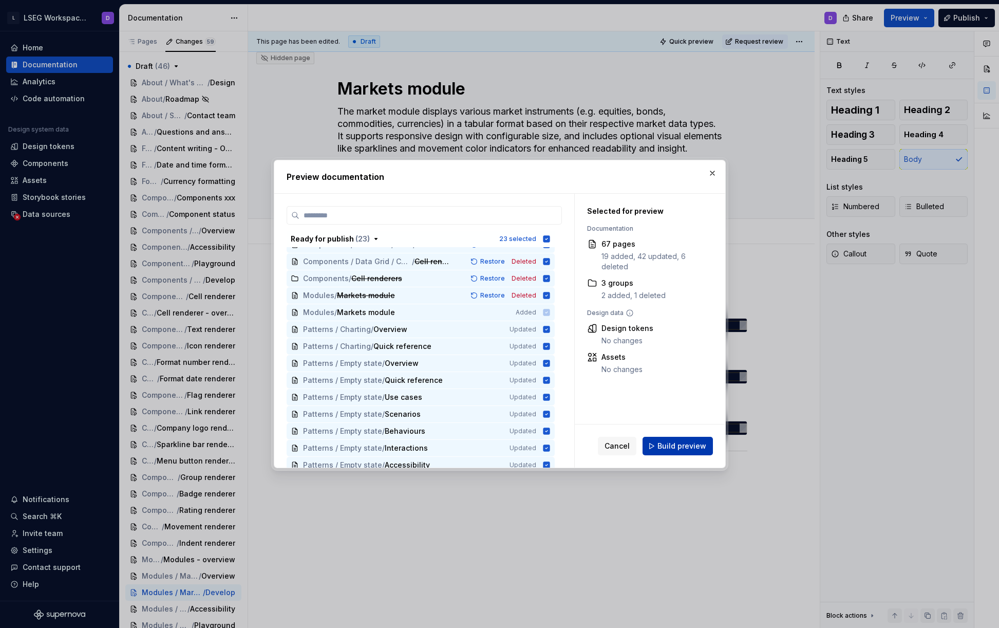
click at [667, 446] on span "Build preview" at bounding box center [681, 446] width 49 height 10
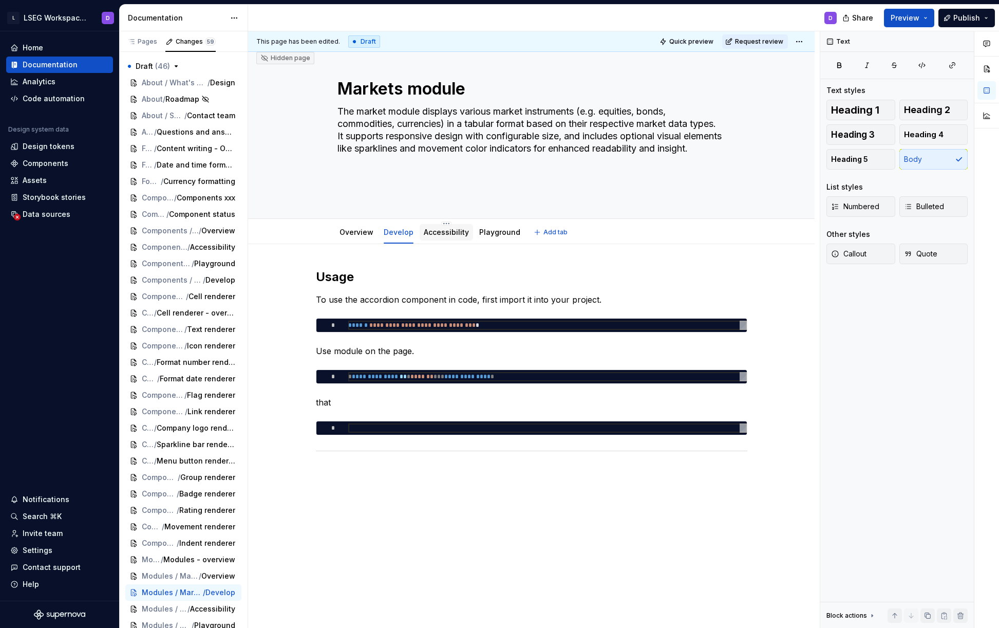
click at [440, 234] on link "Accessibility" at bounding box center [446, 232] width 45 height 9
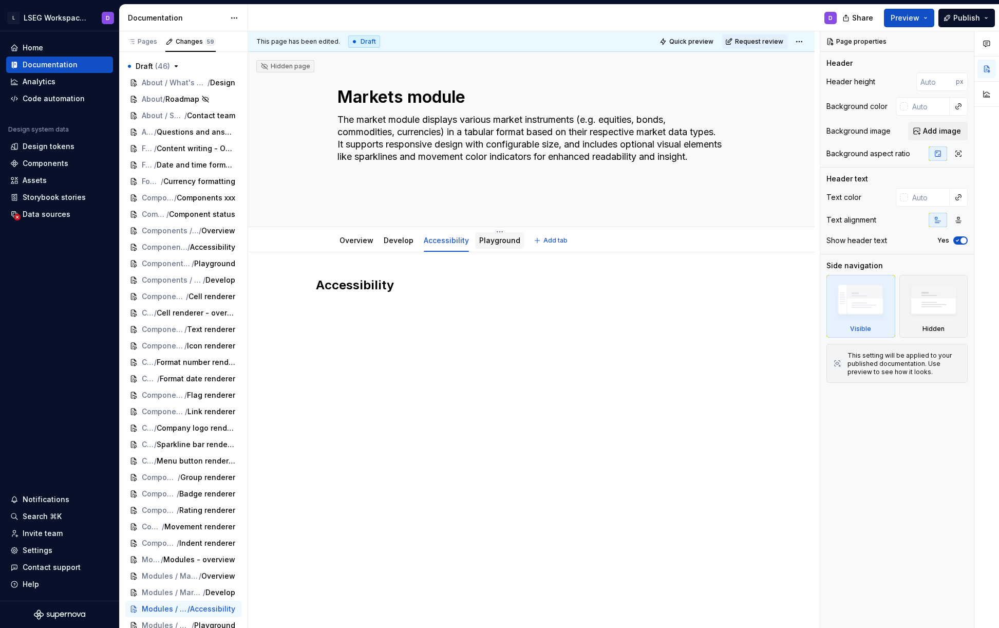
click at [486, 241] on link "Playground" at bounding box center [499, 240] width 41 height 9
click at [448, 329] on div at bounding box center [531, 384] width 567 height 265
drag, startPoint x: 352, startPoint y: 284, endPoint x: 426, endPoint y: 382, distance: 123.3
click at [426, 382] on div at bounding box center [531, 384] width 567 height 265
click at [387, 241] on link "Develop" at bounding box center [399, 240] width 30 height 9
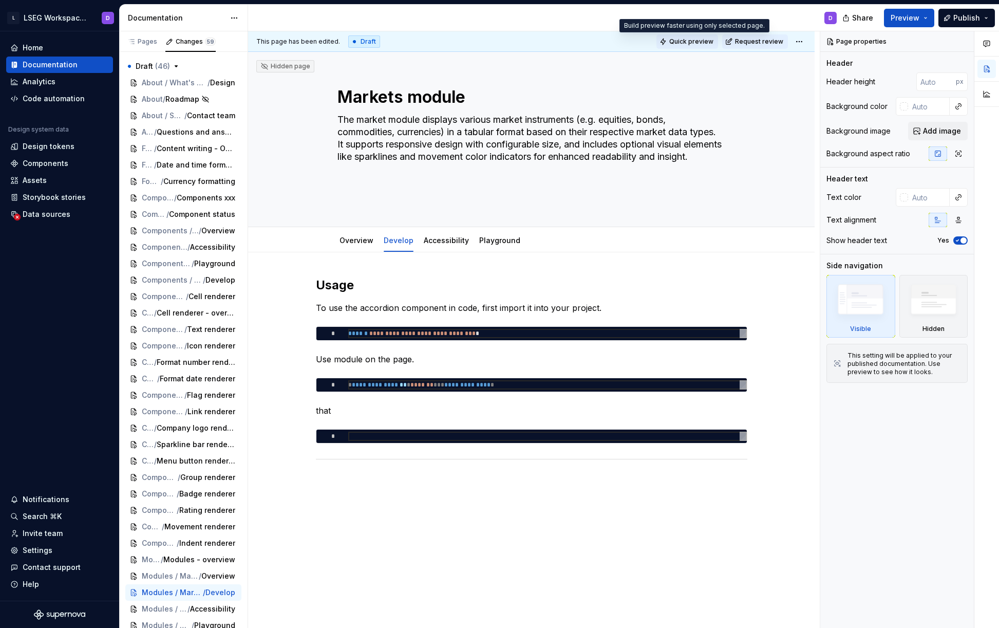
click at [689, 45] on span "Quick preview" at bounding box center [691, 41] width 44 height 8
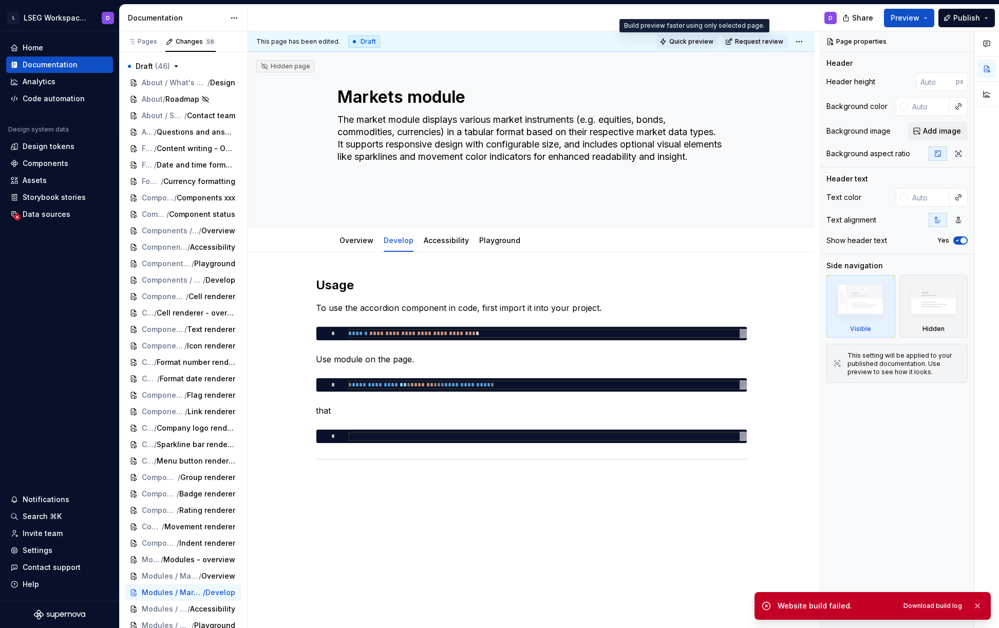
click at [687, 41] on span "Quick preview" at bounding box center [691, 41] width 44 height 8
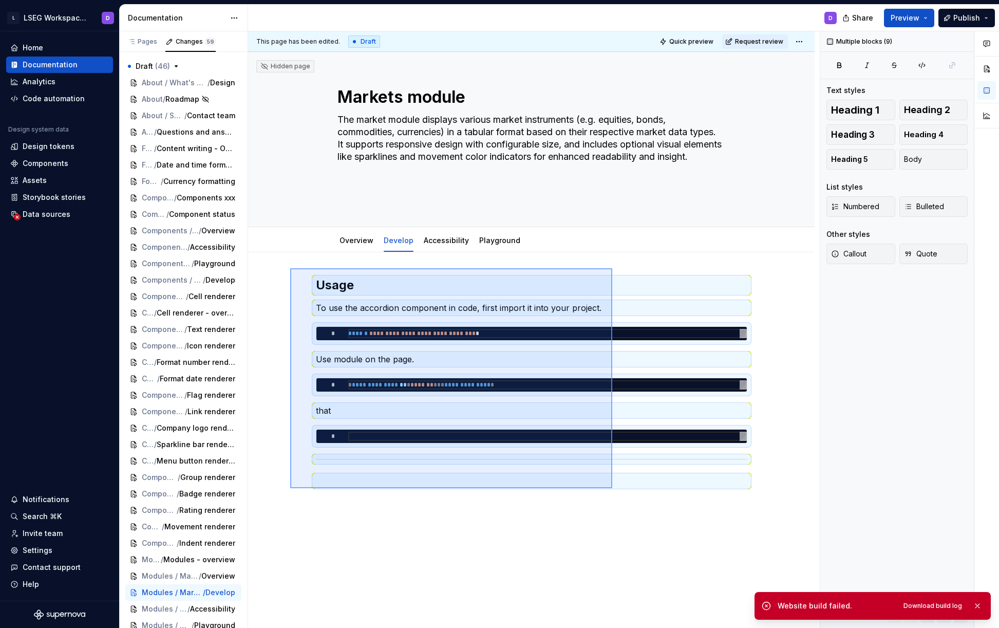
scroll to position [60, 0]
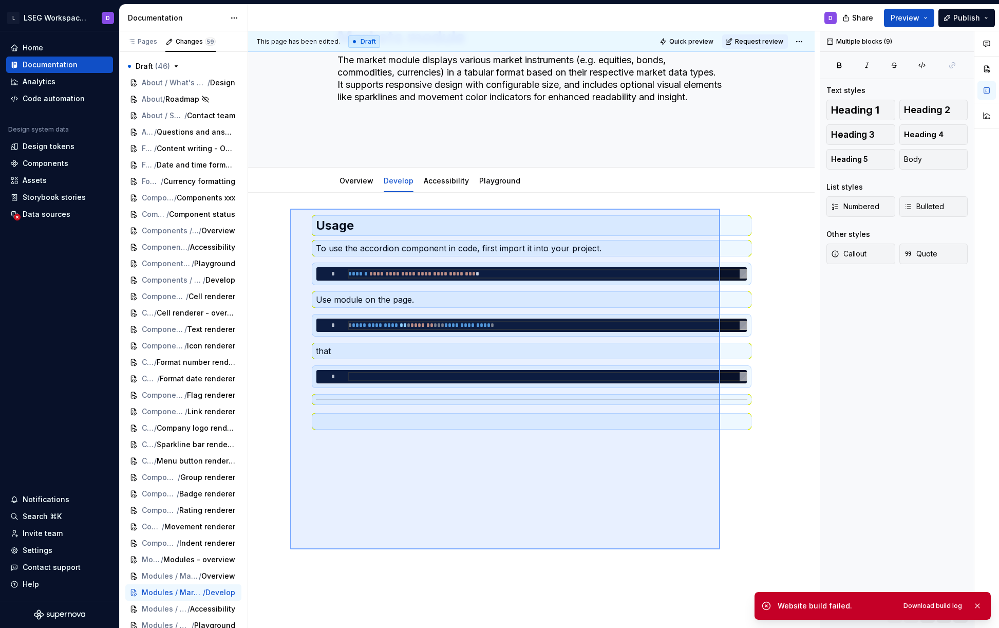
drag, startPoint x: 290, startPoint y: 268, endPoint x: 720, endPoint y: 549, distance: 513.6
click at [720, 549] on div "**********" at bounding box center [534, 329] width 572 height 597
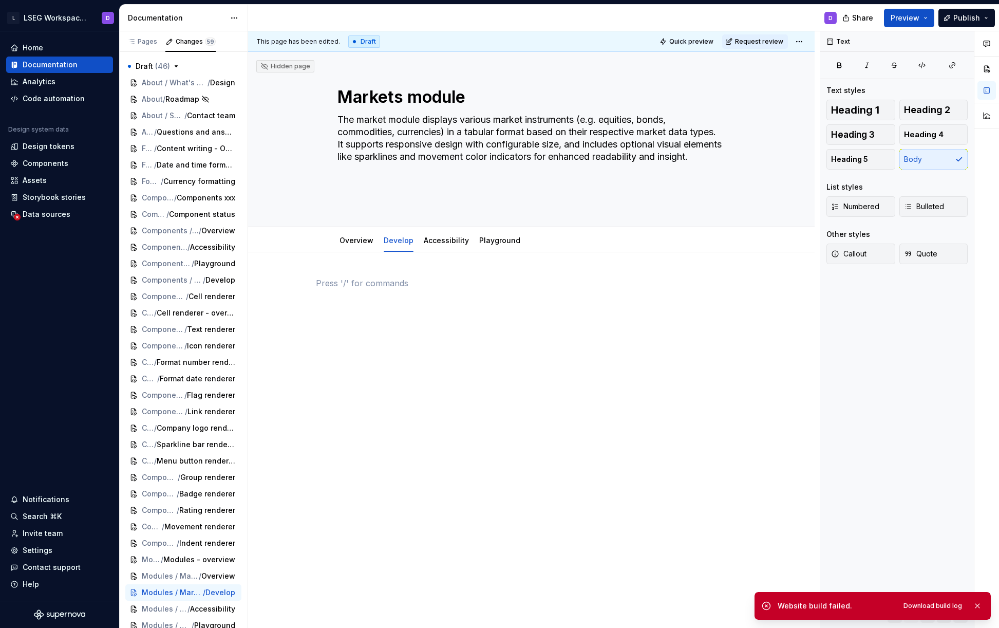
scroll to position [0, 0]
click at [688, 32] on div "This page has been edited. Draft Quick preview Request review" at bounding box center [531, 41] width 567 height 21
click at [688, 37] on button "Quick preview" at bounding box center [687, 41] width 62 height 14
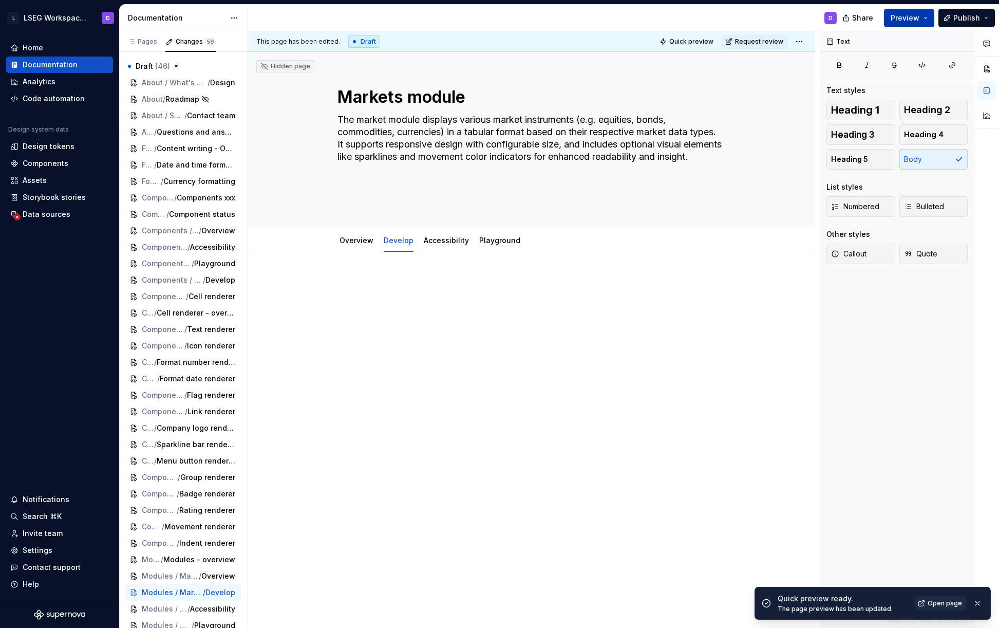
click at [915, 21] on span "Preview" at bounding box center [905, 18] width 29 height 10
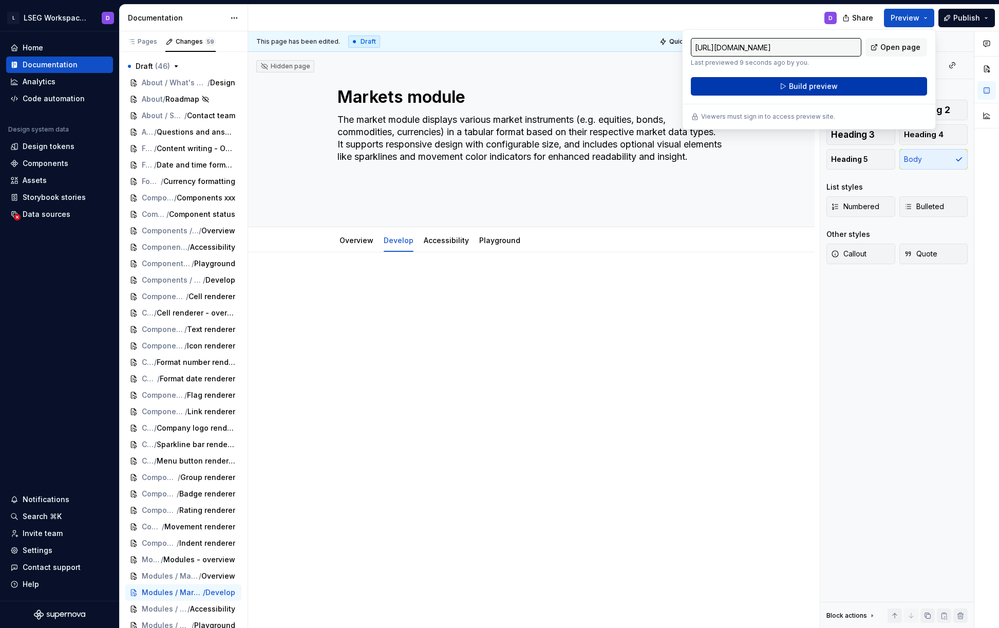
click at [822, 87] on span "Build preview" at bounding box center [813, 86] width 49 height 10
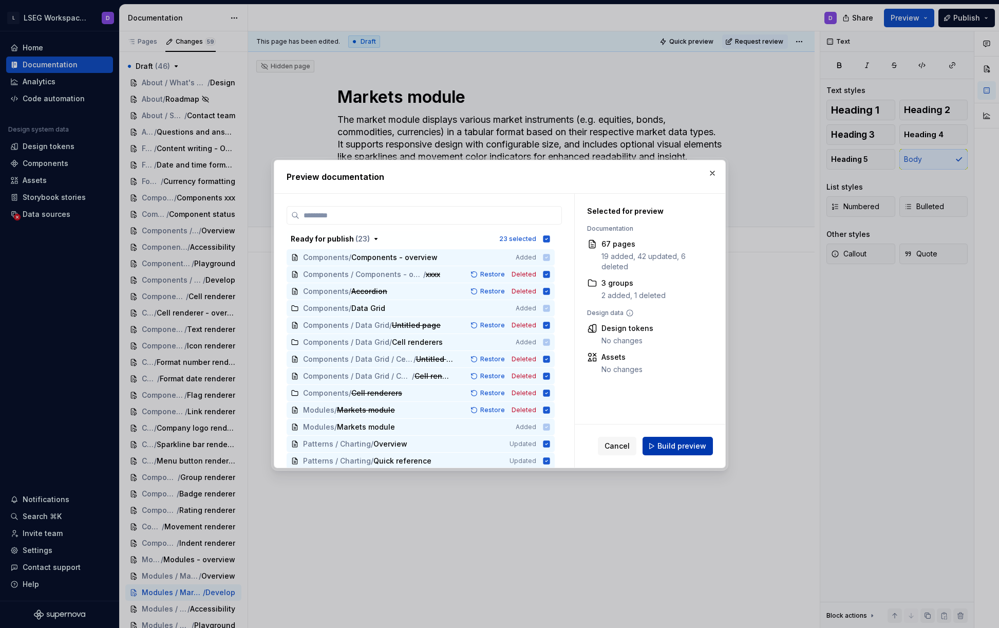
click at [682, 442] on span "Build preview" at bounding box center [681, 446] width 49 height 10
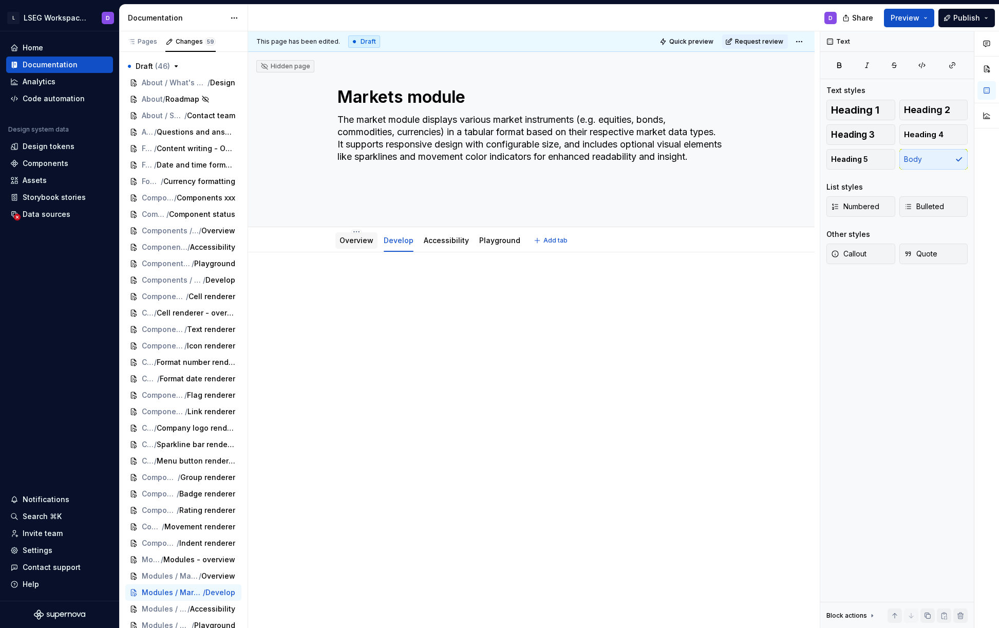
click at [346, 240] on link "Overview" at bounding box center [356, 240] width 34 height 9
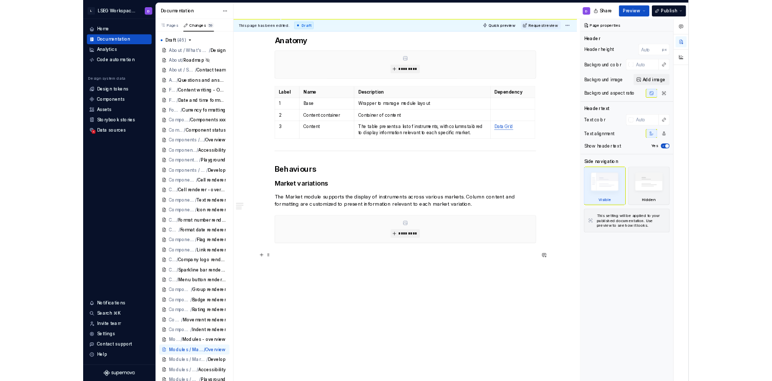
scroll to position [53, 0]
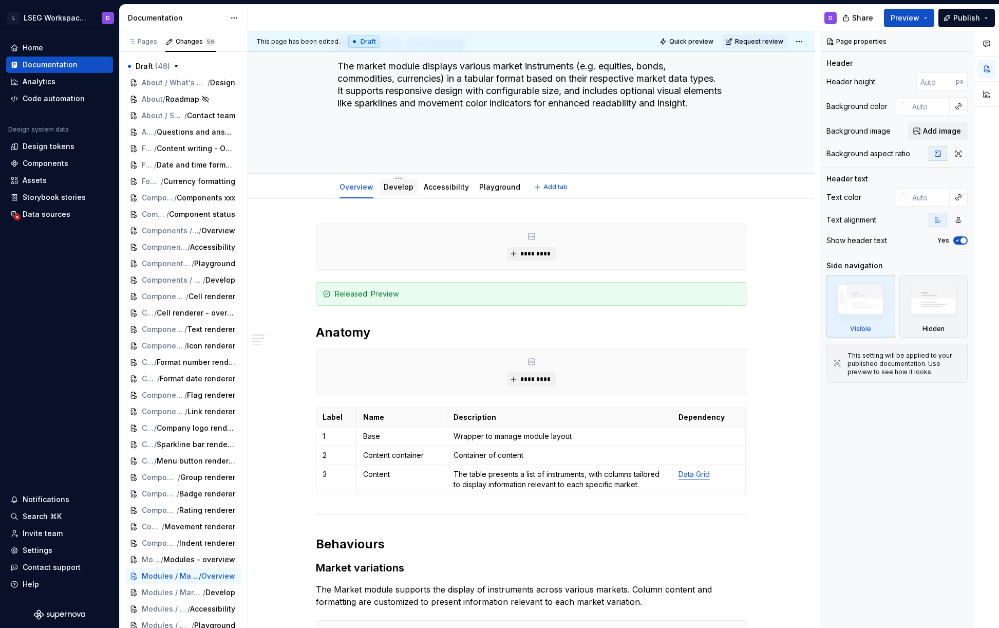
click at [396, 187] on link "Develop" at bounding box center [399, 186] width 30 height 9
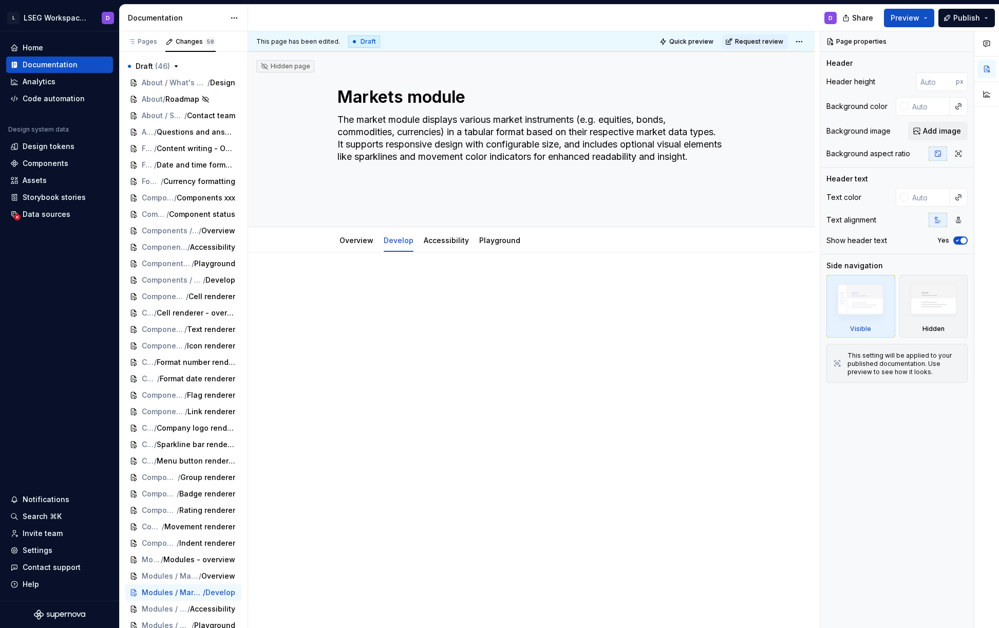
click at [371, 298] on div at bounding box center [531, 296] width 431 height 39
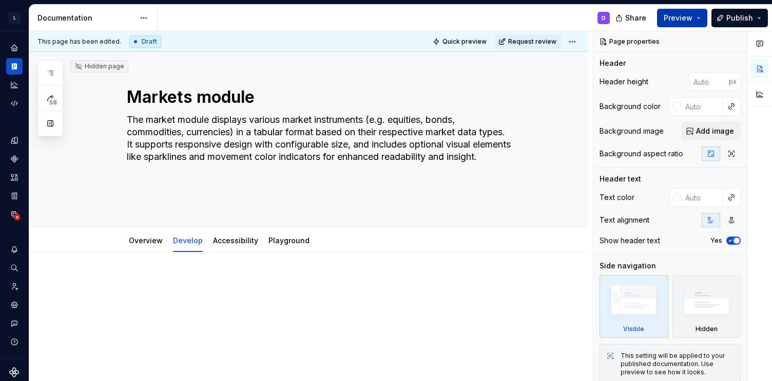
click at [698, 22] on button "Preview" at bounding box center [682, 18] width 50 height 18
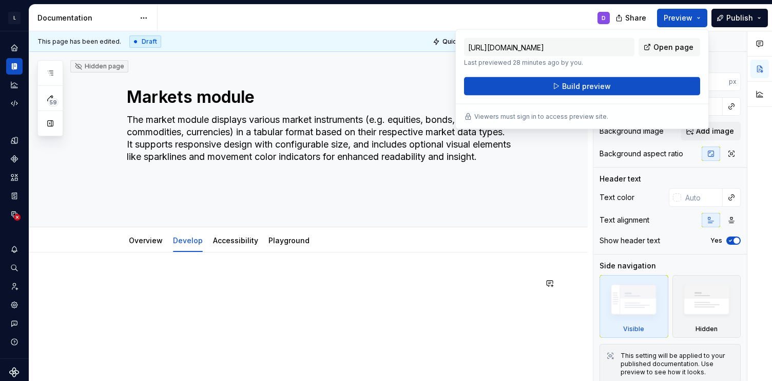
click at [105, 292] on div at bounding box center [320, 296] width 431 height 39
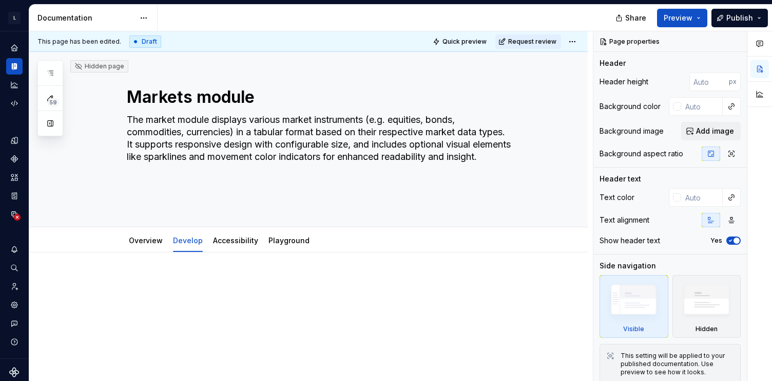
type textarea "*"
